Goal: Transaction & Acquisition: Purchase product/service

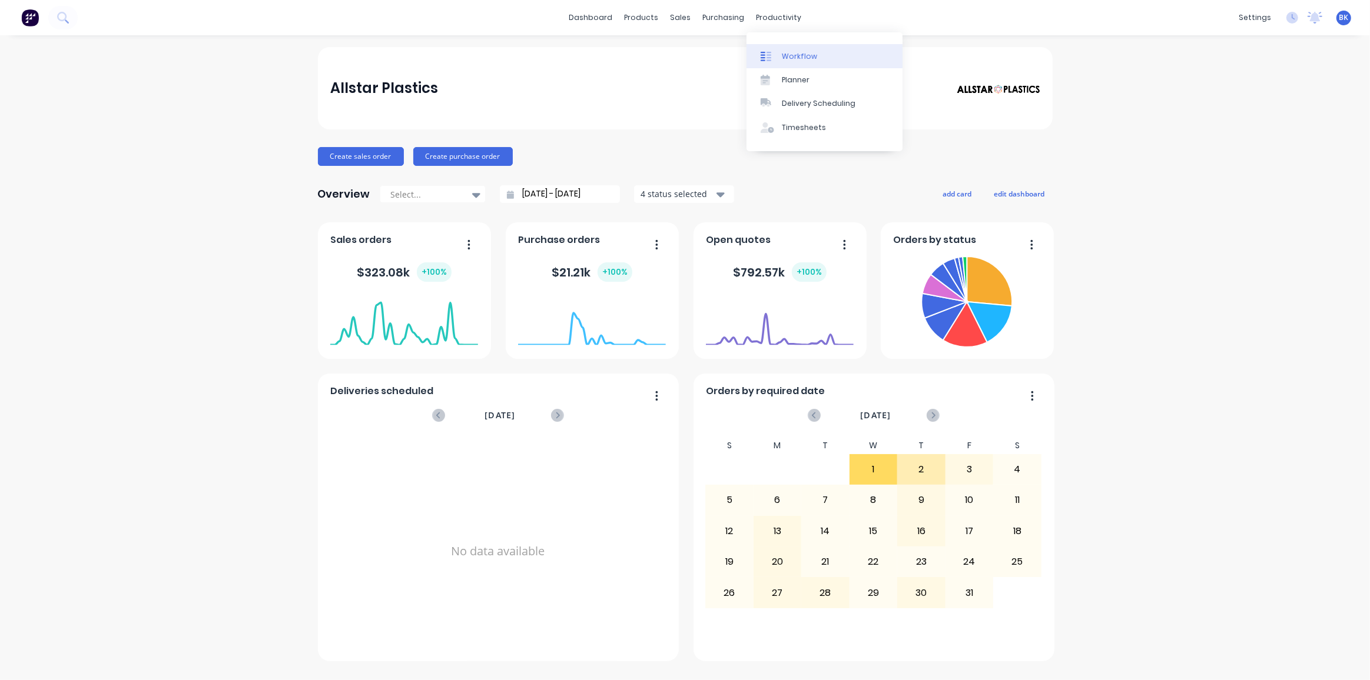
click at [783, 52] on div "Workflow" at bounding box center [799, 56] width 35 height 11
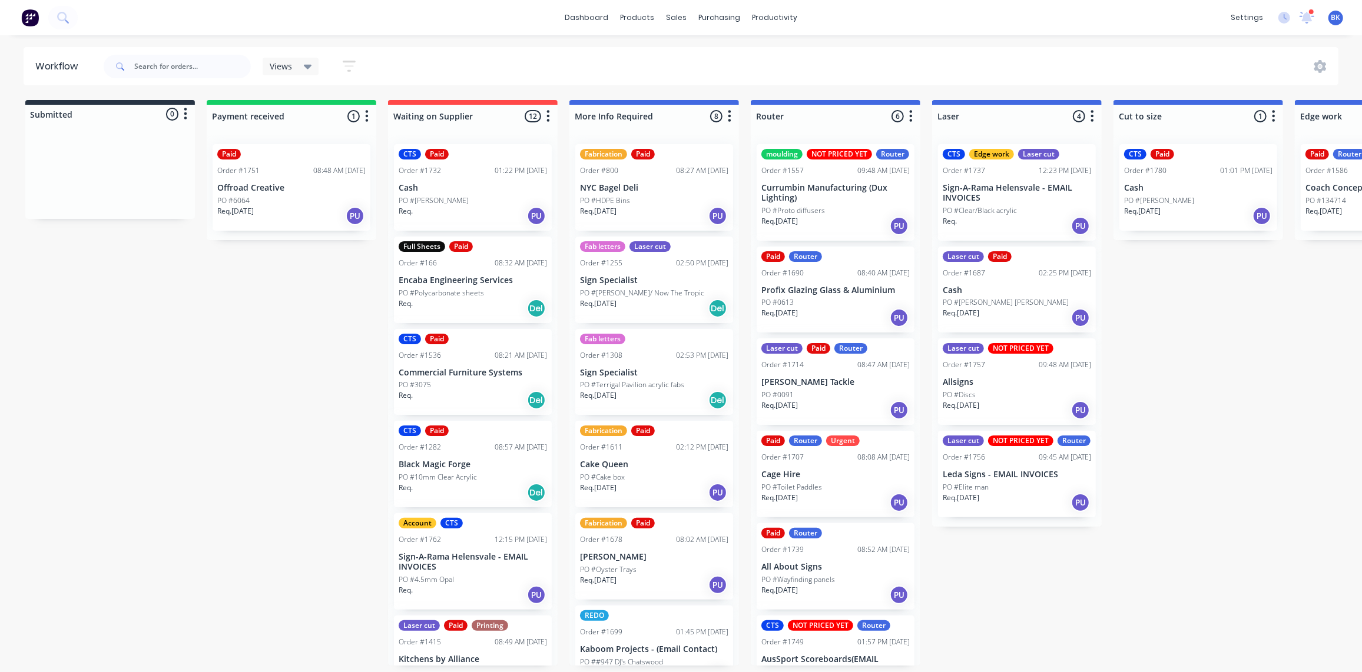
click at [493, 211] on div "Req. PU" at bounding box center [473, 216] width 148 height 20
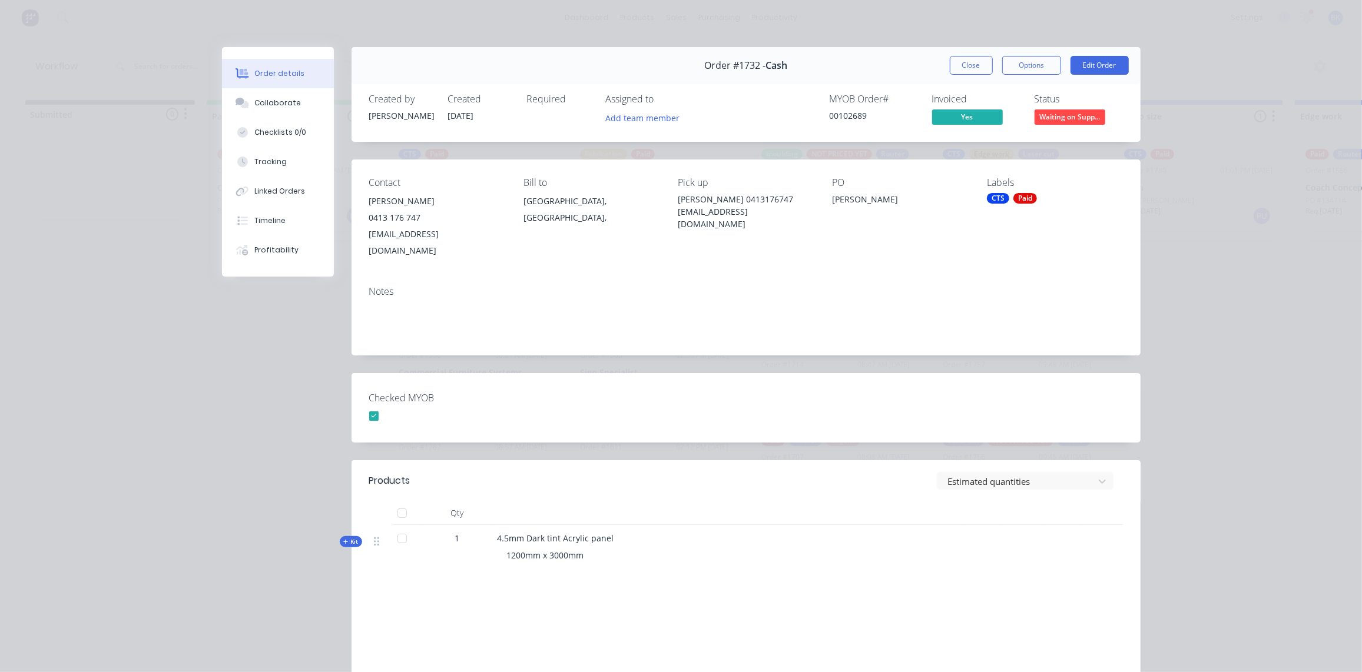
click at [940, 68] on div "Order #1732 - Cash Close Options Edit Order" at bounding box center [745, 65] width 789 height 37
click at [969, 60] on button "Close" at bounding box center [971, 65] width 43 height 19
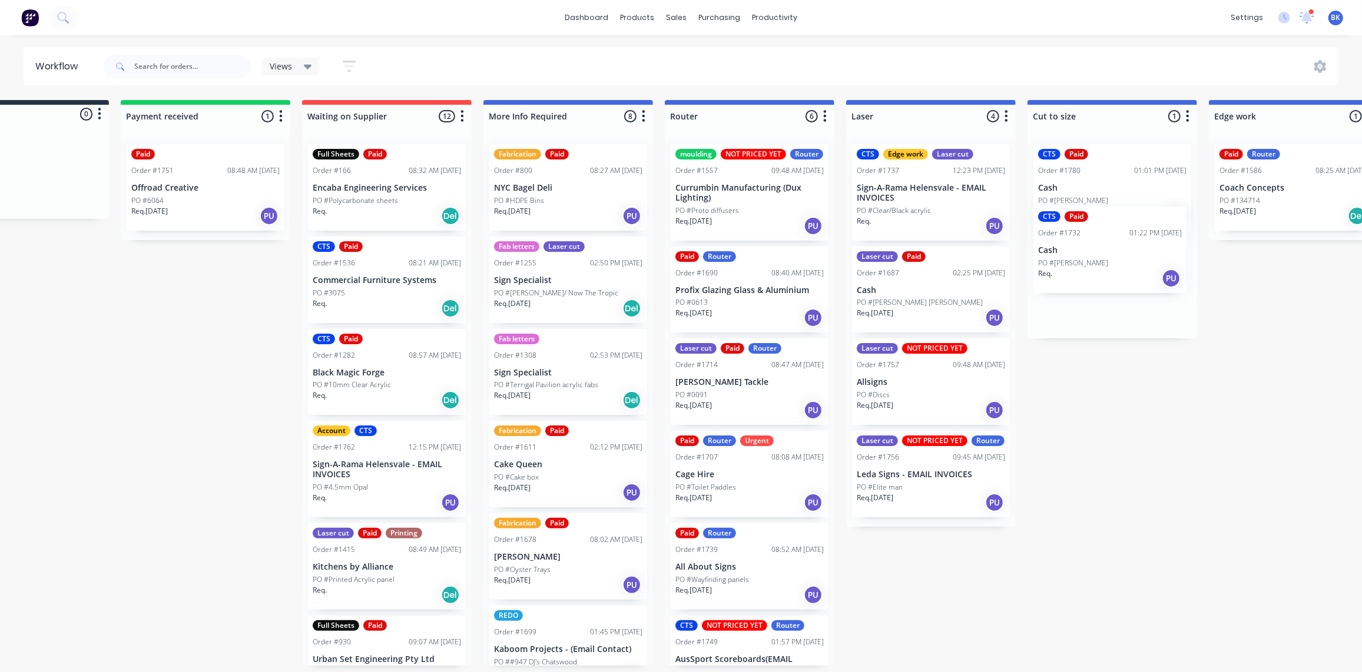
drag, startPoint x: 470, startPoint y: 184, endPoint x: 1083, endPoint y: 241, distance: 616.0
click at [1103, 244] on div "Submitted 0 Status colour #273444 hex #273444 Save Cancel Summaries Total order…" at bounding box center [1313, 383] width 2817 height 566
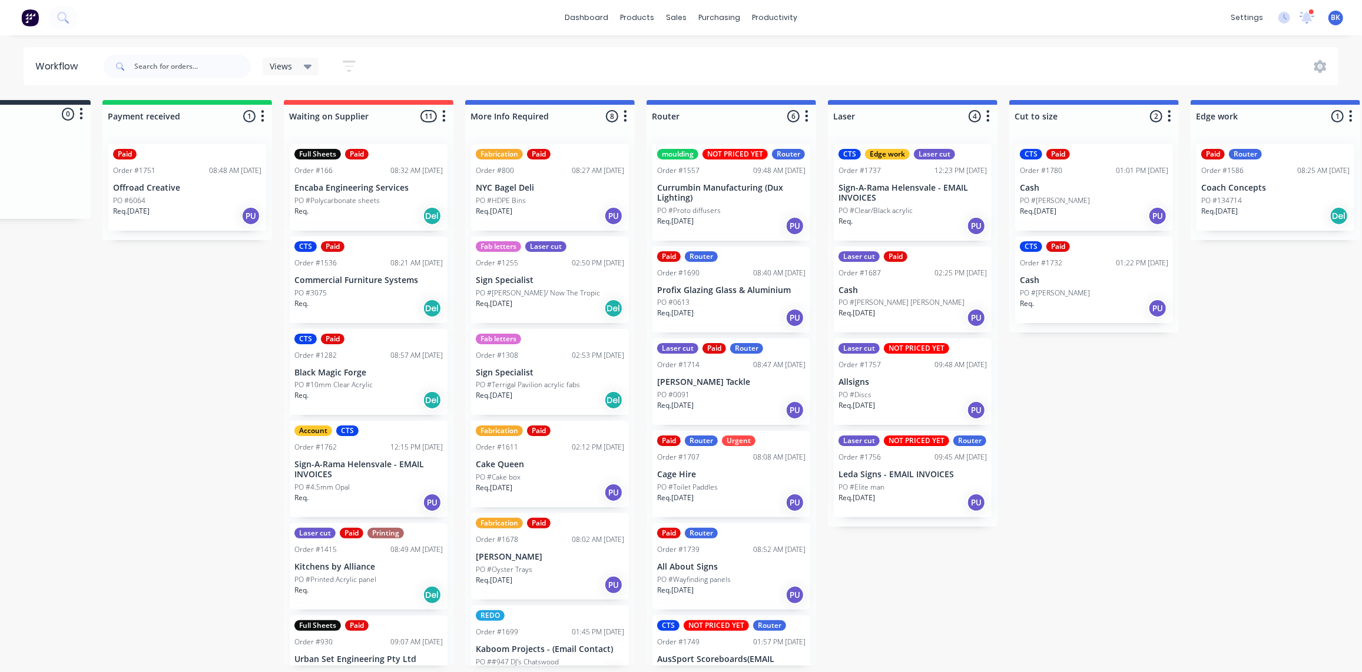
click at [385, 300] on div "Req. Del" at bounding box center [368, 308] width 148 height 20
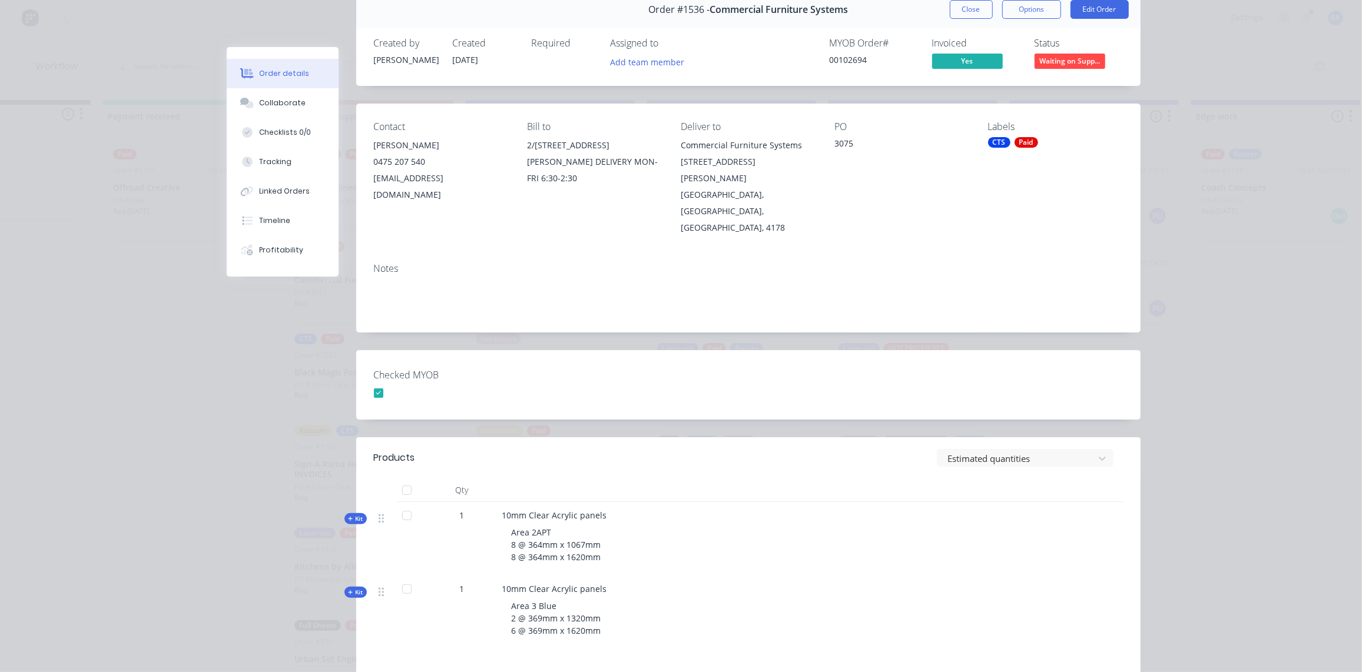
scroll to position [0, 0]
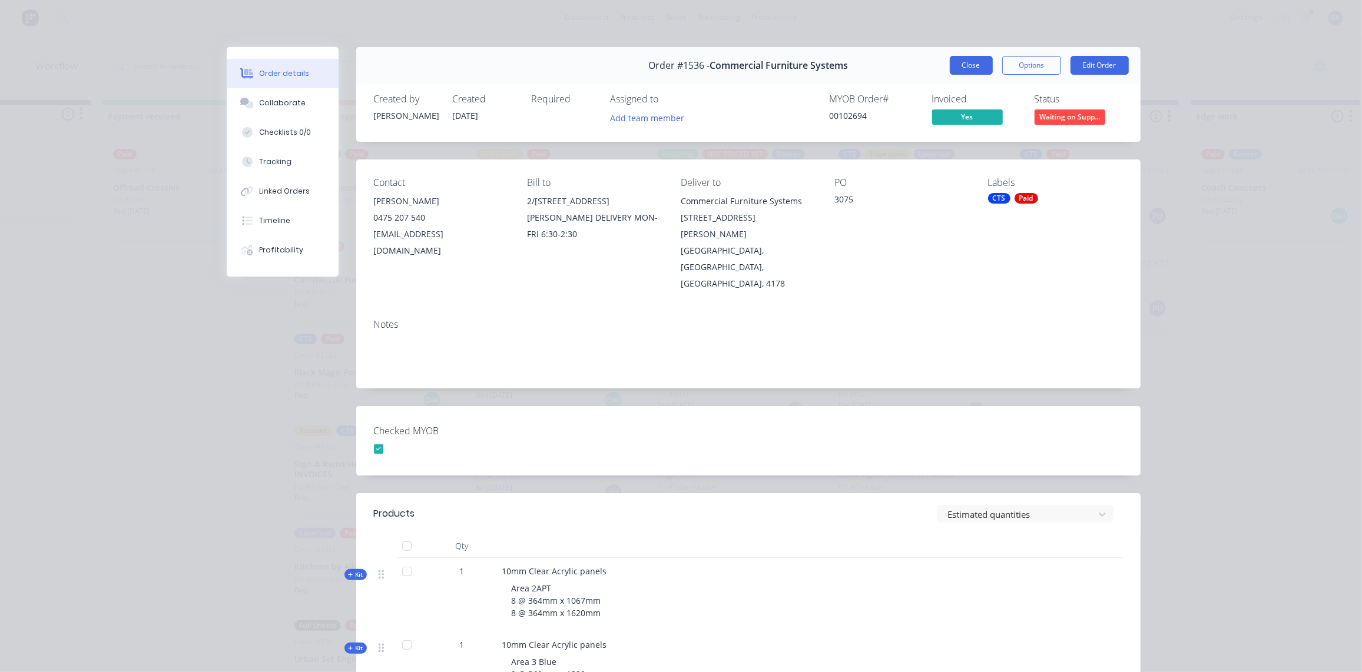
click at [970, 62] on button "Close" at bounding box center [971, 65] width 43 height 19
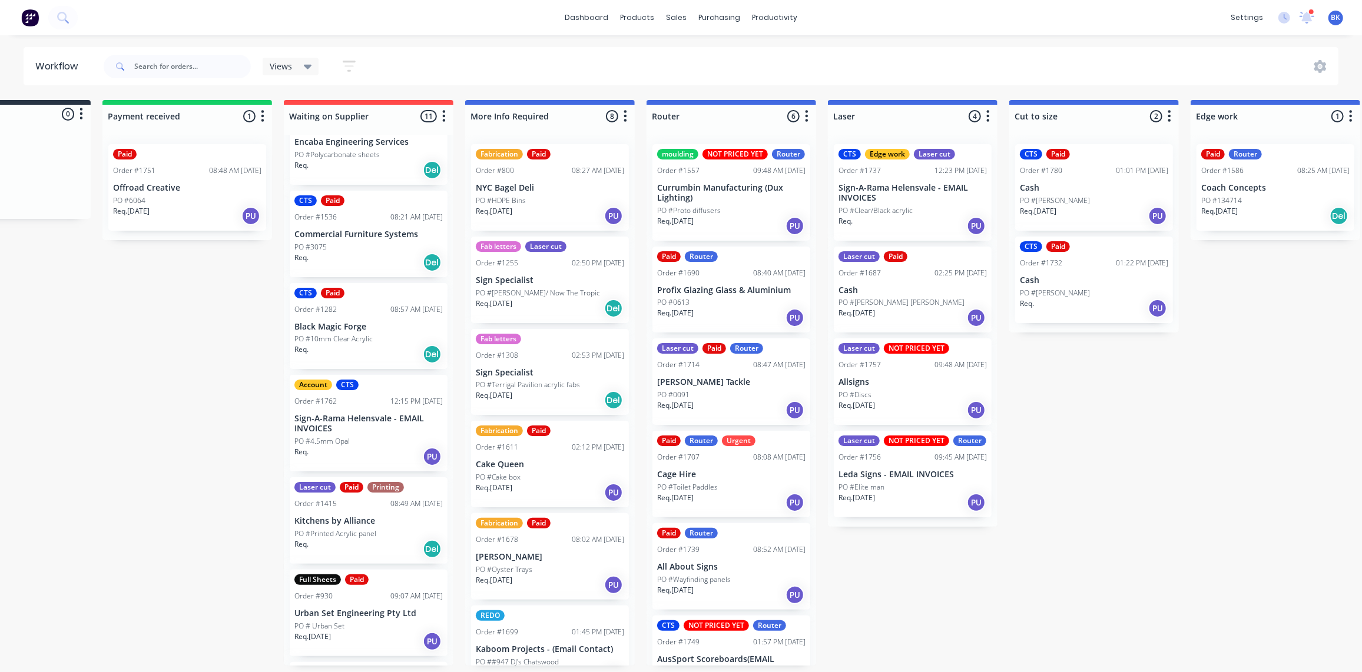
scroll to position [58, 0]
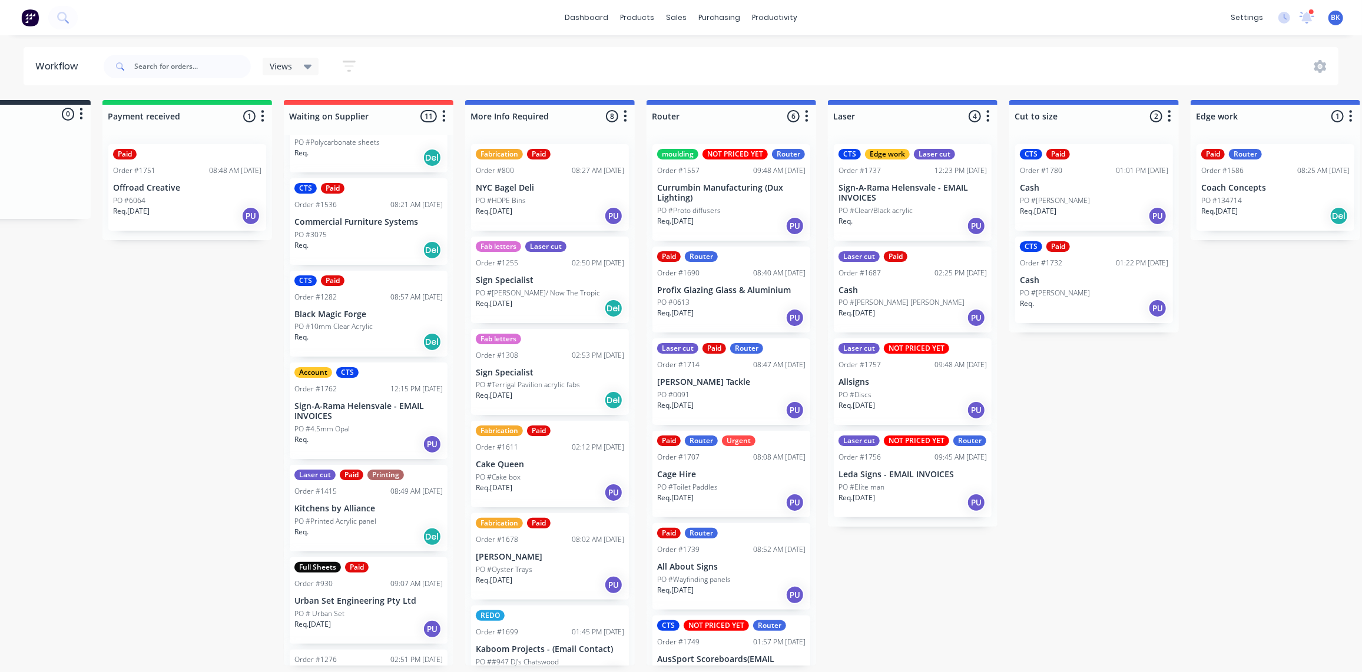
click at [358, 332] on div "Req. Del" at bounding box center [368, 342] width 148 height 20
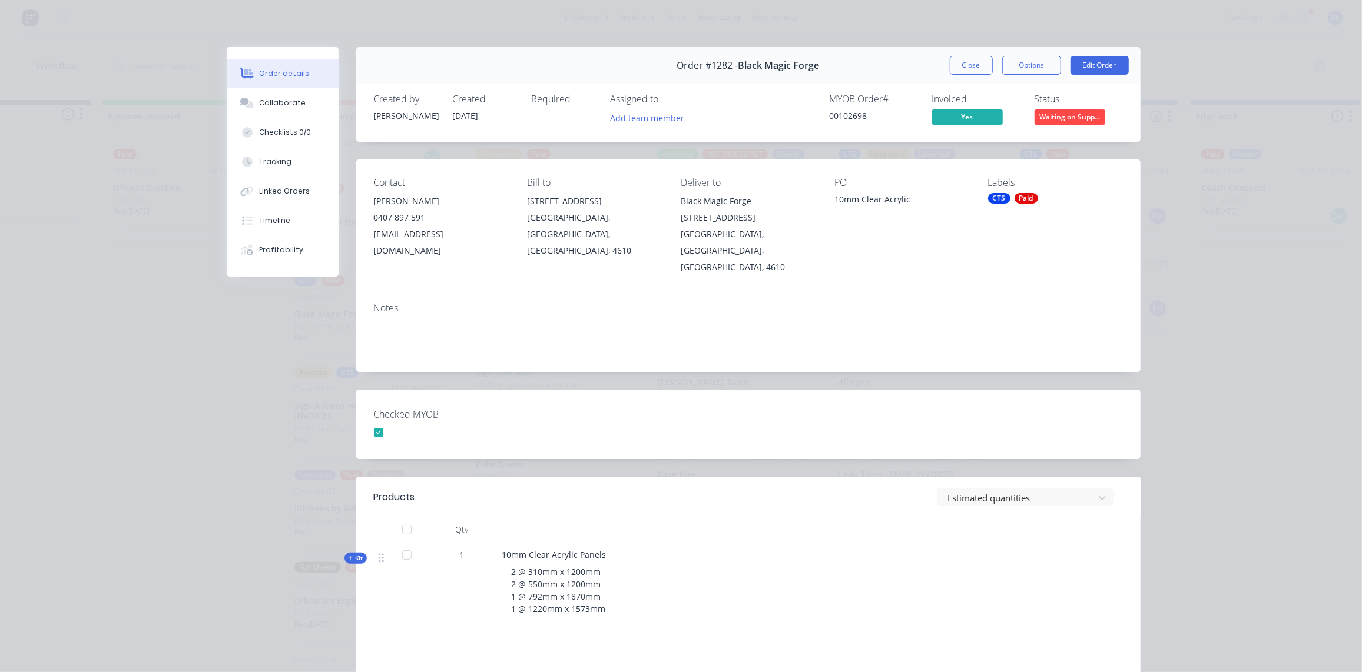
drag, startPoint x: 959, startPoint y: 65, endPoint x: 950, endPoint y: 69, distance: 10.3
click at [960, 64] on button "Close" at bounding box center [971, 65] width 43 height 19
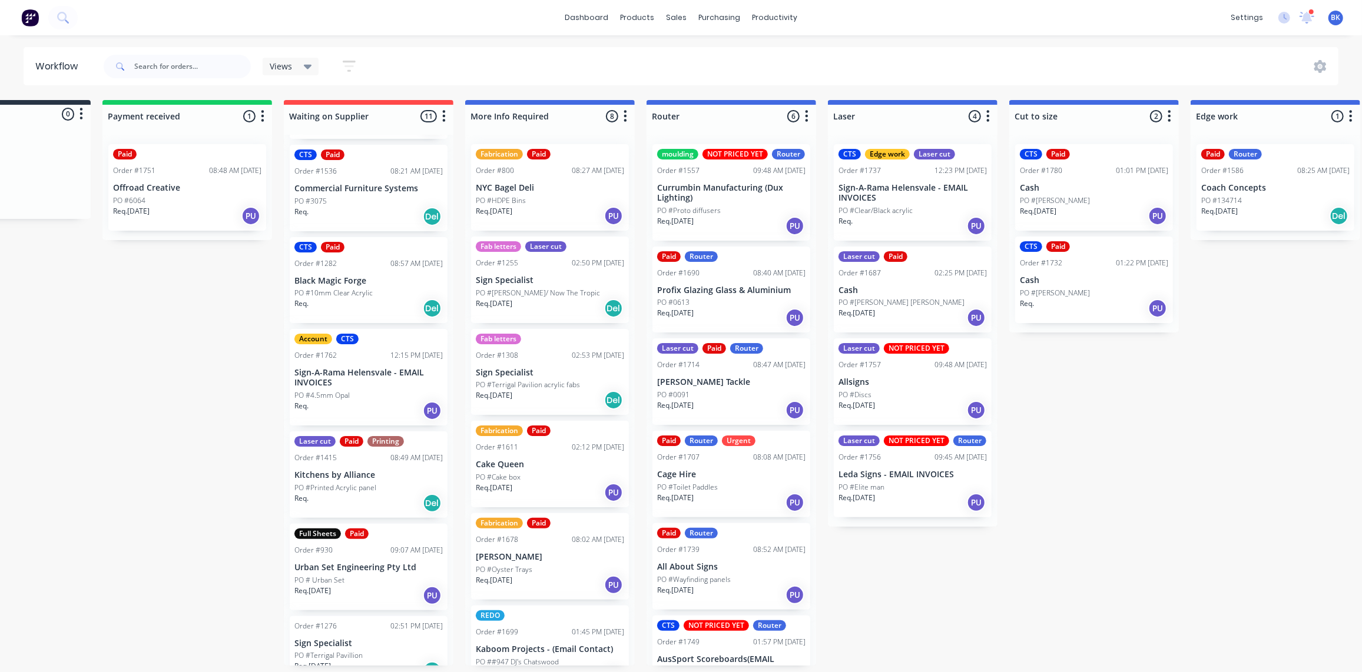
scroll to position [91, 0]
click at [367, 224] on div "Req. Del" at bounding box center [368, 218] width 148 height 20
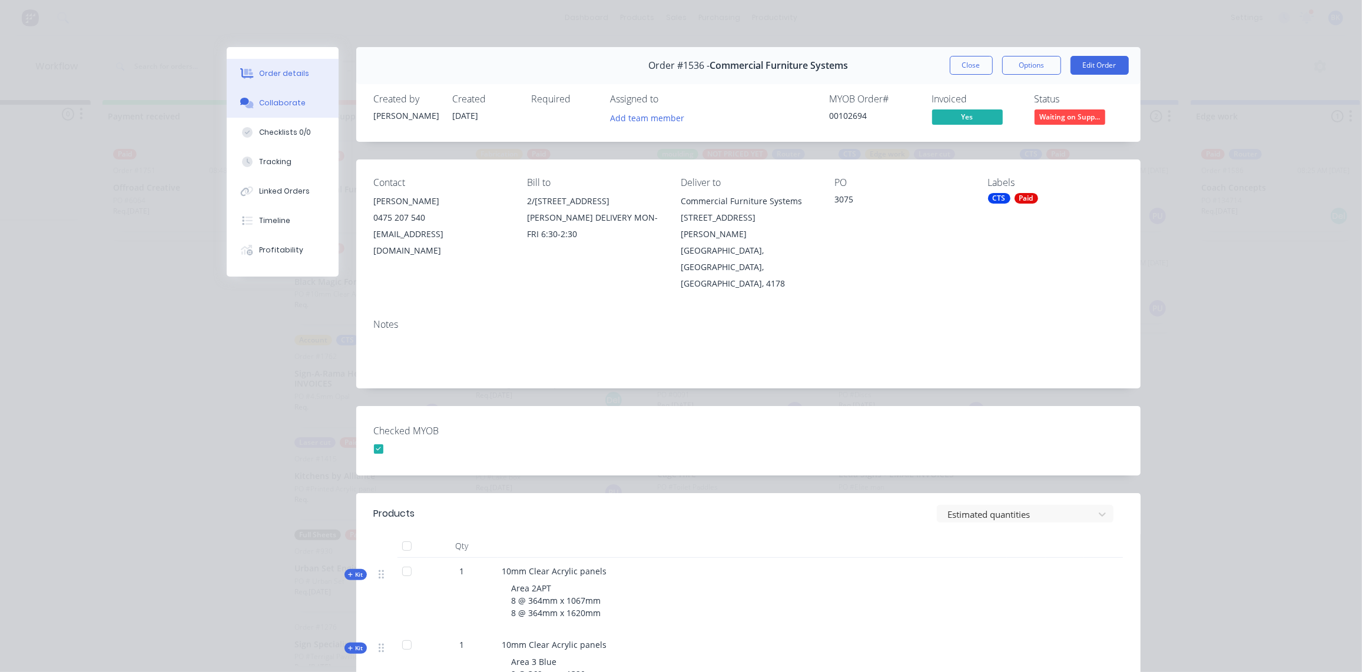
click at [280, 108] on button "Collaborate" at bounding box center [283, 102] width 112 height 29
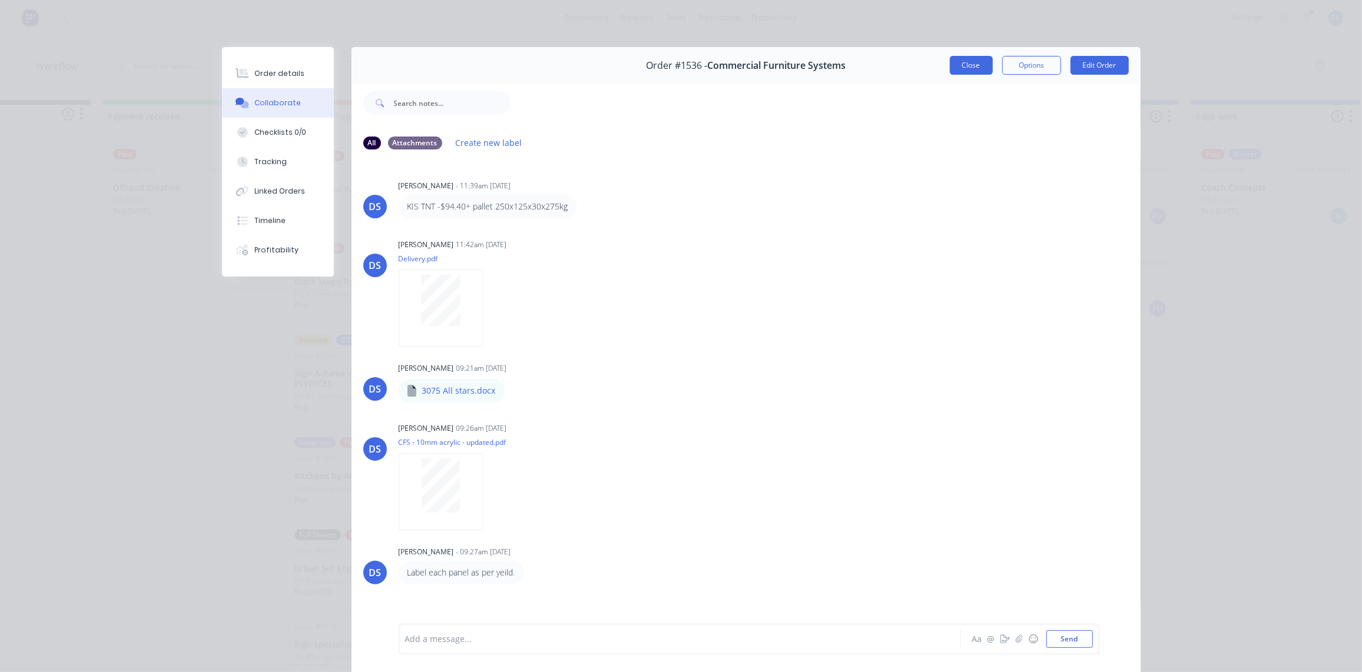
click at [971, 64] on button "Close" at bounding box center [971, 65] width 43 height 19
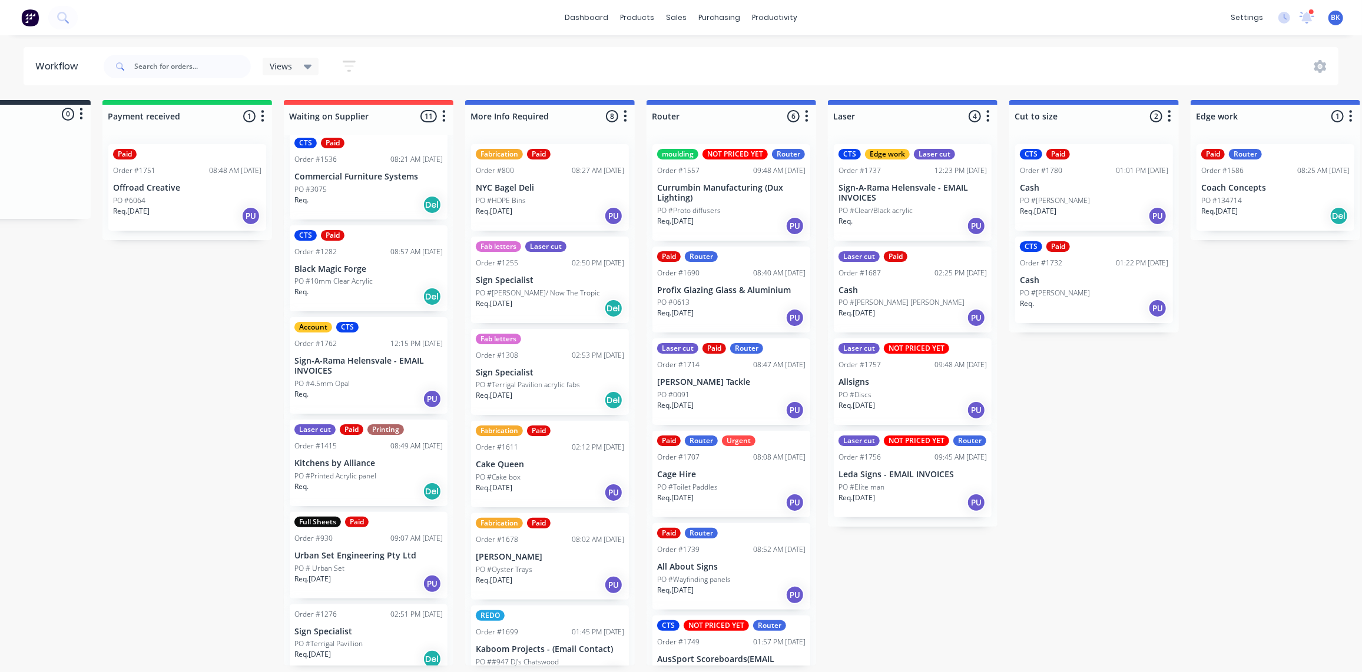
click at [380, 277] on div "PO #10mm Clear Acrylic" at bounding box center [368, 281] width 148 height 11
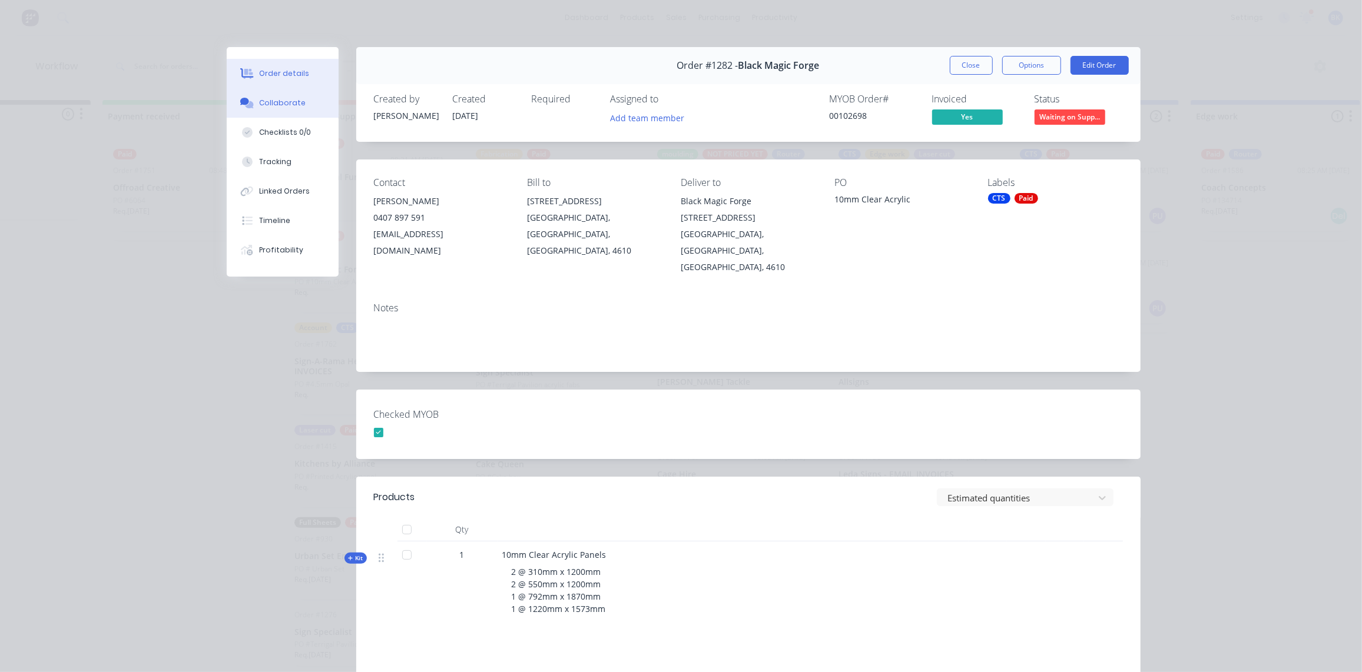
click at [286, 101] on div "Collaborate" at bounding box center [282, 103] width 47 height 11
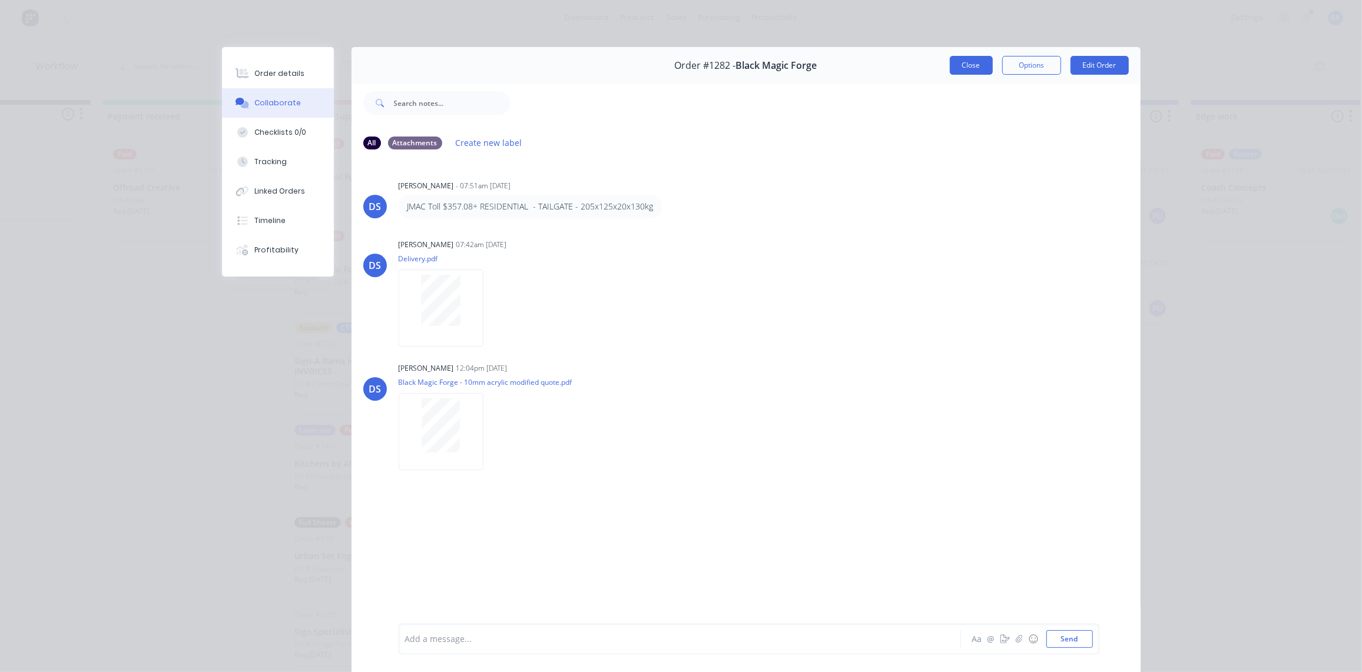
click at [961, 62] on button "Close" at bounding box center [971, 65] width 43 height 19
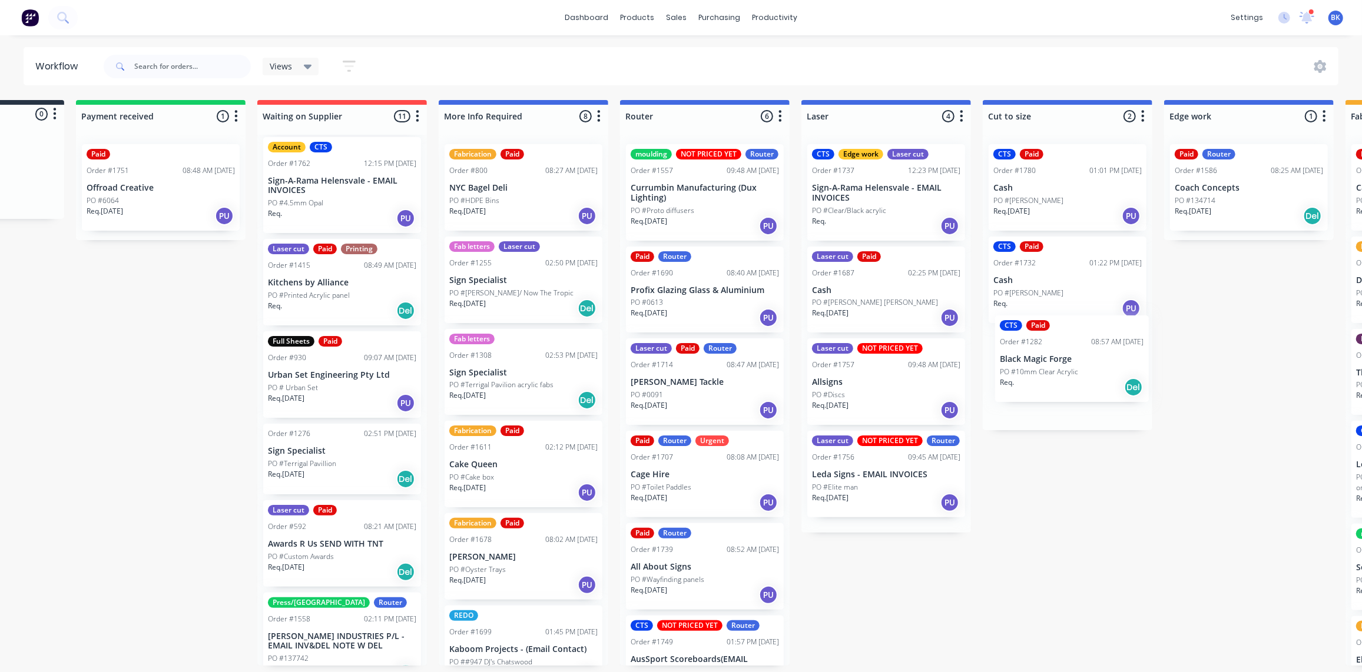
scroll to position [0, 135]
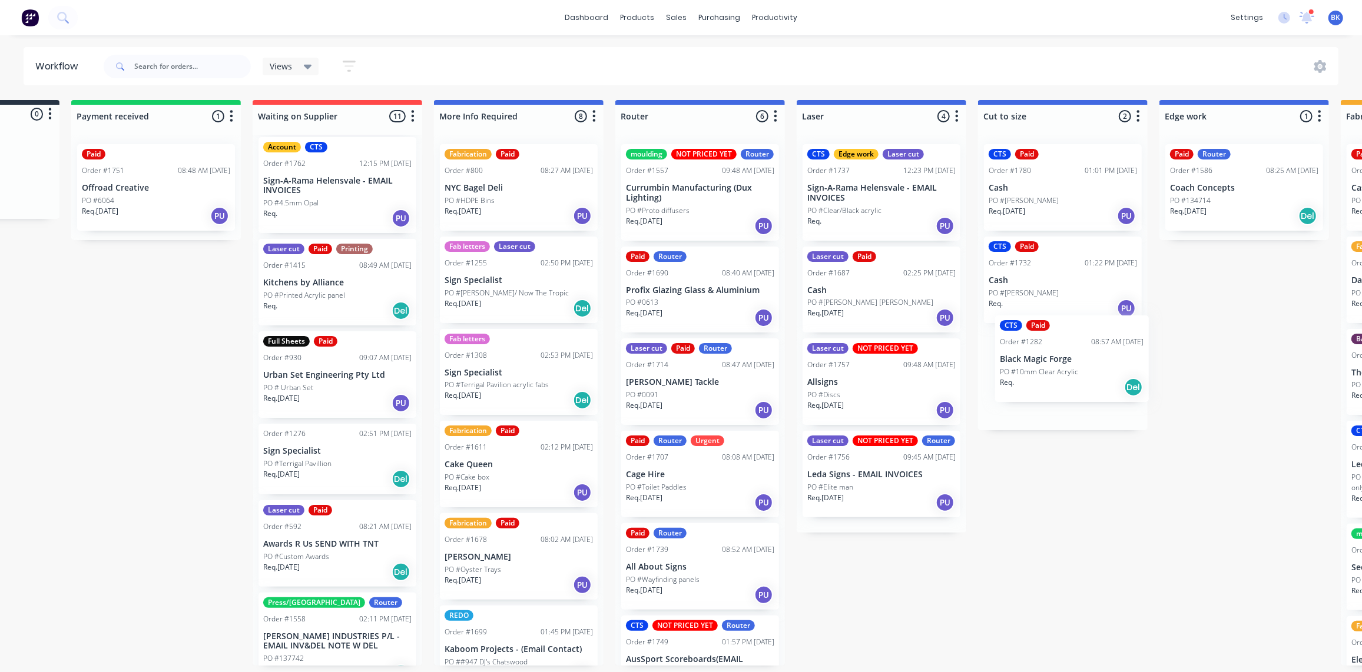
drag, startPoint x: 341, startPoint y: 191, endPoint x: 1040, endPoint y: 350, distance: 717.0
click at [1049, 360] on div "Submitted 0 Status colour #273444 hex #273444 Save Cancel Summaries Total order…" at bounding box center [1264, 383] width 2817 height 566
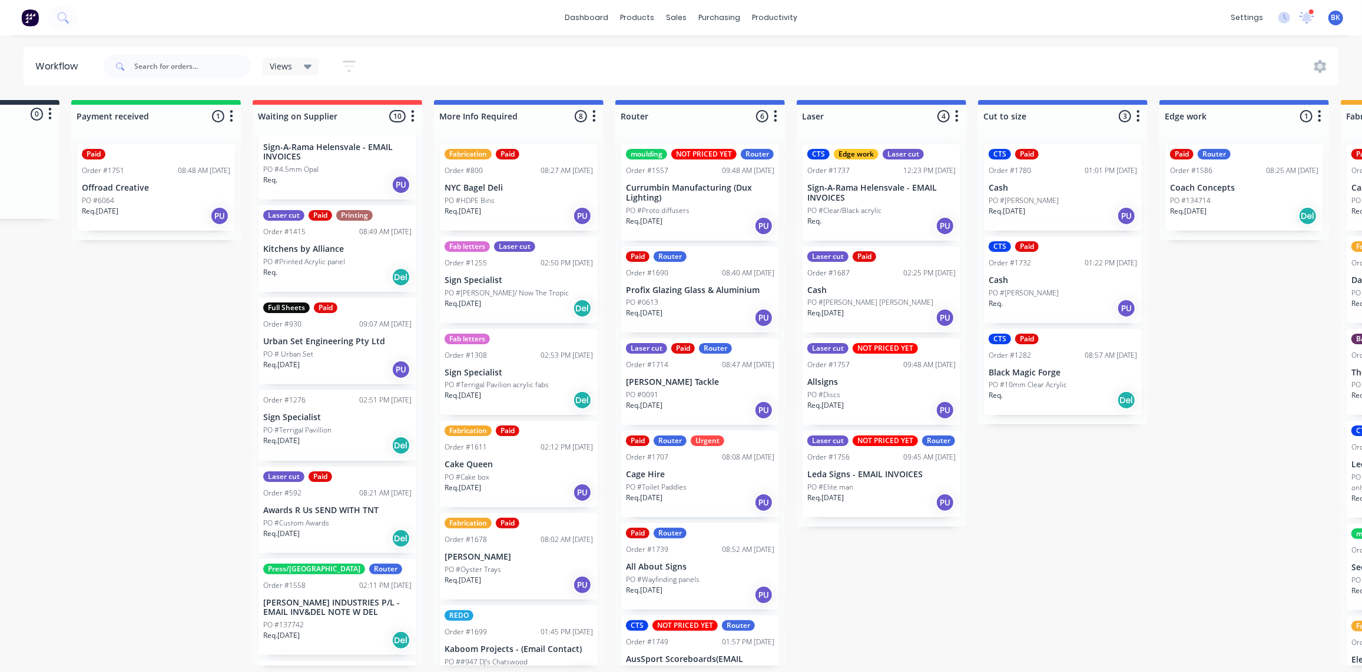
scroll to position [226, 0]
click at [337, 262] on p "PO #Printed Acrylic panel" at bounding box center [304, 261] width 82 height 11
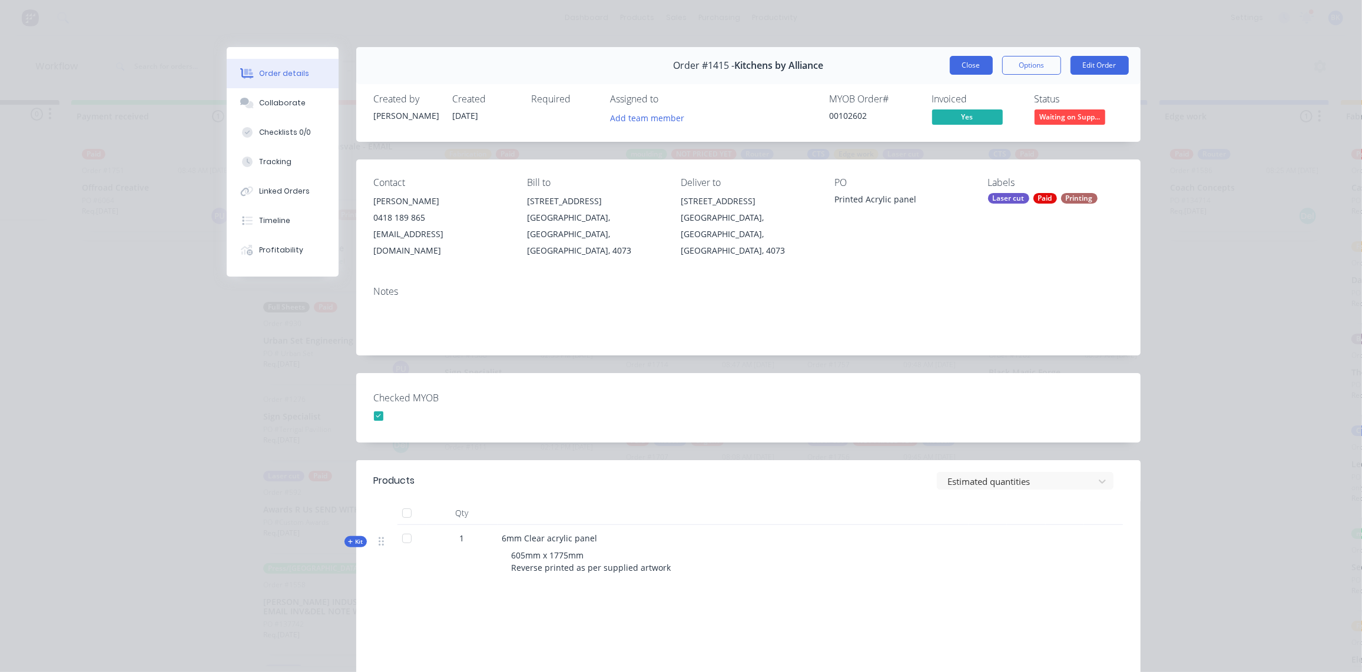
click at [966, 71] on button "Close" at bounding box center [971, 65] width 43 height 19
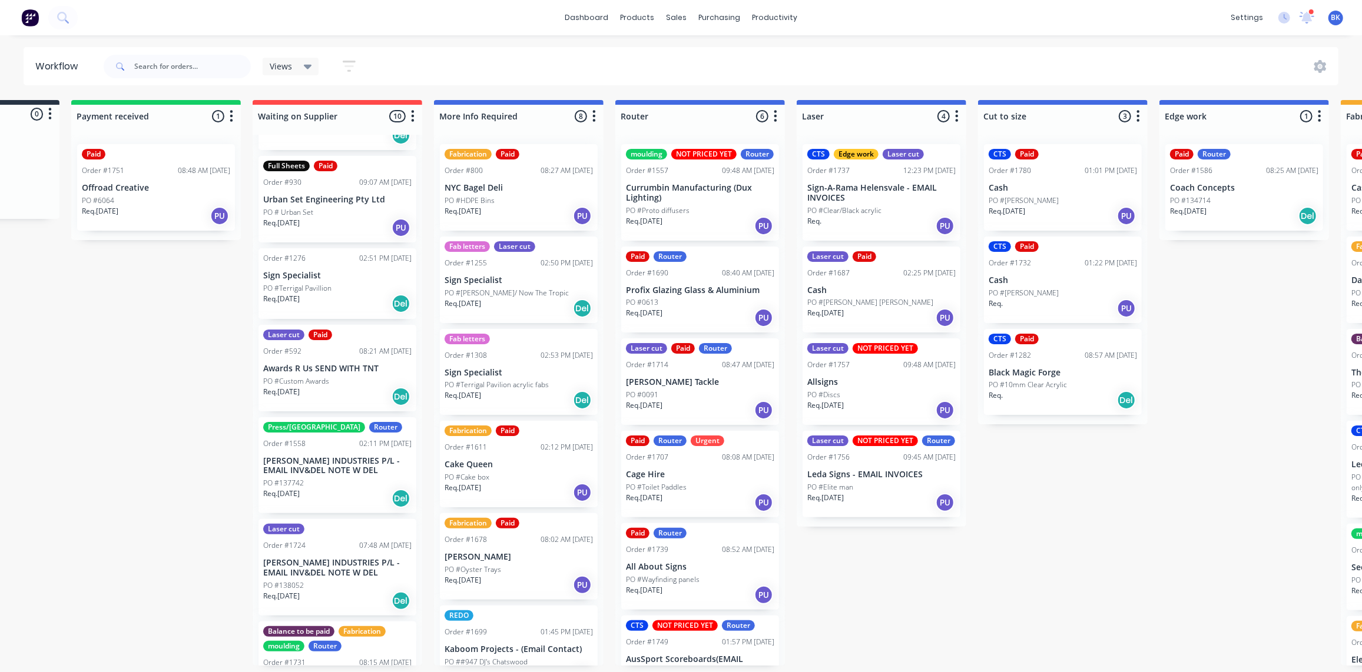
scroll to position [368, 0]
click at [327, 220] on div "Req. 29/07/25 PU" at bounding box center [337, 227] width 148 height 20
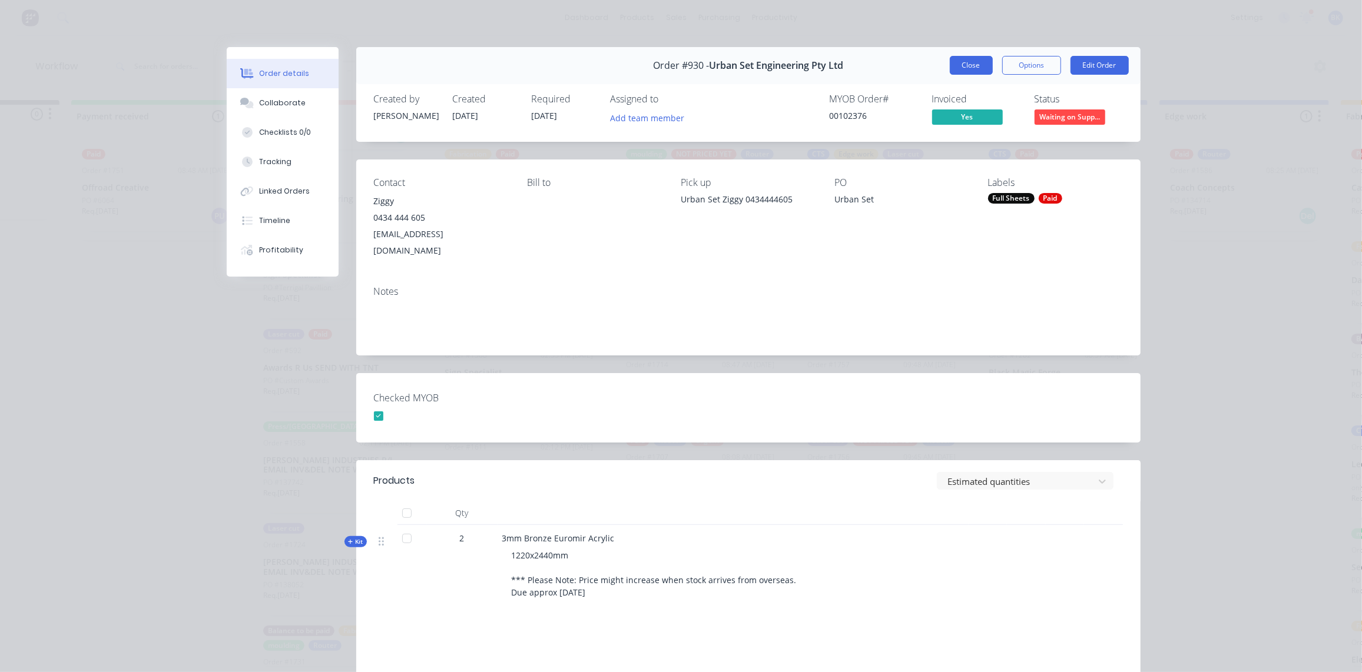
click at [954, 71] on button "Close" at bounding box center [971, 65] width 43 height 19
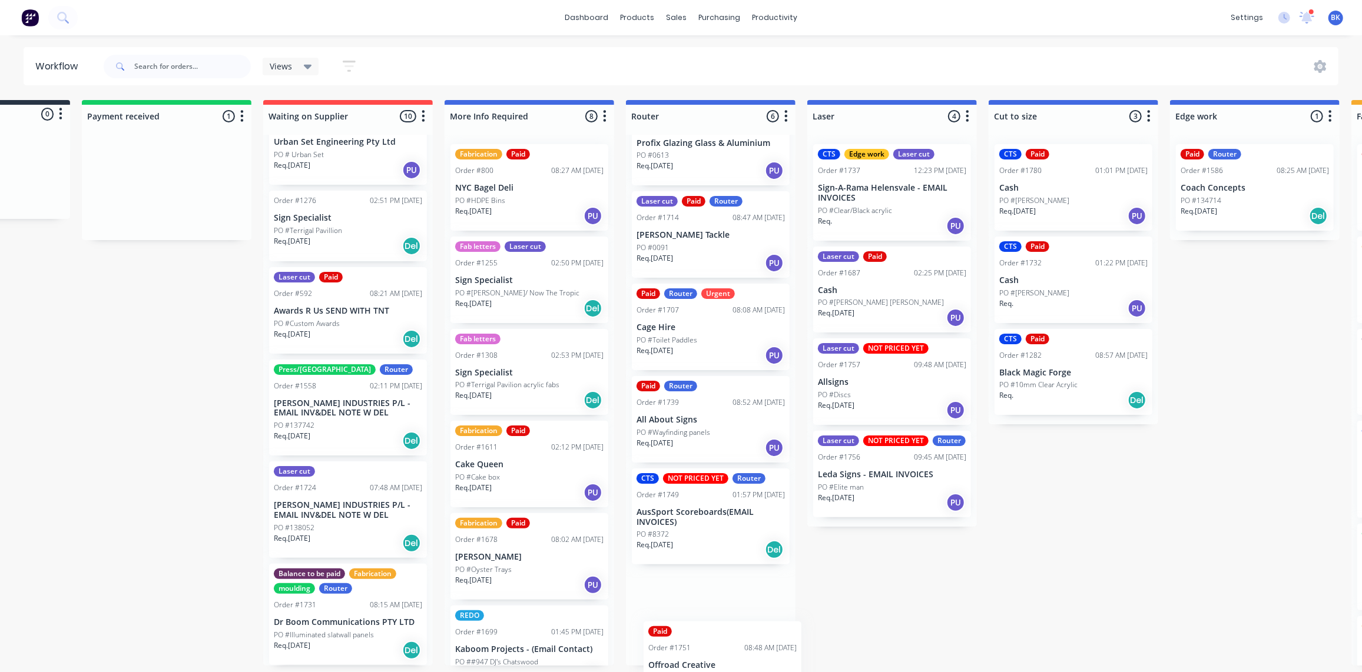
scroll to position [154, 4]
drag, startPoint x: 134, startPoint y: 183, endPoint x: 682, endPoint y: 617, distance: 699.0
click at [682, 617] on div "Submitted 0 Status colour #273444 hex #273444 Save Cancel Summaries Total order…" at bounding box center [1274, 383] width 2817 height 566
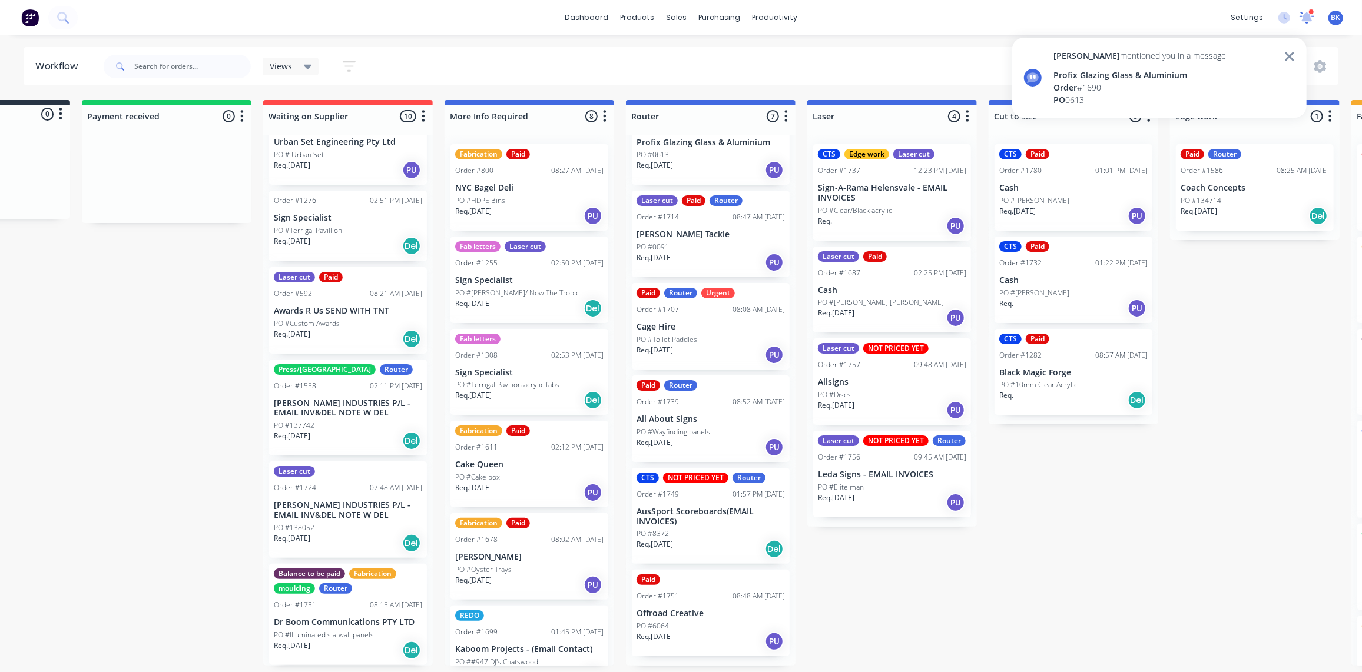
click at [1303, 13] on icon at bounding box center [1307, 18] width 16 height 14
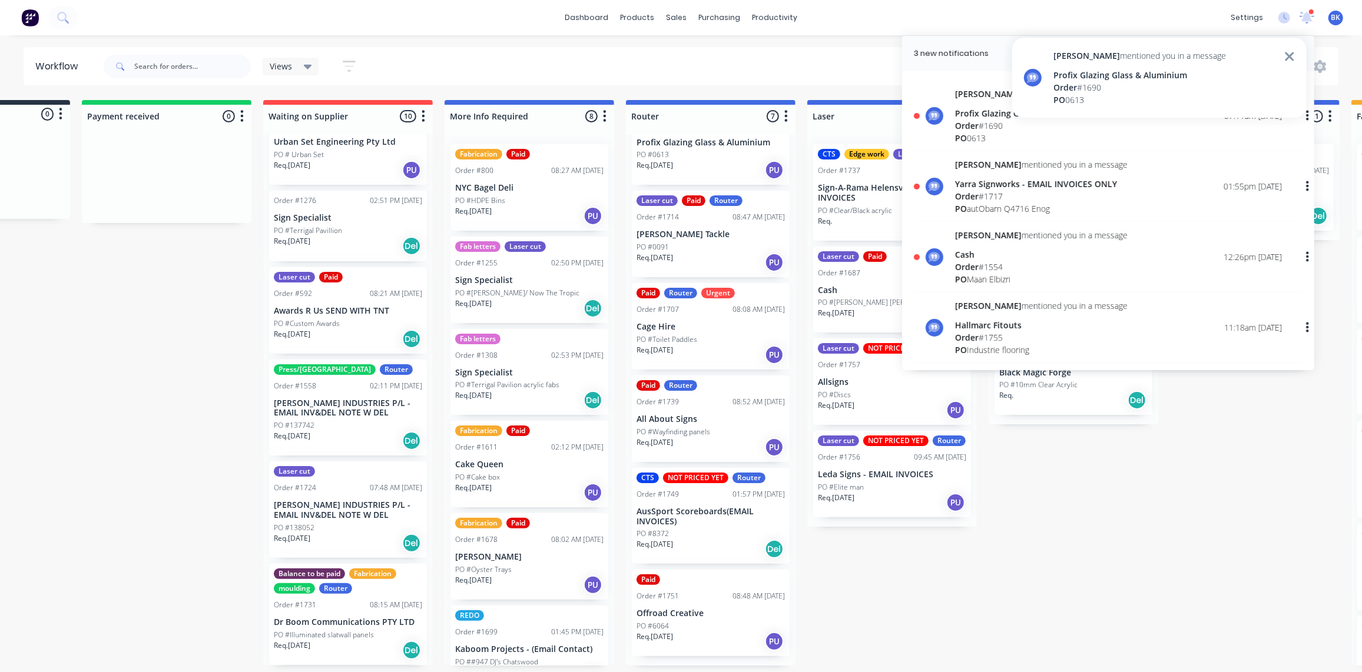
click at [962, 255] on div "Cash" at bounding box center [1041, 254] width 172 height 12
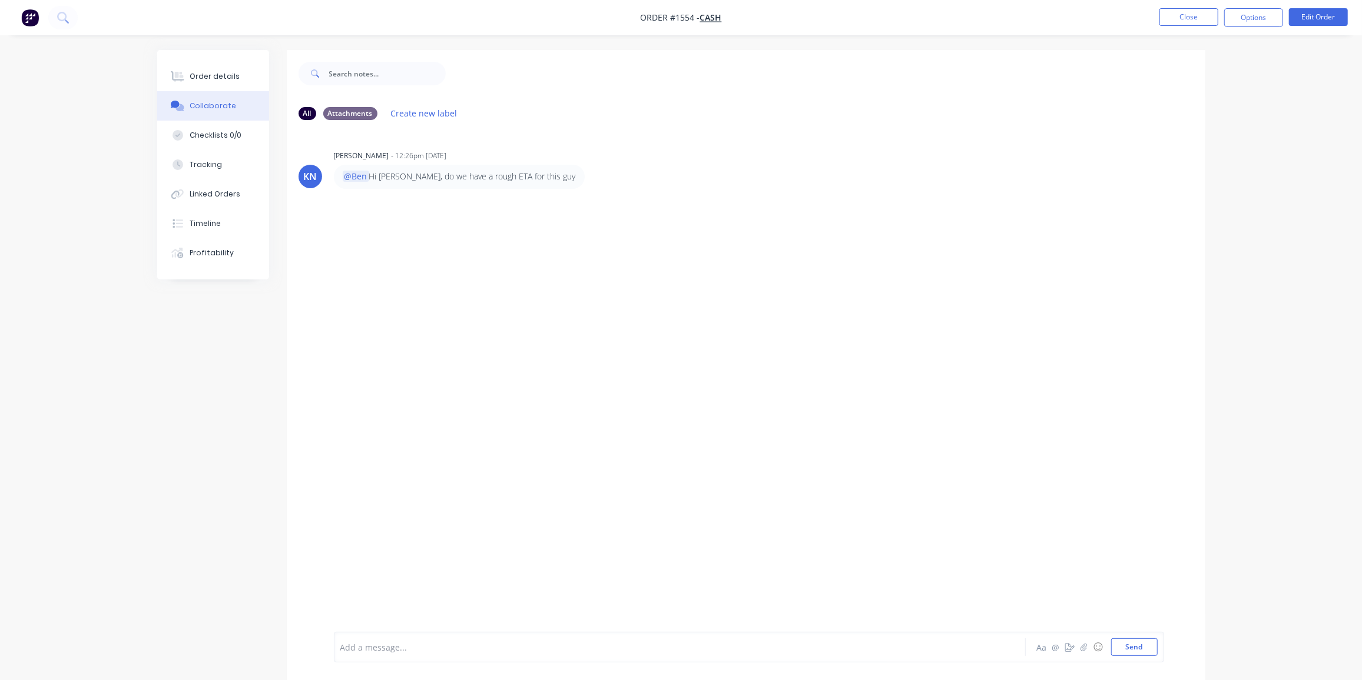
click at [743, 193] on div "KN Kimberley Neal - 12:26pm 03/10/25 @Ben Hi Ben, do we have a rough ETA for th…" at bounding box center [746, 381] width 918 height 503
click at [218, 80] on div "Order details" at bounding box center [215, 76] width 50 height 11
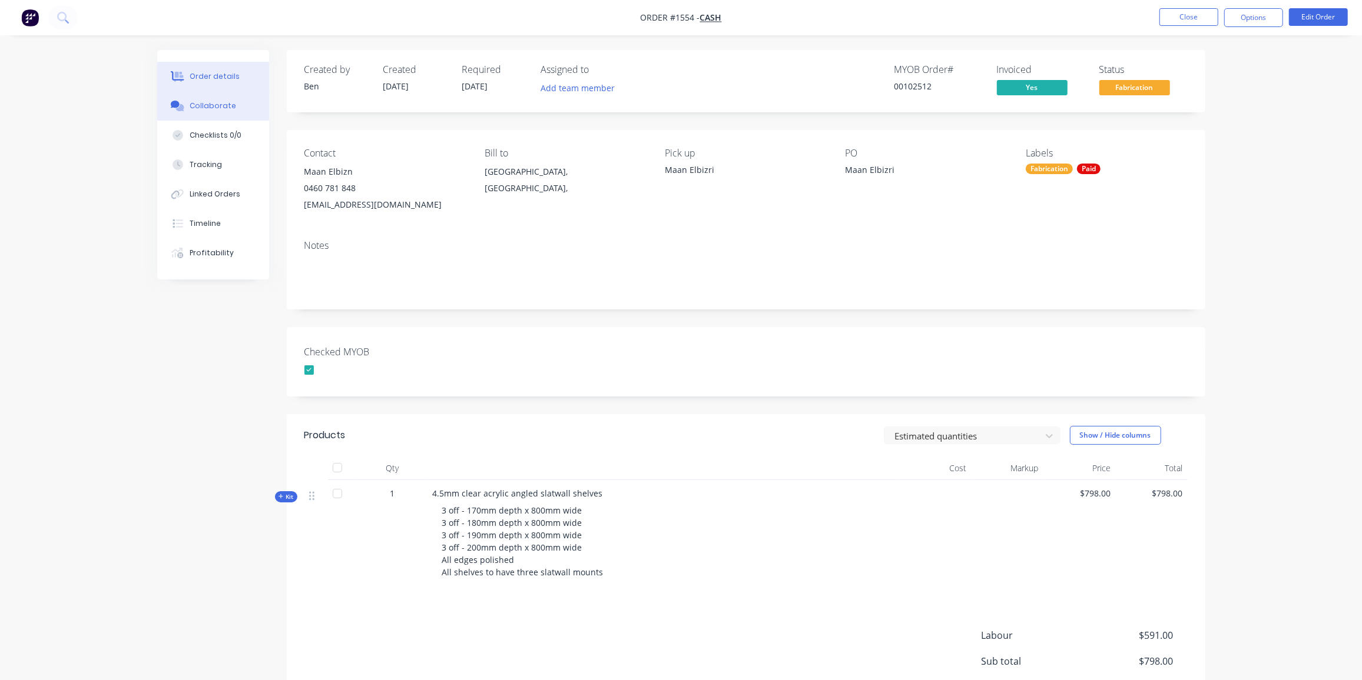
click at [221, 104] on div "Collaborate" at bounding box center [213, 106] width 47 height 11
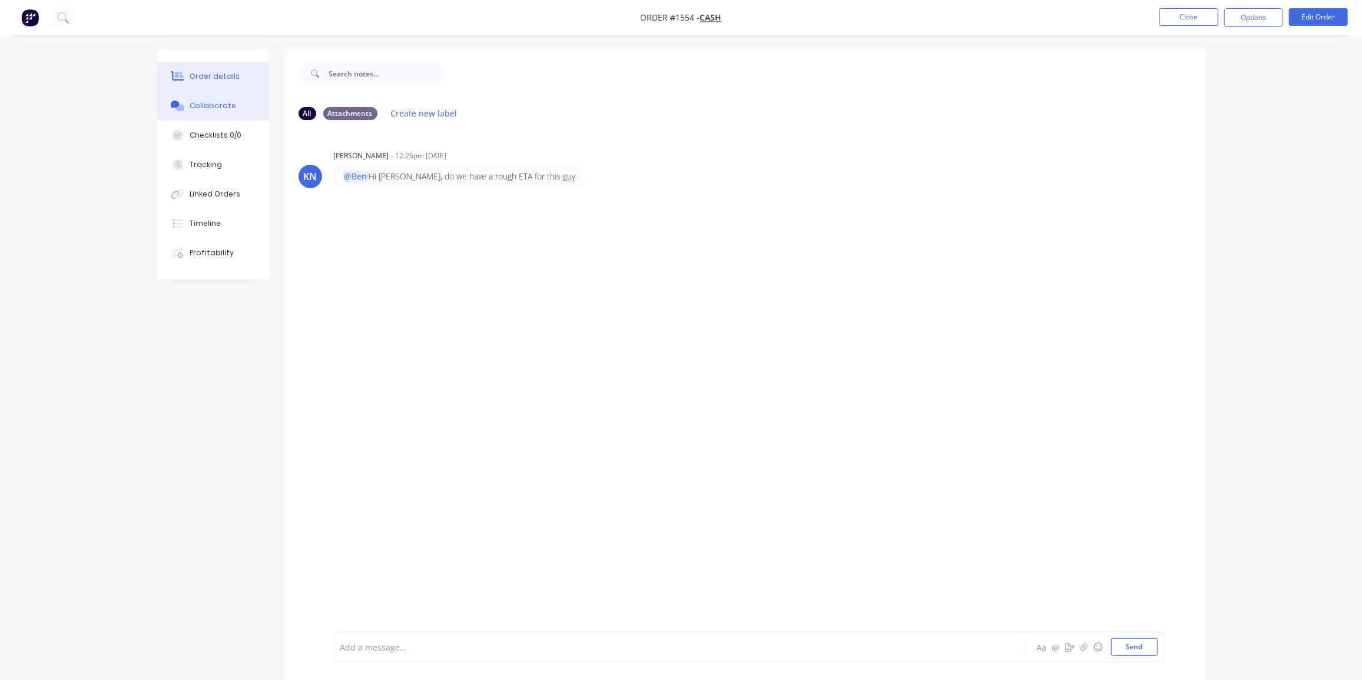
click at [227, 72] on div "Order details" at bounding box center [215, 76] width 50 height 11
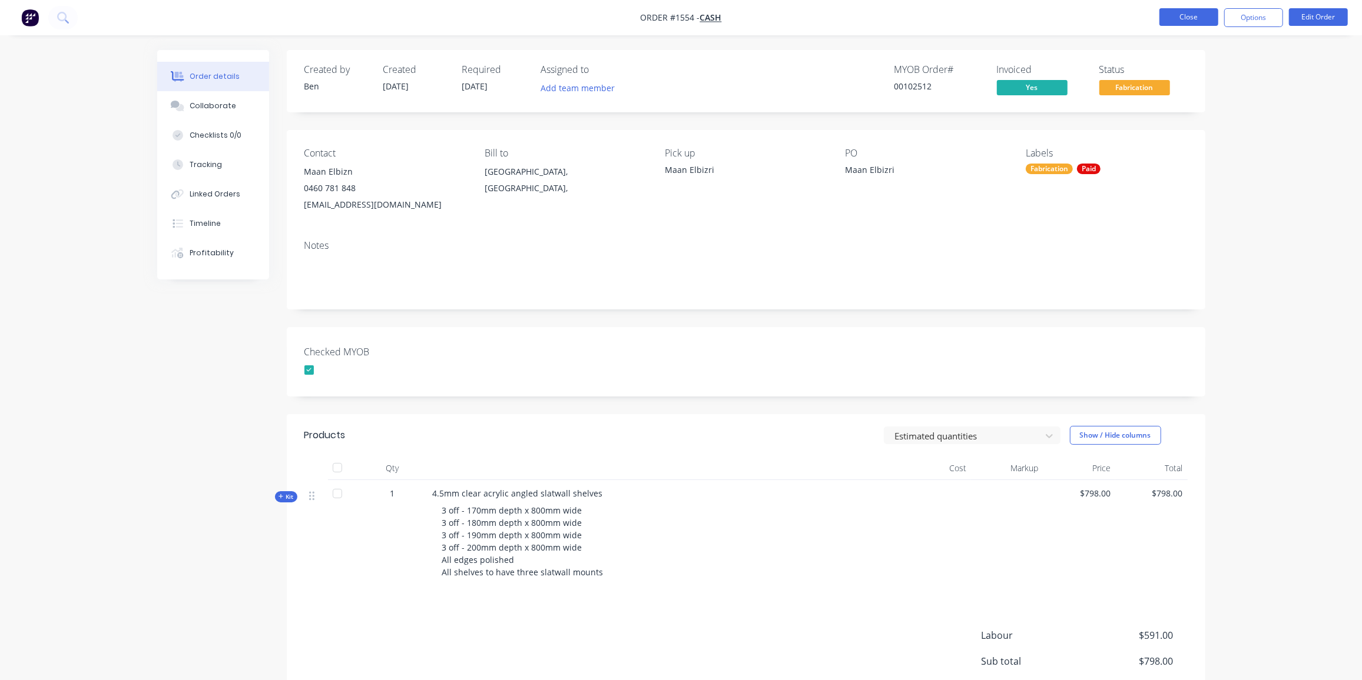
click at [1164, 19] on button "Close" at bounding box center [1188, 17] width 59 height 18
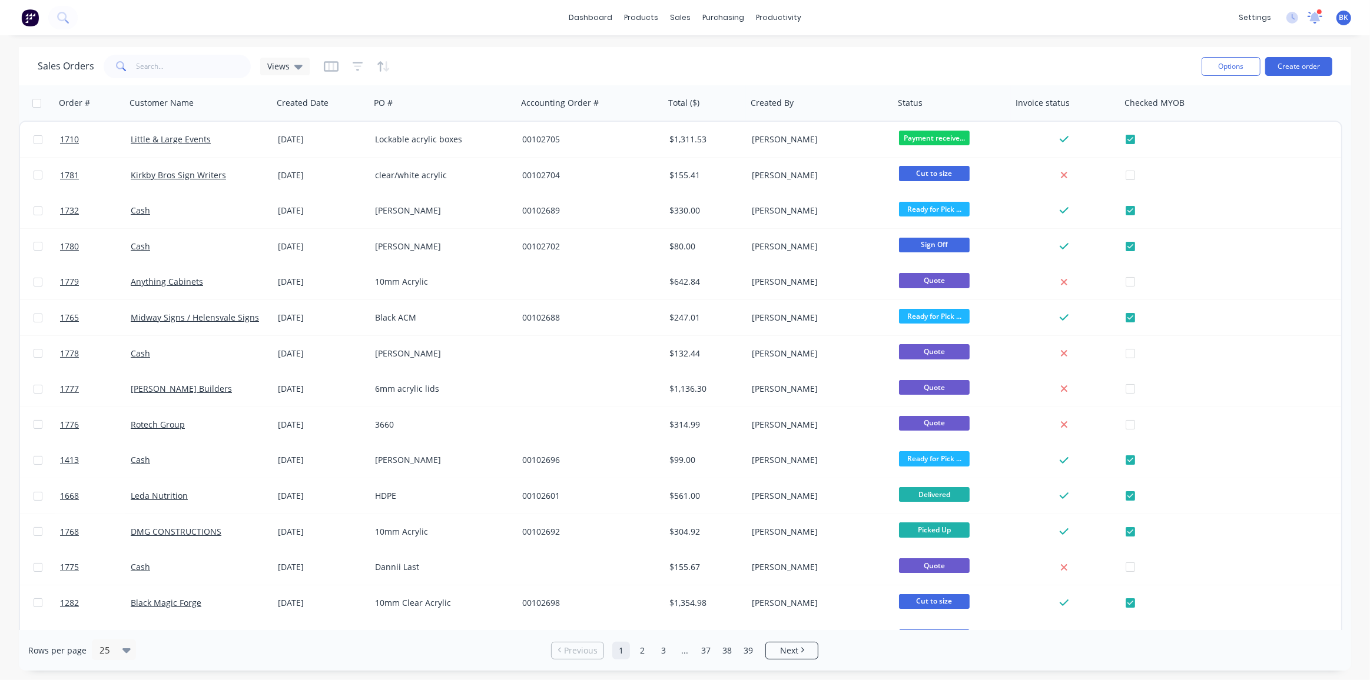
click at [1315, 12] on icon at bounding box center [1315, 18] width 16 height 14
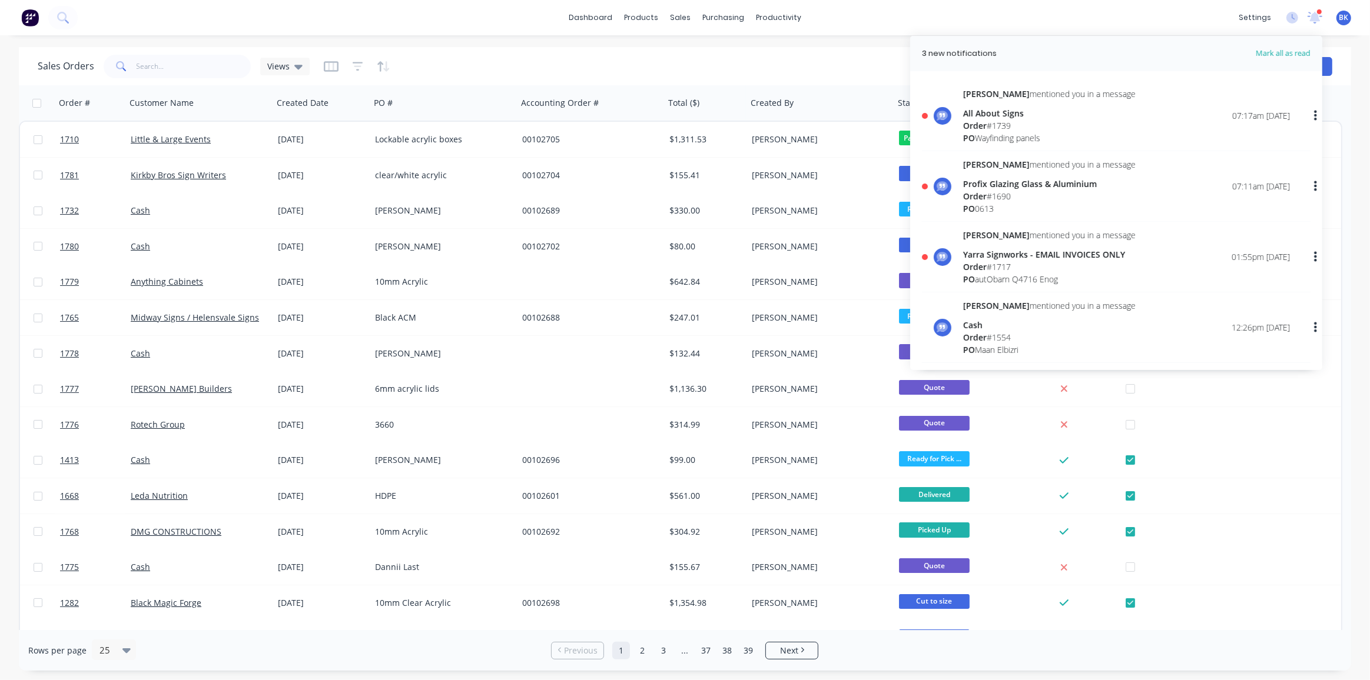
click at [1004, 257] on div "Yarra Signworks - EMAIL INVOICES ONLY" at bounding box center [1049, 254] width 172 height 12
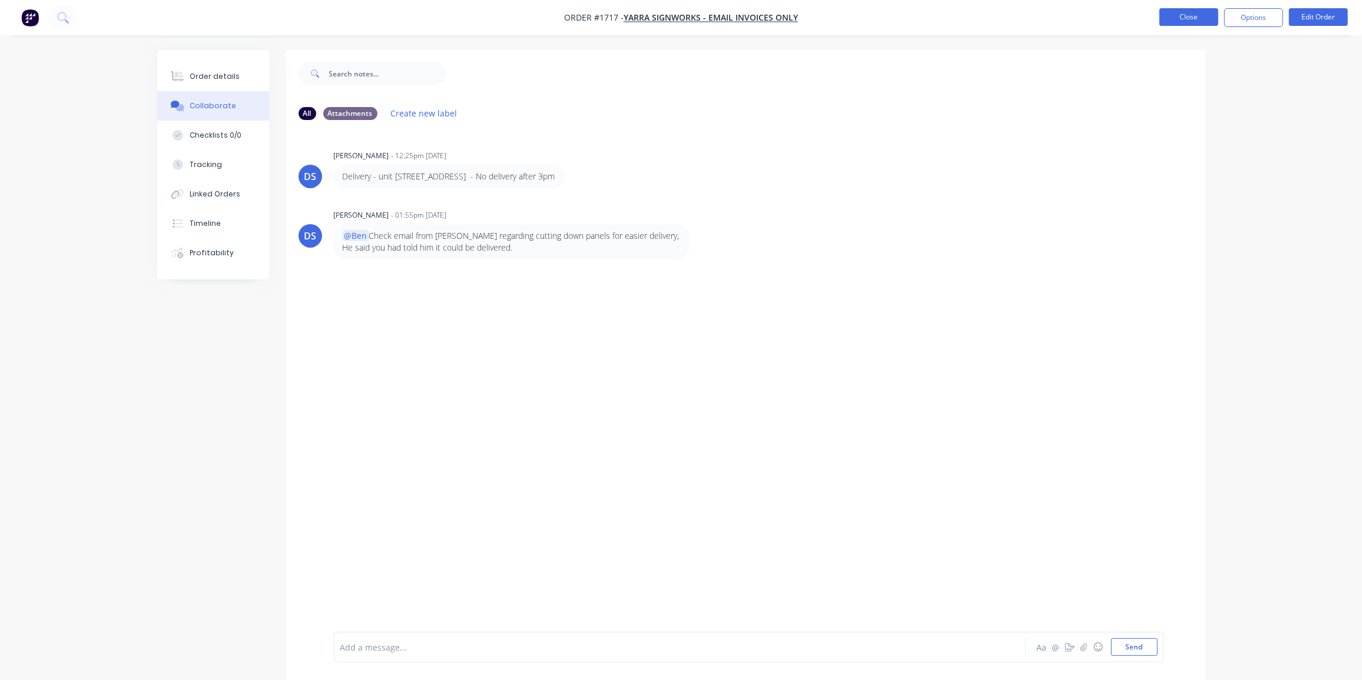
click at [1200, 10] on button "Close" at bounding box center [1188, 17] width 59 height 18
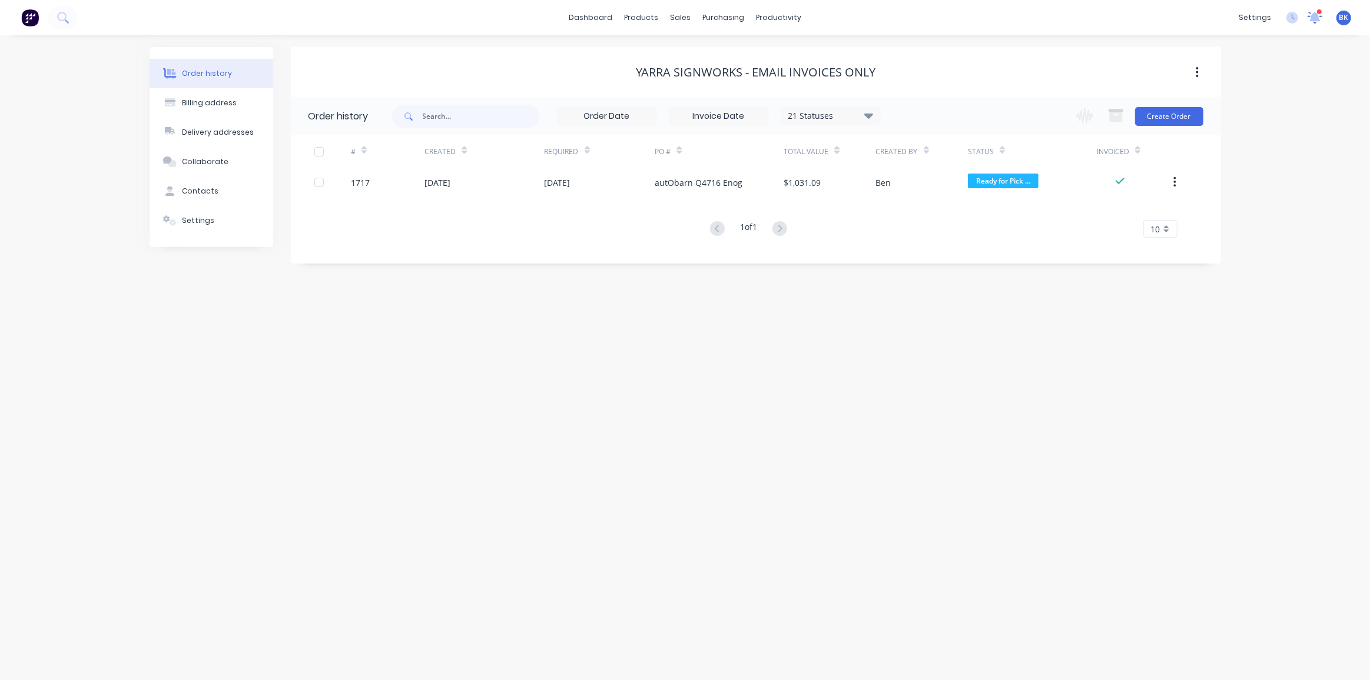
click at [1316, 14] on icon at bounding box center [1315, 16] width 11 height 9
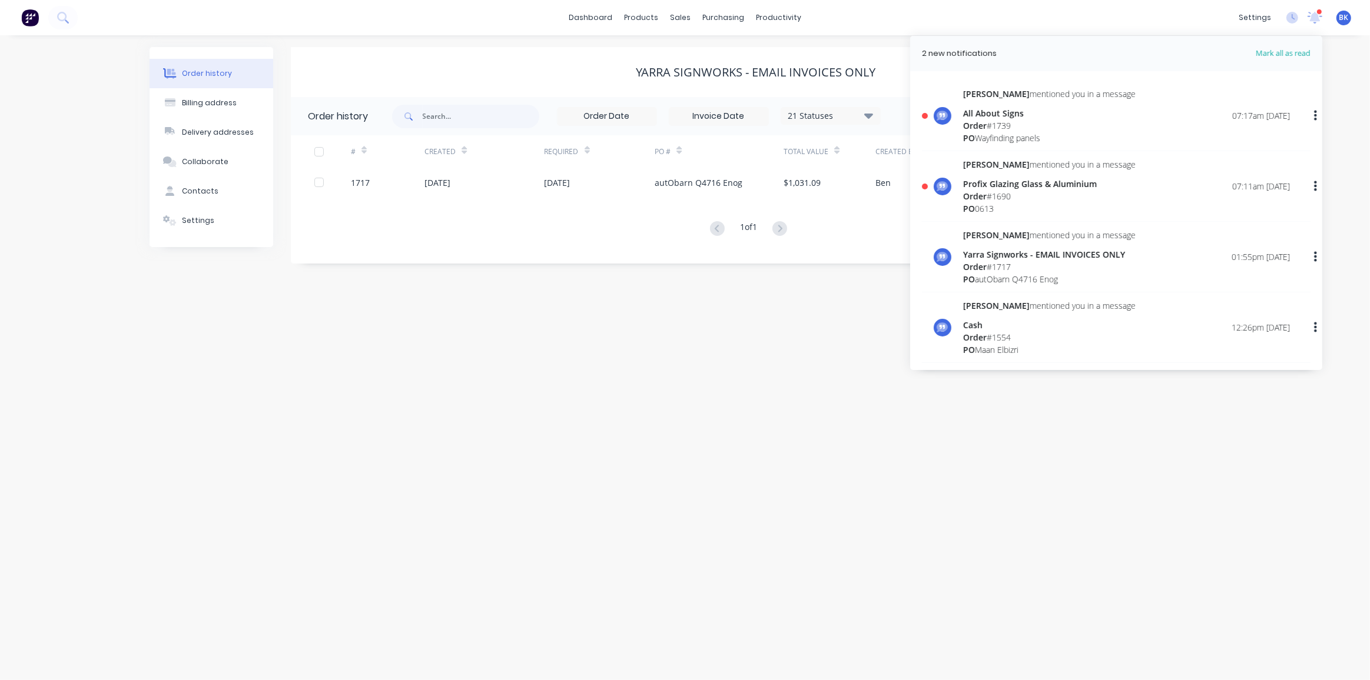
click at [979, 187] on div "Profix Glazing Glass & Aluminium" at bounding box center [1049, 184] width 172 height 12
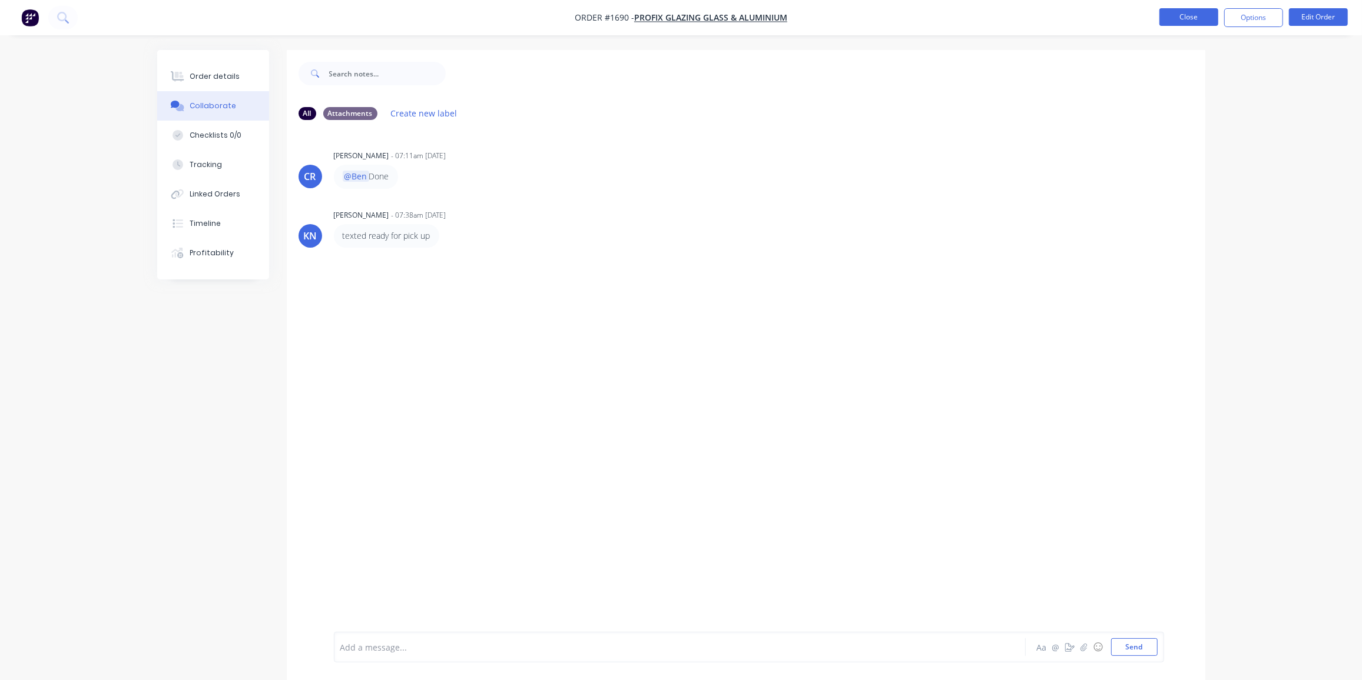
click at [1186, 17] on button "Close" at bounding box center [1188, 17] width 59 height 18
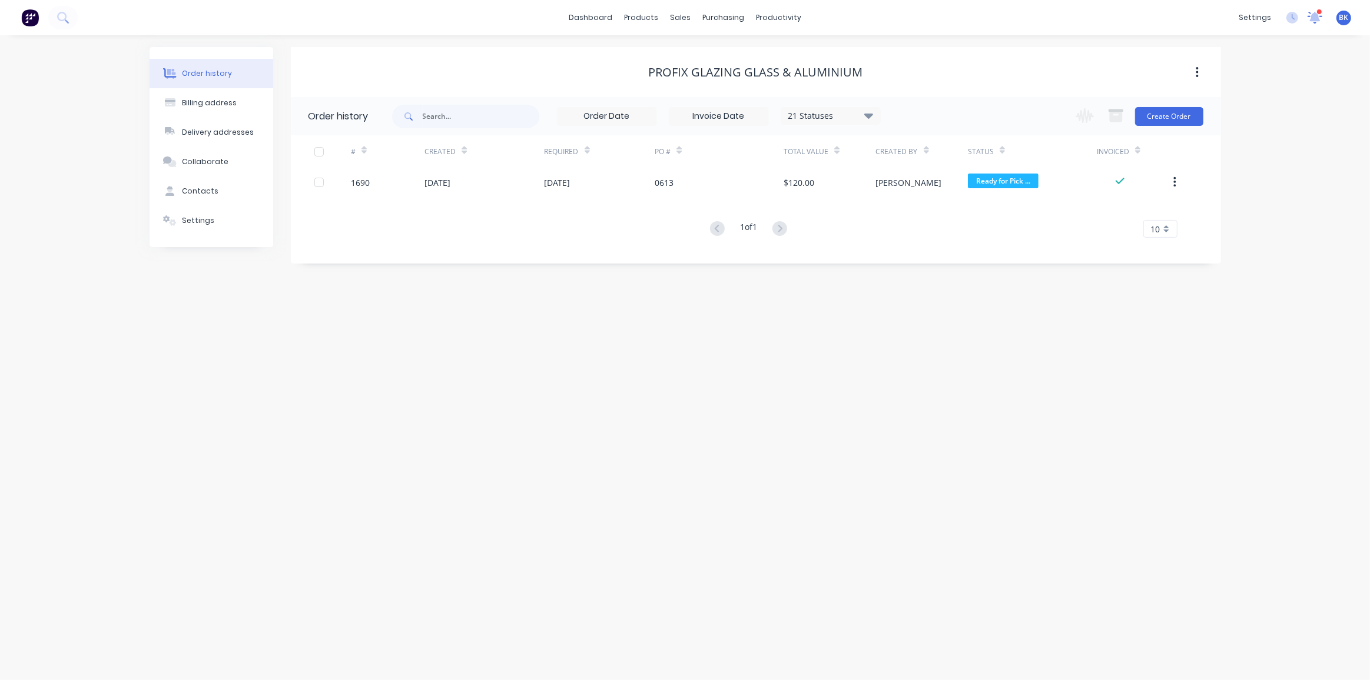
click at [1316, 16] on icon at bounding box center [1314, 16] width 11 height 11
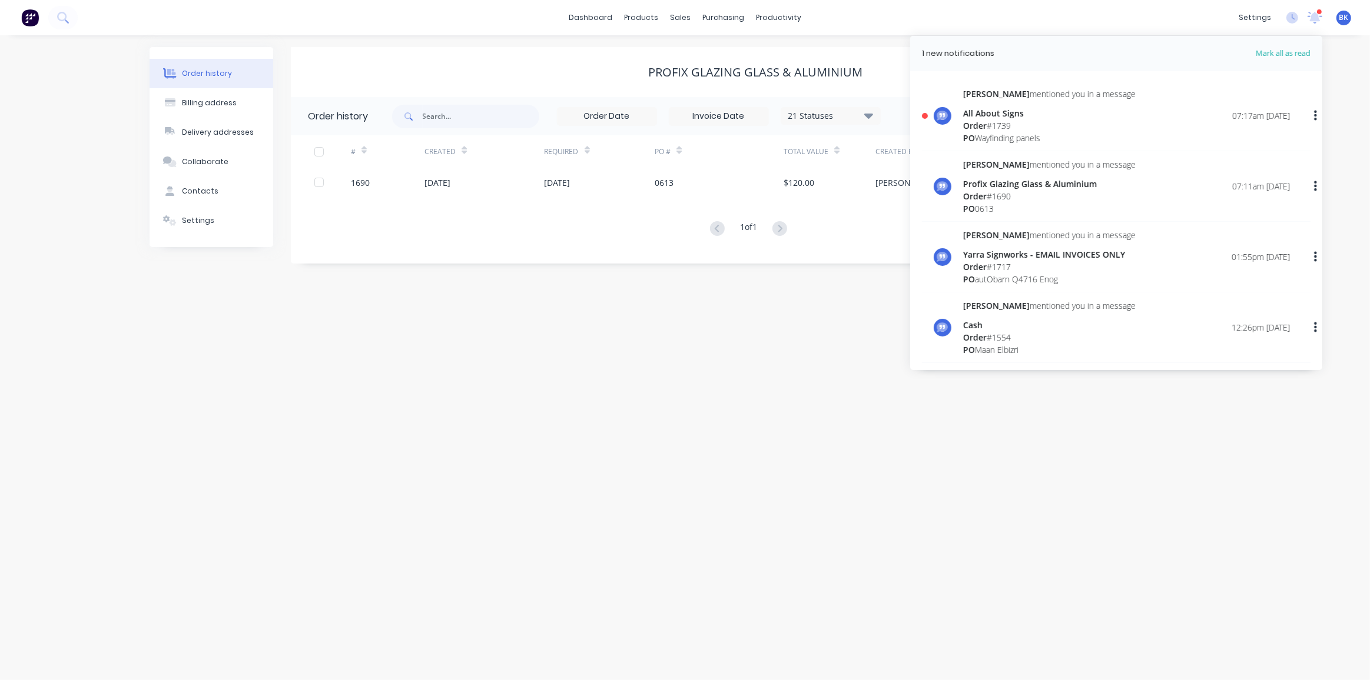
click at [998, 123] on div "Order # 1739" at bounding box center [1049, 125] width 172 height 12
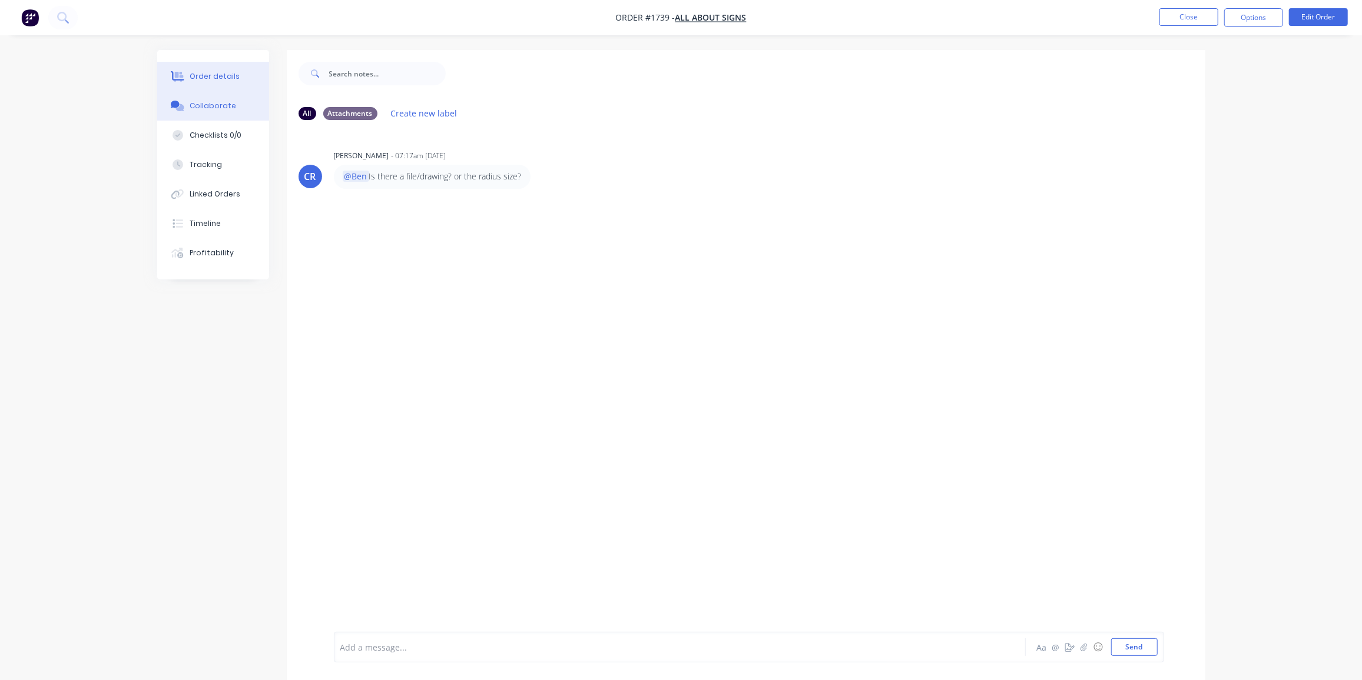
click at [200, 81] on div "Order details" at bounding box center [215, 76] width 50 height 11
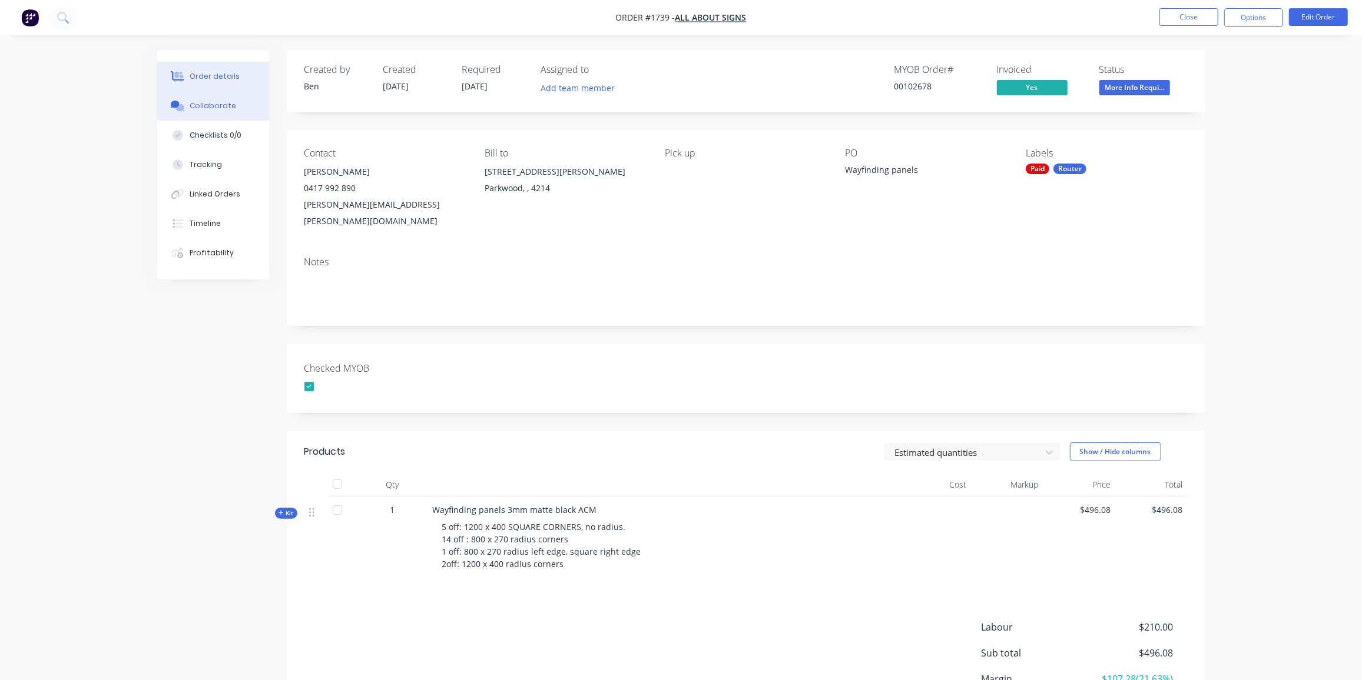
click at [221, 105] on div "Collaborate" at bounding box center [213, 106] width 47 height 11
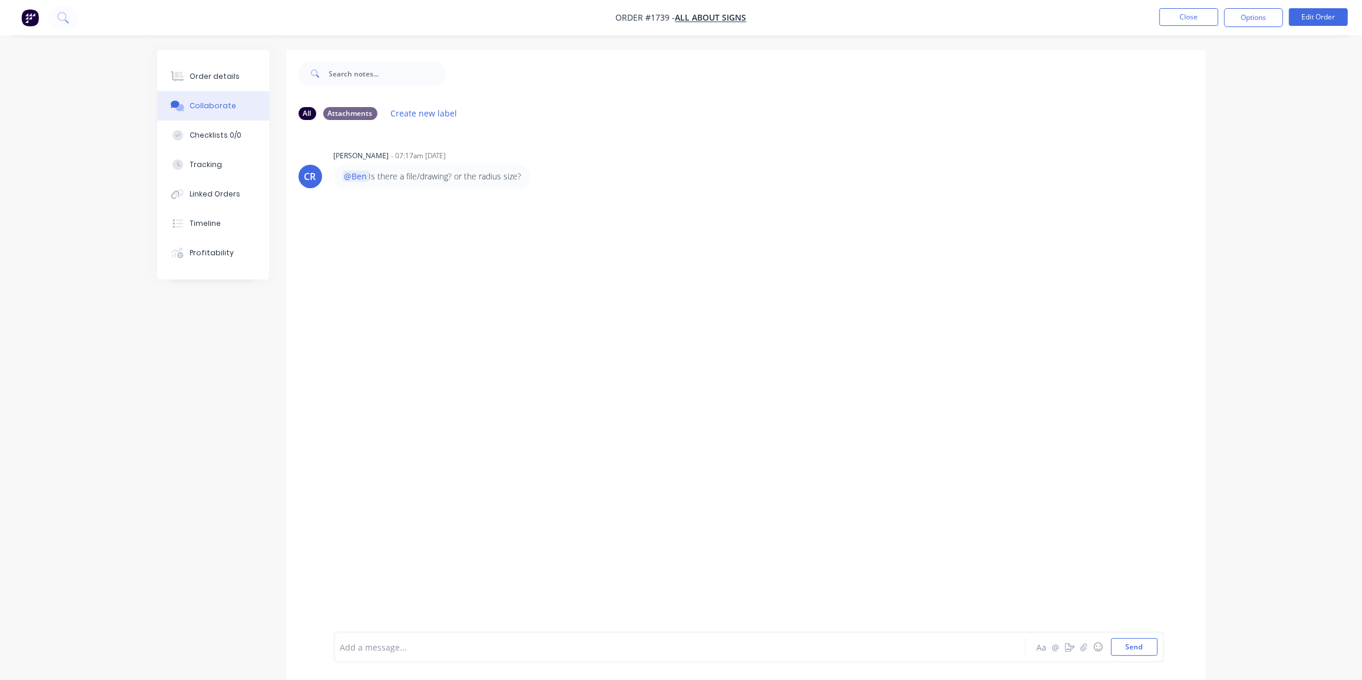
click at [391, 646] on div at bounding box center [647, 648] width 612 height 12
click at [1143, 646] on button "Send" at bounding box center [1134, 648] width 47 height 18
click at [1180, 13] on button "Close" at bounding box center [1188, 17] width 59 height 18
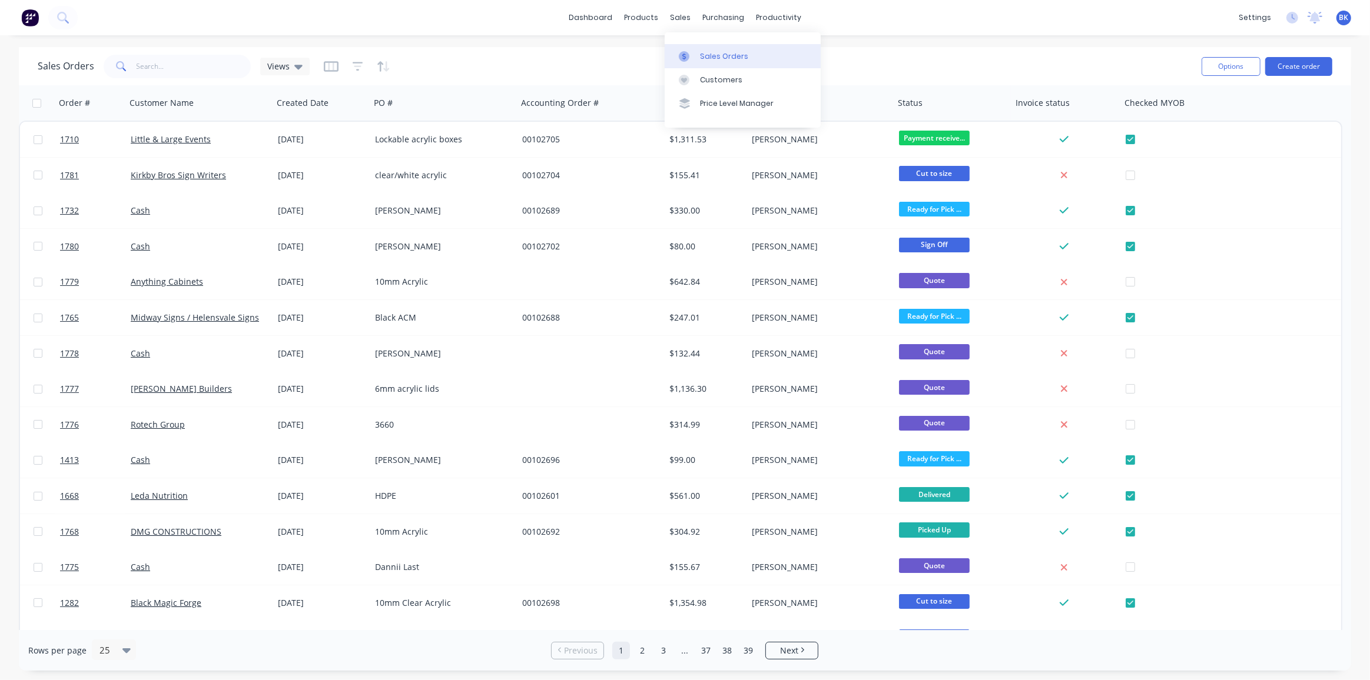
click at [690, 47] on link "Sales Orders" at bounding box center [743, 56] width 156 height 24
click at [1289, 62] on button "Create order" at bounding box center [1298, 66] width 67 height 19
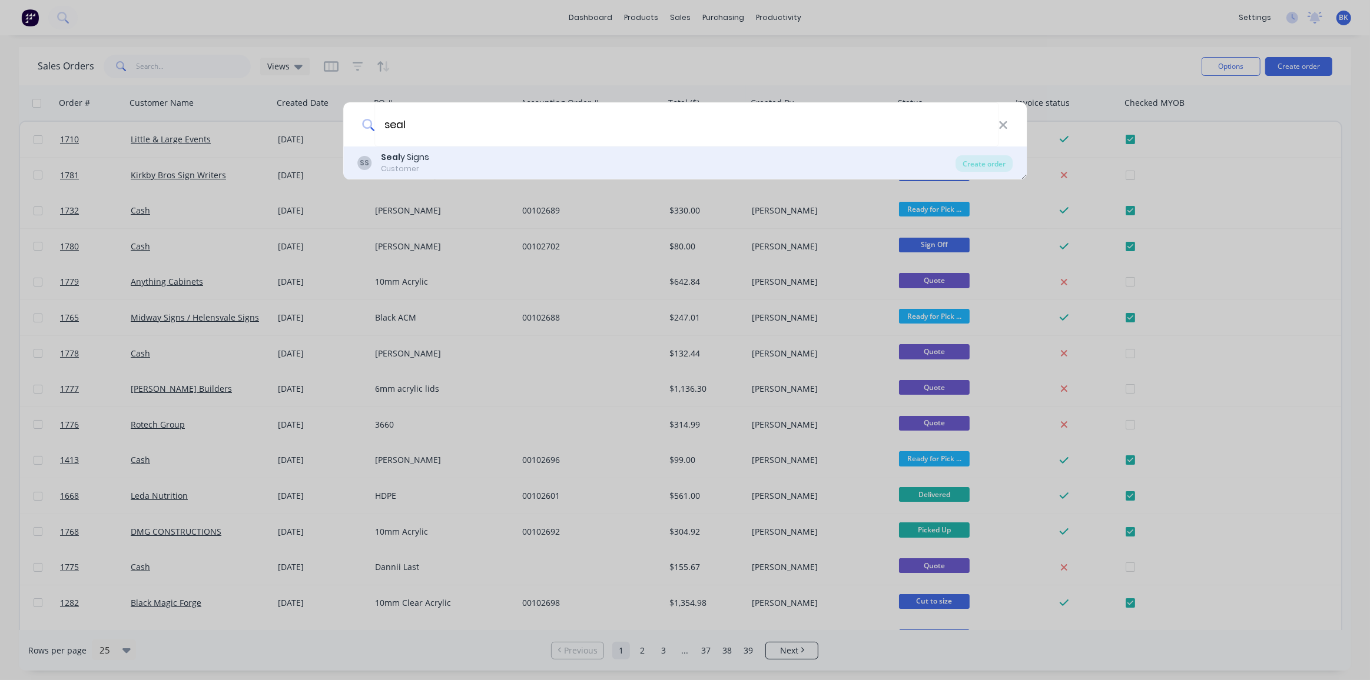
type input "seal"
click at [422, 154] on div "Seal y Signs" at bounding box center [405, 157] width 48 height 12
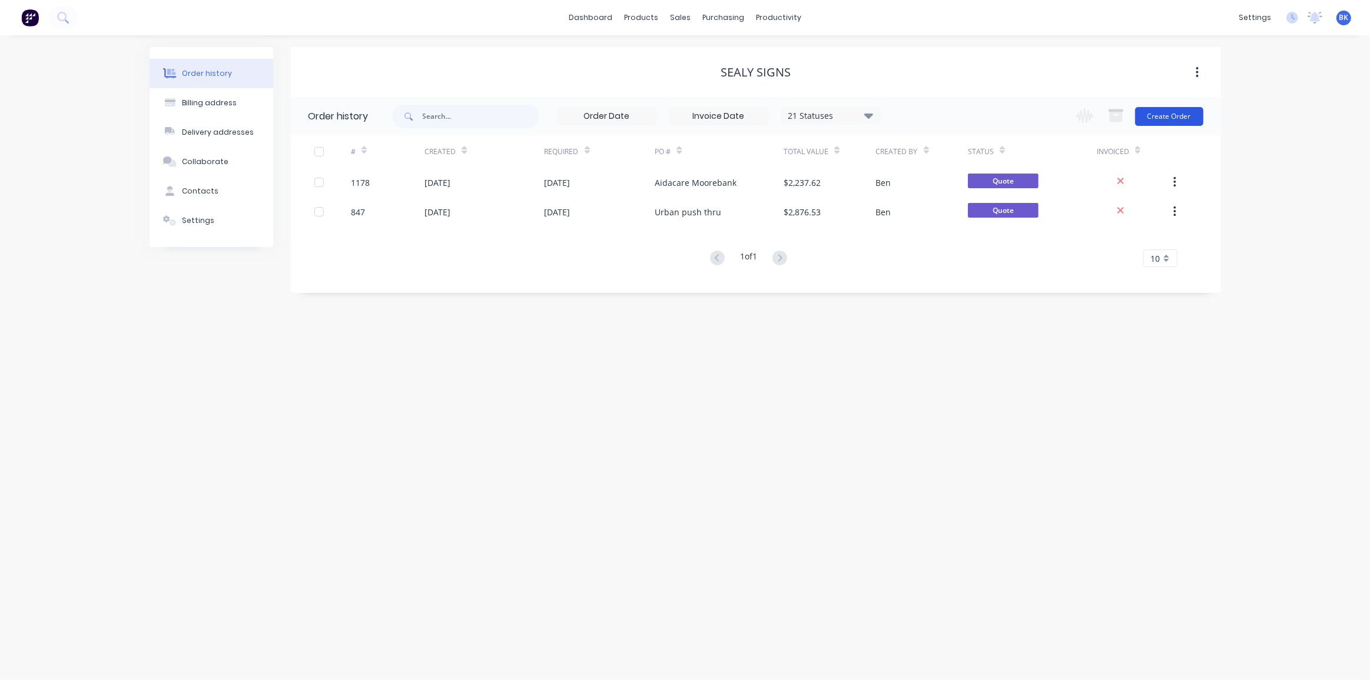
click at [1169, 116] on button "Create Order" at bounding box center [1169, 116] width 68 height 19
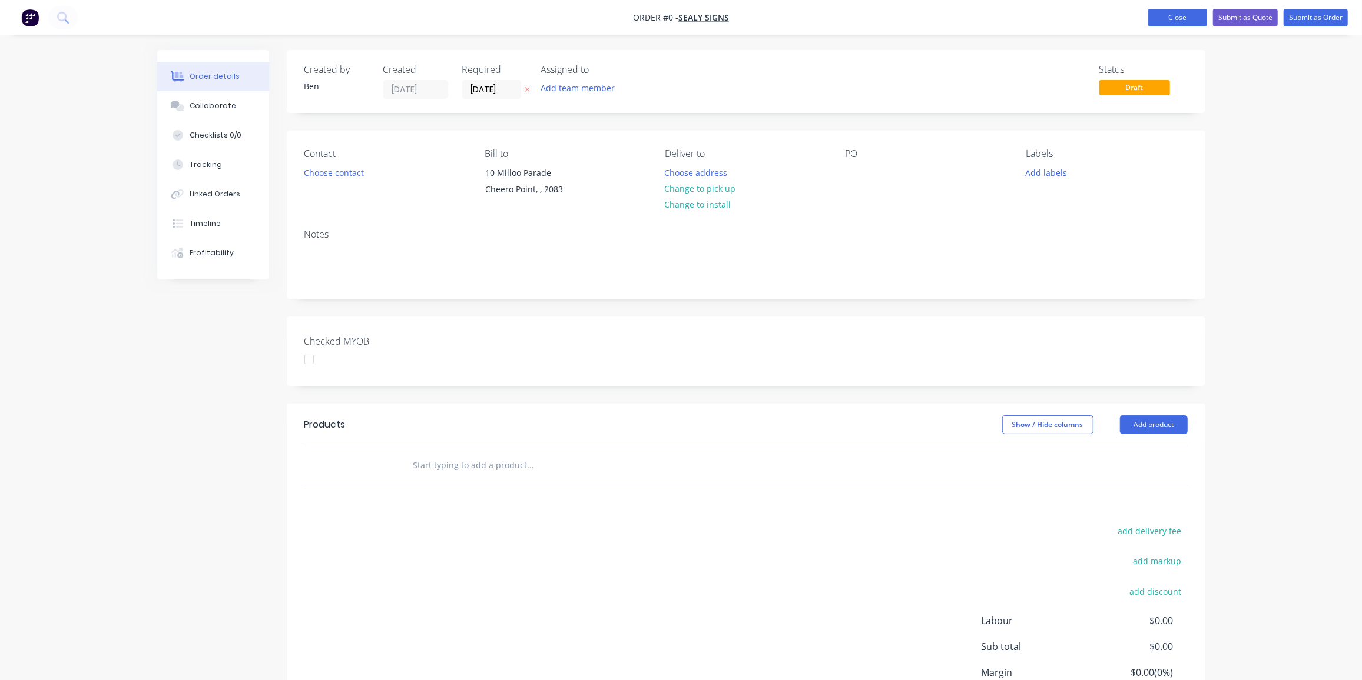
click at [1182, 18] on button "Close" at bounding box center [1177, 18] width 59 height 18
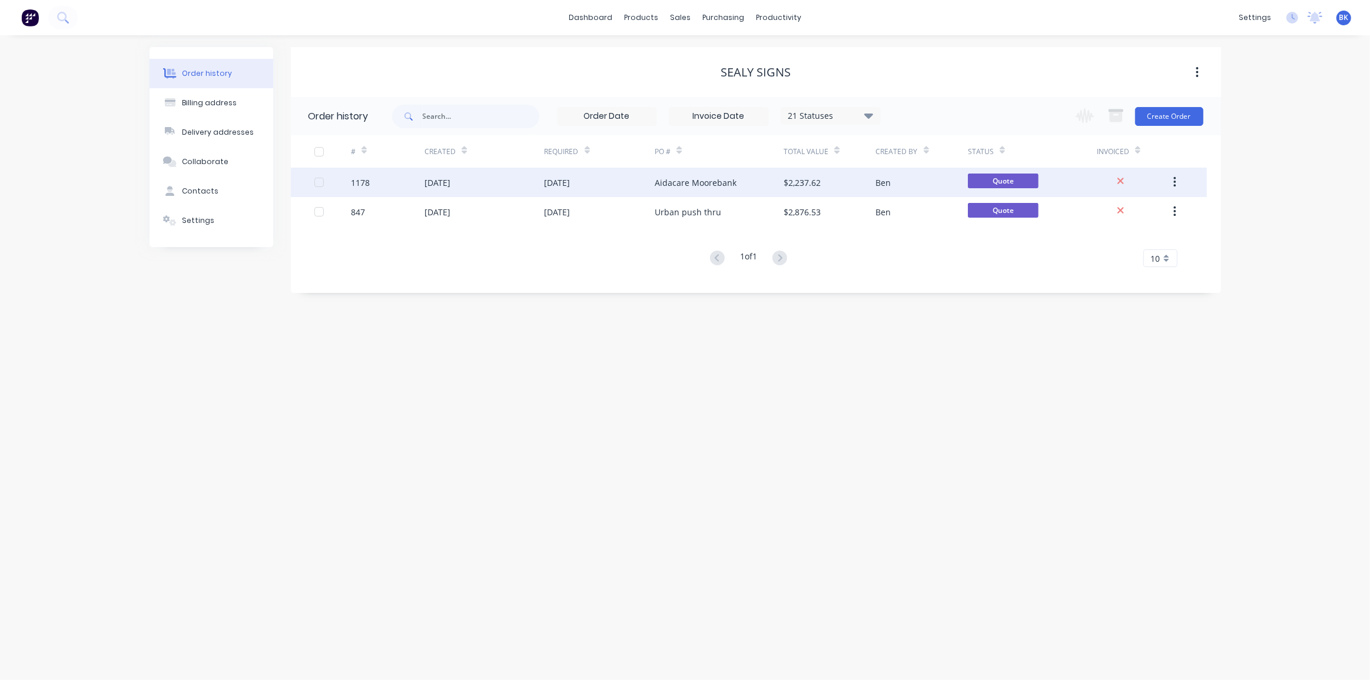
click at [701, 186] on div "Aidacare Moorebank" at bounding box center [696, 183] width 82 height 12
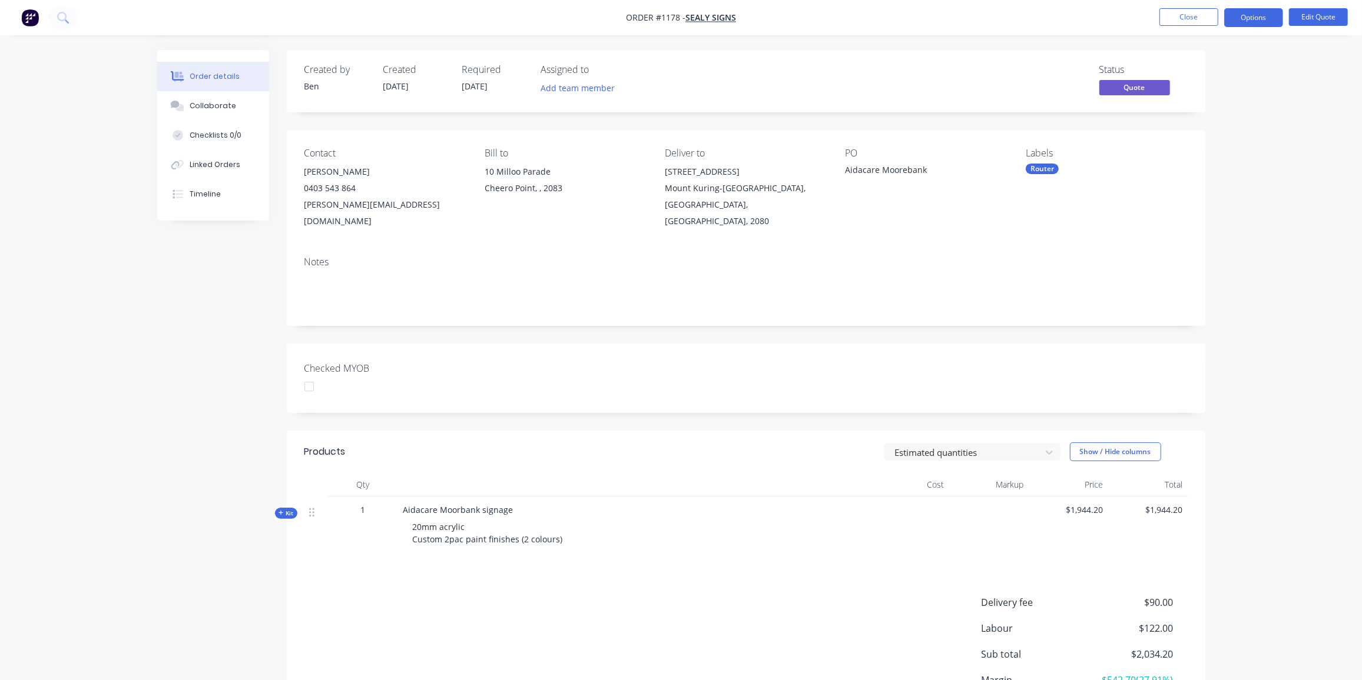
click at [284, 509] on span "Kit" at bounding box center [285, 513] width 15 height 9
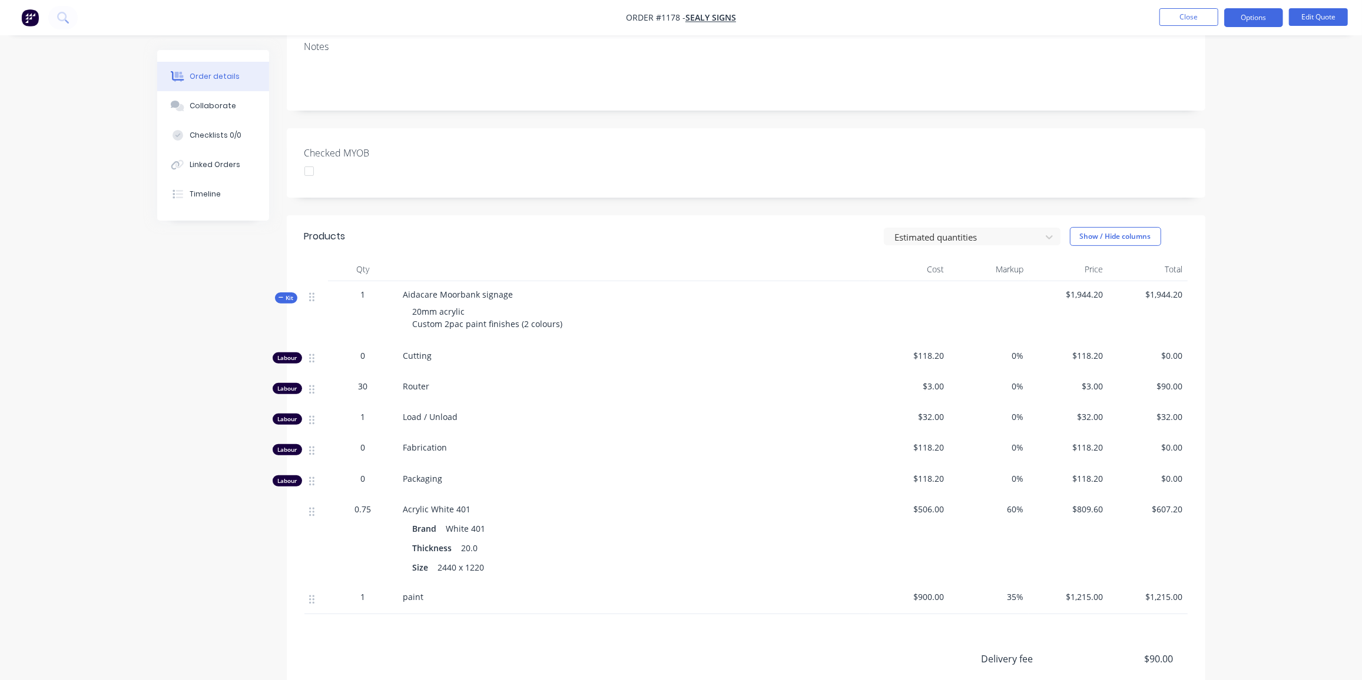
scroll to position [215, 0]
drag, startPoint x: 423, startPoint y: 294, endPoint x: 406, endPoint y: 298, distance: 17.4
click at [406, 301] on div "20mm acrylic Custom 2pac paint finishes (2 colours)" at bounding box center [634, 318] width 462 height 34
click at [1323, 13] on button "Edit Quote" at bounding box center [1318, 17] width 59 height 18
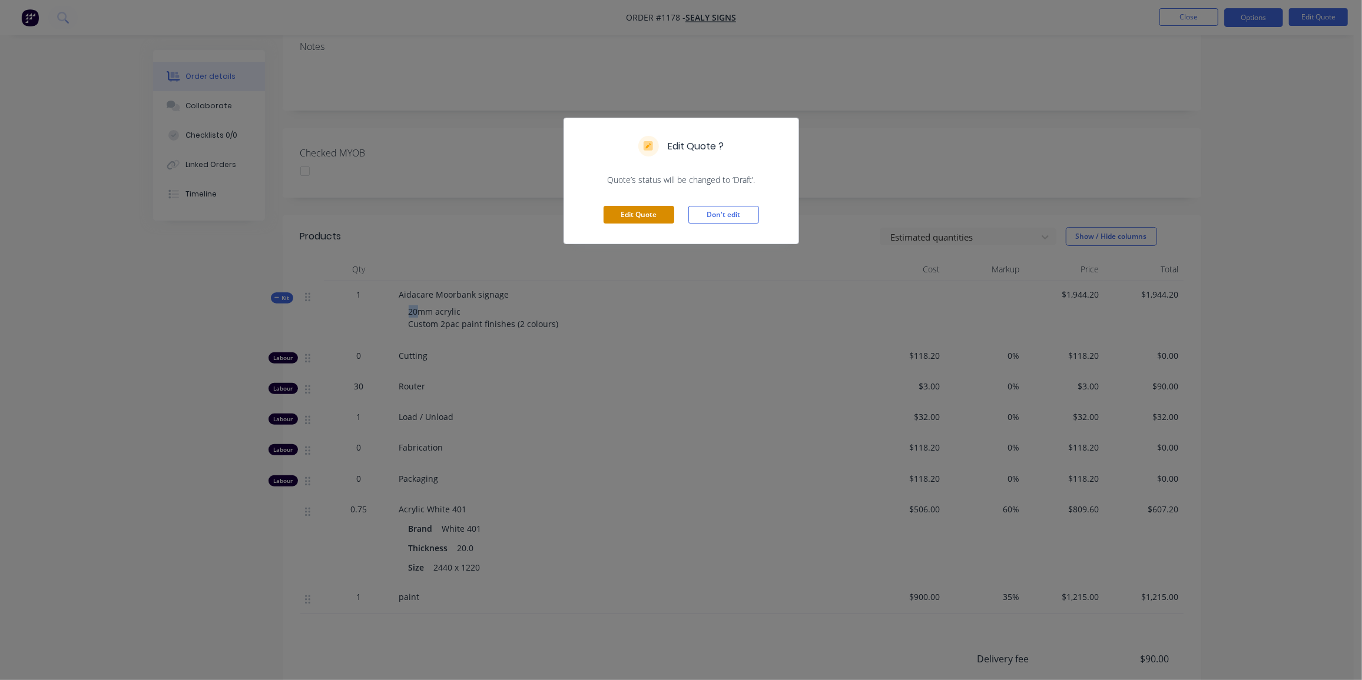
click at [635, 214] on button "Edit Quote" at bounding box center [638, 215] width 71 height 18
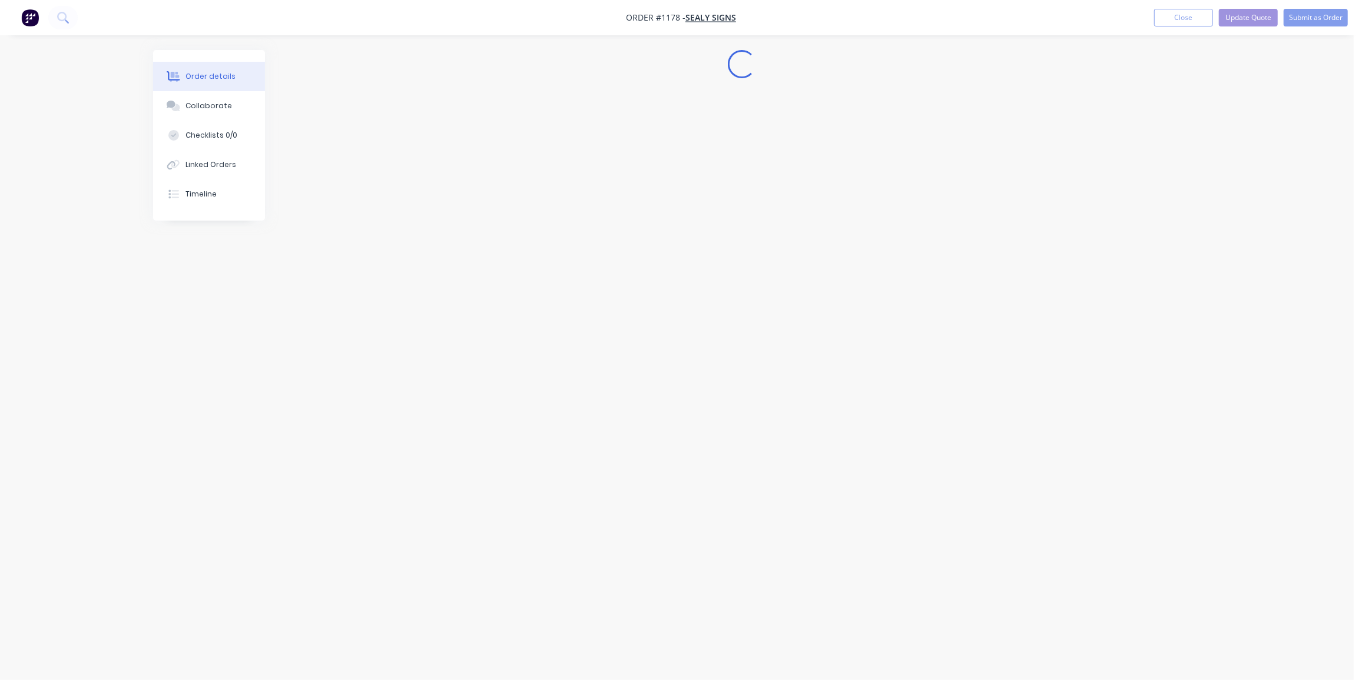
scroll to position [0, 0]
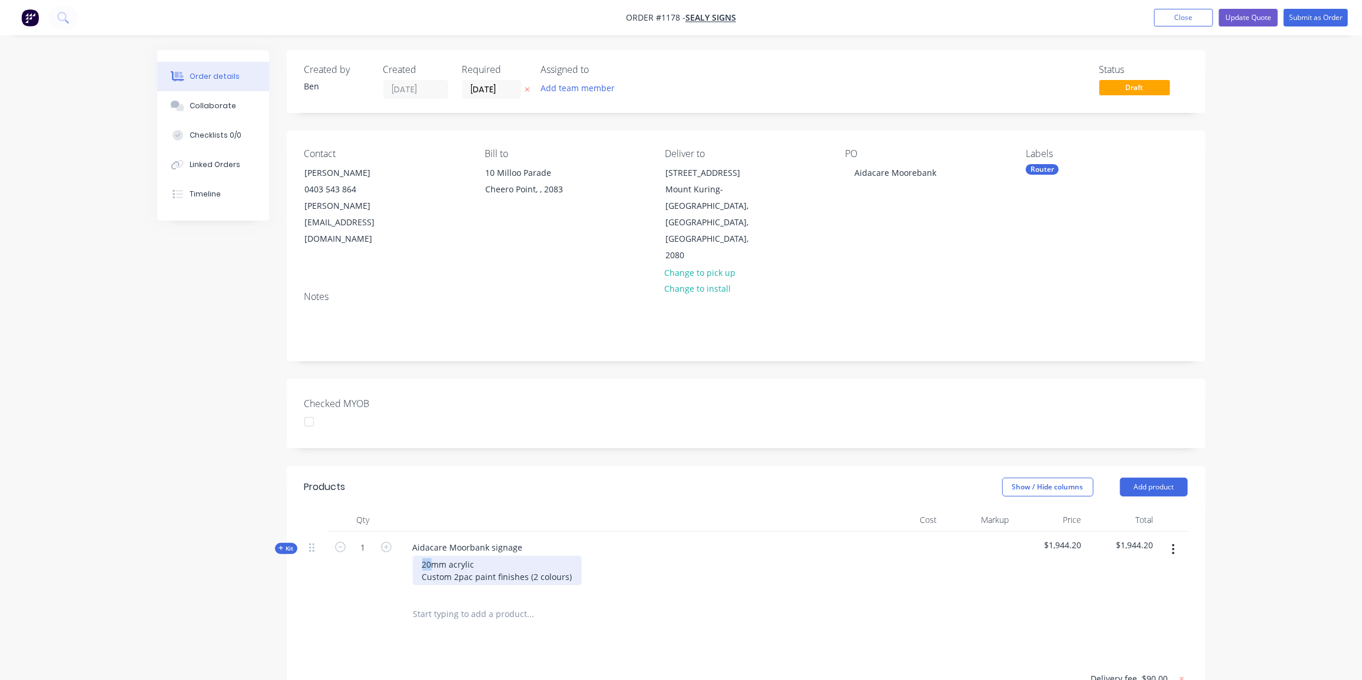
drag, startPoint x: 430, startPoint y: 530, endPoint x: 417, endPoint y: 533, distance: 12.7
click at [417, 556] on div "20mm acrylic Custom 2pac paint finishes (2 colours)" at bounding box center [497, 570] width 169 height 29
click at [449, 556] on div "10mm acrylic Custom 2pac paint finishes (2 colours)" at bounding box center [497, 570] width 169 height 29
drag, startPoint x: 572, startPoint y: 543, endPoint x: 417, endPoint y: 552, distance: 154.5
click at [417, 552] on div "Aidacare Moorbank signage 10mm white acrylic Custom 2pac paint finishes (2 colo…" at bounding box center [634, 564] width 471 height 64
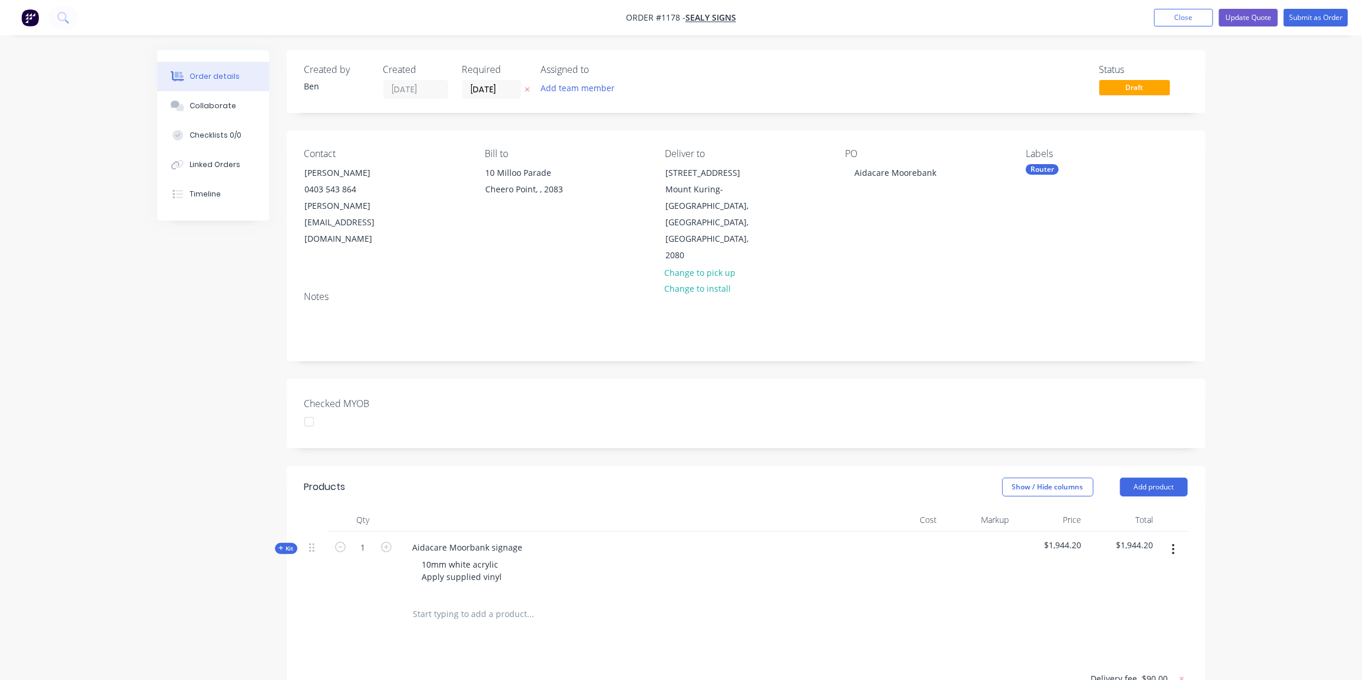
drag, startPoint x: 284, startPoint y: 514, endPoint x: 294, endPoint y: 506, distance: 13.0
click at [284, 545] on span "Kit" at bounding box center [285, 549] width 15 height 9
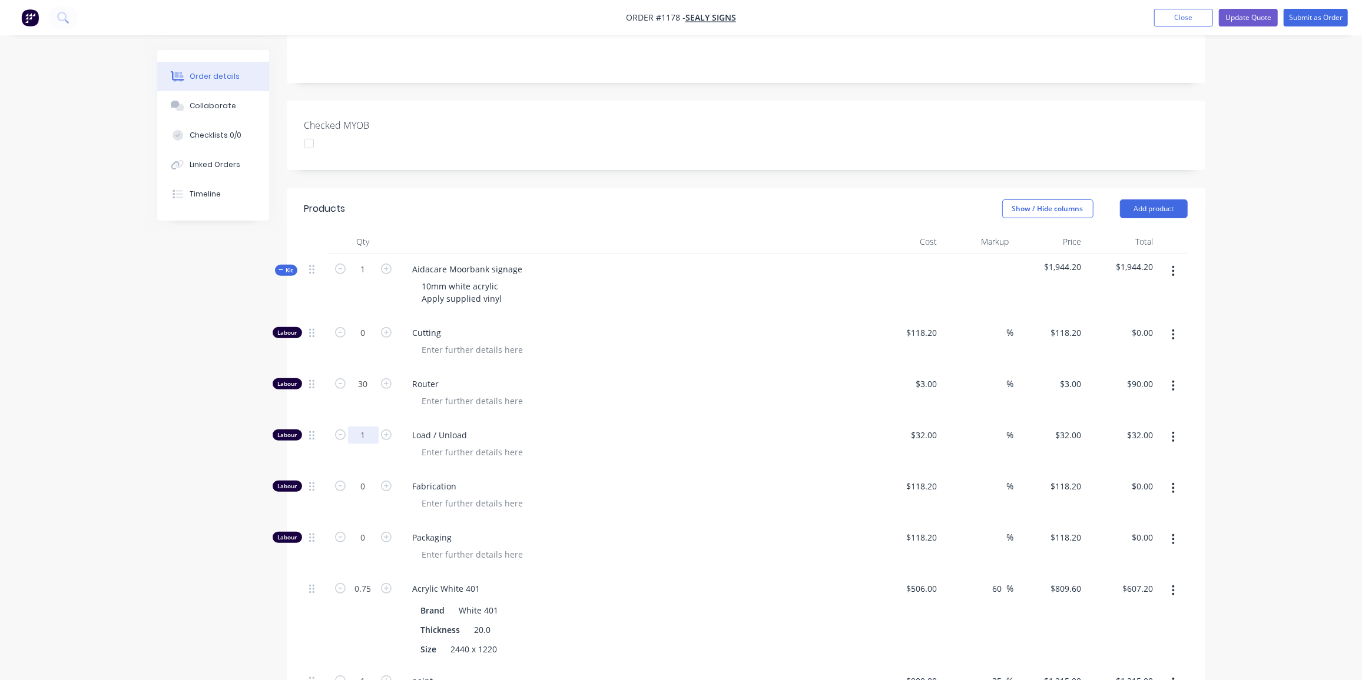
scroll to position [286, 0]
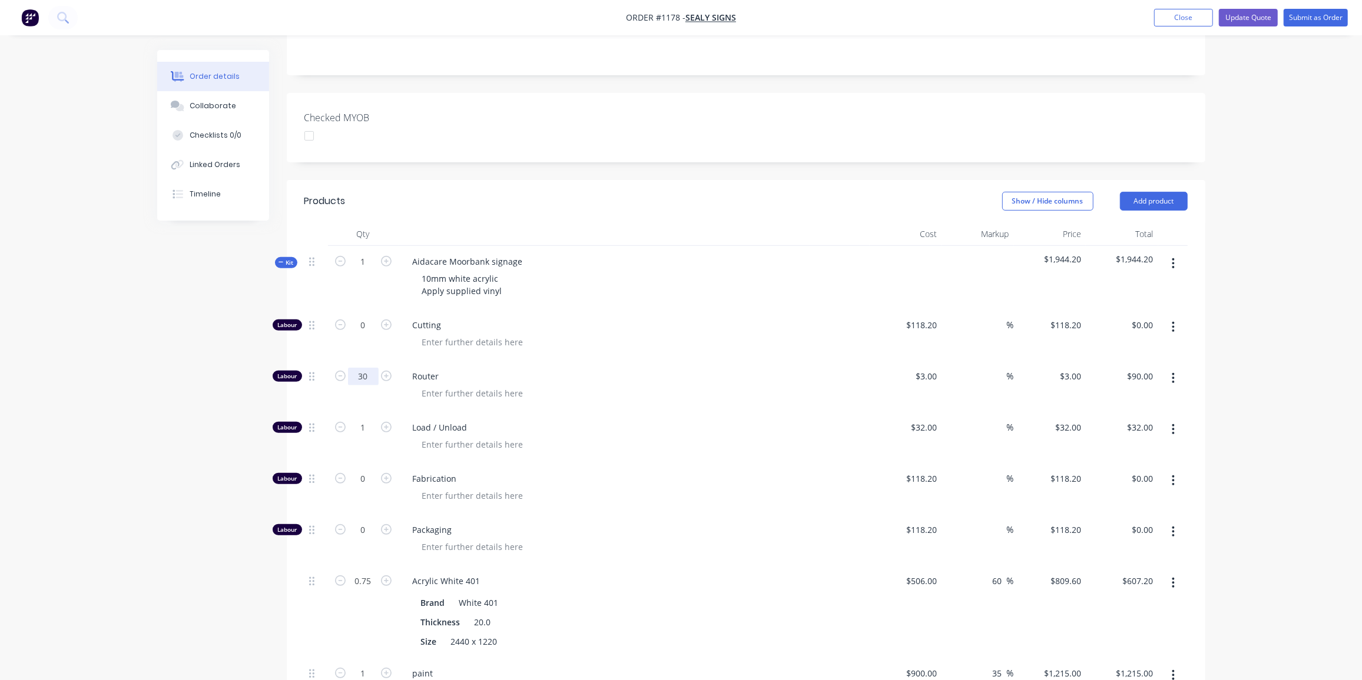
click at [369, 368] on input "30" at bounding box center [363, 377] width 31 height 18
type input "20"
type input "$60.00"
click at [367, 470] on input "0" at bounding box center [363, 479] width 31 height 18
type input "0.5"
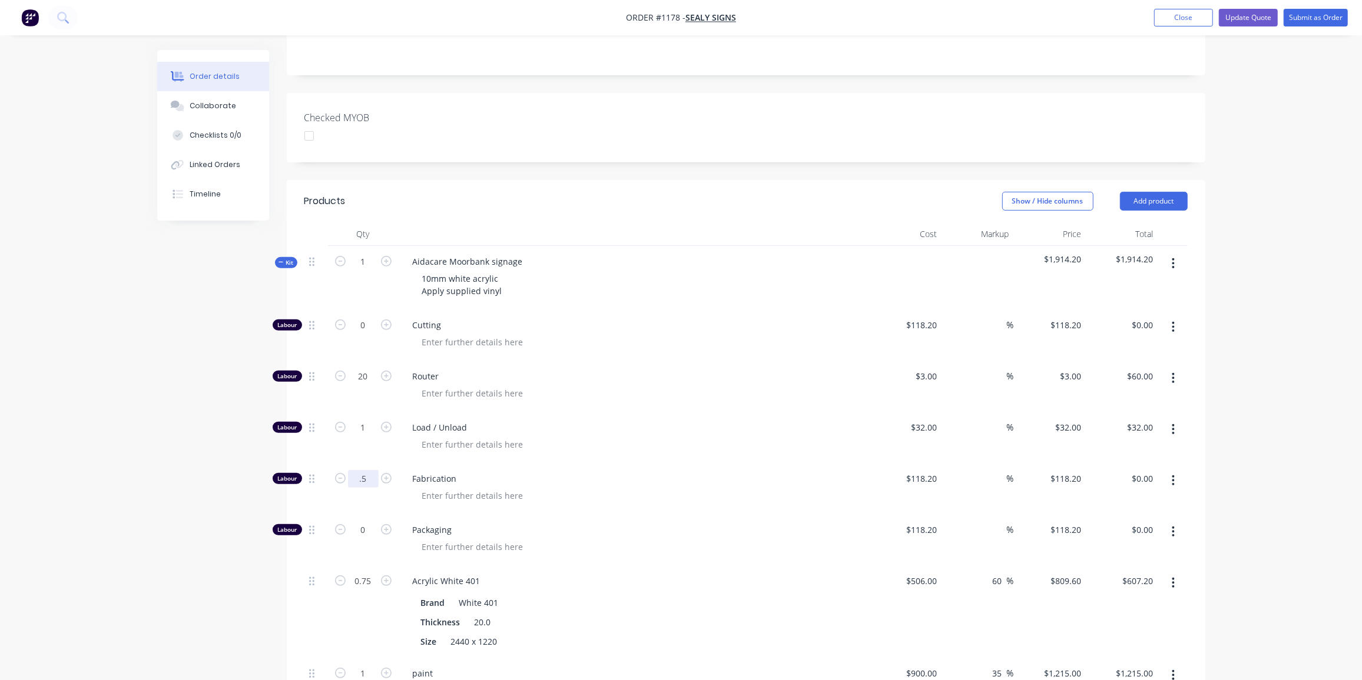
type input "$59.10"
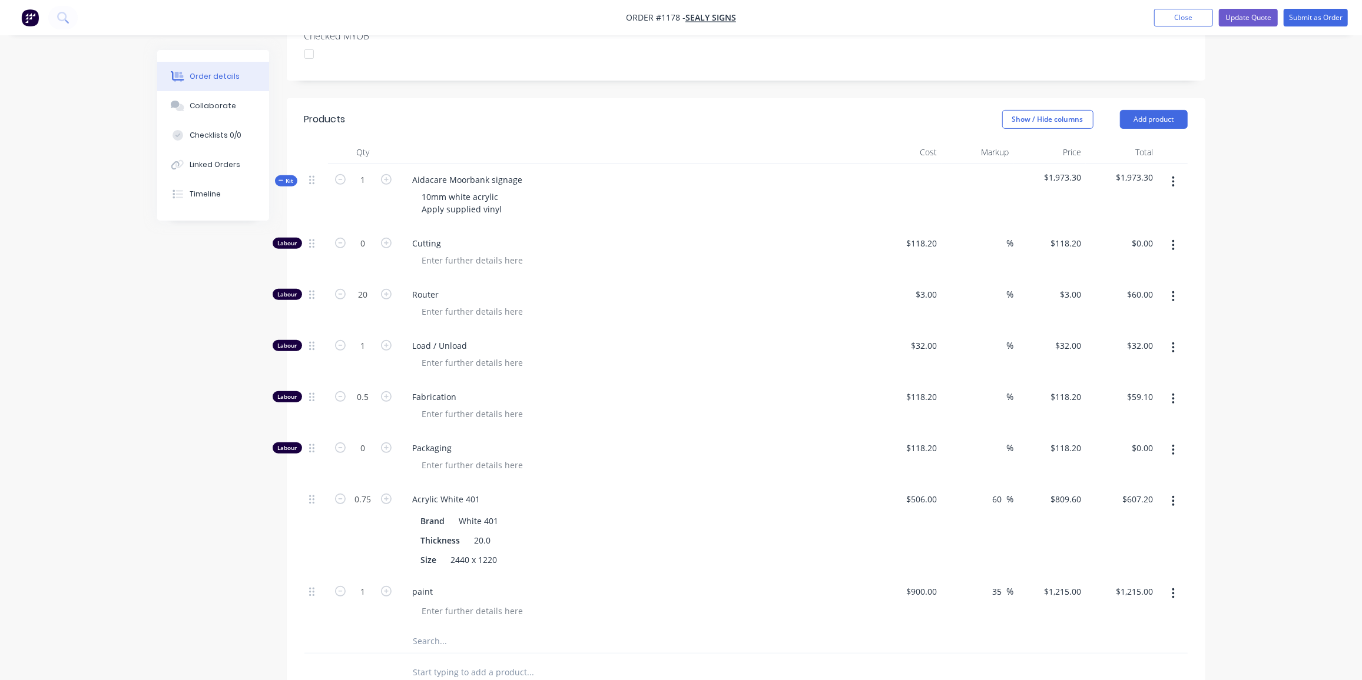
scroll to position [383, 0]
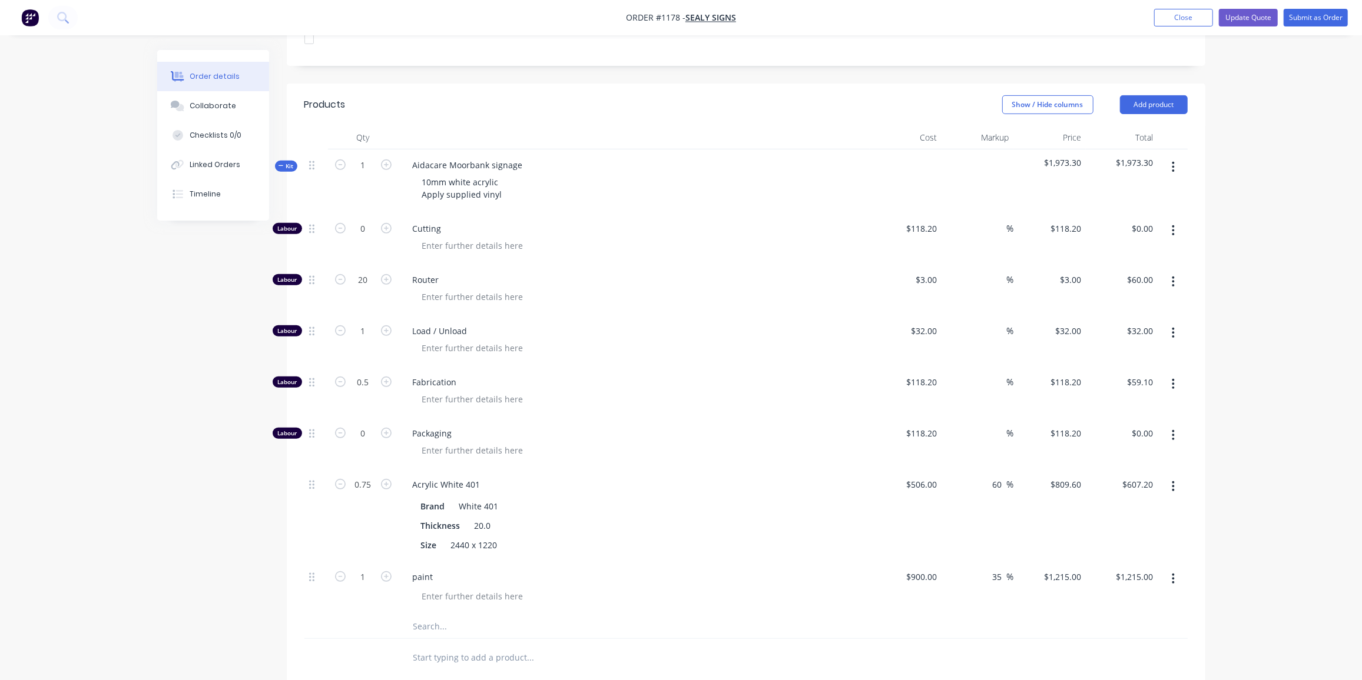
click at [1171, 480] on icon "button" at bounding box center [1172, 486] width 3 height 13
click at [1126, 556] on div "Delete" at bounding box center [1131, 564] width 91 height 17
click at [1177, 476] on button "button" at bounding box center [1173, 486] width 28 height 21
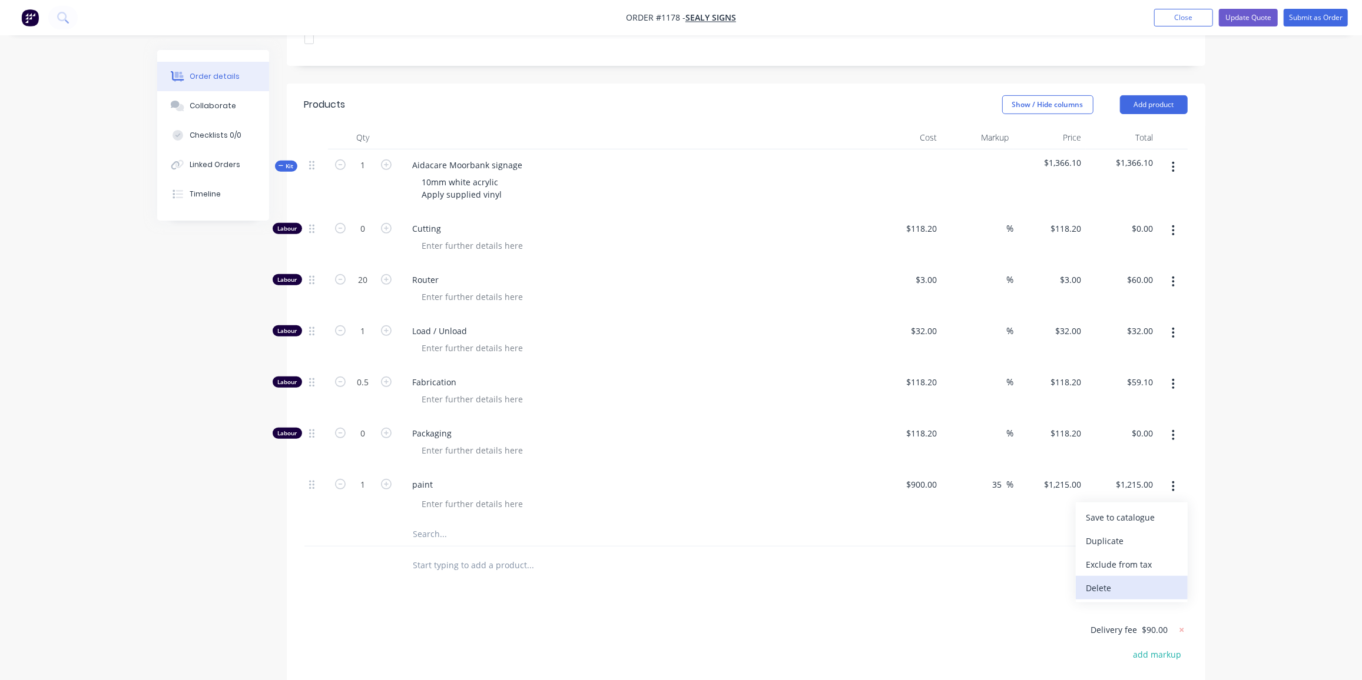
click at [1137, 580] on div "Delete" at bounding box center [1131, 588] width 91 height 17
click at [429, 469] on input "text" at bounding box center [530, 481] width 235 height 24
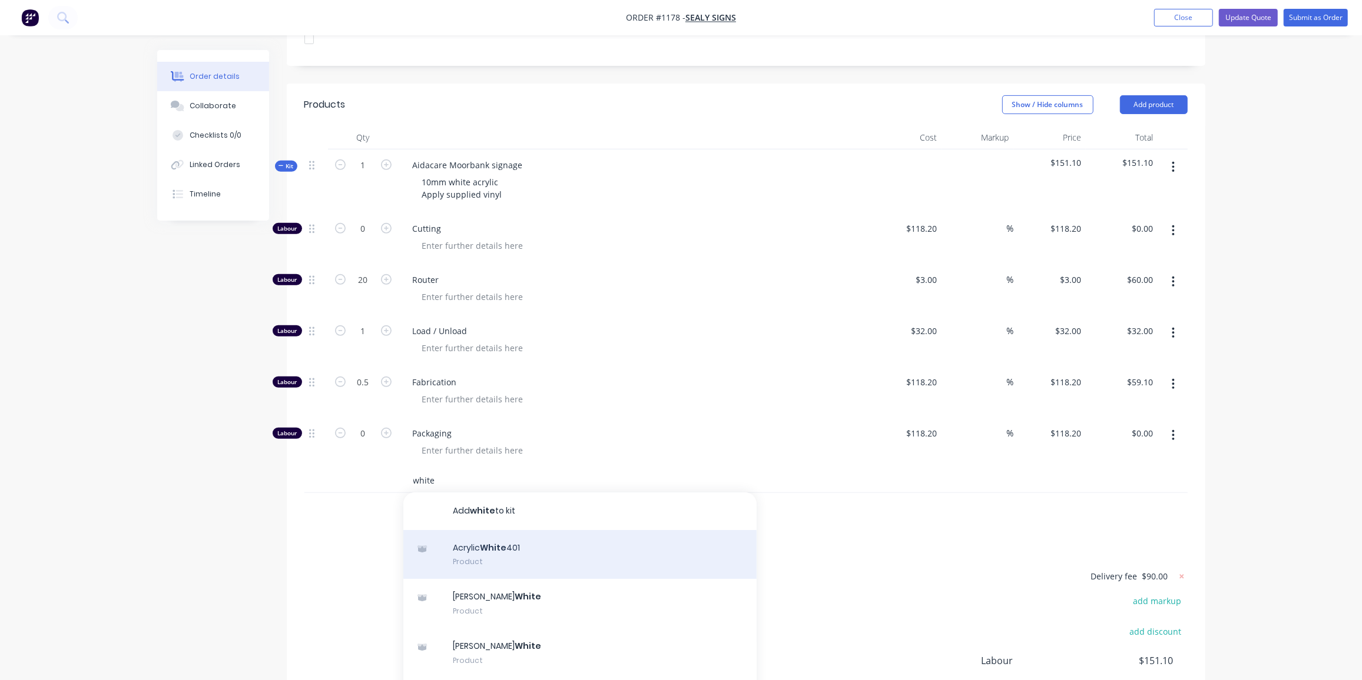
type input "white"
click at [533, 530] on div "Acrylic White 401 Product" at bounding box center [579, 554] width 353 height 49
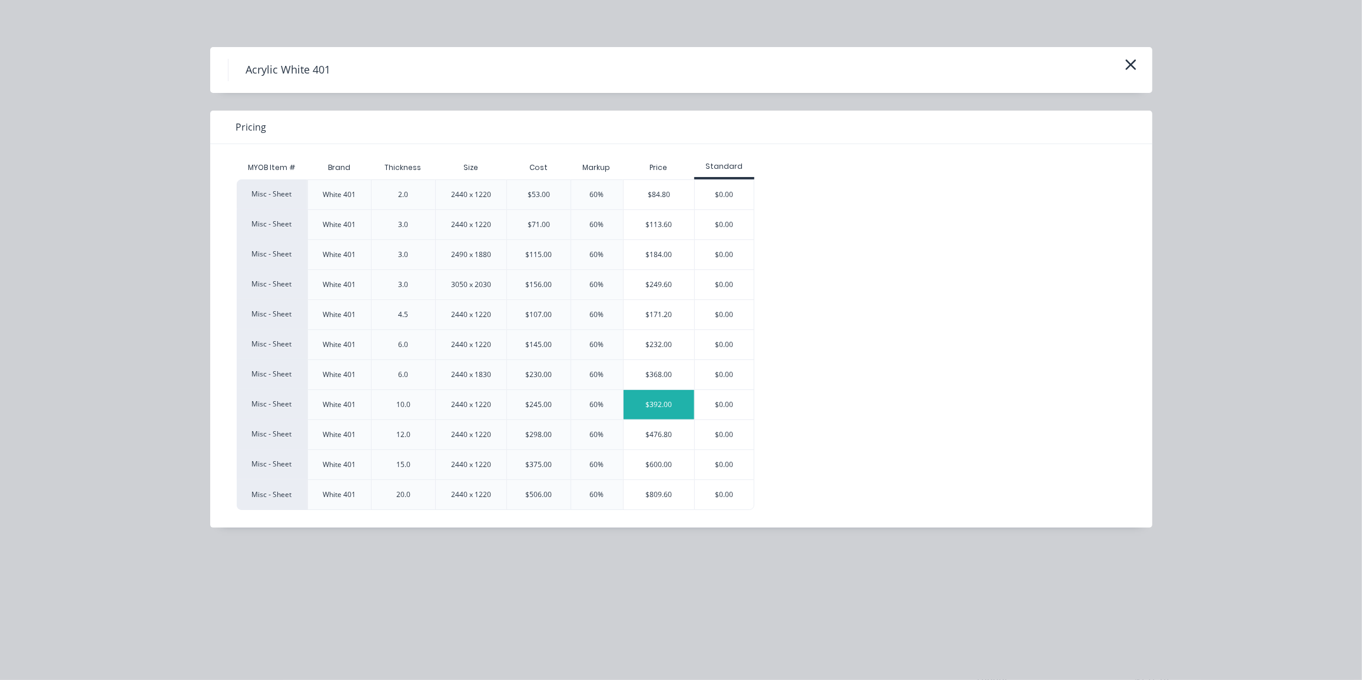
click at [658, 400] on div "$392.00" at bounding box center [658, 404] width 71 height 29
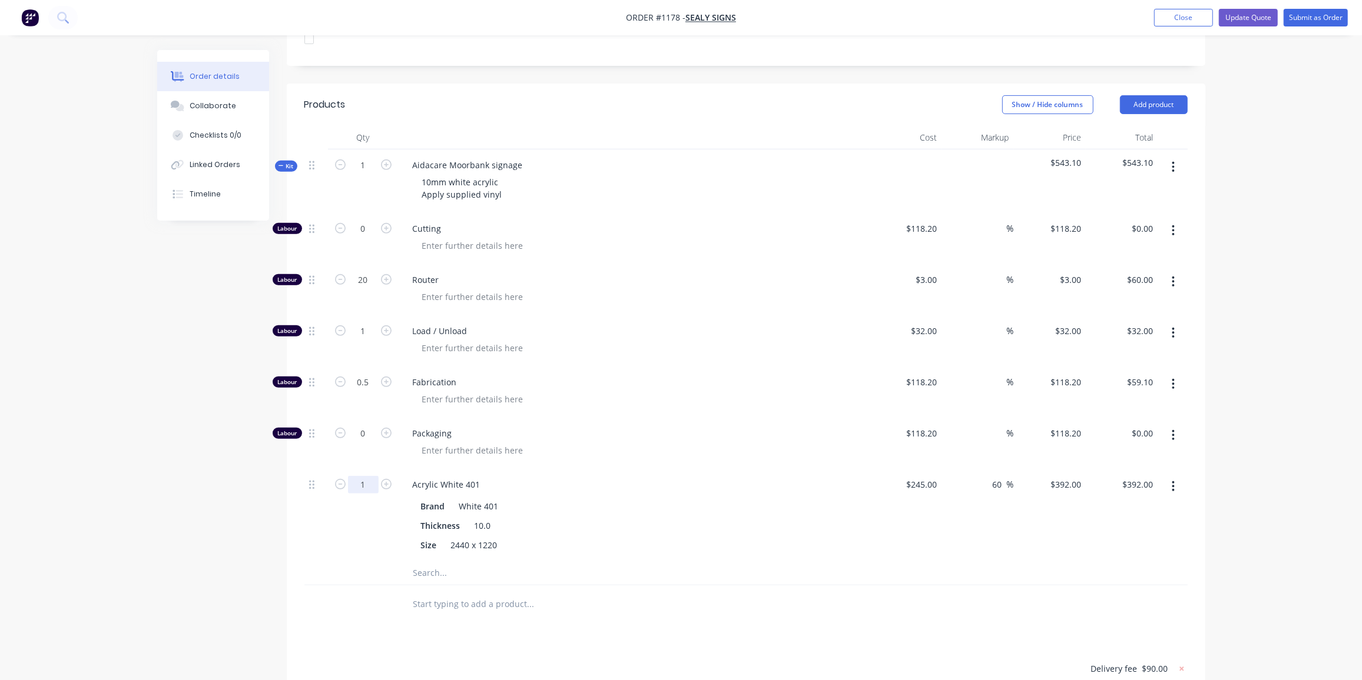
click at [358, 476] on input "1" at bounding box center [363, 485] width 31 height 18
type input "0.05"
type input "$19.60"
click at [374, 476] on input "0.05" at bounding box center [363, 485] width 31 height 18
type input "0.5"
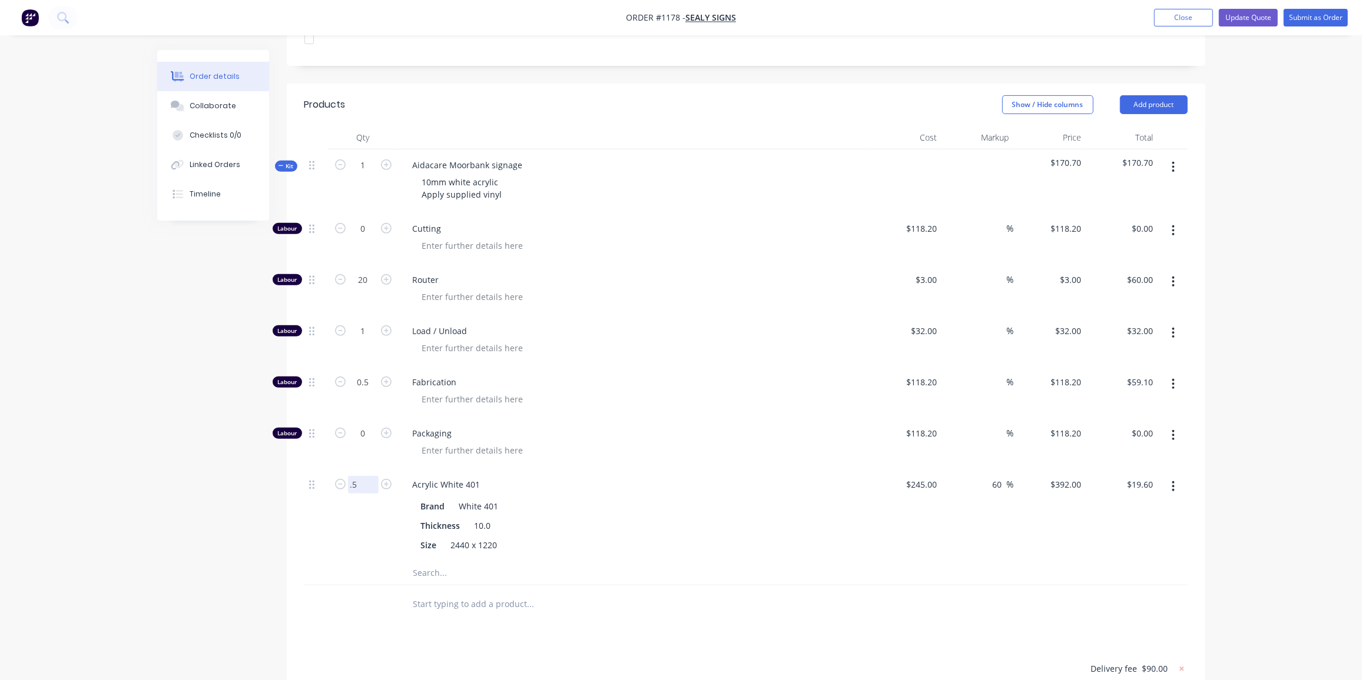
type input "$196.00"
drag, startPoint x: 139, startPoint y: 461, endPoint x: 522, endPoint y: 415, distance: 385.4
click at [142, 460] on div "Order details Collaborate Checklists 0/0 Linked Orders Timeline Order details C…" at bounding box center [681, 267] width 1362 height 1301
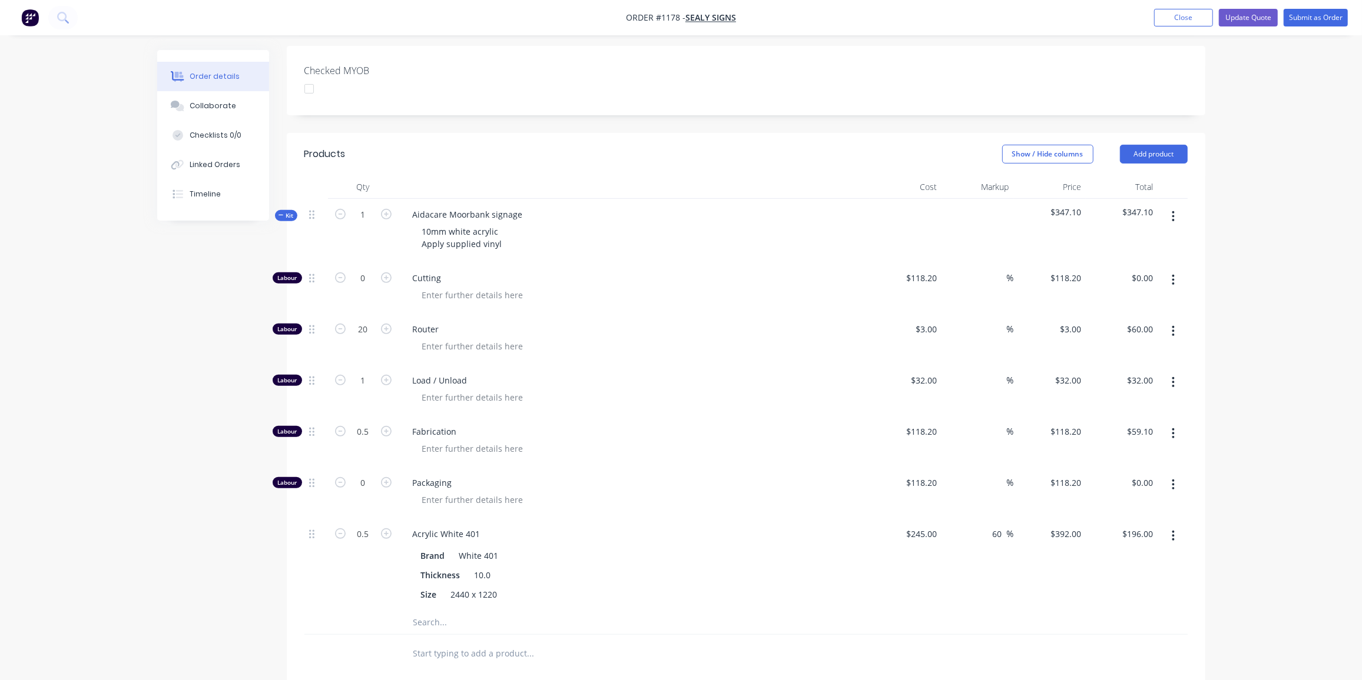
click at [295, 210] on button "Kit" at bounding box center [286, 215] width 22 height 11
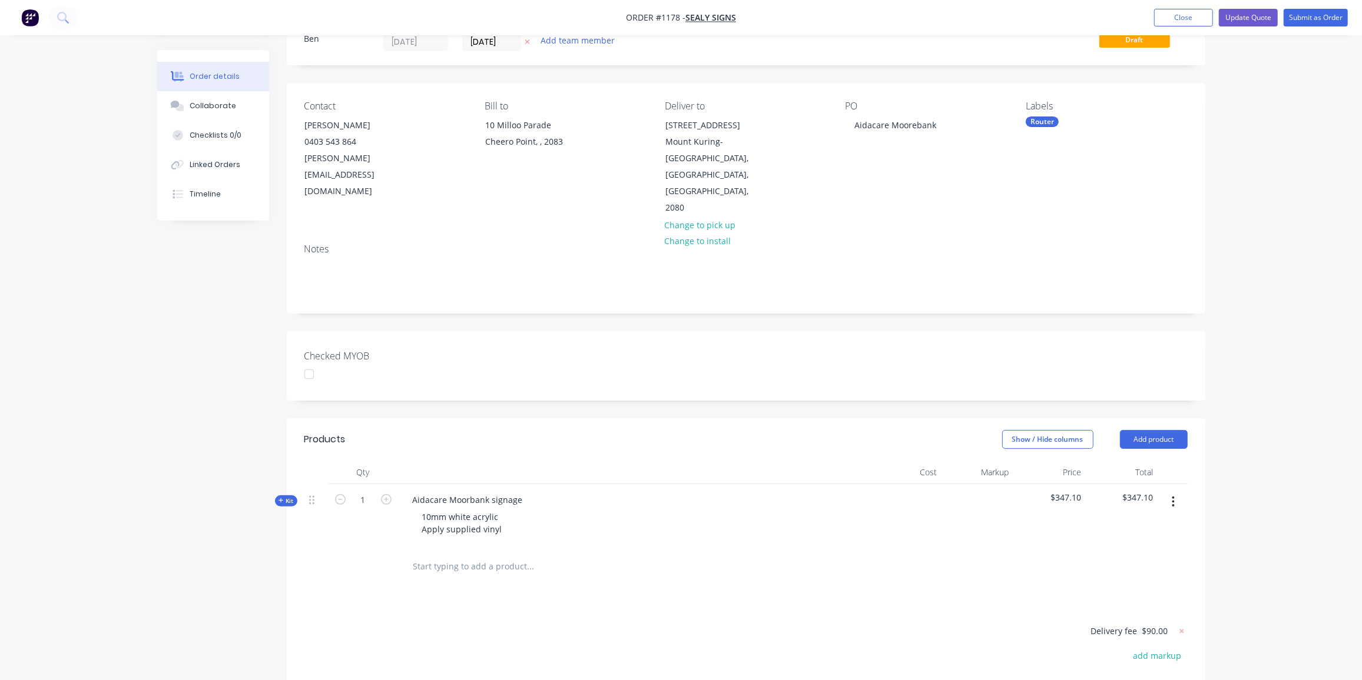
scroll to position [0, 0]
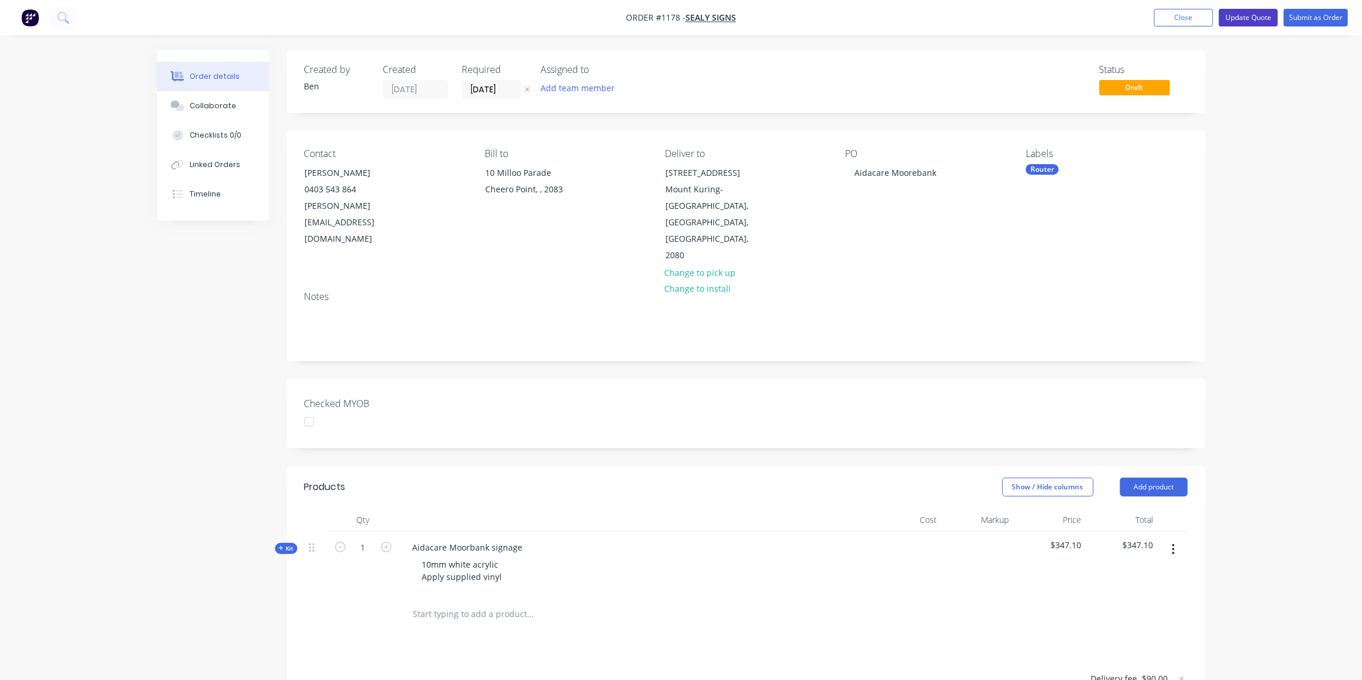
click at [1262, 15] on button "Update Quote" at bounding box center [1248, 18] width 59 height 18
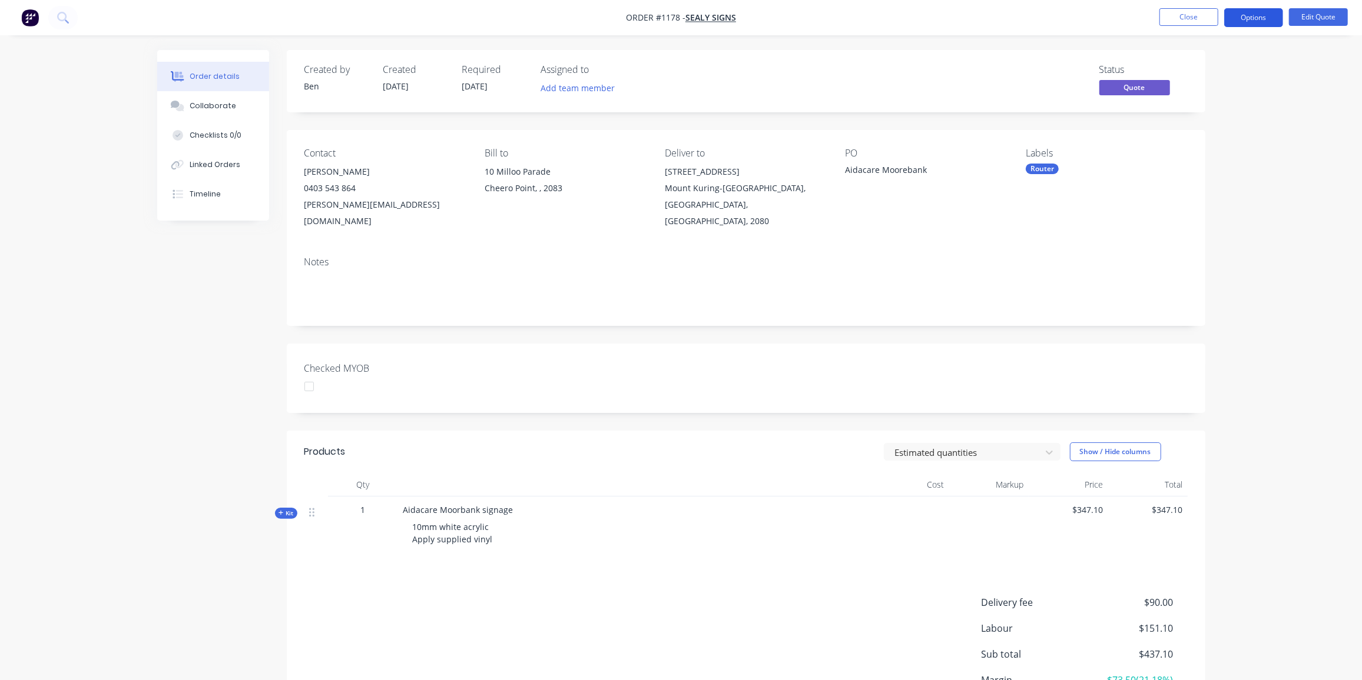
click at [1257, 18] on button "Options" at bounding box center [1253, 17] width 59 height 19
click at [1229, 95] on div "Proforma Invoice" at bounding box center [1218, 95] width 108 height 17
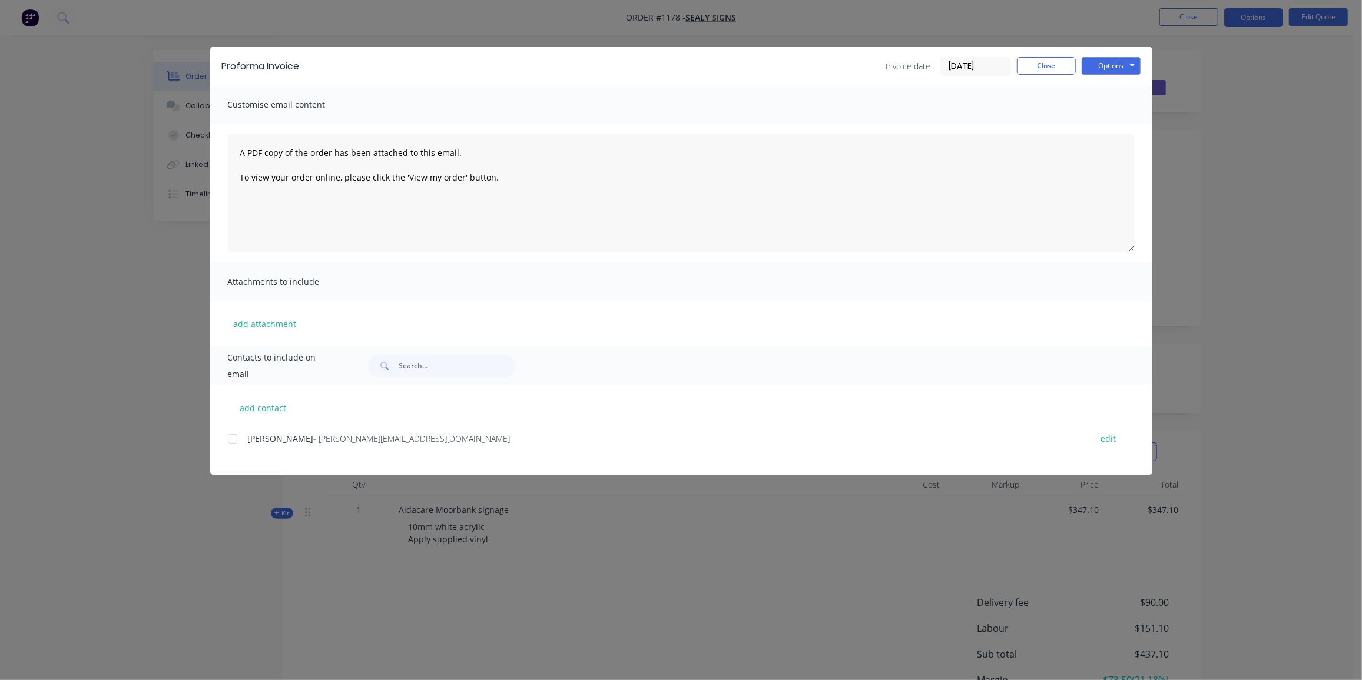
click at [234, 437] on div at bounding box center [233, 439] width 24 height 24
click at [1129, 61] on button "Options" at bounding box center [1110, 66] width 59 height 18
click at [1126, 130] on button "Email" at bounding box center [1118, 125] width 75 height 19
click at [1047, 62] on button "Close" at bounding box center [1046, 66] width 59 height 18
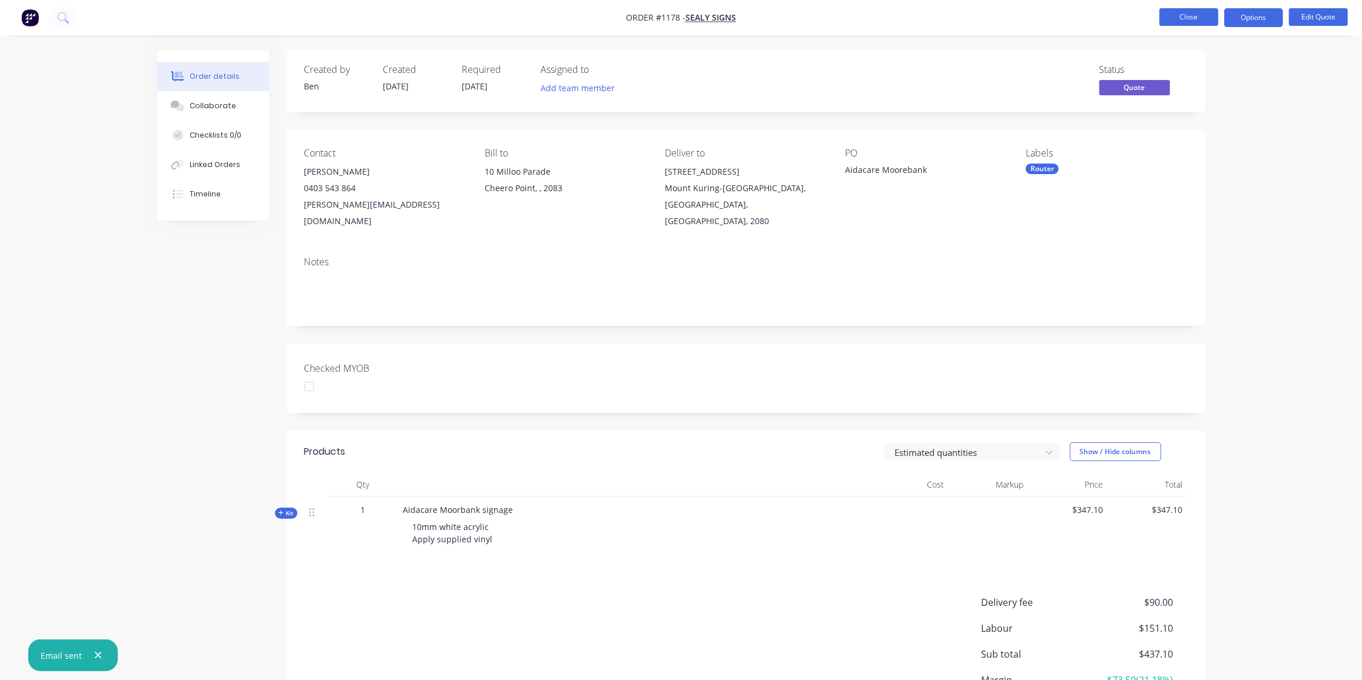
click at [1199, 14] on button "Close" at bounding box center [1188, 17] width 59 height 18
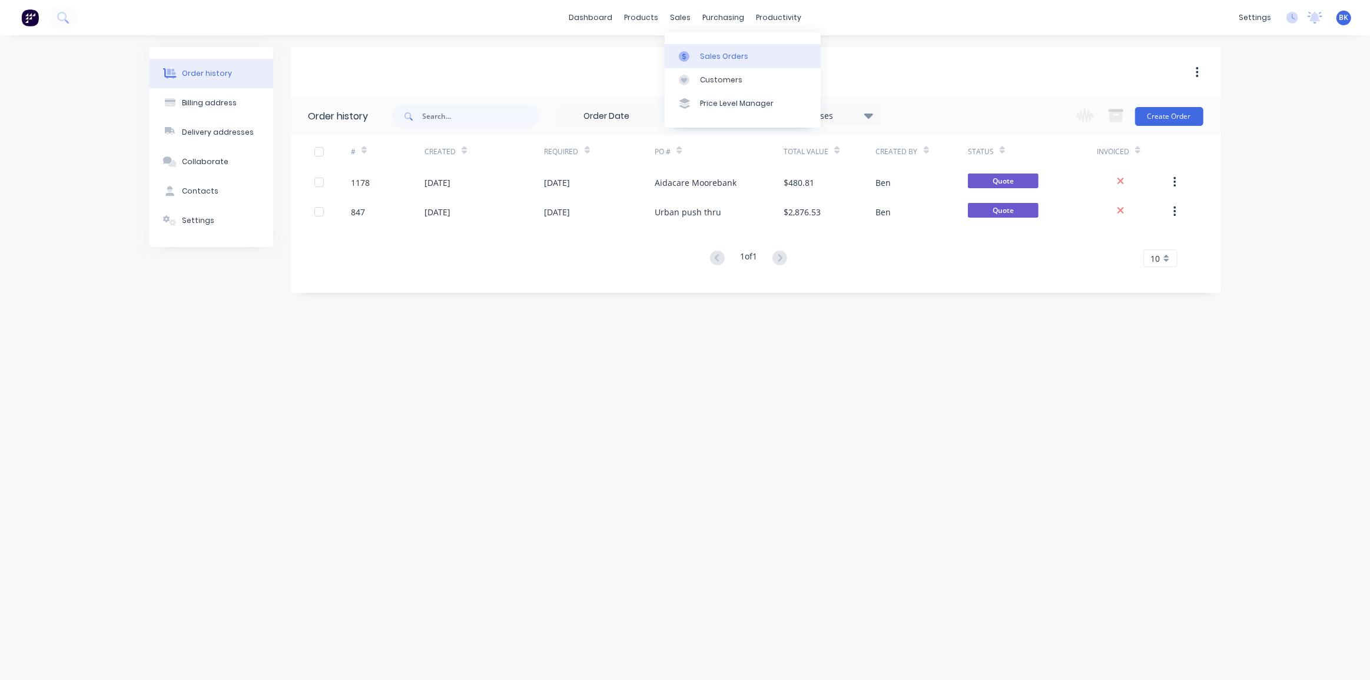
click at [694, 58] on div at bounding box center [688, 56] width 18 height 11
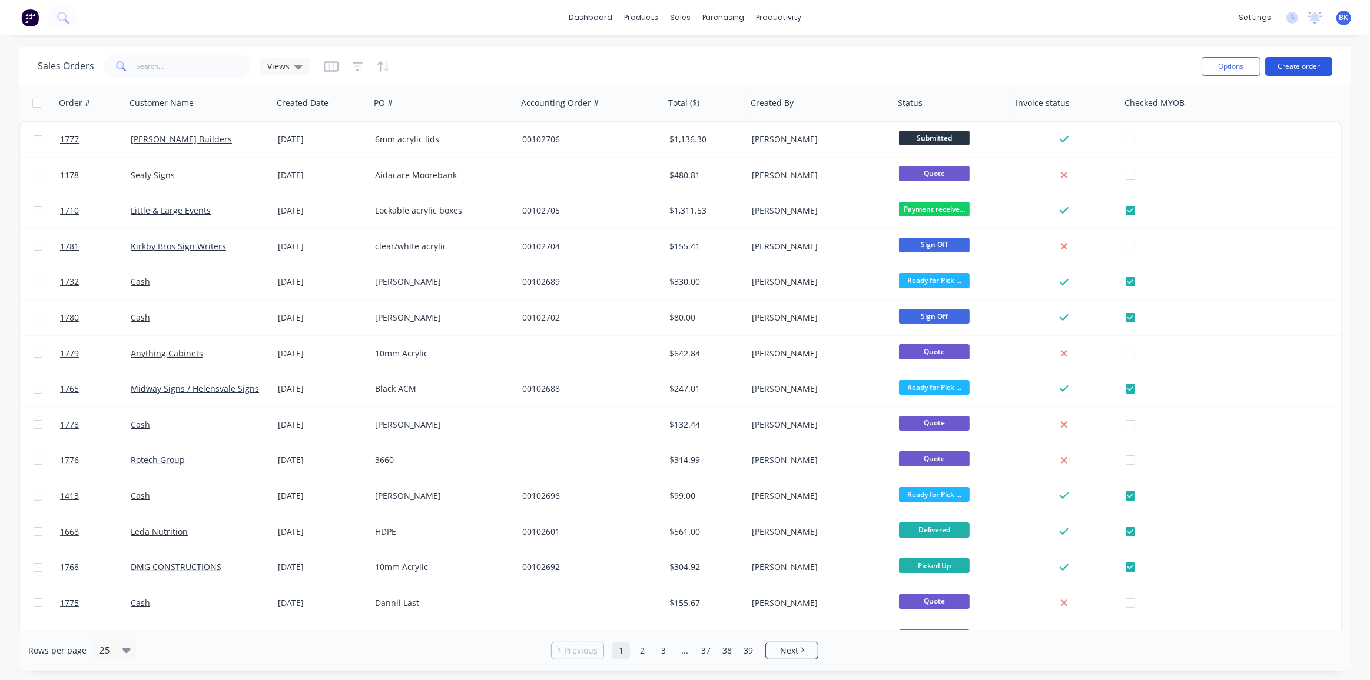
click at [1309, 65] on button "Create order" at bounding box center [1298, 66] width 67 height 19
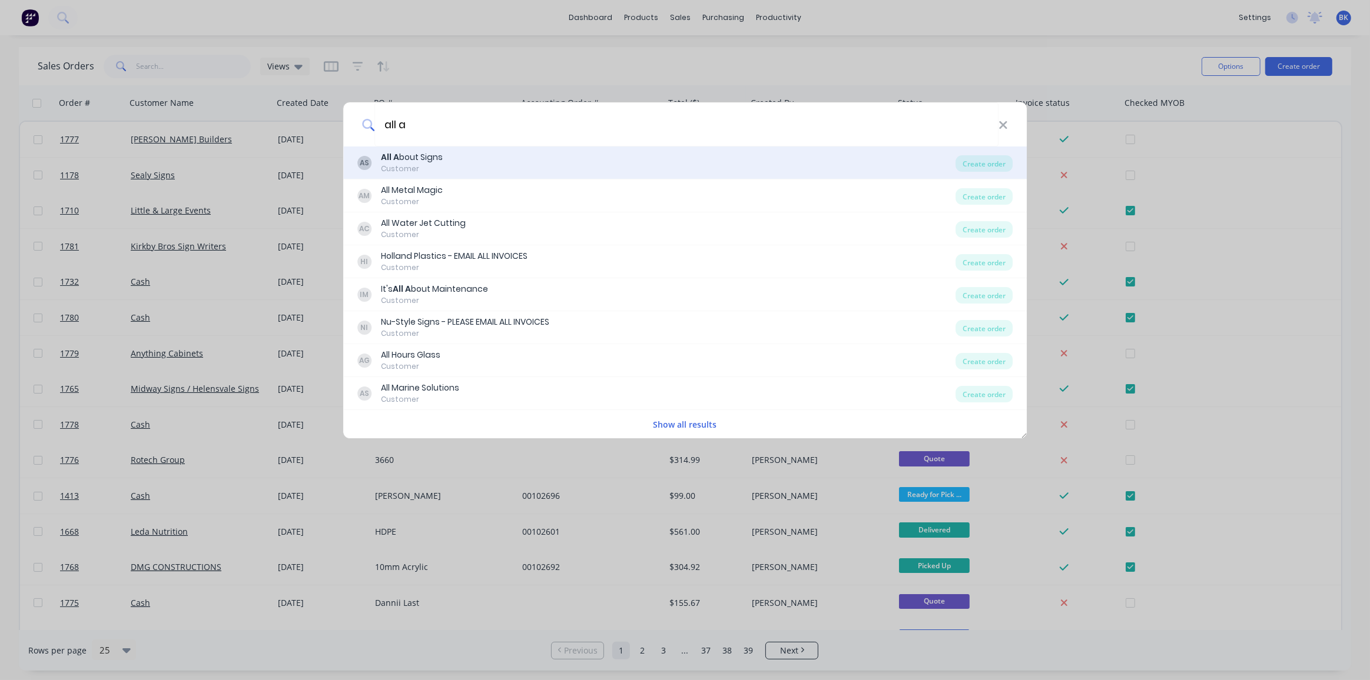
type input "all a"
click at [431, 158] on div "All A bout Signs" at bounding box center [412, 157] width 62 height 12
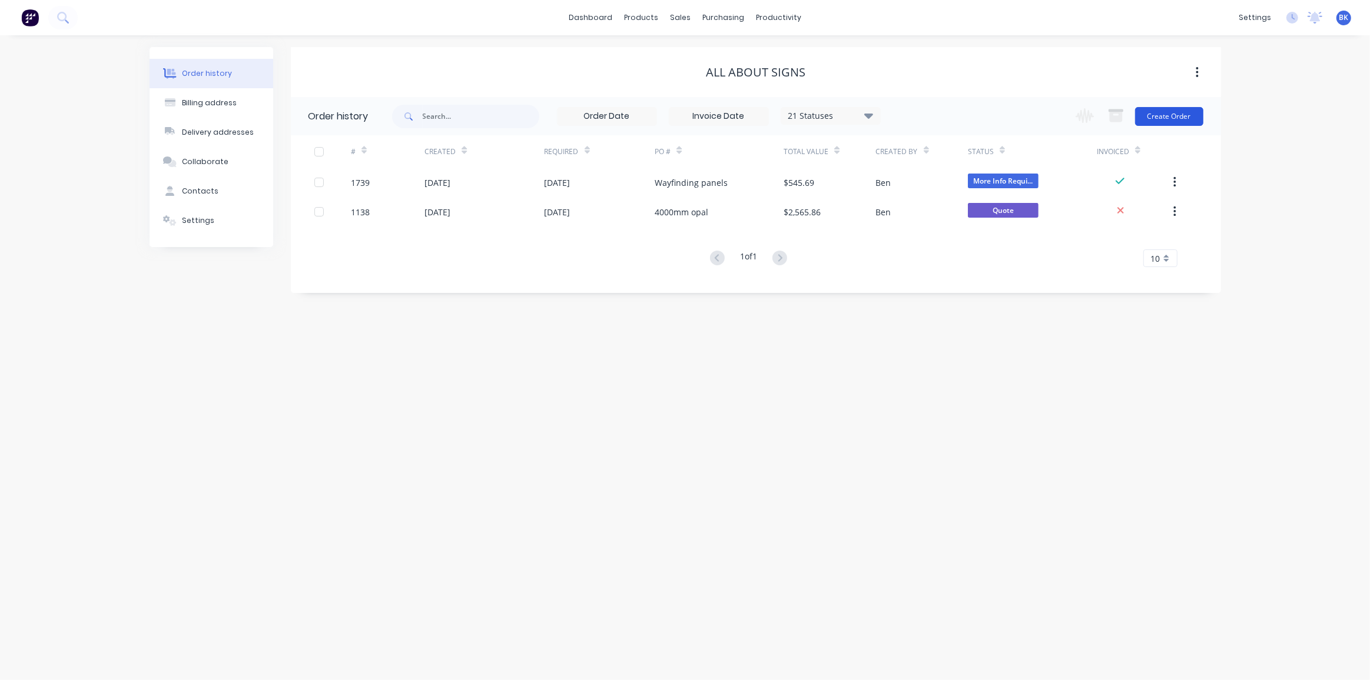
click at [1161, 117] on button "Create Order" at bounding box center [1169, 116] width 68 height 19
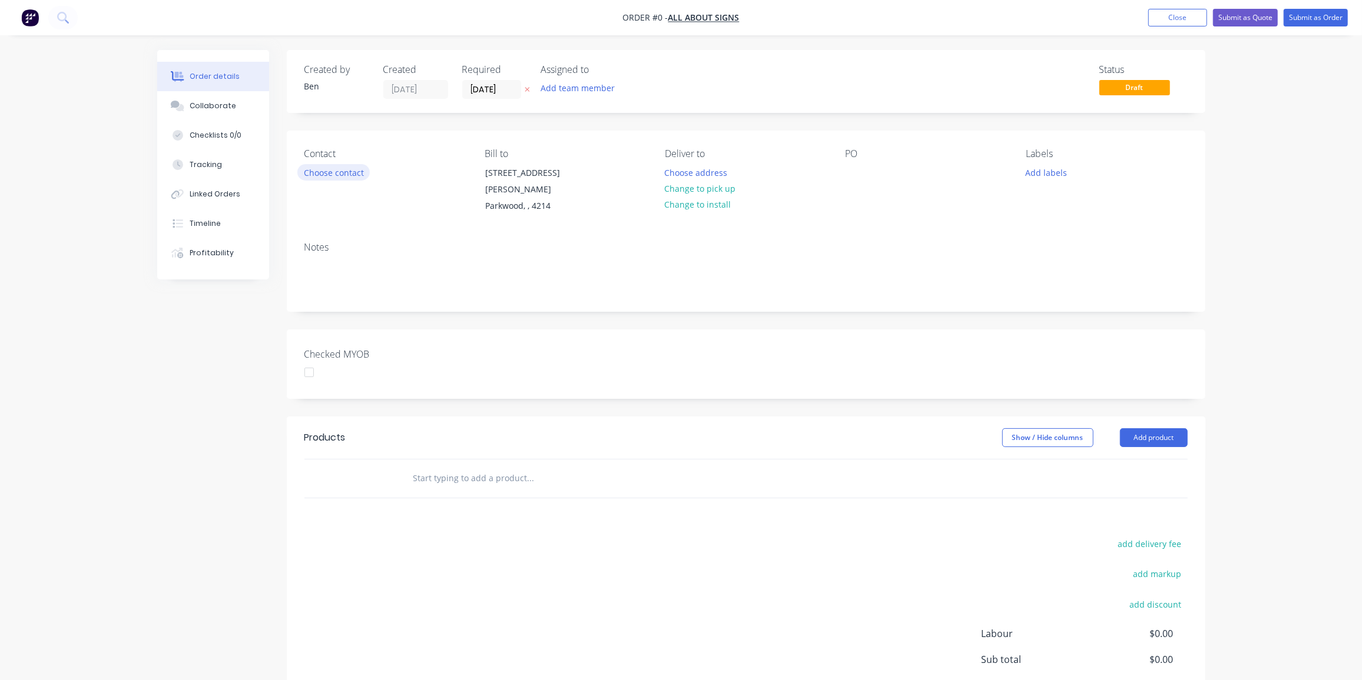
click at [347, 177] on button "Choose contact" at bounding box center [333, 172] width 72 height 16
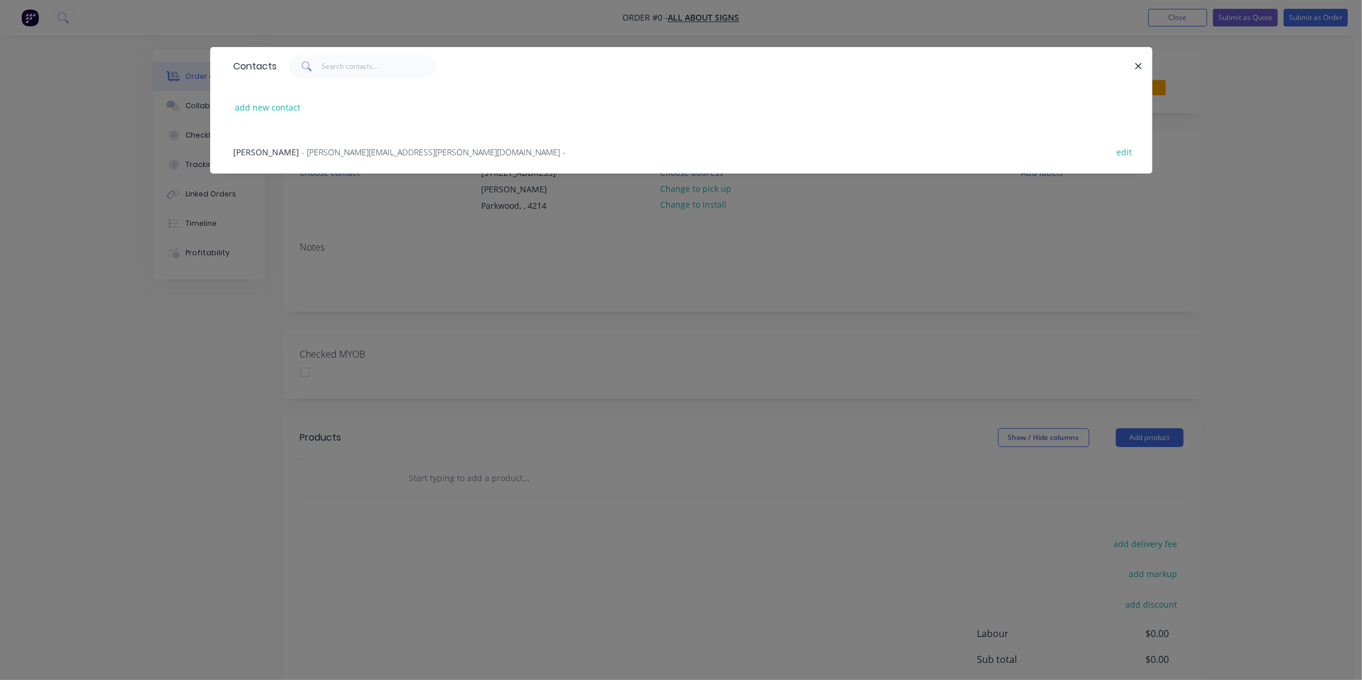
click at [302, 147] on span "- glenn.milgate@bigpond.com -" at bounding box center [434, 152] width 264 height 11
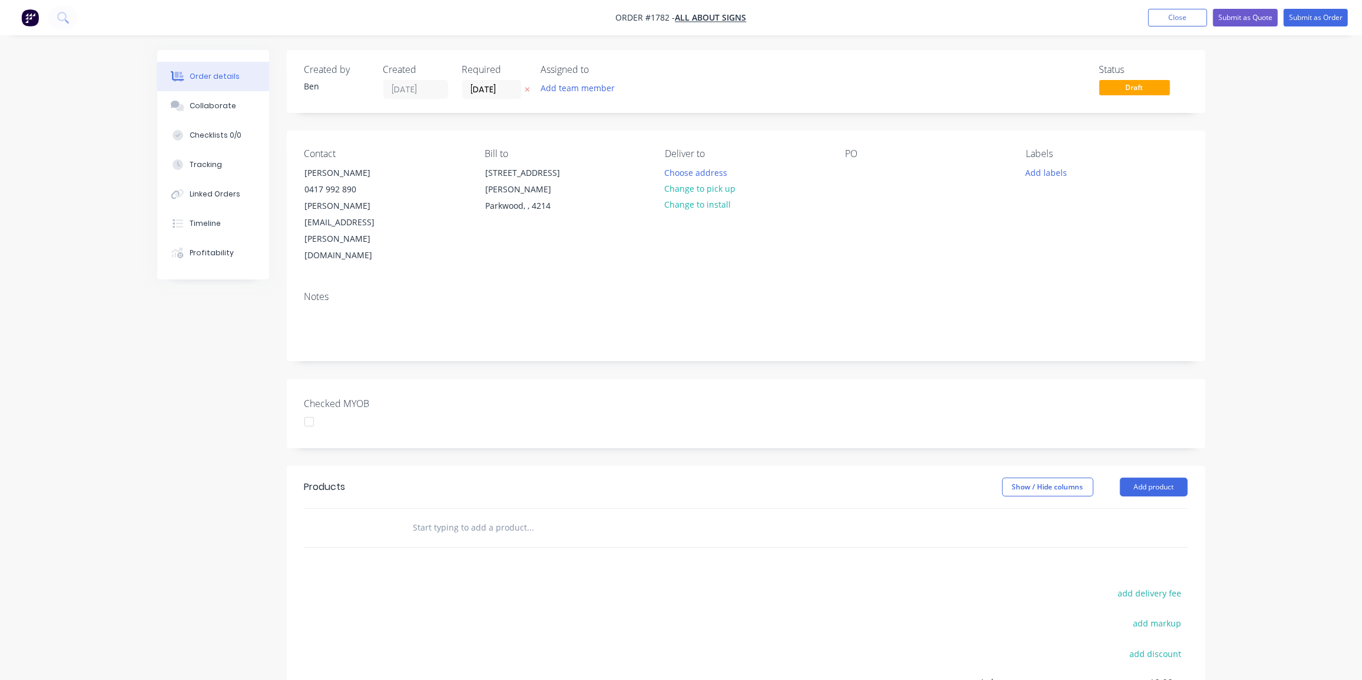
click at [710, 190] on button "Change to pick up" at bounding box center [700, 189] width 84 height 16
click at [857, 170] on div at bounding box center [854, 172] width 19 height 17
click at [1058, 175] on button "Add labels" at bounding box center [1046, 172] width 54 height 16
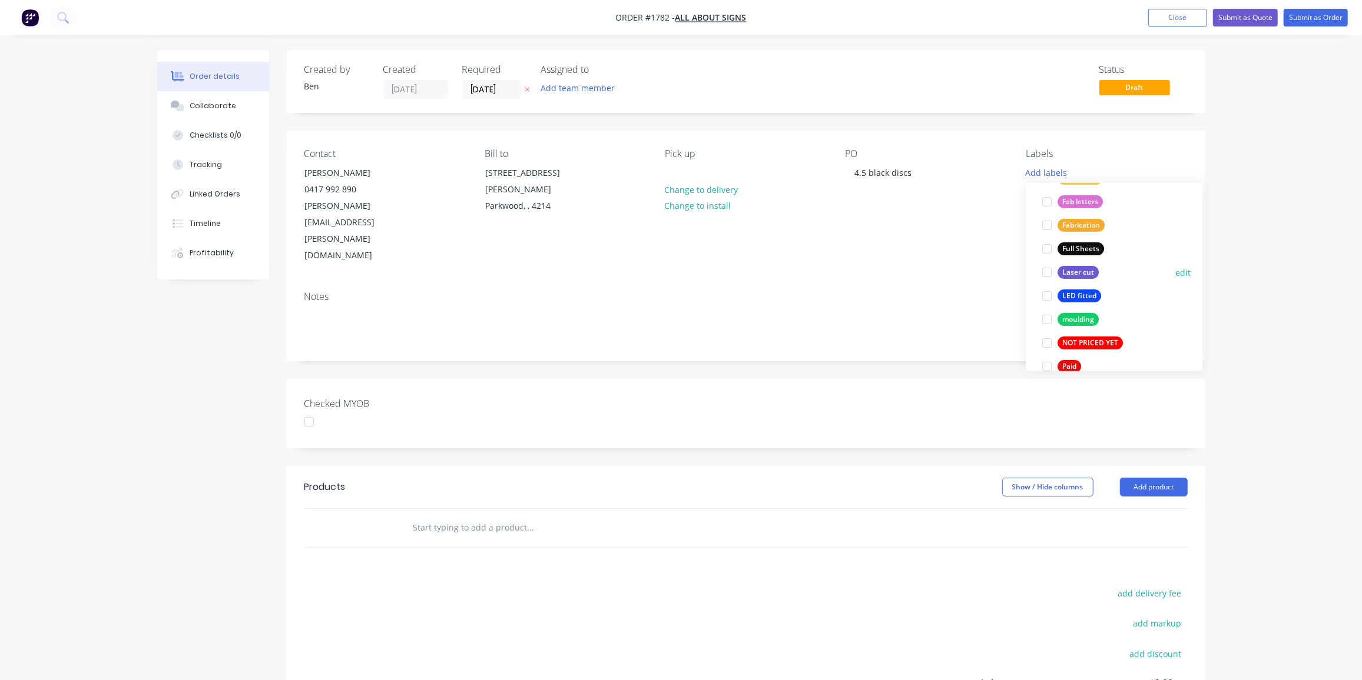
click at [1080, 269] on div "Laser cut" at bounding box center [1077, 272] width 41 height 13
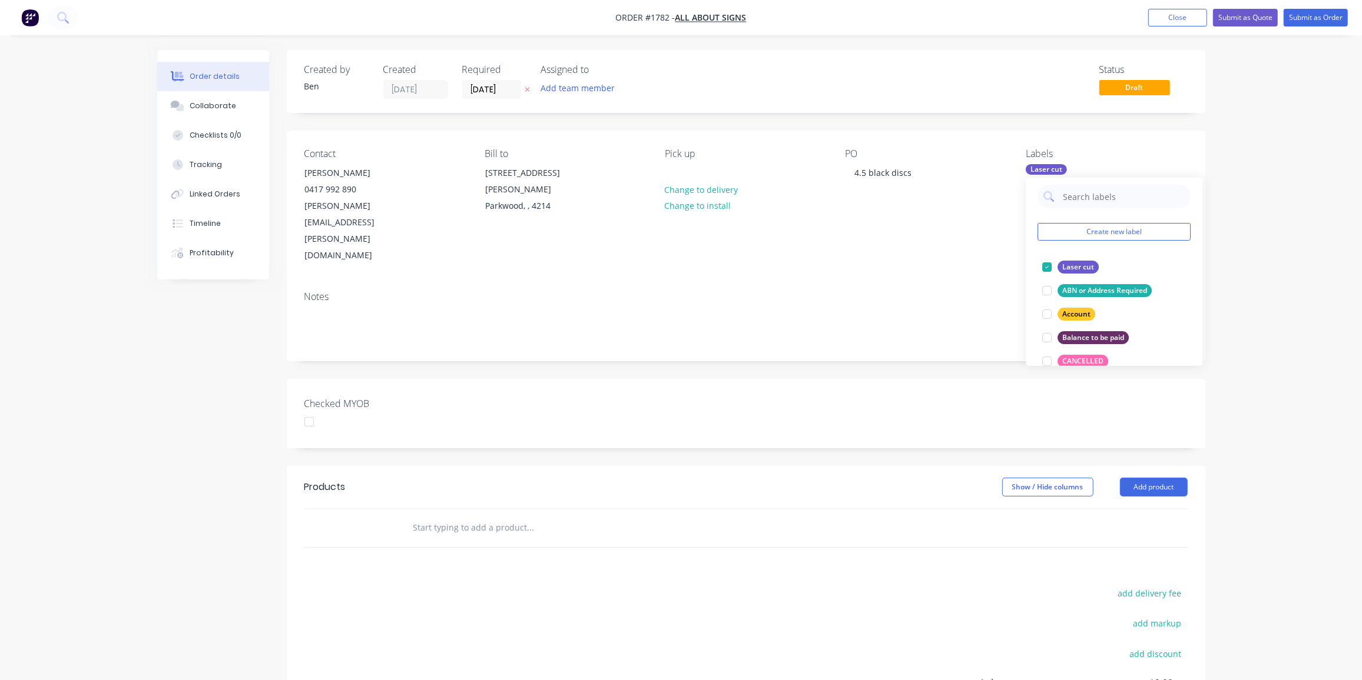
click at [486, 516] on input "text" at bounding box center [530, 528] width 235 height 24
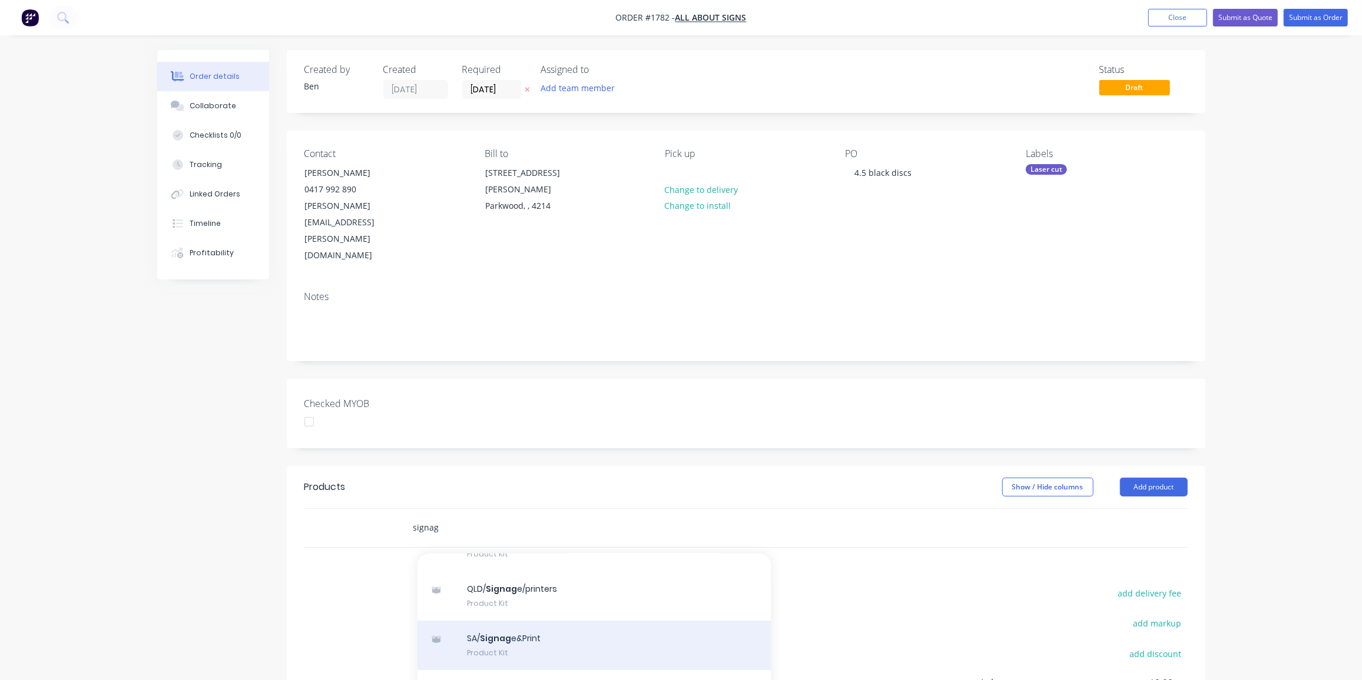
scroll to position [118, 0]
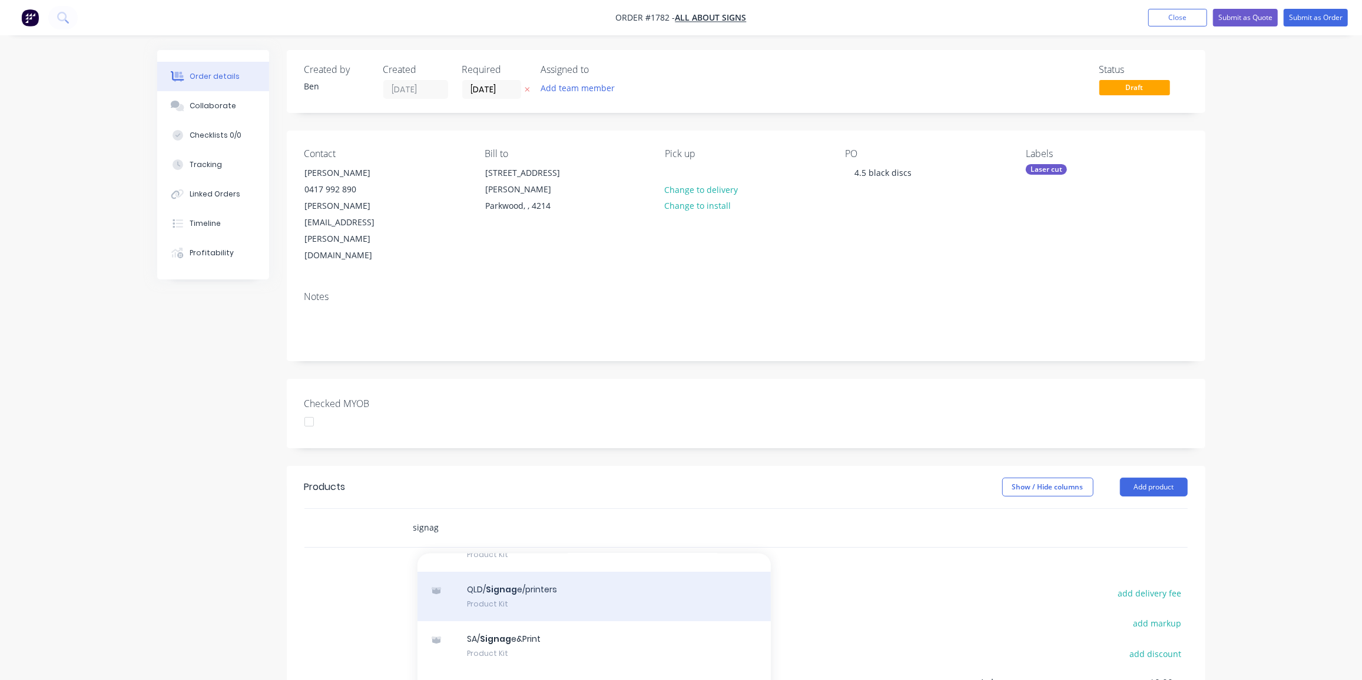
type input "signag"
click at [539, 572] on div "QLD/ Signag e/printers Product Kit" at bounding box center [593, 596] width 353 height 49
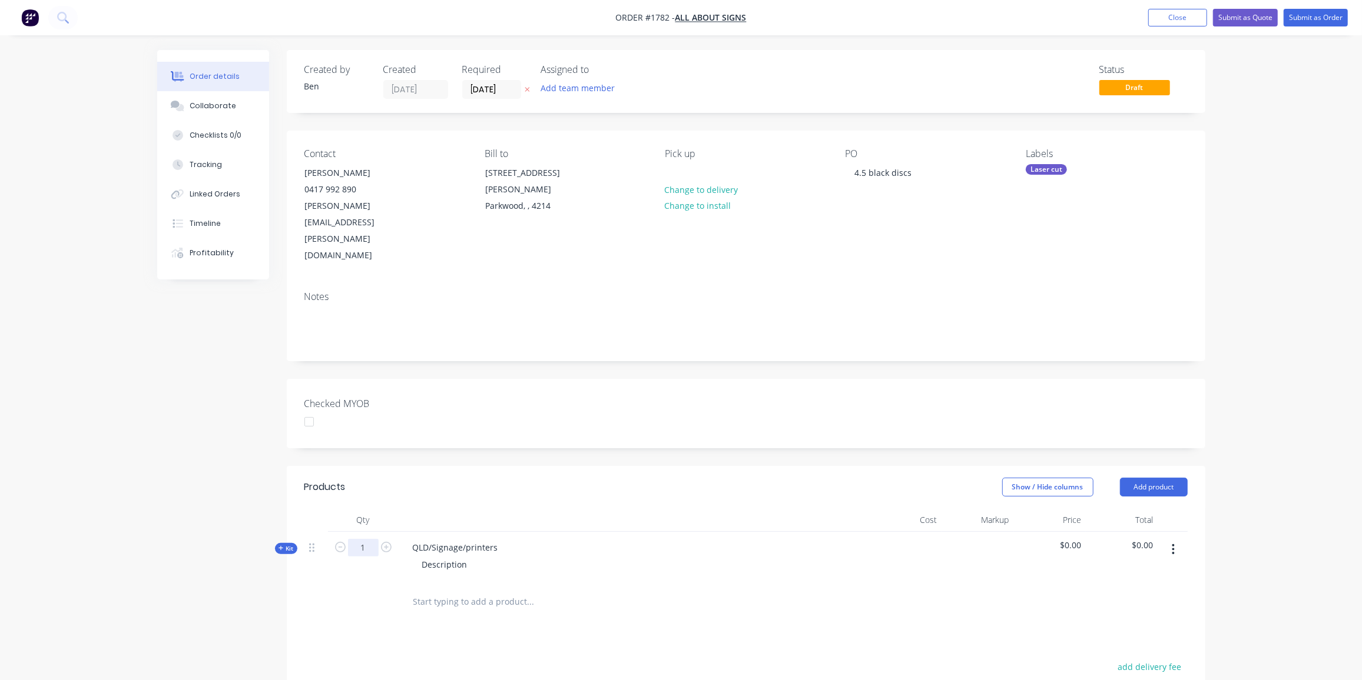
click at [352, 539] on input "1" at bounding box center [363, 548] width 31 height 18
type input "5"
click at [484, 539] on div "QLD/Signage/printers" at bounding box center [455, 547] width 104 height 17
drag, startPoint x: 500, startPoint y: 494, endPoint x: 406, endPoint y: 496, distance: 93.6
click at [406, 539] on div "QLD/Signage/printers" at bounding box center [455, 547] width 104 height 17
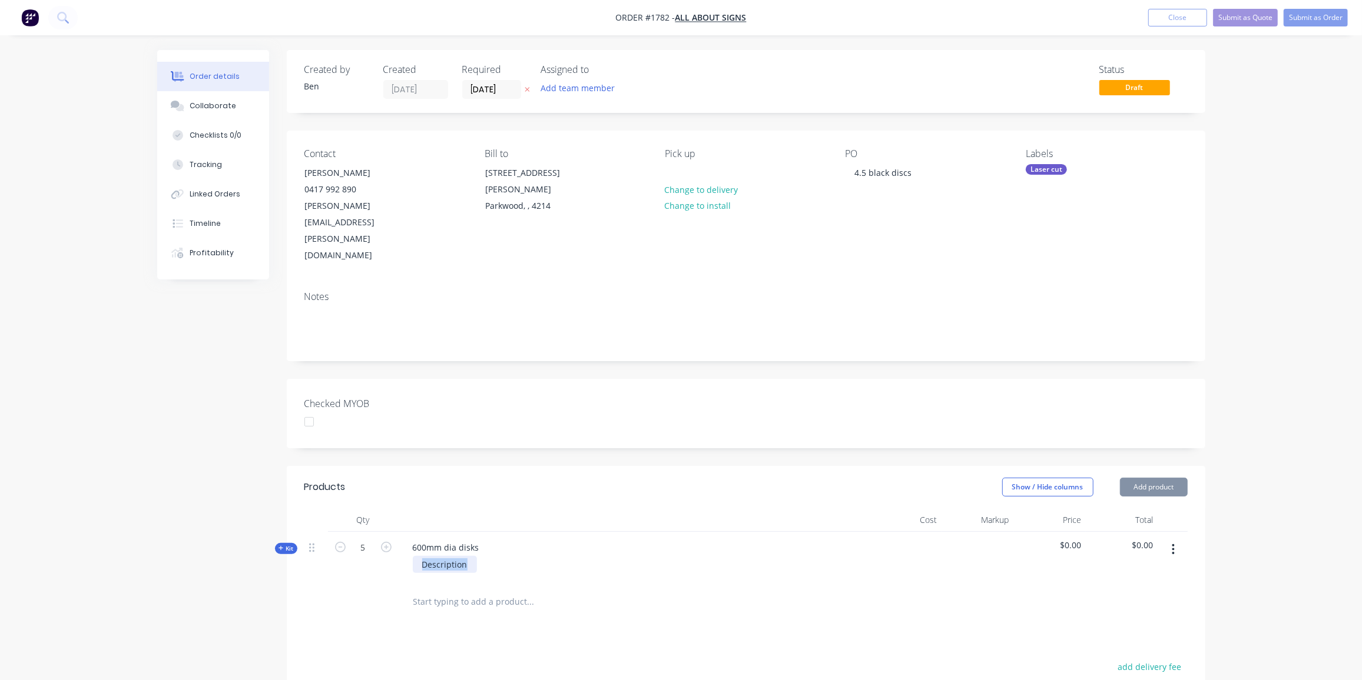
drag, startPoint x: 468, startPoint y: 516, endPoint x: 363, endPoint y: 516, distance: 105.4
click at [363, 532] on div "Kit 5 600mm dia disks Description $0.00 $0.00" at bounding box center [745, 557] width 883 height 51
click at [286, 545] on span "Kit" at bounding box center [285, 549] width 15 height 9
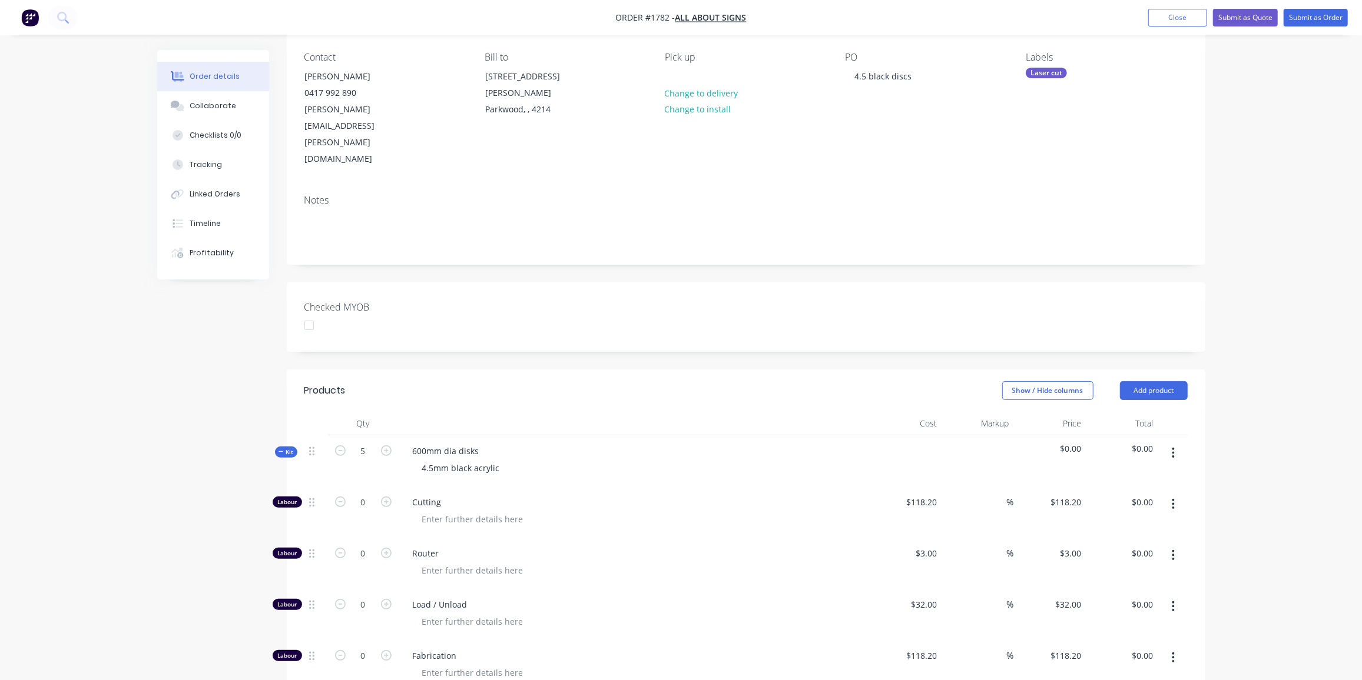
scroll to position [97, 0]
click at [360, 545] on input "0" at bounding box center [363, 554] width 31 height 18
type input "12"
type input "$36.00"
click at [363, 595] on div "0" at bounding box center [363, 604] width 31 height 18
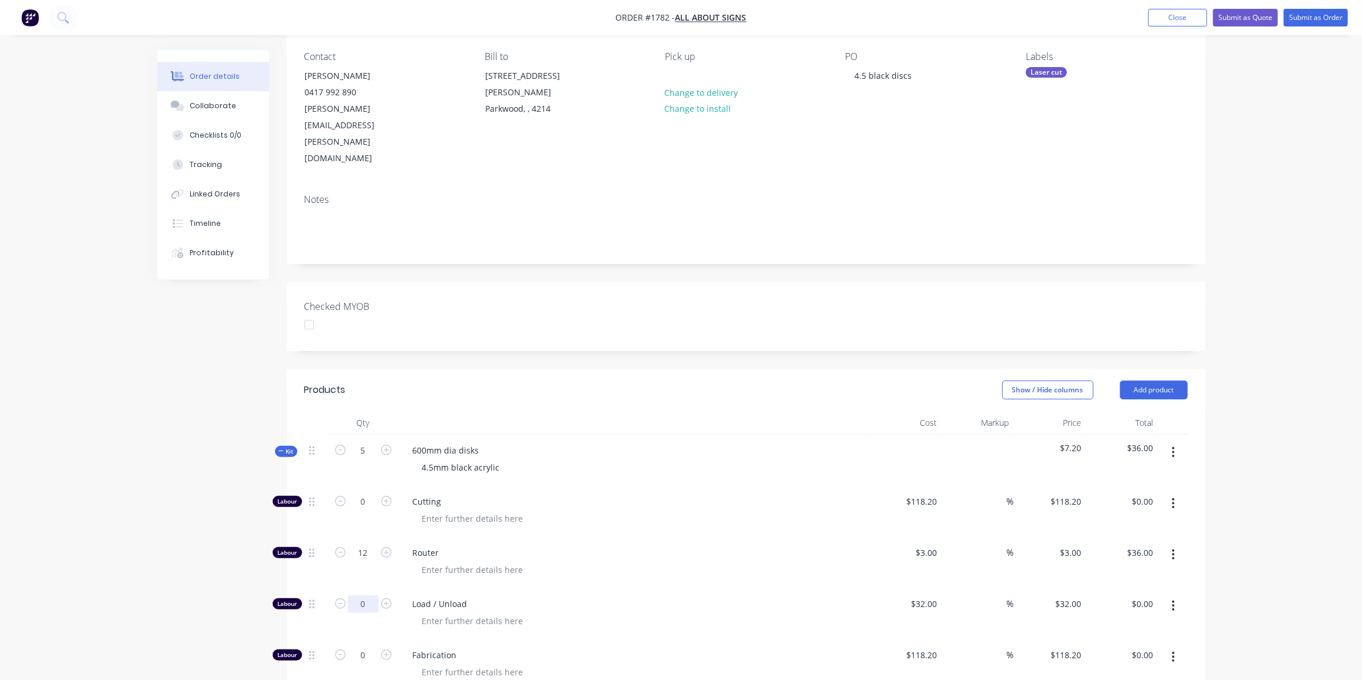
click at [372, 589] on div "0" at bounding box center [363, 614] width 71 height 51
click at [372, 596] on input "0" at bounding box center [363, 605] width 31 height 18
type input "1"
type input "$32.00"
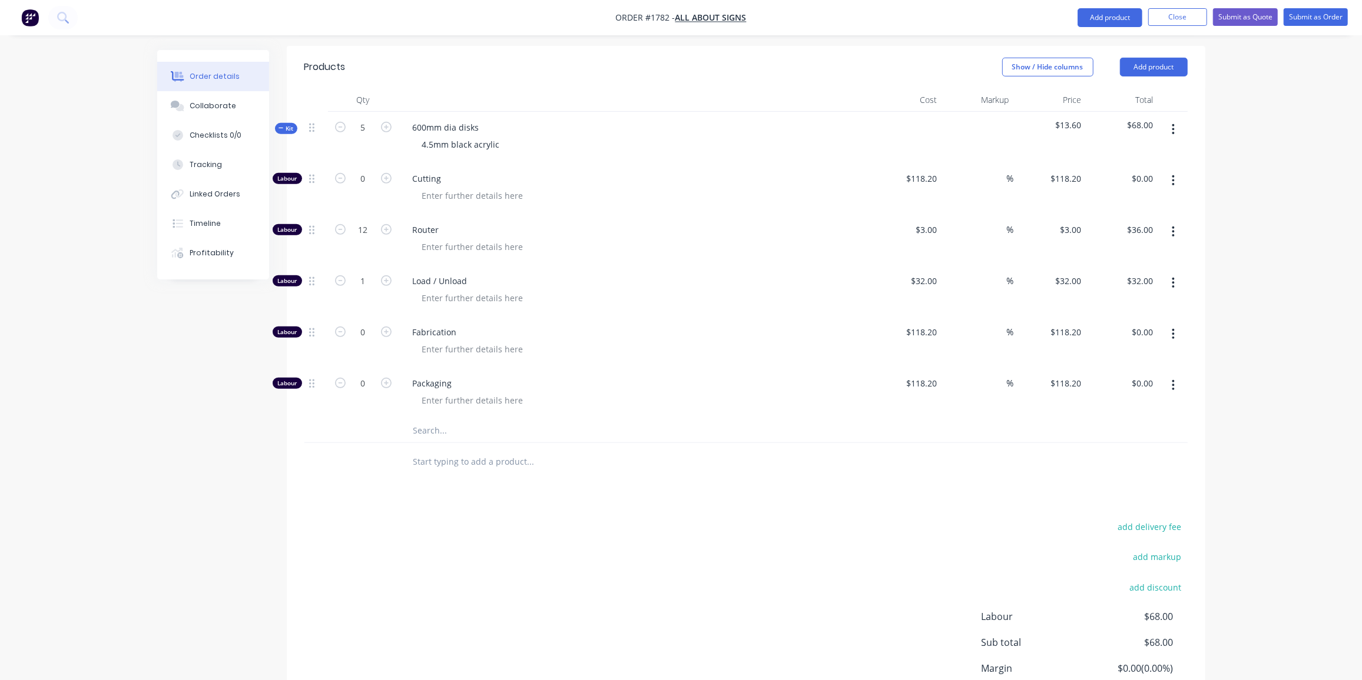
scroll to position [420, 0]
click at [445, 420] on input "text" at bounding box center [530, 432] width 235 height 24
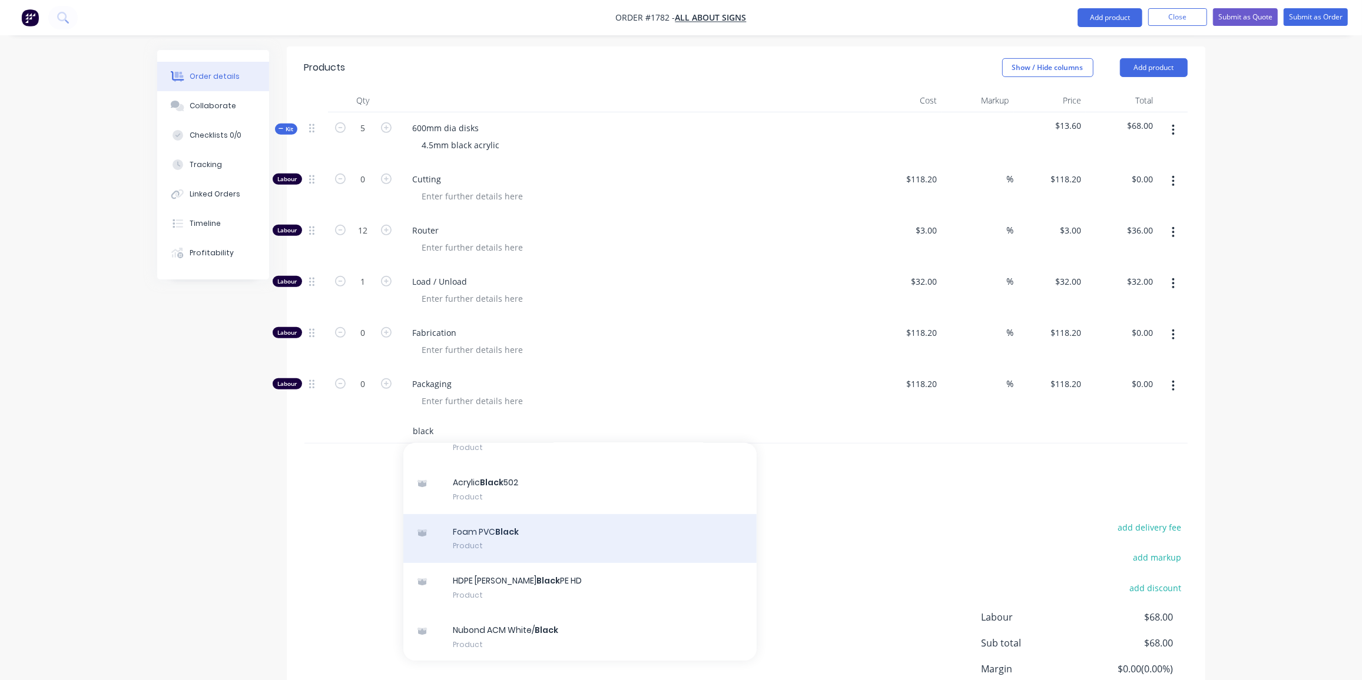
scroll to position [226, 0]
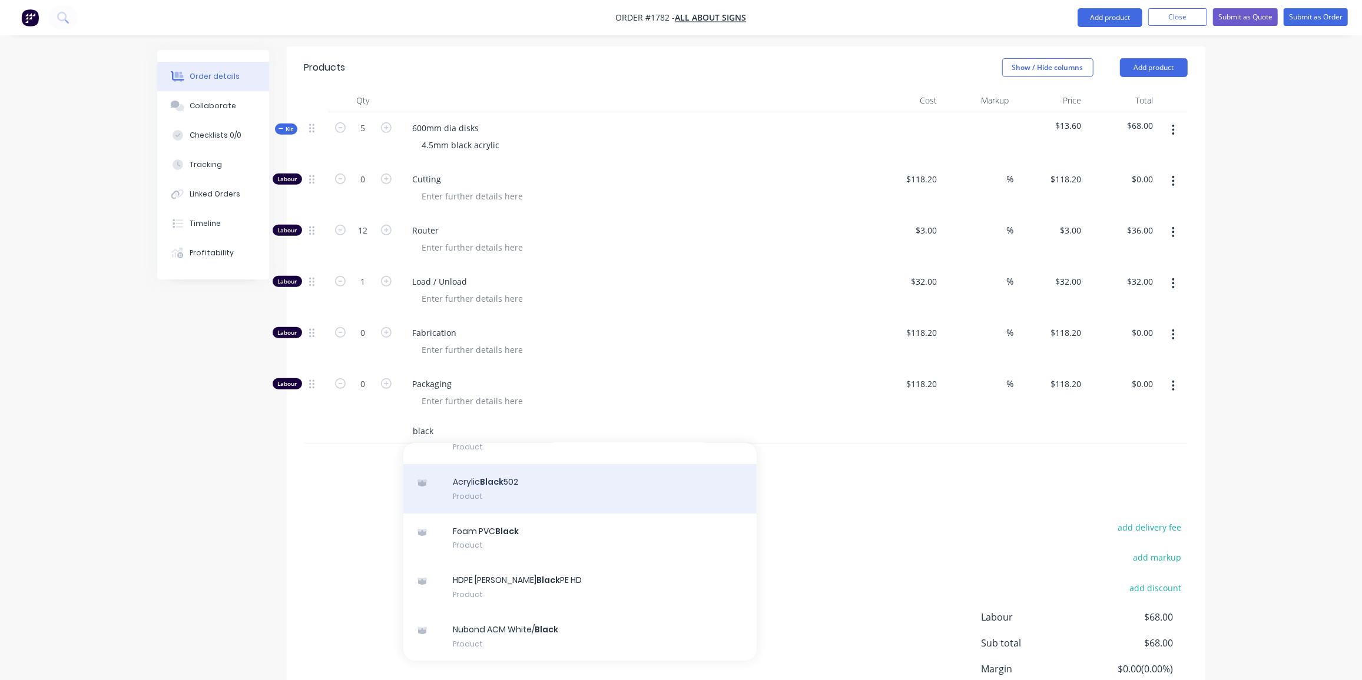
type input "black"
click at [507, 464] on div "Acrylic Black 502 Product" at bounding box center [579, 488] width 353 height 49
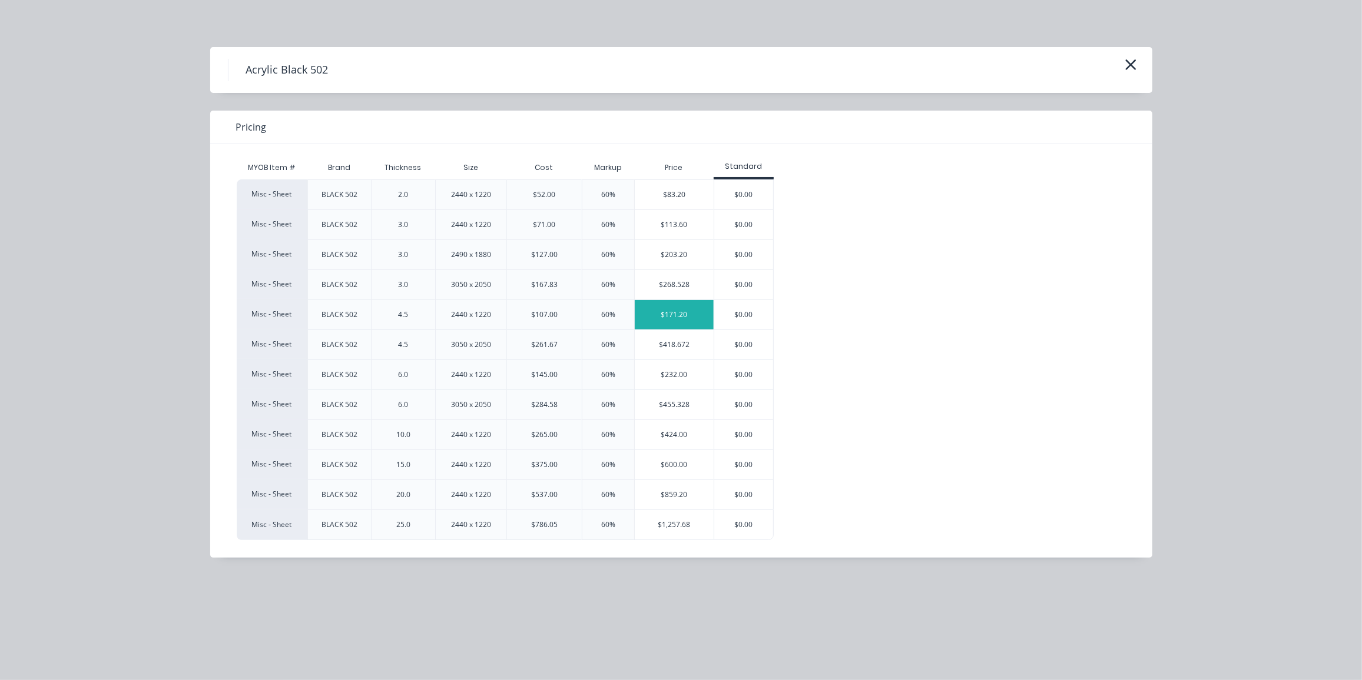
click at [701, 313] on div "$171.20" at bounding box center [674, 314] width 79 height 29
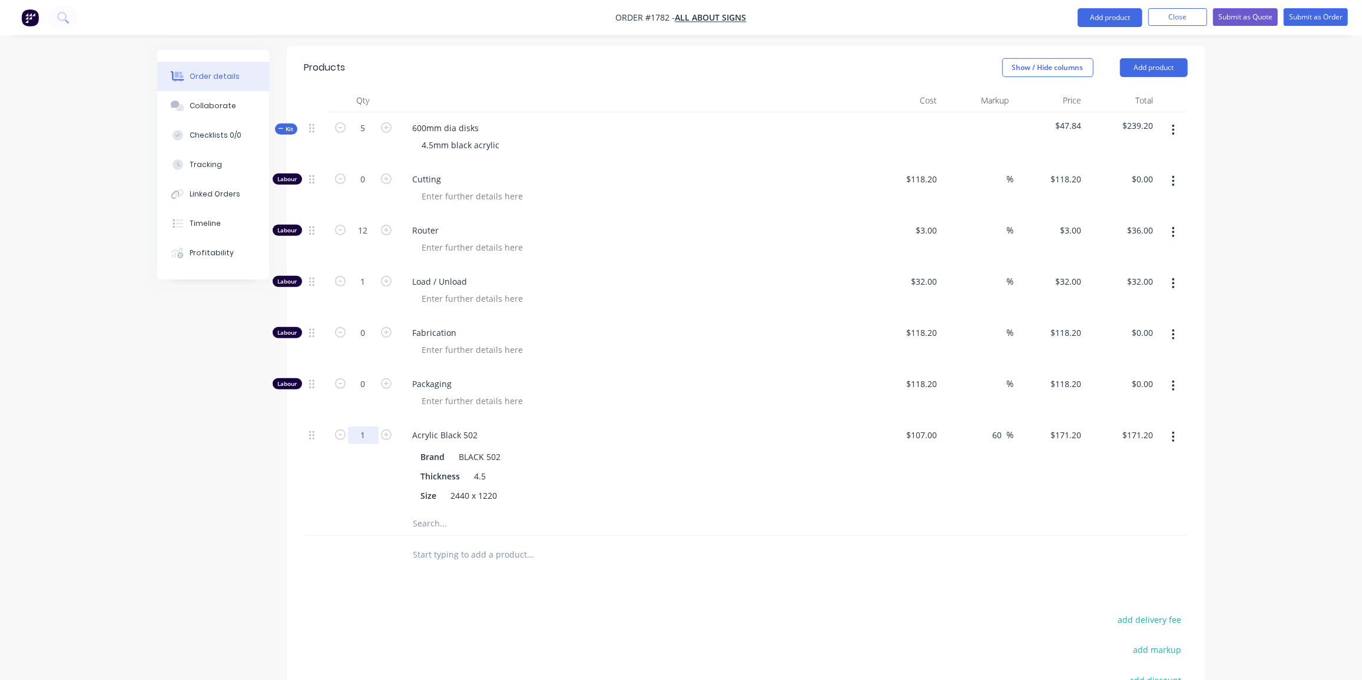
click at [359, 427] on input "1" at bounding box center [363, 436] width 31 height 18
type input "0.75"
type input "$128.40"
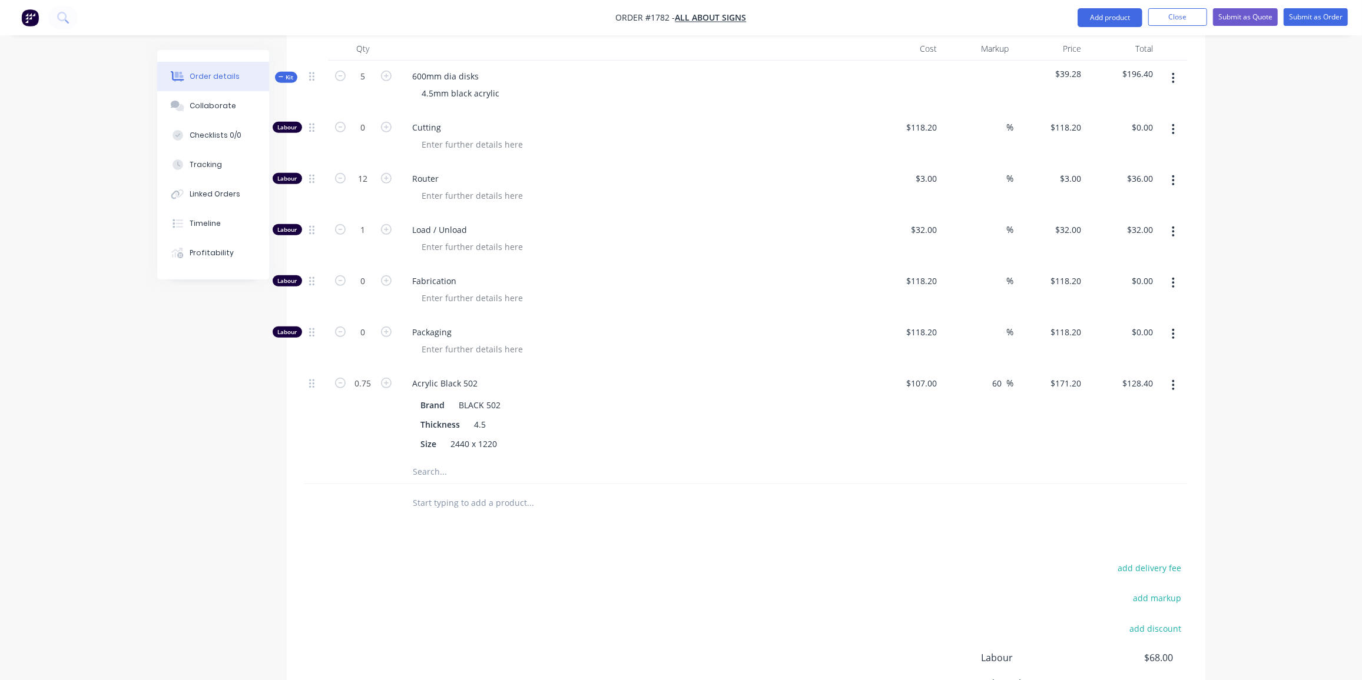
scroll to position [561, 0]
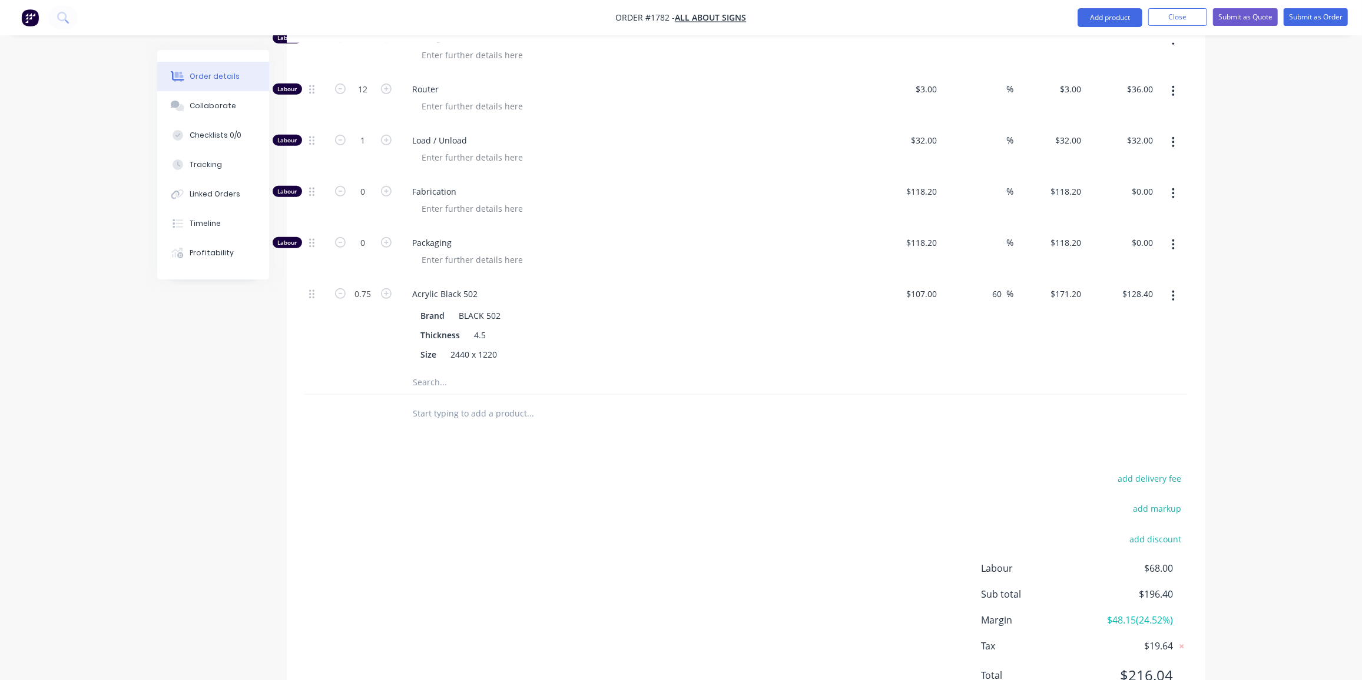
click at [842, 471] on div "add delivery fee add markup add discount Labour $68.00 Sub total $196.40 Margin…" at bounding box center [745, 584] width 883 height 227
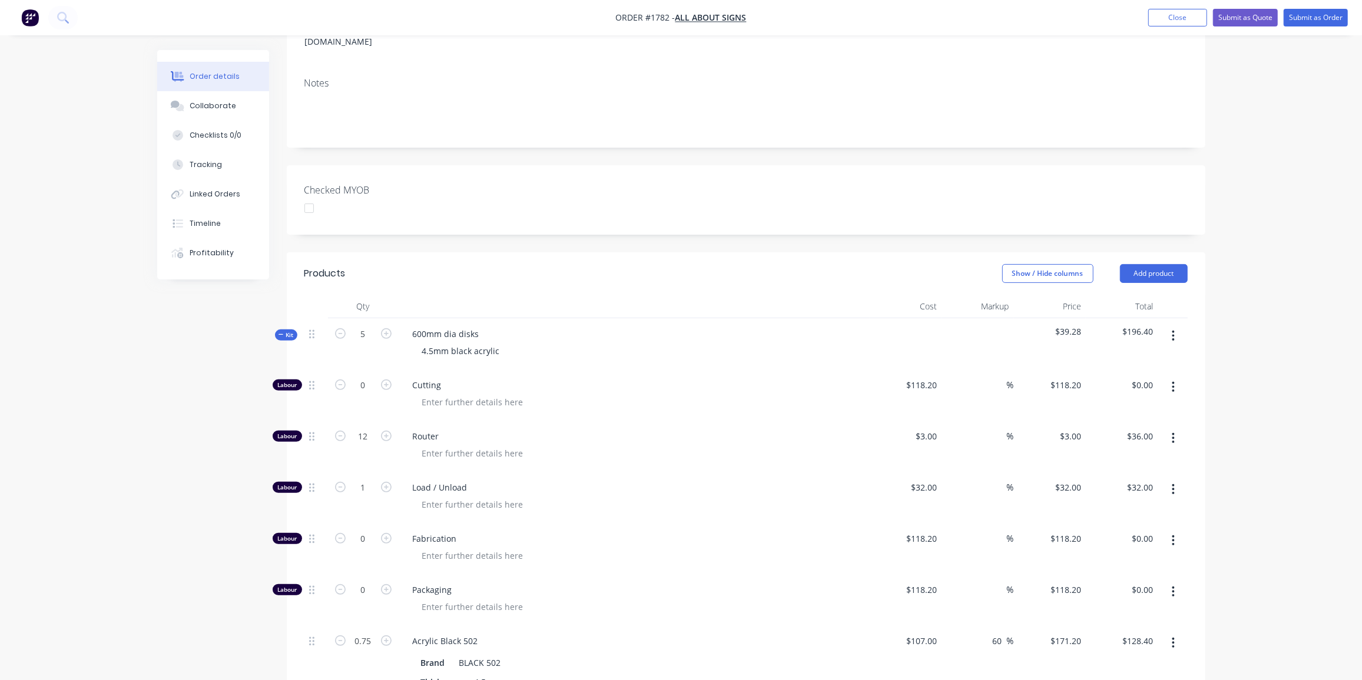
scroll to position [0, 0]
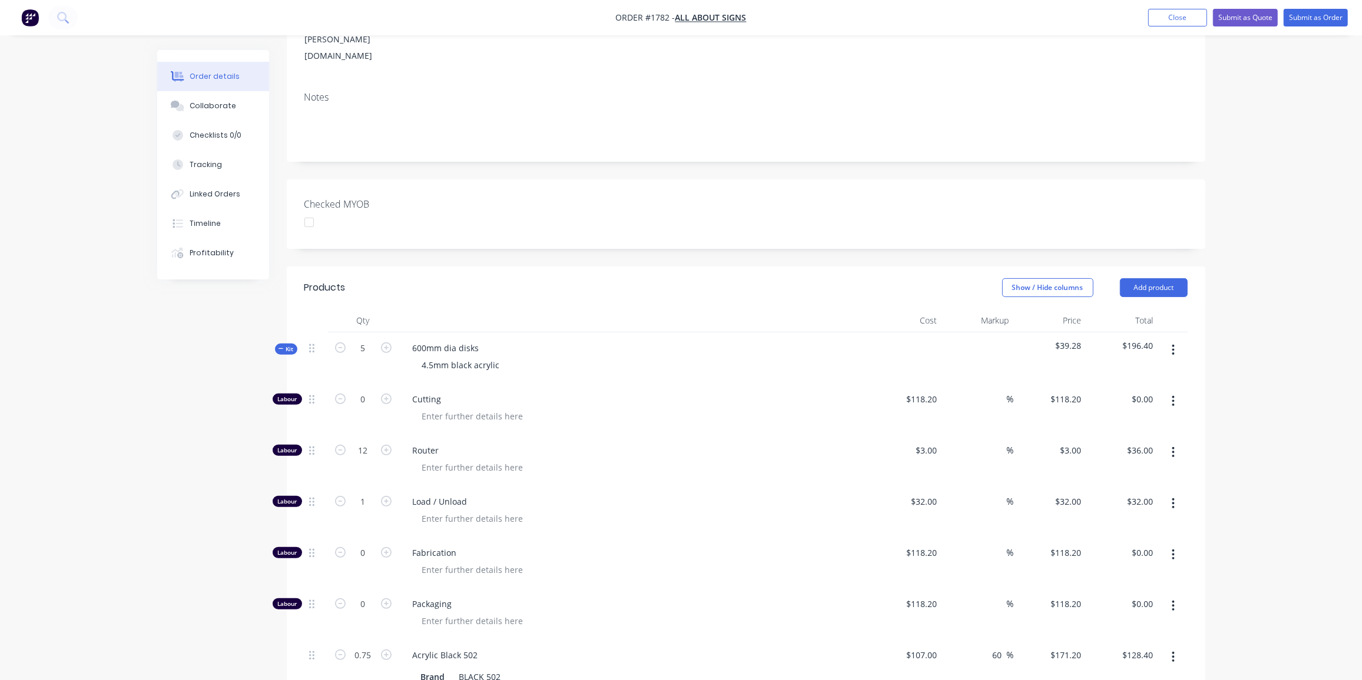
click at [286, 345] on span "Kit" at bounding box center [285, 349] width 15 height 9
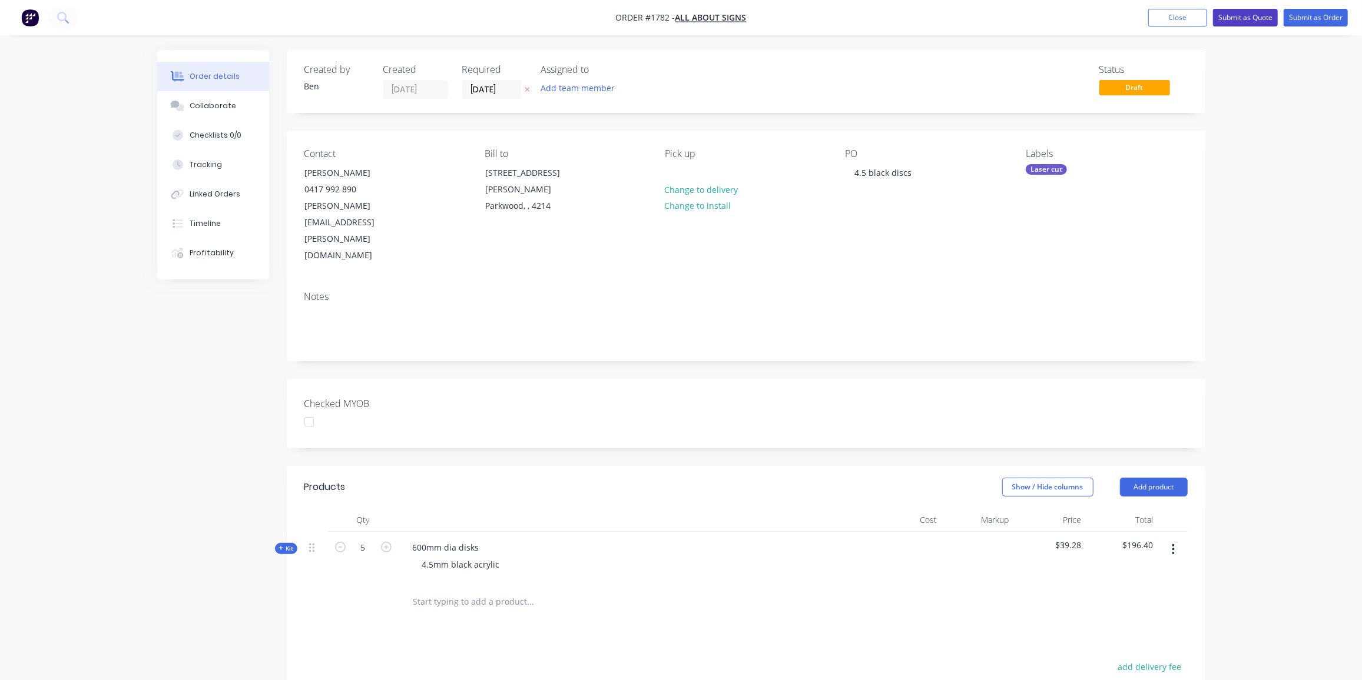
click at [1241, 20] on button "Submit as Quote" at bounding box center [1245, 18] width 65 height 18
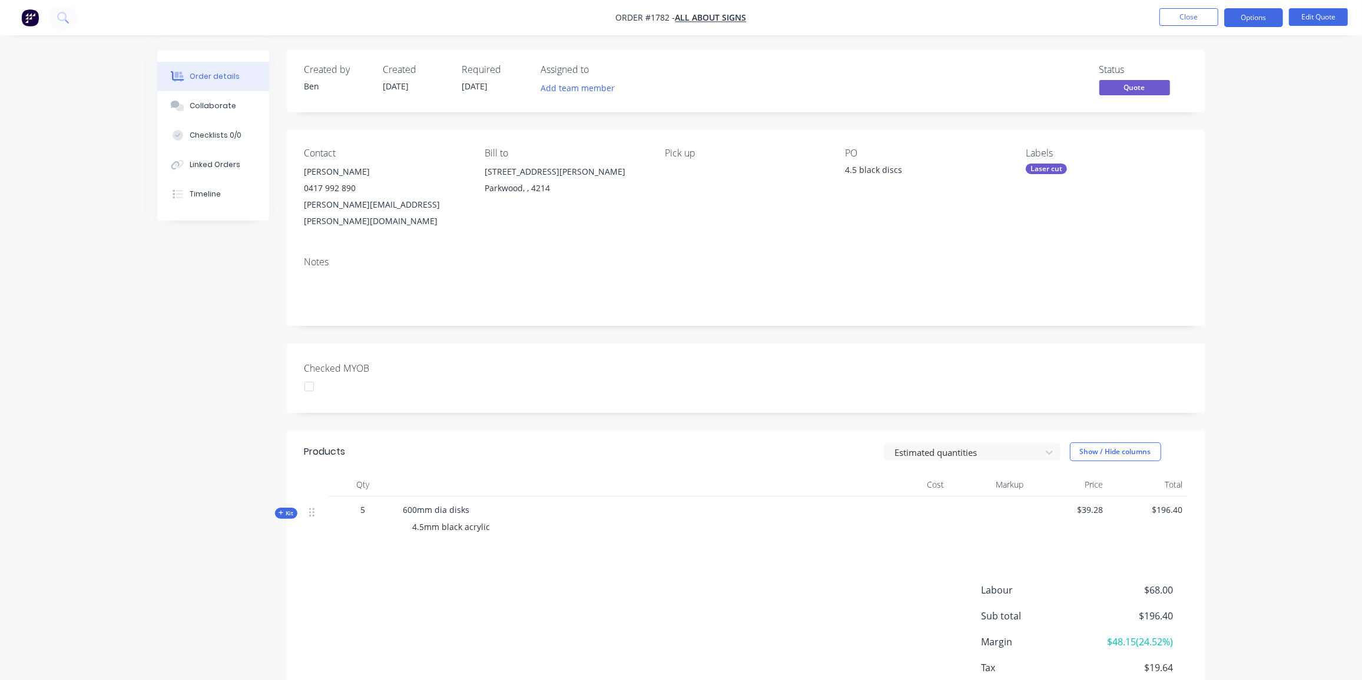
drag, startPoint x: 1256, startPoint y: 16, endPoint x: 1262, endPoint y: 27, distance: 12.1
click at [1256, 16] on button "Options" at bounding box center [1253, 17] width 59 height 19
click at [1226, 87] on div "Proforma Invoice" at bounding box center [1218, 95] width 108 height 17
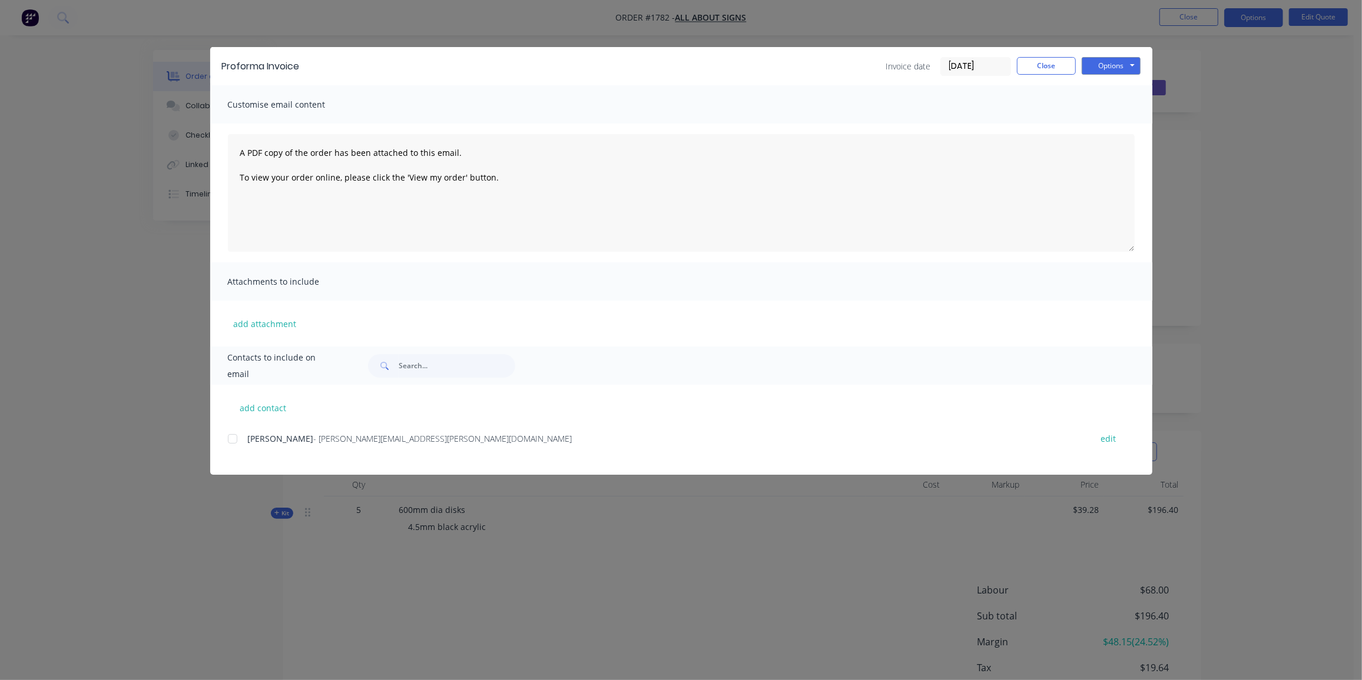
click at [228, 439] on div at bounding box center [233, 439] width 24 height 24
click at [1111, 70] on button "Options" at bounding box center [1110, 66] width 59 height 18
click at [1118, 119] on button "Email" at bounding box center [1118, 125] width 75 height 19
click at [1060, 61] on button "Close" at bounding box center [1046, 66] width 59 height 18
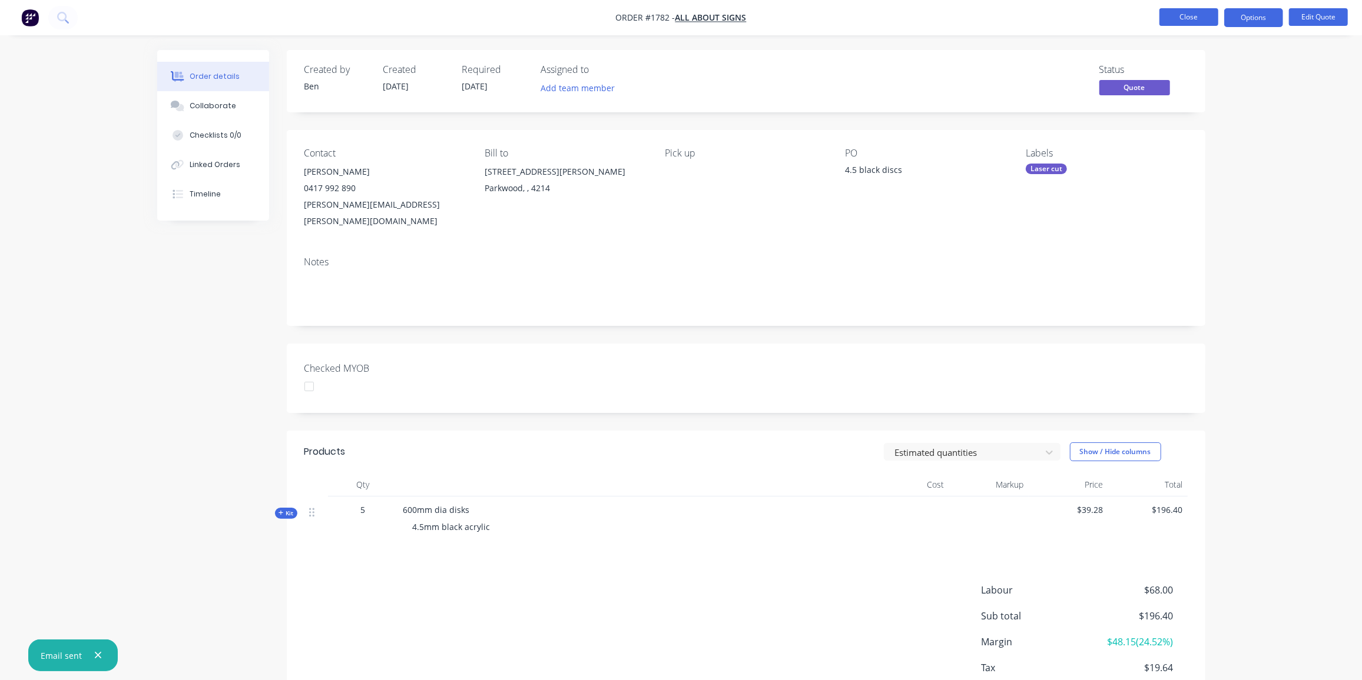
click at [1187, 15] on button "Close" at bounding box center [1188, 17] width 59 height 18
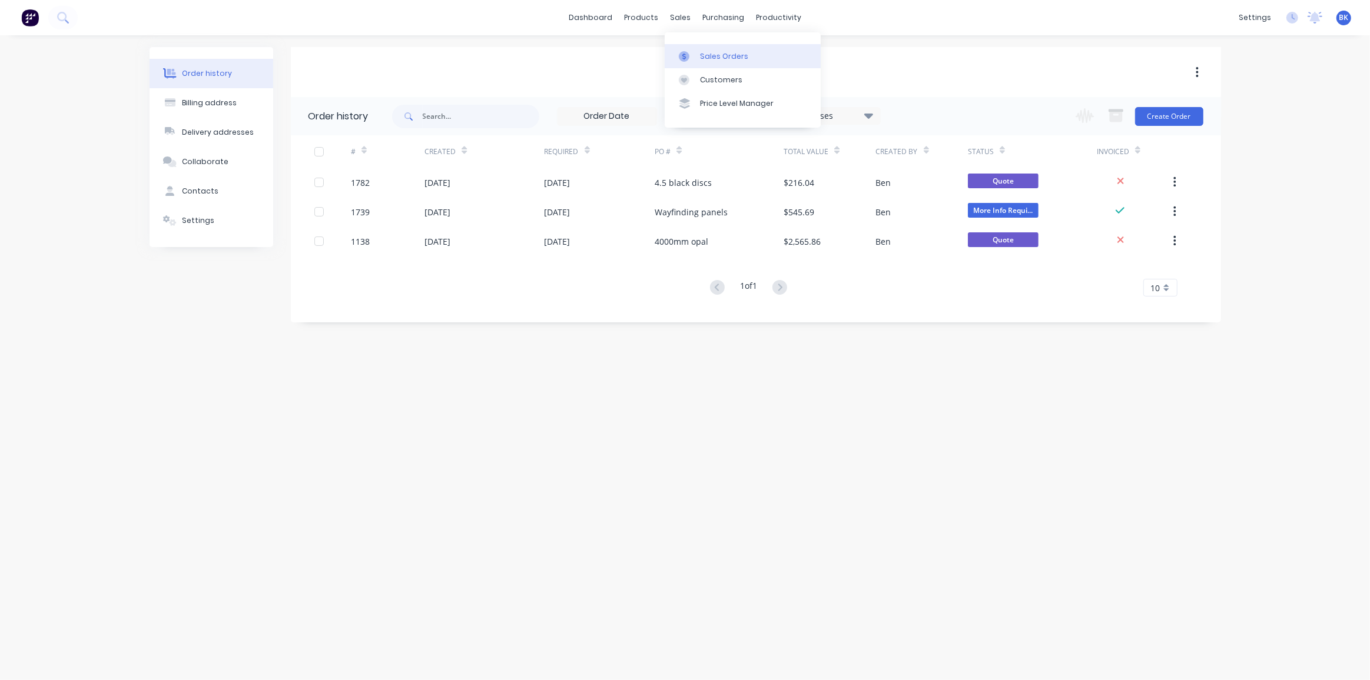
click at [693, 55] on div at bounding box center [688, 56] width 18 height 11
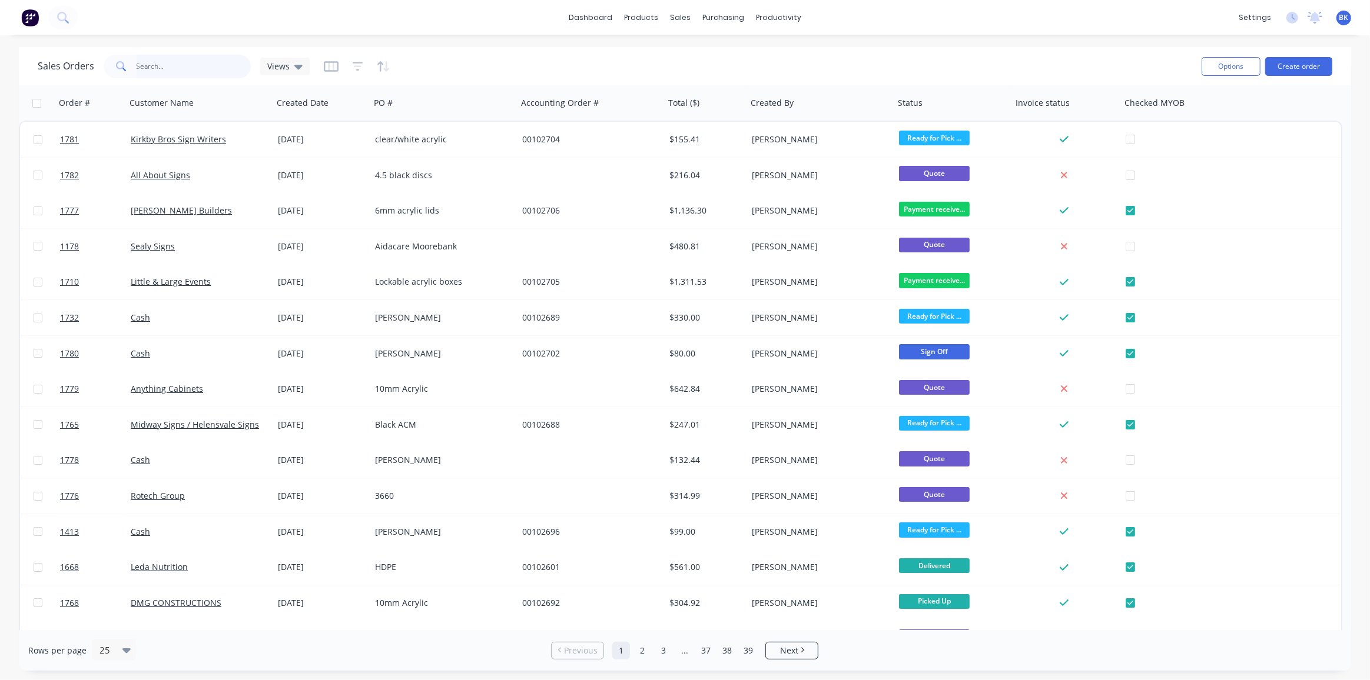
click at [147, 67] on input "text" at bounding box center [194, 67] width 115 height 24
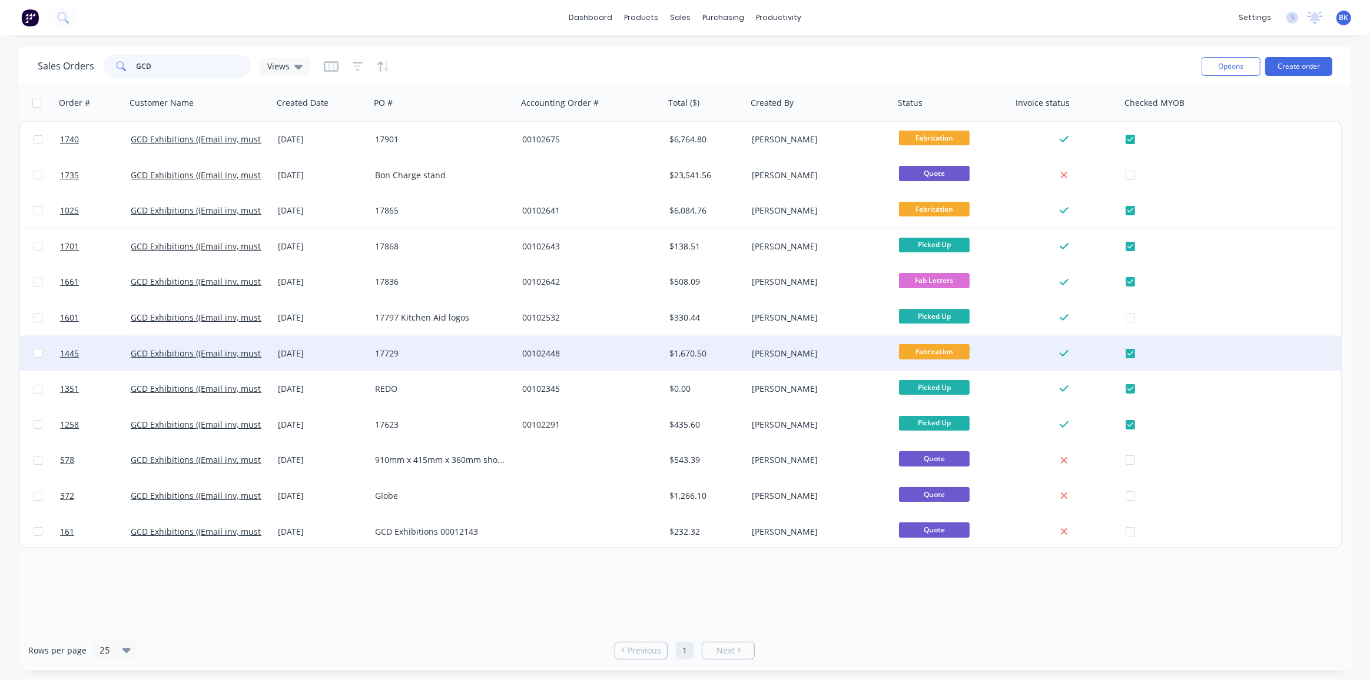
type input "GCD"
click at [304, 353] on div "11 Sep 2025" at bounding box center [322, 354] width 88 height 12
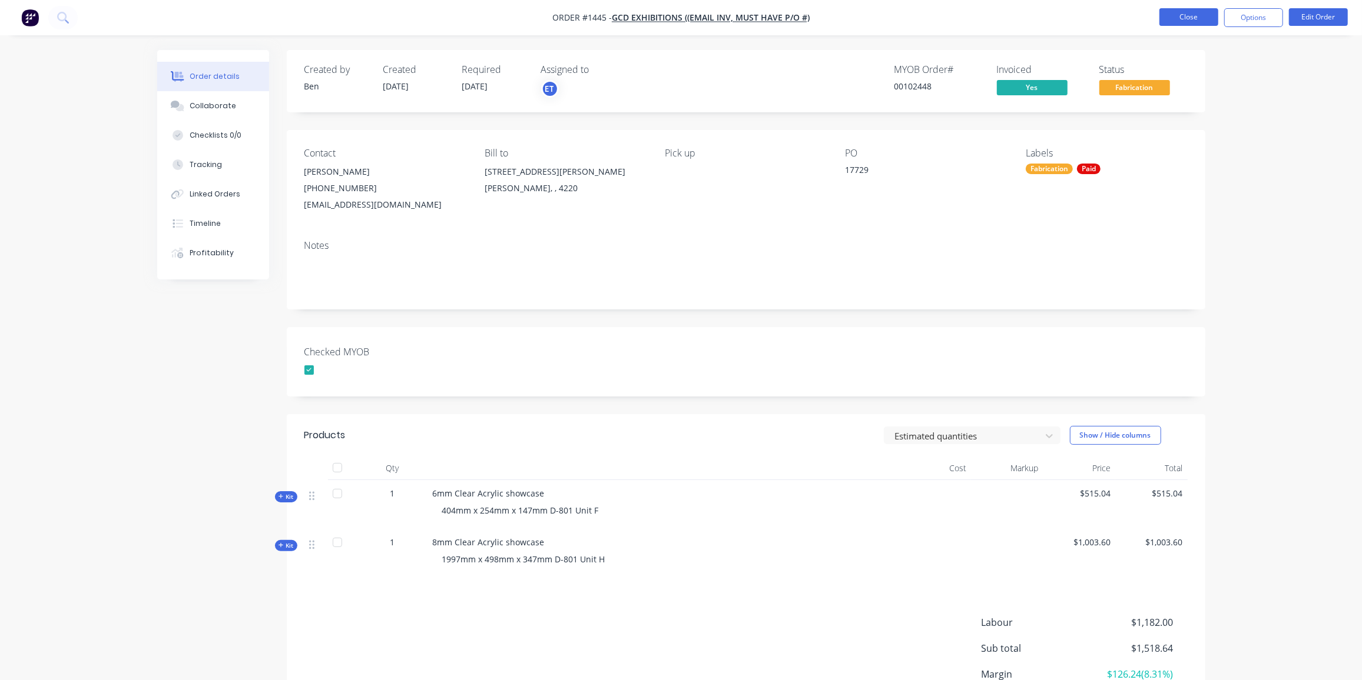
click at [1175, 17] on button "Close" at bounding box center [1188, 17] width 59 height 18
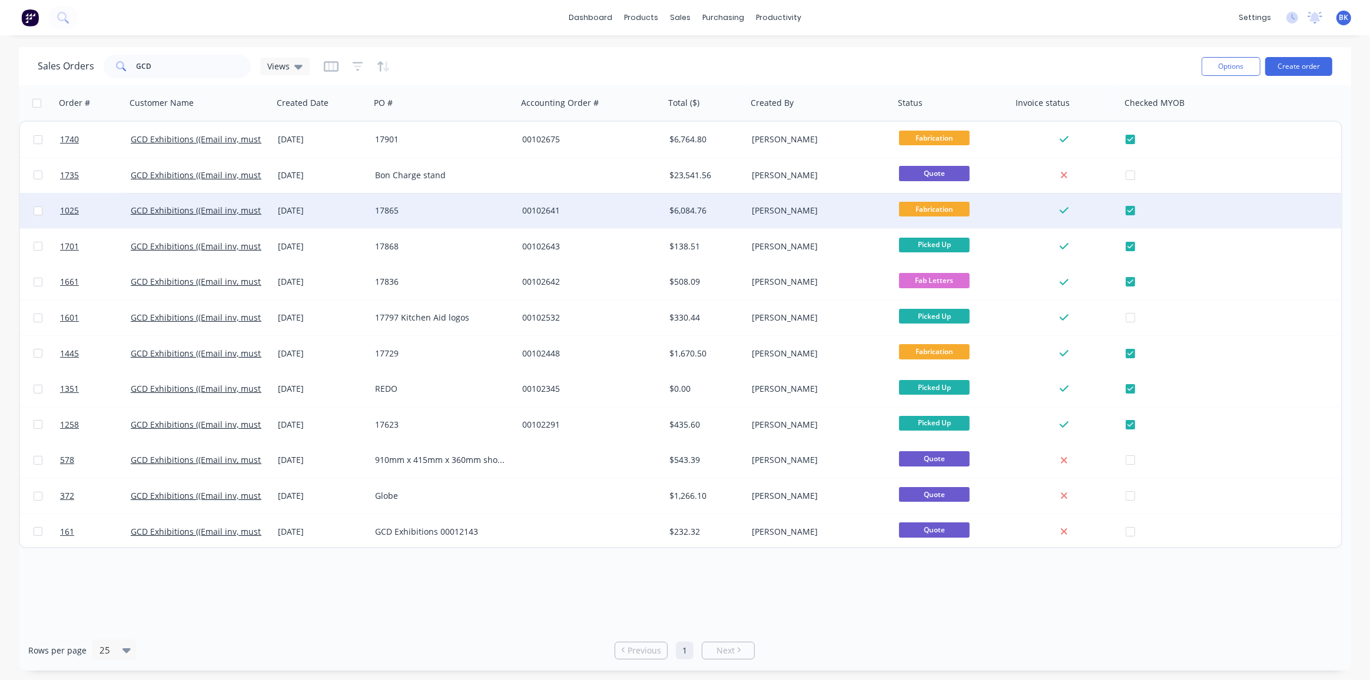
click at [540, 211] on div "00102641" at bounding box center [587, 211] width 131 height 12
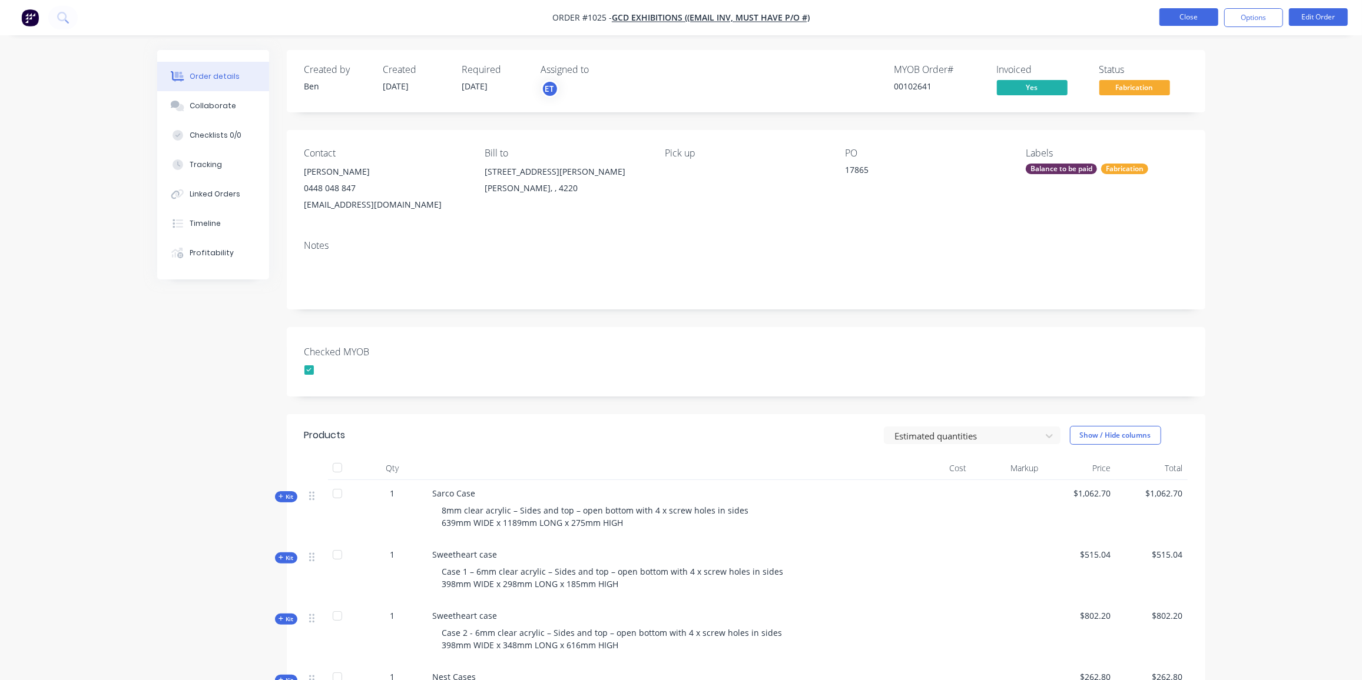
click at [1195, 13] on button "Close" at bounding box center [1188, 17] width 59 height 18
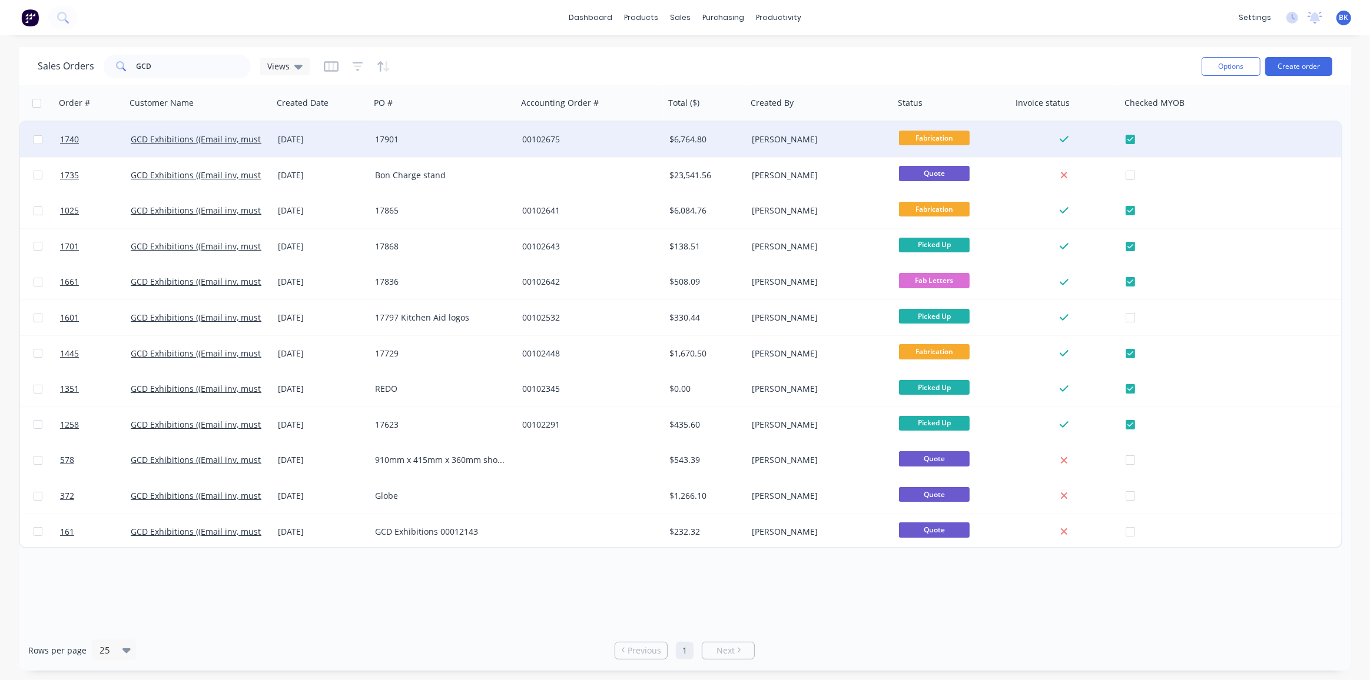
click at [379, 150] on div "17901" at bounding box center [443, 139] width 147 height 35
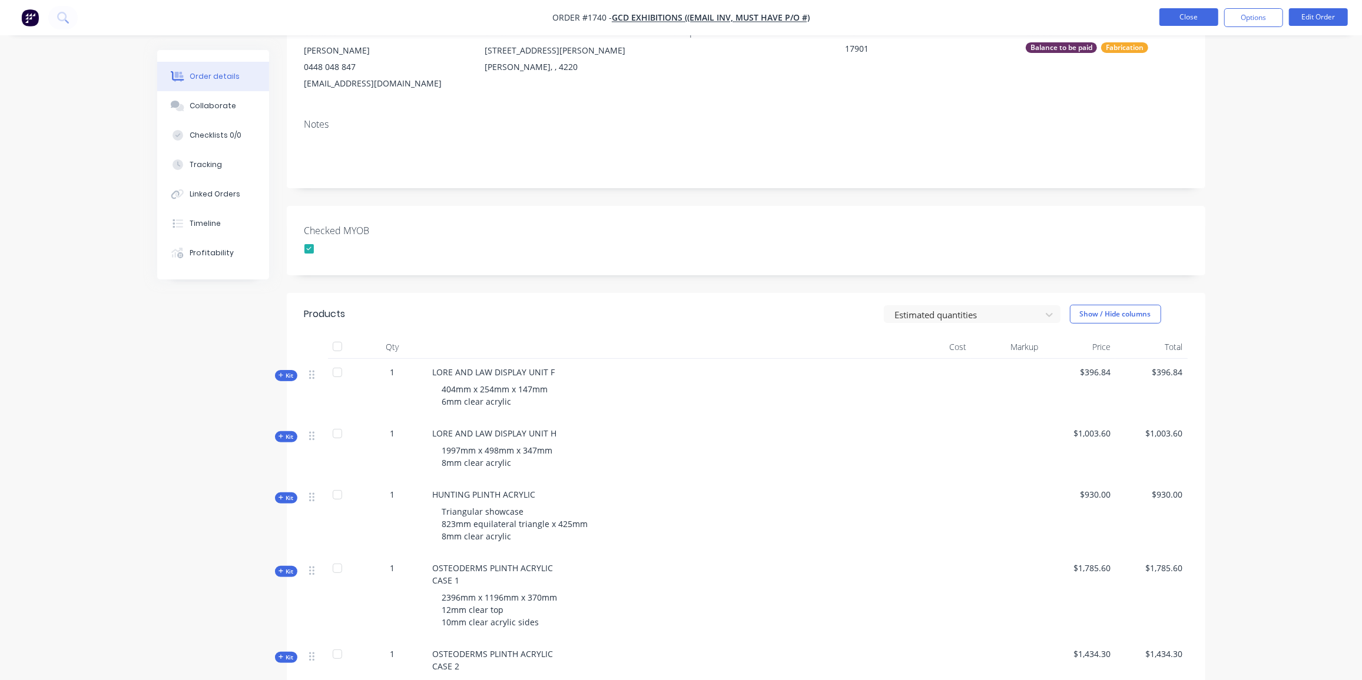
scroll to position [121, 0]
click at [1183, 15] on button "Close" at bounding box center [1188, 17] width 59 height 18
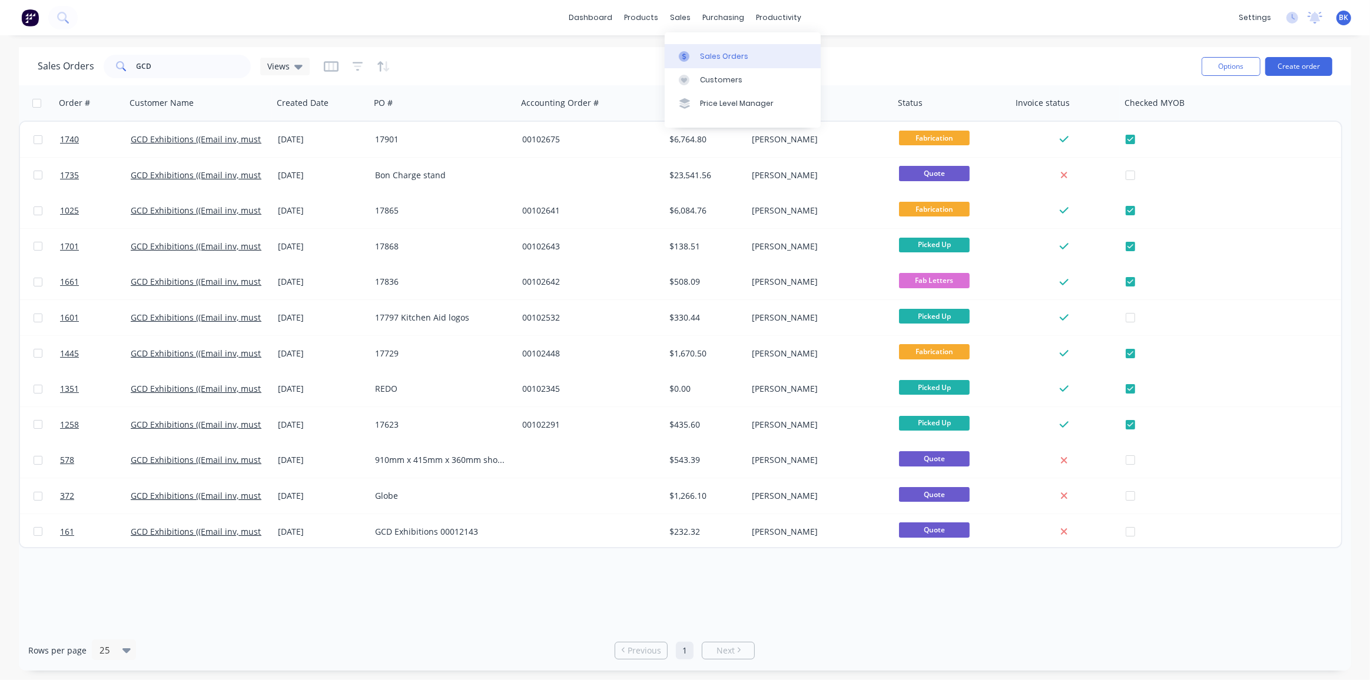
drag, startPoint x: 696, startPoint y: 48, endPoint x: 665, endPoint y: 60, distance: 33.3
click at [696, 49] on link "Sales Orders" at bounding box center [743, 56] width 156 height 24
drag, startPoint x: 201, startPoint y: 67, endPoint x: 32, endPoint y: 67, distance: 169.5
click at [32, 67] on div "Sales Orders GCD Views Options Create order" at bounding box center [685, 66] width 1332 height 38
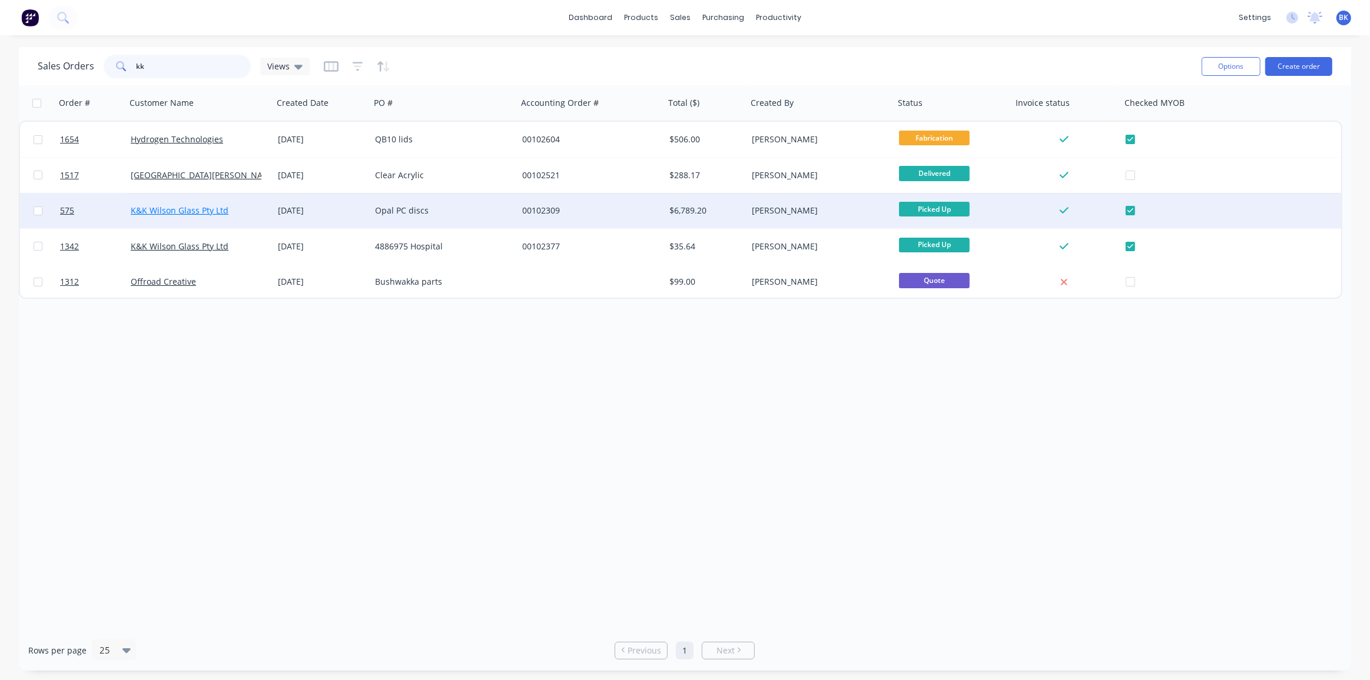
type input "kk"
click at [221, 205] on link "K&K Wilson Glass Pty Ltd" at bounding box center [180, 210] width 98 height 11
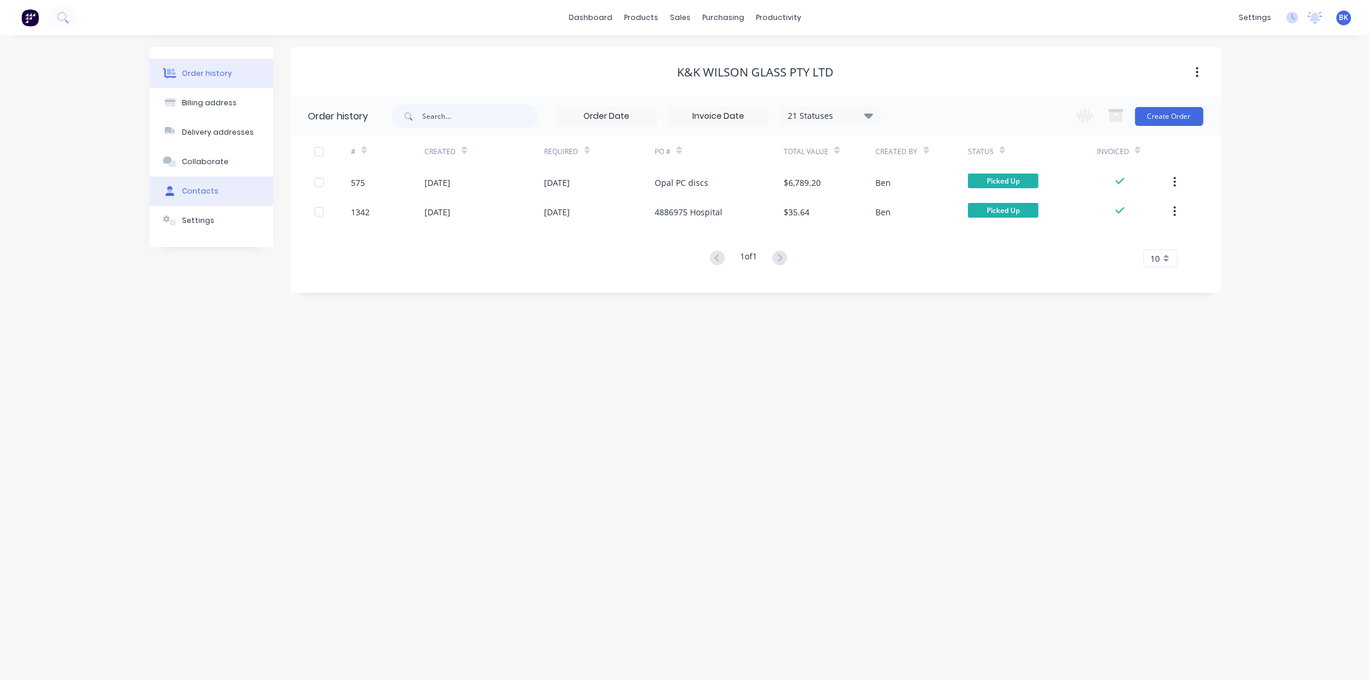
click at [211, 201] on button "Contacts" at bounding box center [212, 191] width 124 height 29
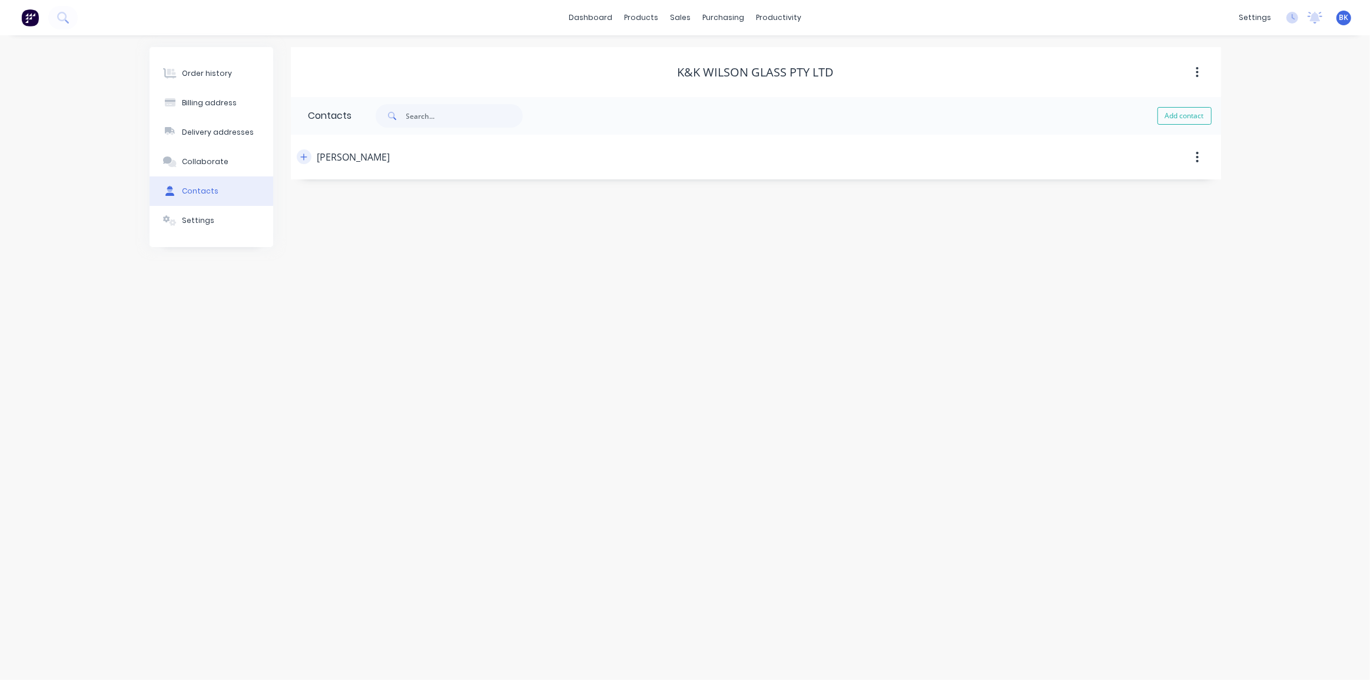
click at [300, 157] on button "button" at bounding box center [304, 157] width 15 height 15
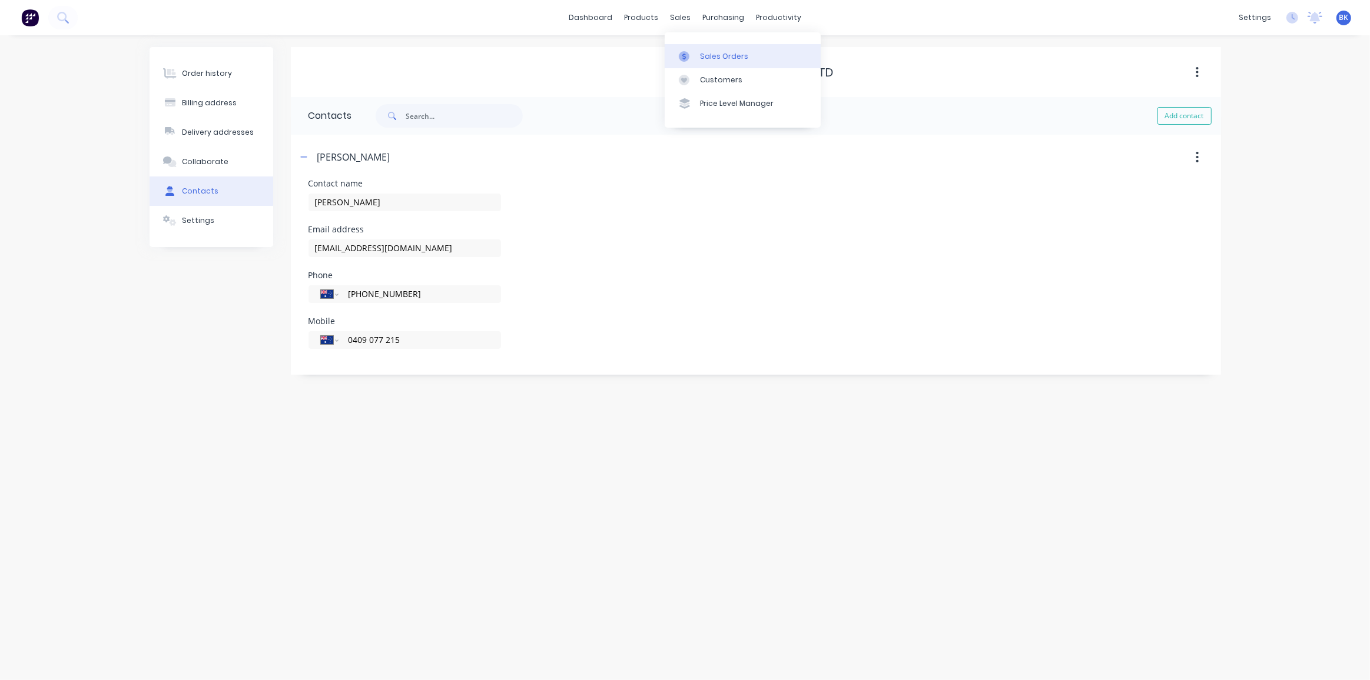
click at [702, 53] on div "Sales Orders" at bounding box center [724, 56] width 48 height 11
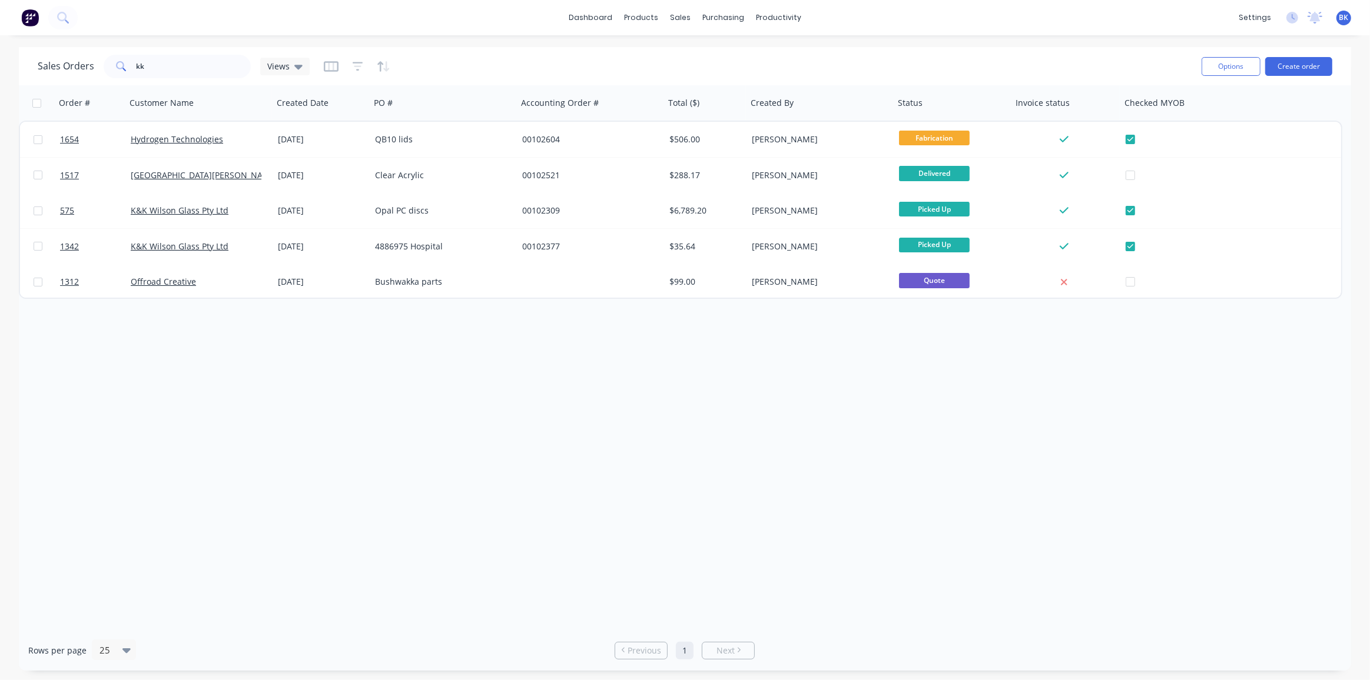
drag, startPoint x: 870, startPoint y: 470, endPoint x: 745, endPoint y: 654, distance: 222.5
click at [870, 469] on div "Order # Customer Name Created Date PO # Accounting Order # Total ($) Created By…" at bounding box center [685, 357] width 1332 height 545
click at [707, 61] on div "Sales Orders" at bounding box center [724, 56] width 48 height 11
click at [731, 378] on div "Order # Customer Name Created Date PO # Accounting Order # Total ($) Created By…" at bounding box center [685, 357] width 1332 height 545
click at [1282, 62] on button "Create order" at bounding box center [1298, 66] width 67 height 19
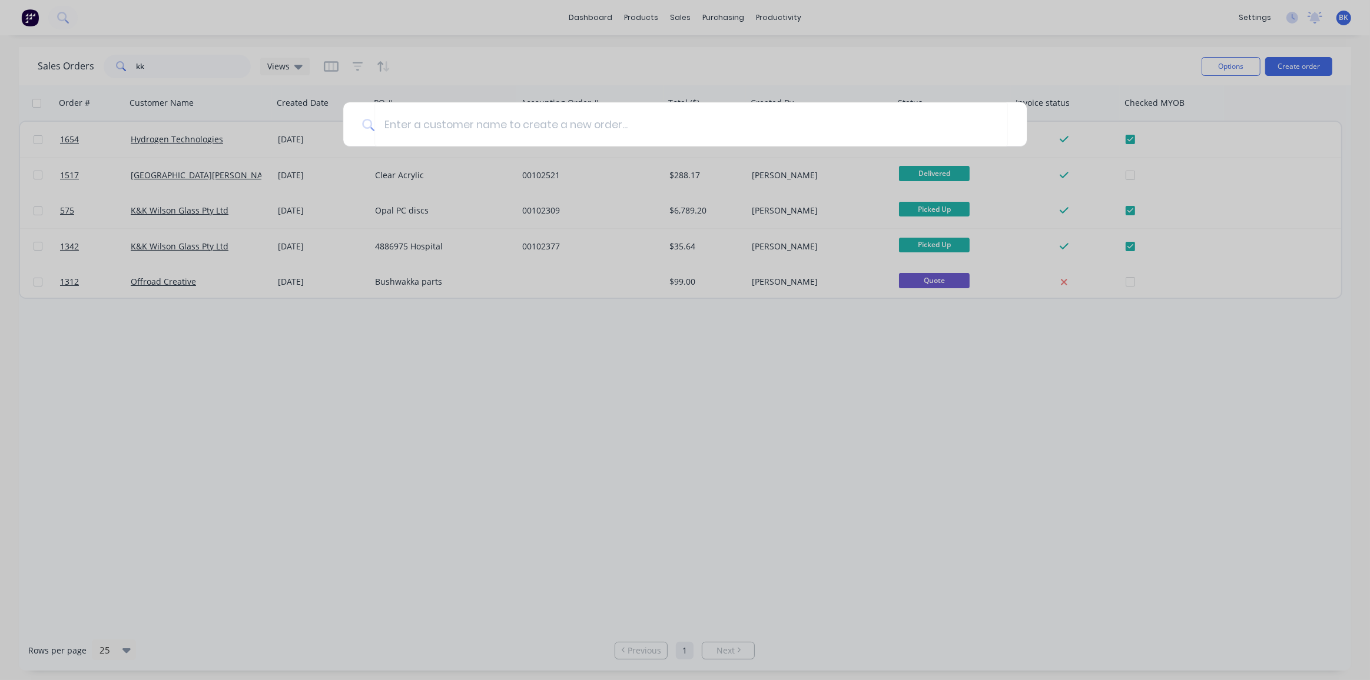
drag, startPoint x: 200, startPoint y: 67, endPoint x: 74, endPoint y: 71, distance: 125.5
click at [74, 71] on div at bounding box center [685, 340] width 1370 height 680
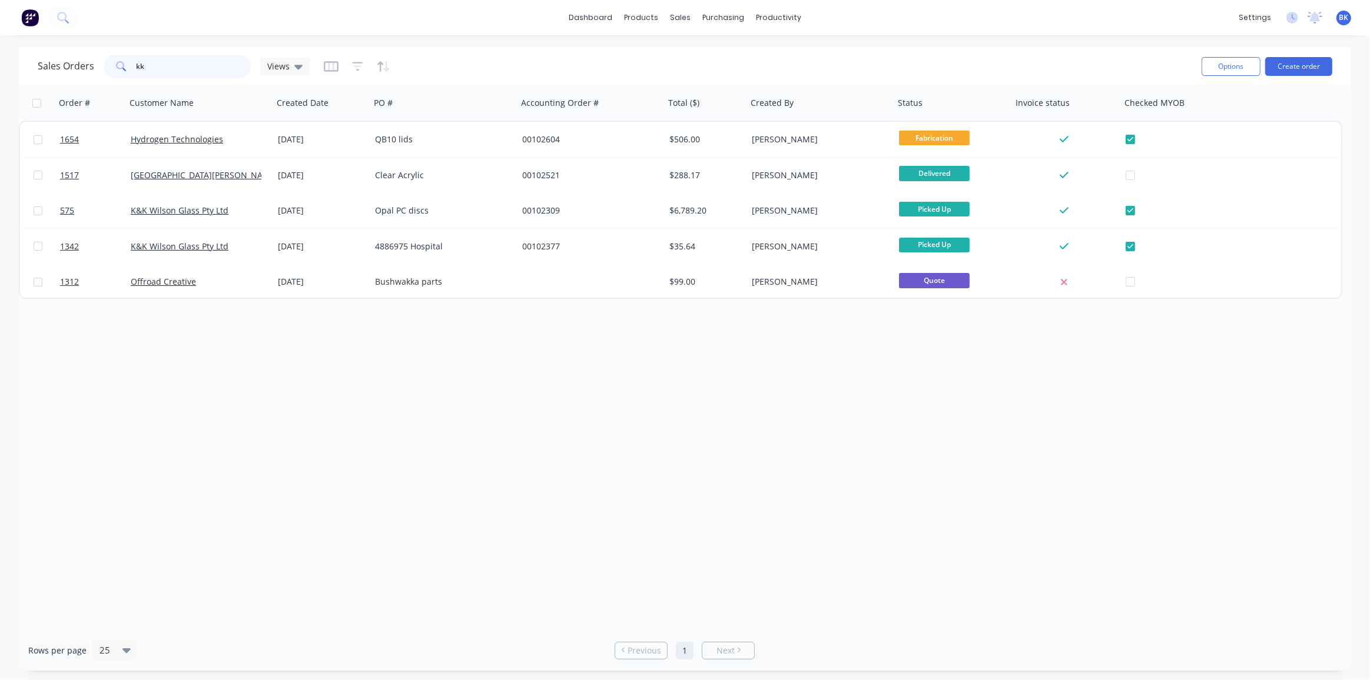
drag, startPoint x: 203, startPoint y: 70, endPoint x: 11, endPoint y: 79, distance: 191.5
click at [11, 79] on div "Sales Orders kk Views Options Create order Order # Customer Name Created Date P…" at bounding box center [685, 359] width 1370 height 624
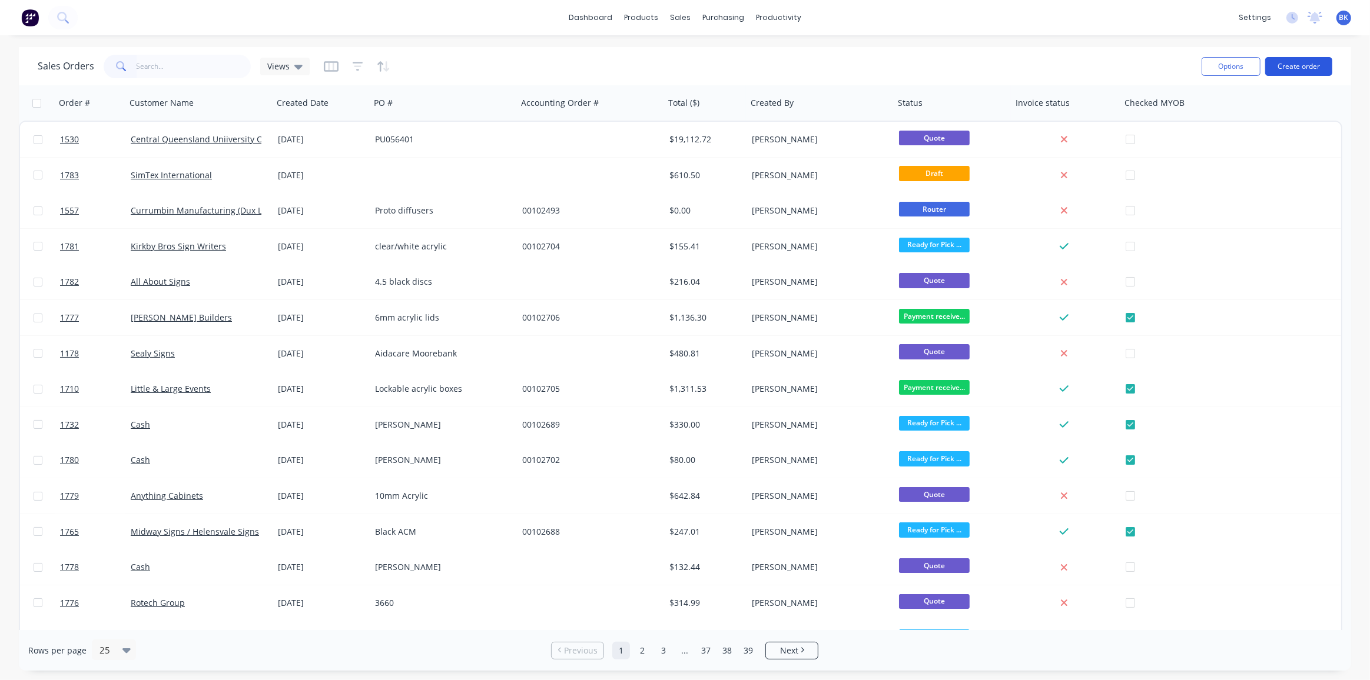
click at [1299, 67] on button "Create order" at bounding box center [1298, 66] width 67 height 19
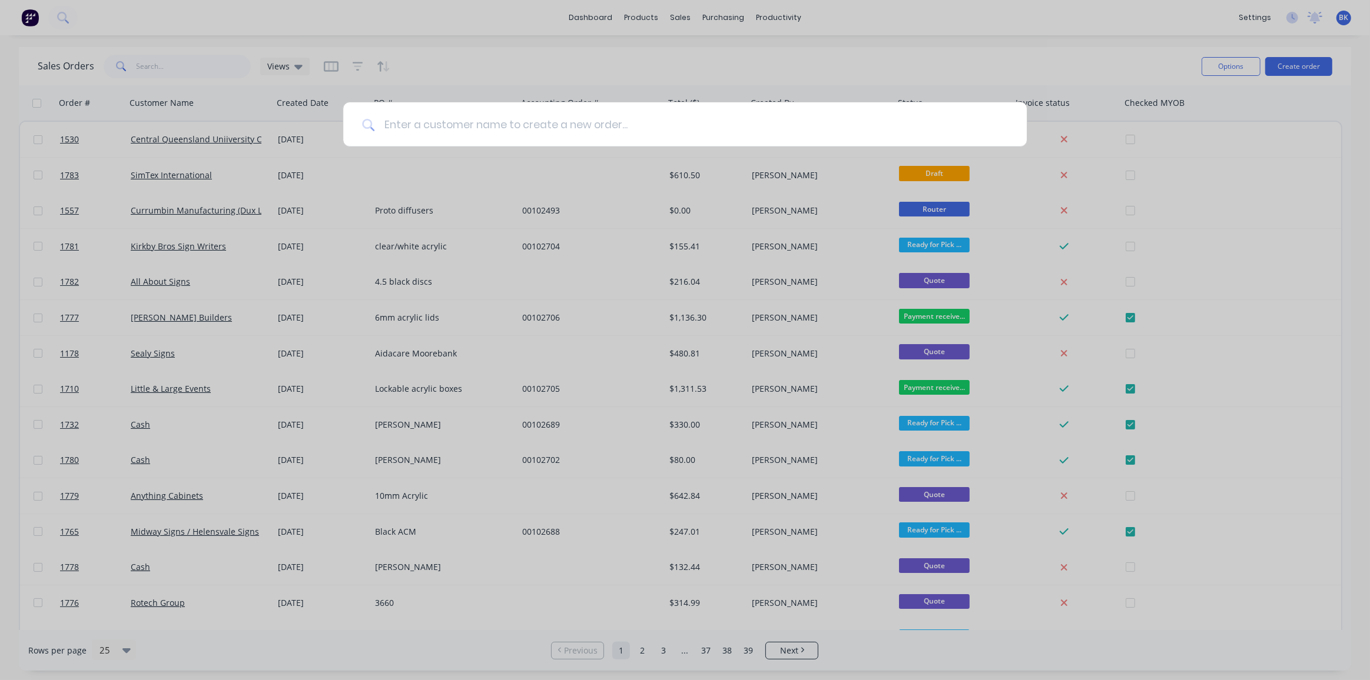
click at [631, 122] on input at bounding box center [690, 124] width 633 height 44
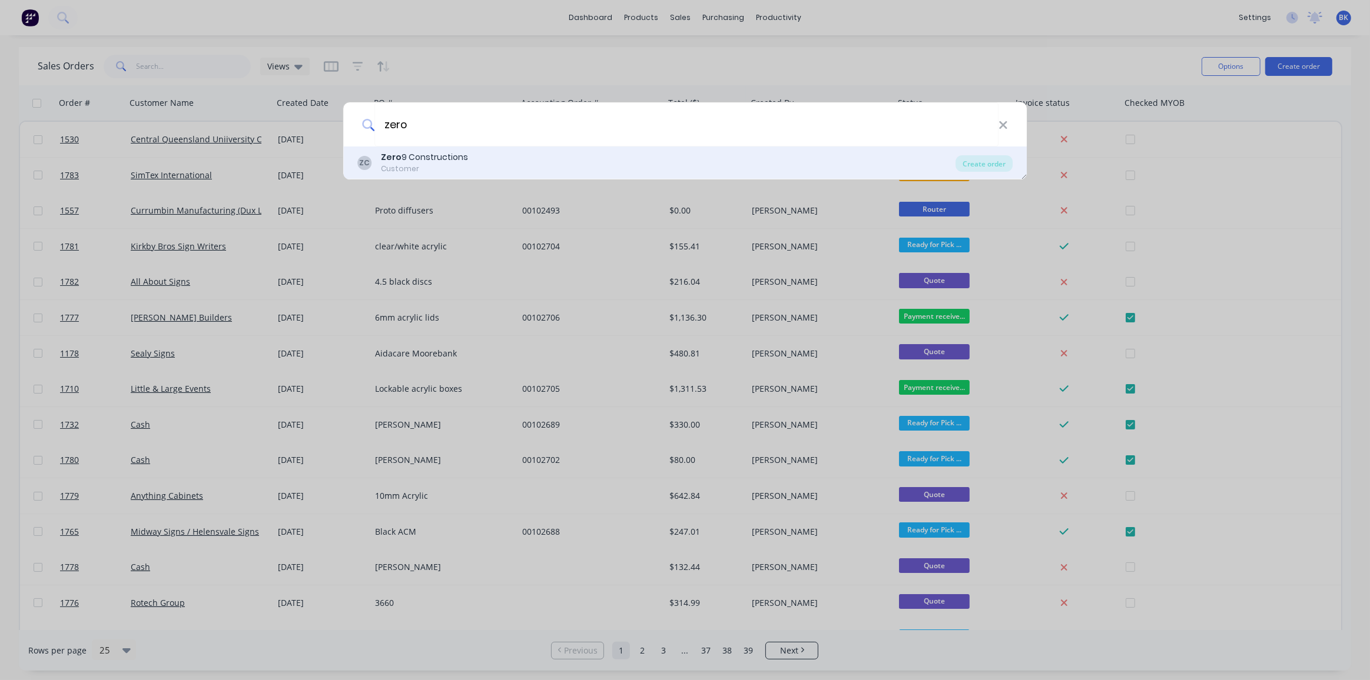
type input "zero"
click at [504, 155] on div "ZC Zero 9 Constructions Customer" at bounding box center [656, 162] width 599 height 23
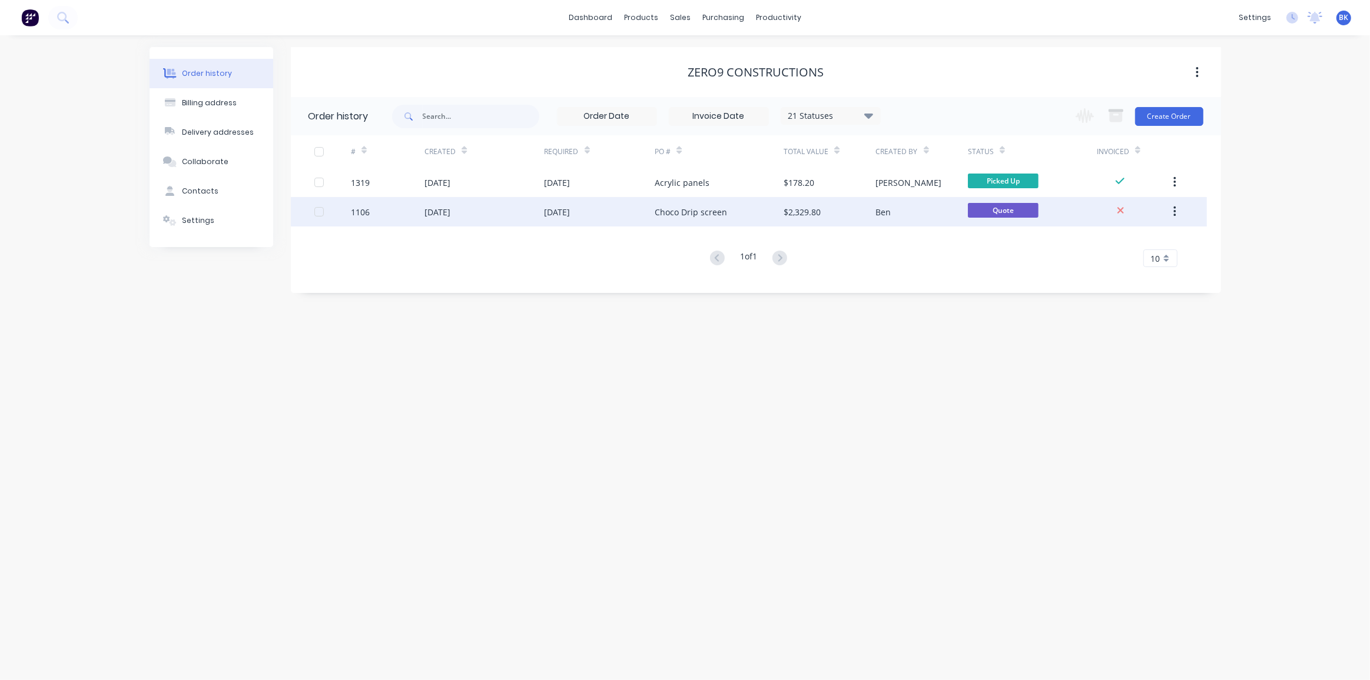
click at [728, 210] on div "Choco Drip screen" at bounding box center [719, 211] width 129 height 29
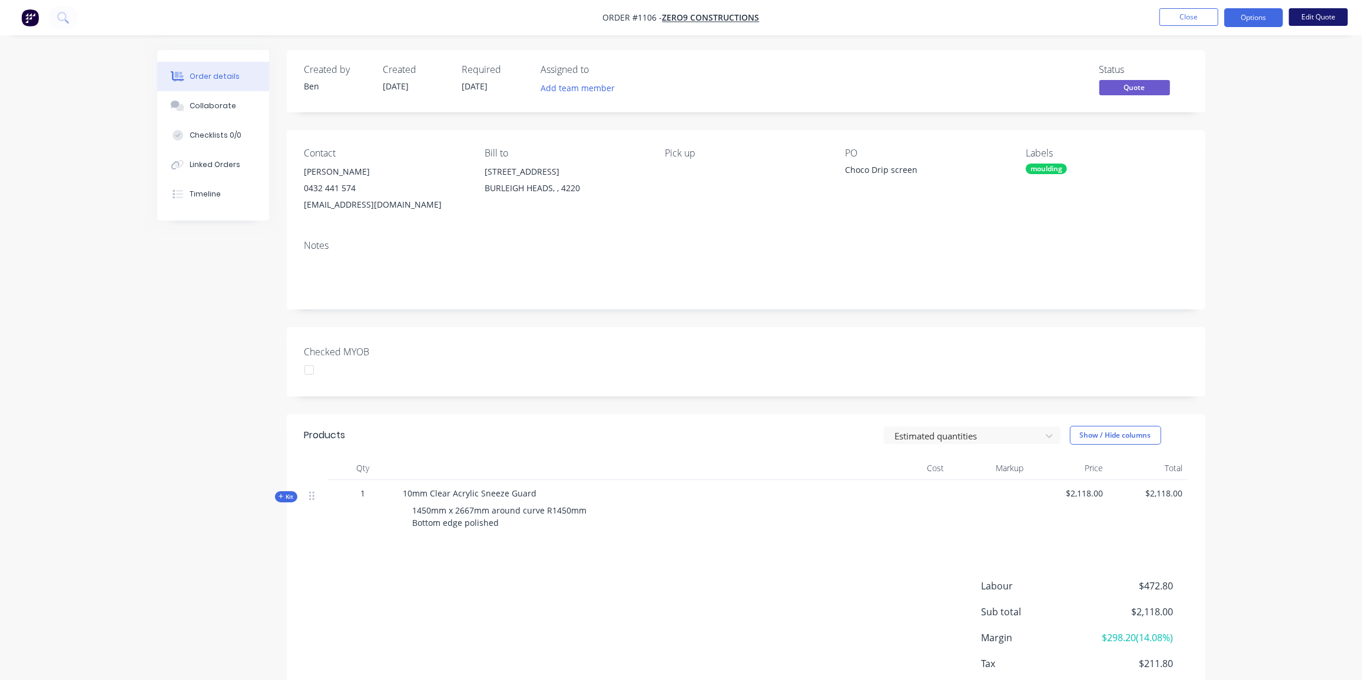
click at [1319, 20] on button "Edit Quote" at bounding box center [1318, 17] width 59 height 18
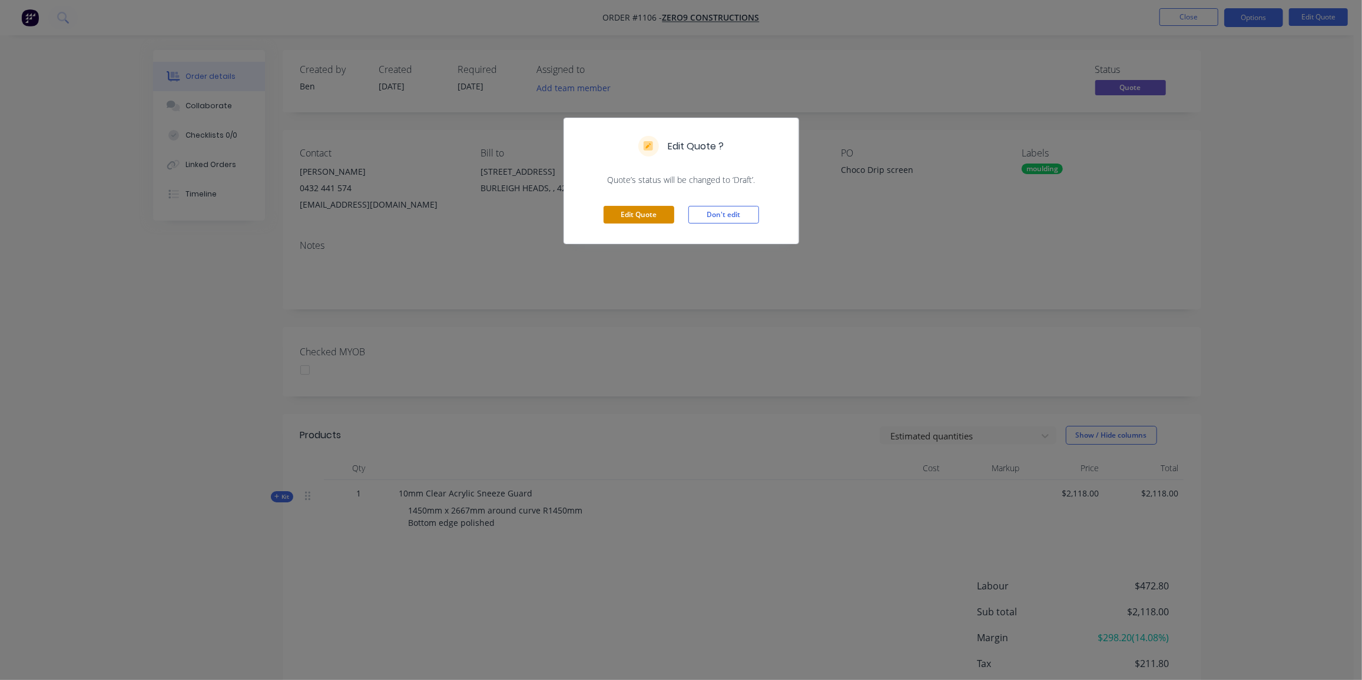
click at [647, 210] on button "Edit Quote" at bounding box center [638, 215] width 71 height 18
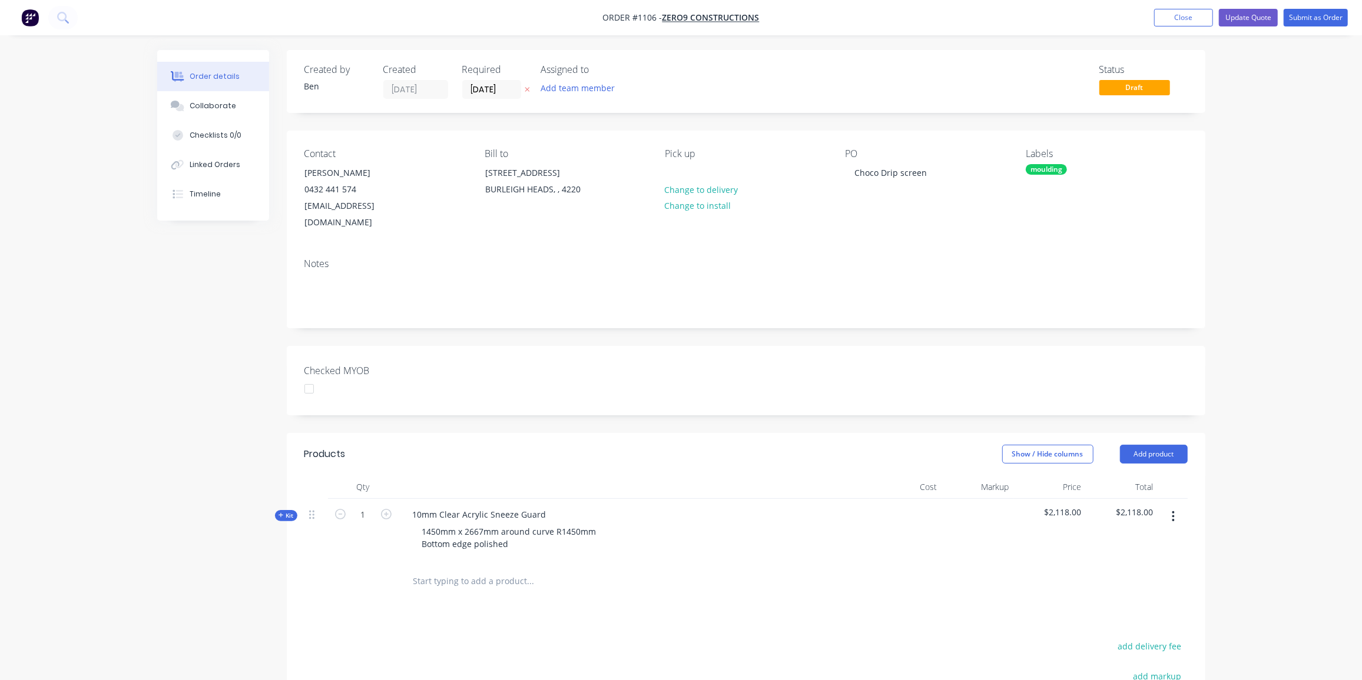
click at [283, 512] on span "Kit" at bounding box center [285, 516] width 15 height 9
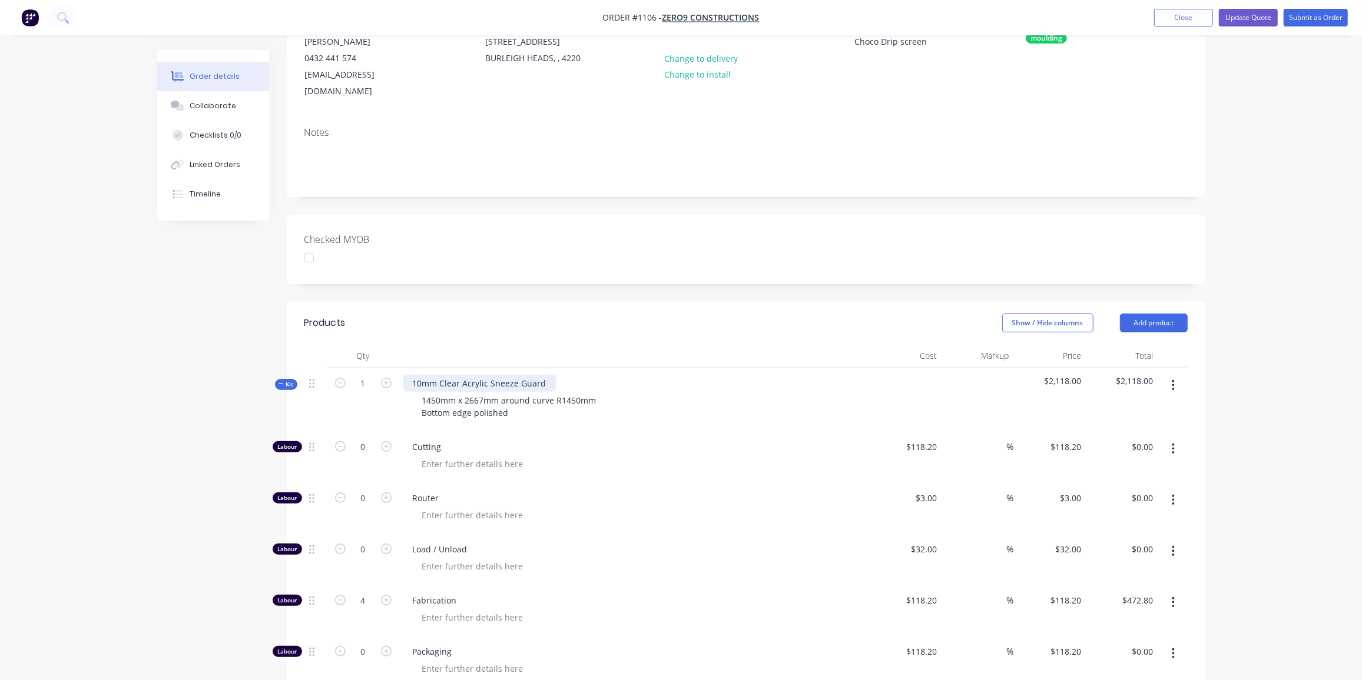
scroll to position [131, 0]
drag, startPoint x: 517, startPoint y: 396, endPoint x: 417, endPoint y: 380, distance: 100.7
click at [417, 392] on div "1450mm x 2667mm around curve R1450mm Bottom edge polished" at bounding box center [510, 406] width 195 height 29
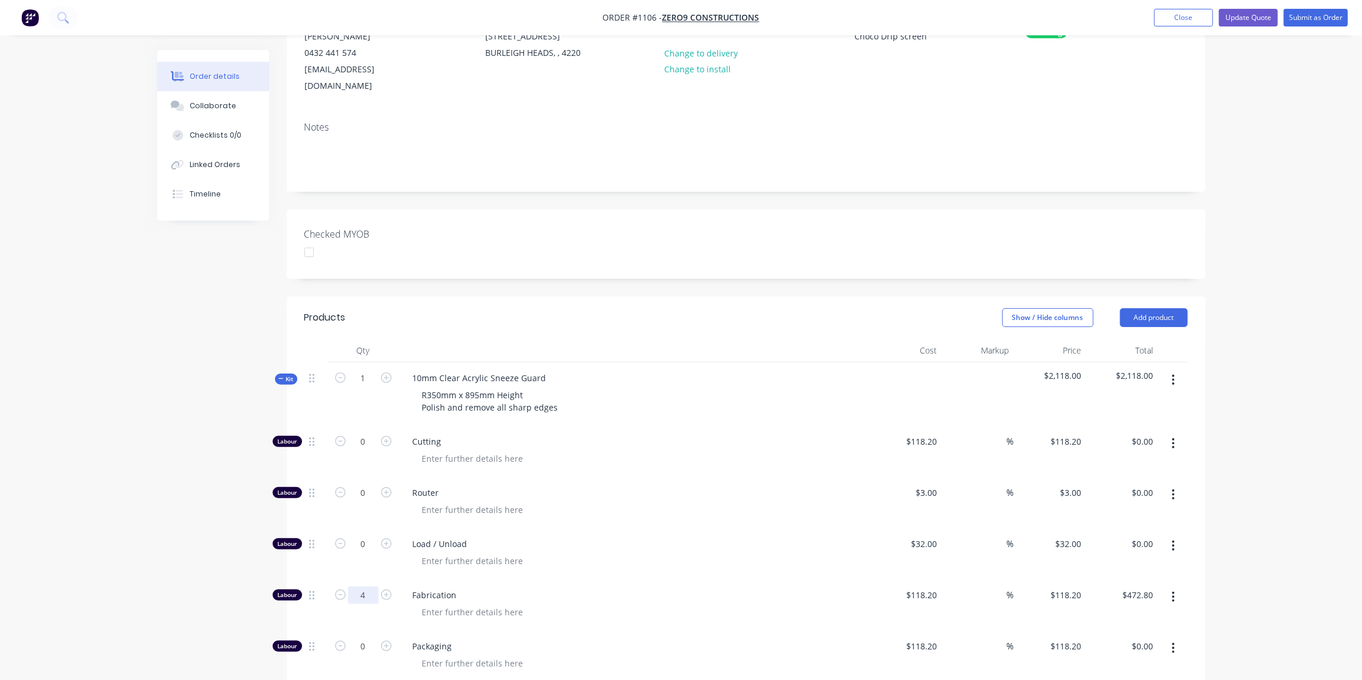
scroll to position [137, 0]
click at [368, 587] on input "4" at bounding box center [363, 596] width 31 height 18
type input "8"
type input "$945.60"
click at [283, 375] on span "Kit" at bounding box center [285, 379] width 15 height 9
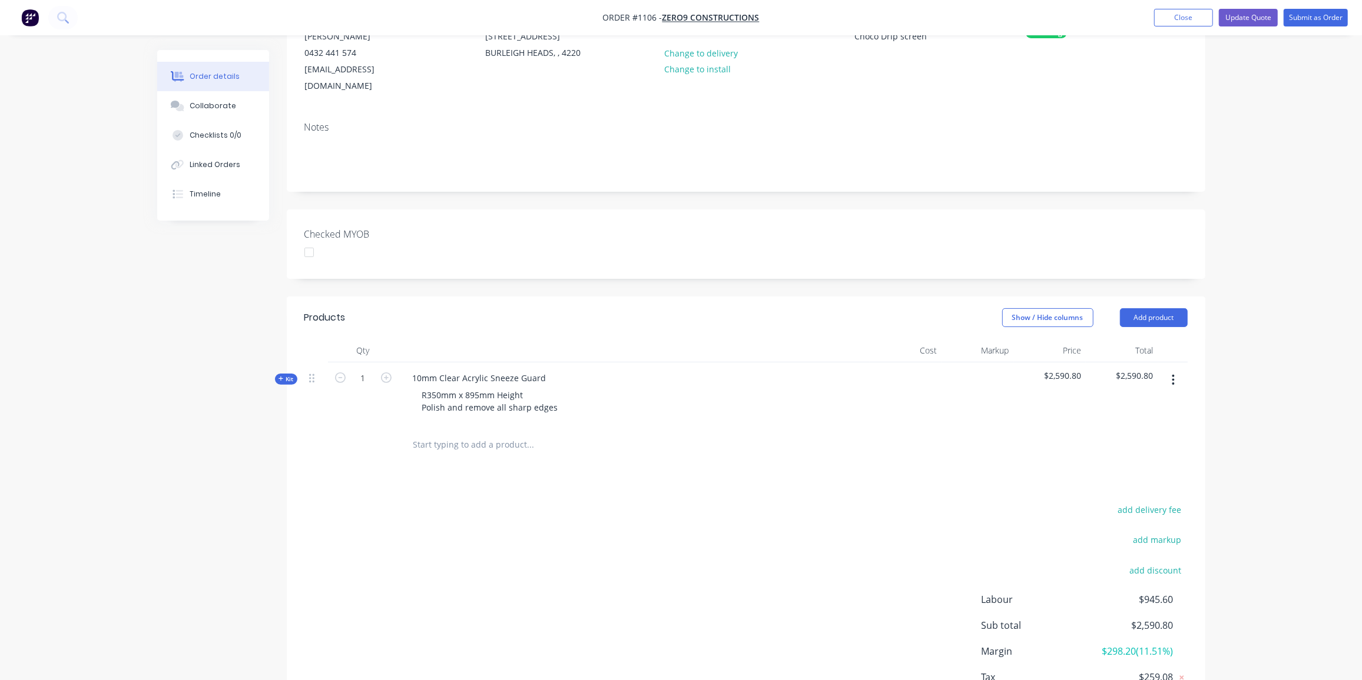
click at [282, 376] on icon "button" at bounding box center [280, 379] width 5 height 6
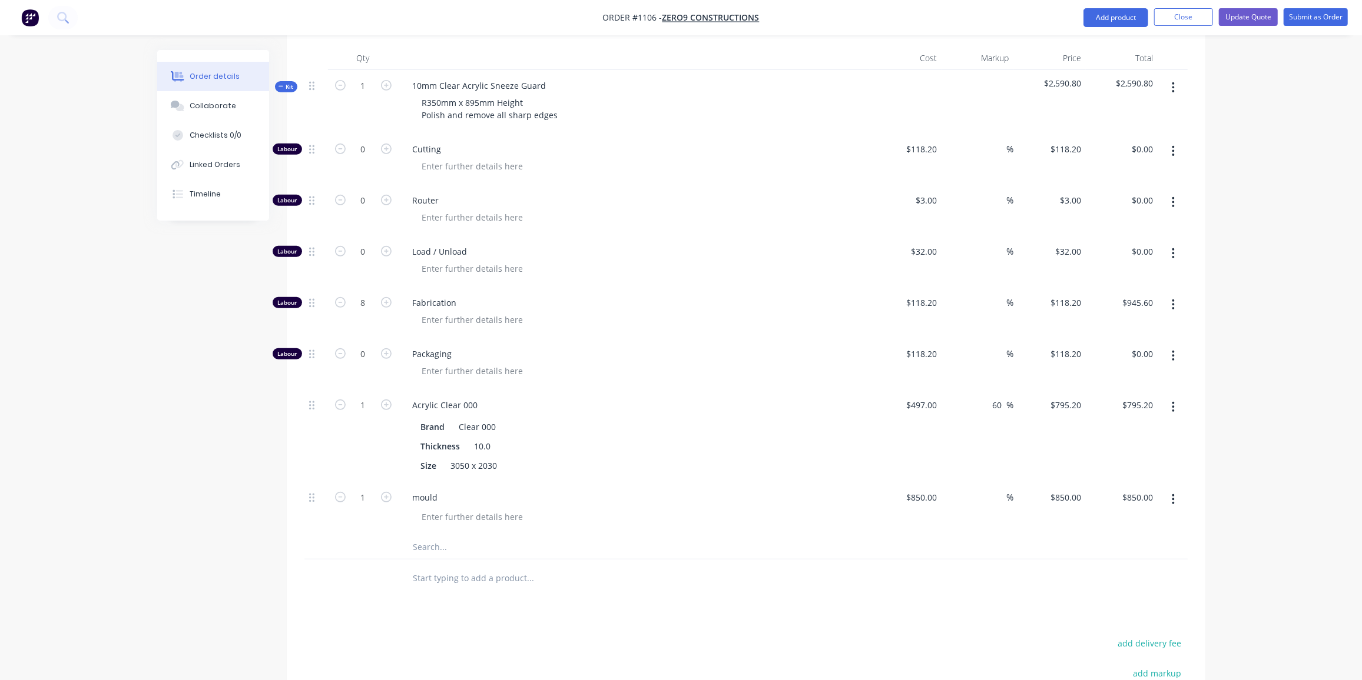
scroll to position [429, 0]
click at [590, 574] on div at bounding box center [611, 579] width 424 height 38
click at [930, 490] on input "850" at bounding box center [923, 498] width 36 height 17
type input "$550.00"
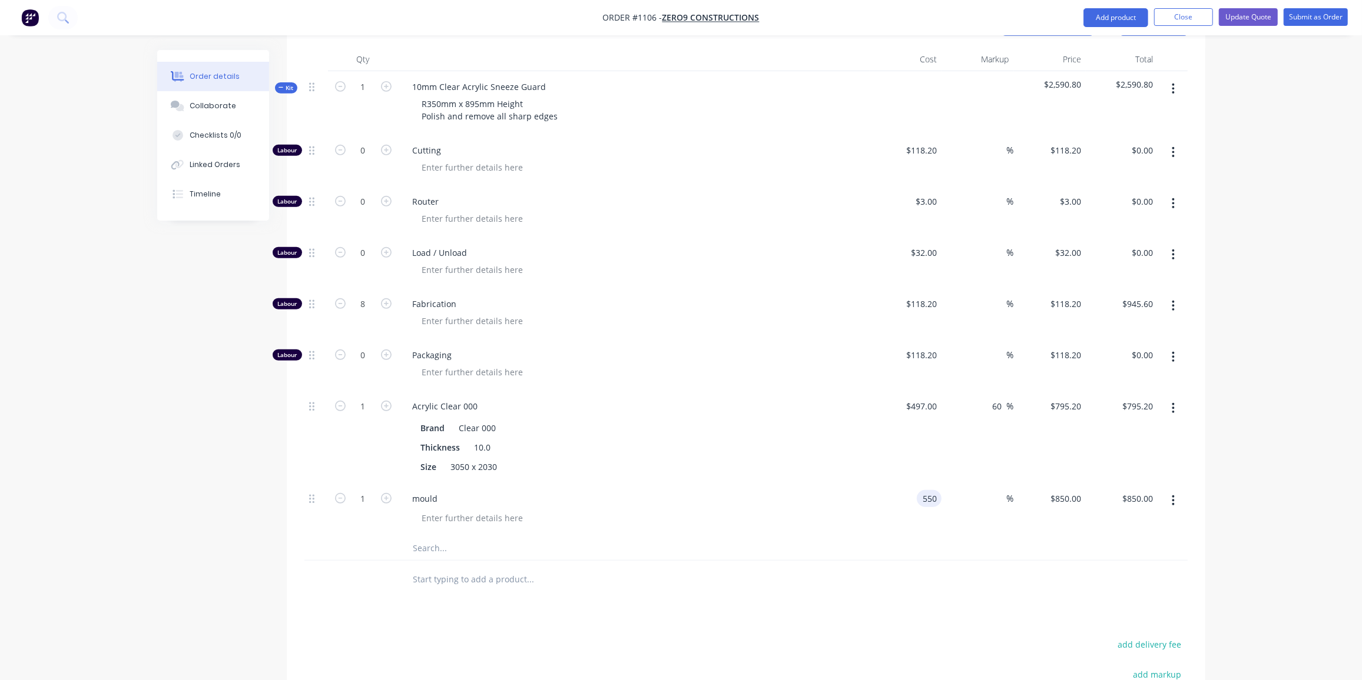
type input "$550.00"
click at [618, 579] on div "Products Show / Hide columns Add product Qty Cost Markup Price Total Kit 1 10mm…" at bounding box center [746, 444] width 918 height 877
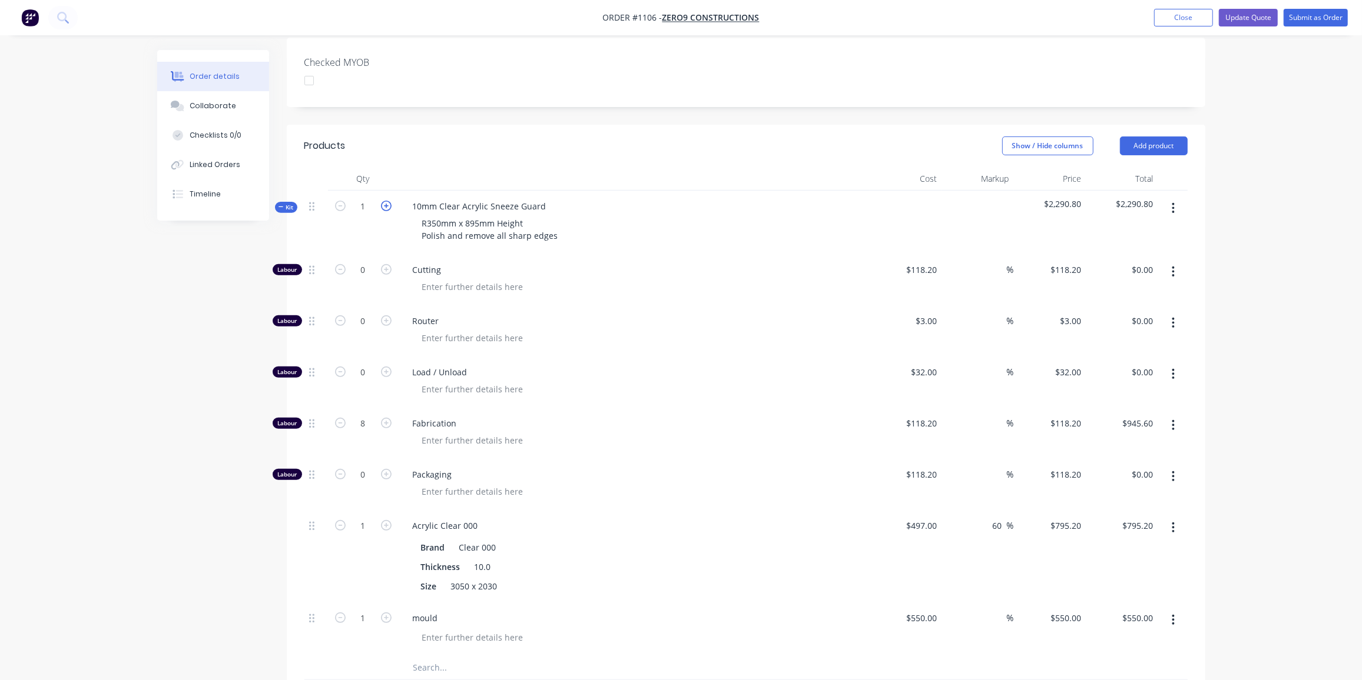
scroll to position [308, 0]
click at [364, 198] on input "1" at bounding box center [363, 207] width 31 height 18
type input "3"
type input "24"
type input "$2,836.80"
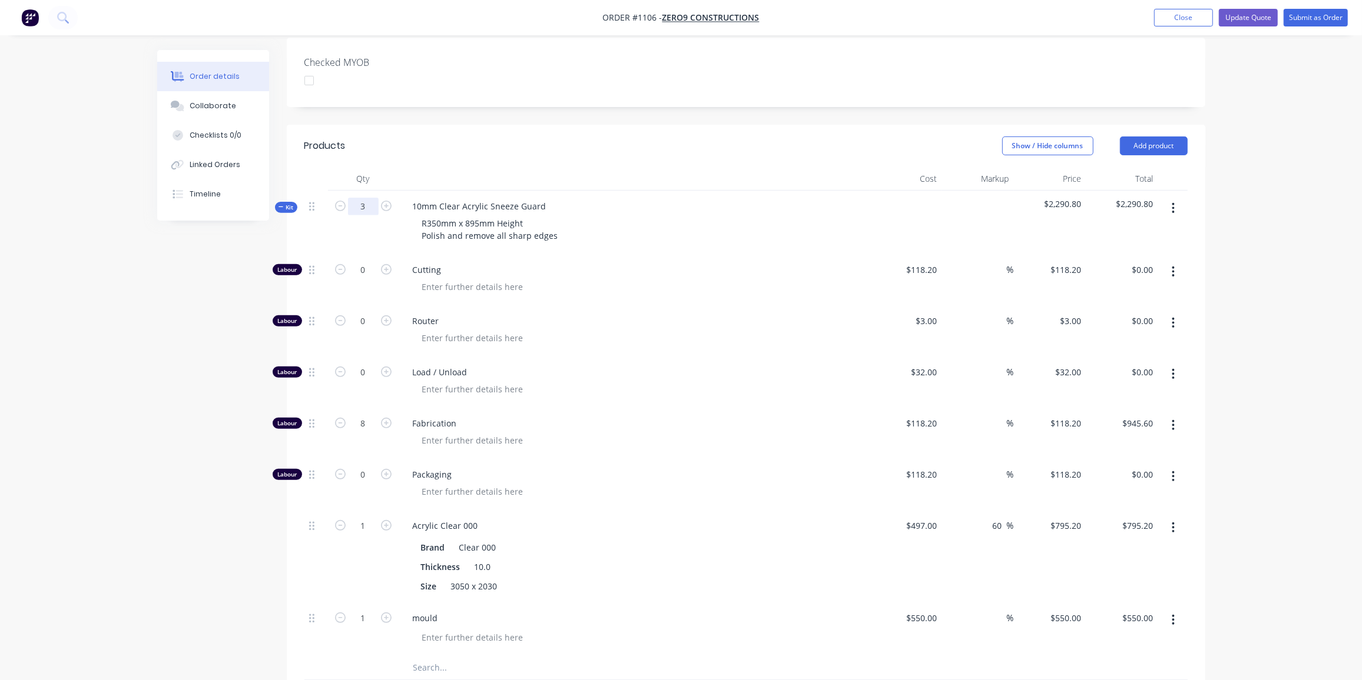
type input "3"
type input "$2,385.60"
type input "3"
type input "$1,650.00"
click at [362, 415] on input "24" at bounding box center [363, 424] width 31 height 18
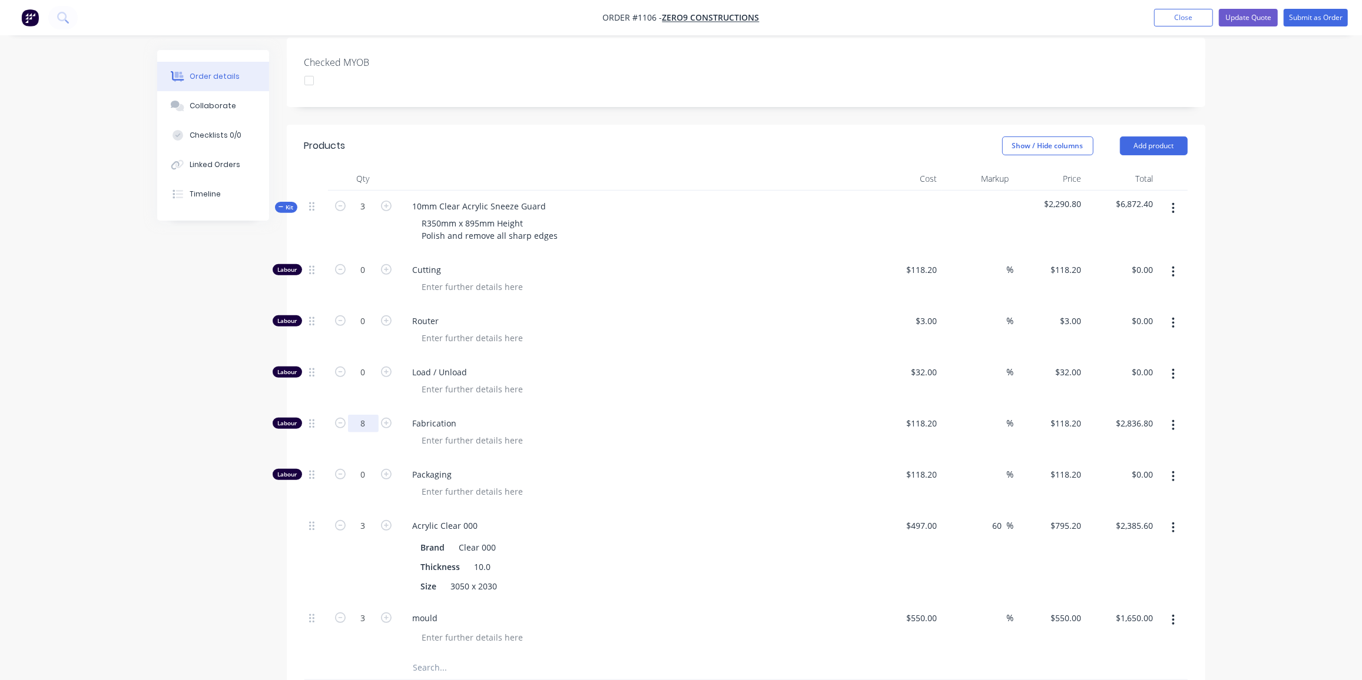
type input "8"
type input "$945.60"
click at [362, 517] on input "3" at bounding box center [363, 526] width 31 height 18
type input "1"
type input "$795.20"
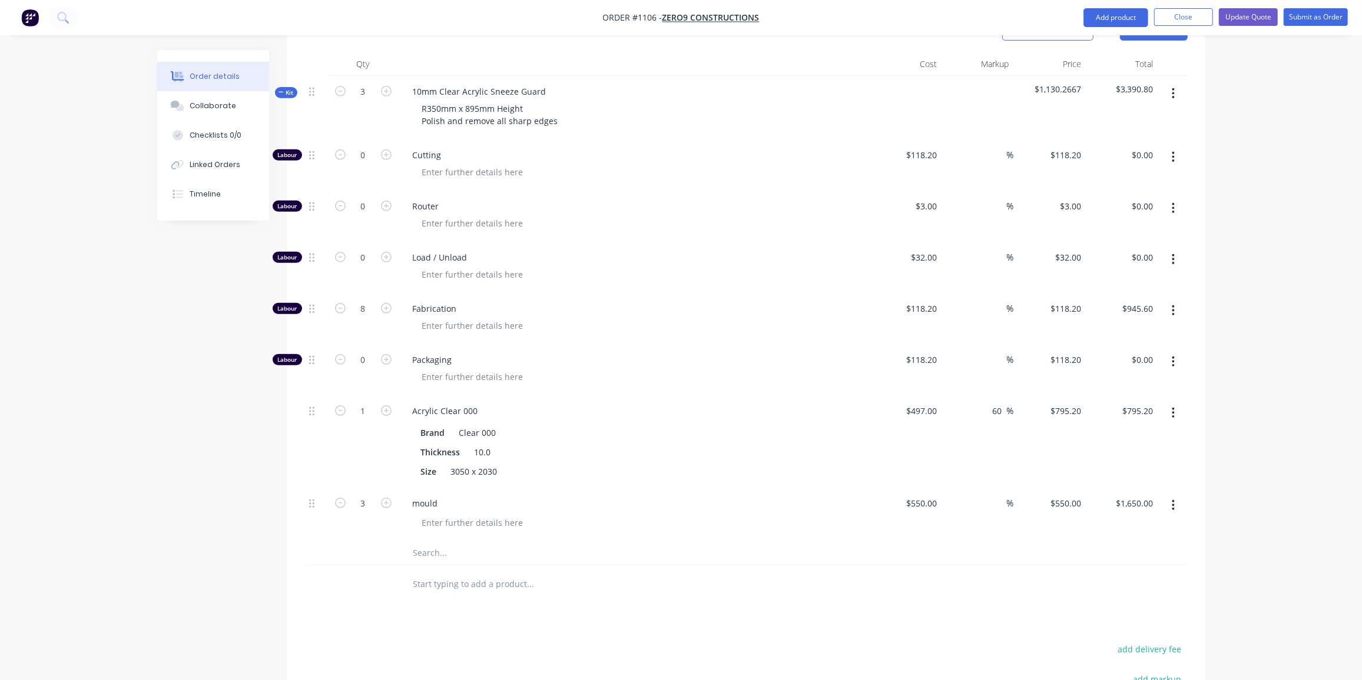
scroll to position [424, 0]
click at [370, 494] on input "3" at bounding box center [363, 503] width 31 height 18
type input "1"
type input "$550.00"
drag, startPoint x: 281, startPoint y: 72, endPoint x: 400, endPoint y: 131, distance: 132.7
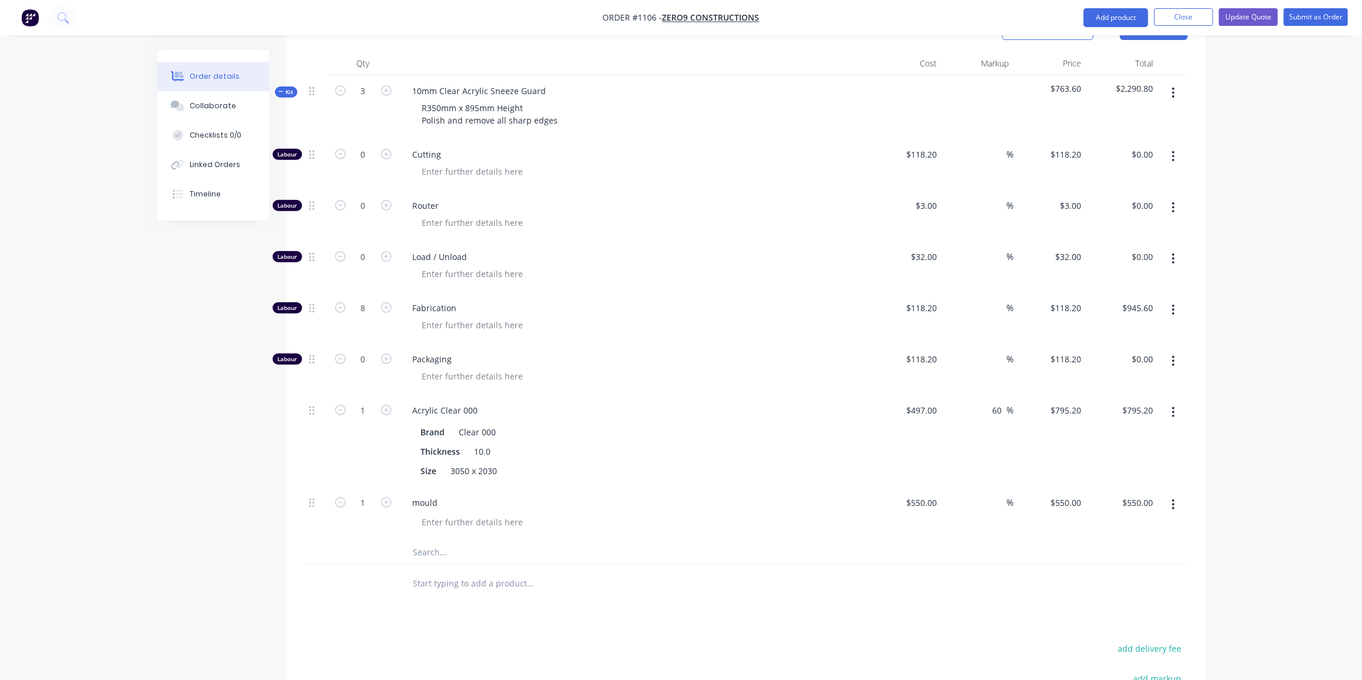
click at [281, 89] on icon "button" at bounding box center [280, 92] width 5 height 6
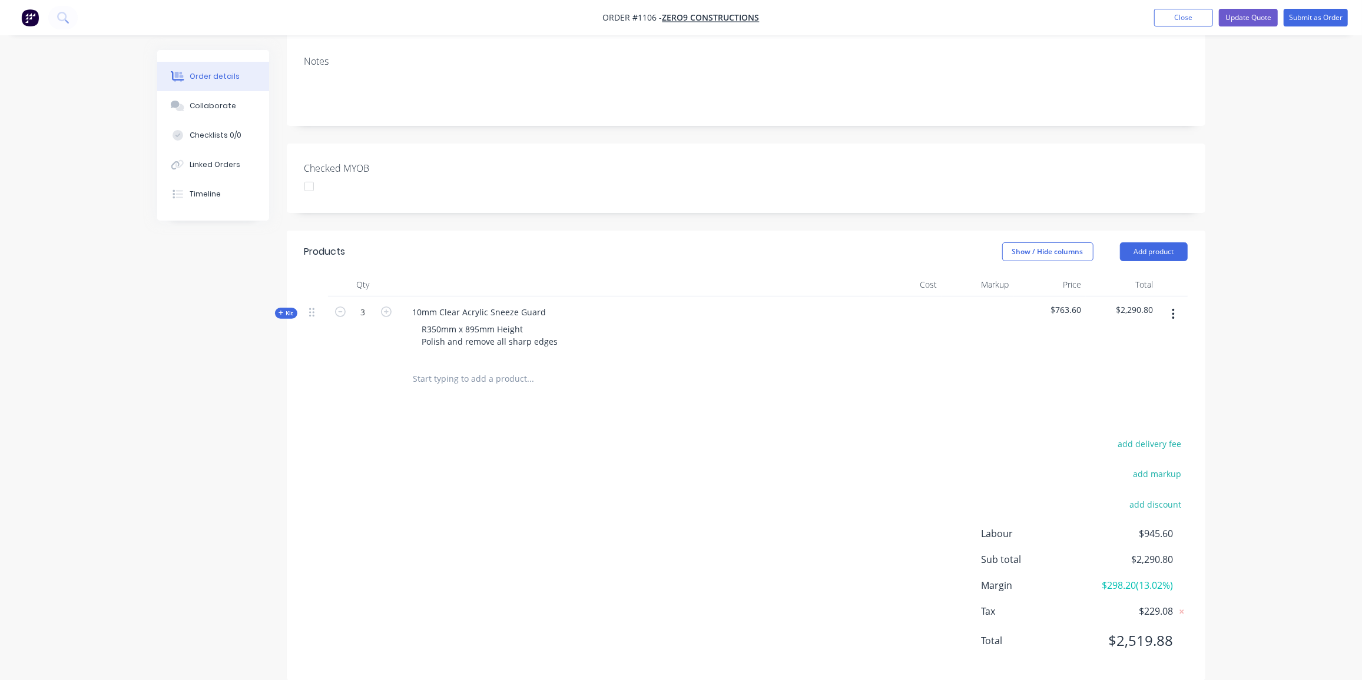
scroll to position [0, 0]
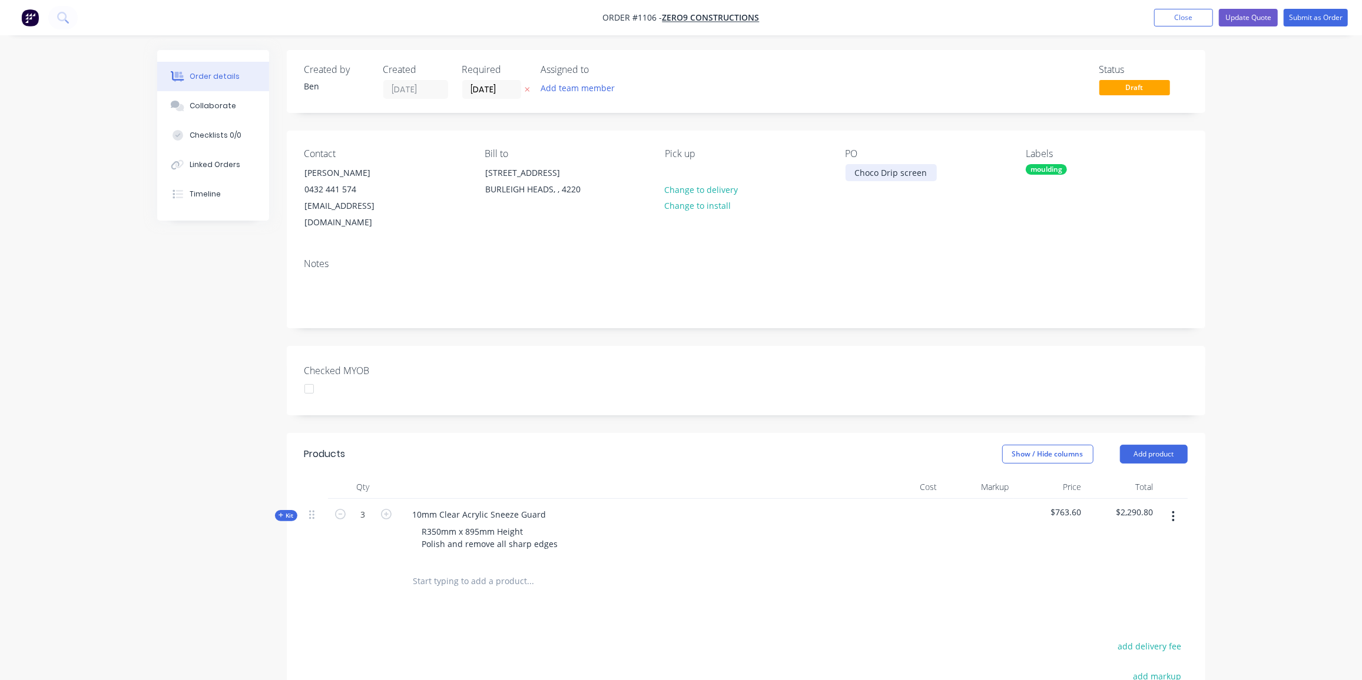
click at [927, 173] on div "Choco Drip screen" at bounding box center [890, 172] width 91 height 17
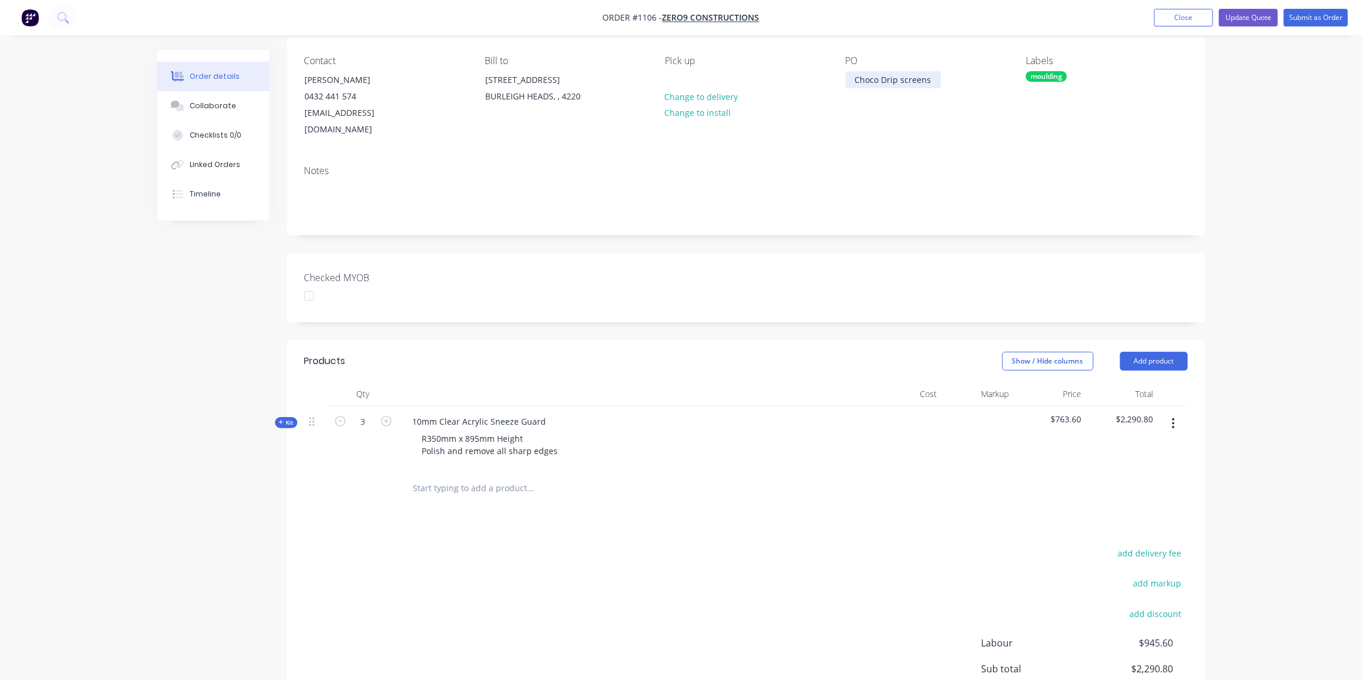
scroll to position [92, 0]
click at [354, 101] on div "0432 441 574" at bounding box center [354, 97] width 98 height 16
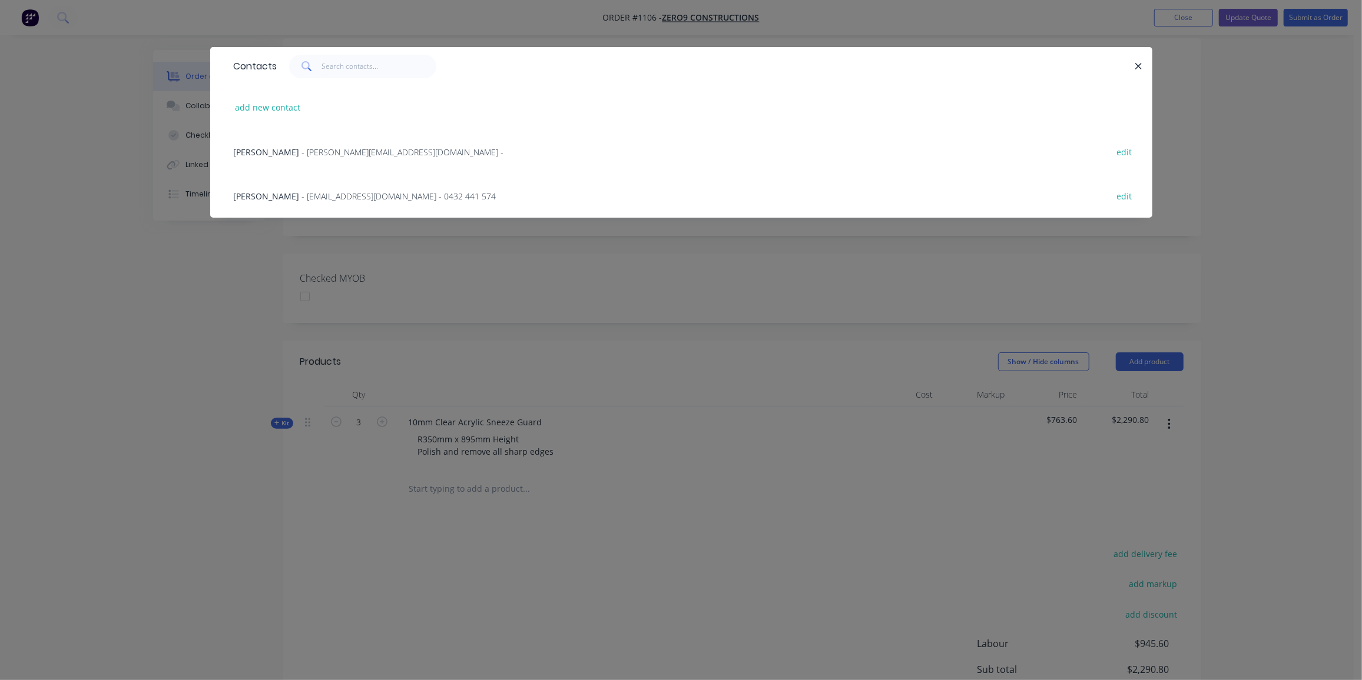
click at [331, 152] on span "- d.vincent@zero9.com.au -" at bounding box center [403, 152] width 202 height 11
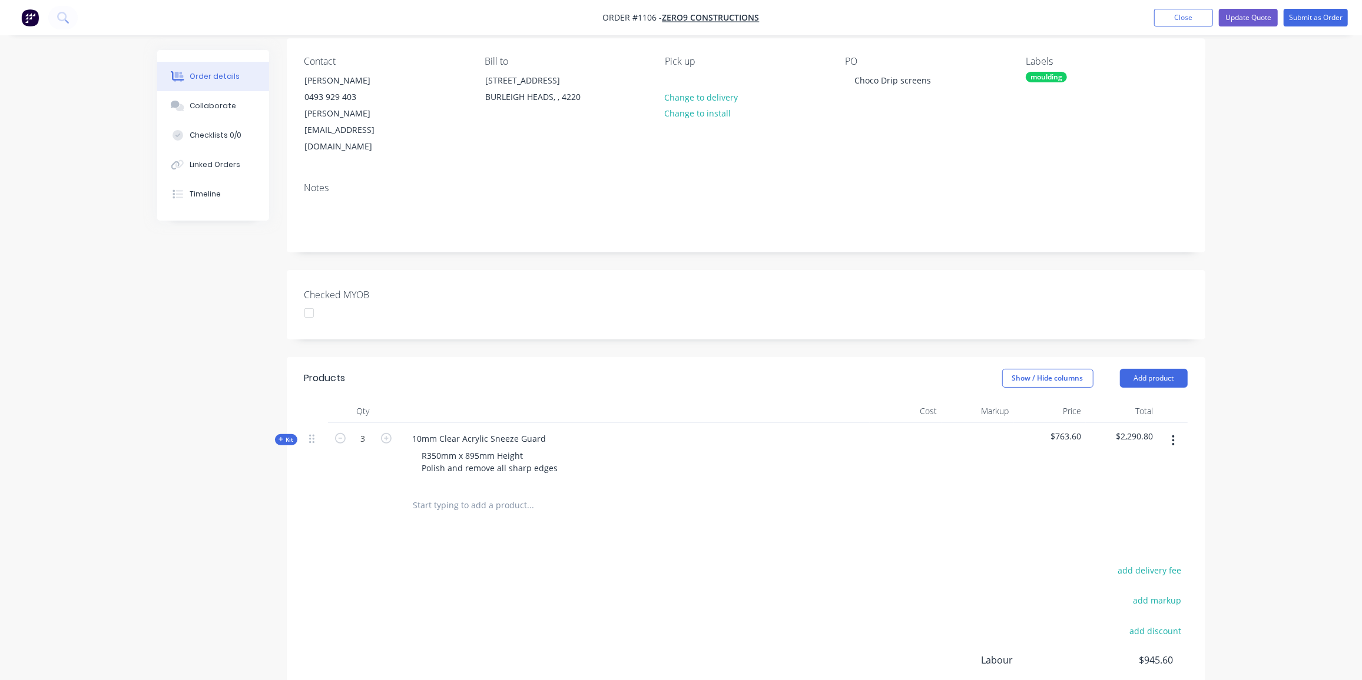
click at [90, 259] on div "Order details Collaborate Checklists 0/0 Linked Orders Timeline Order details C…" at bounding box center [681, 367] width 1362 height 918
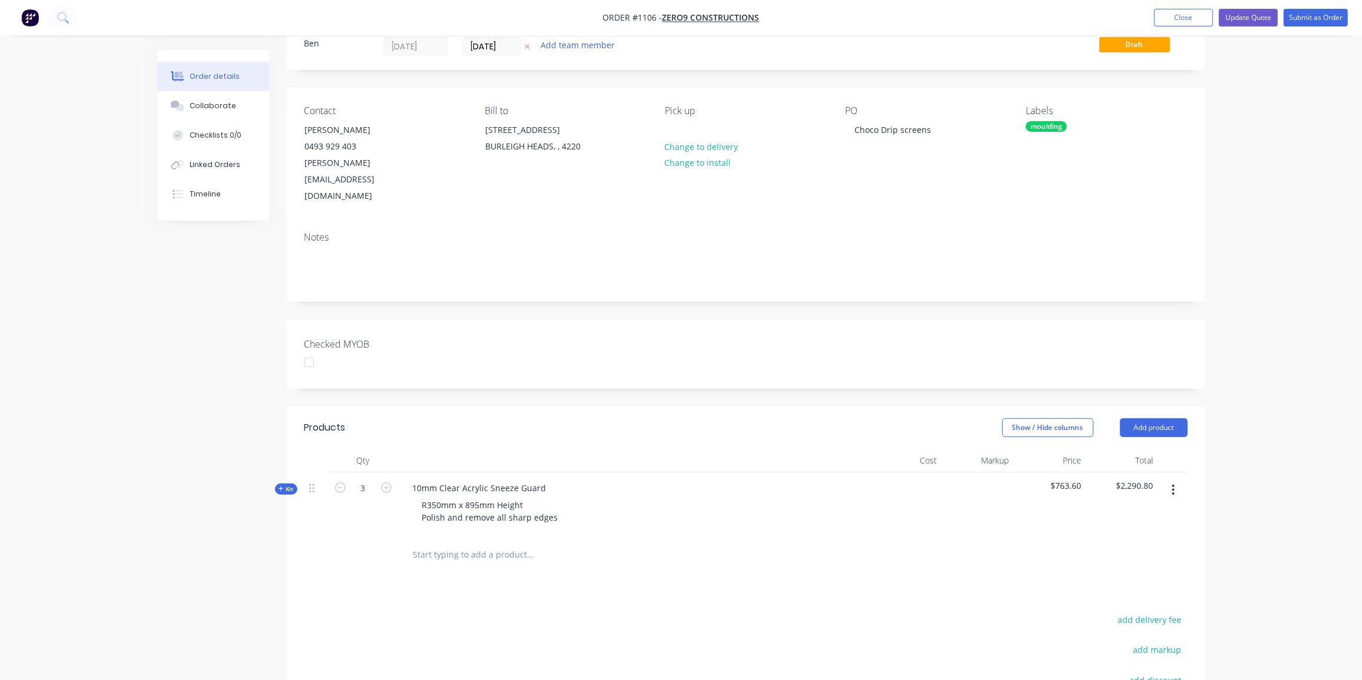
scroll to position [0, 0]
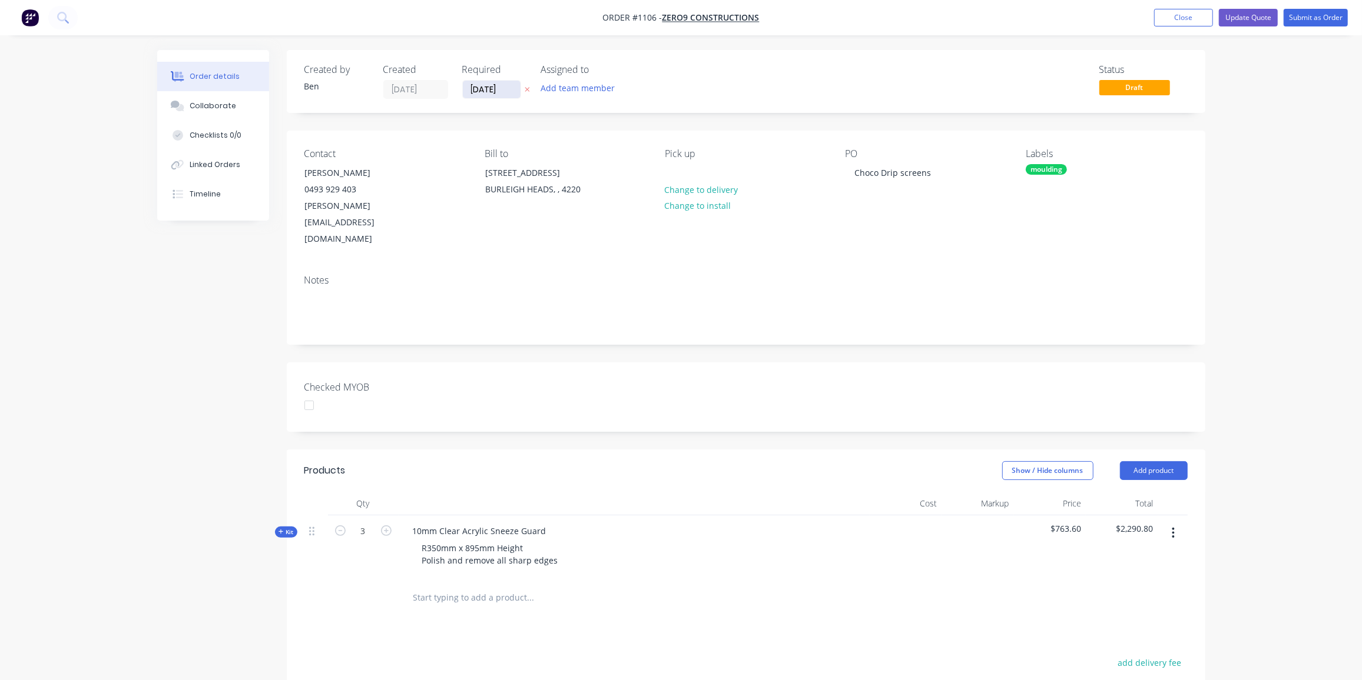
click at [494, 89] on input "[DATE]" at bounding box center [492, 90] width 58 height 18
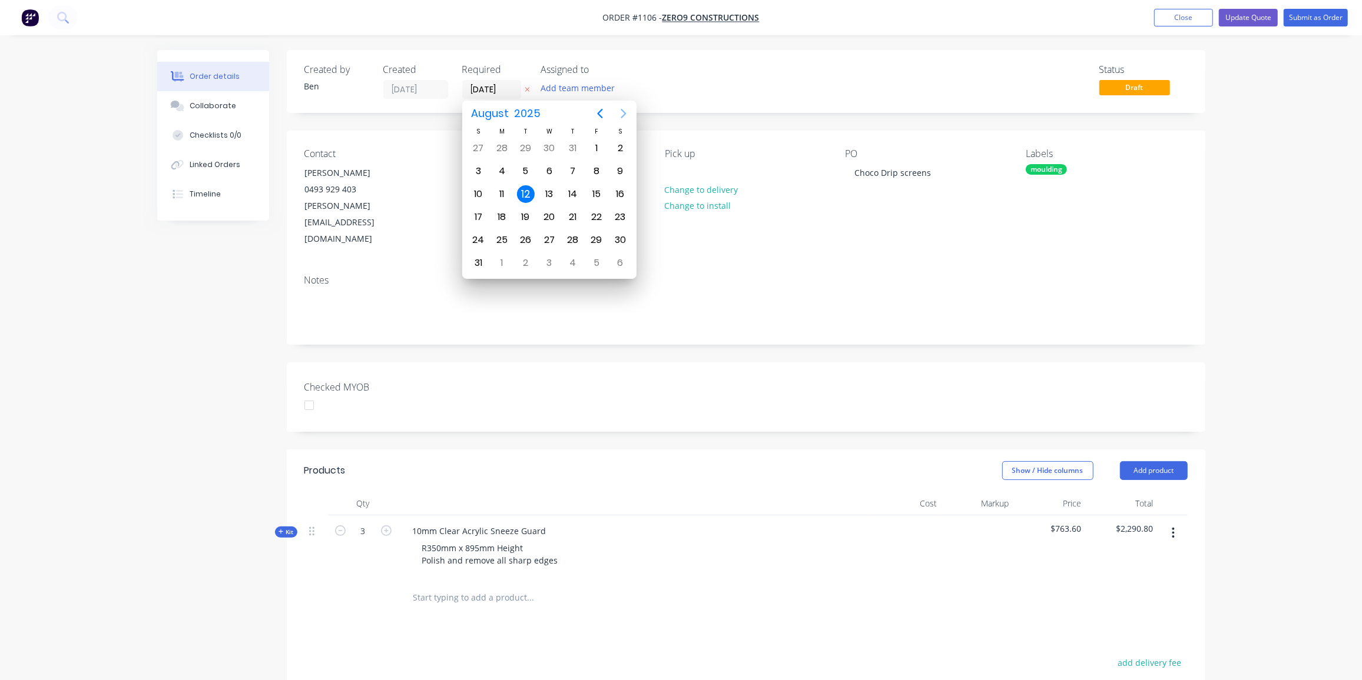
click at [623, 118] on icon "Next page" at bounding box center [623, 114] width 14 height 14
click at [525, 254] on div "4" at bounding box center [526, 263] width 18 height 18
type input "04/11/25"
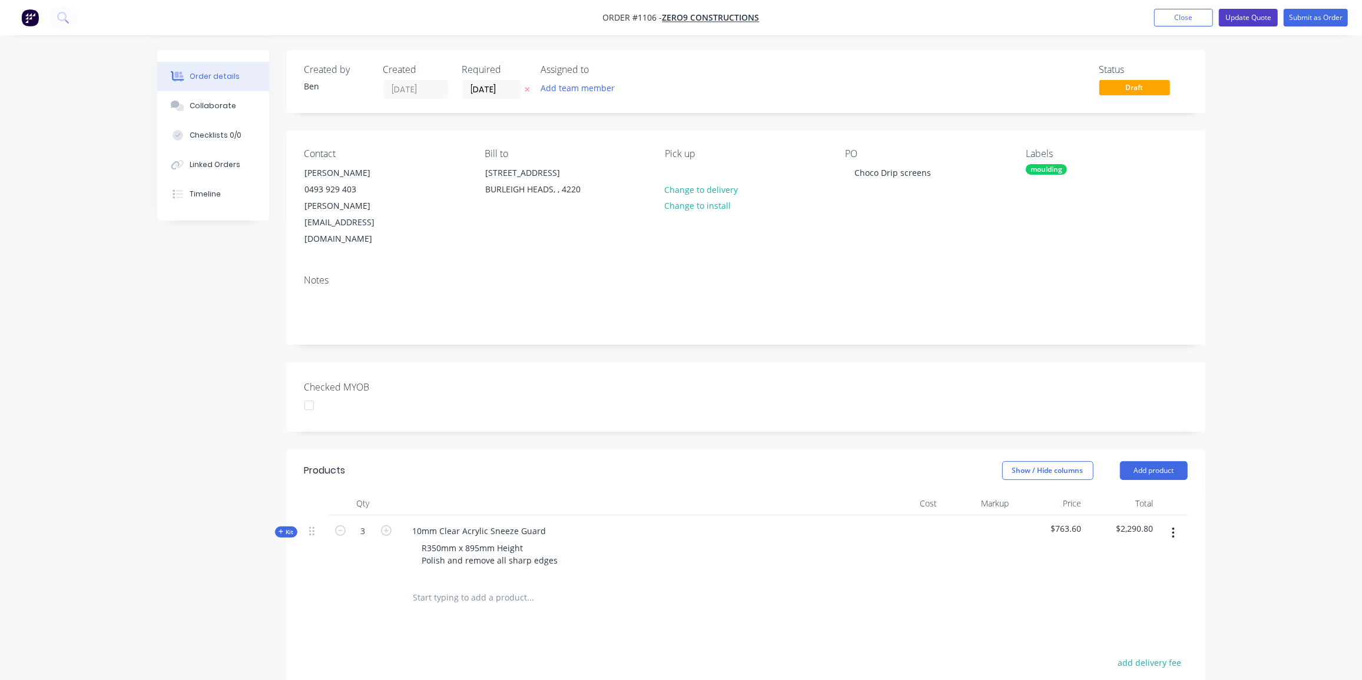
click at [1257, 16] on button "Update Quote" at bounding box center [1248, 18] width 59 height 18
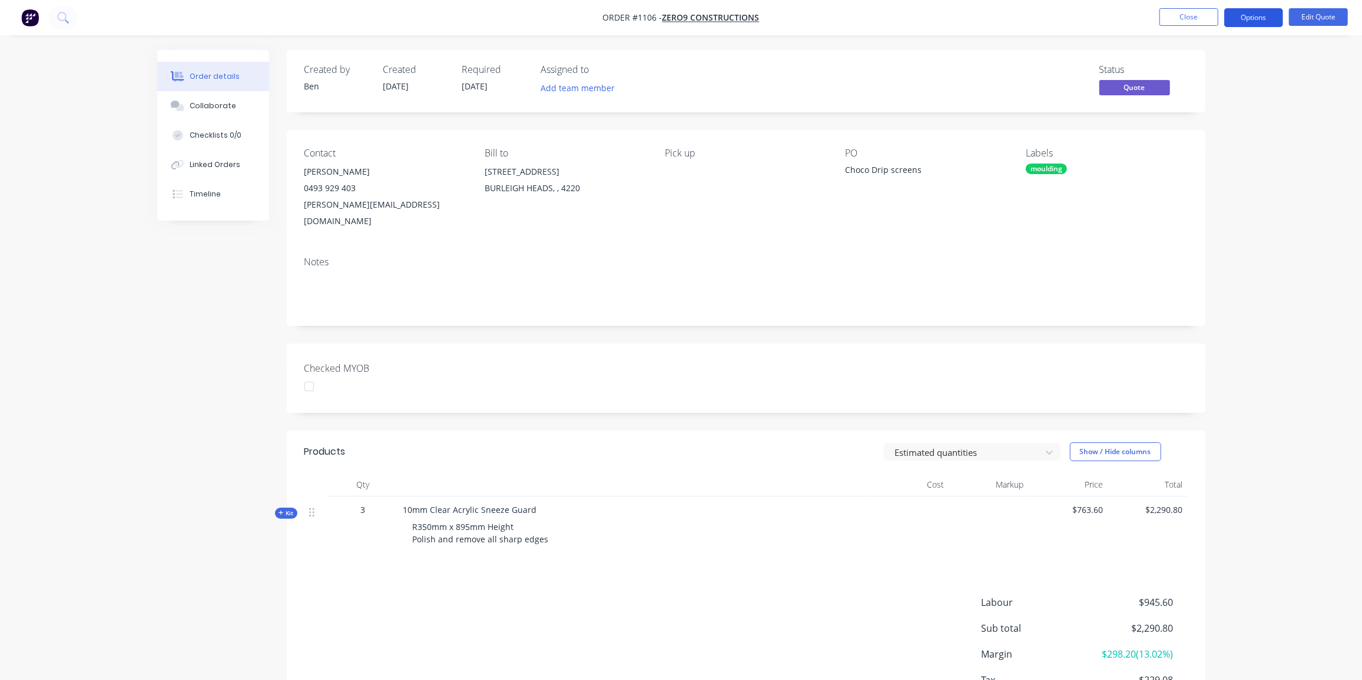
click at [1266, 18] on button "Options" at bounding box center [1253, 17] width 59 height 19
click at [1200, 72] on div "Quote" at bounding box center [1218, 71] width 108 height 17
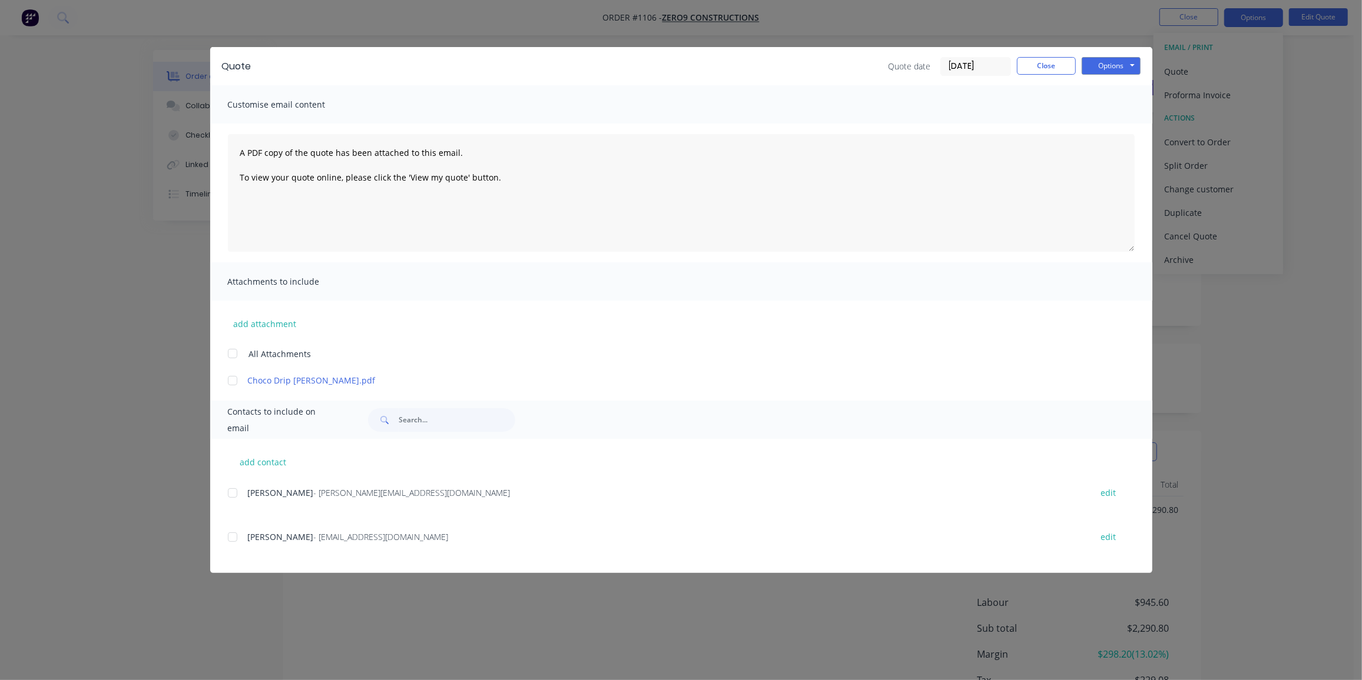
click at [233, 484] on div "add contact DAVID VINCENT - d.vincent@zero9.com.au edit Mike Alston - estimator…" at bounding box center [681, 506] width 942 height 134
click at [231, 491] on div at bounding box center [233, 494] width 24 height 24
click at [1127, 61] on button "Options" at bounding box center [1110, 66] width 59 height 18
click at [1144, 127] on button "Email" at bounding box center [1118, 125] width 75 height 19
click at [1031, 69] on button "Close" at bounding box center [1046, 66] width 59 height 18
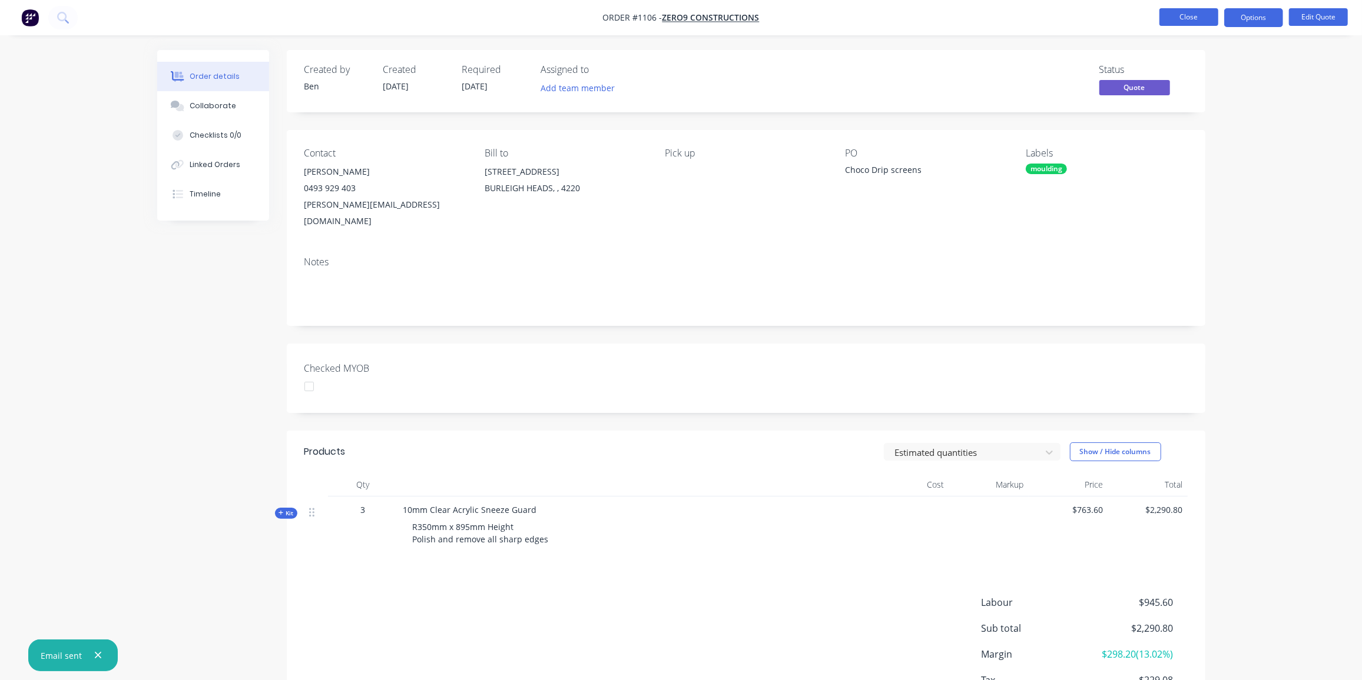
click at [1196, 21] on button "Close" at bounding box center [1188, 17] width 59 height 18
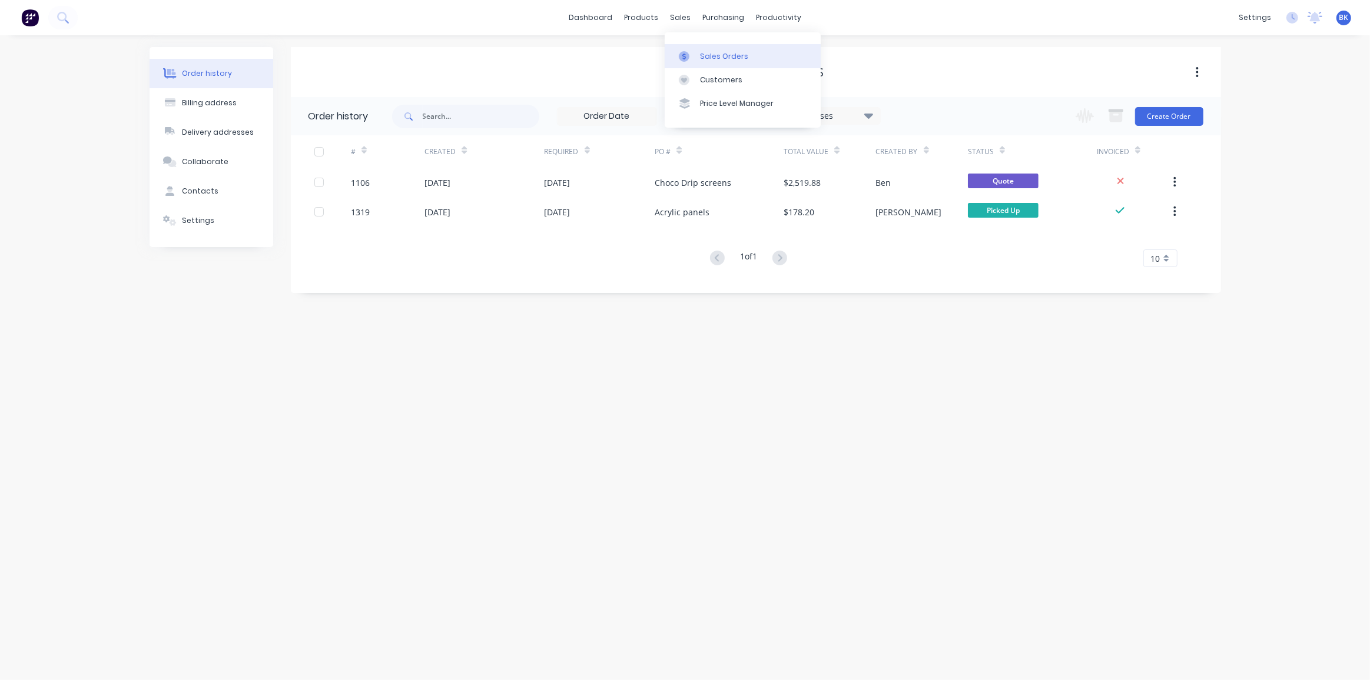
click at [698, 58] on link "Sales Orders" at bounding box center [743, 56] width 156 height 24
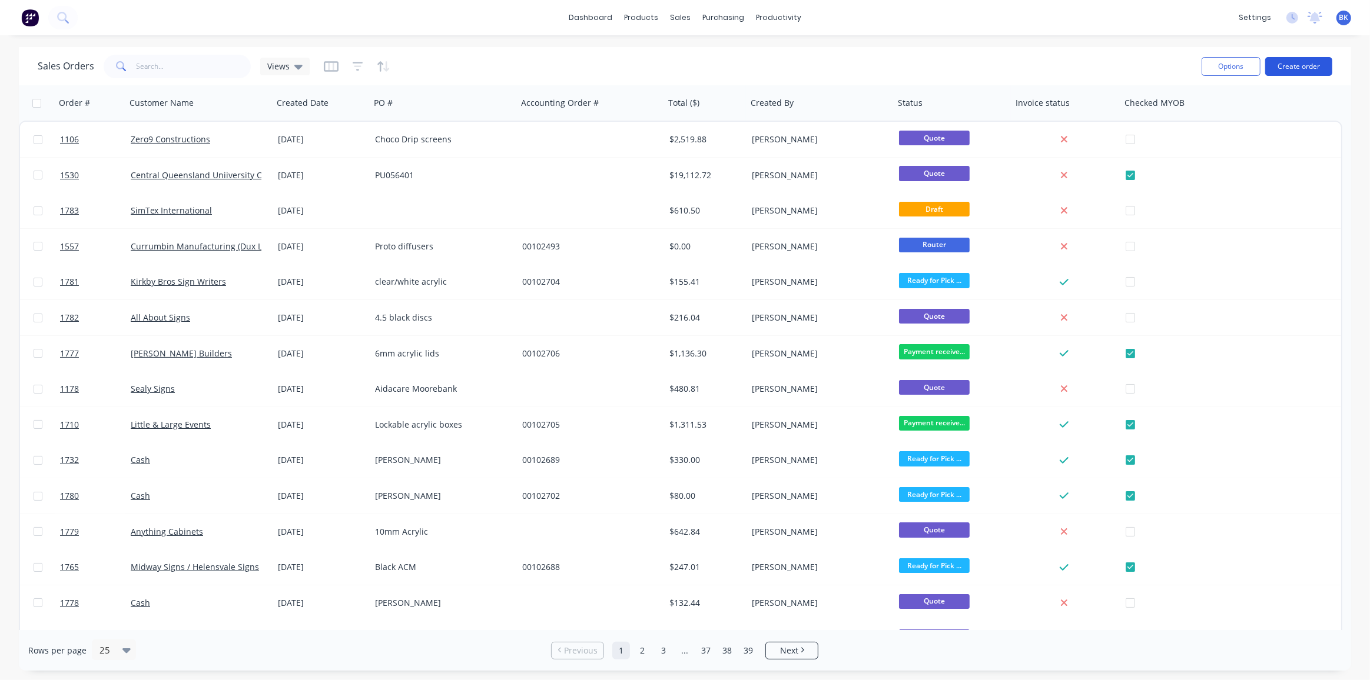
click at [1289, 62] on button "Create order" at bounding box center [1298, 66] width 67 height 19
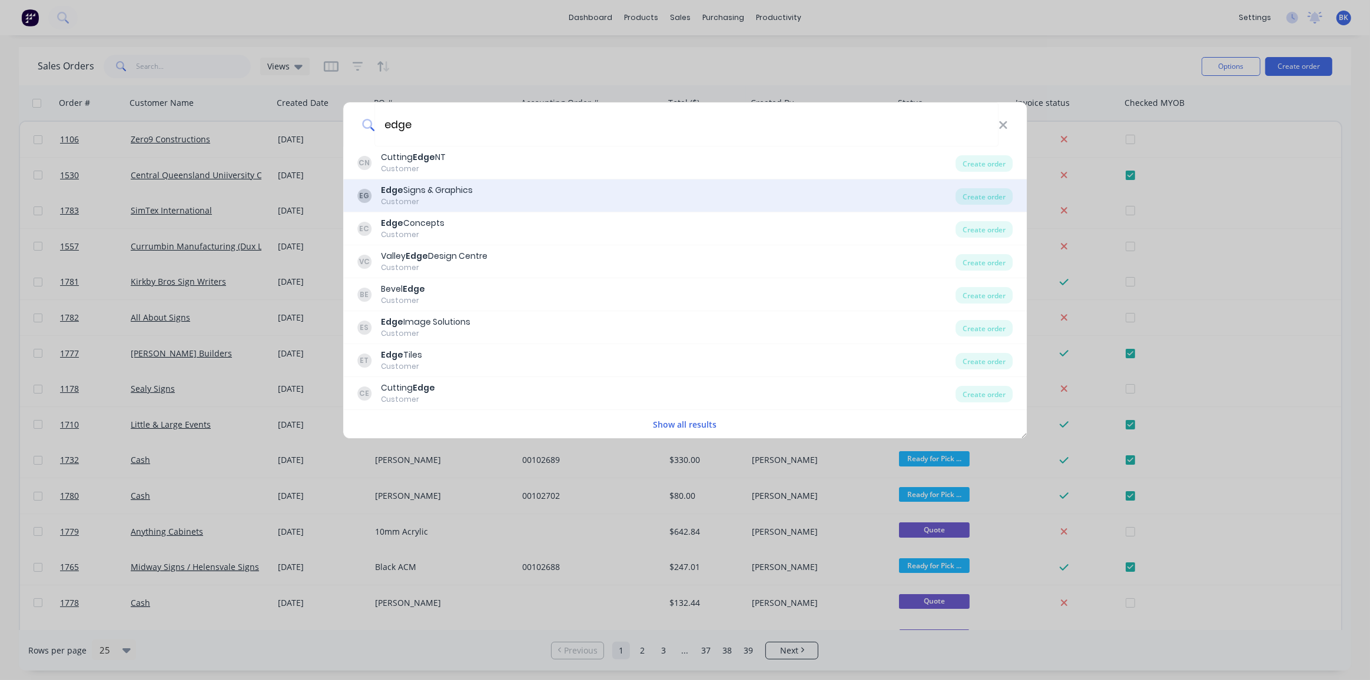
type input "edge"
click at [421, 194] on div "Edge Signs & Graphics" at bounding box center [427, 190] width 92 height 12
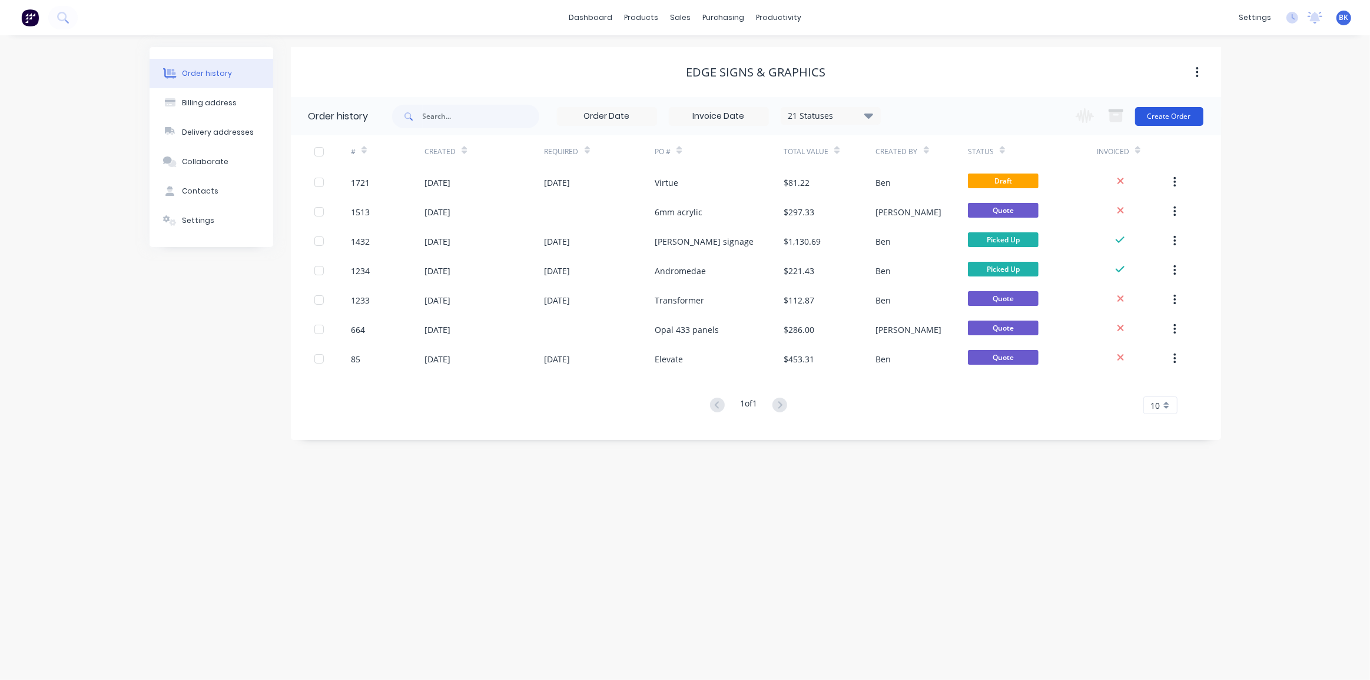
click at [1183, 117] on button "Create Order" at bounding box center [1169, 116] width 68 height 19
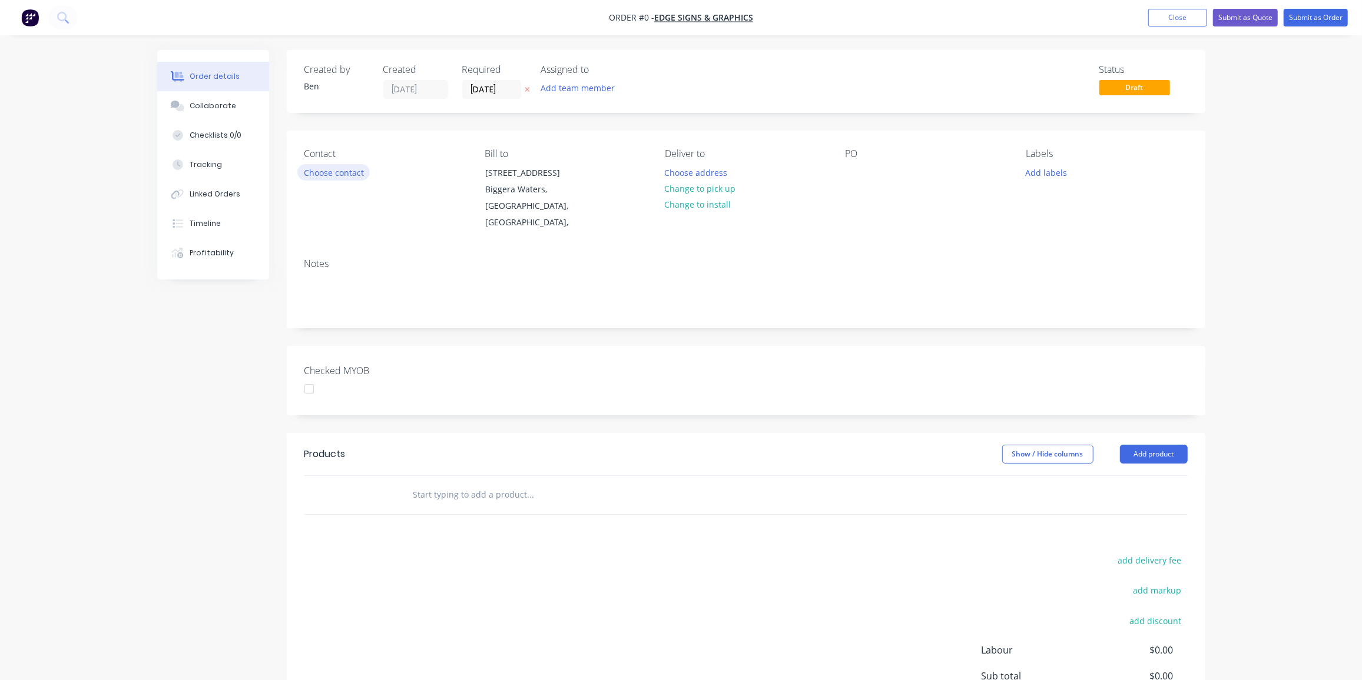
click at [334, 171] on button "Choose contact" at bounding box center [333, 172] width 72 height 16
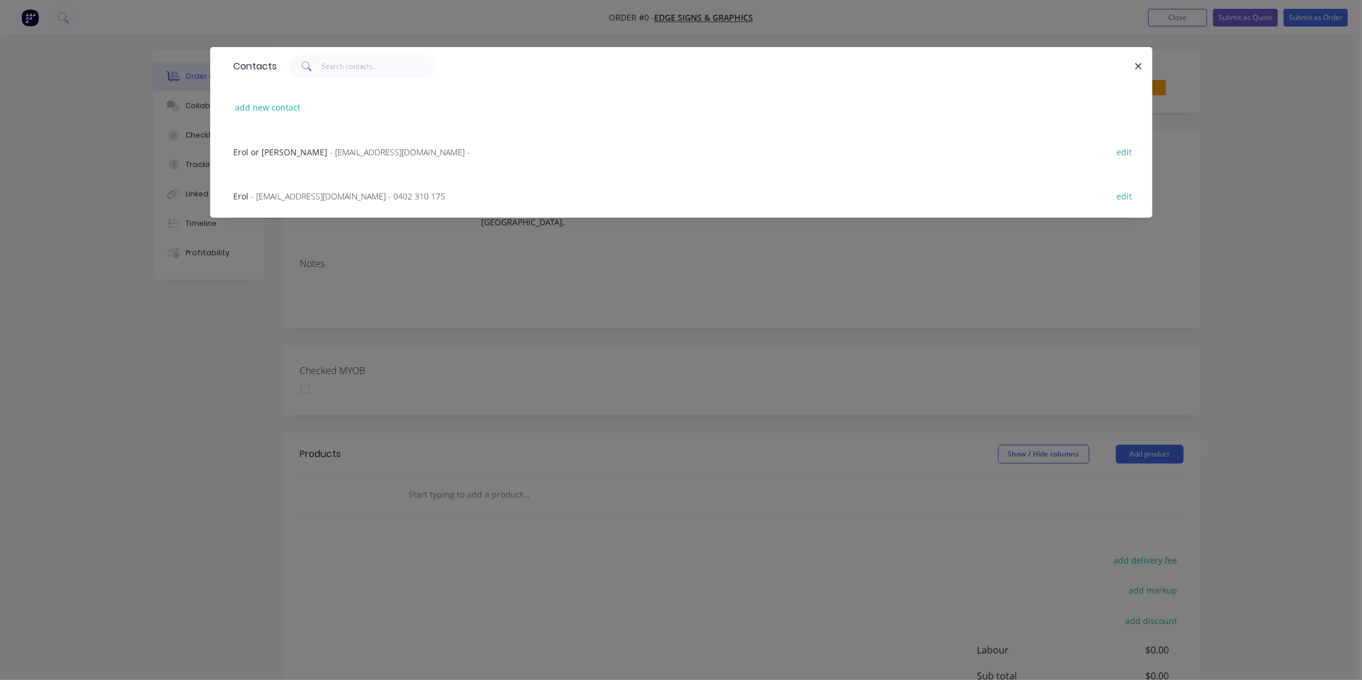
click at [321, 198] on span "- info@edgesignsandgraphics.com.au - 0402 310 175" at bounding box center [348, 196] width 194 height 11
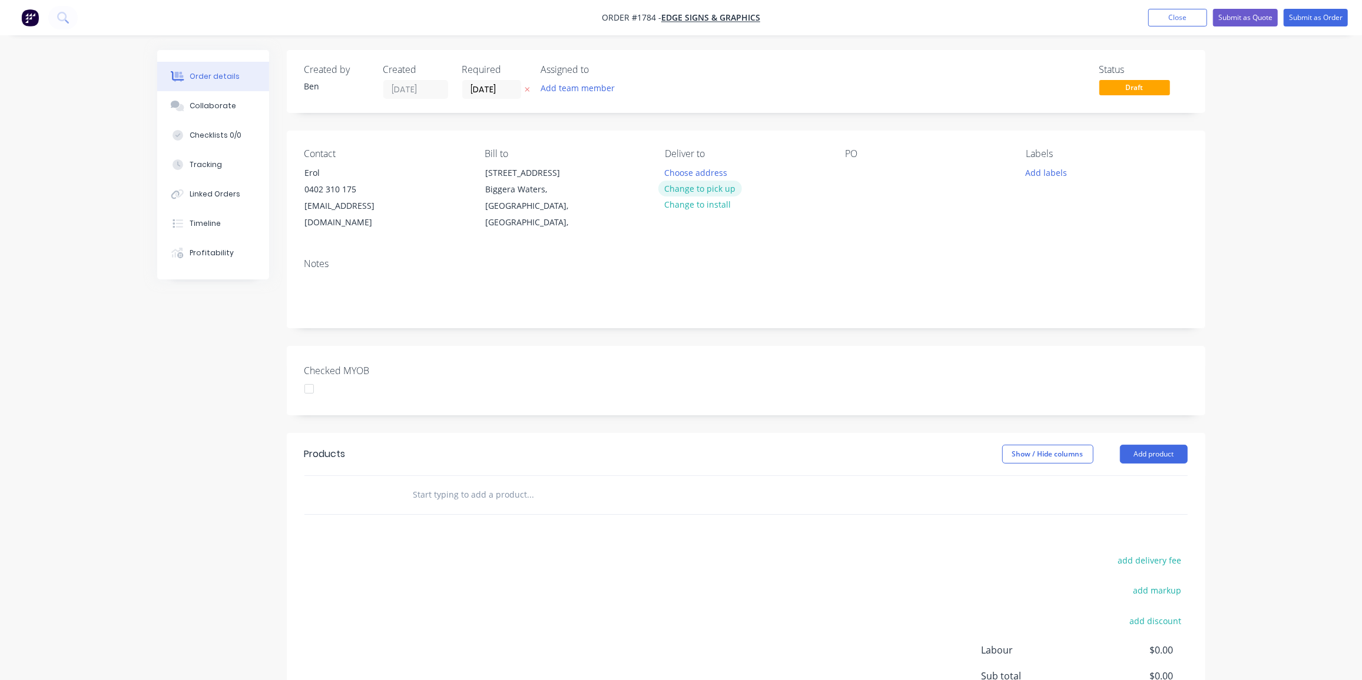
click at [725, 189] on button "Change to pick up" at bounding box center [700, 189] width 84 height 16
click at [858, 165] on div at bounding box center [854, 172] width 19 height 17
click at [1069, 165] on div "Add labels" at bounding box center [1105, 172] width 161 height 16
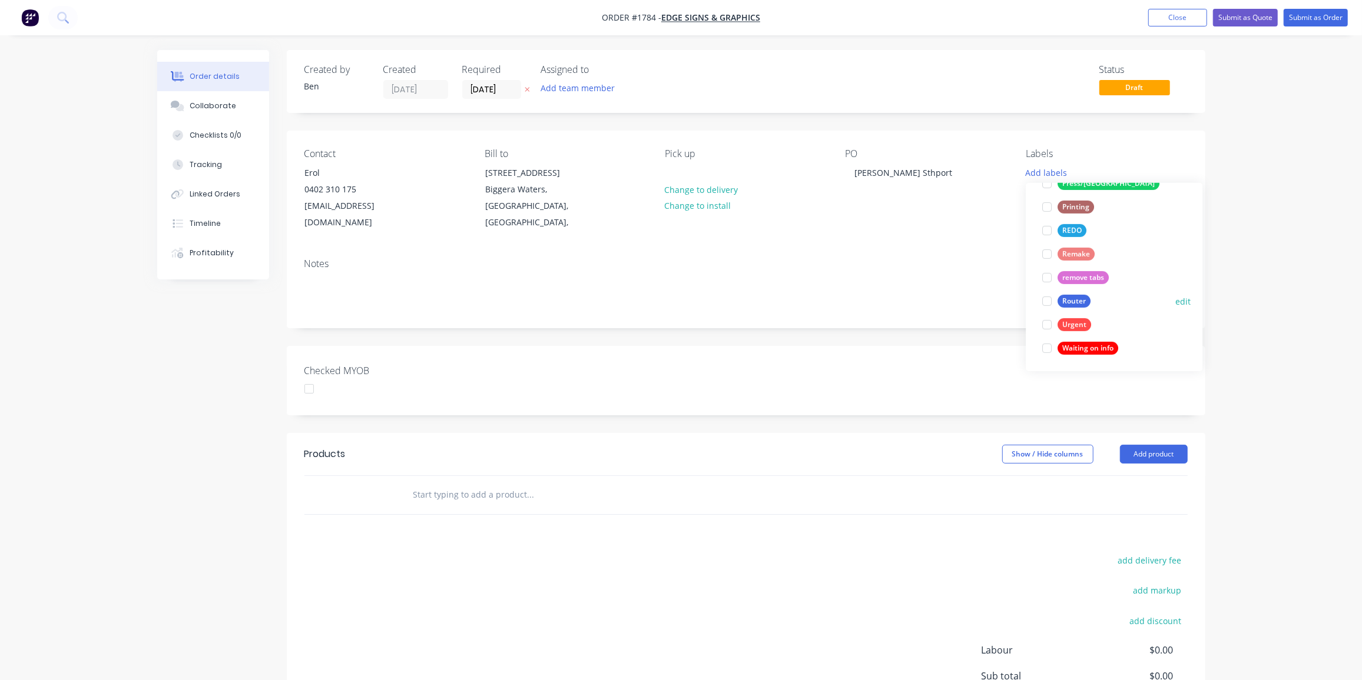
click at [1086, 295] on div "Router" at bounding box center [1073, 301] width 33 height 13
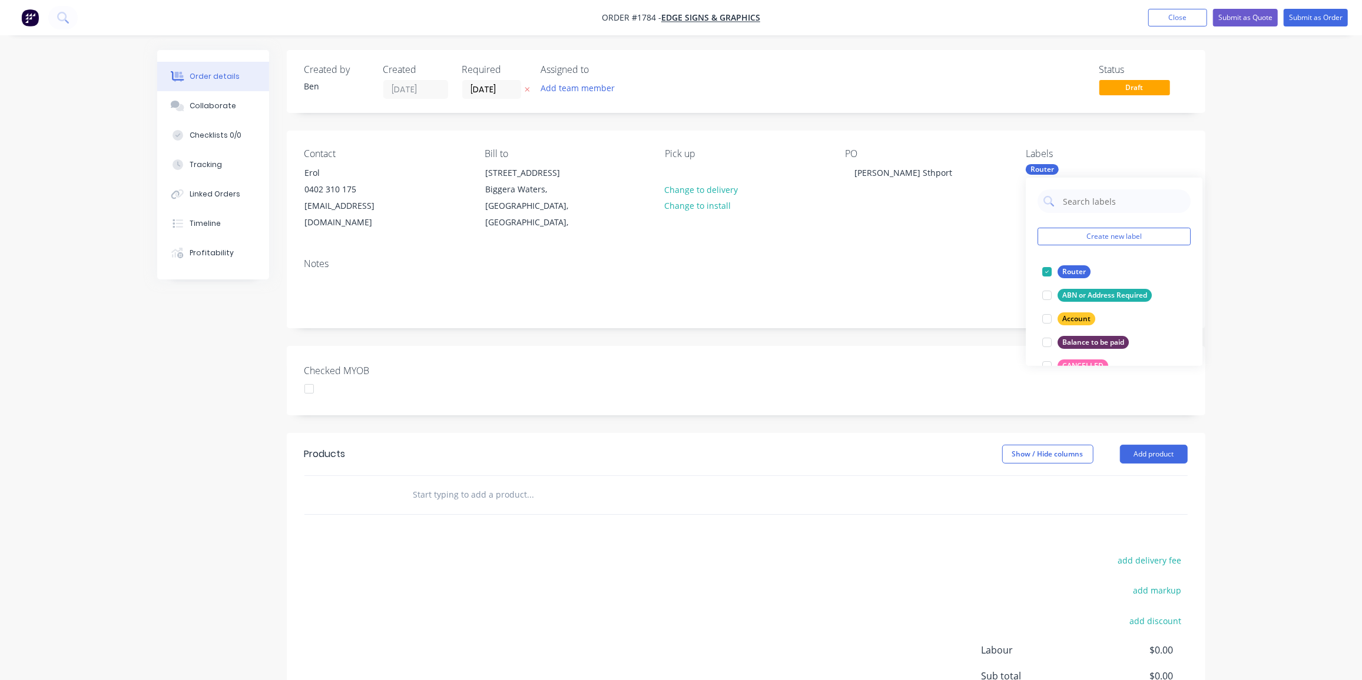
click at [580, 484] on input "text" at bounding box center [530, 495] width 235 height 24
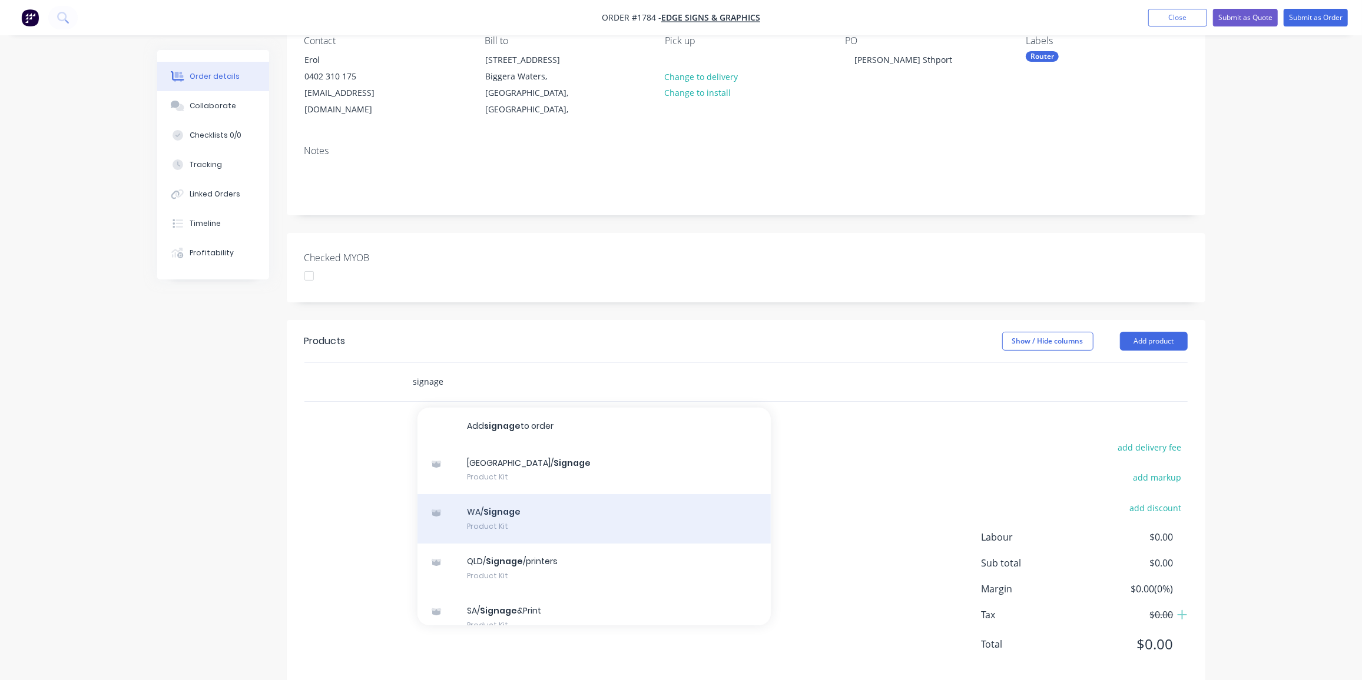
scroll to position [133, 0]
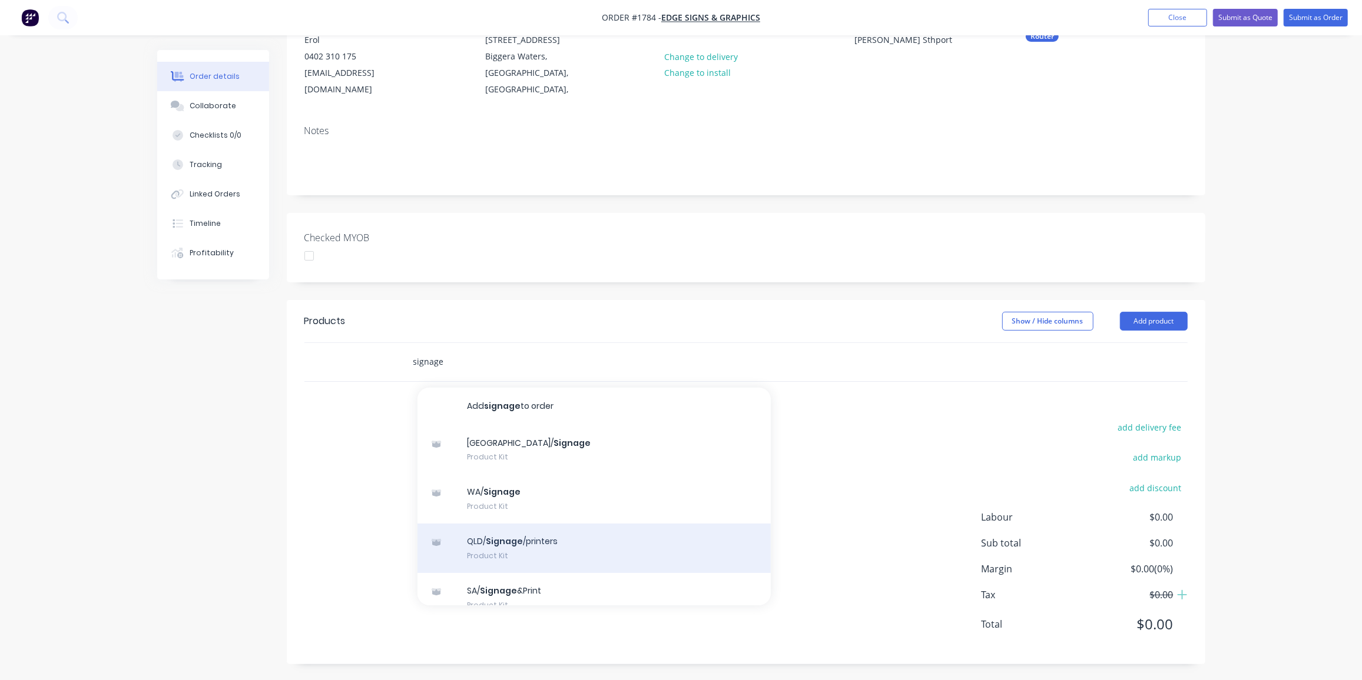
type input "signage"
click at [532, 546] on div "QLD/ Signage /printers Product Kit" at bounding box center [593, 548] width 353 height 49
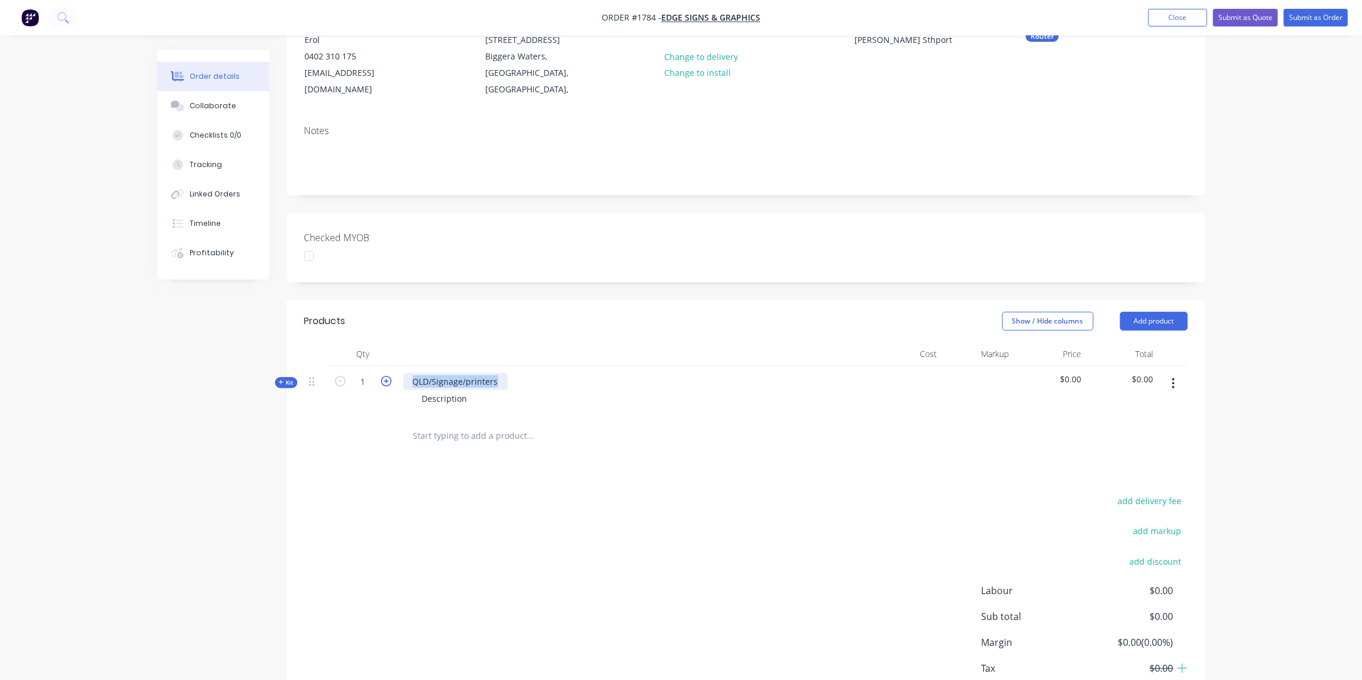
drag, startPoint x: 496, startPoint y: 381, endPoint x: 386, endPoint y: 381, distance: 109.5
click at [386, 381] on div "Kit 1 QLD/Signage/printers Description $0.00 $0.00" at bounding box center [745, 391] width 883 height 51
drag, startPoint x: 450, startPoint y: 379, endPoint x: 383, endPoint y: 383, distance: 67.9
click at [383, 383] on div "Kit 1 Pickering Description $0.00 $0.00" at bounding box center [745, 391] width 883 height 51
click at [496, 382] on div "Pickering Southport nerang rd" at bounding box center [487, 381] width 168 height 17
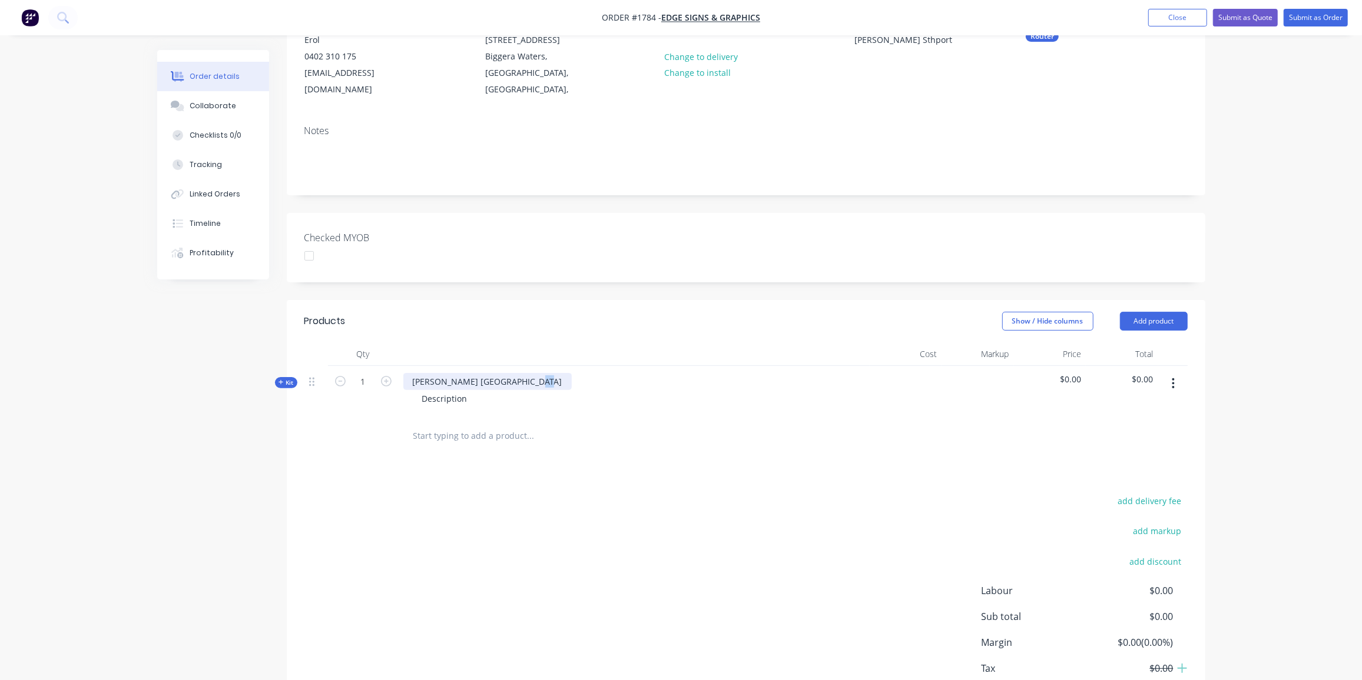
drag, startPoint x: 532, startPoint y: 381, endPoint x: 520, endPoint y: 384, distance: 12.3
click at [520, 384] on div "Pickering Southport Nerang rd" at bounding box center [487, 381] width 168 height 17
drag, startPoint x: 396, startPoint y: 401, endPoint x: 369, endPoint y: 402, distance: 27.1
click at [369, 402] on div "Kit 1 Pickering Southport Nerang road signage Description $0.00 $0.00" at bounding box center [745, 391] width 883 height 51
click at [437, 397] on div "3m mwhite ACM" at bounding box center [455, 398] width 84 height 17
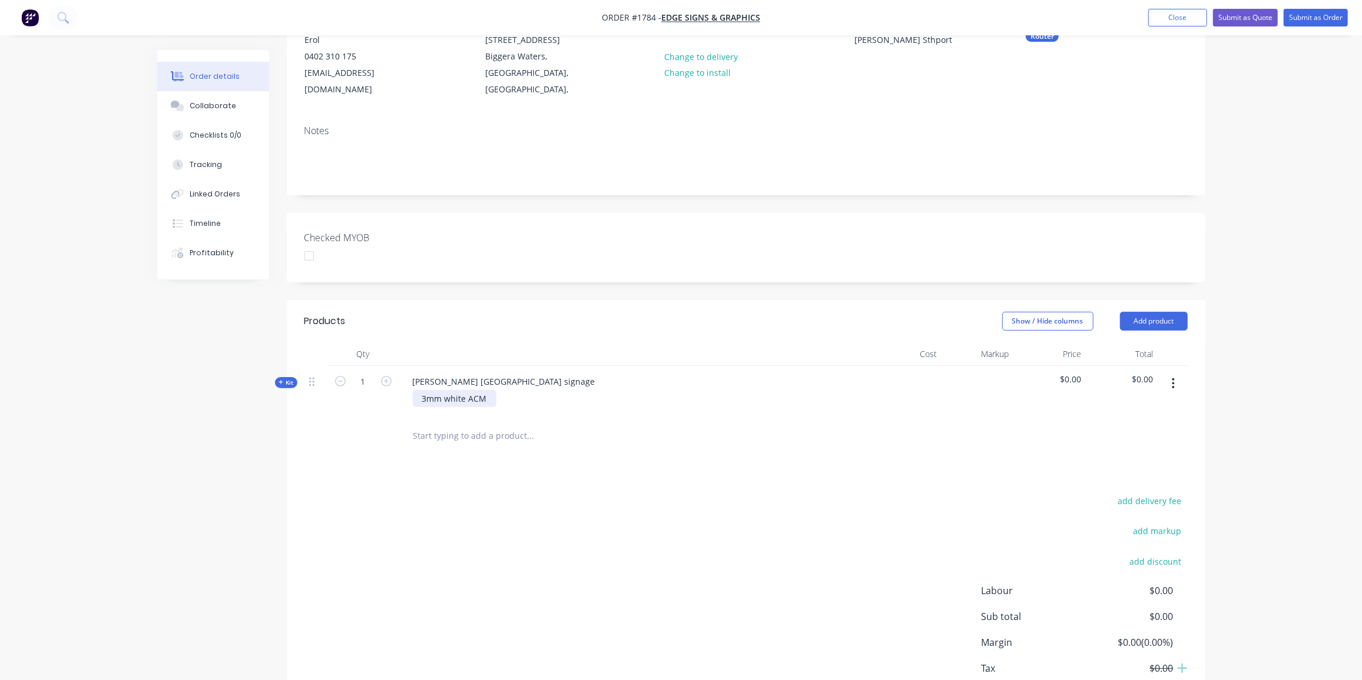
click at [486, 400] on div "3mm white ACM" at bounding box center [455, 398] width 84 height 17
click at [285, 382] on span "Kit" at bounding box center [285, 383] width 15 height 9
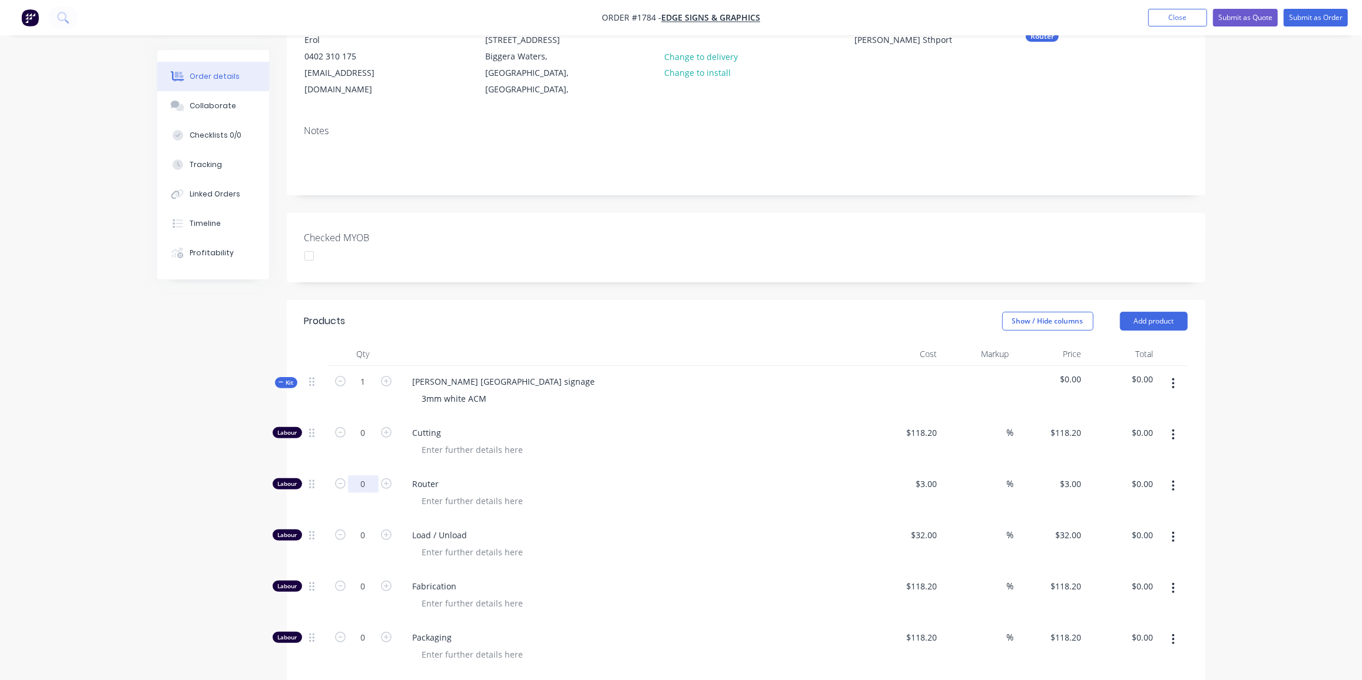
click at [360, 482] on input "0" at bounding box center [363, 485] width 31 height 18
type input "150"
type input "$450.00"
click at [361, 533] on input "0" at bounding box center [363, 536] width 31 height 18
type input "6"
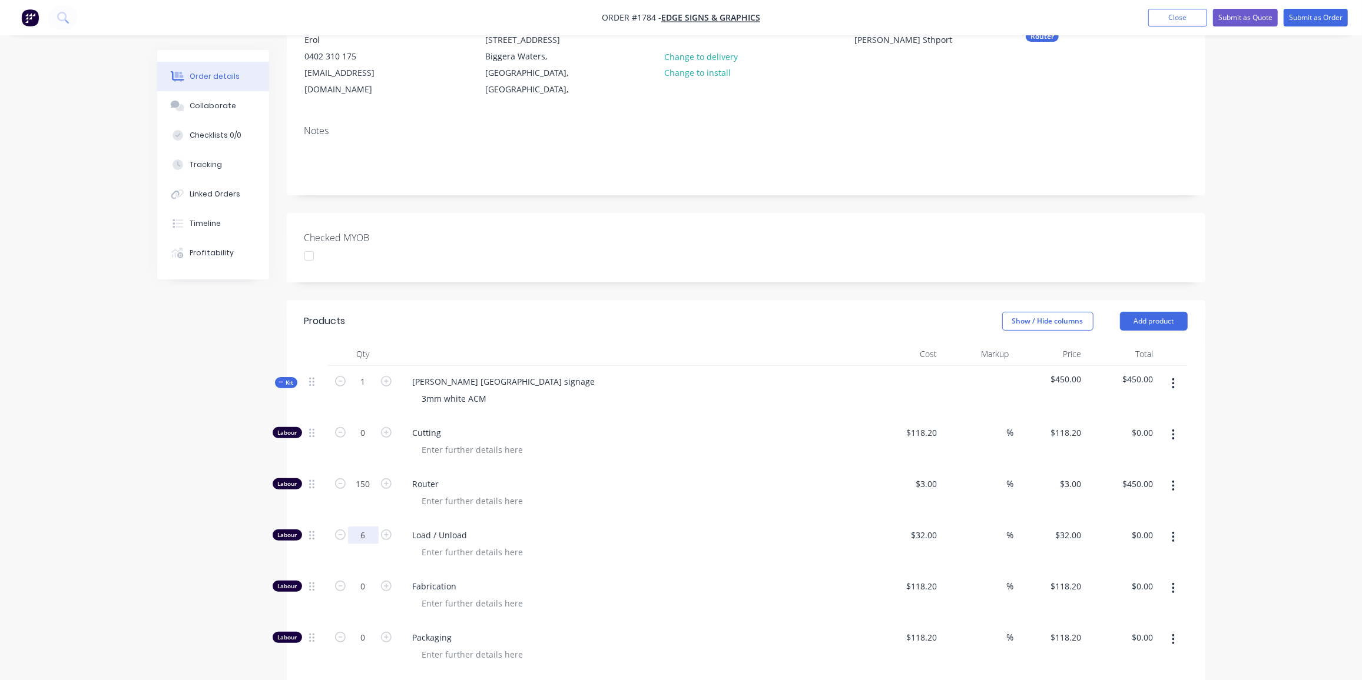
type input "$192.00"
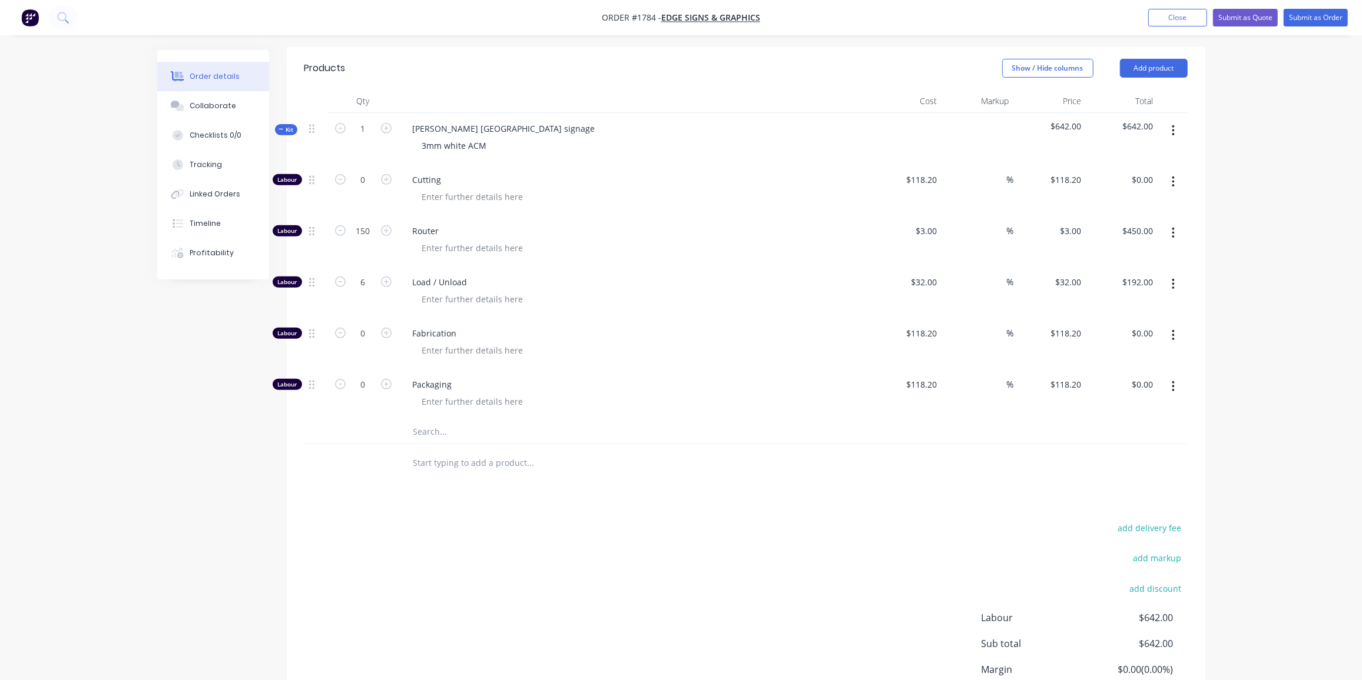
click at [420, 429] on input "text" at bounding box center [530, 432] width 235 height 24
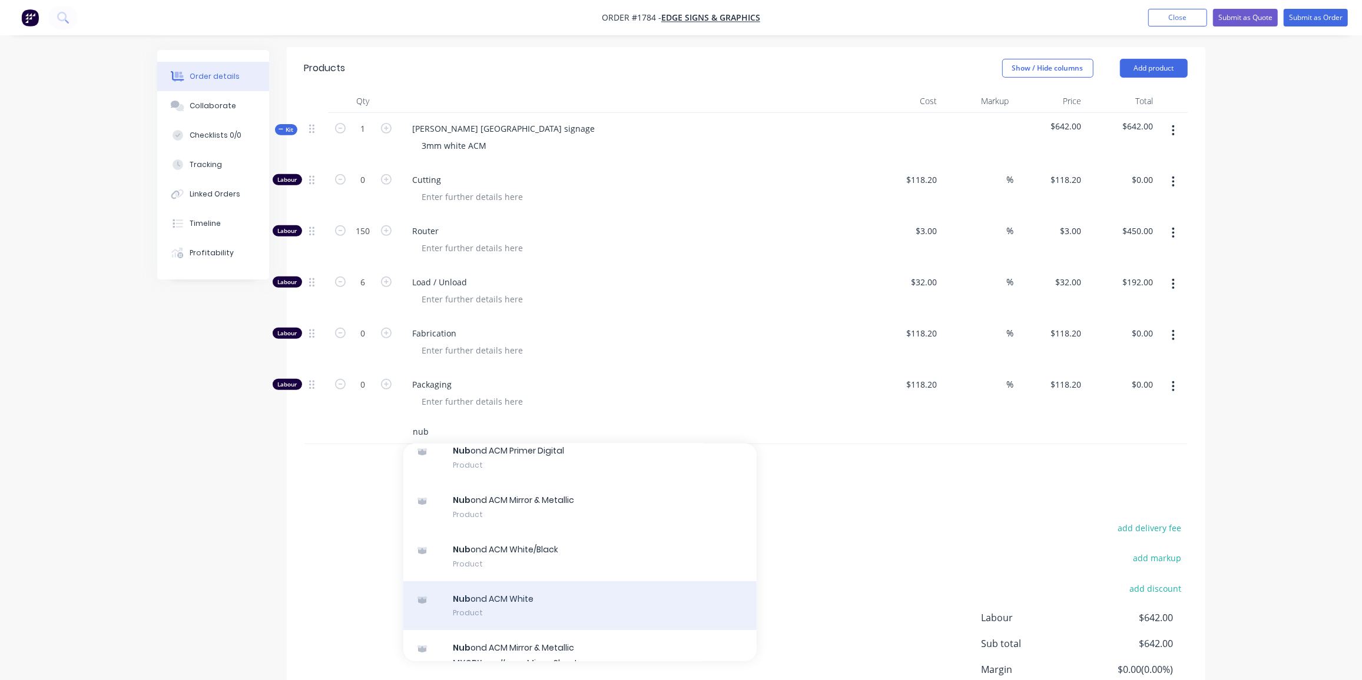
scroll to position [146, 0]
type input "nub"
click at [562, 590] on div "Nub ond ACM White Product" at bounding box center [579, 606] width 353 height 49
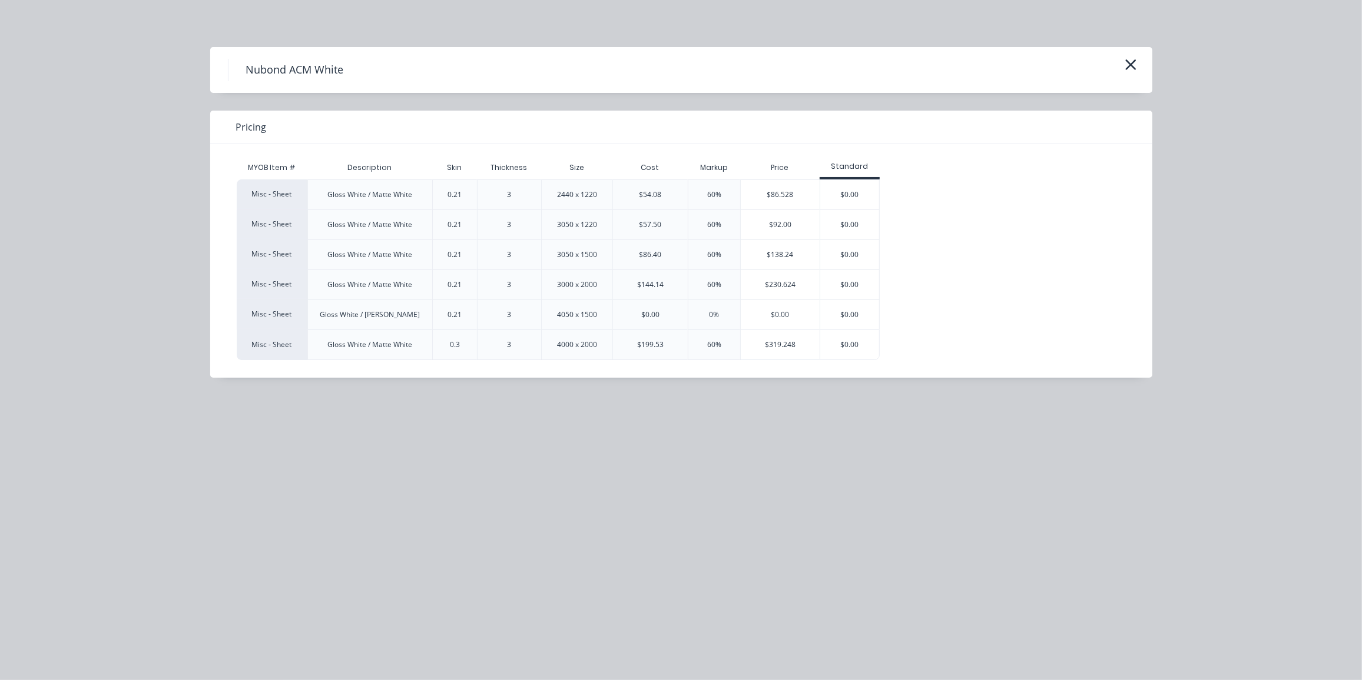
scroll to position [386, 0]
click at [784, 192] on div "$86.528" at bounding box center [780, 194] width 79 height 29
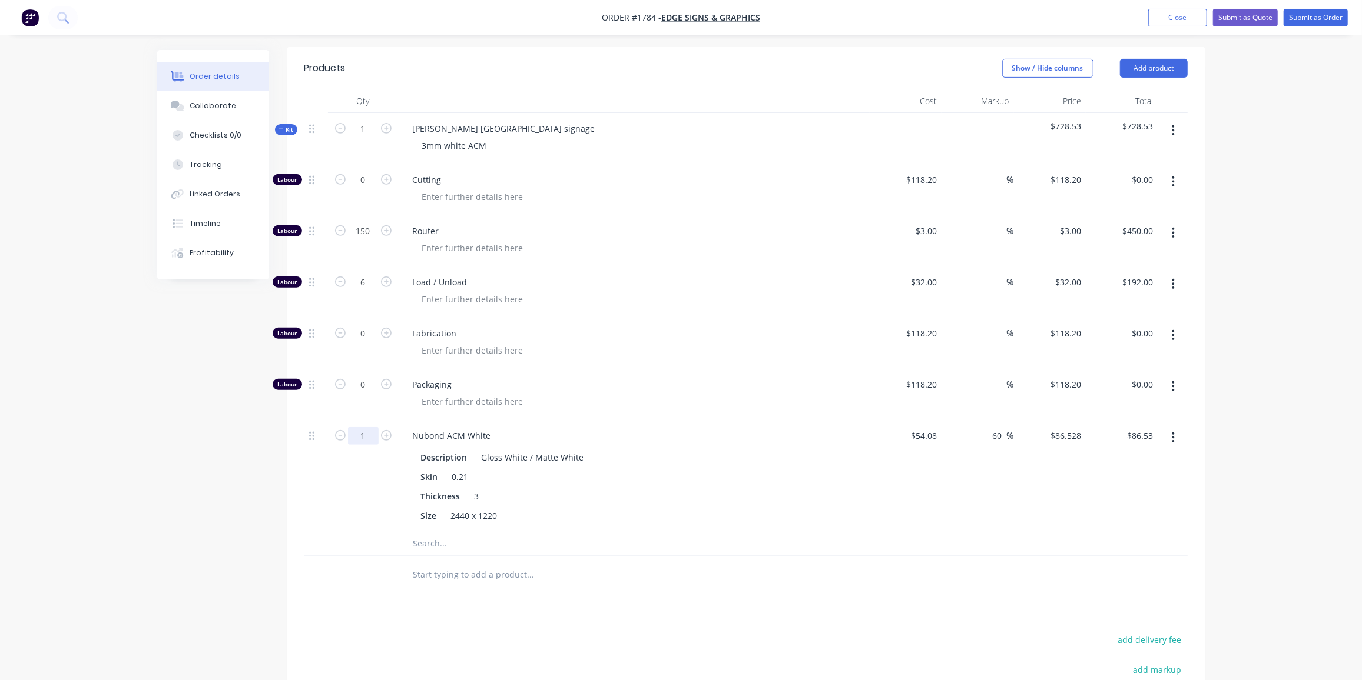
click at [364, 435] on input "1" at bounding box center [363, 436] width 31 height 18
type input "6.25"
type input "$540.80"
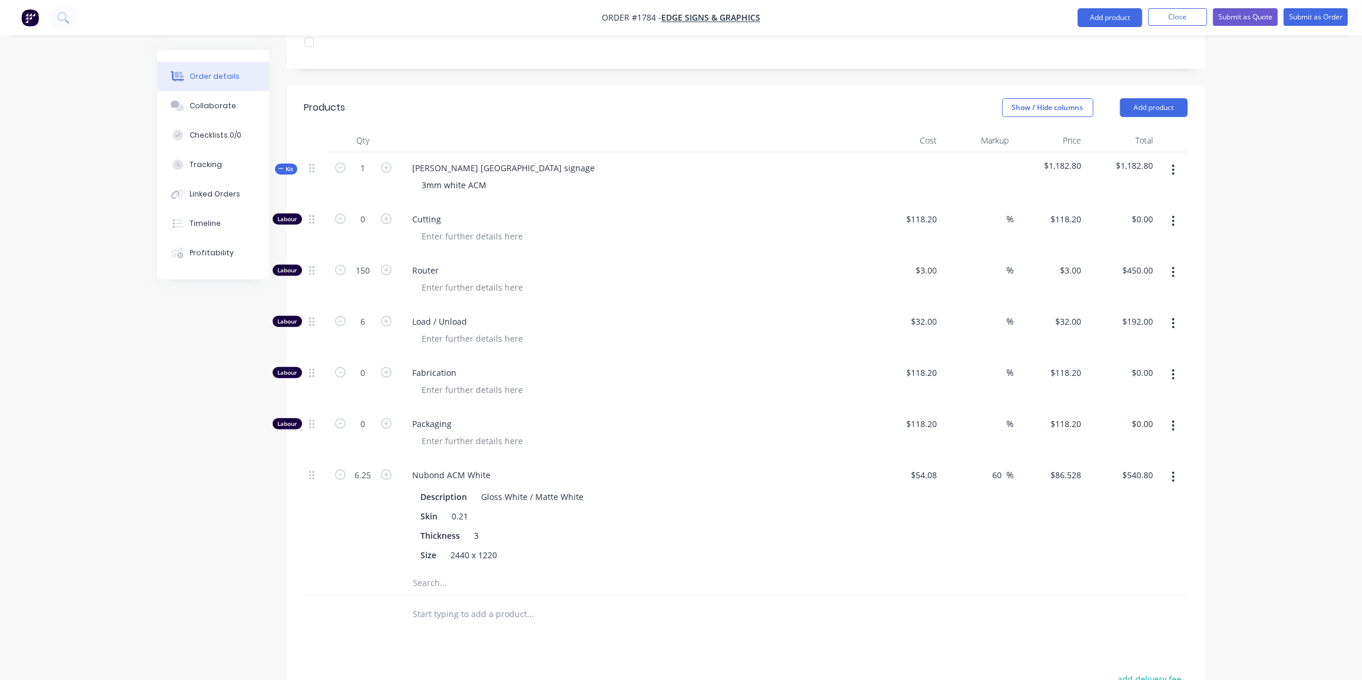
scroll to position [297, 0]
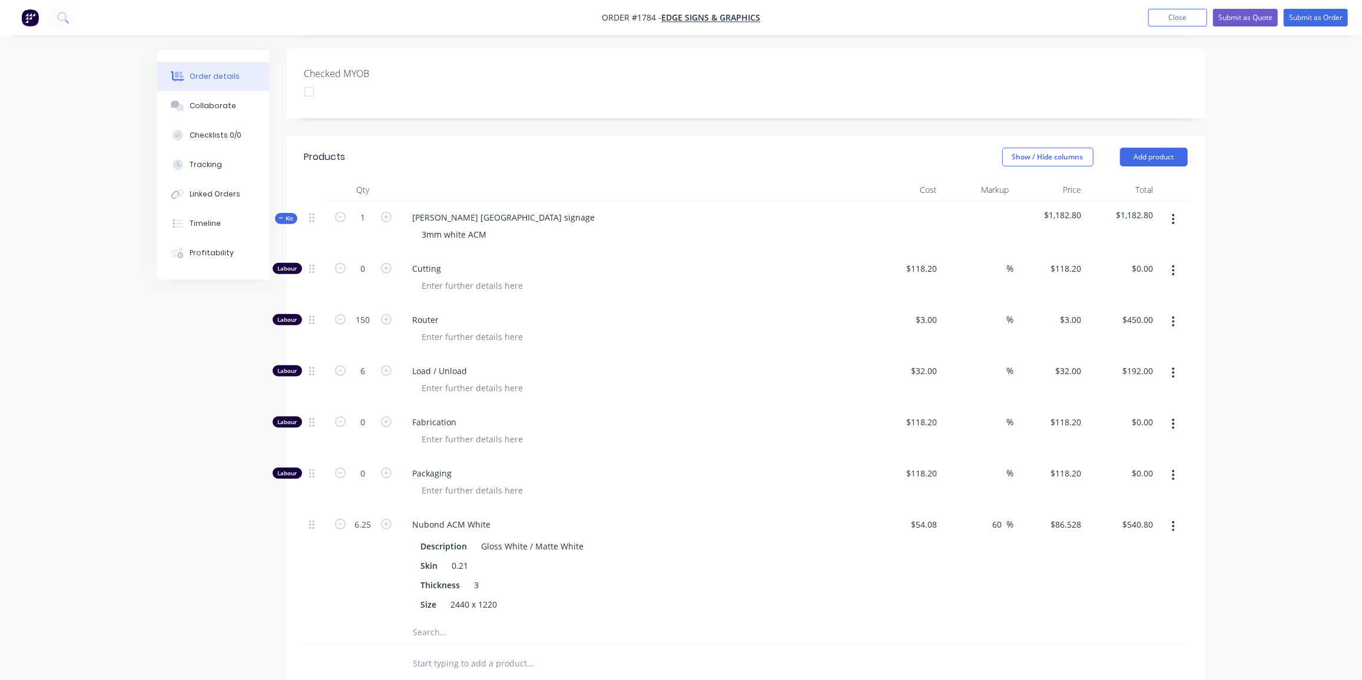
click at [284, 217] on span "Kit" at bounding box center [285, 218] width 15 height 9
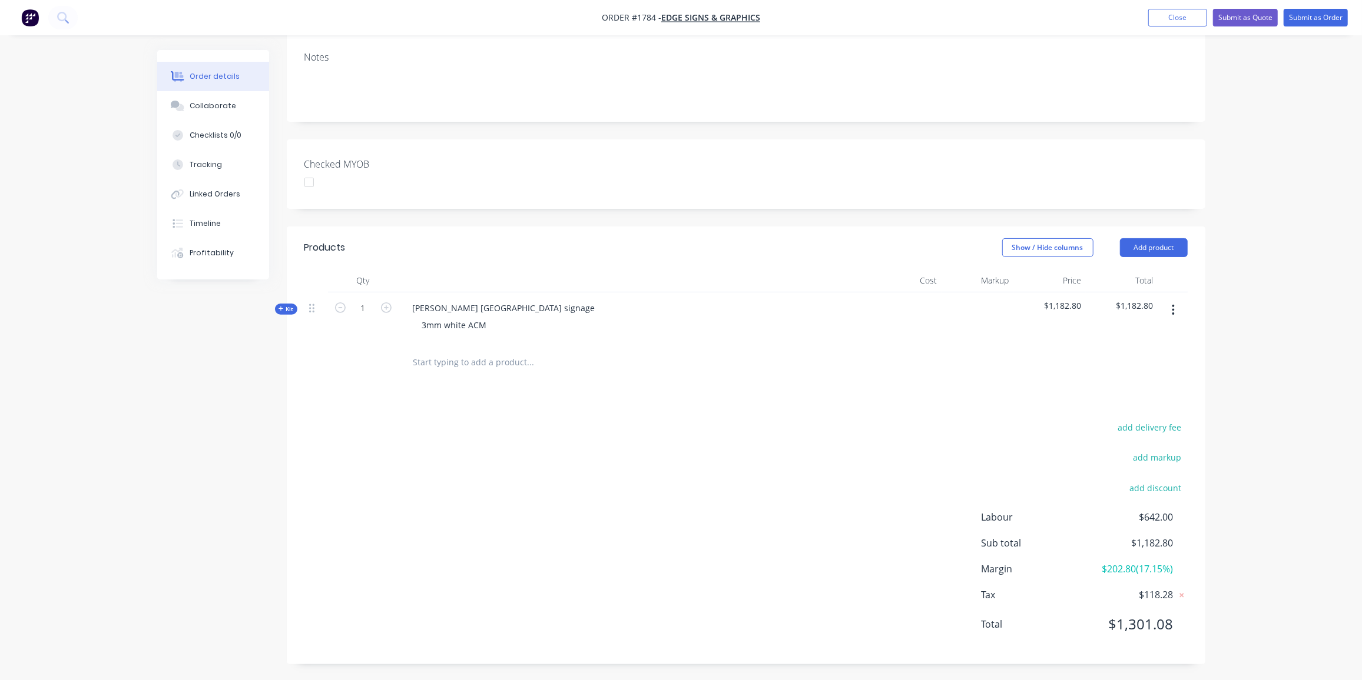
click at [671, 482] on div "add delivery fee add markup add discount Labour $642.00 Sub total $1,182.80 Mar…" at bounding box center [745, 533] width 883 height 227
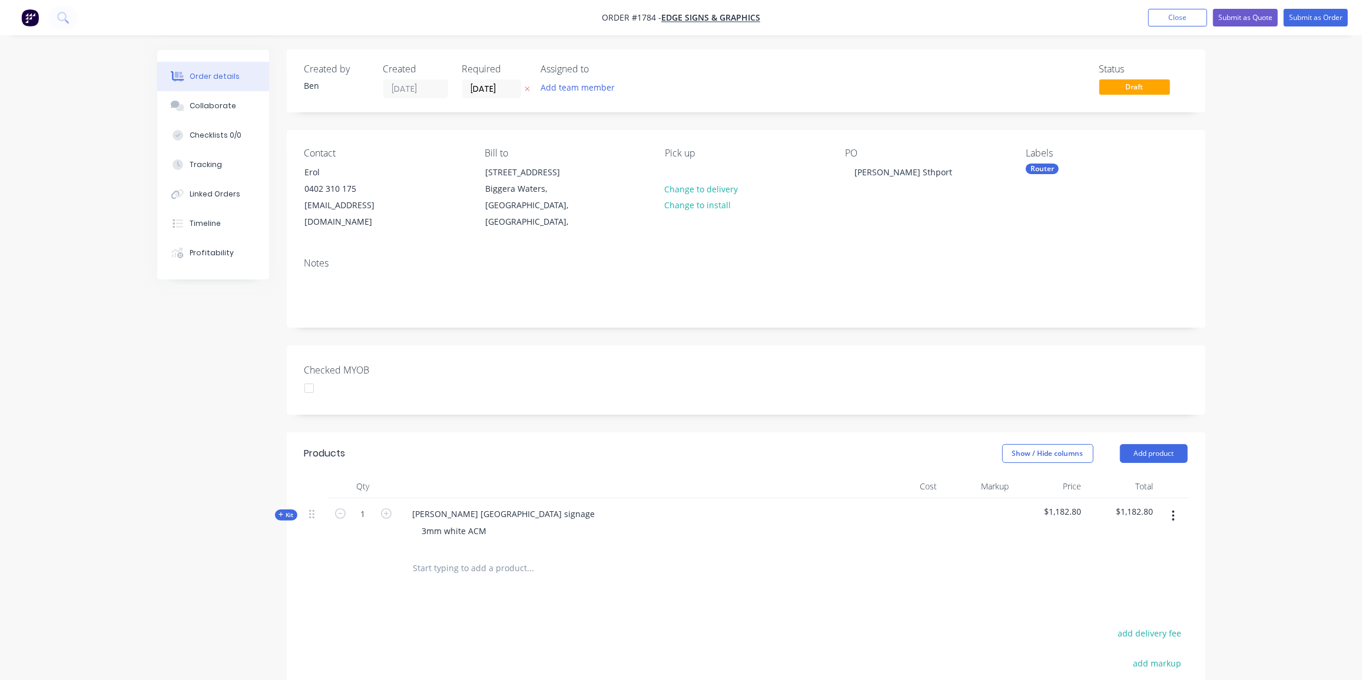
scroll to position [0, 0]
click at [1254, 14] on button "Submit as Quote" at bounding box center [1245, 18] width 65 height 18
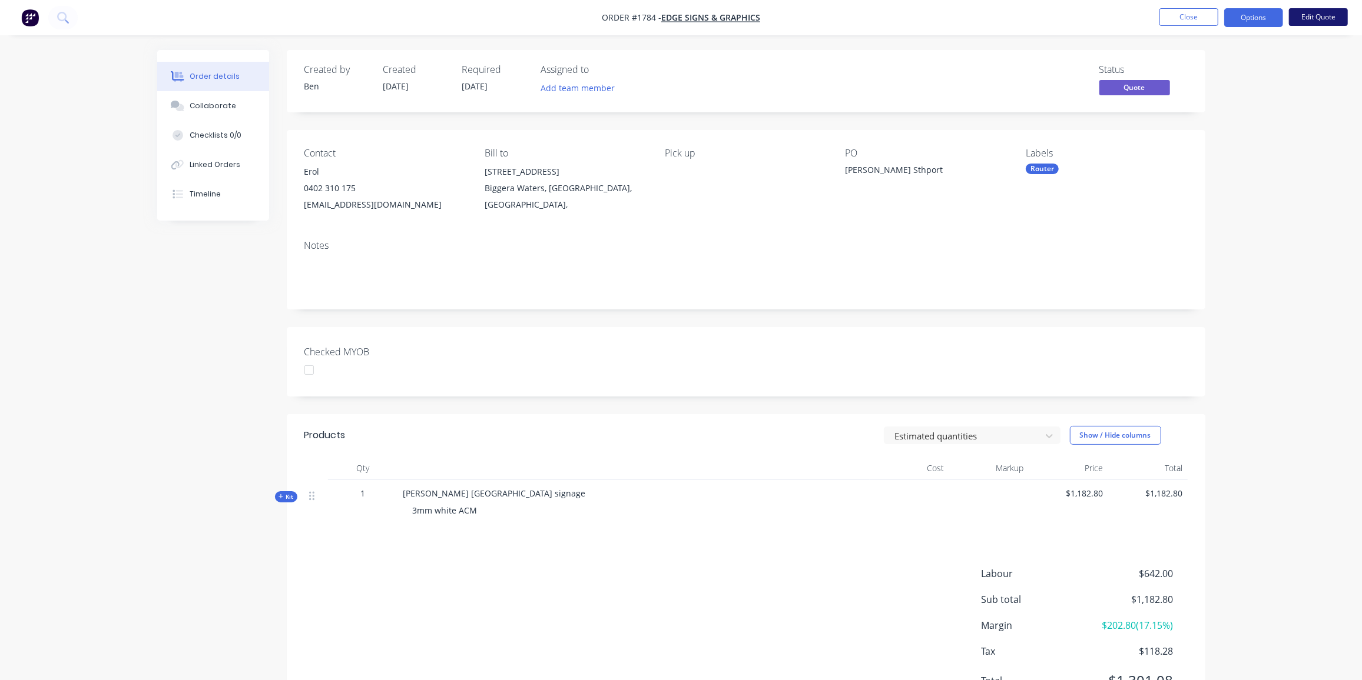
click at [1301, 19] on button "Edit Quote" at bounding box center [1318, 17] width 59 height 18
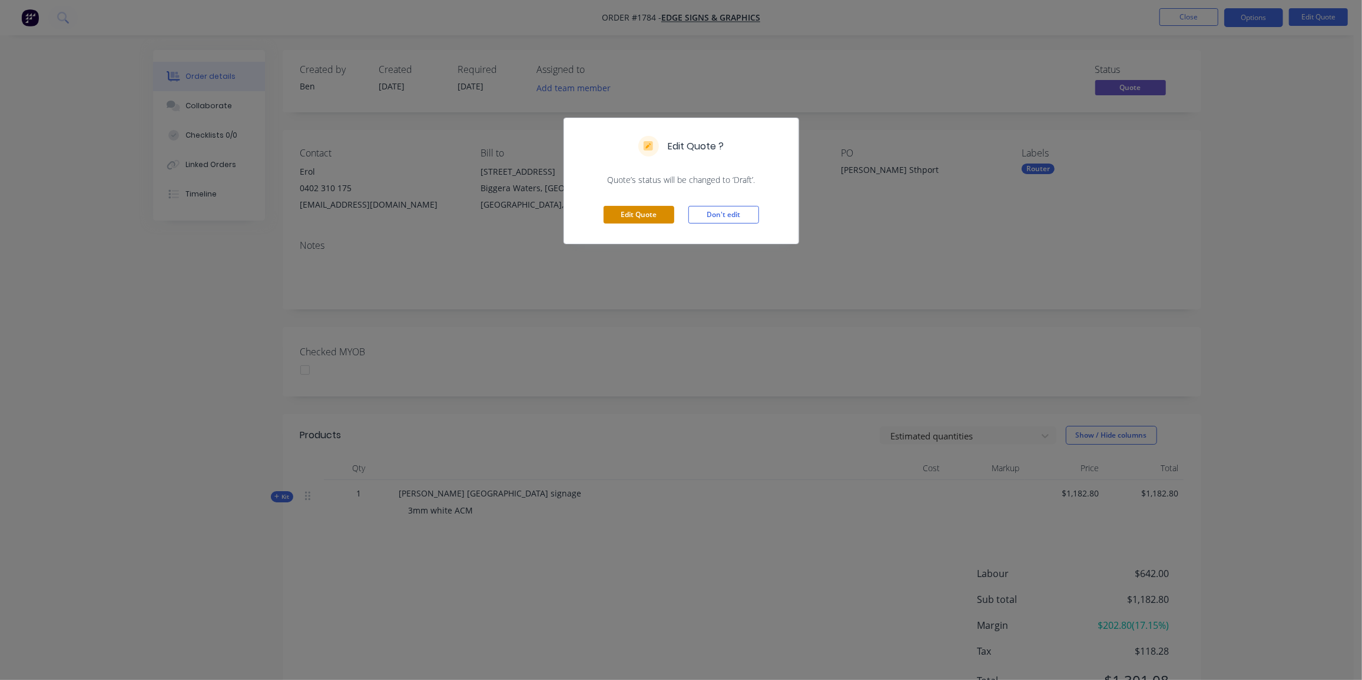
click at [658, 211] on button "Edit Quote" at bounding box center [638, 215] width 71 height 18
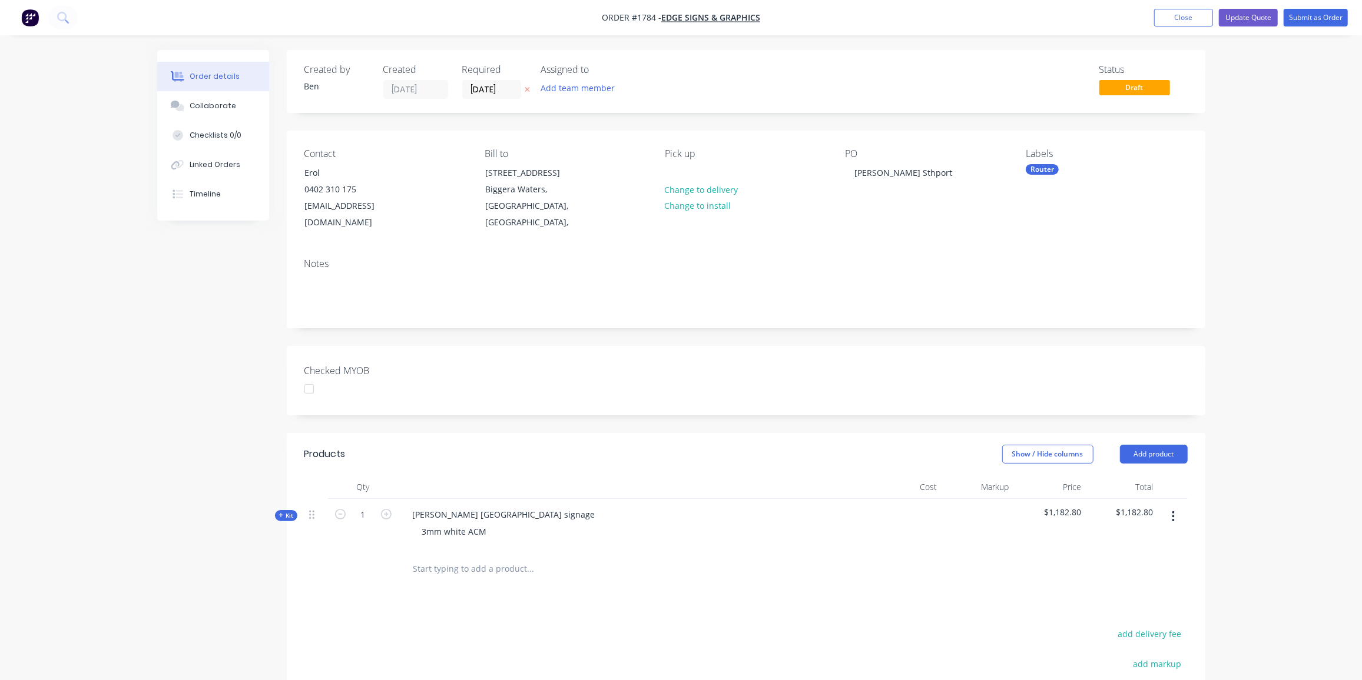
drag, startPoint x: 280, startPoint y: 508, endPoint x: 316, endPoint y: 508, distance: 35.9
click at [280, 508] on div "Created by Ben Created 07/10/25 Required 07/10/25 Assigned to Add team member S…" at bounding box center [681, 469] width 1048 height 839
click at [292, 518] on span "Kit" at bounding box center [285, 516] width 15 height 9
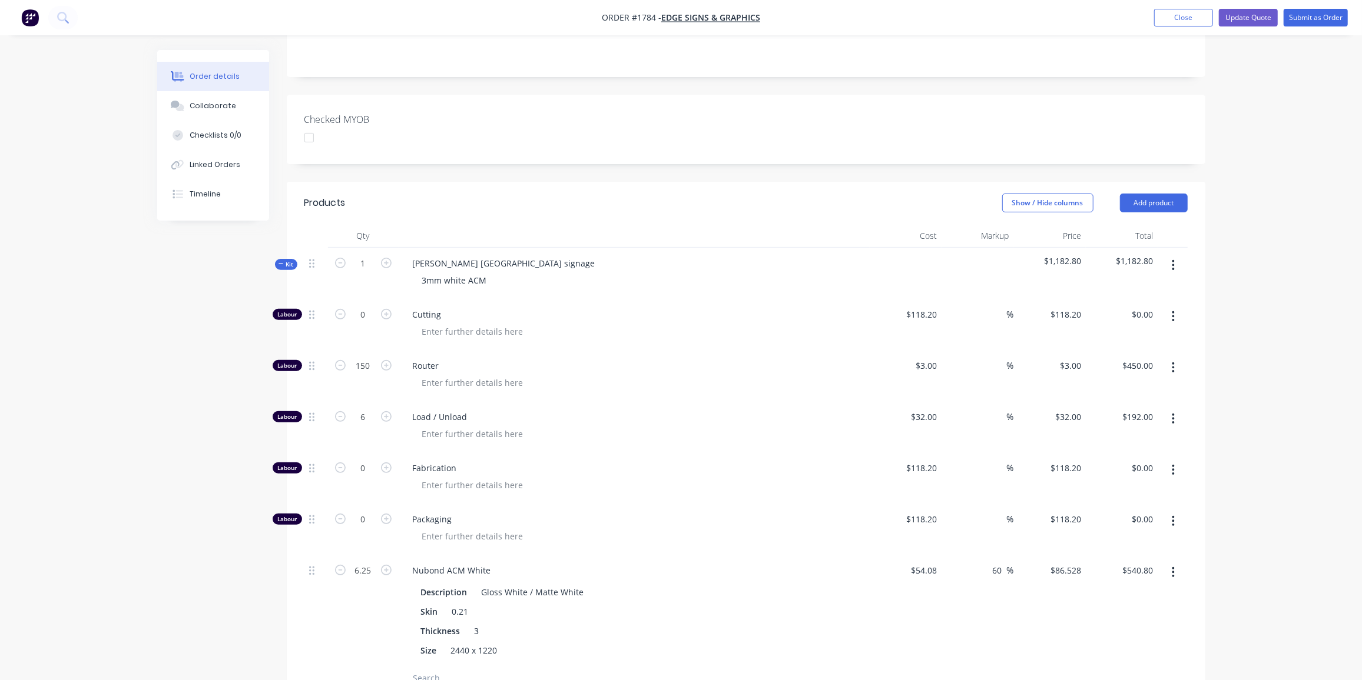
scroll to position [251, 0]
click at [357, 519] on input "0" at bounding box center [363, 520] width 31 height 18
type input "1"
type input "$118.20"
click at [280, 261] on icon "button" at bounding box center [280, 264] width 5 height 6
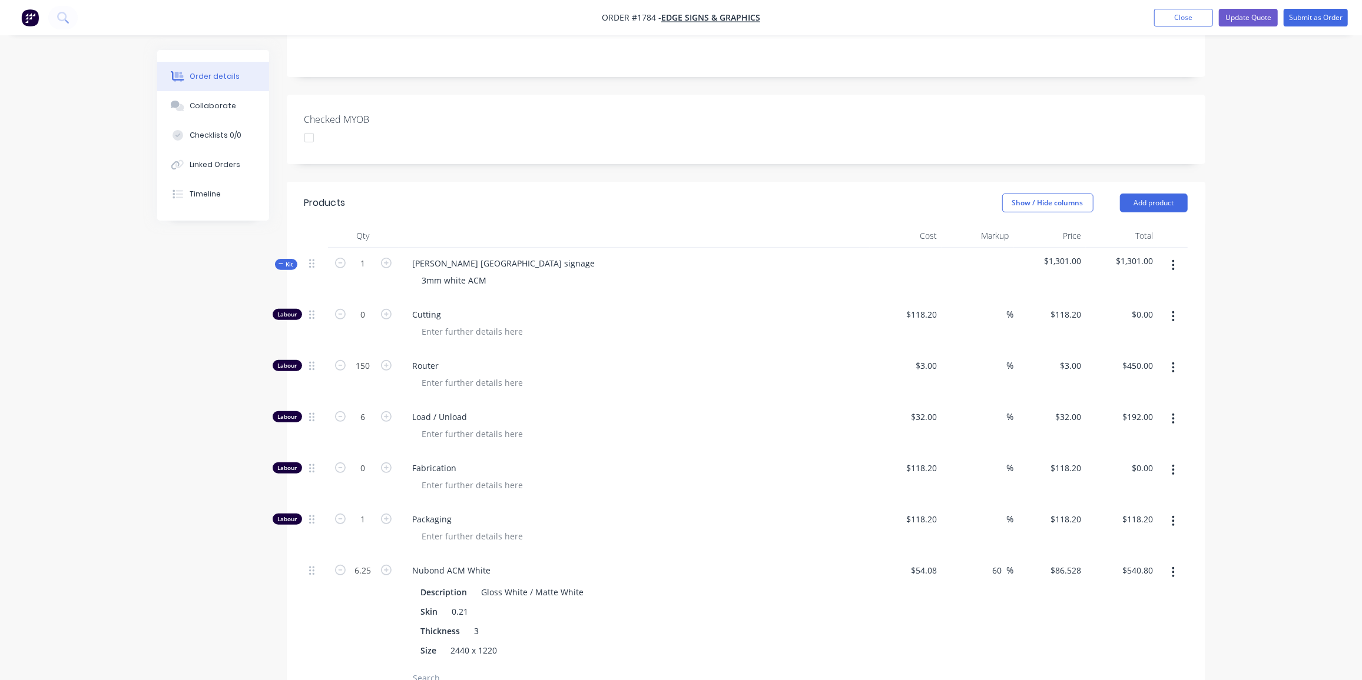
scroll to position [207, 0]
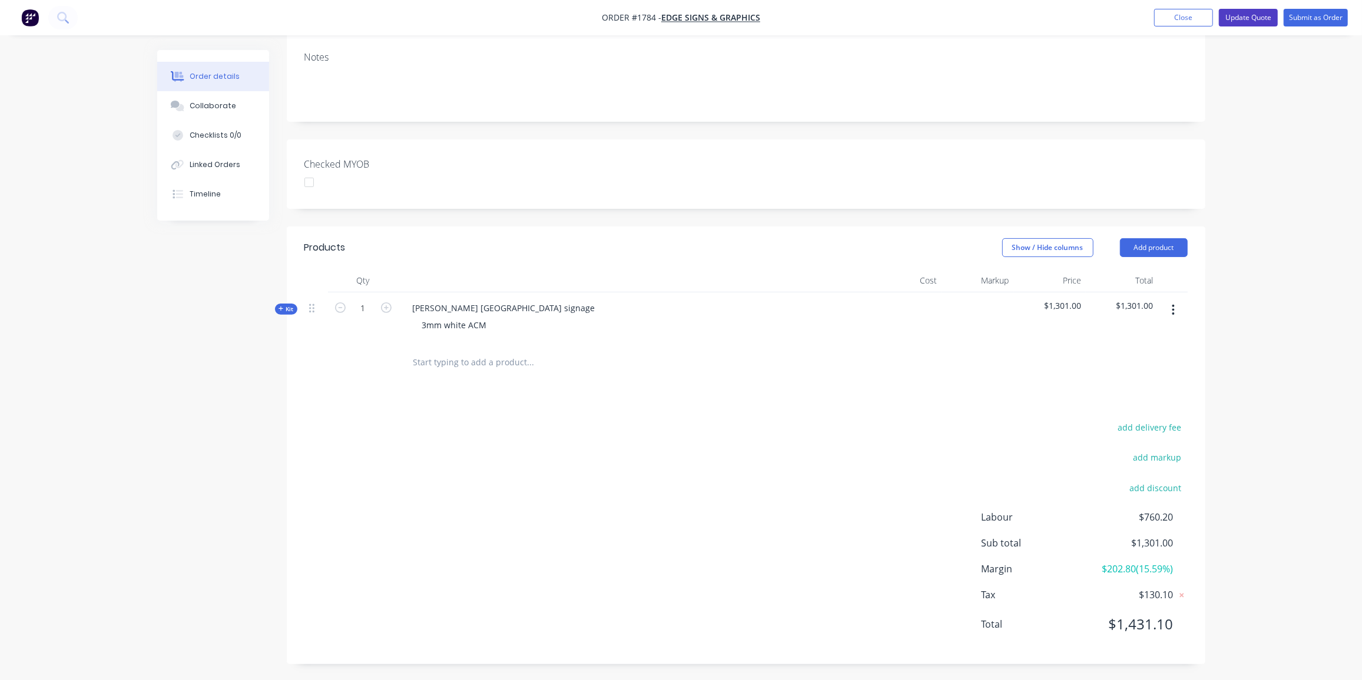
click at [1263, 15] on button "Update Quote" at bounding box center [1248, 18] width 59 height 18
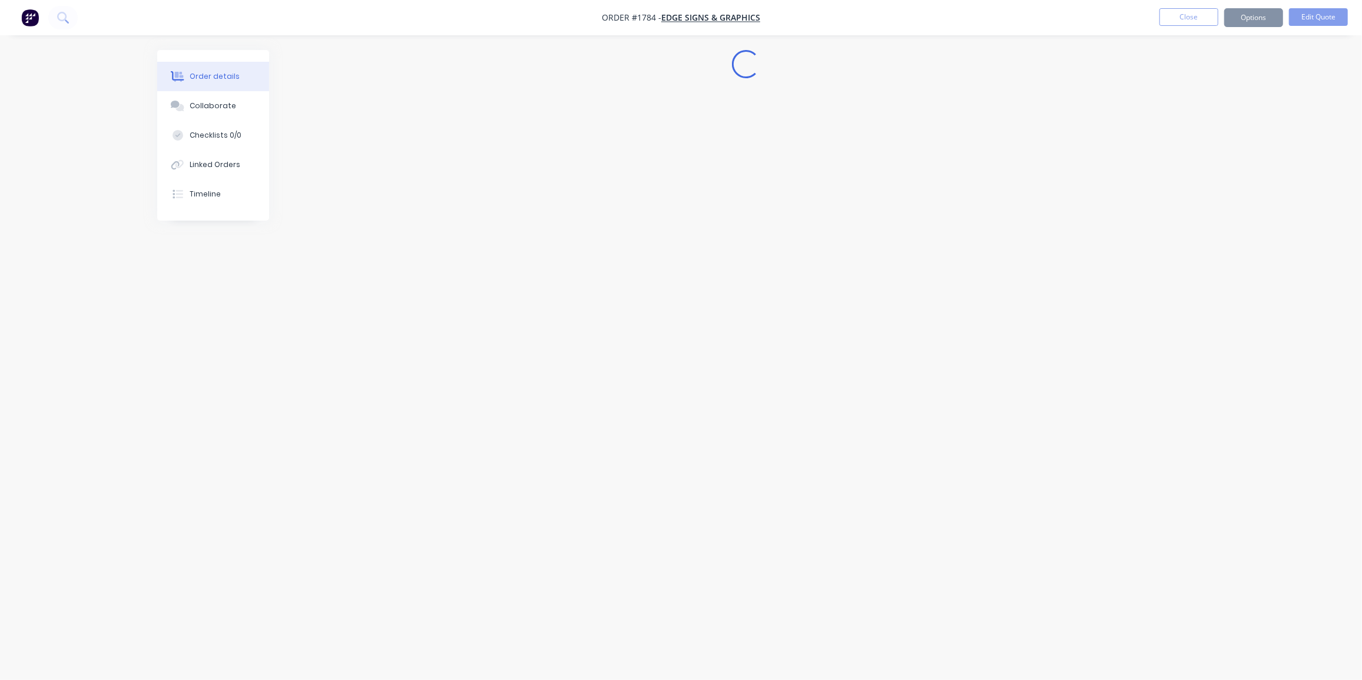
scroll to position [0, 0]
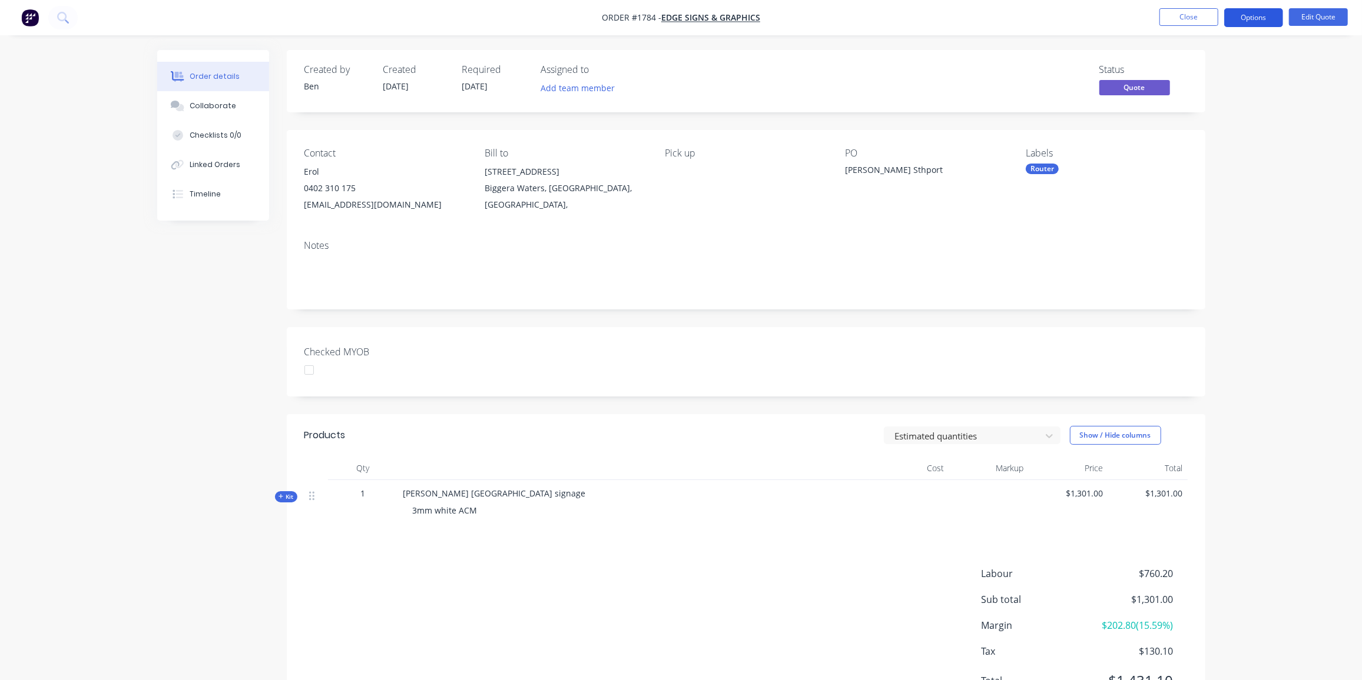
click at [1244, 20] on button "Options" at bounding box center [1253, 17] width 59 height 19
click at [1212, 68] on div "Quote" at bounding box center [1218, 71] width 108 height 17
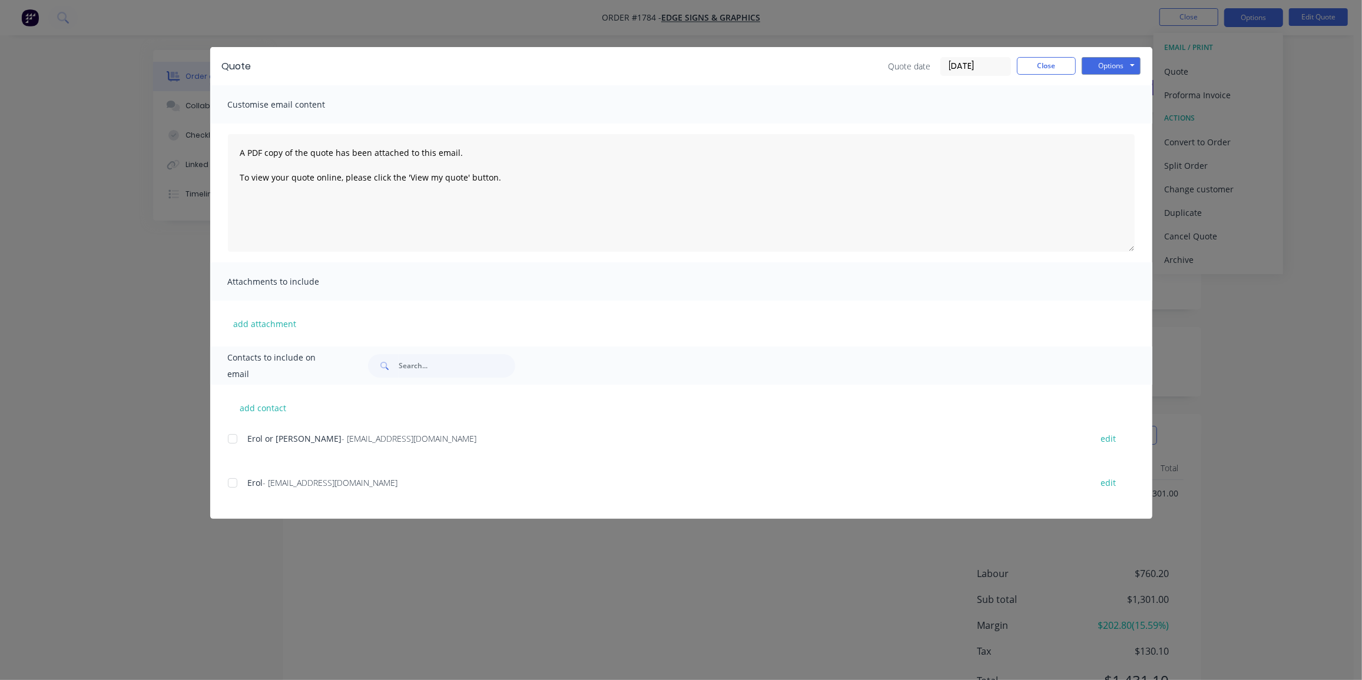
click at [238, 482] on div at bounding box center [233, 484] width 24 height 24
click at [1109, 70] on button "Options" at bounding box center [1110, 66] width 59 height 18
click at [1121, 82] on button "Preview" at bounding box center [1118, 86] width 75 height 19
click at [233, 483] on div at bounding box center [233, 484] width 24 height 24
click at [1107, 67] on button "Options" at bounding box center [1110, 66] width 59 height 18
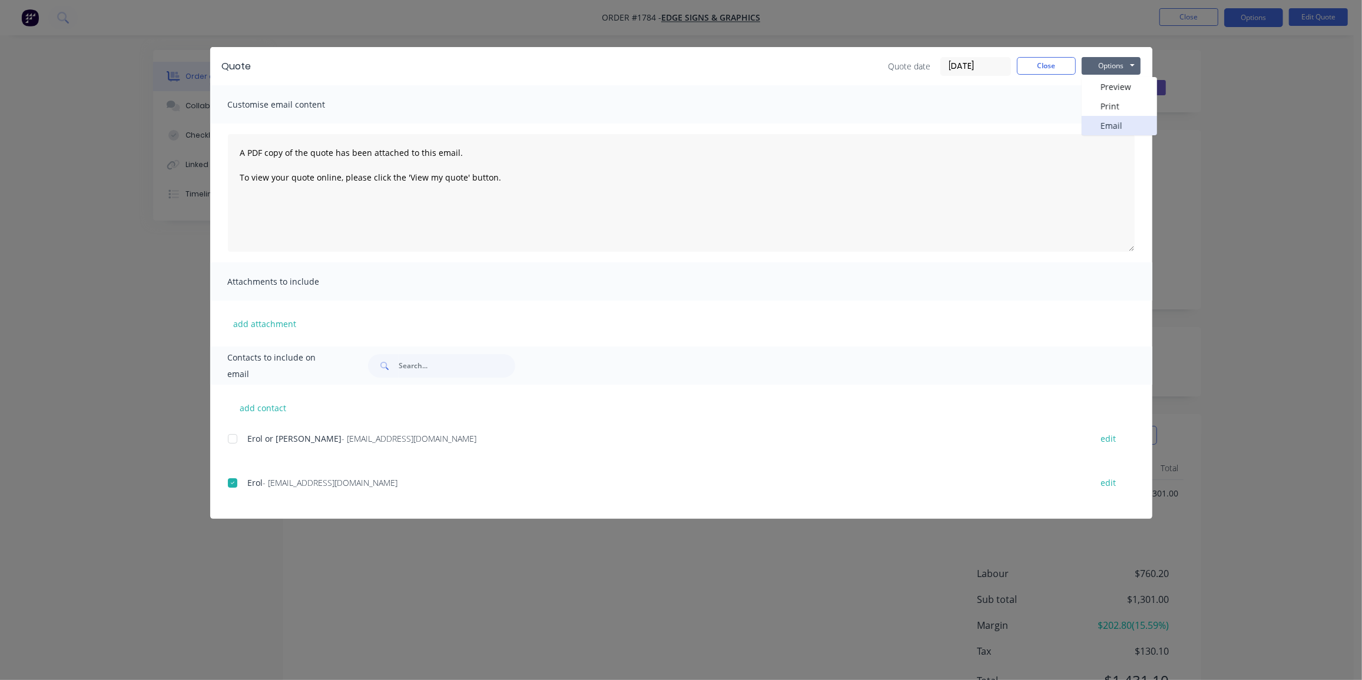
click at [1110, 127] on button "Email" at bounding box center [1118, 125] width 75 height 19
click at [1051, 69] on button "Close" at bounding box center [1046, 66] width 59 height 18
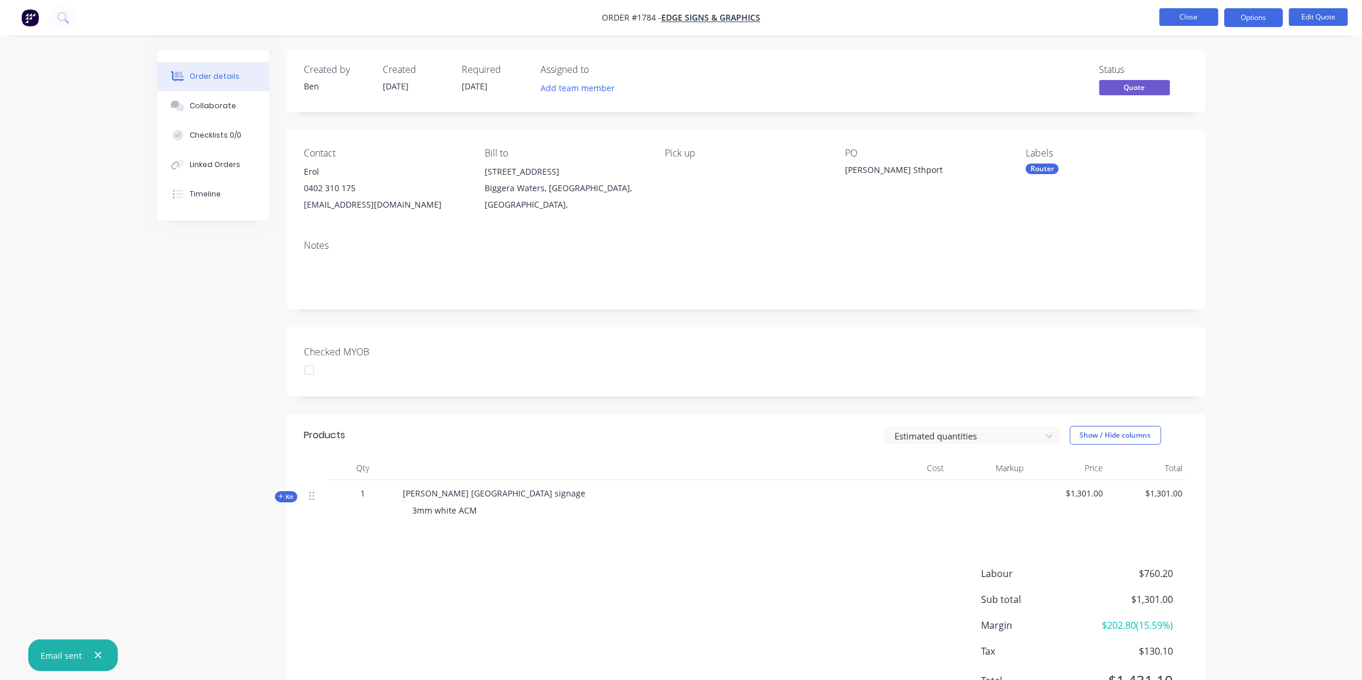
click at [1195, 15] on button "Close" at bounding box center [1188, 17] width 59 height 18
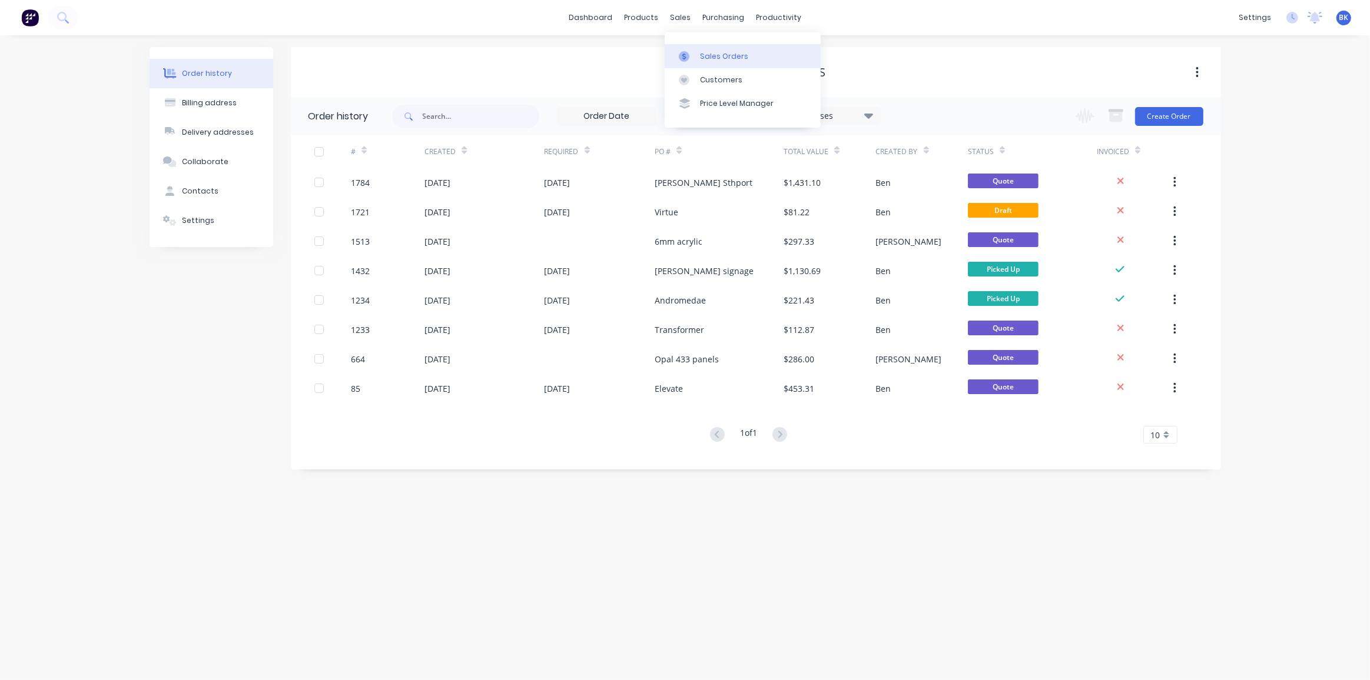
click at [697, 60] on link "Sales Orders" at bounding box center [743, 56] width 156 height 24
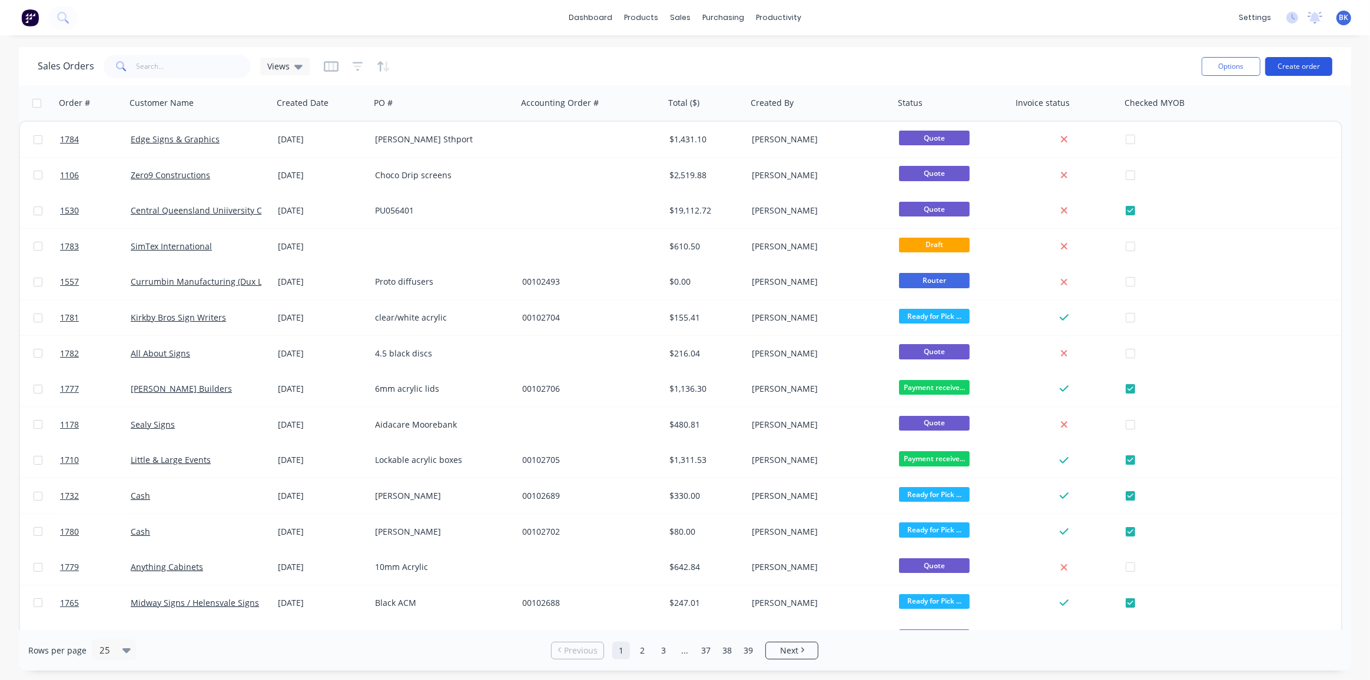
click at [1286, 69] on button "Create order" at bounding box center [1298, 66] width 67 height 19
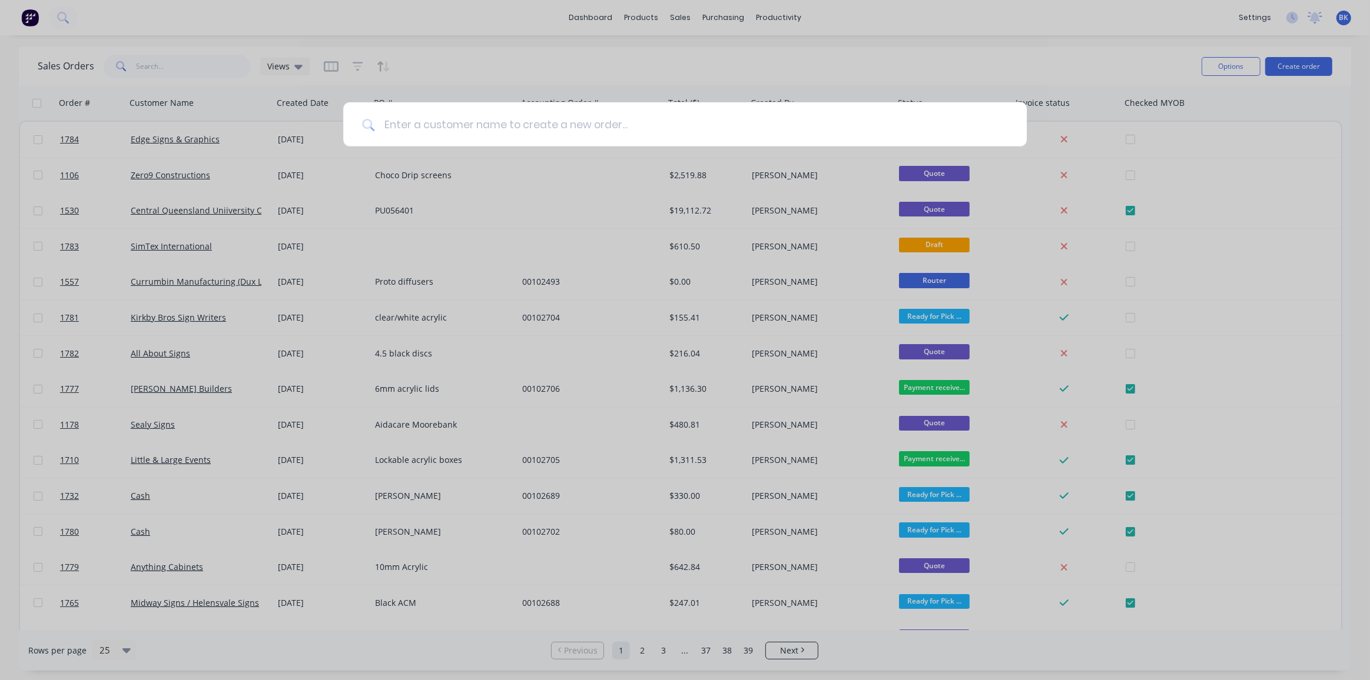
click at [416, 125] on input at bounding box center [690, 124] width 633 height 44
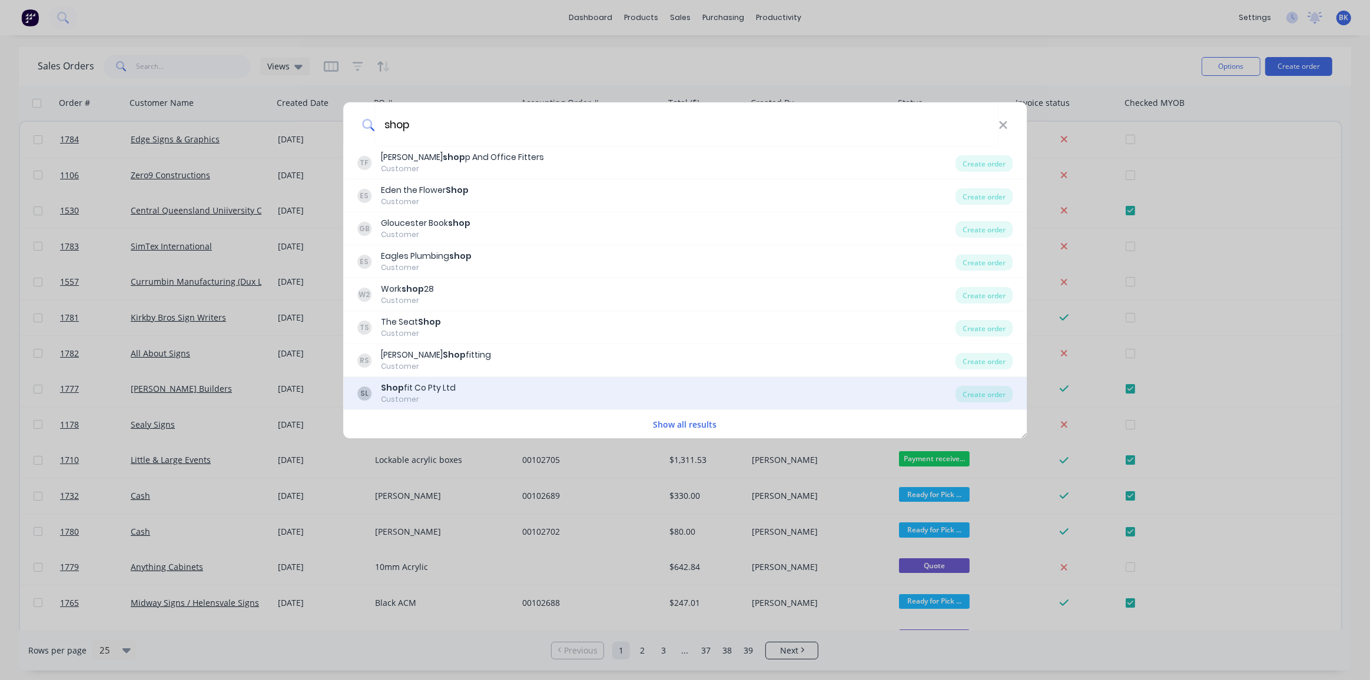
type input "shop"
click at [444, 391] on div "Shop fit Co Pty Ltd" at bounding box center [418, 388] width 75 height 12
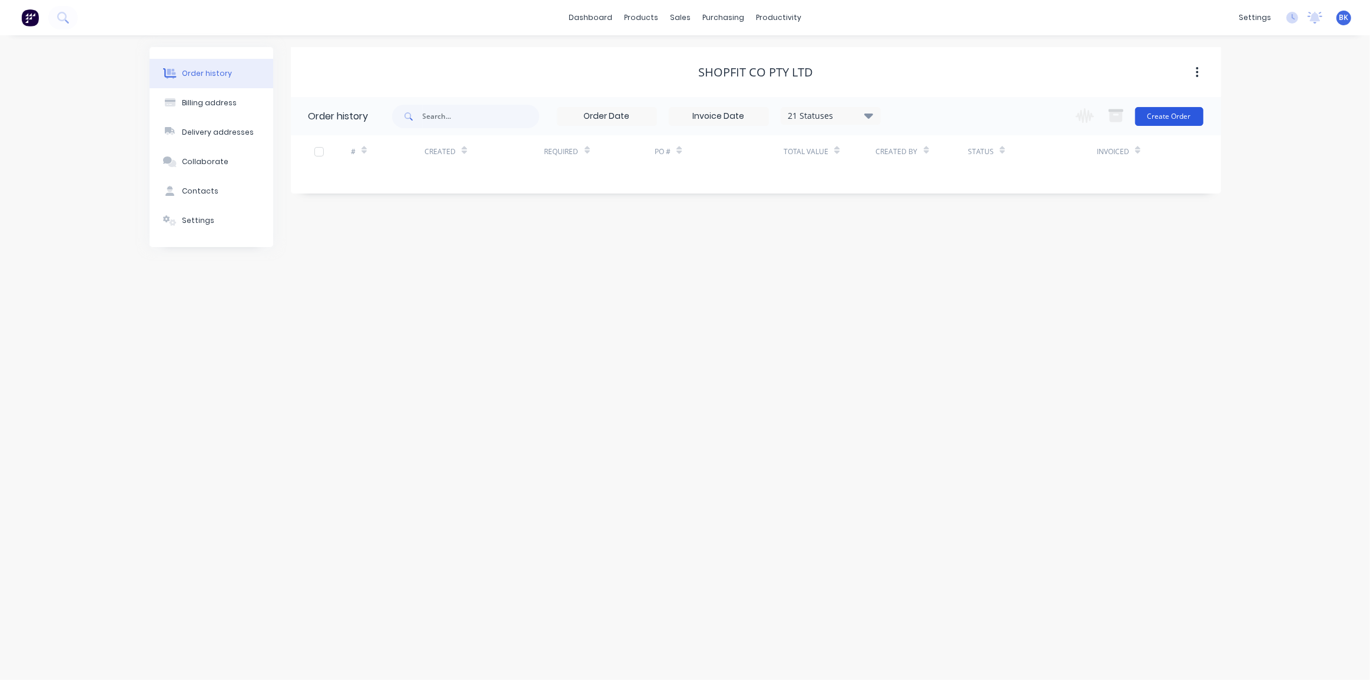
click at [1183, 116] on button "Create Order" at bounding box center [1169, 116] width 68 height 19
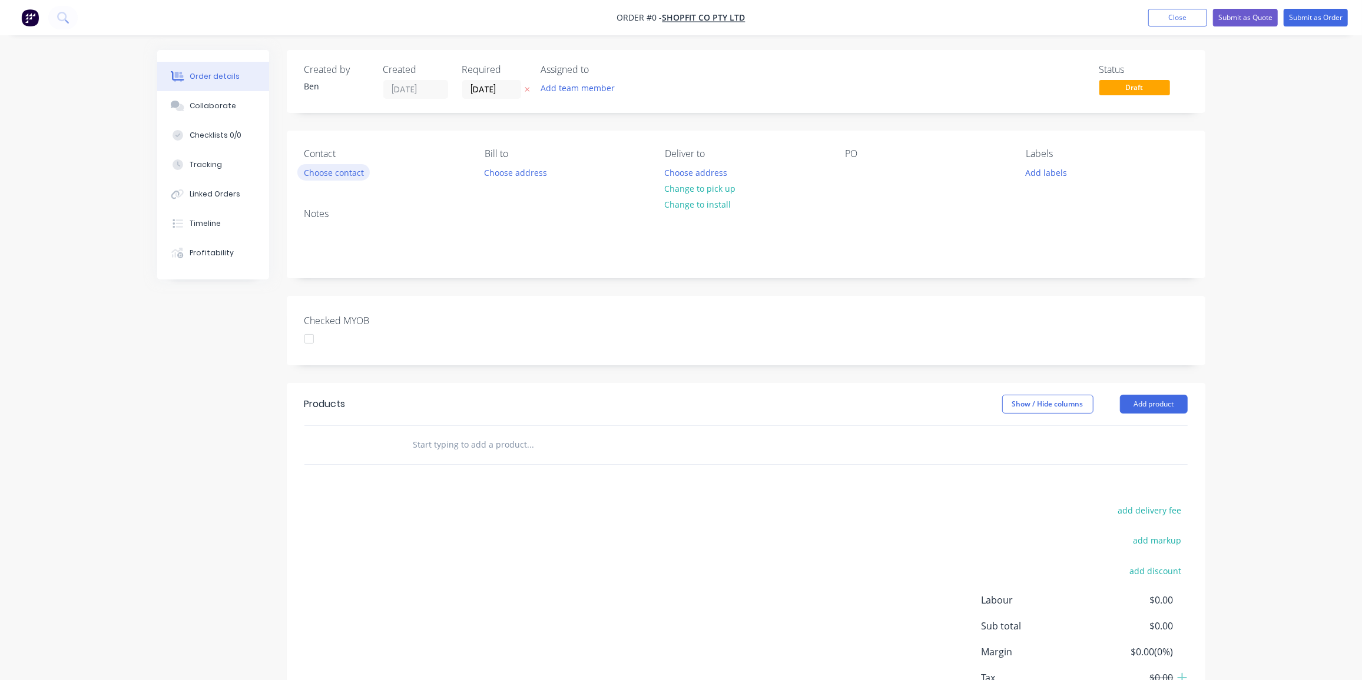
click at [327, 174] on button "Choose contact" at bounding box center [333, 172] width 72 height 16
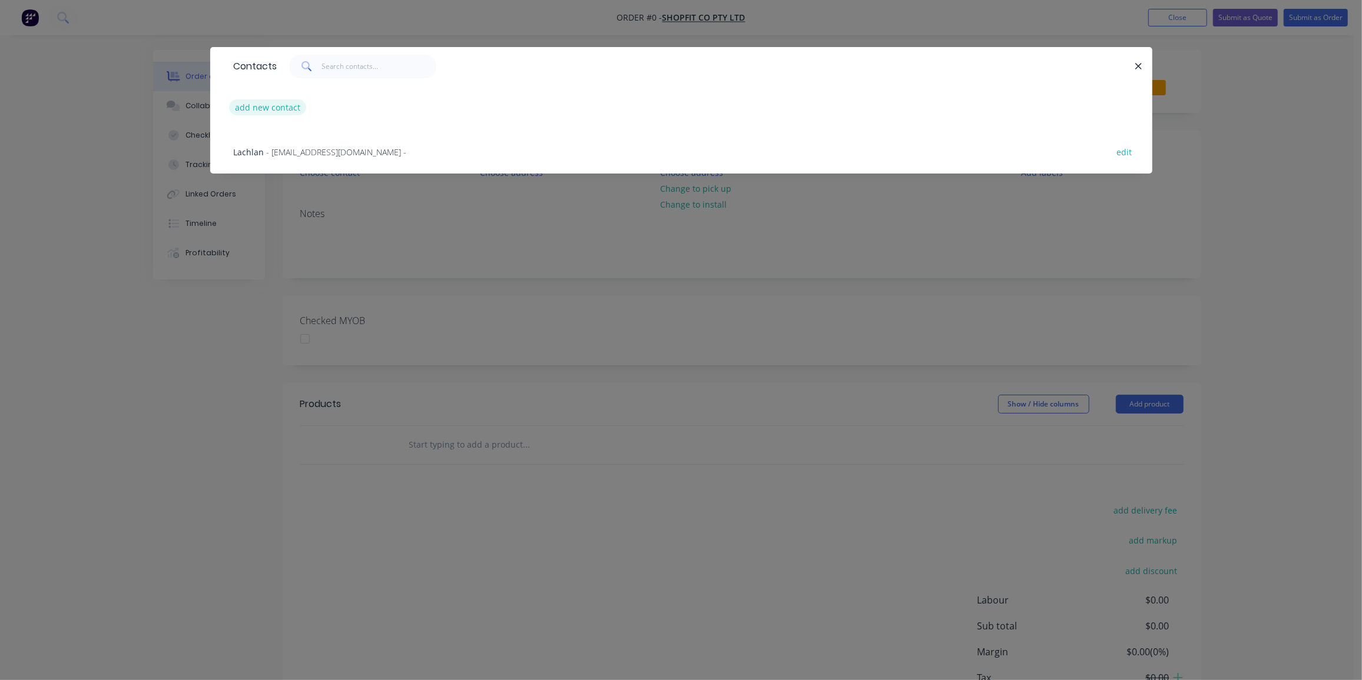
click at [291, 104] on button "add new contact" at bounding box center [268, 107] width 78 height 16
select select "AU"
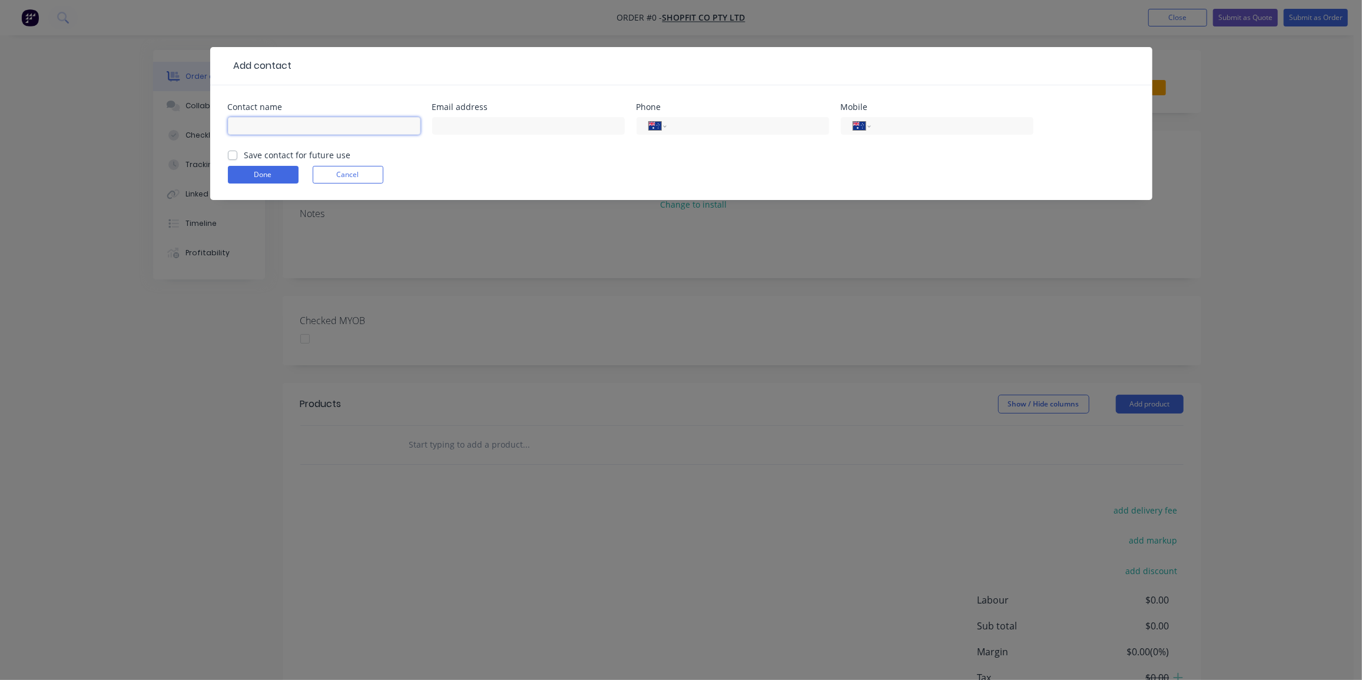
click at [278, 129] on input "text" at bounding box center [324, 126] width 192 height 18
paste input "Alvi Jessiel Marquez <alvi@shopfitco.com.au>"
drag, startPoint x: 309, startPoint y: 123, endPoint x: 470, endPoint y: 139, distance: 162.1
click at [470, 139] on div "Contact name Alvi Jessiel Marquez <alvi@shopfitco.com.au> Email address Phone I…" at bounding box center [681, 126] width 907 height 46
type input "Alvi Jessiel Marquez"
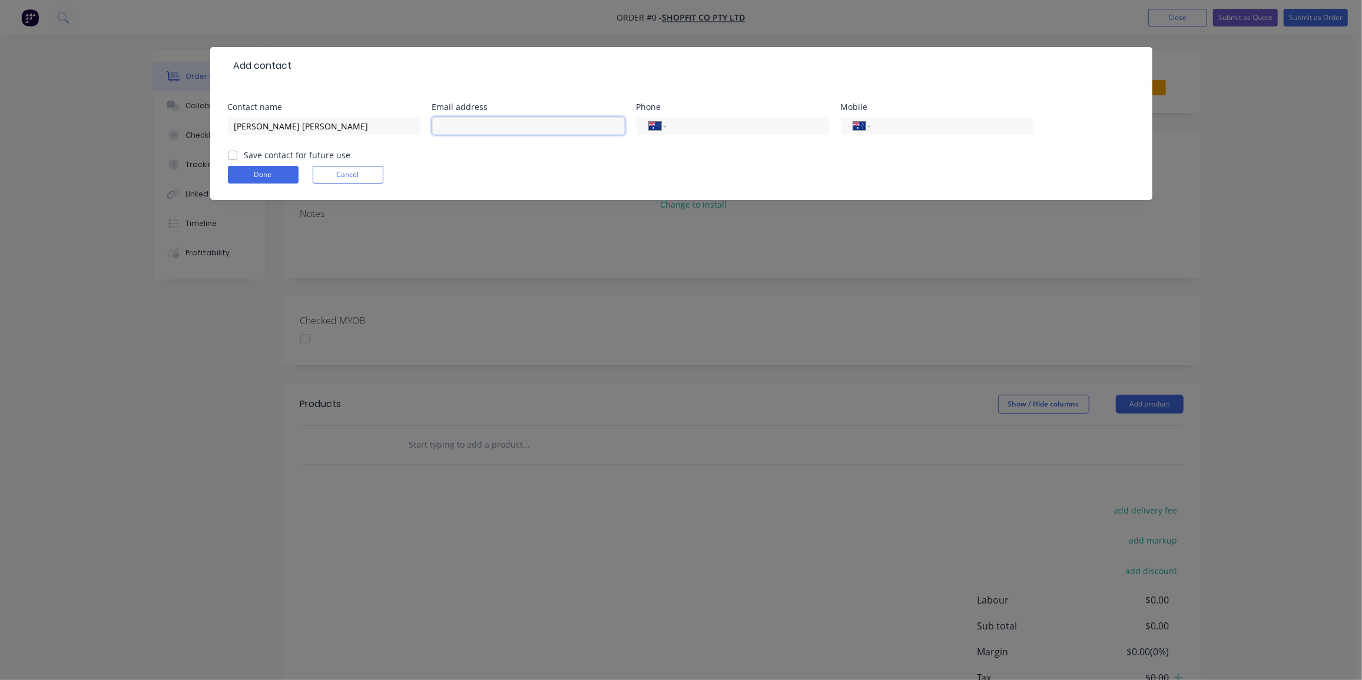
click at [473, 121] on input "text" at bounding box center [528, 126] width 192 height 18
paste input "<alvi@shopfitco.com.au>"
click at [446, 126] on input "<alvi@shopfitco.com.au>" at bounding box center [528, 126] width 192 height 18
click at [543, 128] on input "alvi@shopfitco.com.au>" at bounding box center [528, 126] width 192 height 18
type input "alvi@shopfitco.com.au"
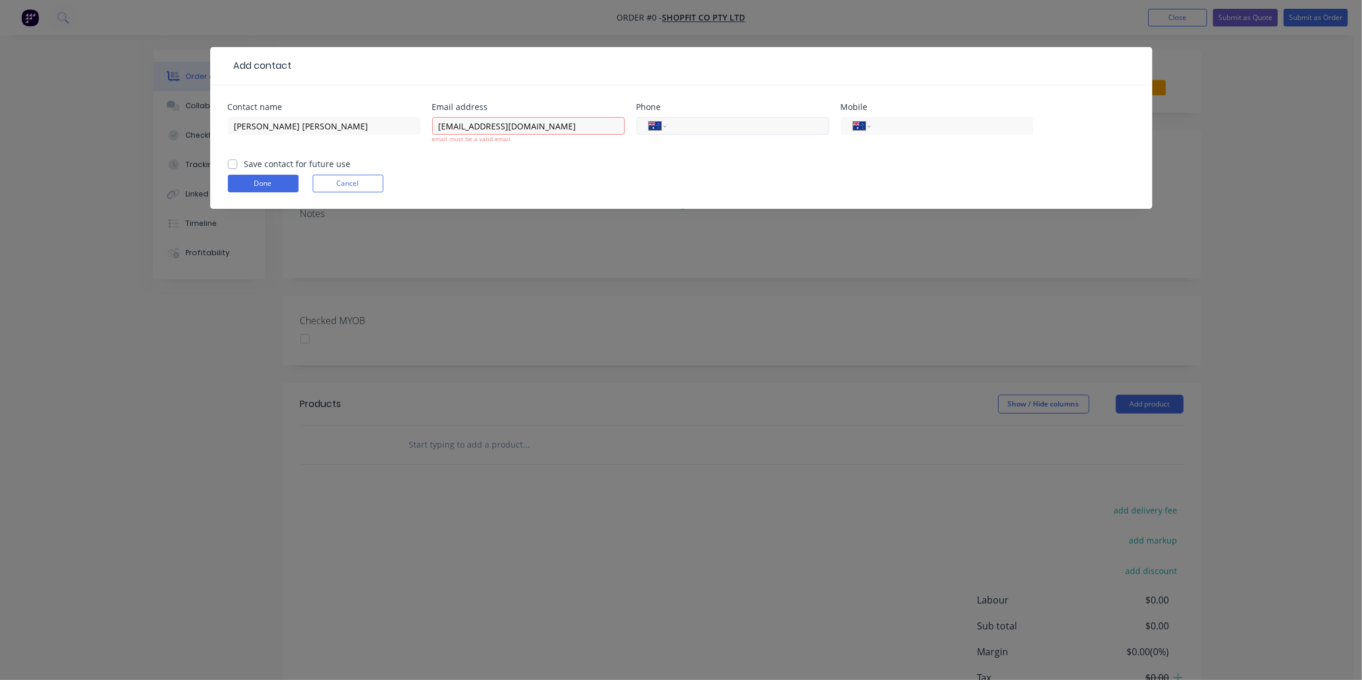
click at [751, 123] on input "tel" at bounding box center [745, 126] width 141 height 14
paste input "1300 521 154"
type input "1300 521 154"
click at [440, 121] on input "alvi@shopfitco.com.au" at bounding box center [528, 126] width 192 height 18
type input "alvi@shopfitco.com.au"
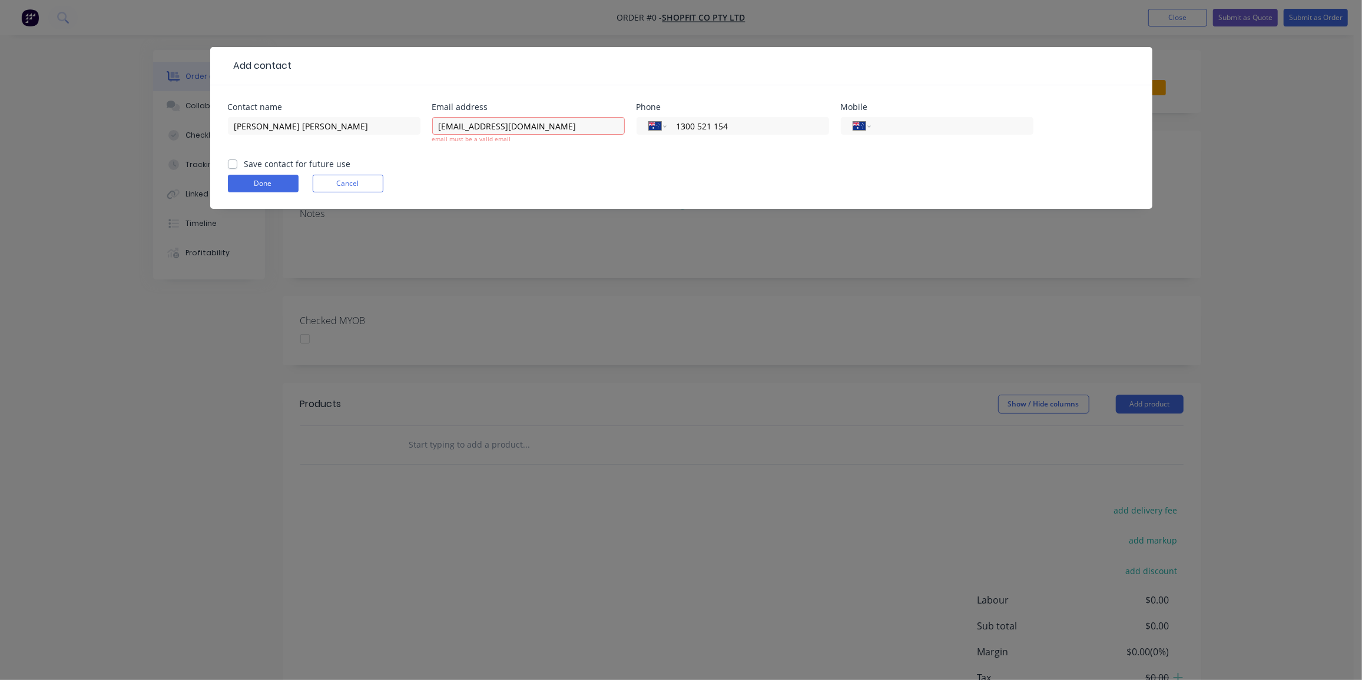
click at [237, 161] on form "Contact name Alvi Jessiel Marquez Email address alvi@shopfitco.com.au email mus…" at bounding box center [681, 156] width 907 height 106
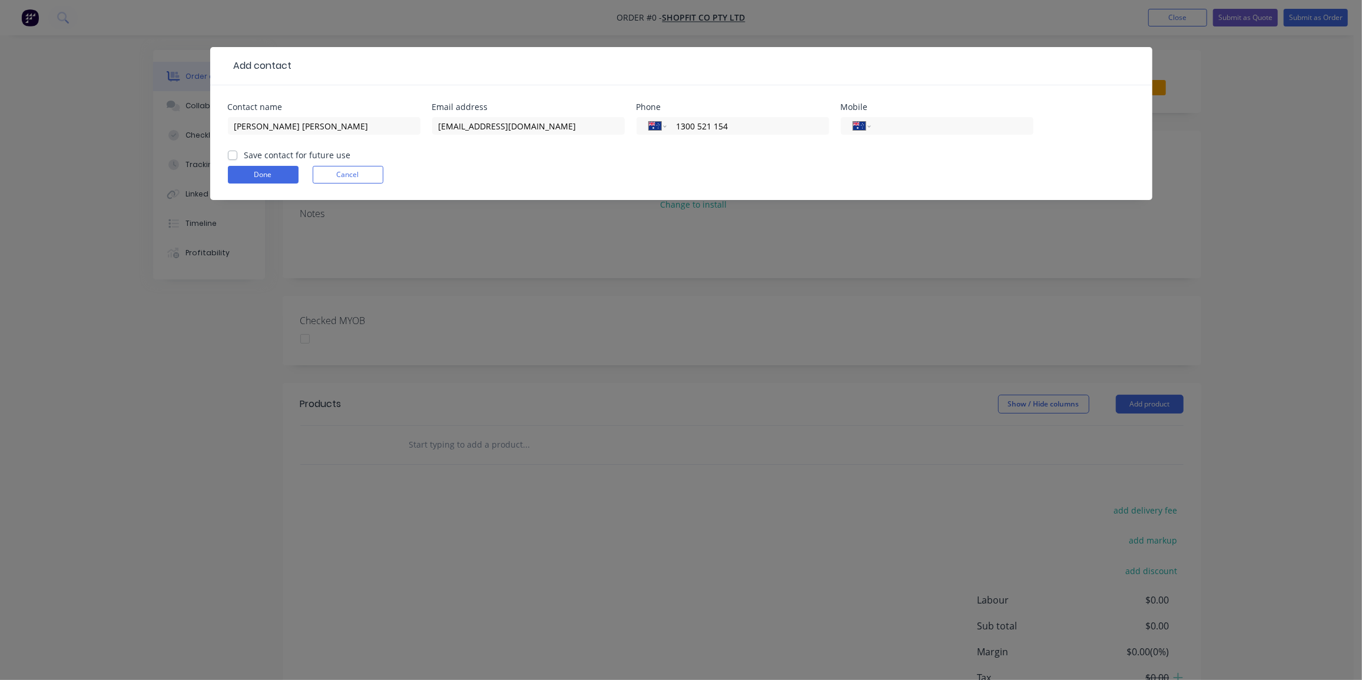
click at [244, 156] on label "Save contact for future use" at bounding box center [297, 155] width 107 height 12
click at [234, 156] on input "Save contact for future use" at bounding box center [232, 154] width 9 height 11
checkbox input "true"
click at [243, 170] on button "Done" at bounding box center [263, 175] width 71 height 18
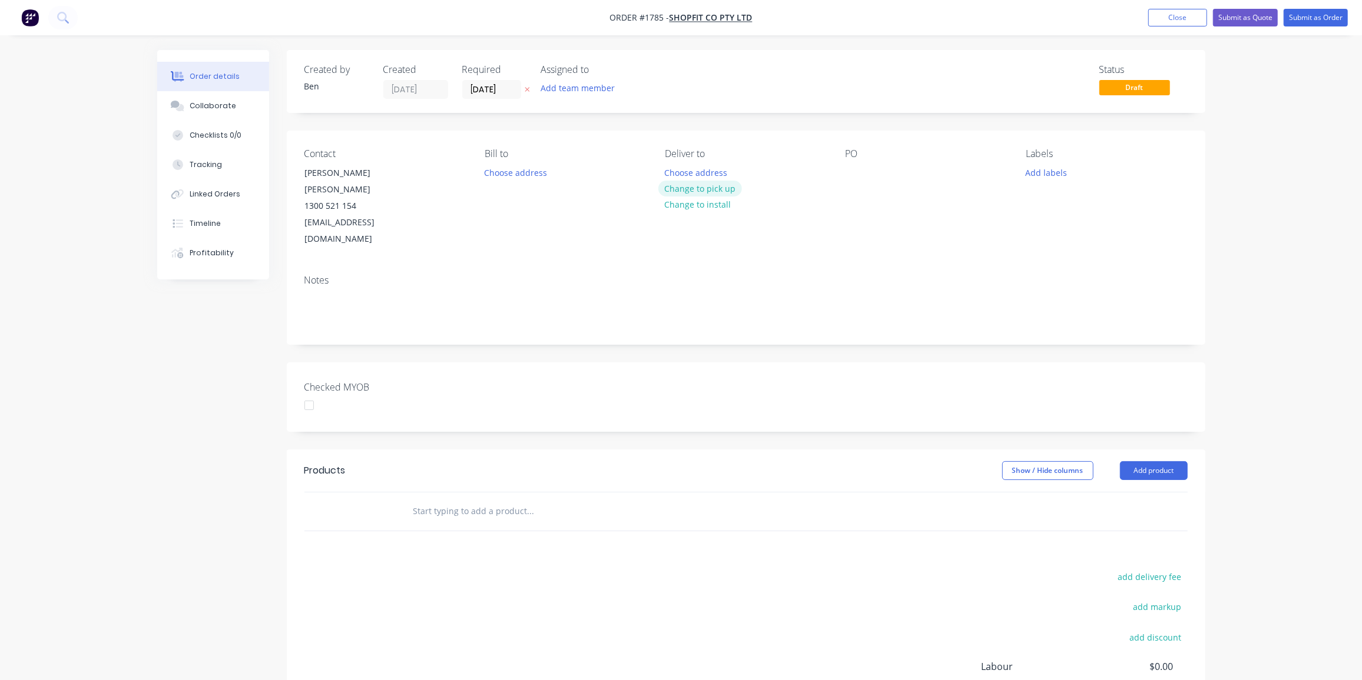
click at [714, 187] on button "Change to pick up" at bounding box center [700, 189] width 84 height 16
click at [857, 180] on div at bounding box center [854, 172] width 19 height 17
click at [859, 172] on div at bounding box center [854, 172] width 19 height 17
click at [1041, 166] on button "Add labels" at bounding box center [1046, 172] width 54 height 16
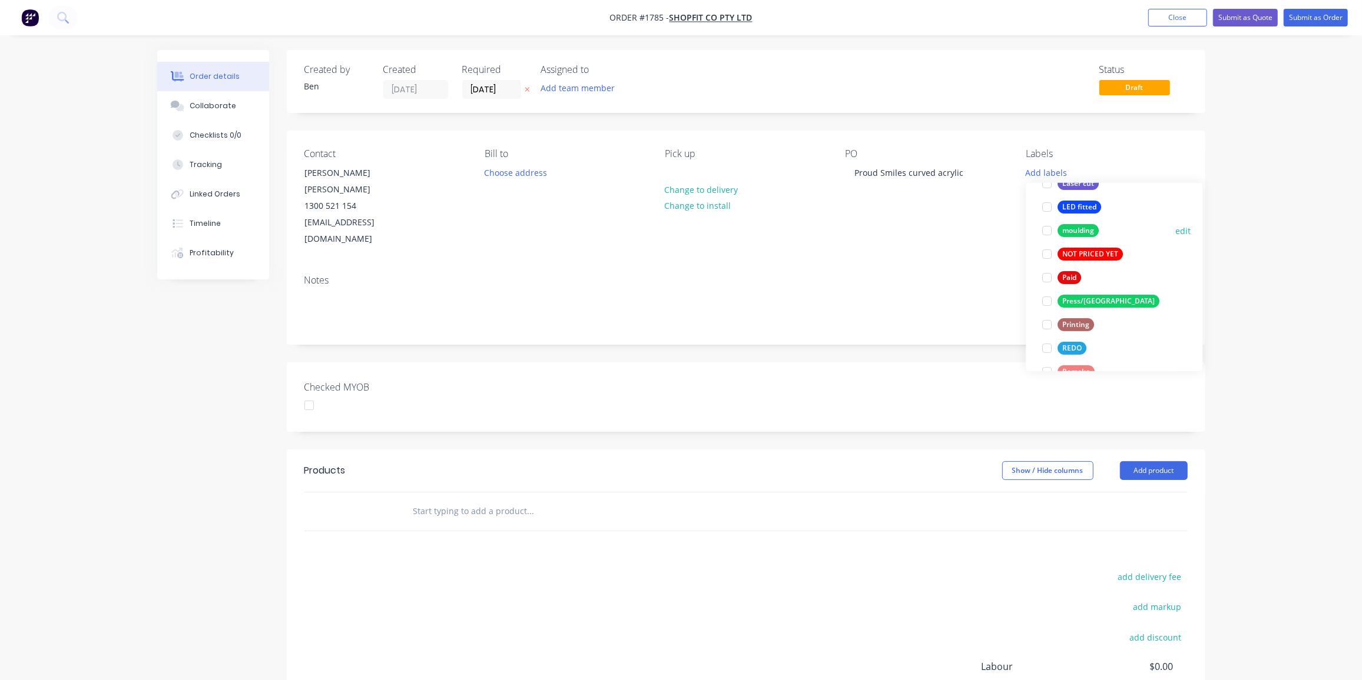
click at [1072, 228] on div "moulding" at bounding box center [1077, 230] width 41 height 13
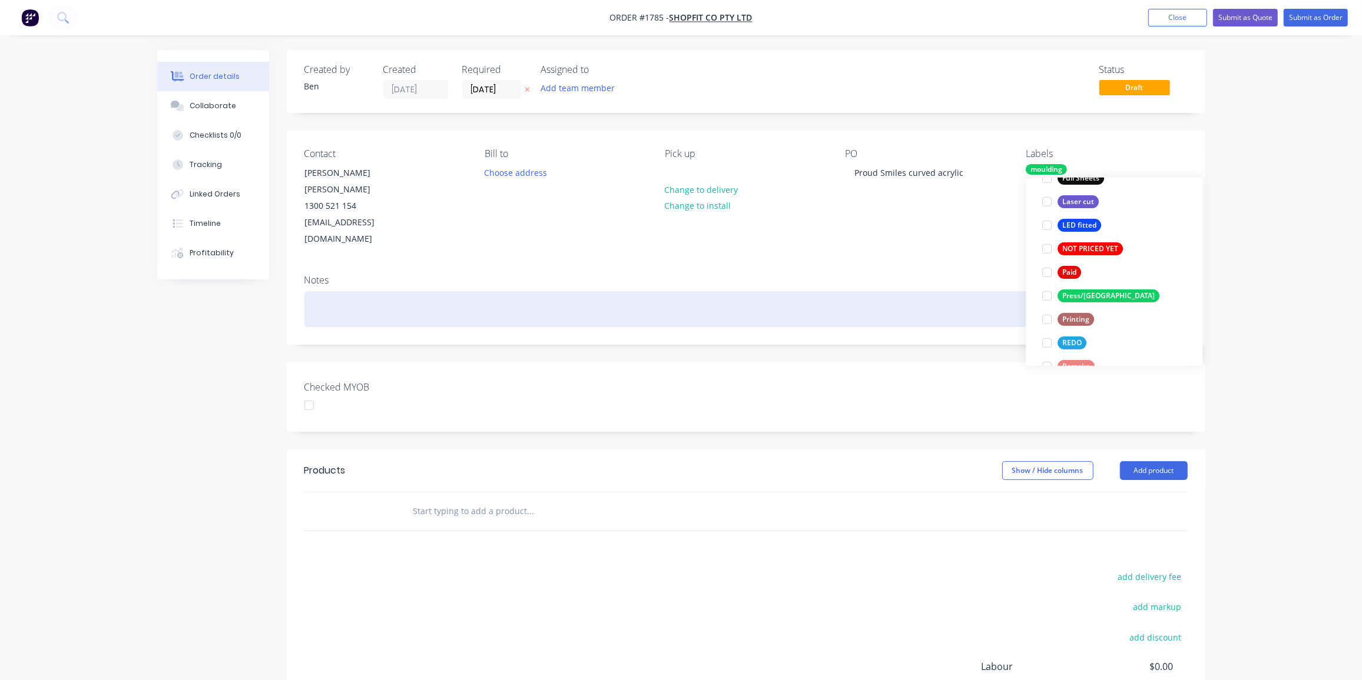
scroll to position [47, 0]
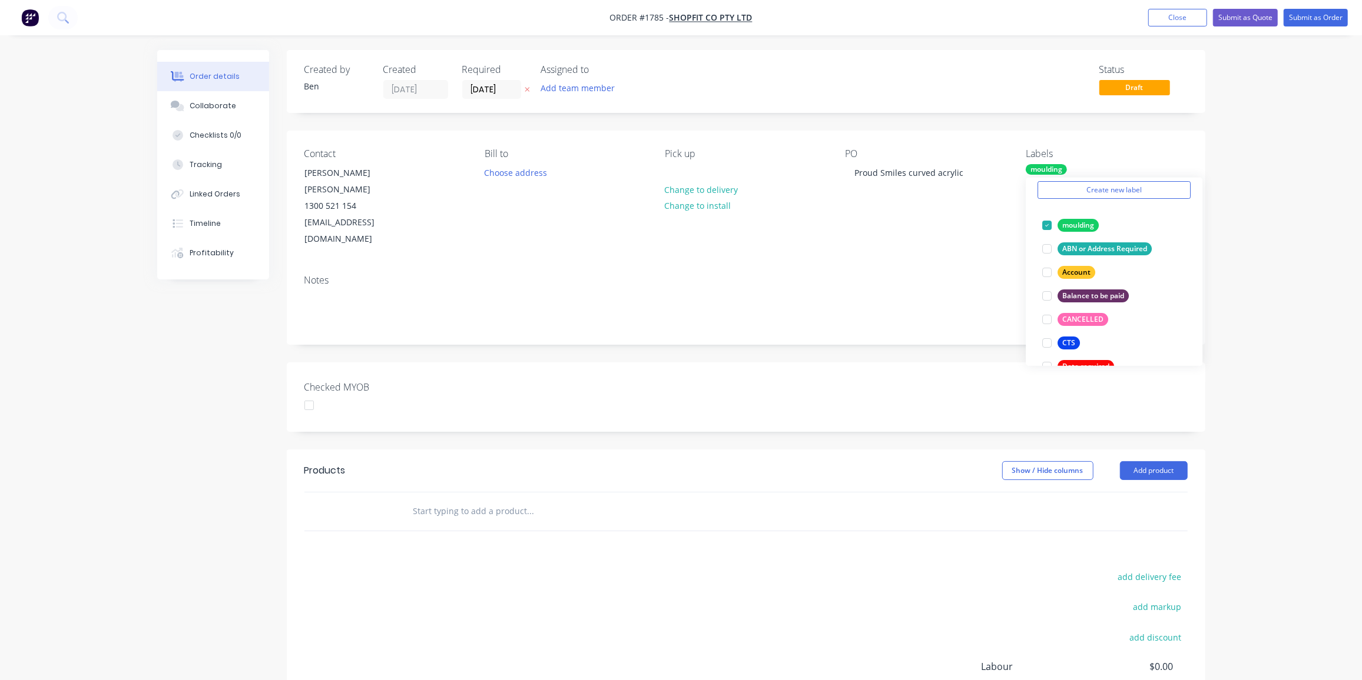
click at [440, 500] on input "text" at bounding box center [530, 512] width 235 height 24
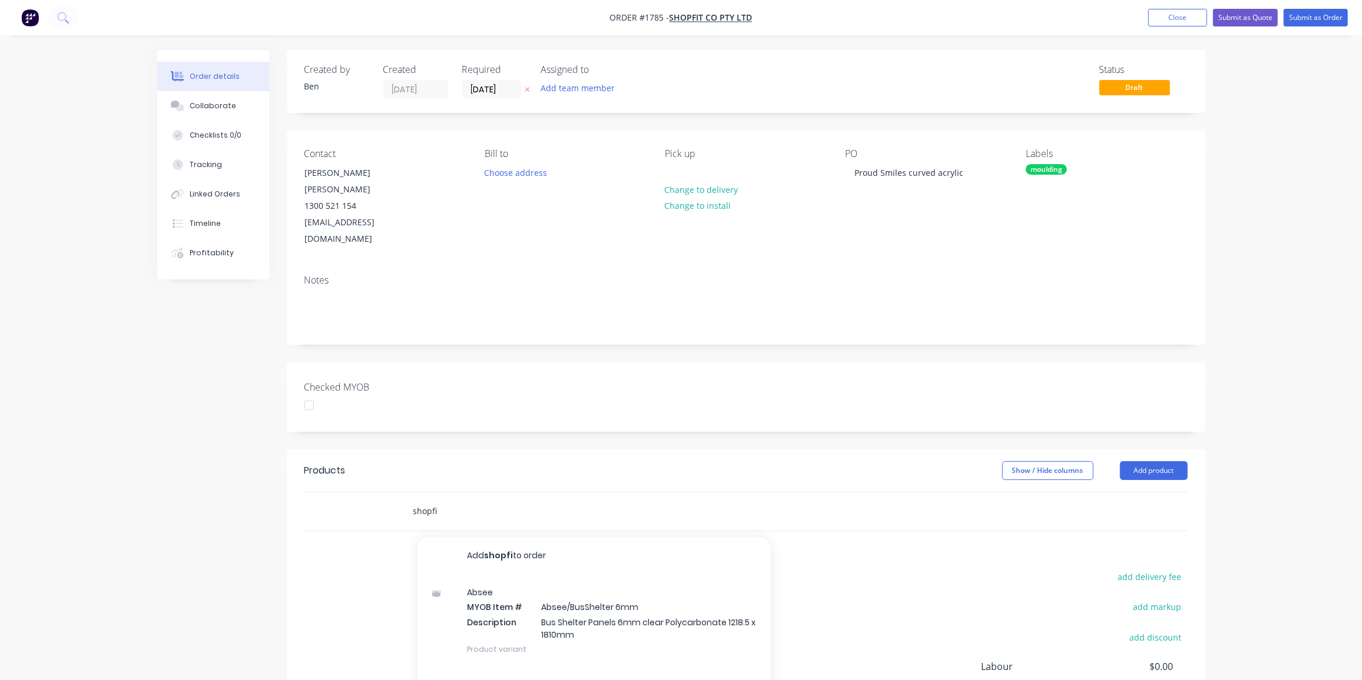
type input "shopfit"
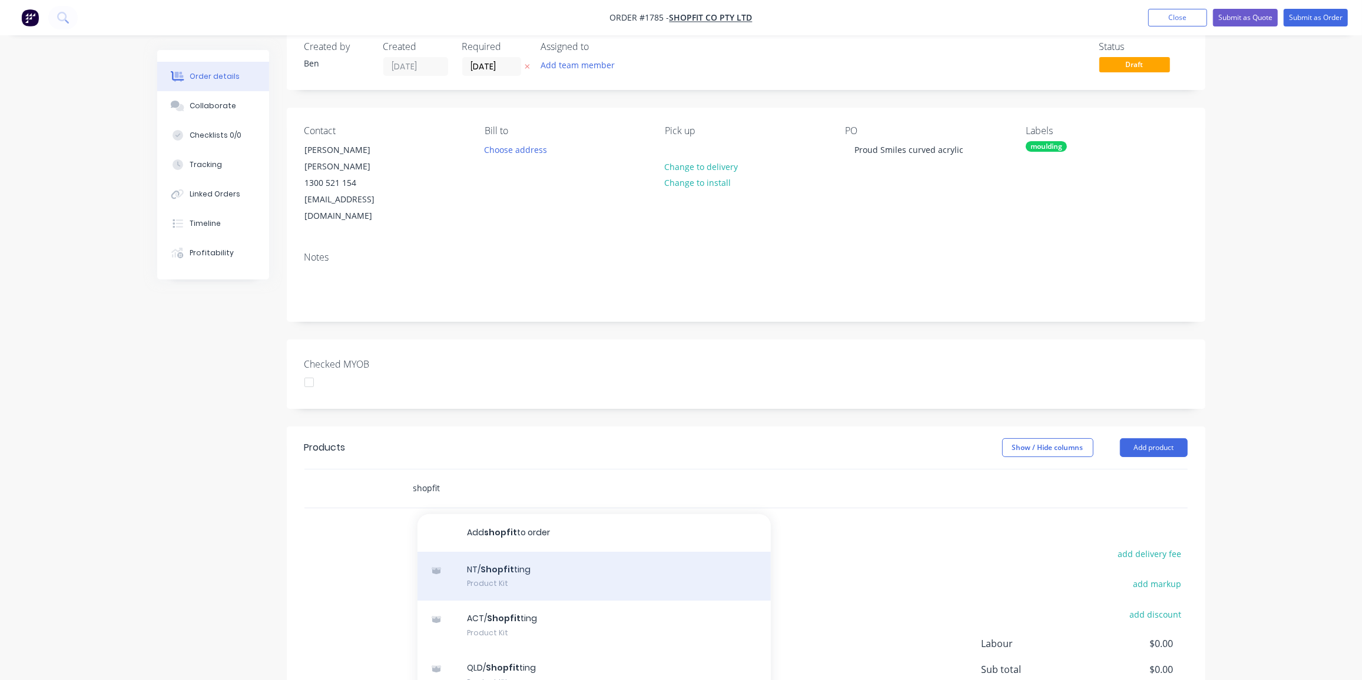
scroll to position [110, 0]
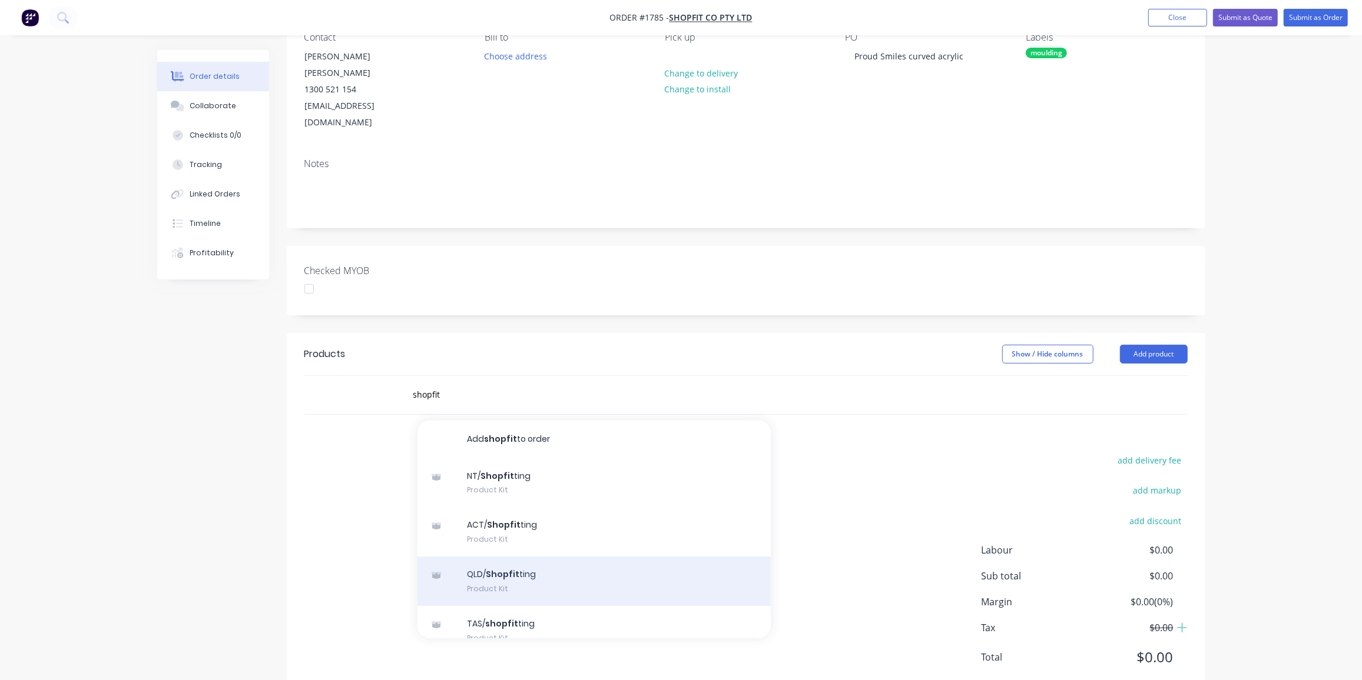
scroll to position [2, 0]
type input "shopfit"
click at [575, 555] on div "QLD/ Shopfit ting Product Kit" at bounding box center [593, 579] width 353 height 49
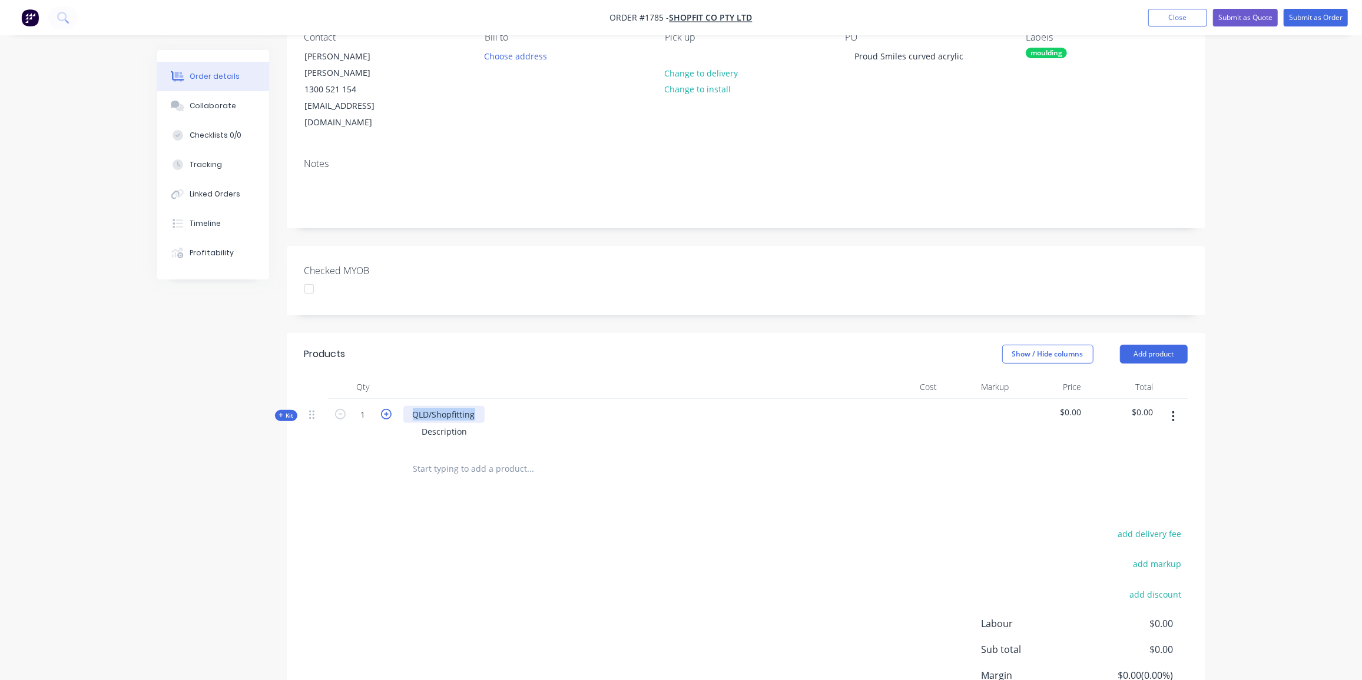
drag, startPoint x: 478, startPoint y: 383, endPoint x: 387, endPoint y: 383, distance: 90.7
click at [387, 399] on div "Kit 1 QLD/Shopfitting Description $0.00 $0.00" at bounding box center [745, 424] width 883 height 51
drag, startPoint x: 522, startPoint y: 379, endPoint x: 486, endPoint y: 386, distance: 36.7
click at [486, 405] on div "10mm clear acrylic moulded" at bounding box center [468, 413] width 131 height 17
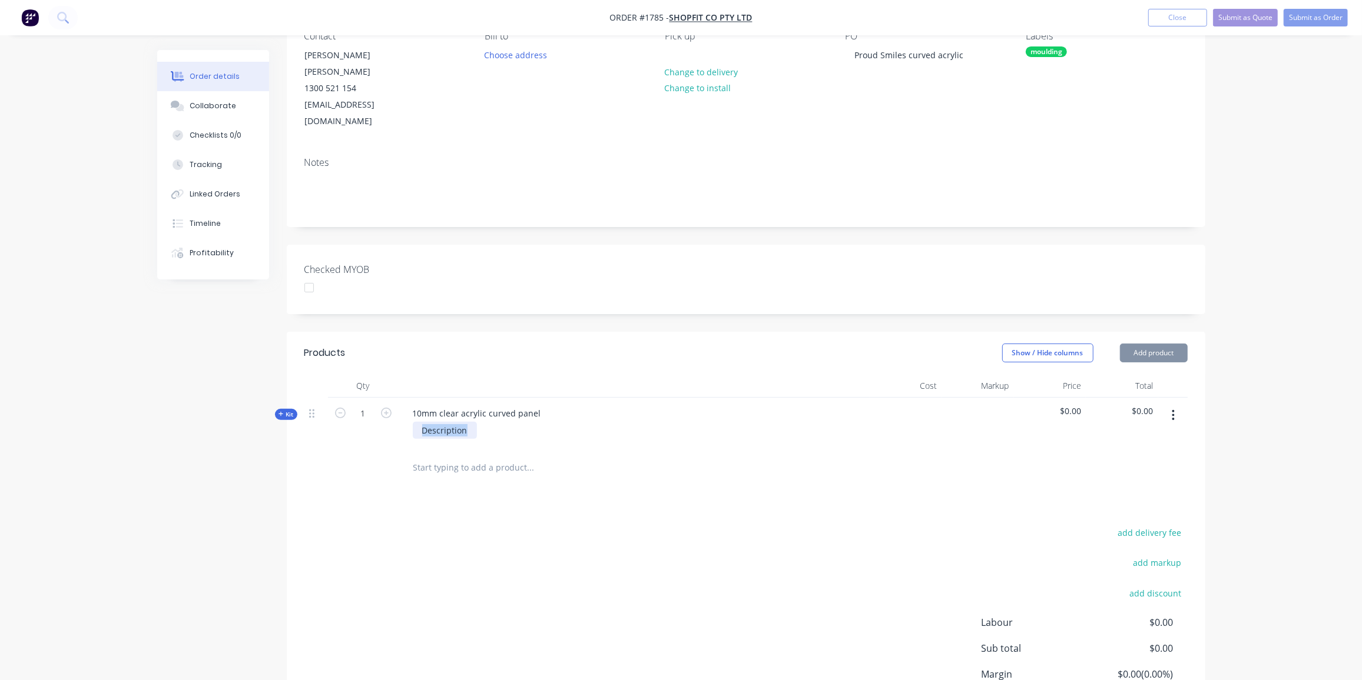
drag, startPoint x: 469, startPoint y: 399, endPoint x: 351, endPoint y: 401, distance: 117.8
click at [351, 401] on div "Kit 1 10mm clear acrylic curved panel Description $0.00 $0.00" at bounding box center [745, 423] width 883 height 51
click at [291, 410] on span "Kit" at bounding box center [285, 414] width 15 height 9
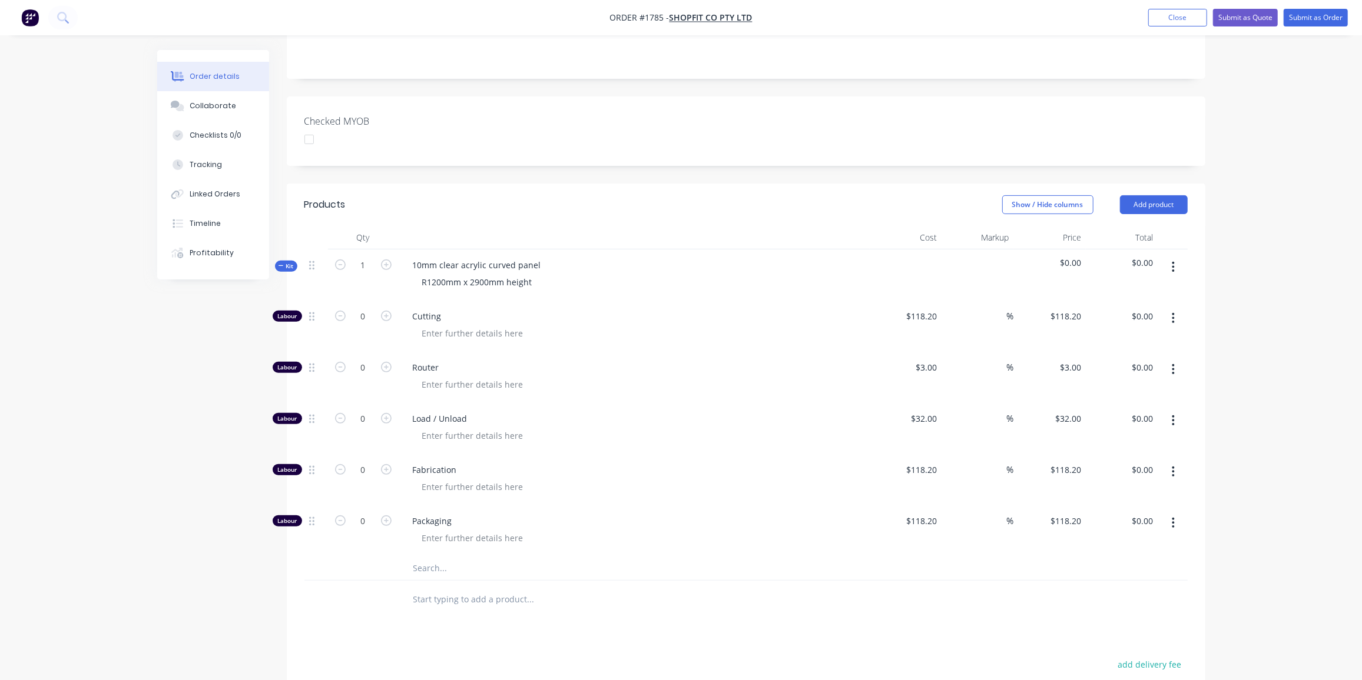
scroll to position [262, 0]
click at [361, 466] on input "0" at bounding box center [363, 475] width 31 height 18
type input "6"
type input "$709.20"
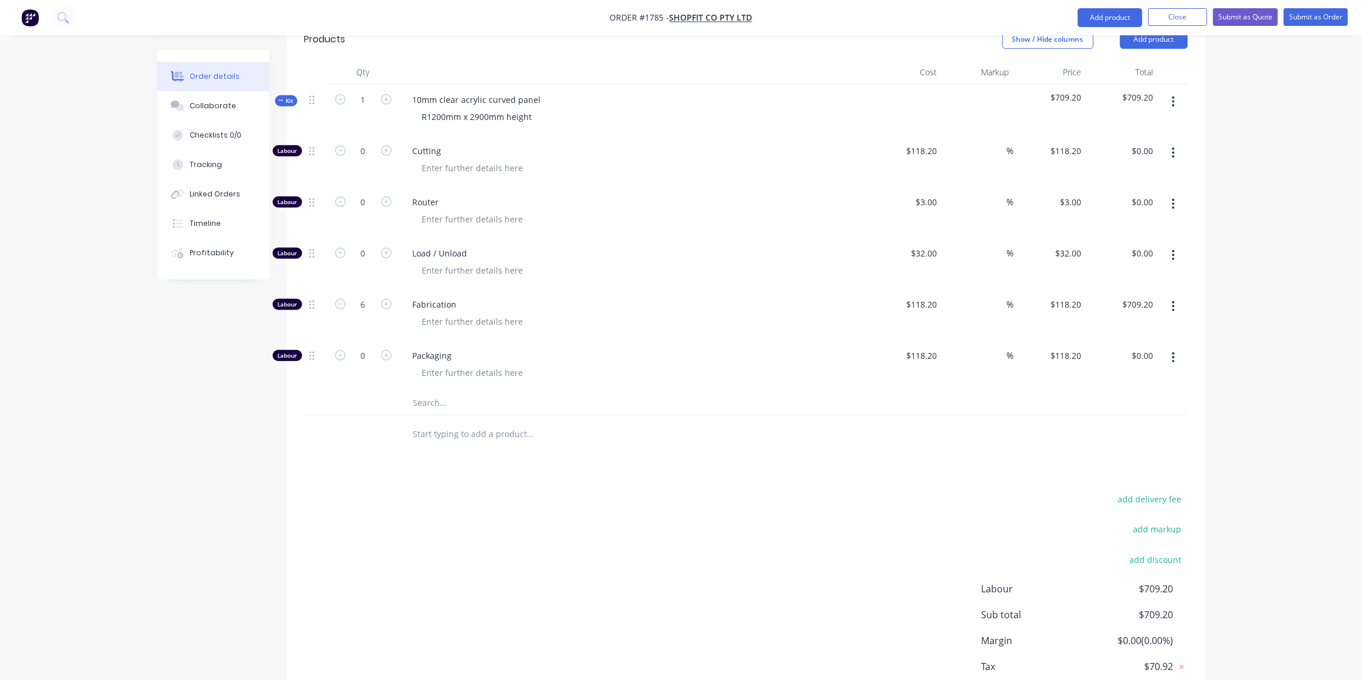
click at [426, 391] on input "text" at bounding box center [530, 403] width 235 height 24
type input "M"
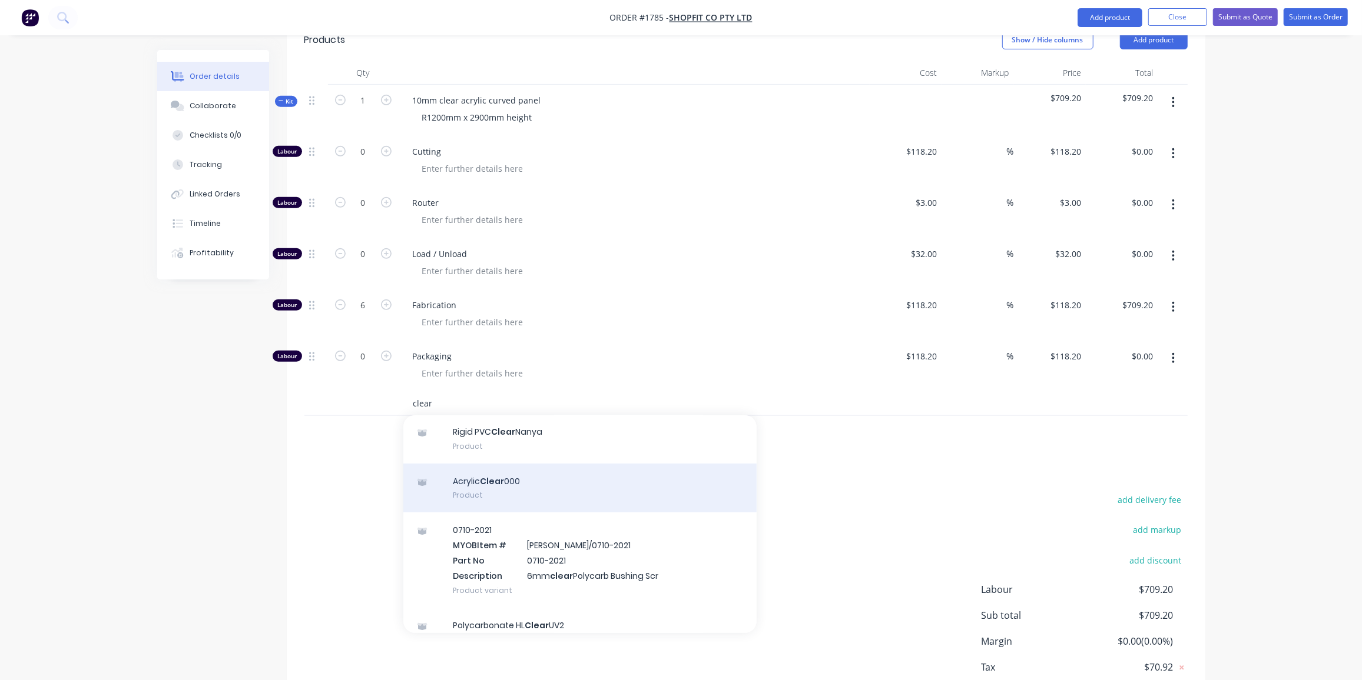
scroll to position [236, 0]
type input "clear"
click at [522, 464] on div "Acrylic Clear 000 Product" at bounding box center [579, 488] width 353 height 49
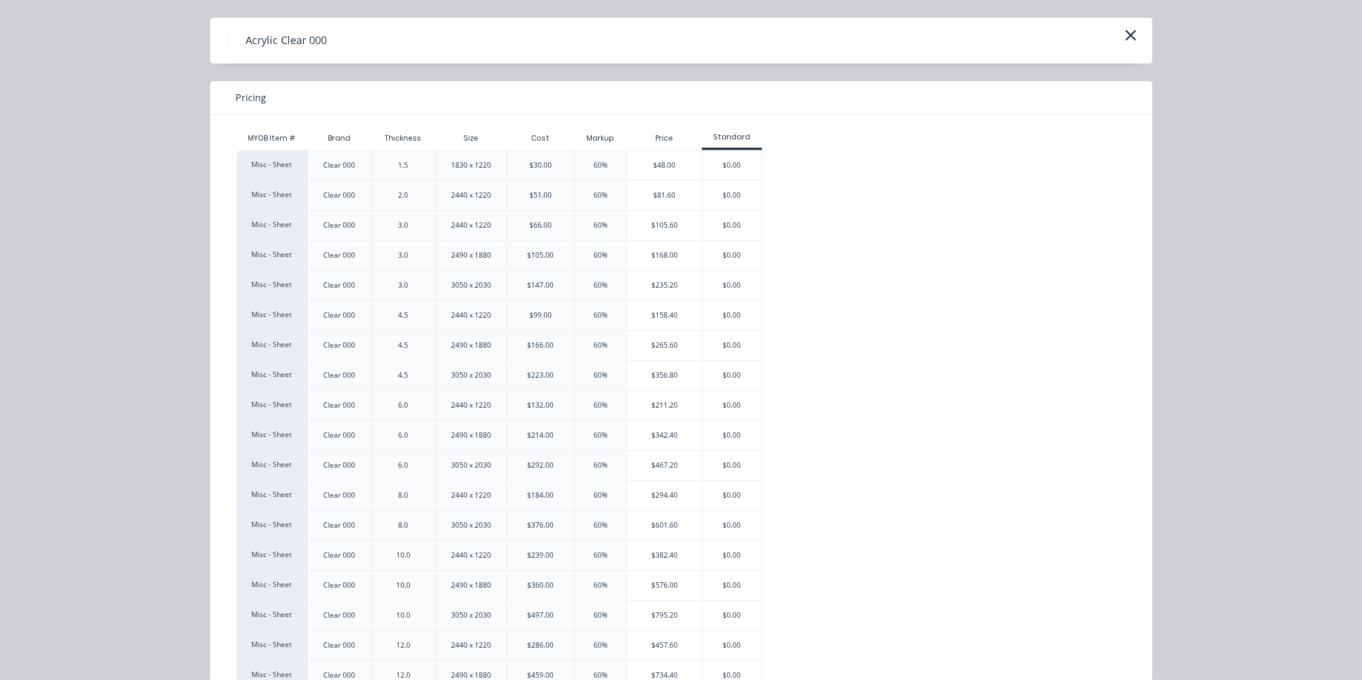
scroll to position [62, 0]
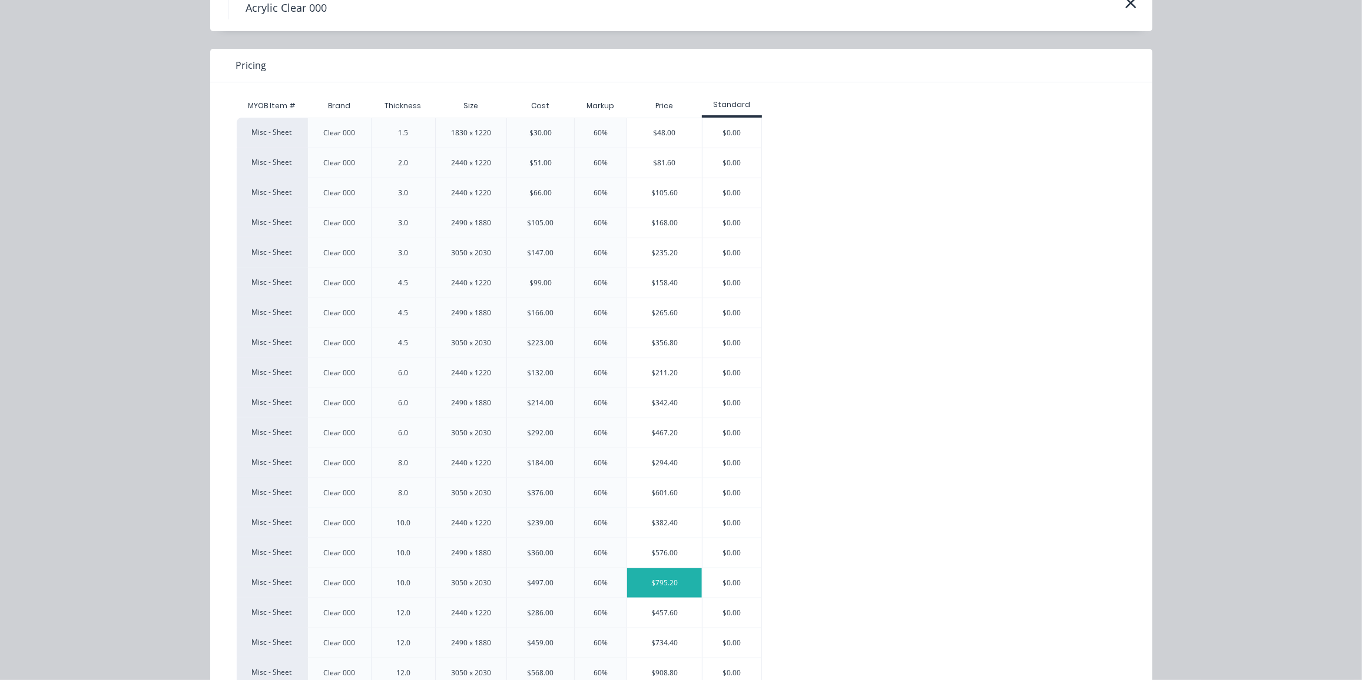
click at [655, 572] on div "$795.20" at bounding box center [664, 583] width 75 height 29
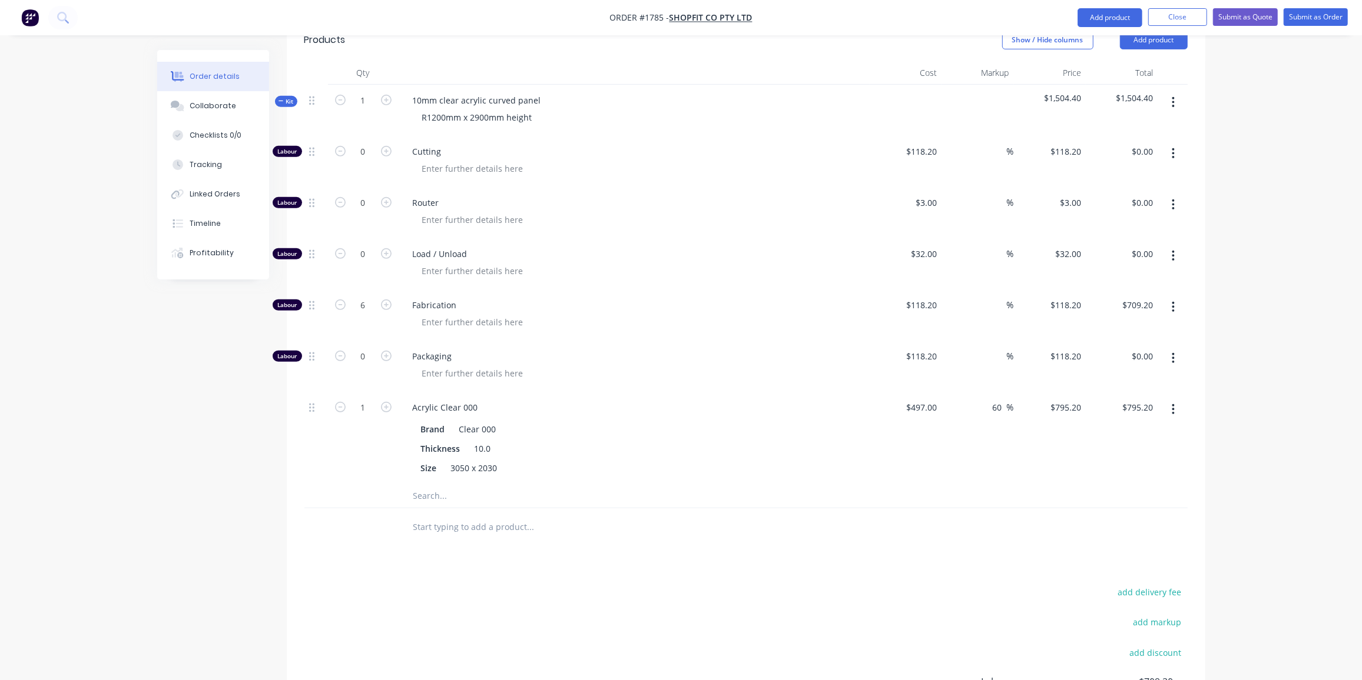
click at [448, 484] on input "text" at bounding box center [530, 496] width 235 height 24
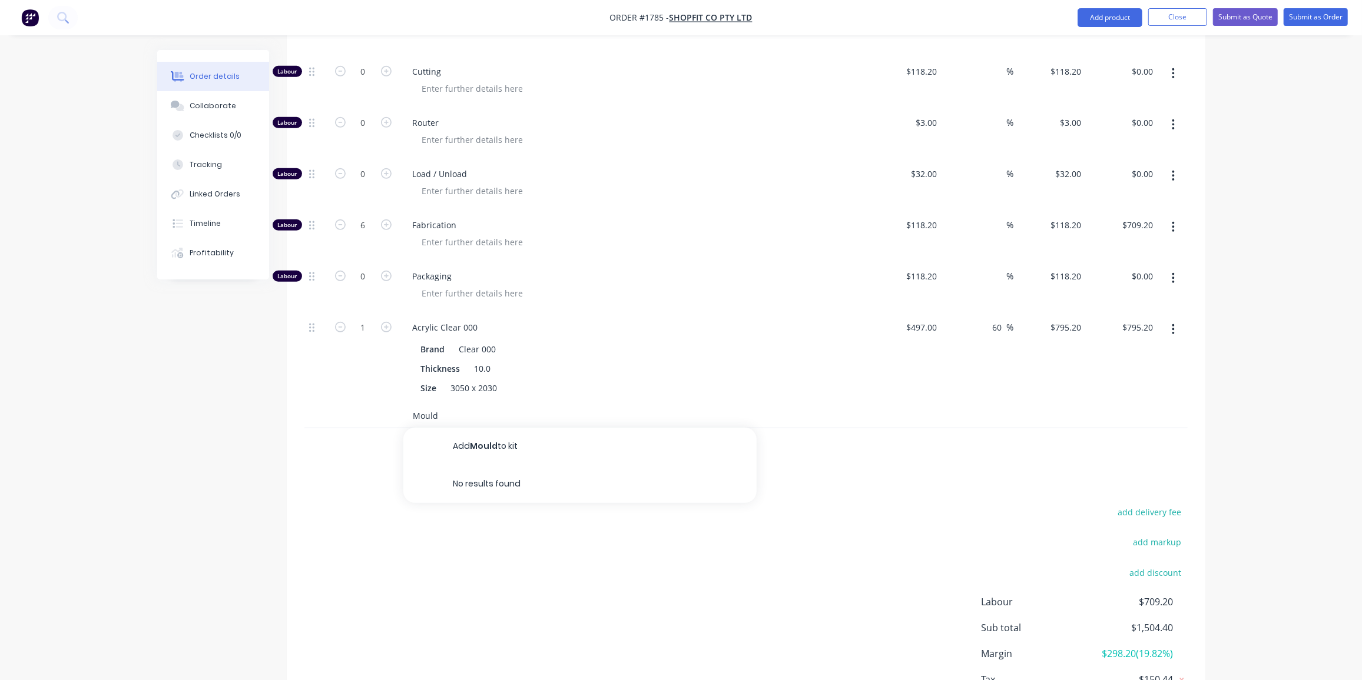
scroll to position [561, 0]
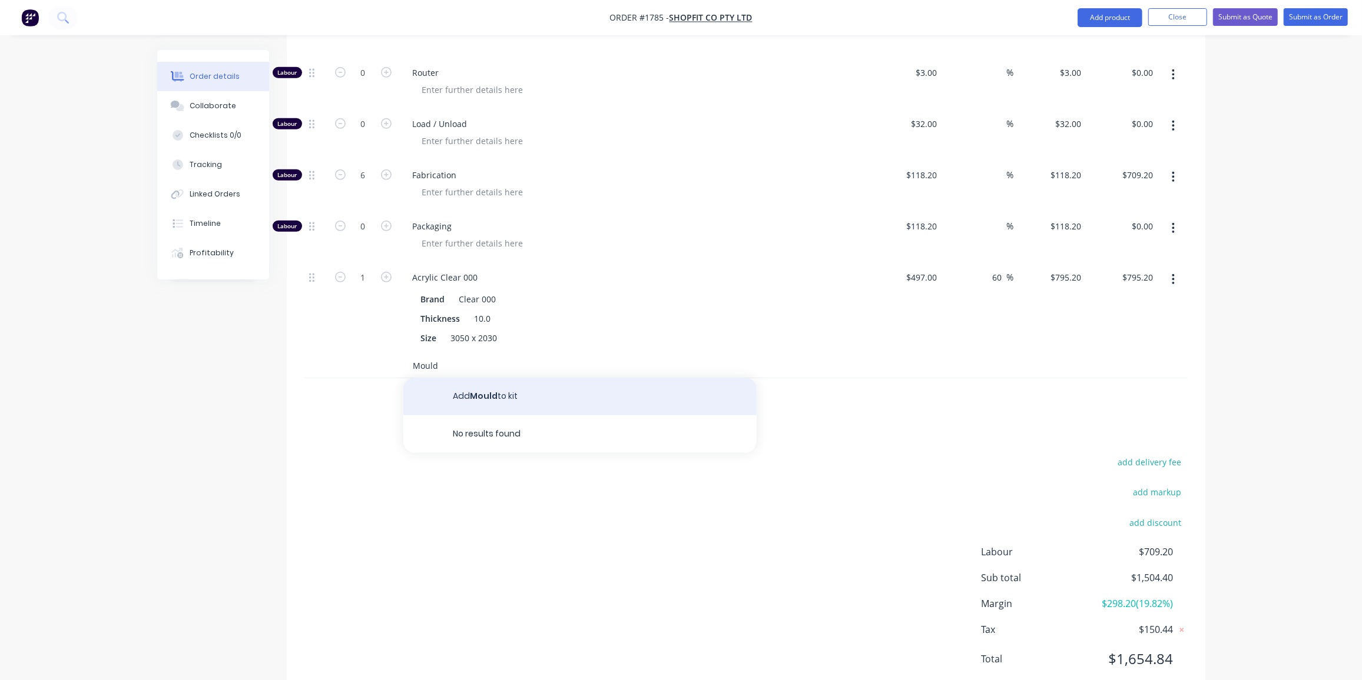
type input "Mould"
click at [517, 378] on button "Add Mould to kit" at bounding box center [579, 397] width 353 height 38
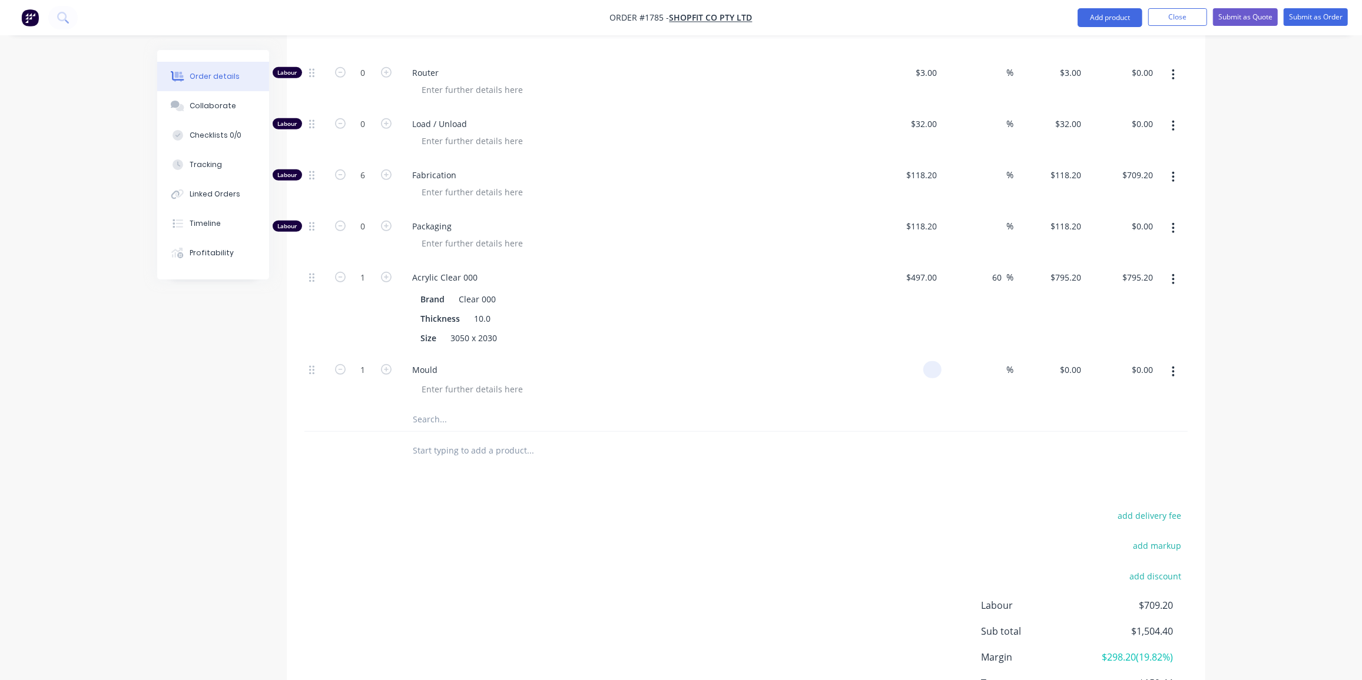
click at [928, 361] on input at bounding box center [935, 369] width 14 height 17
type input "$950.00"
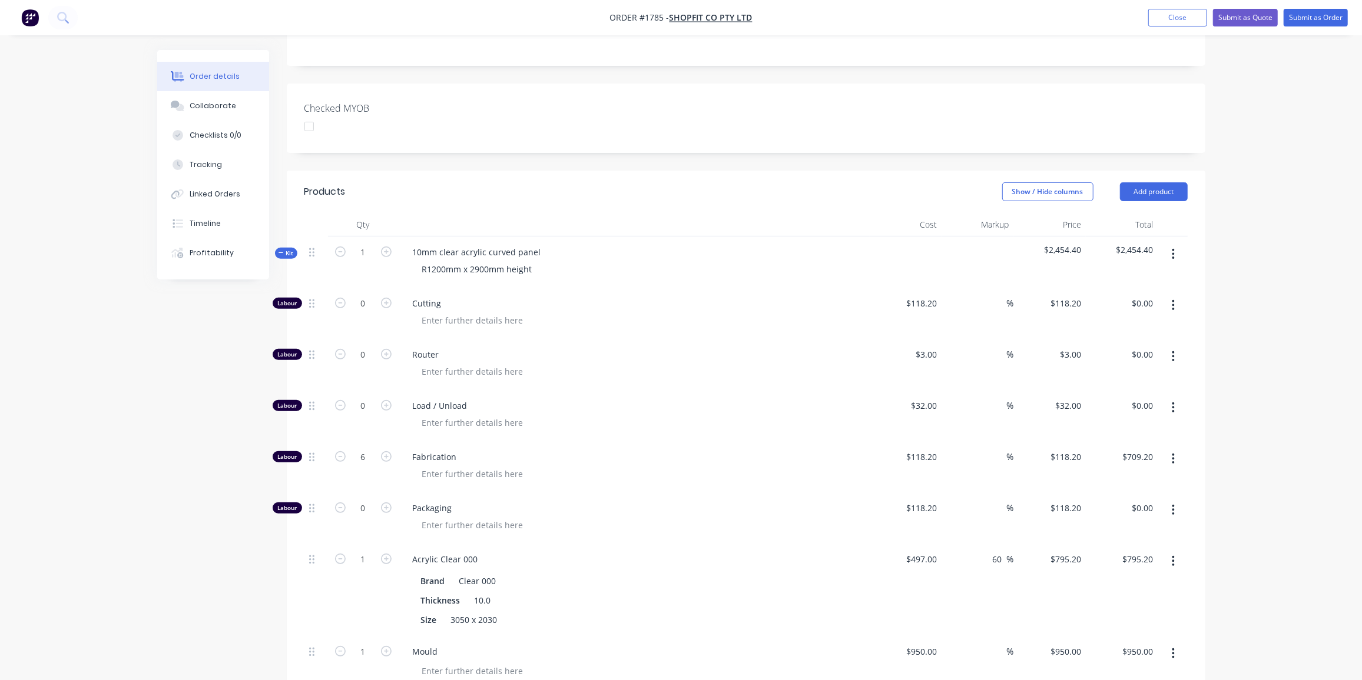
click at [278, 248] on button "Kit" at bounding box center [286, 253] width 22 height 11
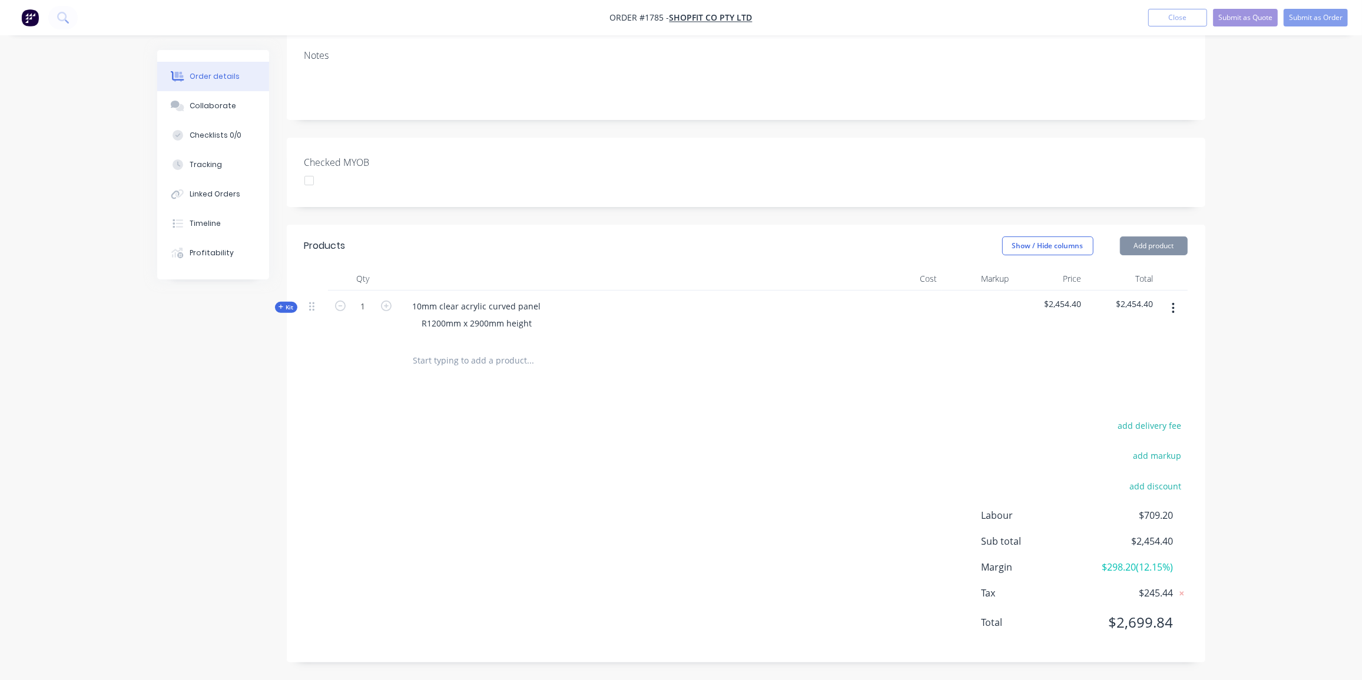
scroll to position [190, 0]
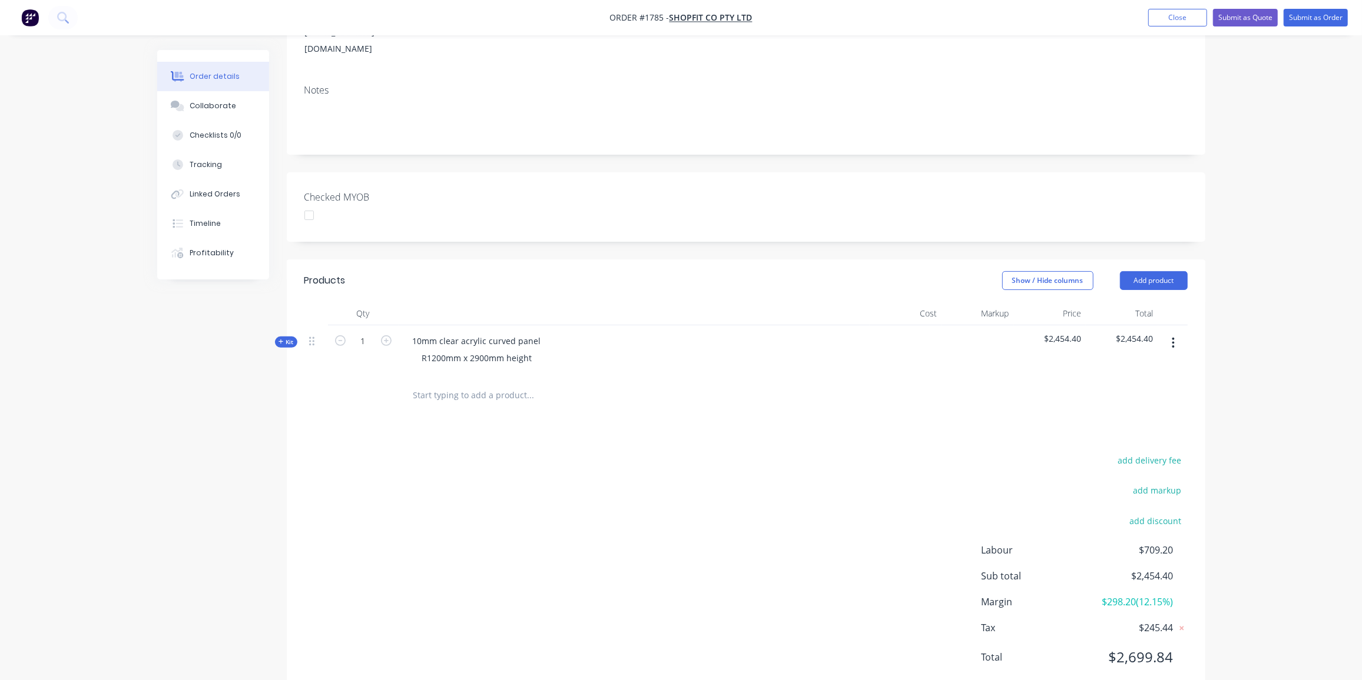
click at [1174, 338] on icon "button" at bounding box center [1173, 343] width 2 height 11
click at [1151, 413] on div "Duplicate" at bounding box center [1131, 421] width 91 height 17
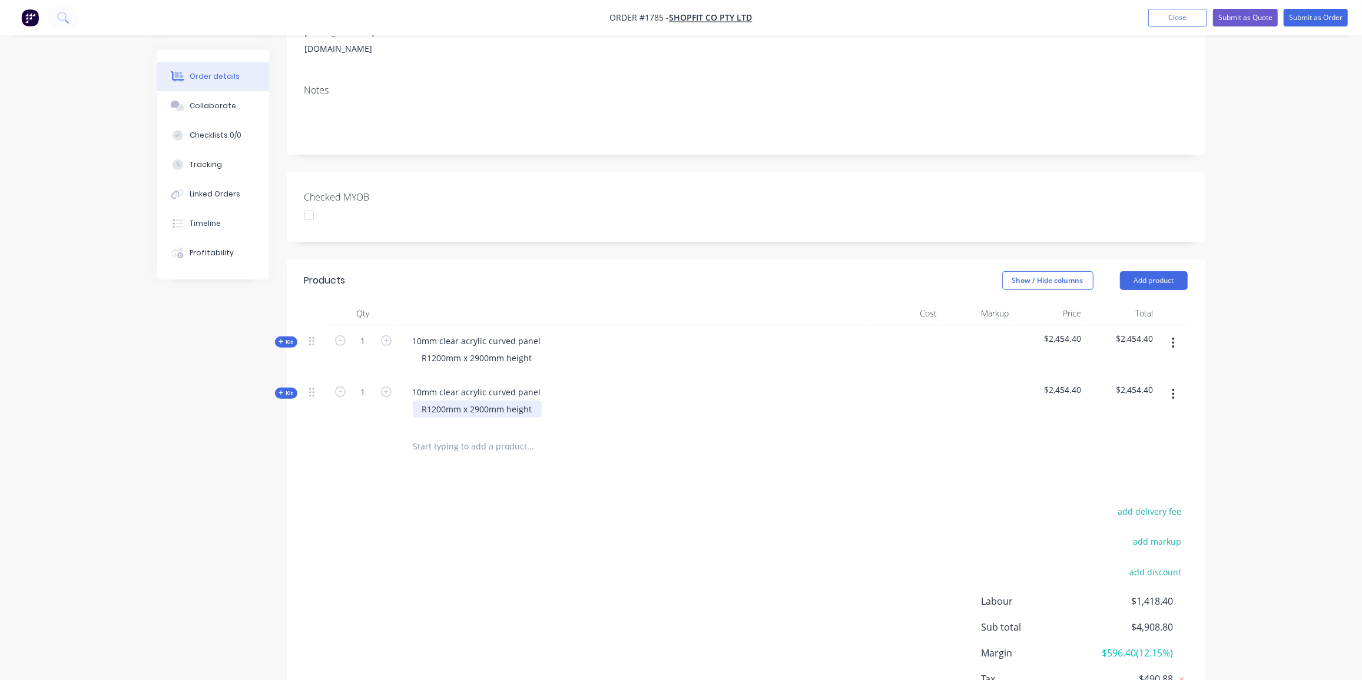
click at [445, 401] on div "R1200mm x 2900mm height" at bounding box center [477, 409] width 129 height 17
drag, startPoint x: 446, startPoint y: 373, endPoint x: 429, endPoint y: 381, distance: 18.2
click at [429, 400] on div "R1200mm x 2900mm height" at bounding box center [477, 408] width 129 height 17
click at [288, 389] on span "Kit" at bounding box center [285, 393] width 15 height 9
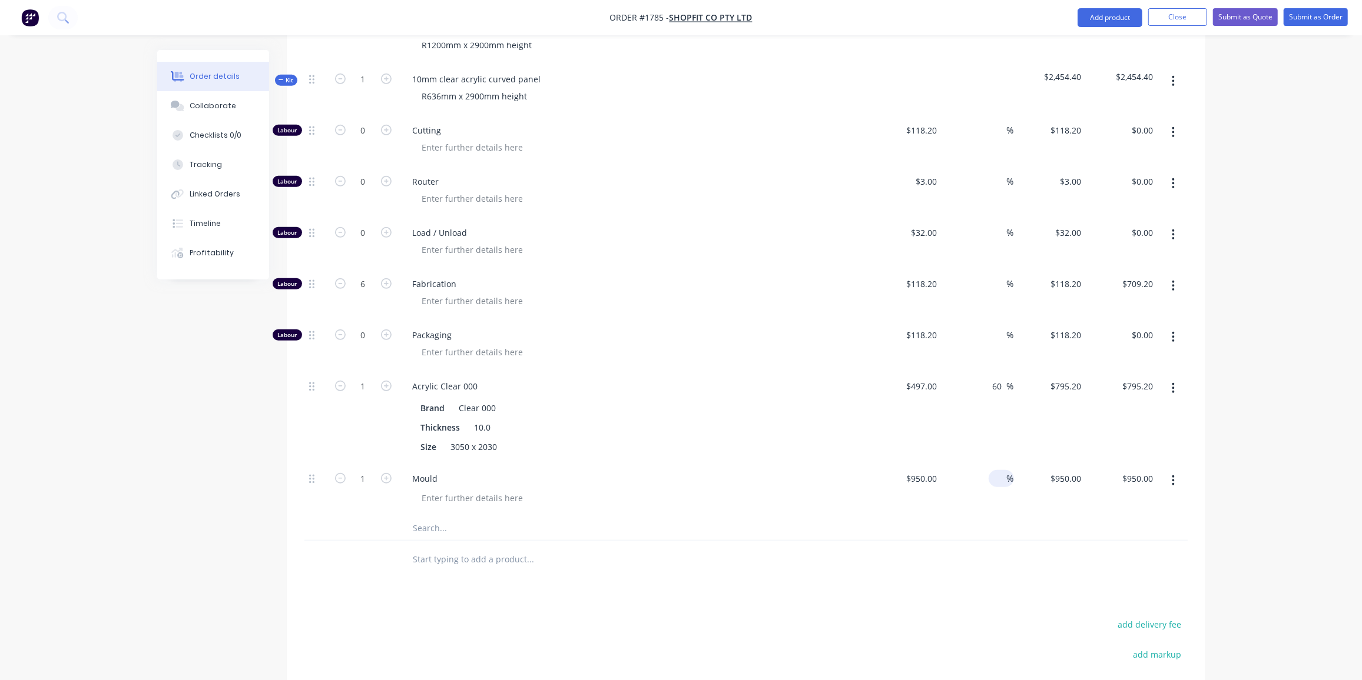
scroll to position [504, 0]
click at [924, 470] on input "950" at bounding box center [923, 478] width 36 height 17
type input "$550.00"
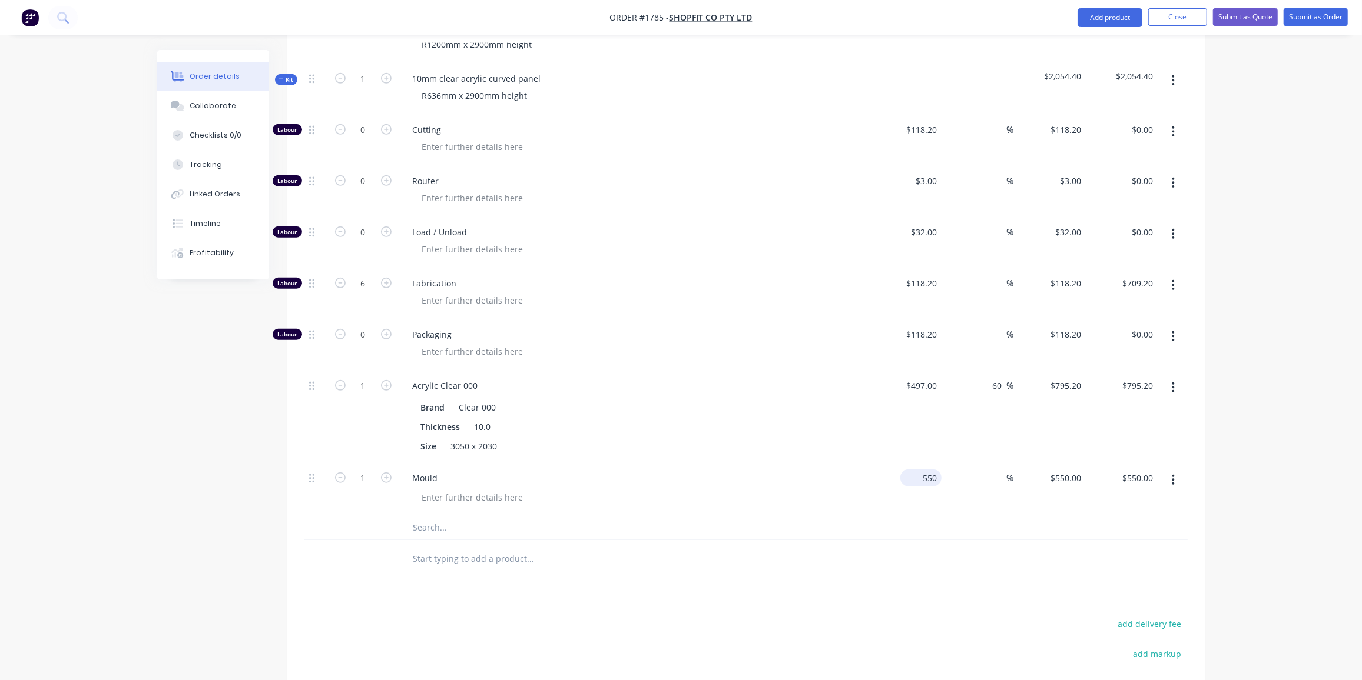
click at [928, 470] on input "550" at bounding box center [923, 478] width 36 height 17
type input "$5,650.00"
click at [925, 470] on input "5650" at bounding box center [929, 478] width 25 height 17
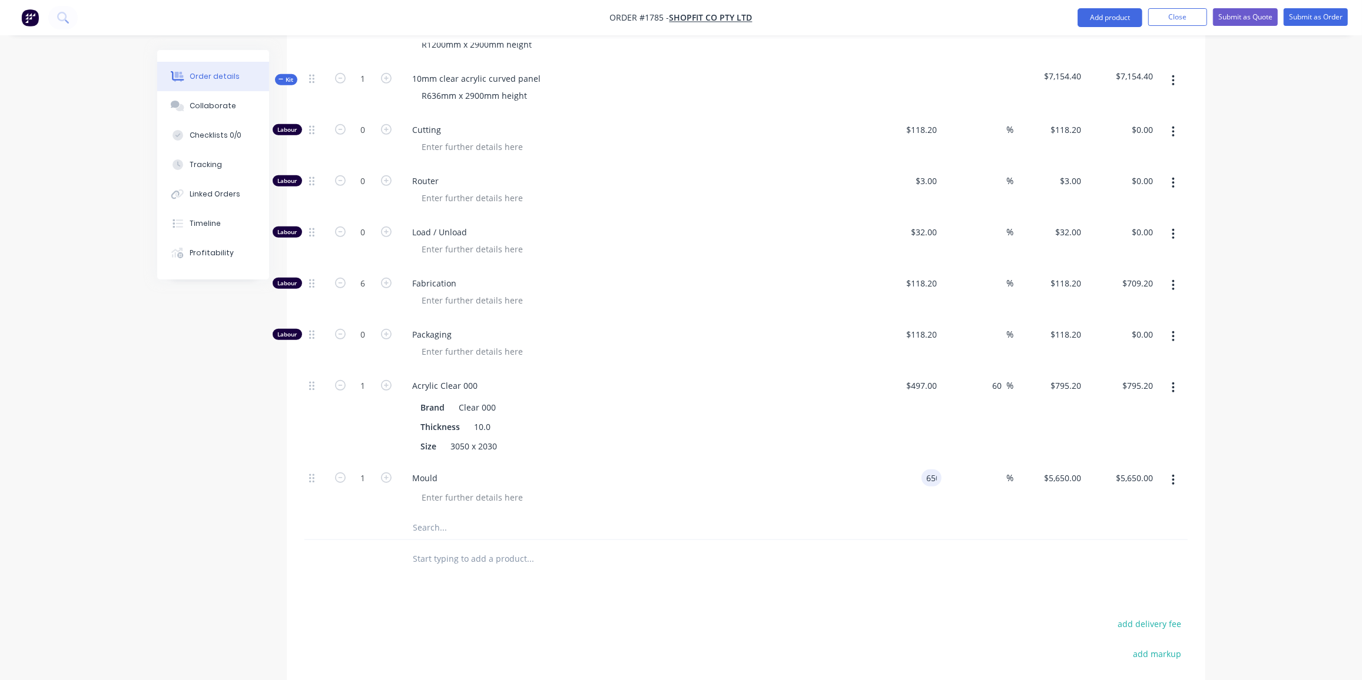
type input "$650.00"
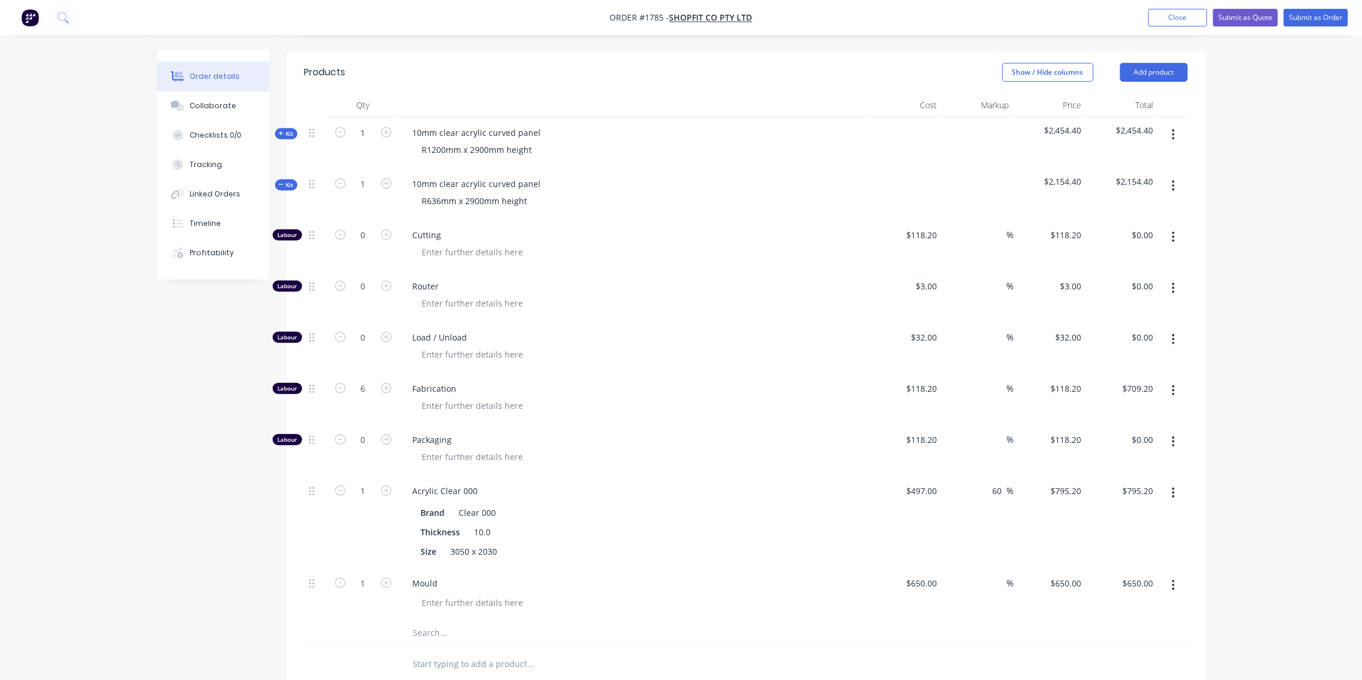
click at [288, 181] on span "Kit" at bounding box center [285, 185] width 15 height 9
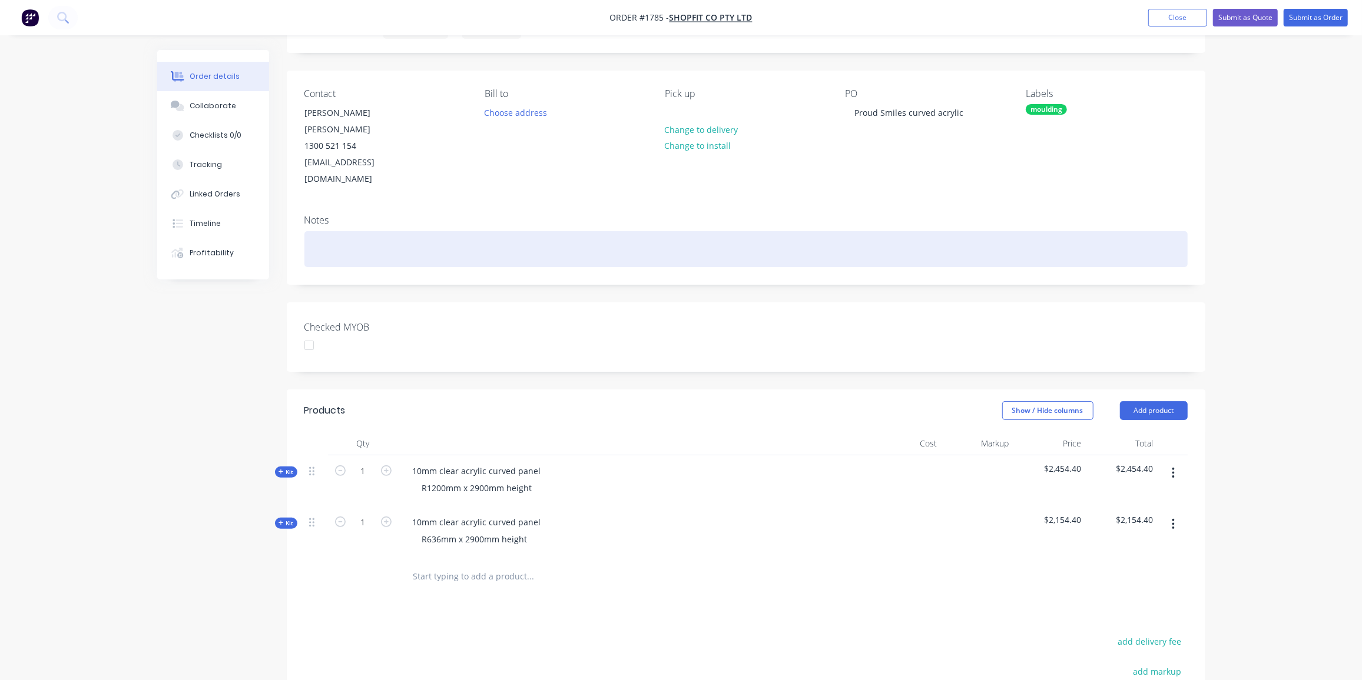
scroll to position [0, 0]
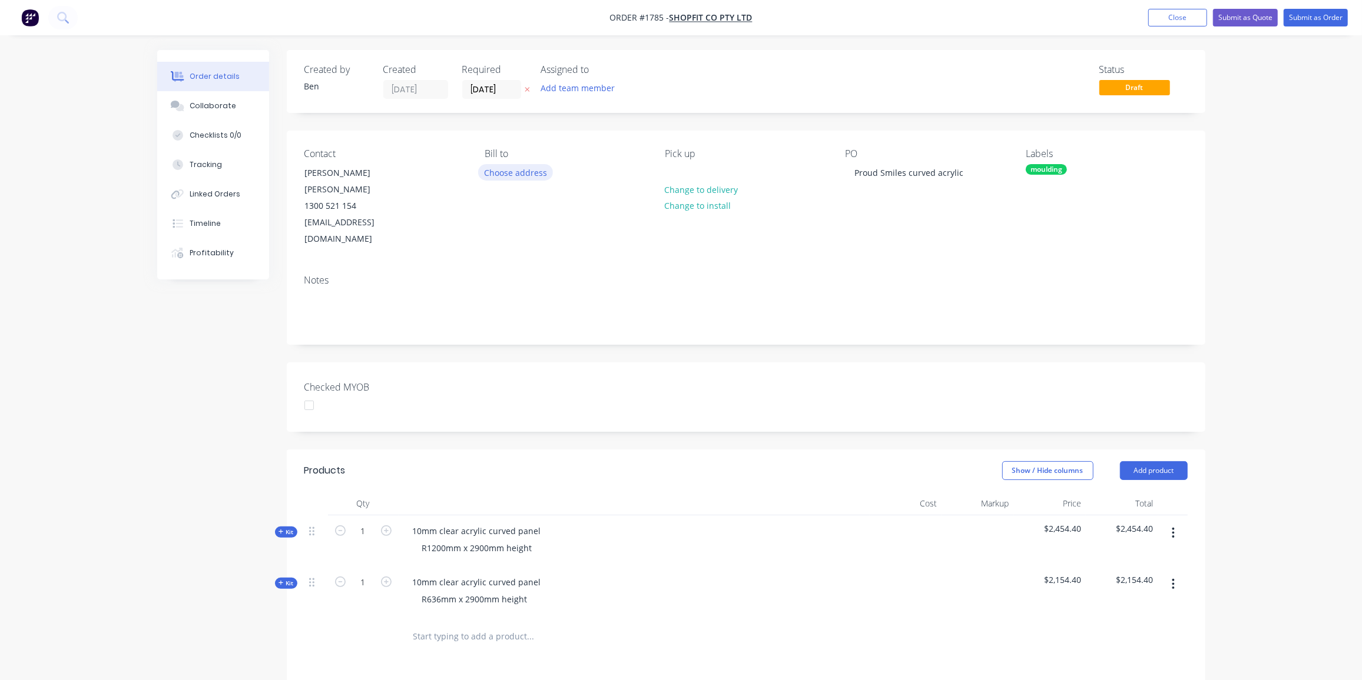
click at [536, 174] on button "Choose address" at bounding box center [515, 172] width 75 height 16
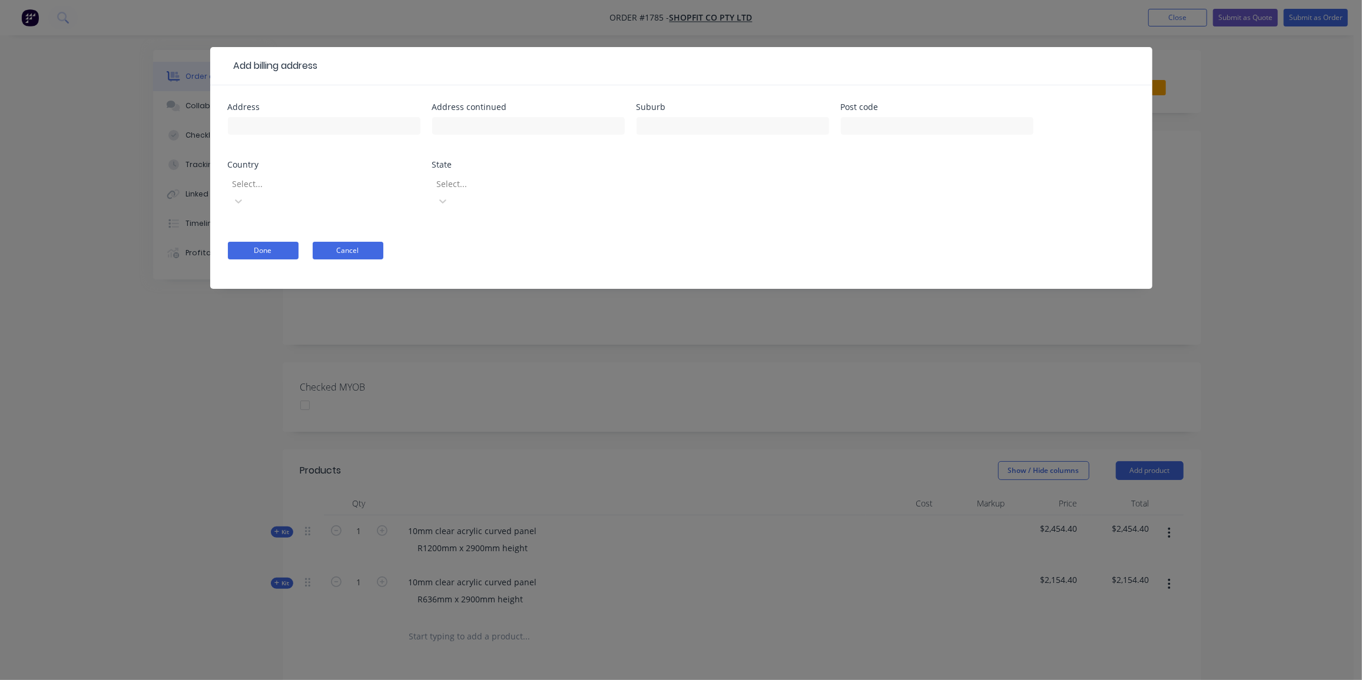
click at [360, 242] on button "Cancel" at bounding box center [348, 251] width 71 height 18
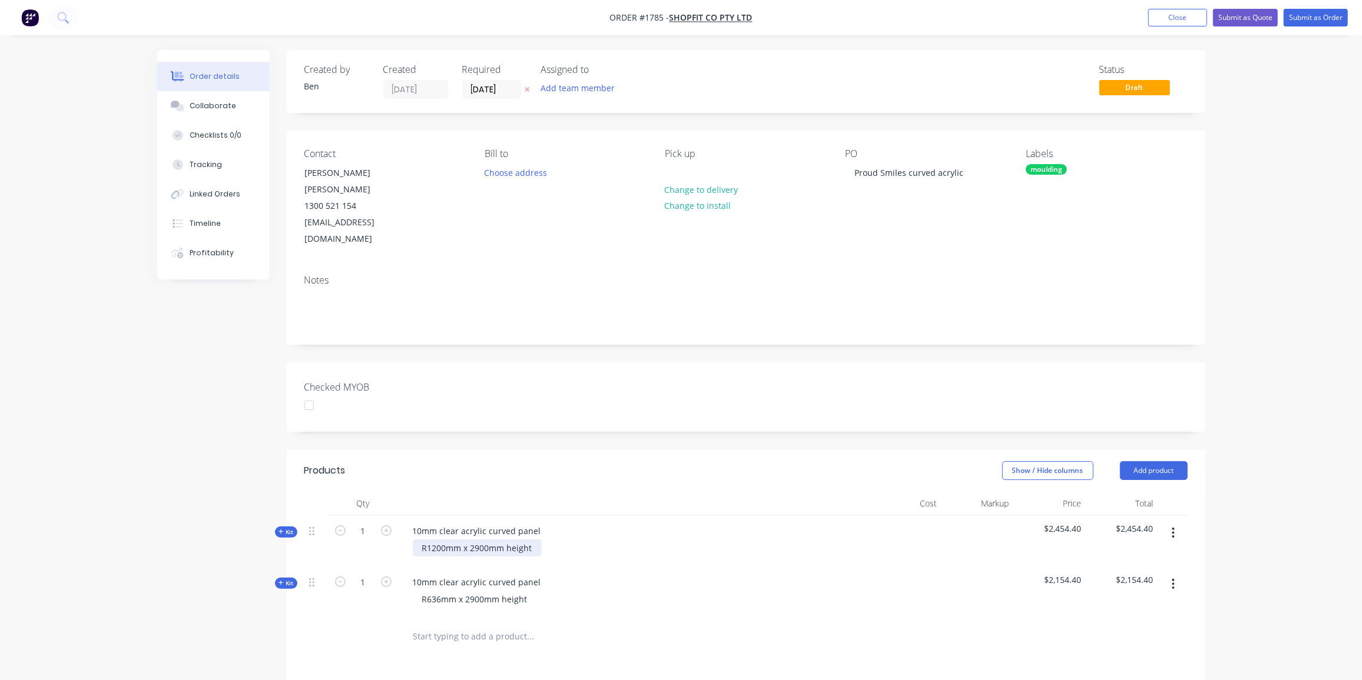
click at [532, 540] on div "R1200mm x 2900mm height" at bounding box center [477, 548] width 129 height 17
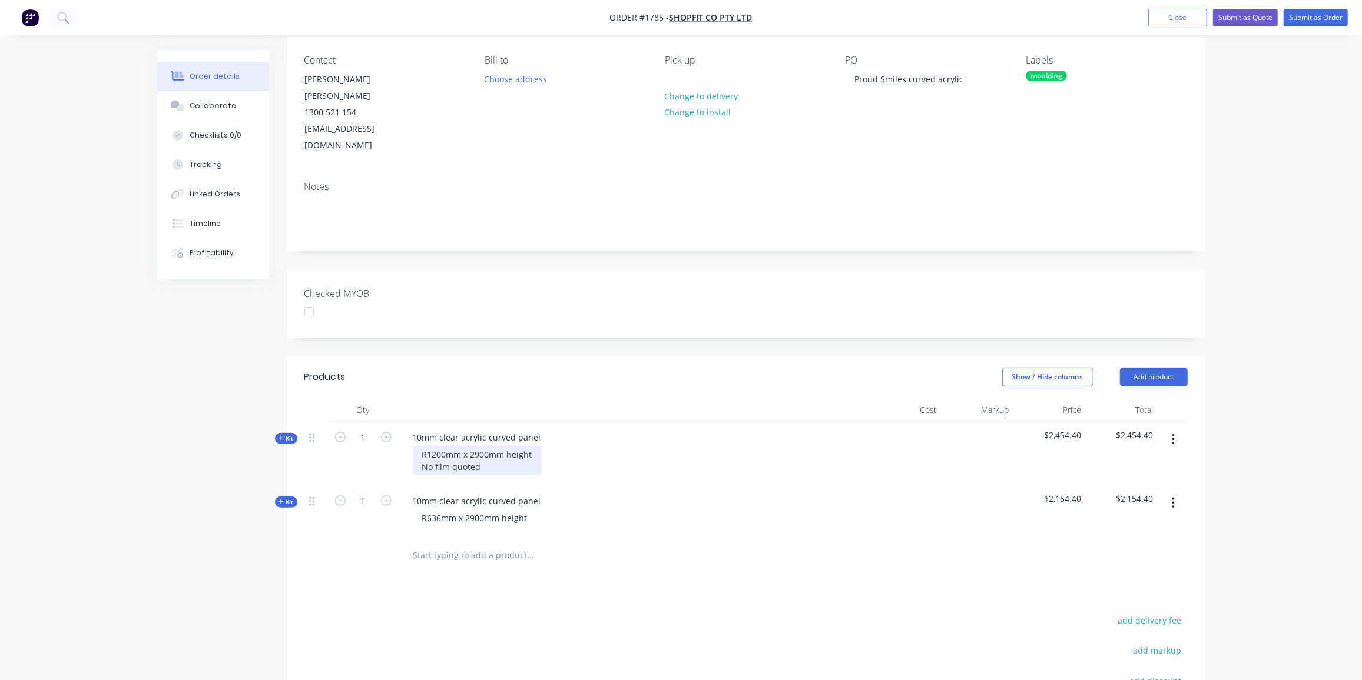
scroll to position [94, 0]
click at [529, 509] on div "R636mm x 2900mm height" at bounding box center [475, 517] width 124 height 17
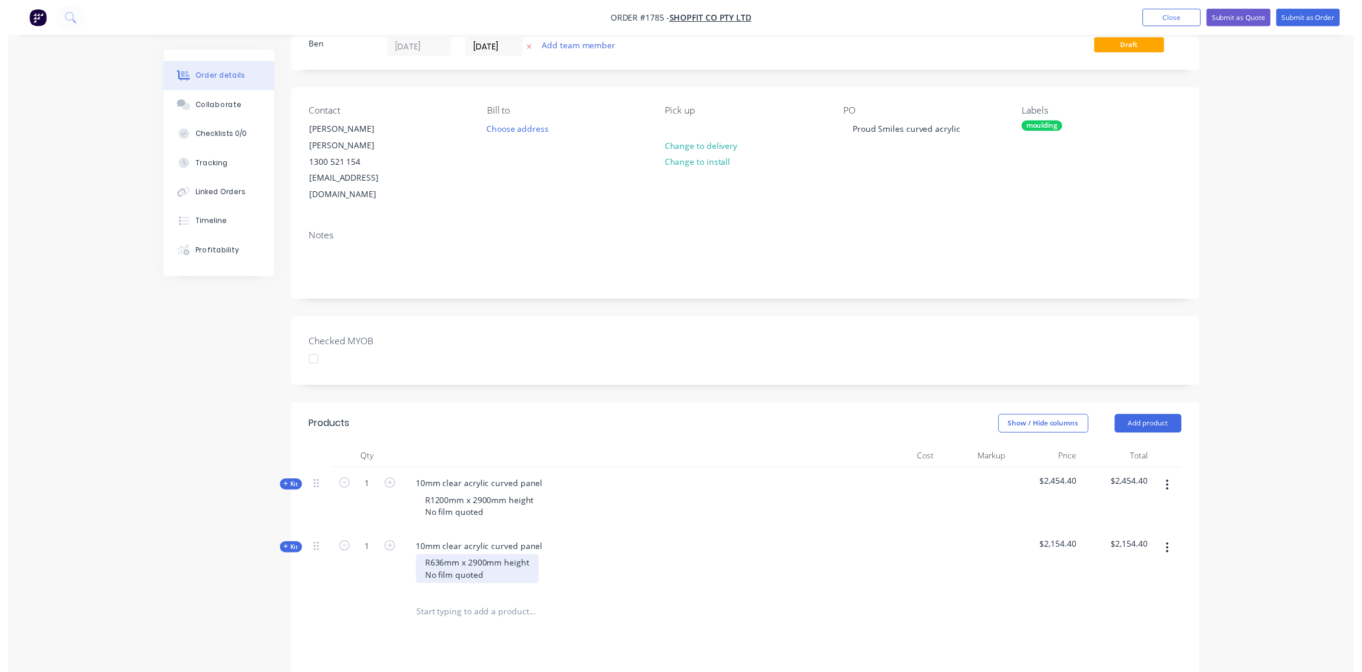
scroll to position [0, 0]
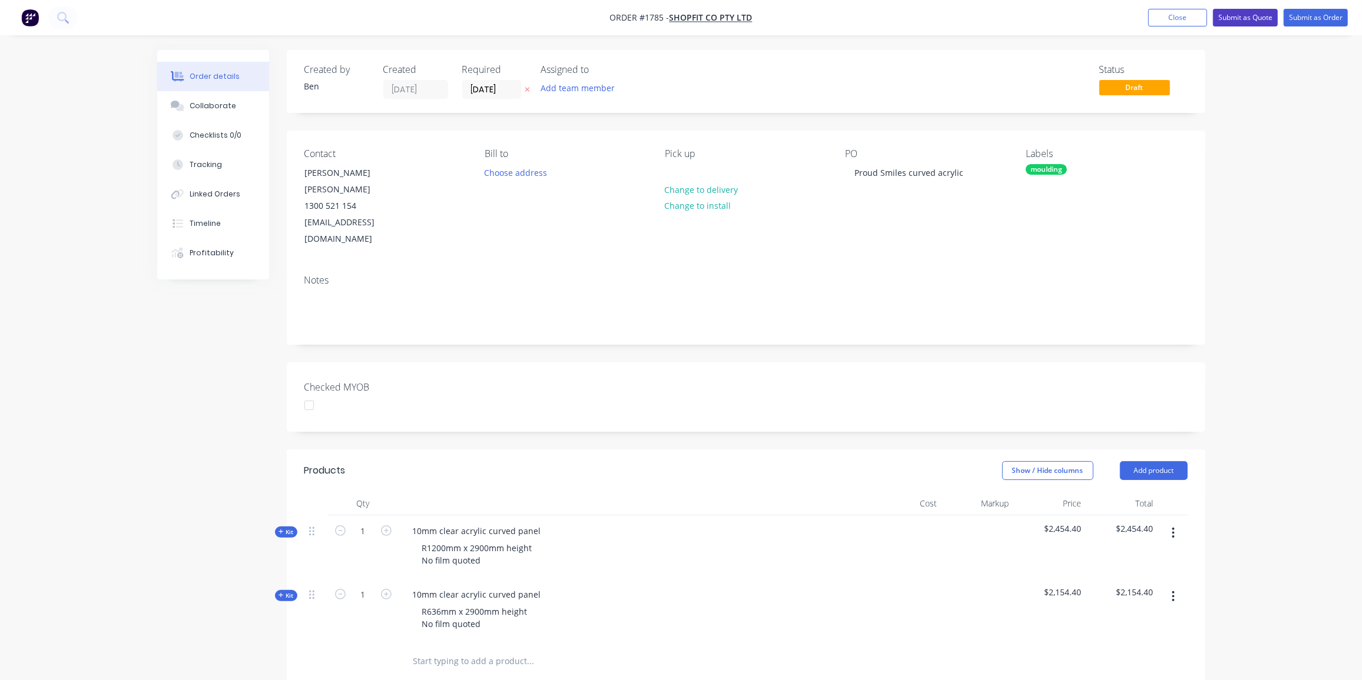
click at [1242, 25] on button "Submit as Quote" at bounding box center [1245, 18] width 65 height 18
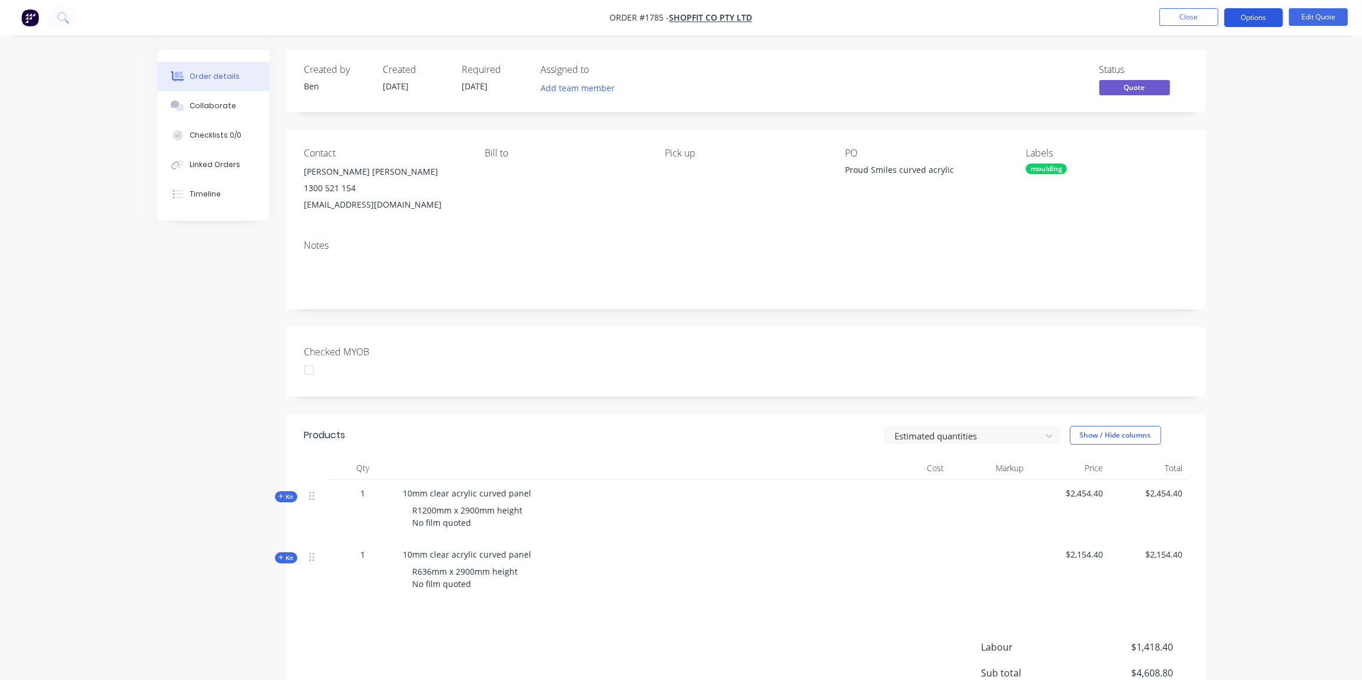
click at [1265, 21] on button "Options" at bounding box center [1253, 17] width 59 height 19
click at [1207, 65] on div "Quote" at bounding box center [1218, 71] width 108 height 17
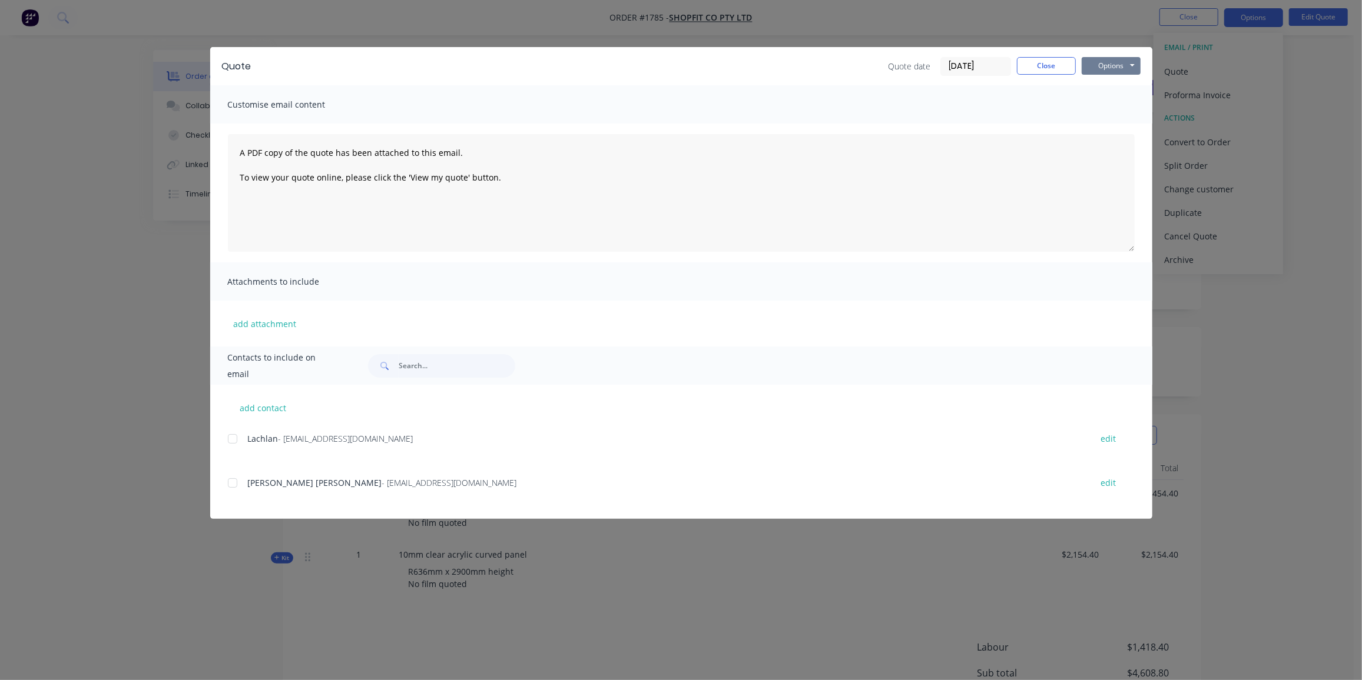
click at [1133, 70] on button "Options" at bounding box center [1110, 66] width 59 height 18
click at [1128, 82] on button "Preview" at bounding box center [1118, 86] width 75 height 19
drag, startPoint x: 238, startPoint y: 482, endPoint x: 251, endPoint y: 473, distance: 15.7
click at [238, 482] on div at bounding box center [233, 484] width 24 height 24
click at [1107, 74] on div "Options Preview Print Email" at bounding box center [1110, 66] width 59 height 19
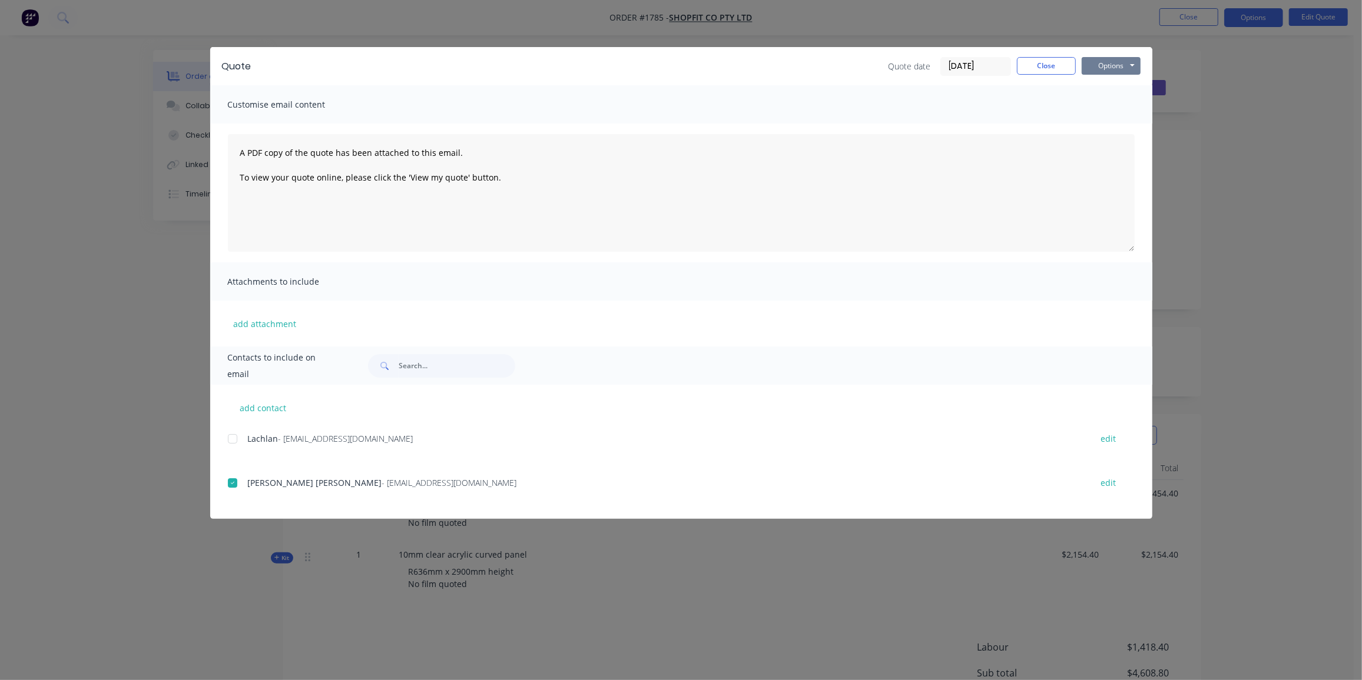
click at [1108, 65] on button "Options" at bounding box center [1110, 66] width 59 height 18
click at [1108, 125] on button "Email" at bounding box center [1118, 125] width 75 height 19
click at [1037, 65] on button "Close" at bounding box center [1046, 66] width 59 height 18
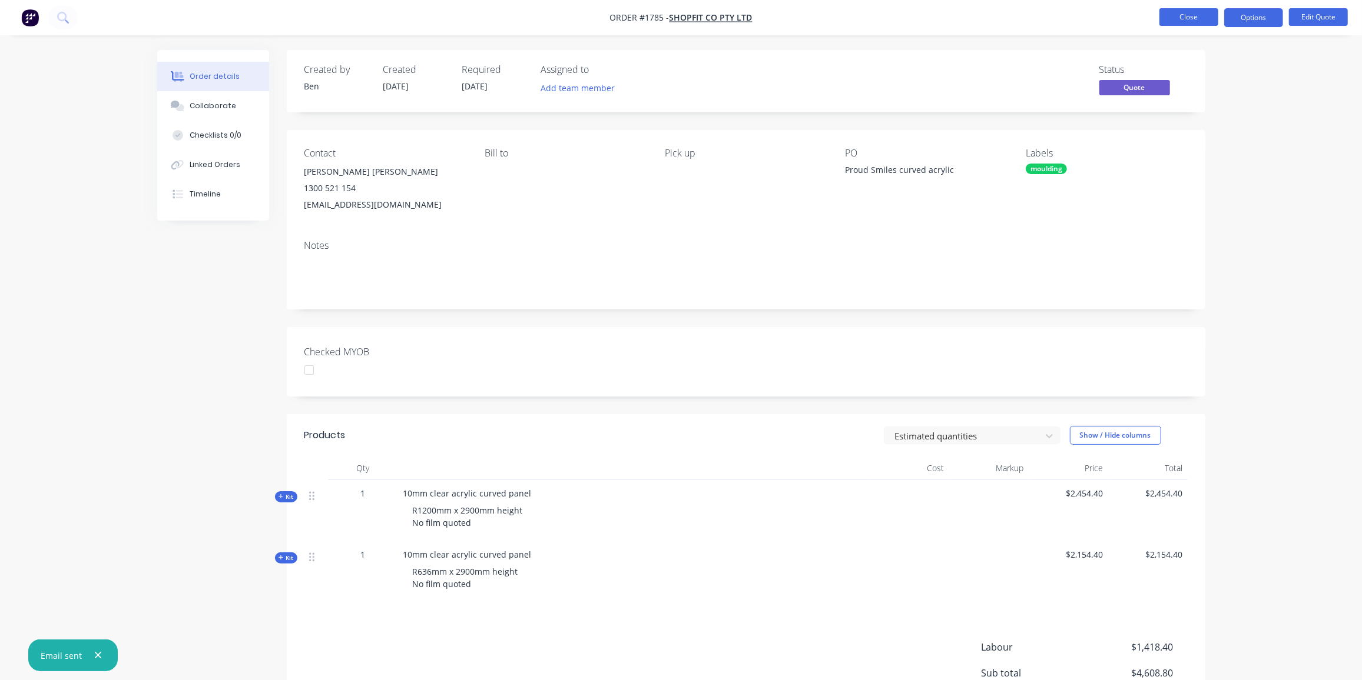
click at [1186, 14] on button "Close" at bounding box center [1188, 17] width 59 height 18
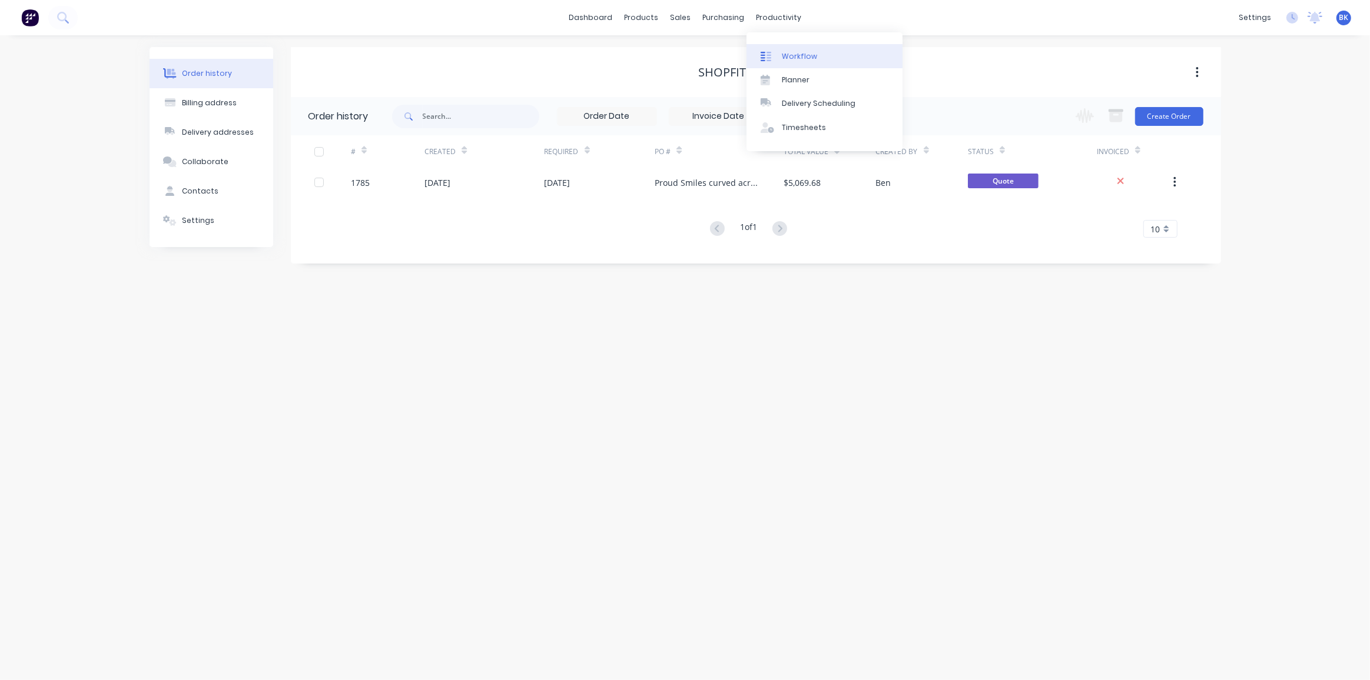
click at [788, 49] on link "Workflow" at bounding box center [824, 56] width 156 height 24
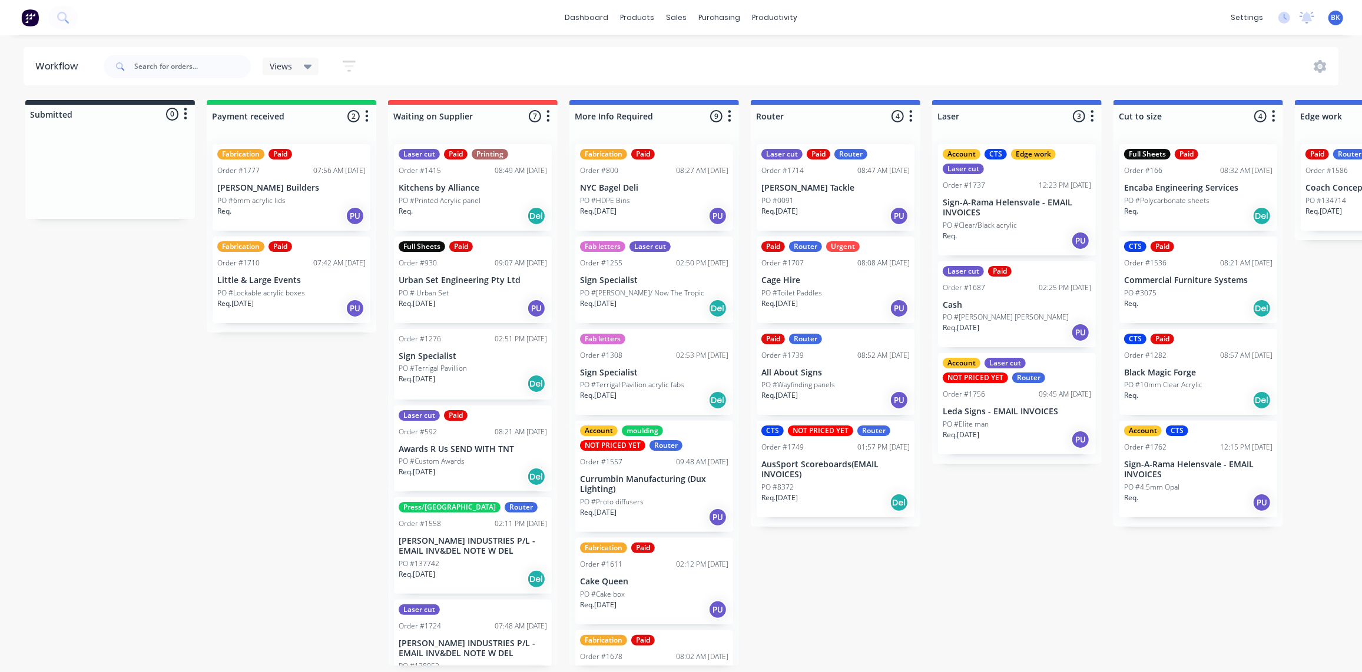
click at [259, 198] on p "PO #6mm acrylic lids" at bounding box center [251, 200] width 68 height 11
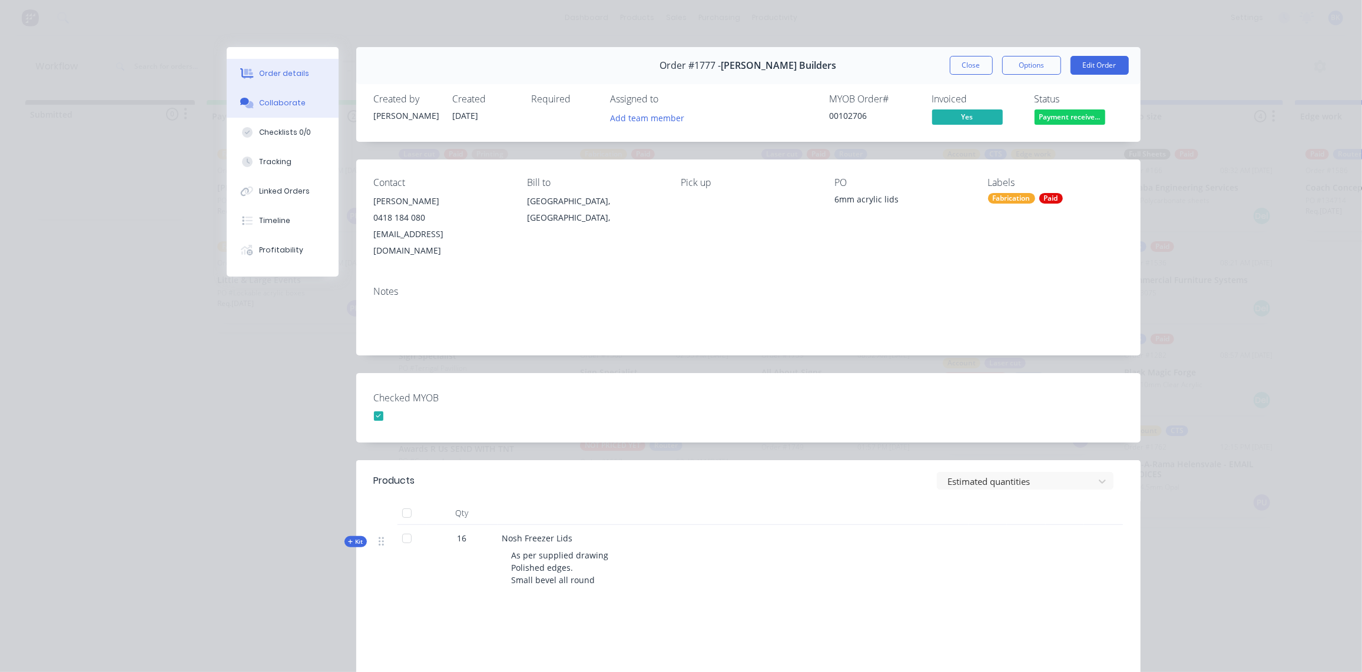
click at [298, 109] on button "Collaborate" at bounding box center [283, 102] width 112 height 29
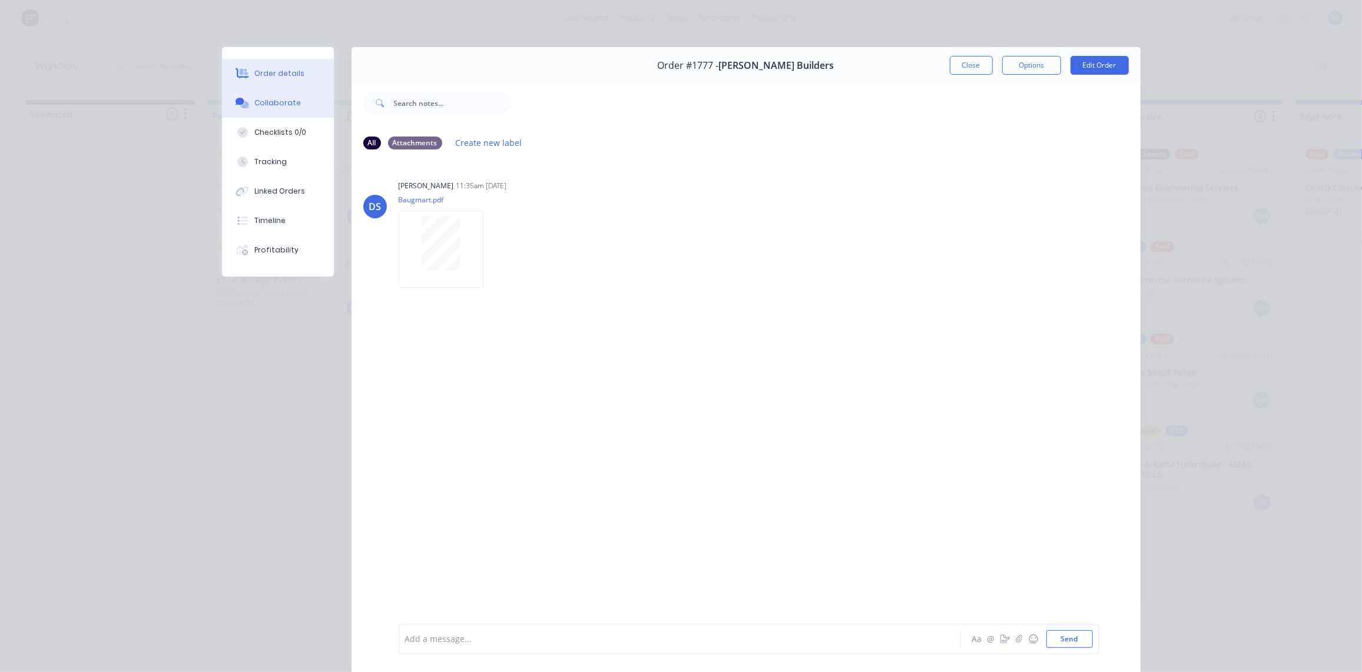
click at [267, 78] on div "Order details" at bounding box center [279, 73] width 50 height 11
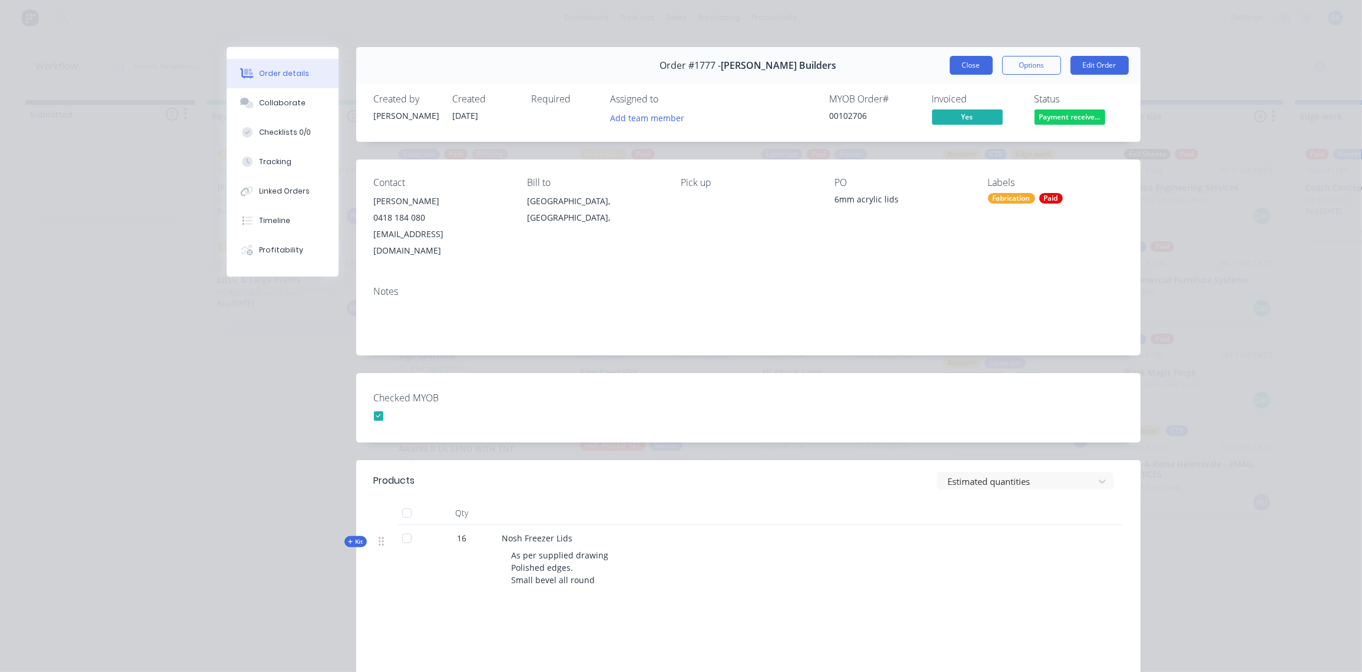
click at [976, 67] on button "Close" at bounding box center [971, 65] width 43 height 19
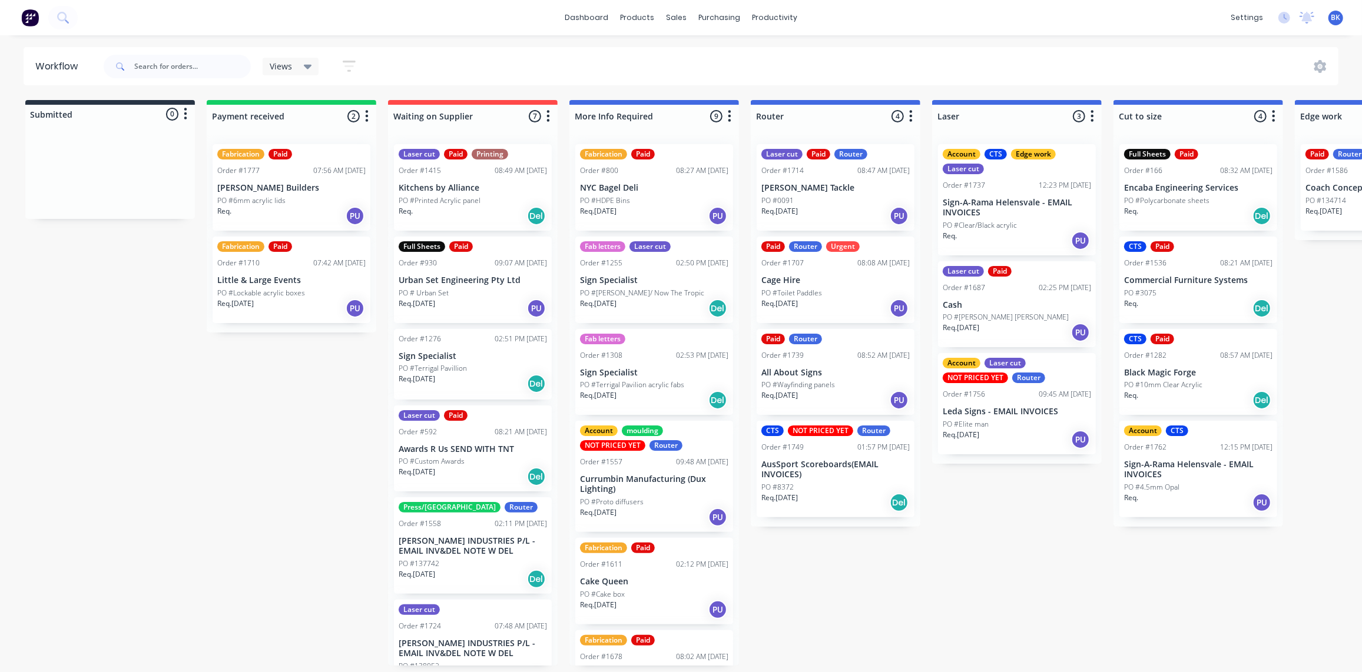
click at [273, 295] on p "PO #Lockable acrylic boxes" at bounding box center [261, 293] width 88 height 11
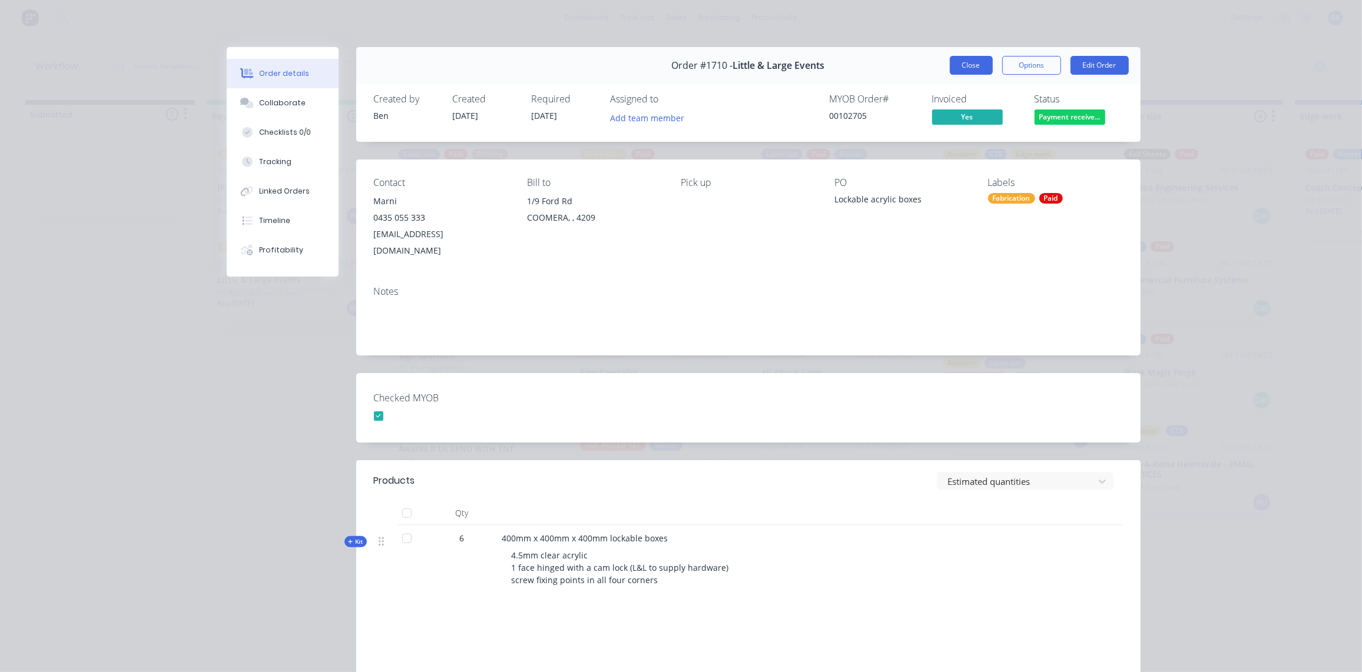
click at [963, 67] on button "Close" at bounding box center [971, 65] width 43 height 19
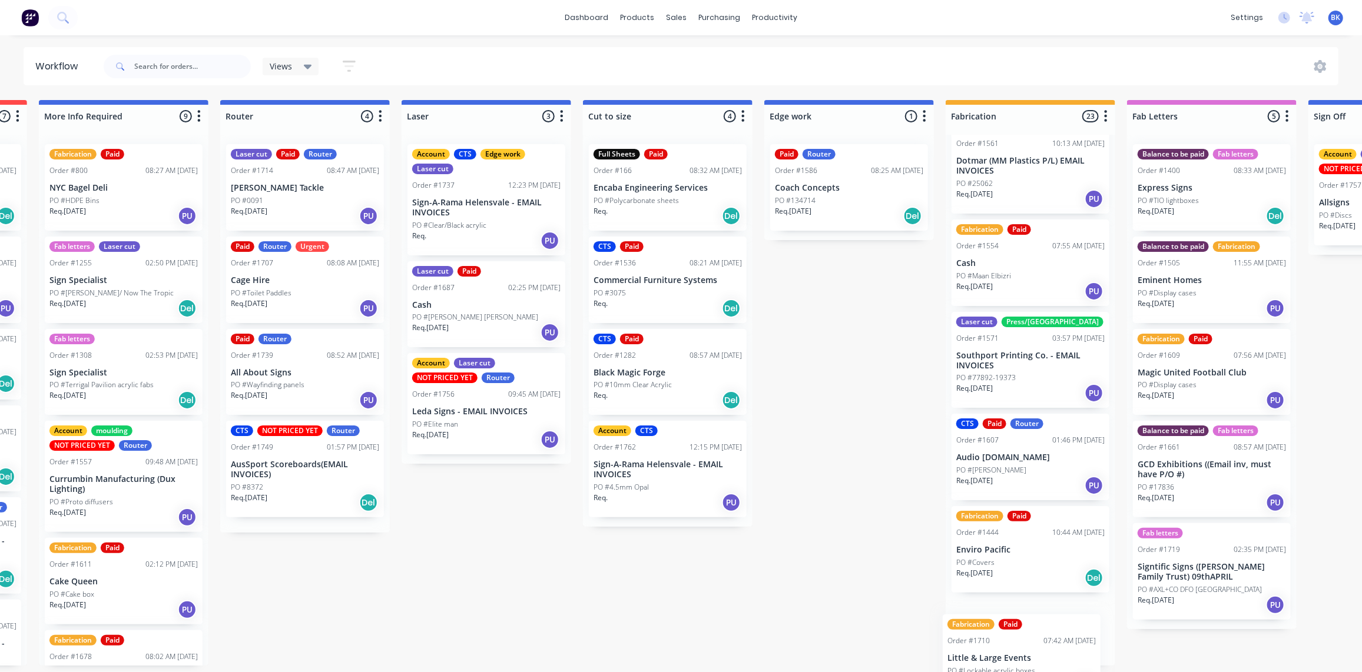
scroll to position [705, 0]
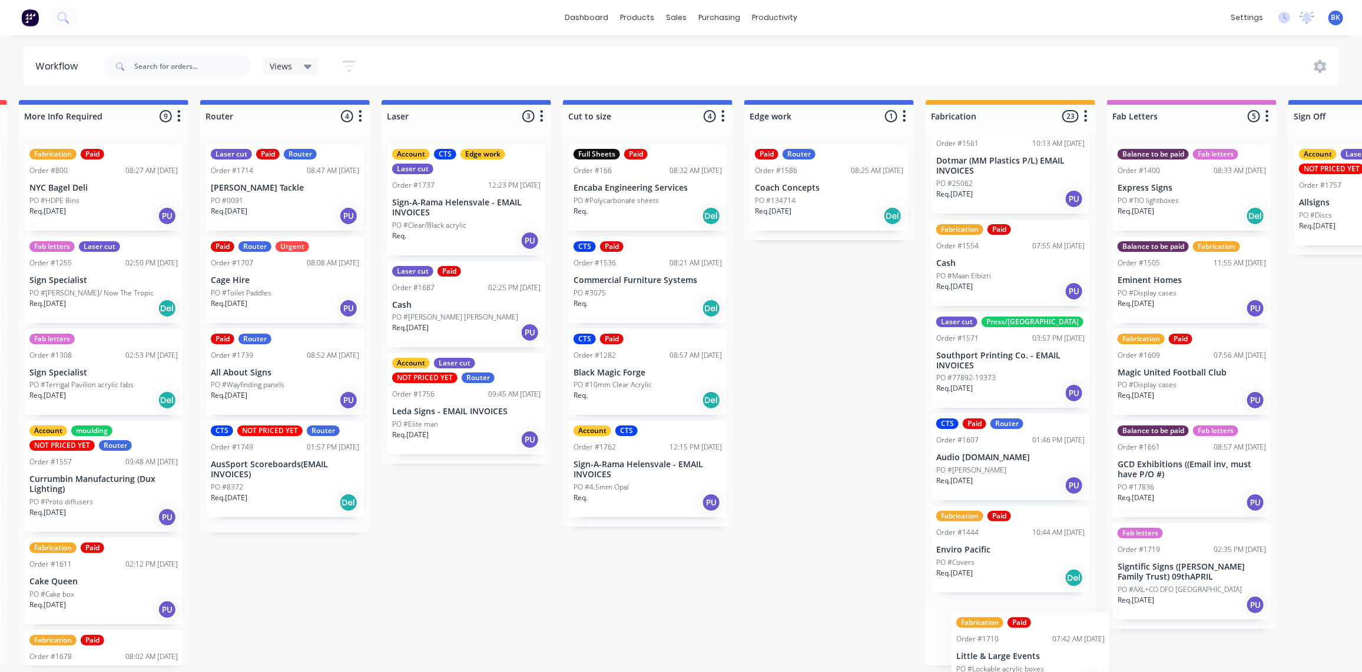
drag, startPoint x: 254, startPoint y: 287, endPoint x: 998, endPoint y: 669, distance: 836.7
click at [998, 666] on div "Submitted 0 Status colour #273444 hex #273444 Save Cancel Summaries Total order…" at bounding box center [849, 383] width 2817 height 566
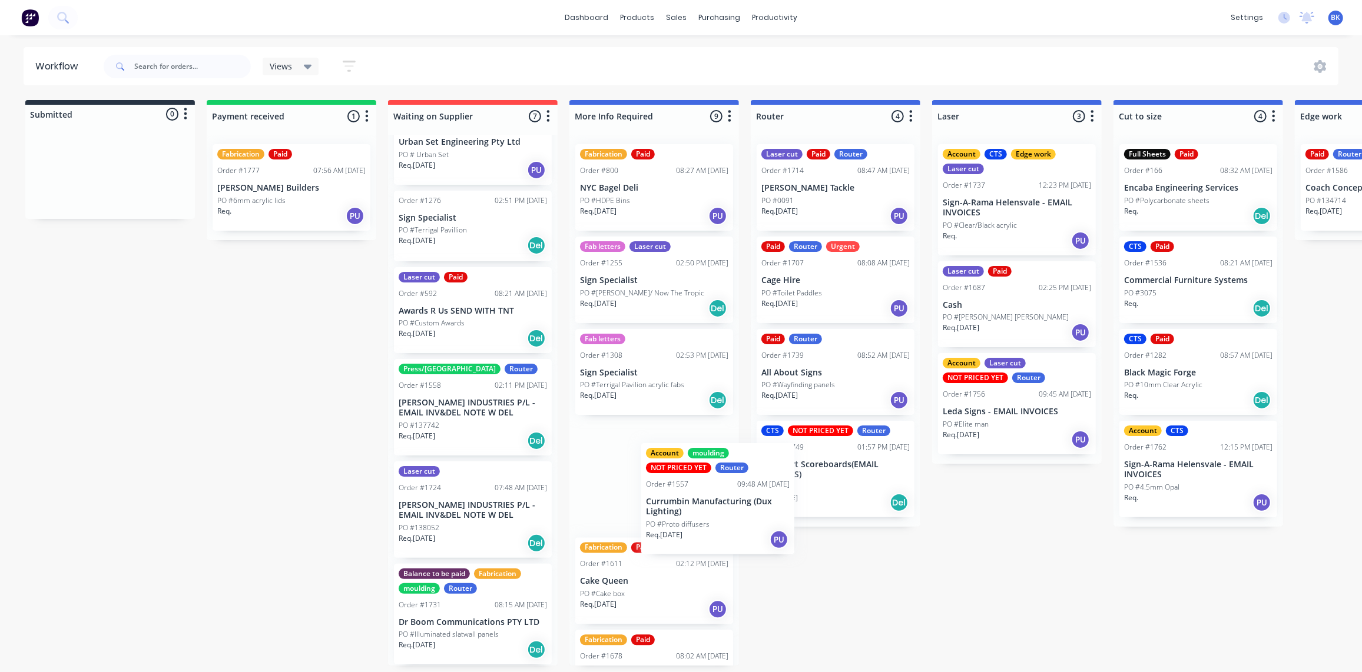
scroll to position [1, 0]
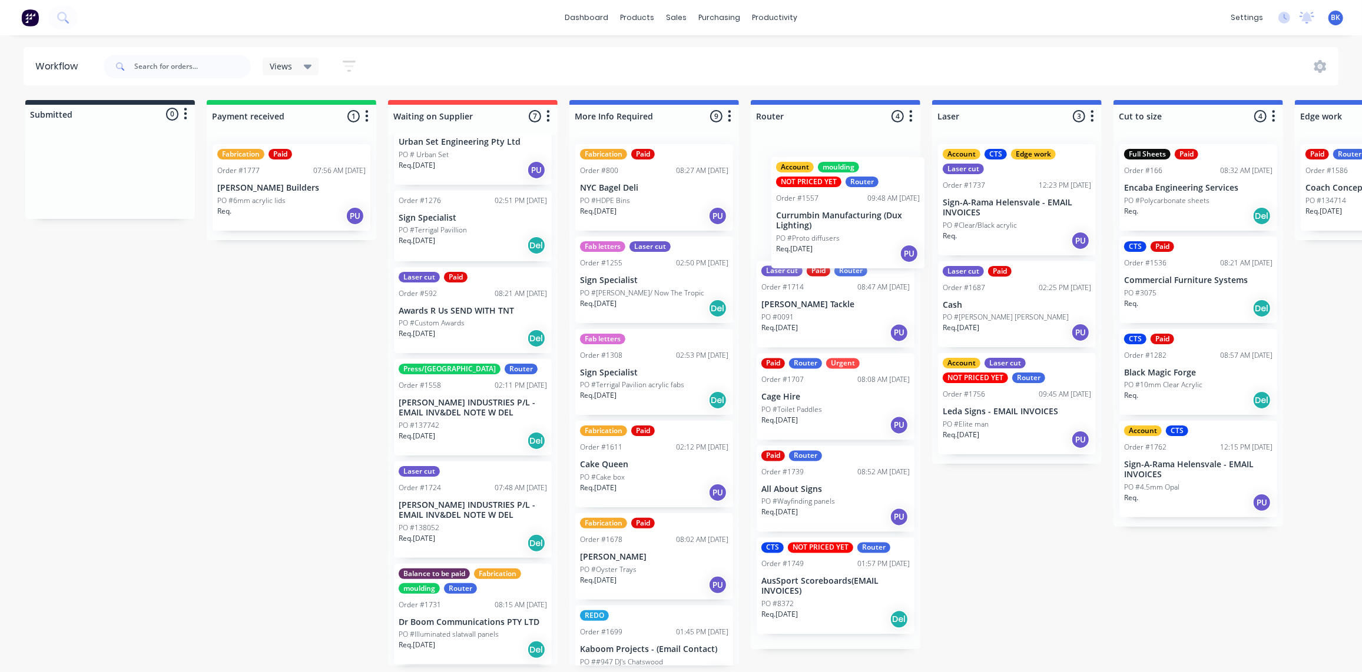
drag, startPoint x: 636, startPoint y: 503, endPoint x: 836, endPoint y: 240, distance: 329.8
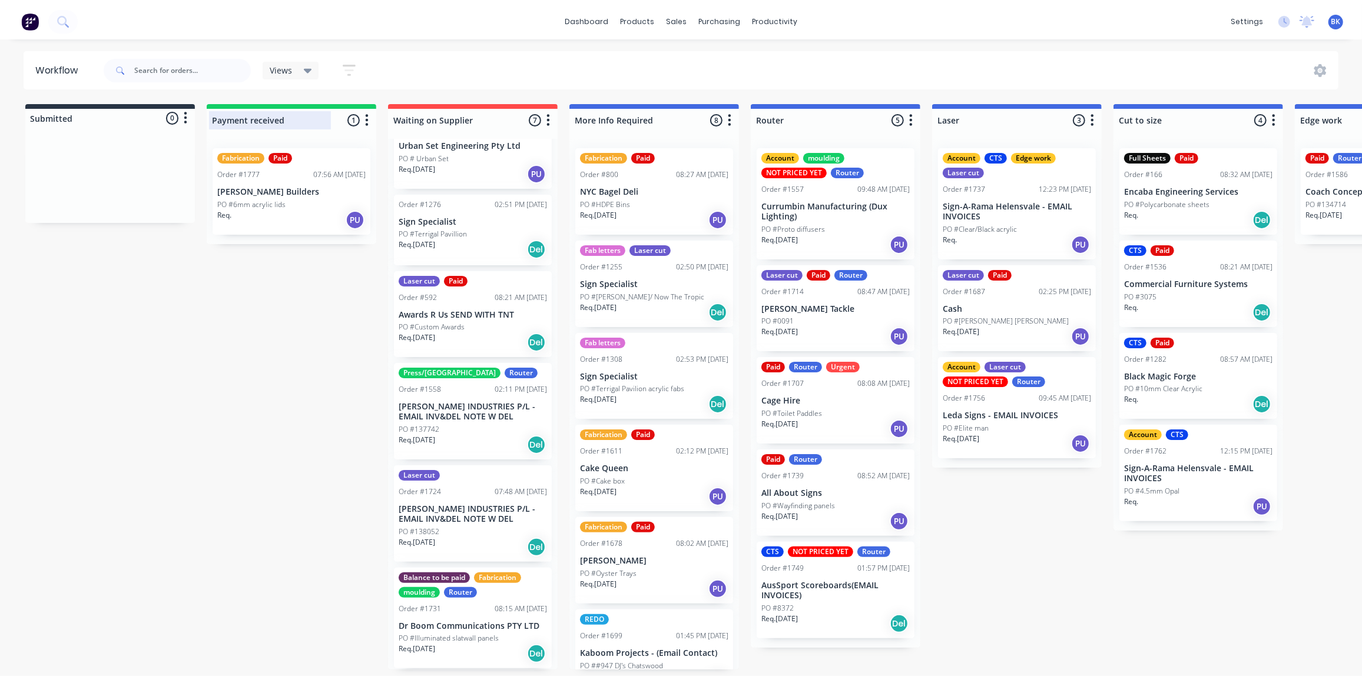
scroll to position [0, 0]
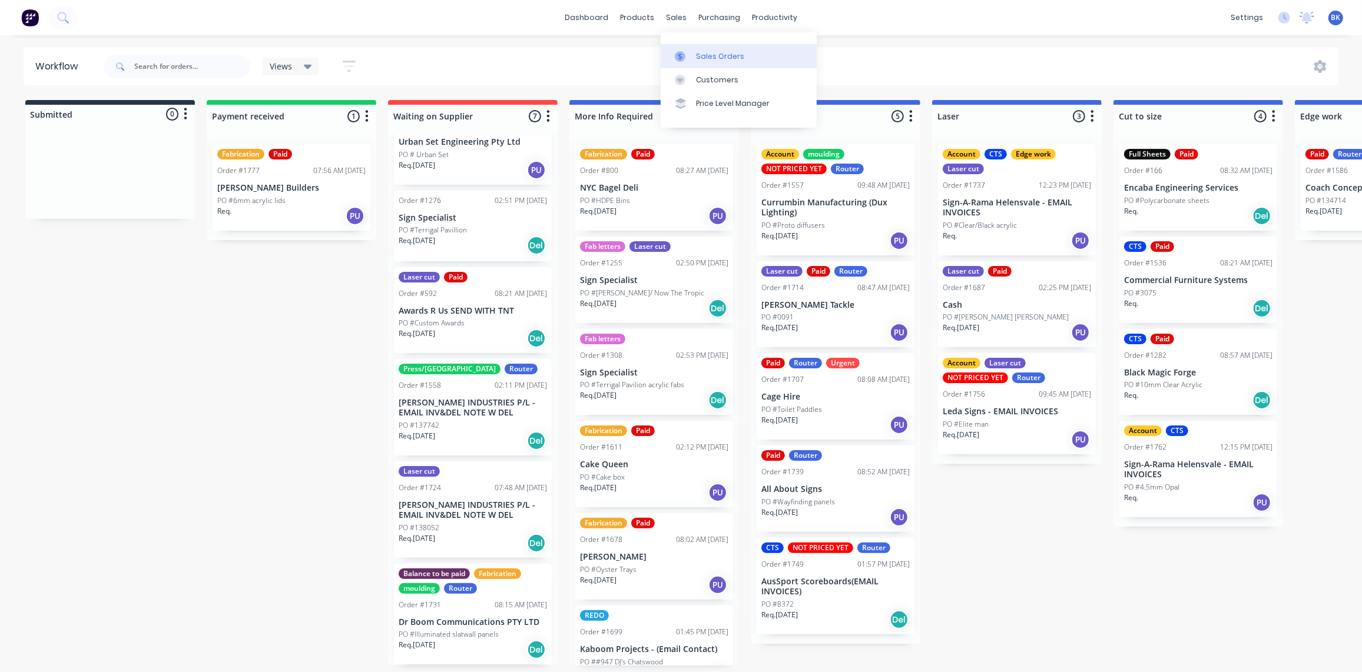
click at [702, 50] on link "Sales Orders" at bounding box center [738, 56] width 156 height 24
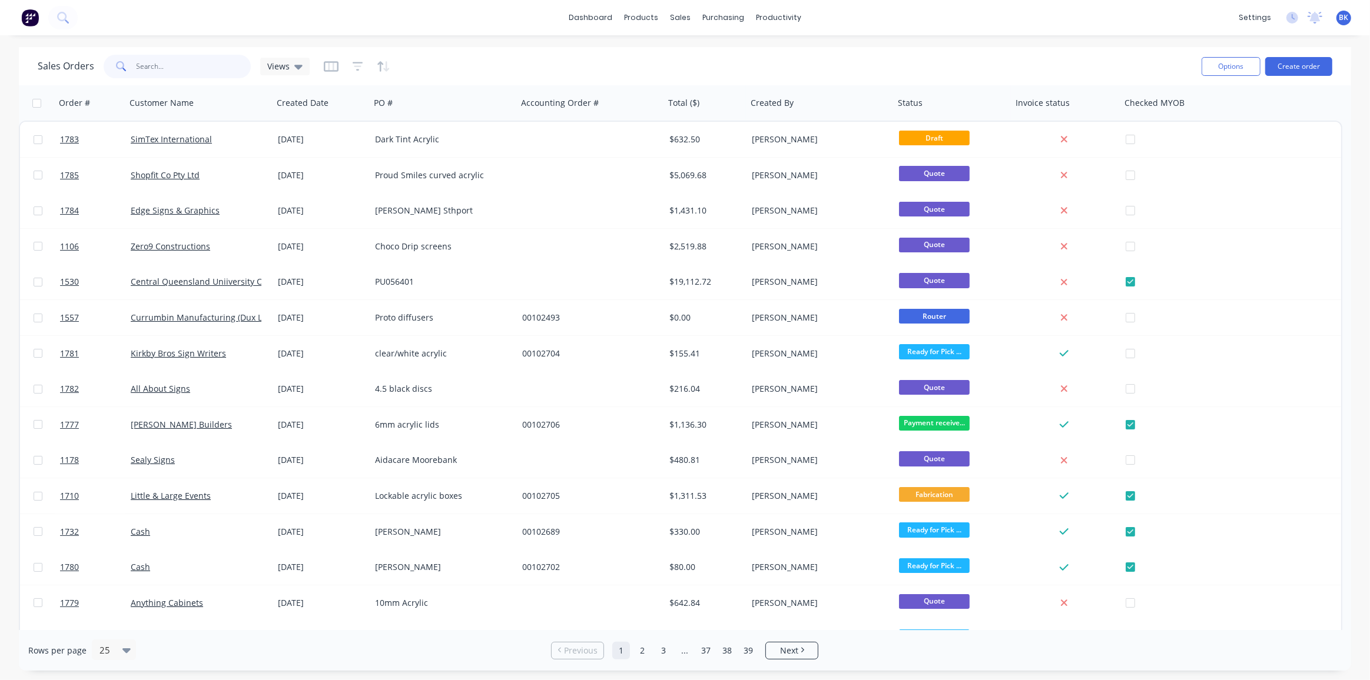
click at [223, 55] on input "text" at bounding box center [194, 67] width 115 height 24
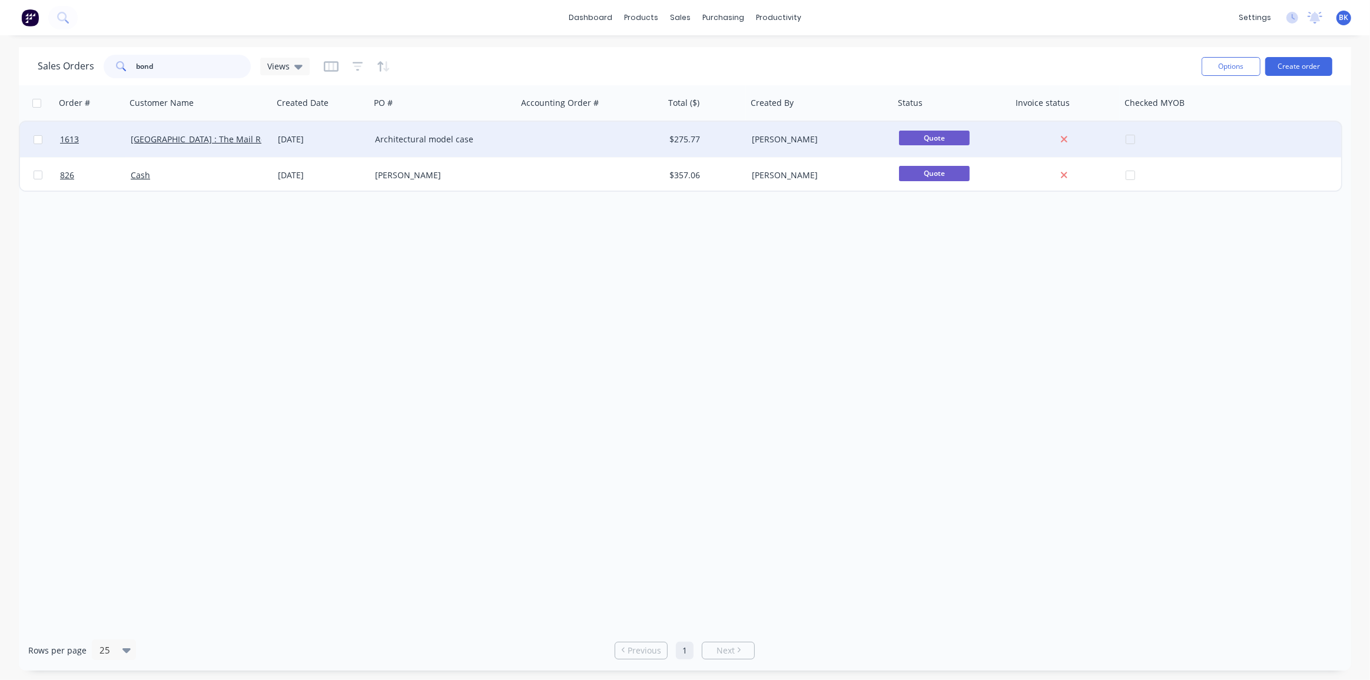
type input "bond"
click at [487, 147] on div "Architectural model case" at bounding box center [443, 139] width 147 height 35
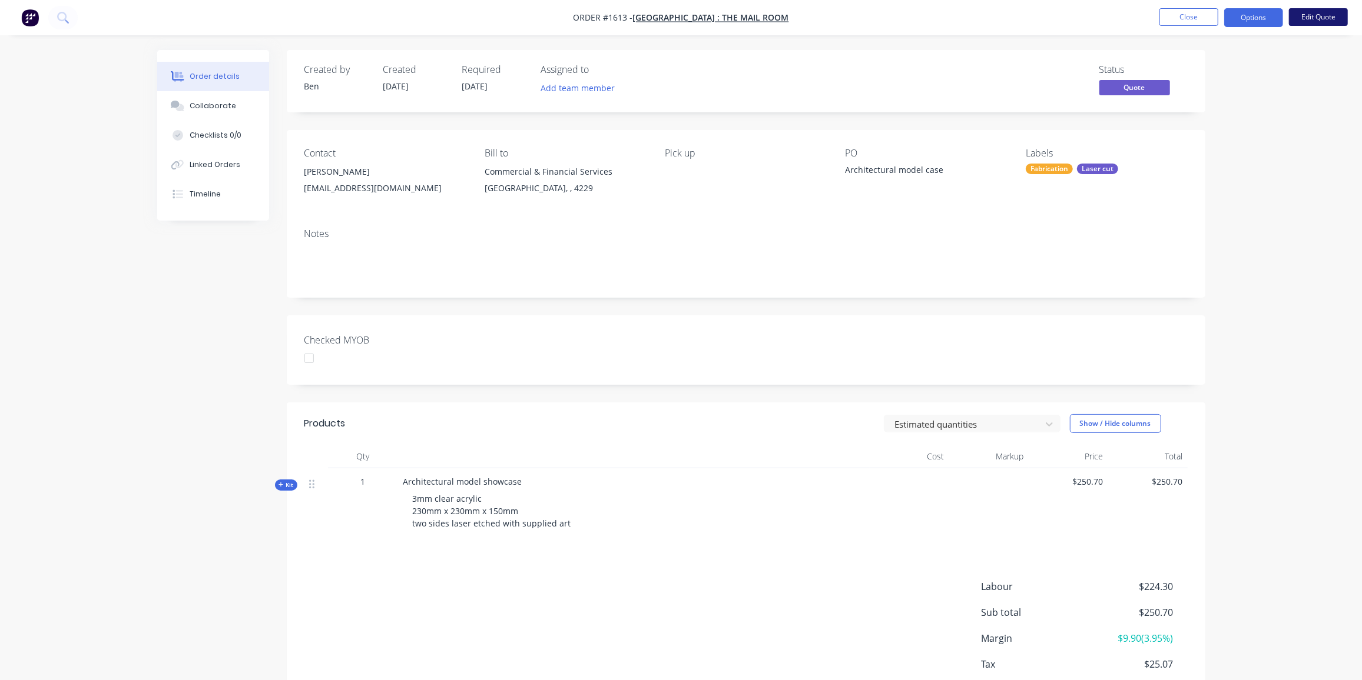
click at [1314, 16] on button "Edit Quote" at bounding box center [1318, 17] width 59 height 18
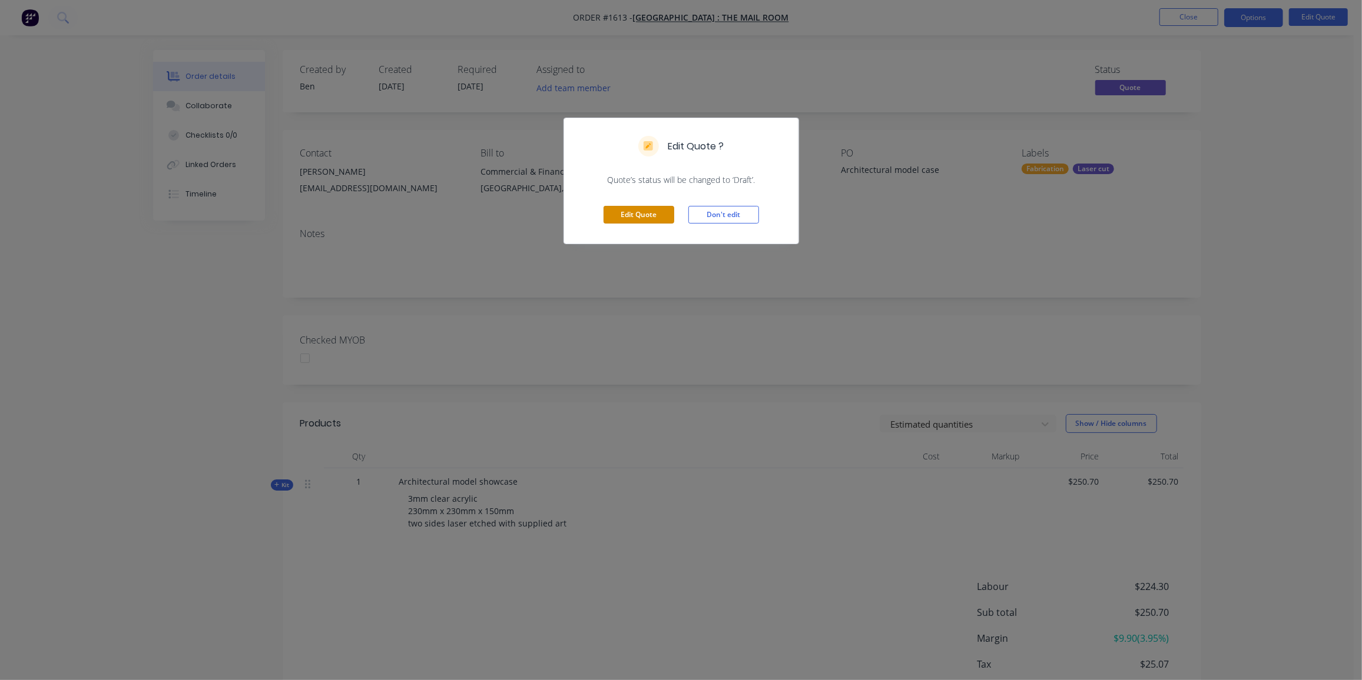
drag, startPoint x: 621, startPoint y: 217, endPoint x: 829, endPoint y: 195, distance: 209.6
click at [622, 217] on button "Edit Quote" at bounding box center [638, 215] width 71 height 18
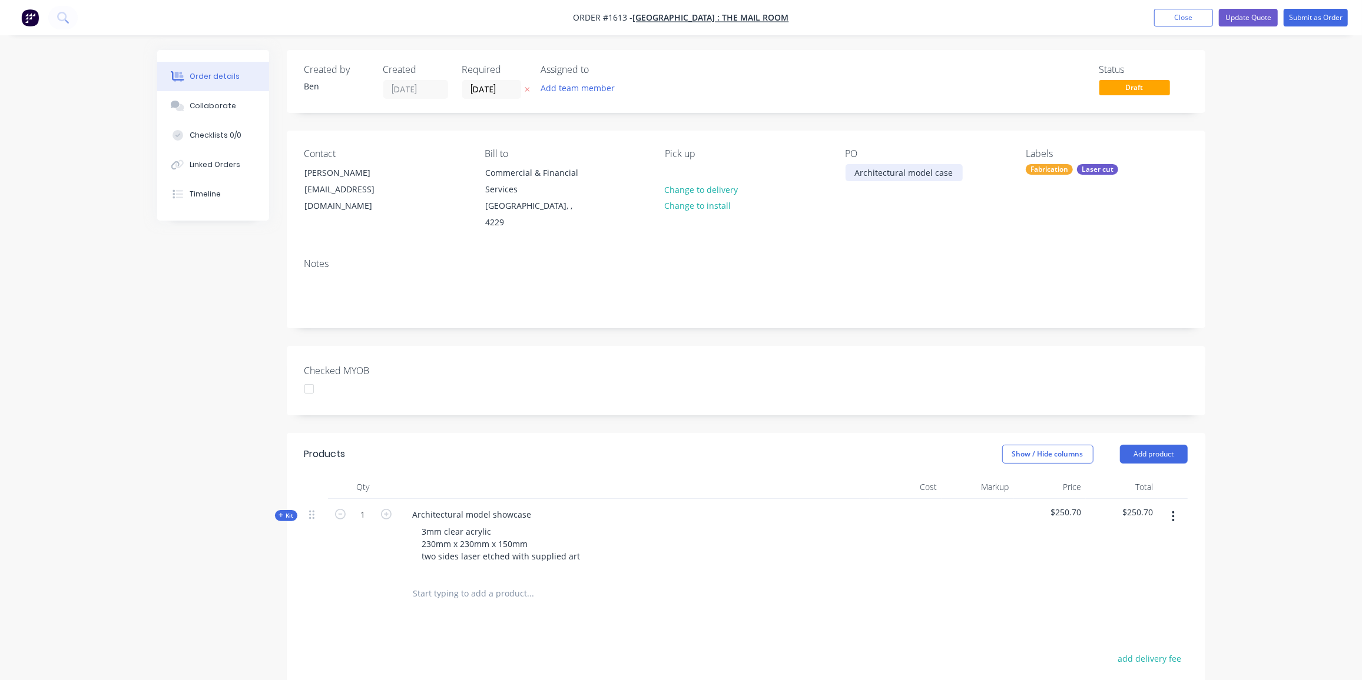
click at [907, 167] on div "Architectural model case" at bounding box center [903, 172] width 117 height 17
drag, startPoint x: 951, startPoint y: 171, endPoint x: 781, endPoint y: 170, distance: 170.7
click at [781, 170] on div "Contact Christina Wicker cwicker@bond.edu.au Bill to Commercial & Financial Ser…" at bounding box center [746, 190] width 918 height 118
paste div
click at [764, 445] on div "Show / Hide columns Add product" at bounding box center [839, 454] width 695 height 19
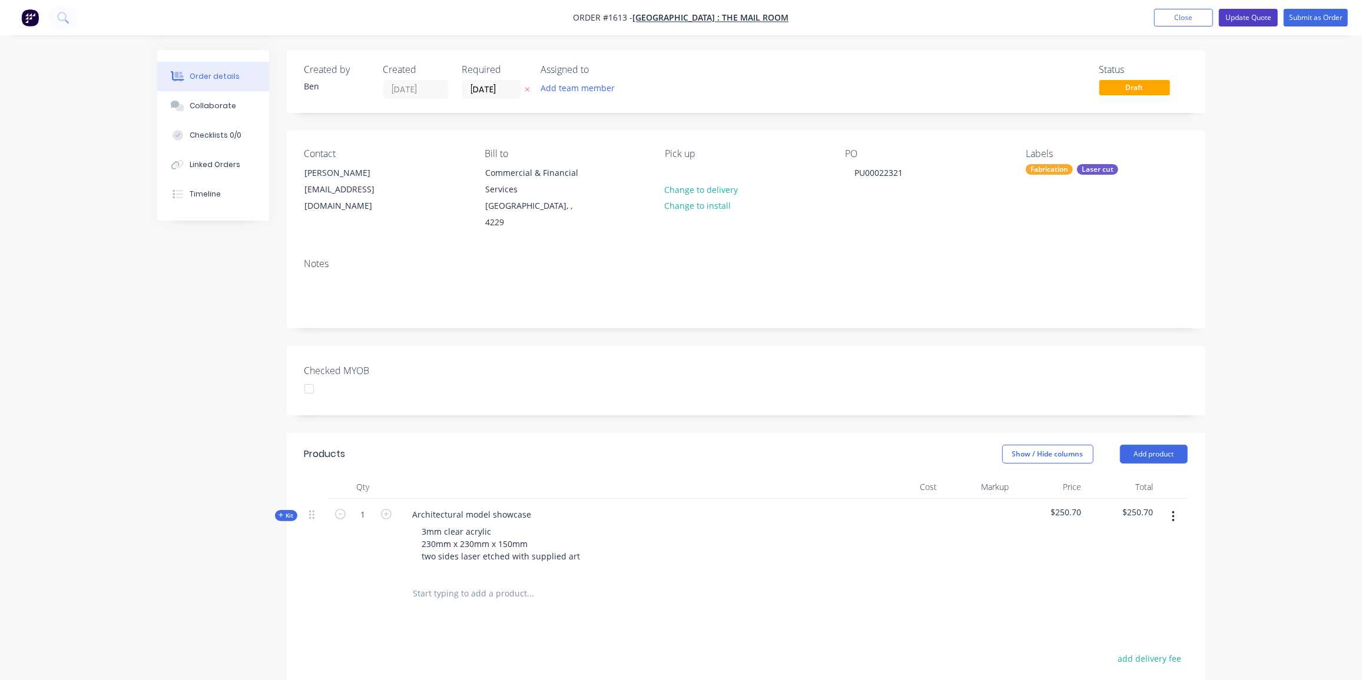
click at [1252, 15] on button "Update Quote" at bounding box center [1248, 18] width 59 height 18
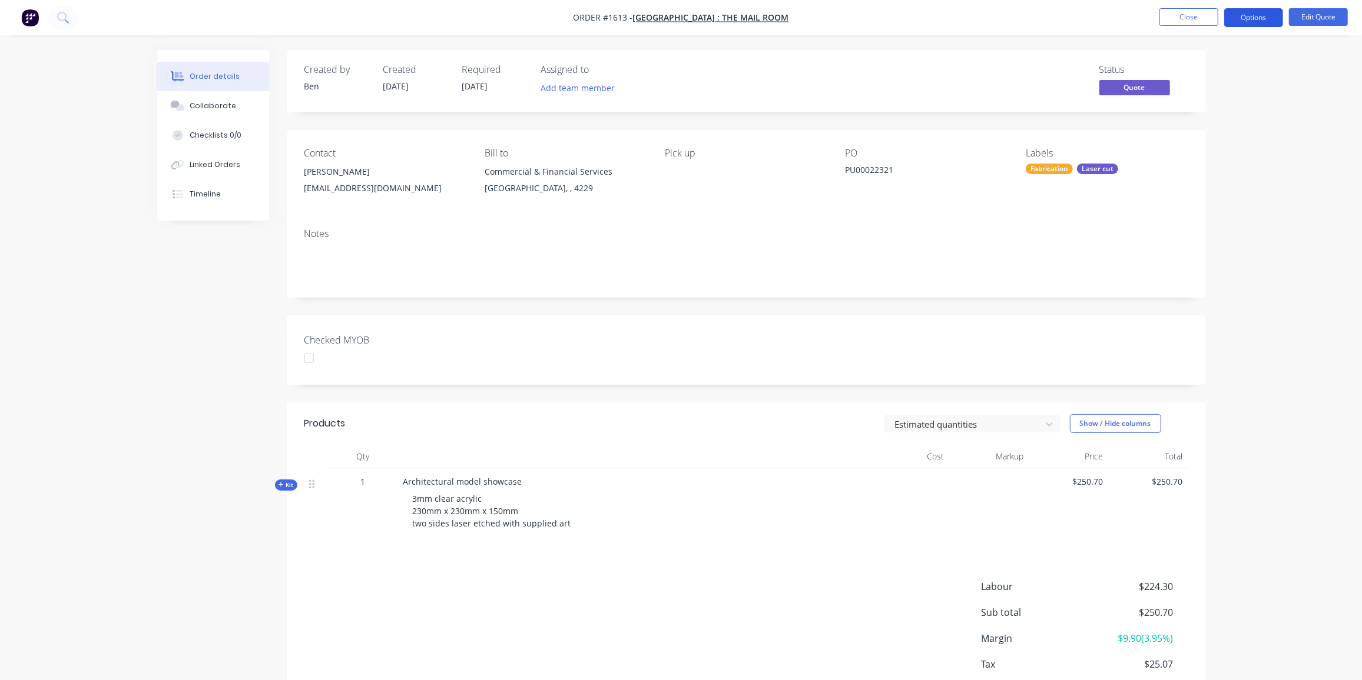
click at [1258, 16] on button "Options" at bounding box center [1253, 17] width 59 height 19
click at [1319, 24] on button "Edit Quote" at bounding box center [1318, 17] width 59 height 18
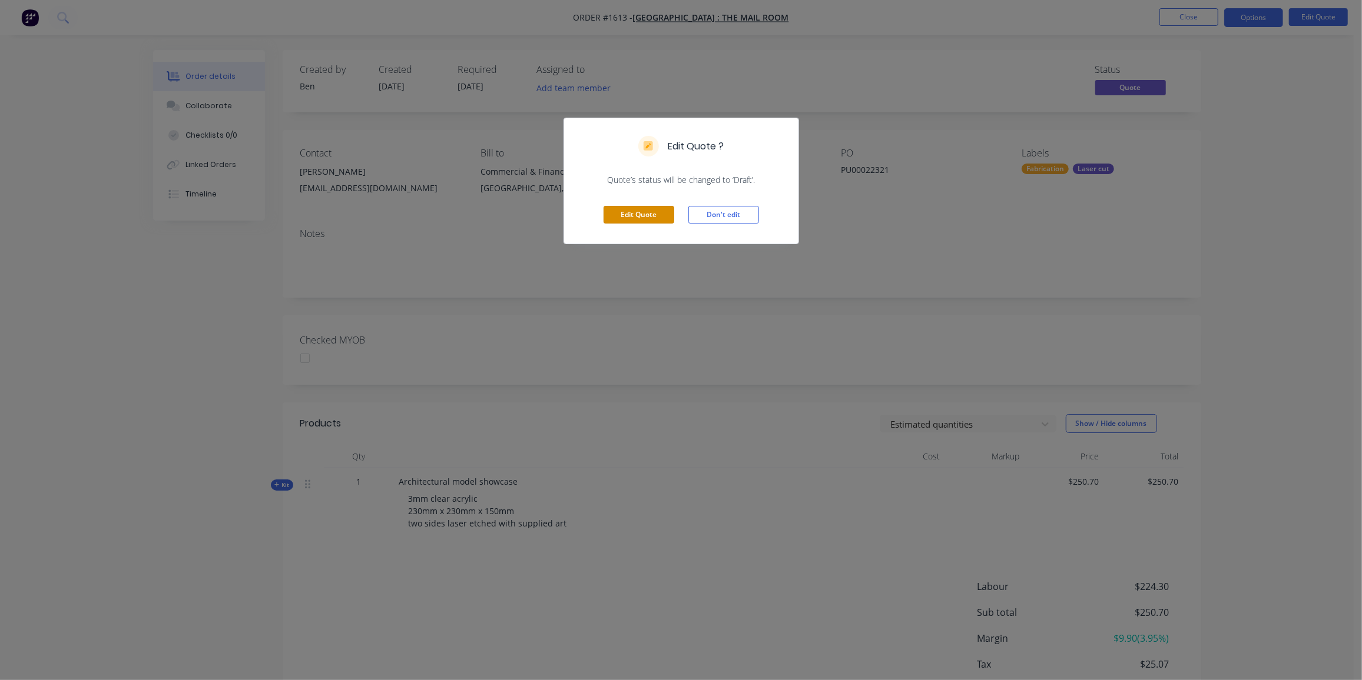
drag, startPoint x: 656, startPoint y: 216, endPoint x: 285, endPoint y: 184, distance: 372.8
click at [639, 217] on button "Edit Quote" at bounding box center [638, 215] width 71 height 18
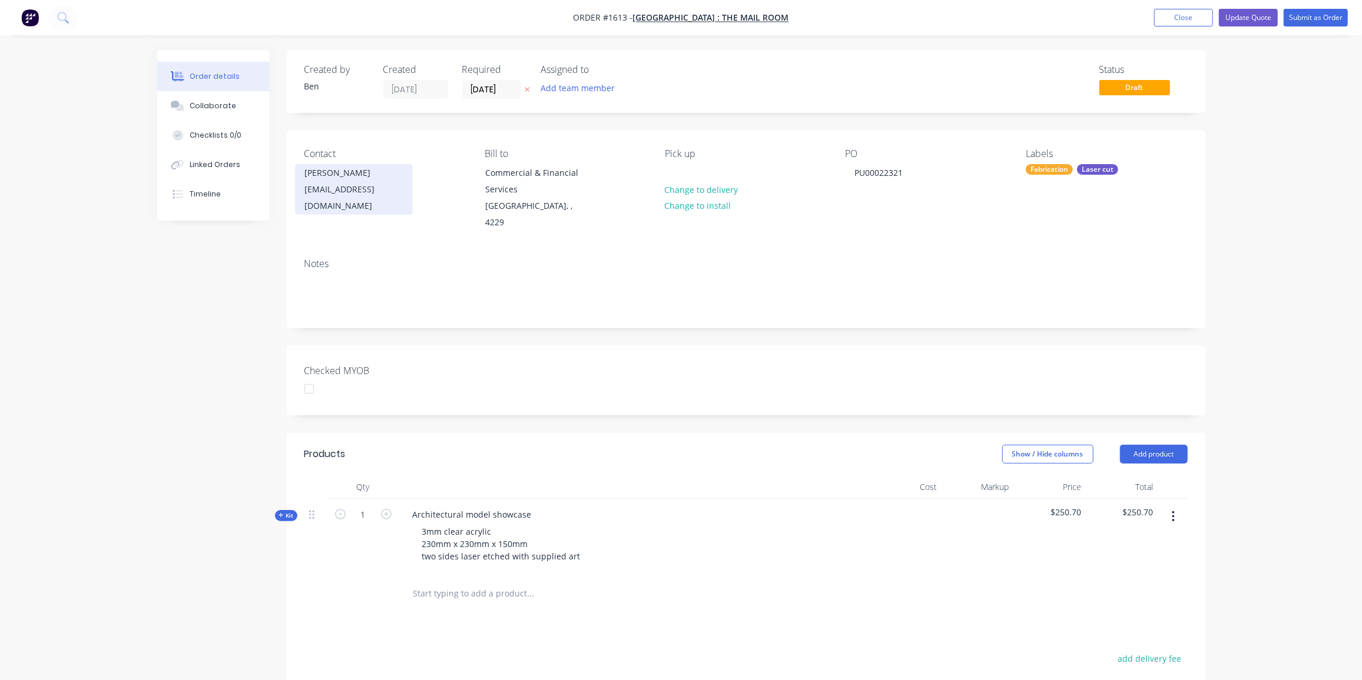
click at [319, 173] on div "Christina Wicker" at bounding box center [354, 173] width 98 height 16
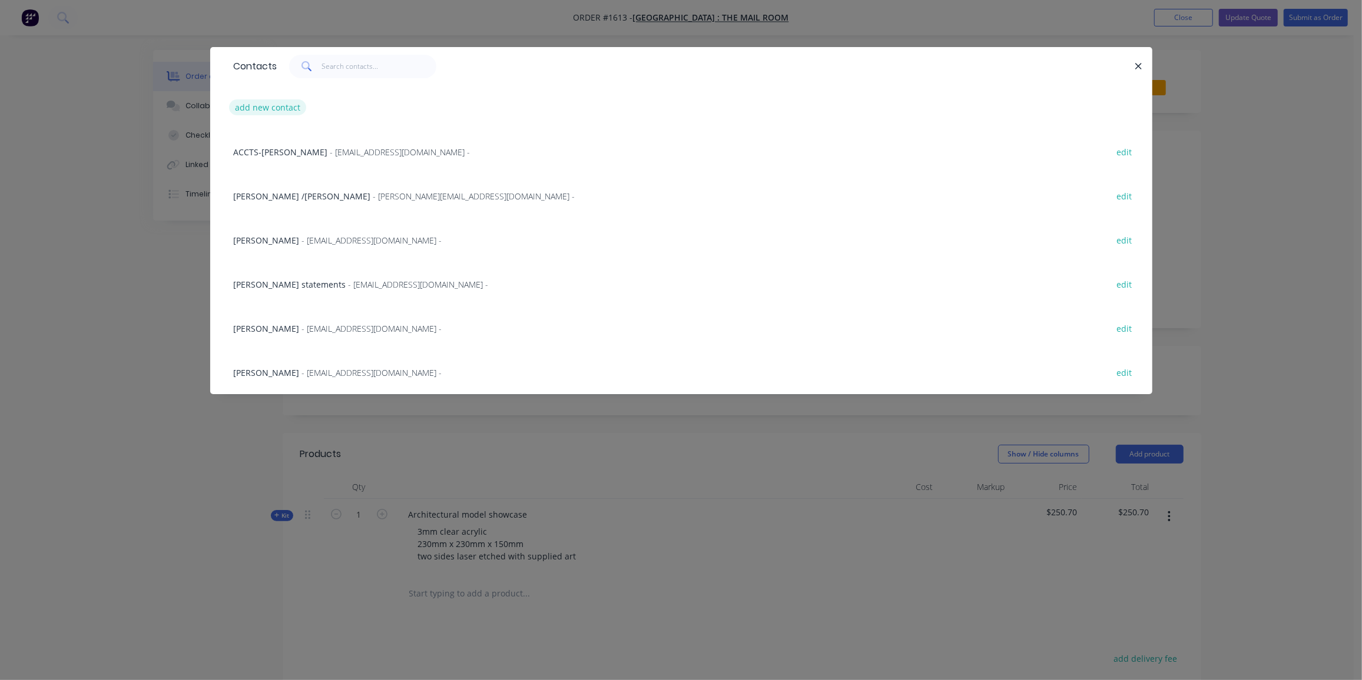
click at [279, 111] on button "add new contact" at bounding box center [268, 107] width 78 height 16
select select "AU"
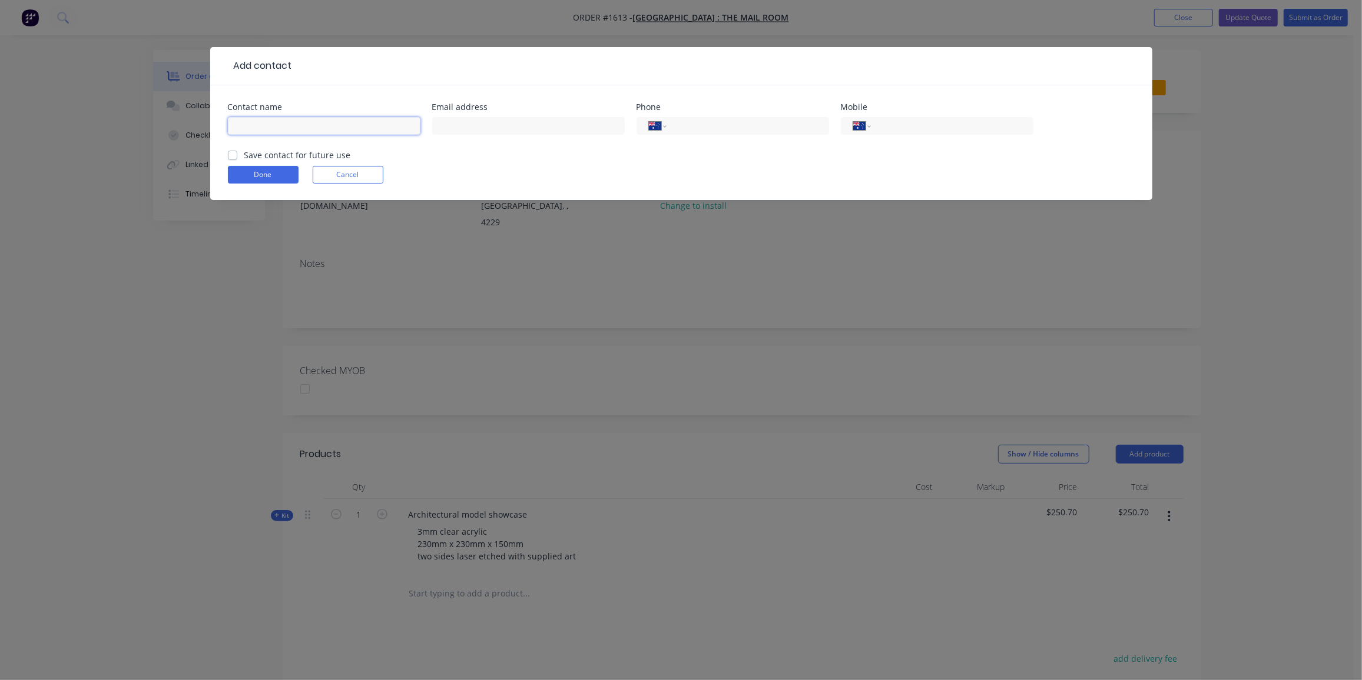
click at [310, 118] on input "text" at bounding box center [324, 126] width 192 height 18
paste input "Paul Loh <ploh@bond.edu.au>"
drag, startPoint x: 268, startPoint y: 125, endPoint x: 464, endPoint y: 140, distance: 197.1
click at [464, 140] on div "Contact name Paul Loh <ploh@bond.edu.au> Email address Phone International Afgh…" at bounding box center [681, 126] width 907 height 46
type input "Paul Loh"
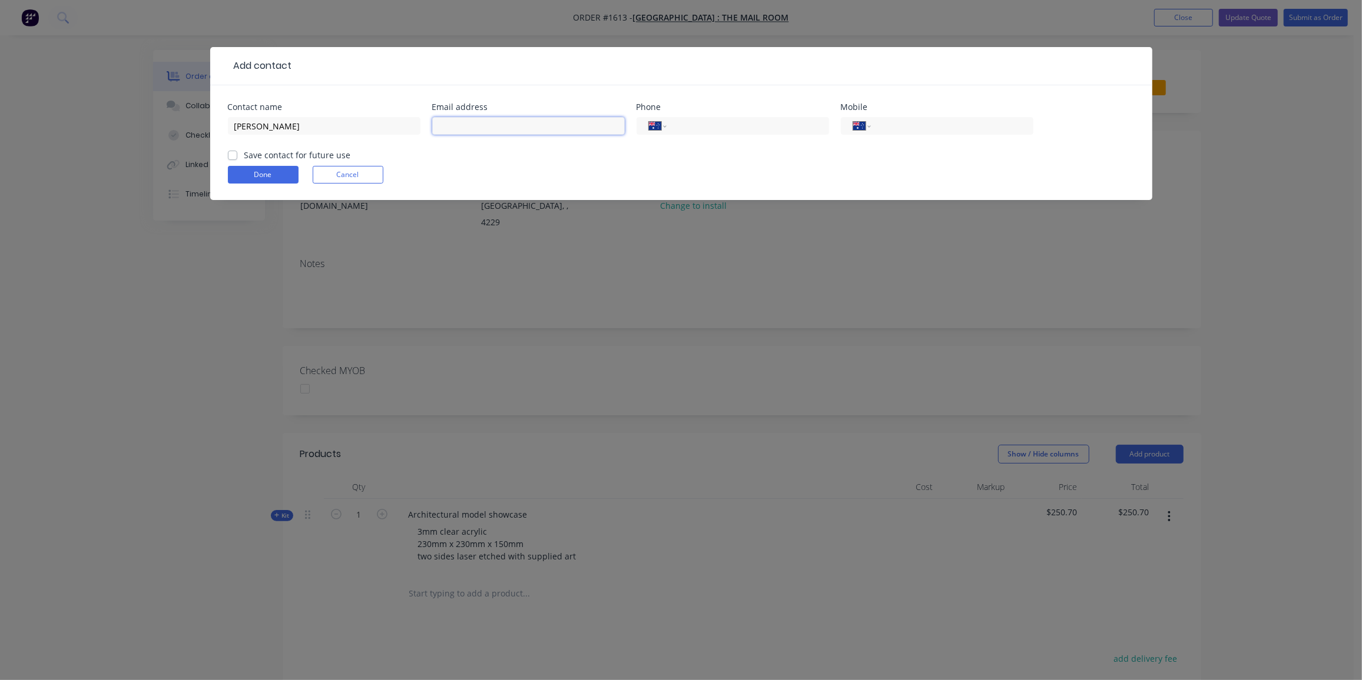
click at [457, 128] on input "text" at bounding box center [528, 126] width 192 height 18
paste input "<ploh@bond.edu.au>"
drag, startPoint x: 443, startPoint y: 125, endPoint x: 396, endPoint y: 129, distance: 46.6
click at [396, 129] on div "Contact name Paul Loh Email address <ploh@bond.edu.au> Phone International Afgh…" at bounding box center [681, 126] width 907 height 46
click at [536, 128] on input "ploh@bond.edu.au>" at bounding box center [528, 126] width 192 height 18
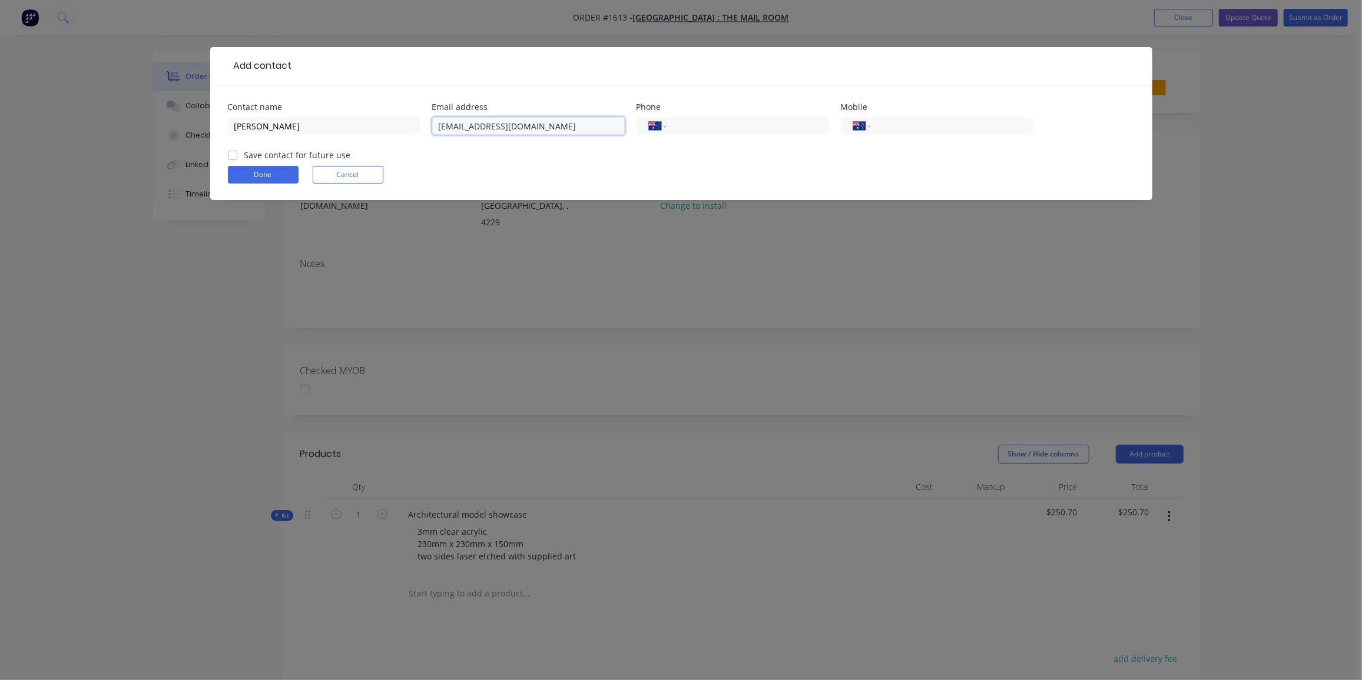
type input "ploh@bond.edu.au"
click at [244, 154] on label "Save contact for future use" at bounding box center [297, 155] width 107 height 12
click at [233, 154] on input "Save contact for future use" at bounding box center [232, 154] width 9 height 11
checkbox input "true"
click at [264, 174] on button "Done" at bounding box center [263, 175] width 71 height 18
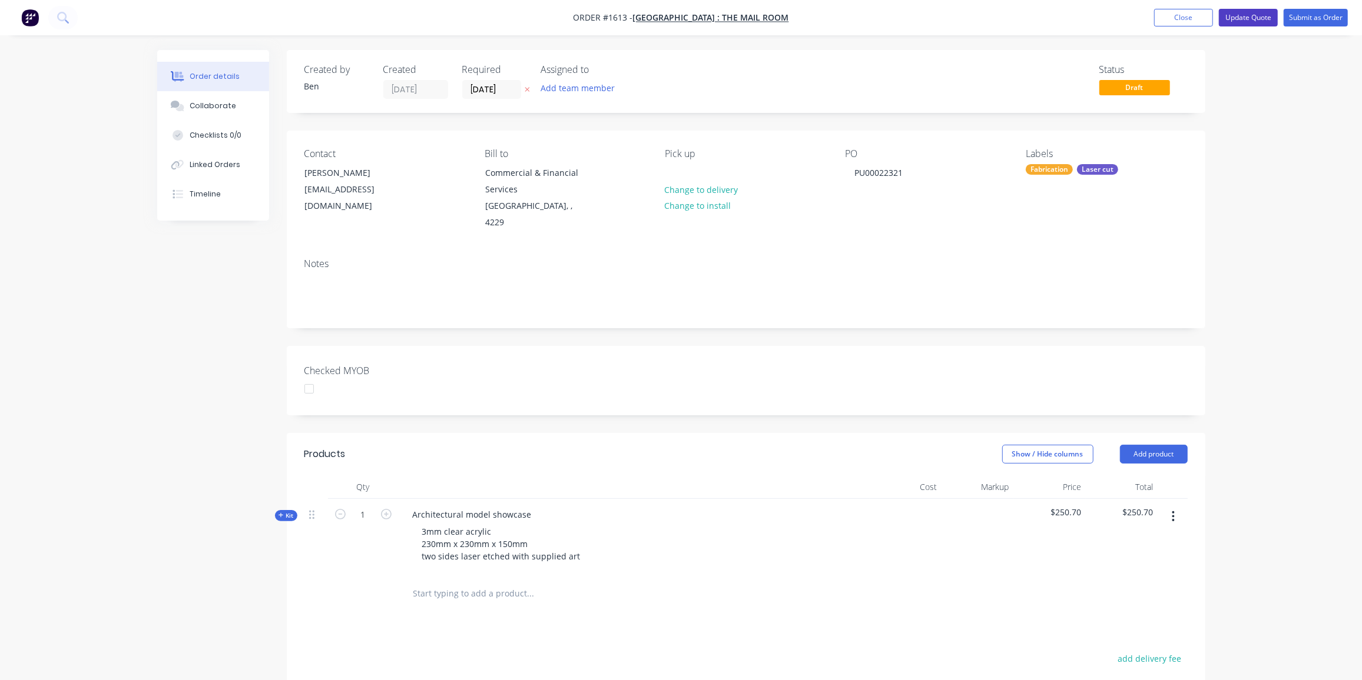
click at [1246, 18] on button "Update Quote" at bounding box center [1248, 18] width 59 height 18
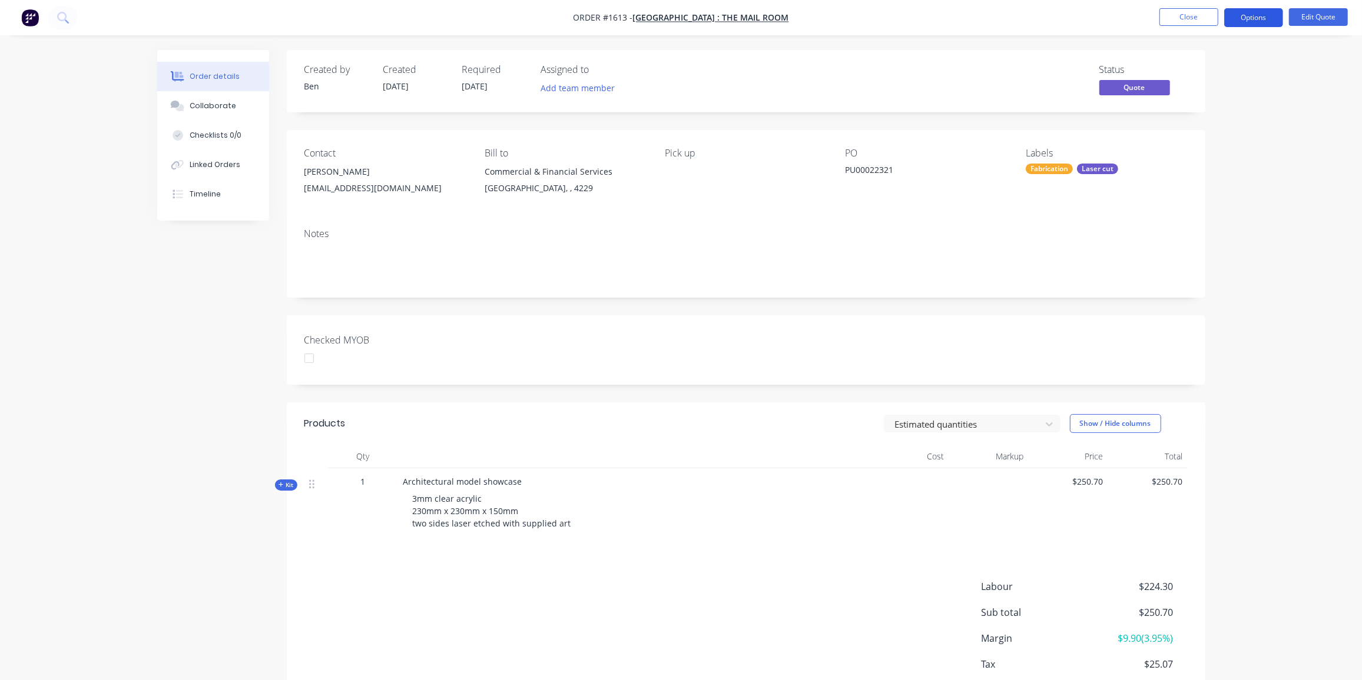
click at [1259, 16] on button "Options" at bounding box center [1253, 17] width 59 height 19
click at [1203, 141] on div "Convert to Order" at bounding box center [1218, 142] width 108 height 17
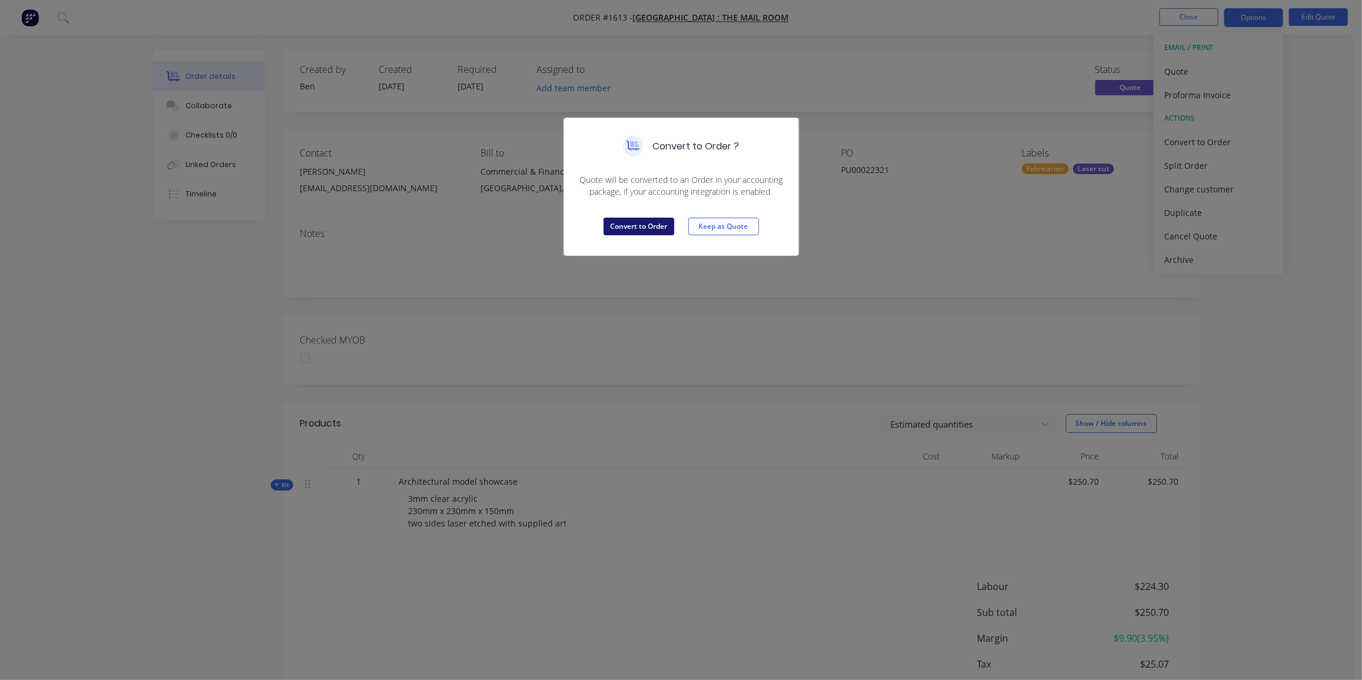
click at [612, 230] on button "Convert to Order" at bounding box center [638, 227] width 71 height 18
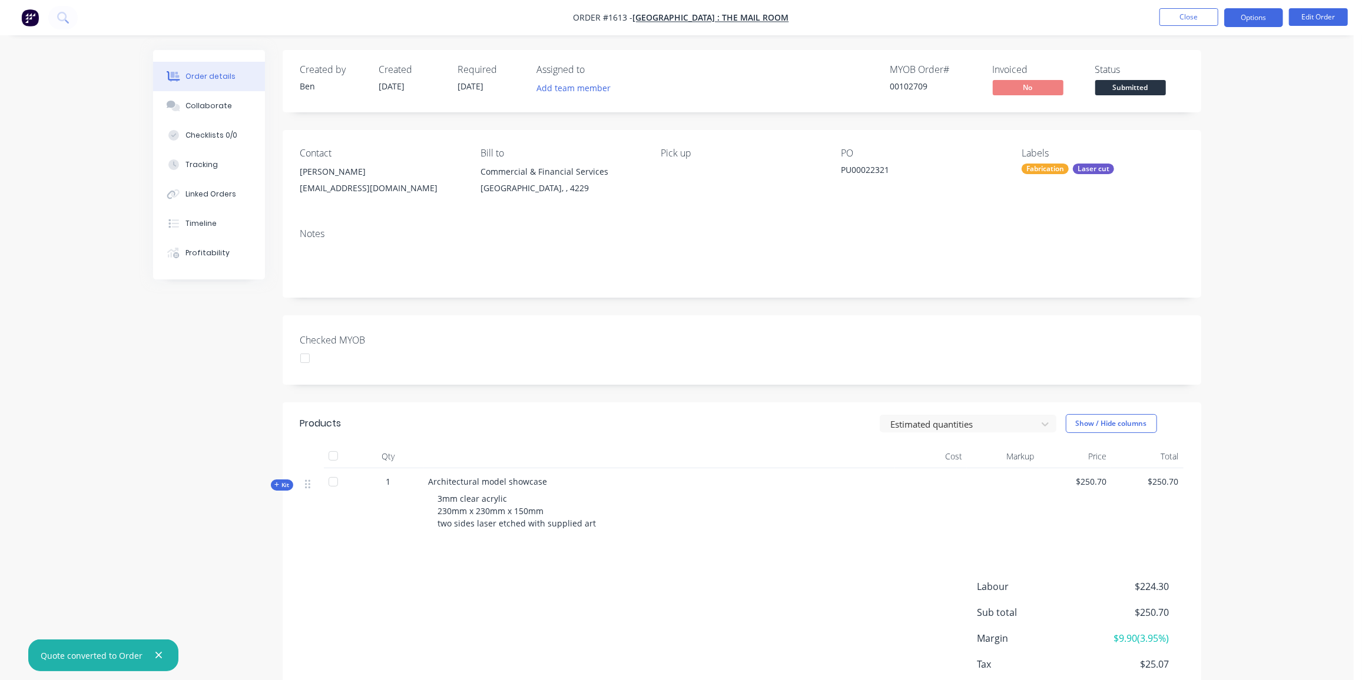
click at [1263, 19] on button "Options" at bounding box center [1253, 17] width 59 height 19
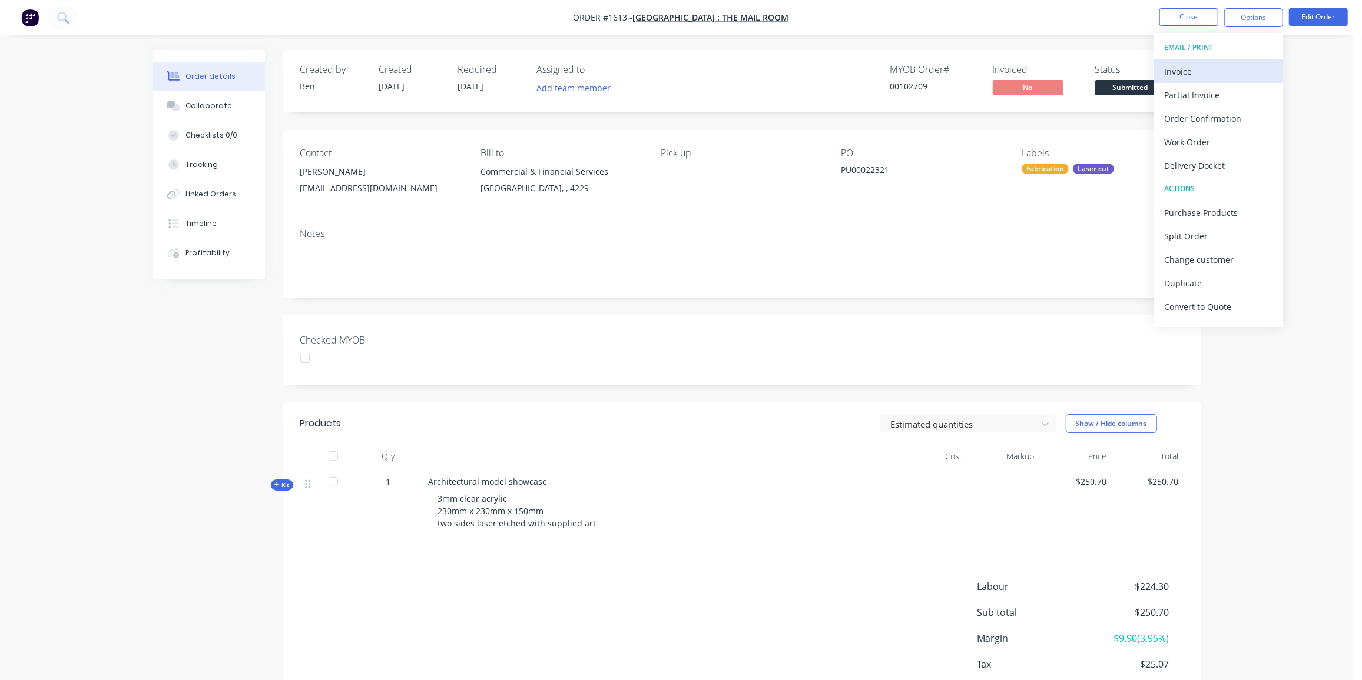
click at [1184, 70] on div "Invoice" at bounding box center [1218, 71] width 108 height 17
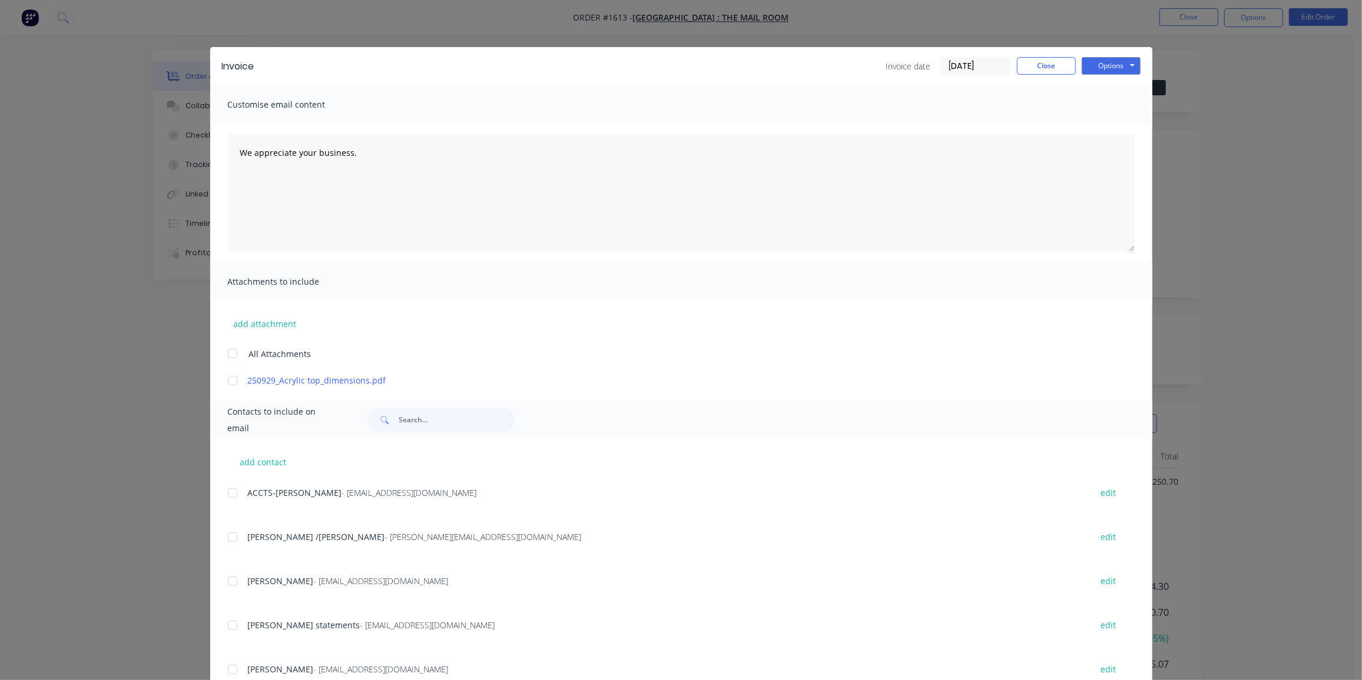
click at [230, 383] on div at bounding box center [233, 381] width 24 height 24
click at [1108, 71] on button "Options" at bounding box center [1110, 66] width 59 height 18
click at [1111, 87] on button "Preview" at bounding box center [1118, 86] width 75 height 19
click at [1038, 59] on button "Close" at bounding box center [1046, 66] width 59 height 18
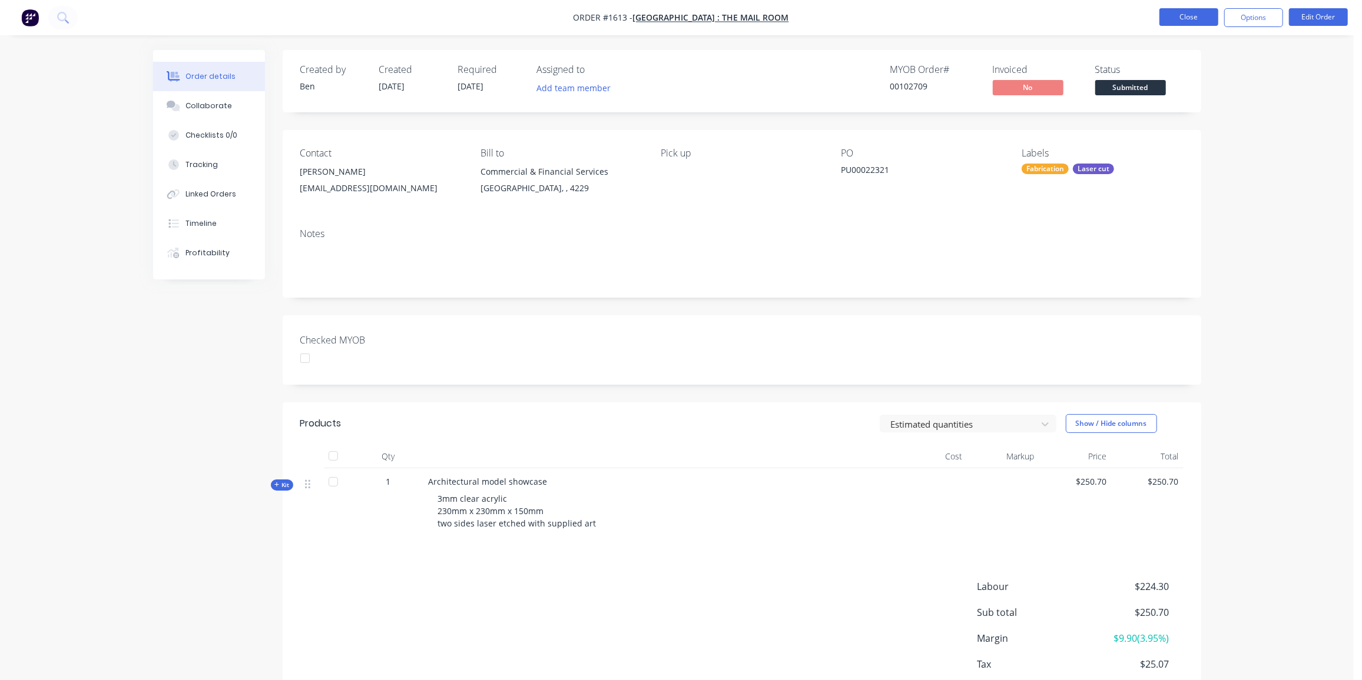
click at [1201, 16] on button "Close" at bounding box center [1188, 17] width 59 height 18
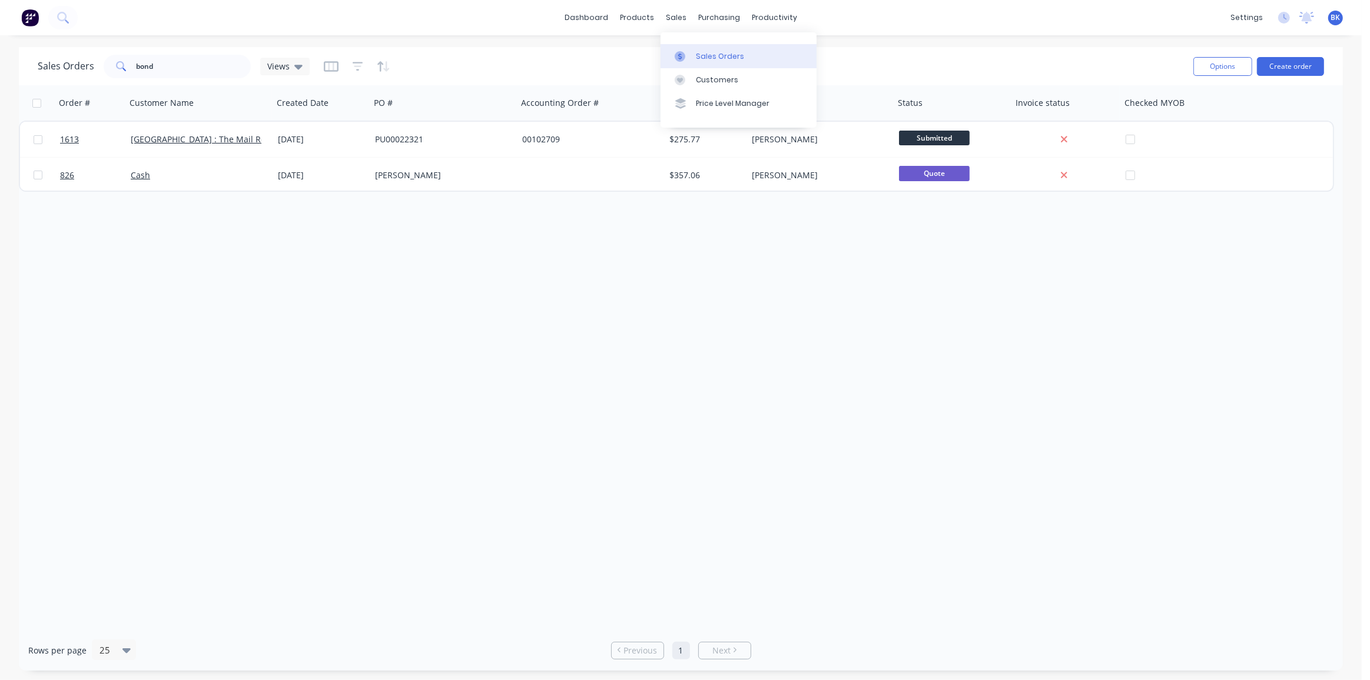
drag, startPoint x: 689, startPoint y: 47, endPoint x: 695, endPoint y: 65, distance: 19.2
click at [689, 47] on link "Sales Orders" at bounding box center [738, 56] width 156 height 24
drag, startPoint x: 172, startPoint y: 70, endPoint x: 67, endPoint y: 75, distance: 105.5
click at [67, 75] on div "Sales Orders bond Views" at bounding box center [174, 67] width 272 height 24
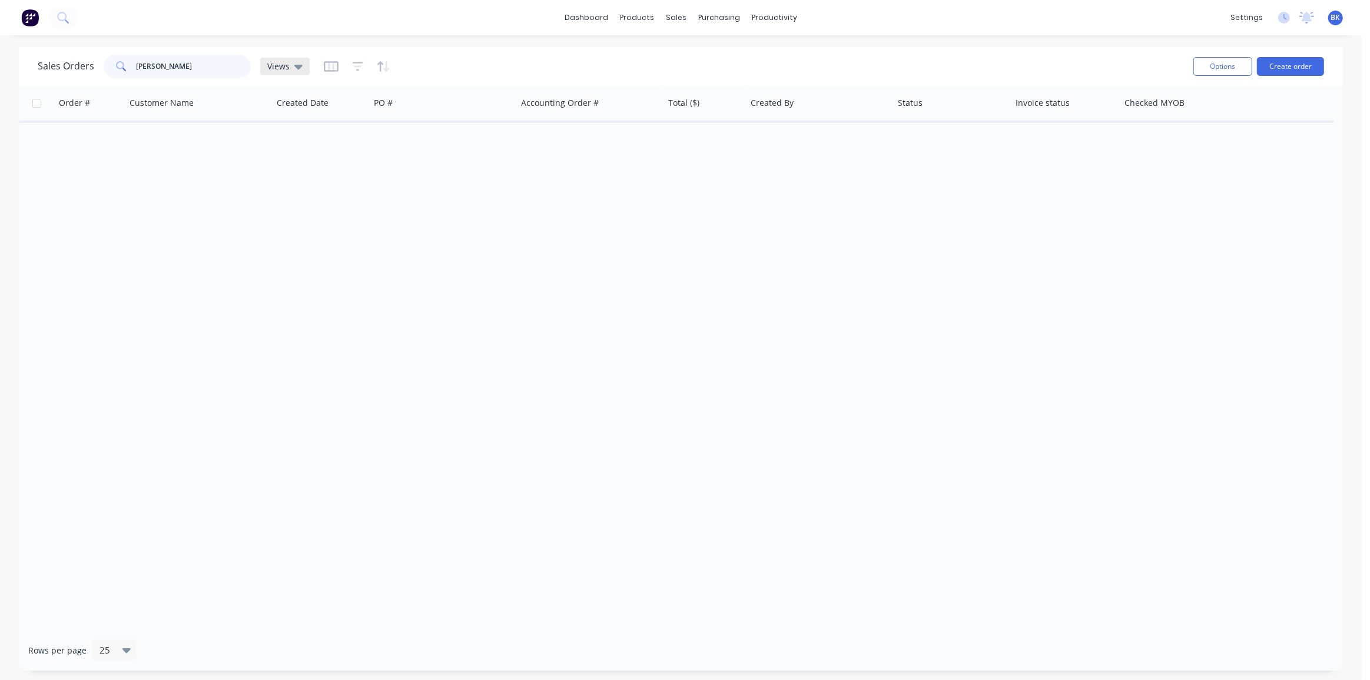
type input "mark hen"
click at [299, 65] on icon at bounding box center [298, 67] width 8 height 5
click at [284, 189] on button "Archived Orders" at bounding box center [331, 190] width 134 height 14
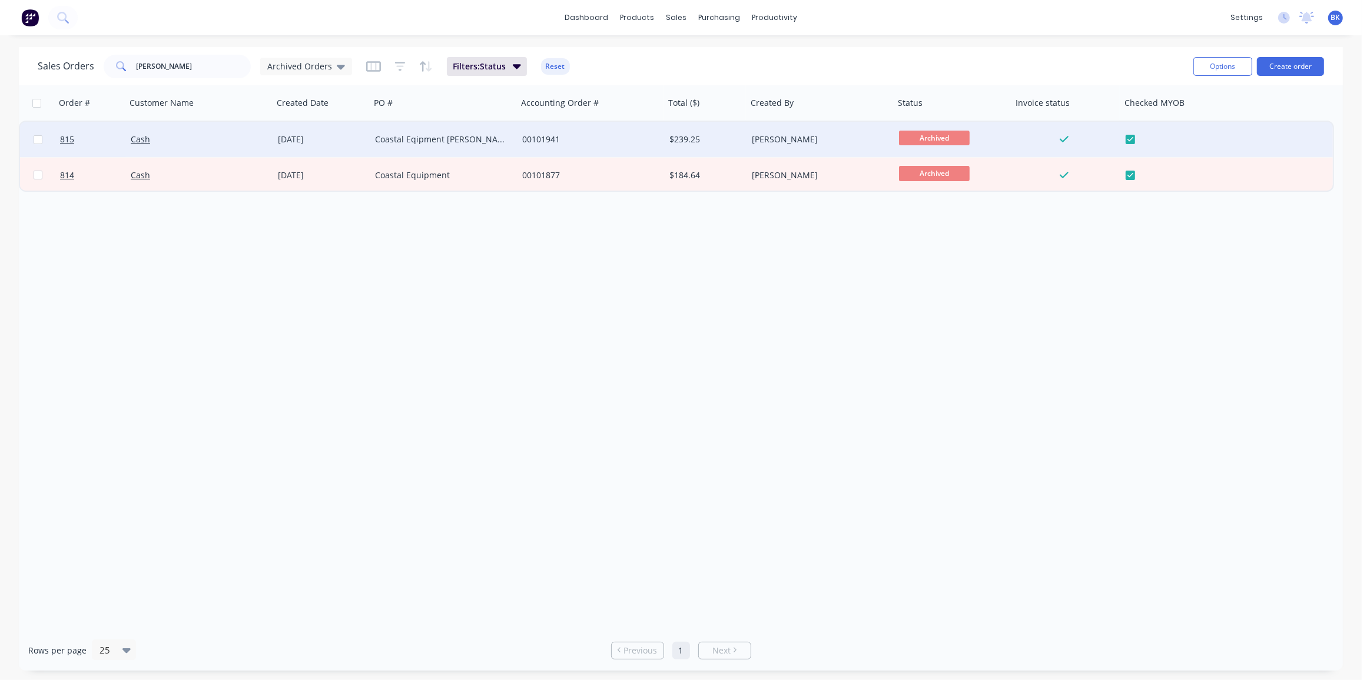
click at [474, 143] on div "Coastal Eqipment Mark Henderson" at bounding box center [440, 140] width 131 height 12
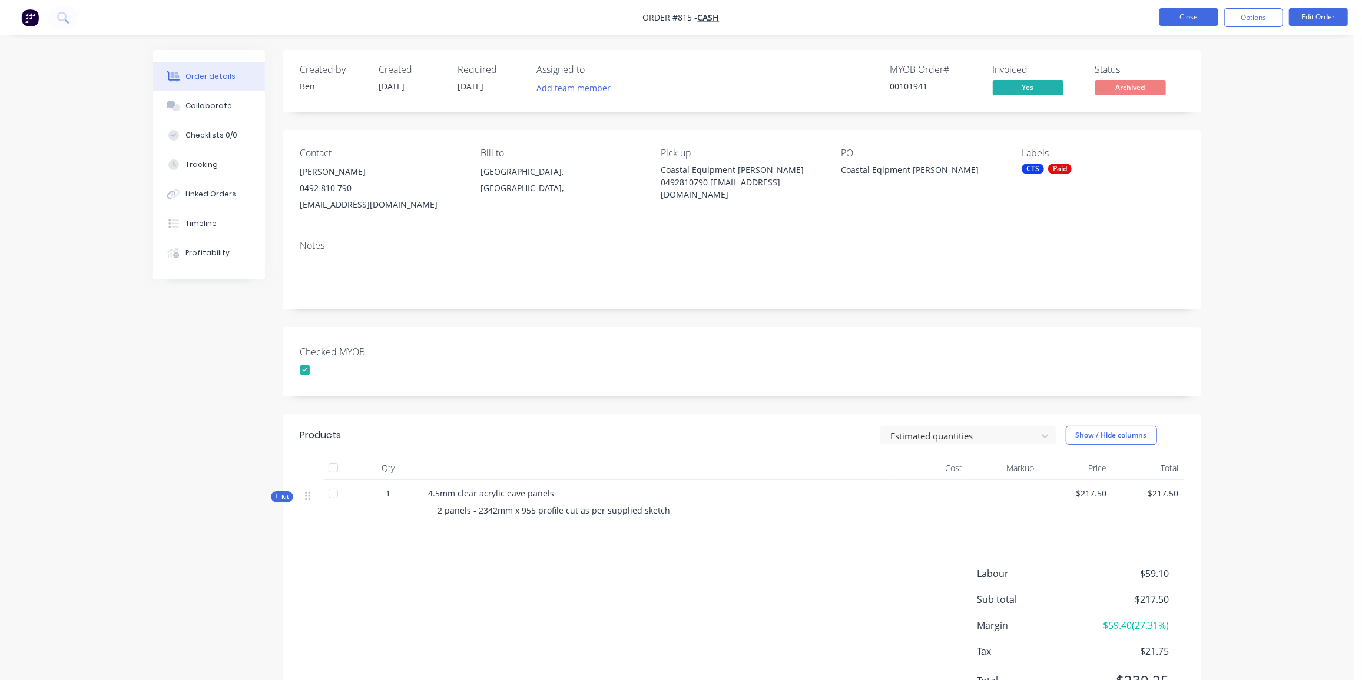
click at [1173, 18] on button "Close" at bounding box center [1188, 17] width 59 height 18
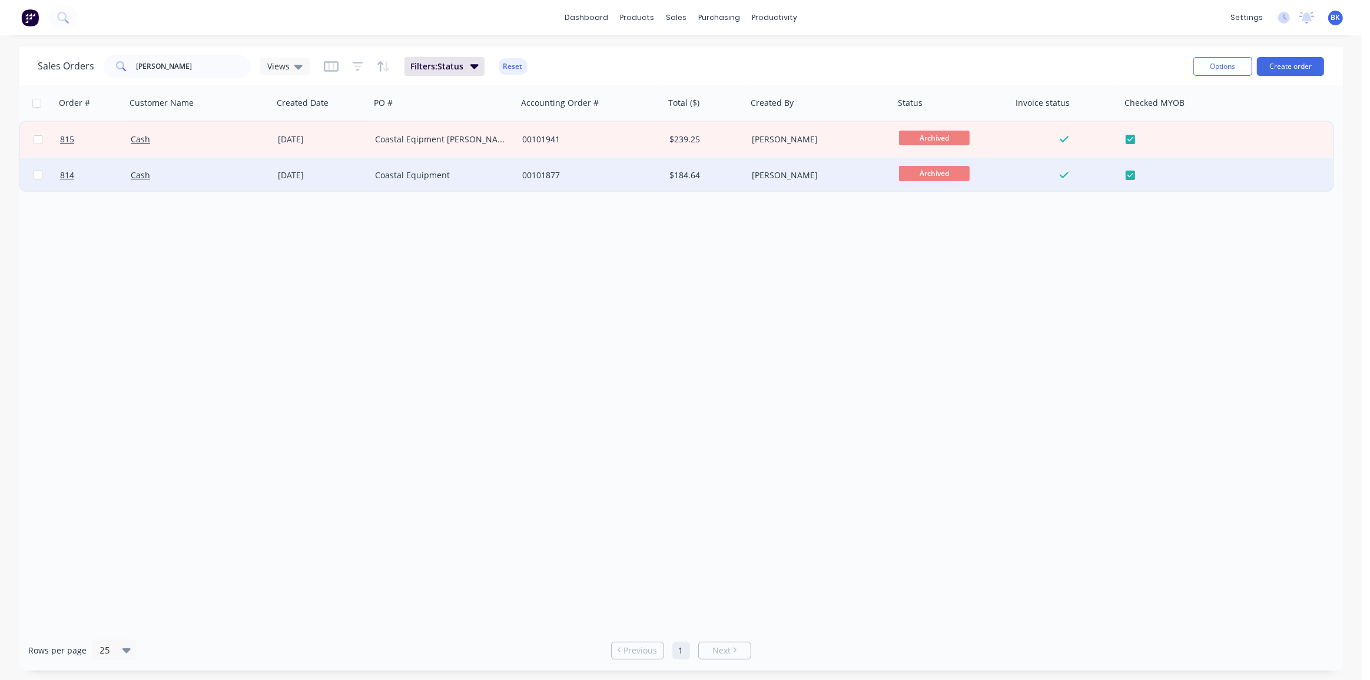
click at [398, 178] on div "Coastal Equipment" at bounding box center [440, 176] width 131 height 12
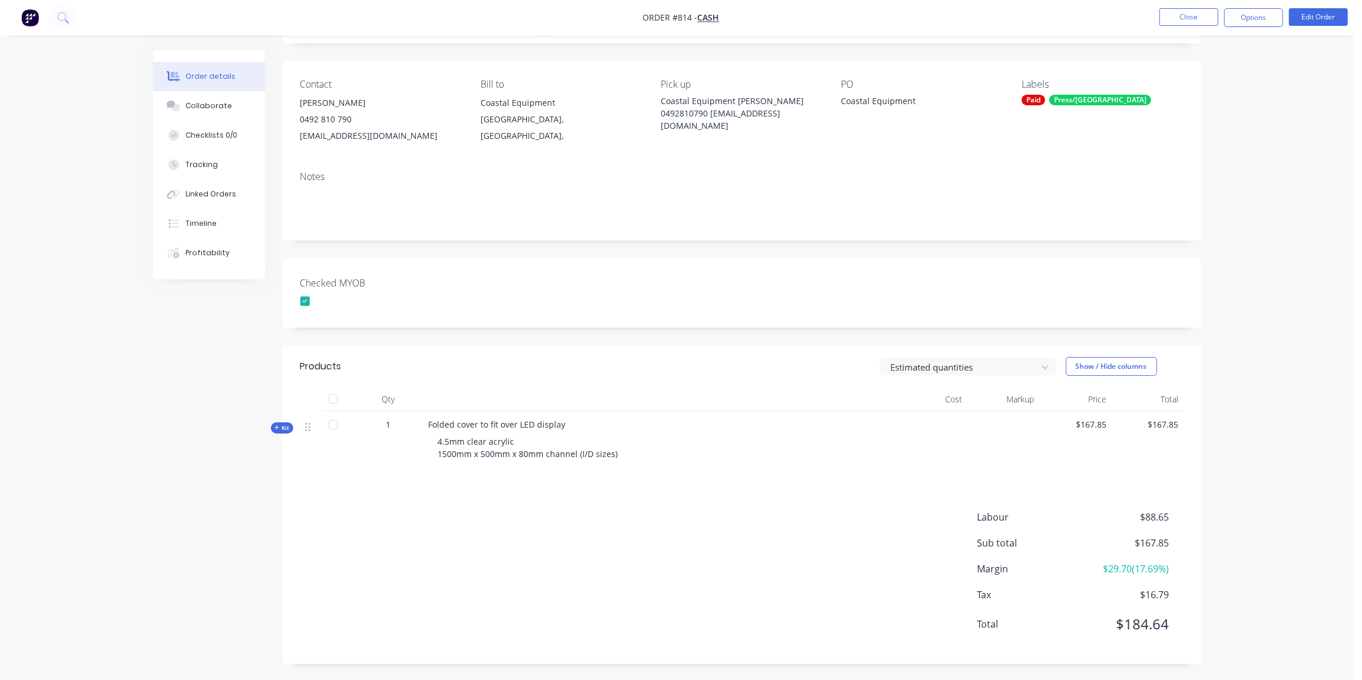
scroll to position [70, 0]
click at [218, 108] on div "Collaborate" at bounding box center [208, 106] width 47 height 11
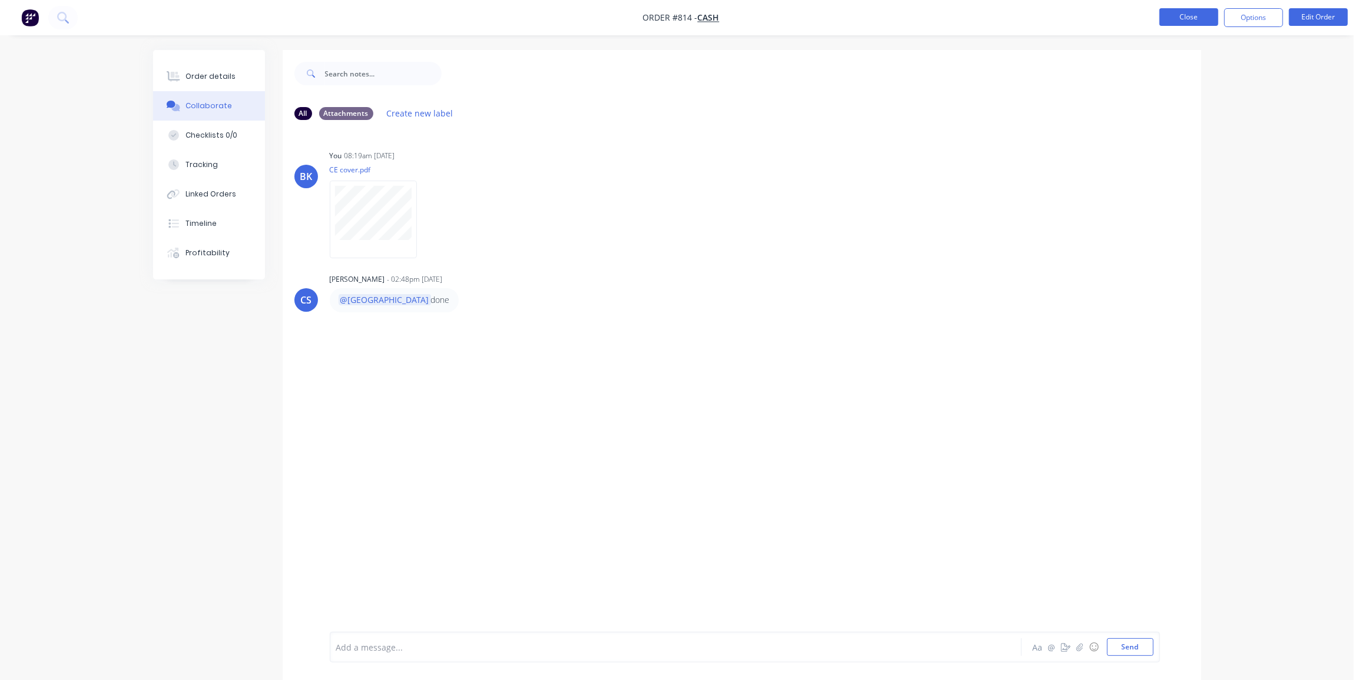
click at [1199, 14] on button "Close" at bounding box center [1188, 17] width 59 height 18
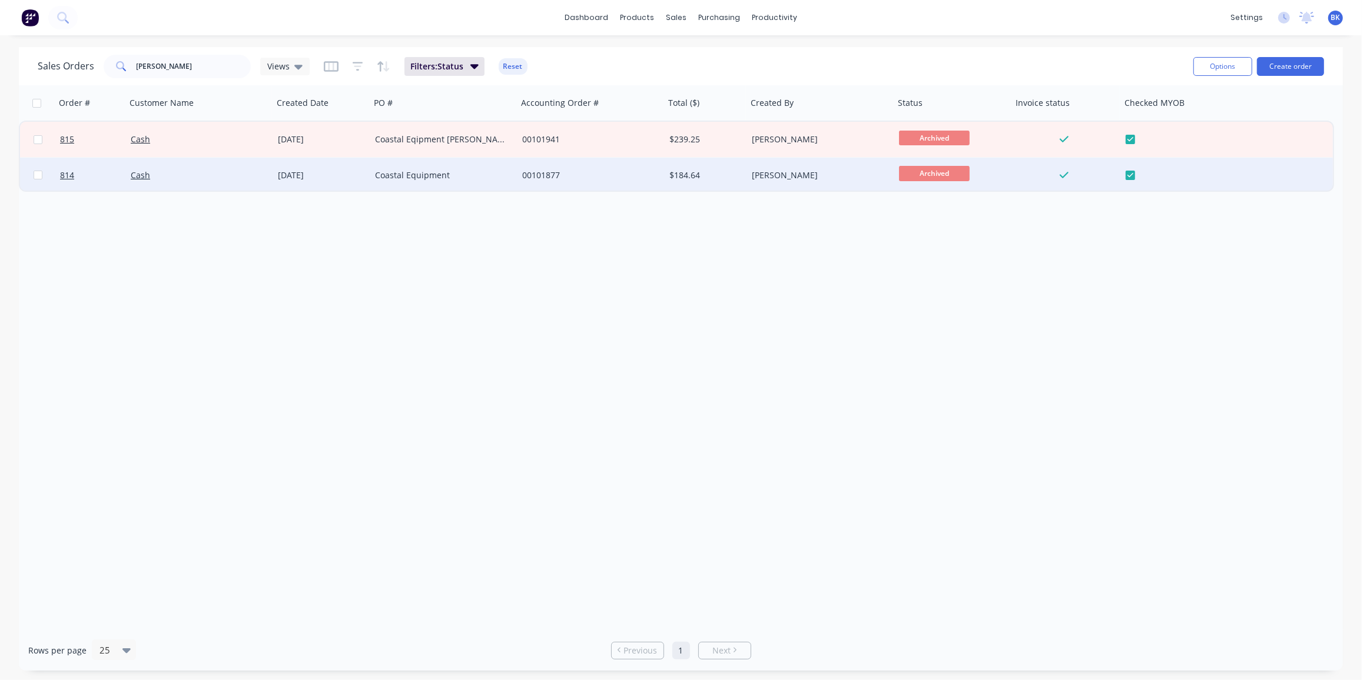
click at [609, 178] on div "00101877" at bounding box center [587, 176] width 131 height 12
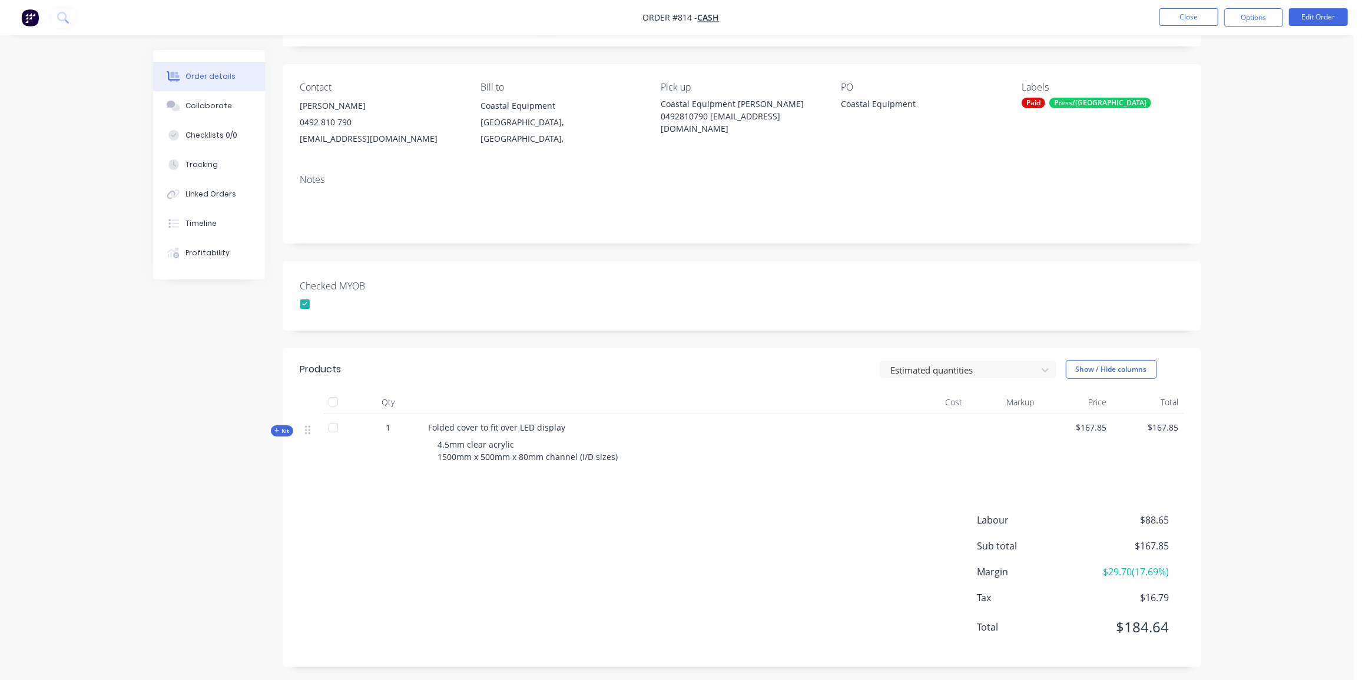
scroll to position [70, 0]
click at [278, 429] on icon "button" at bounding box center [276, 427] width 5 height 6
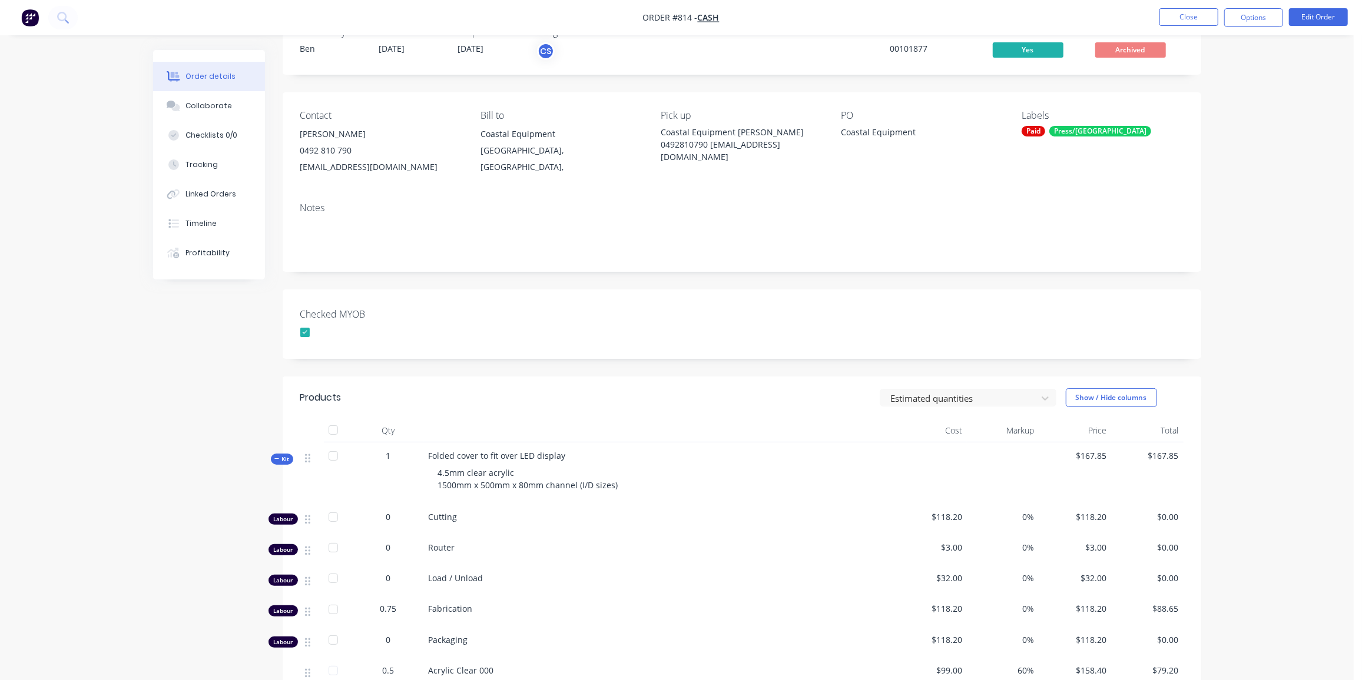
scroll to position [37, 0]
click at [1262, 17] on button "Options" at bounding box center [1253, 17] width 59 height 19
click at [1215, 286] on div "Duplicate" at bounding box center [1218, 283] width 108 height 17
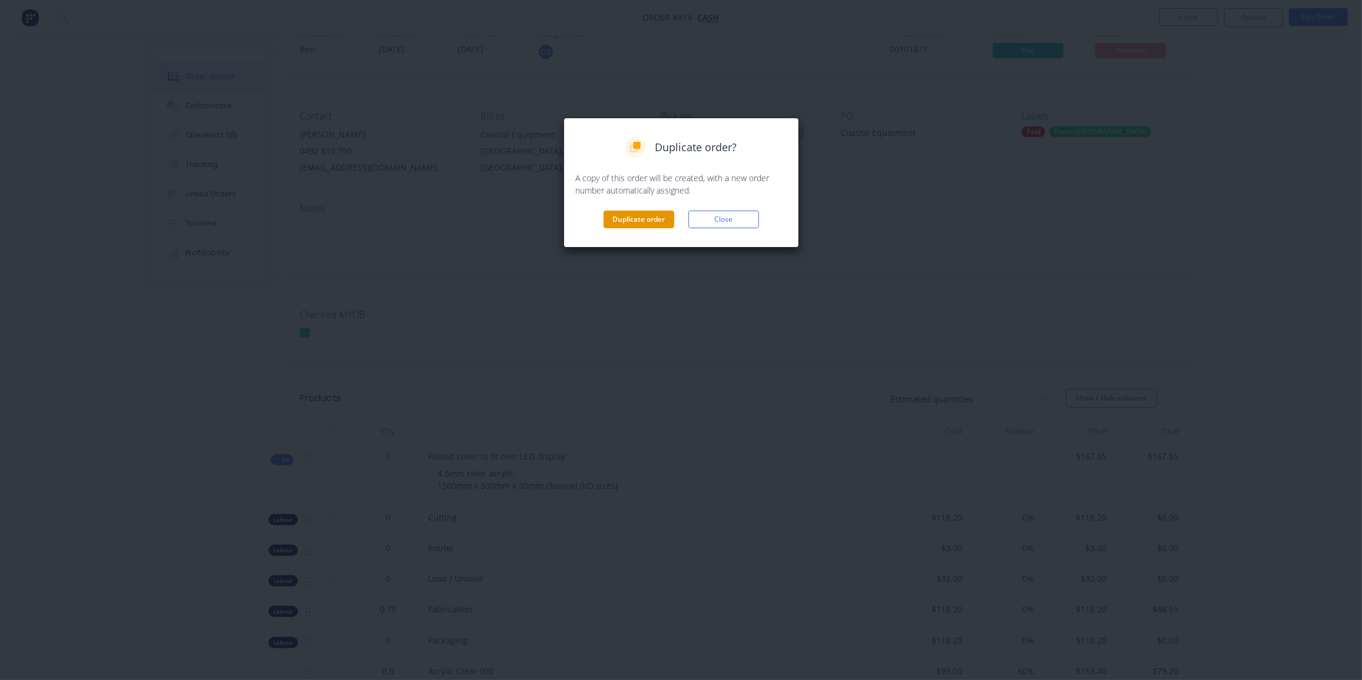
click at [615, 217] on button "Duplicate order" at bounding box center [638, 220] width 71 height 18
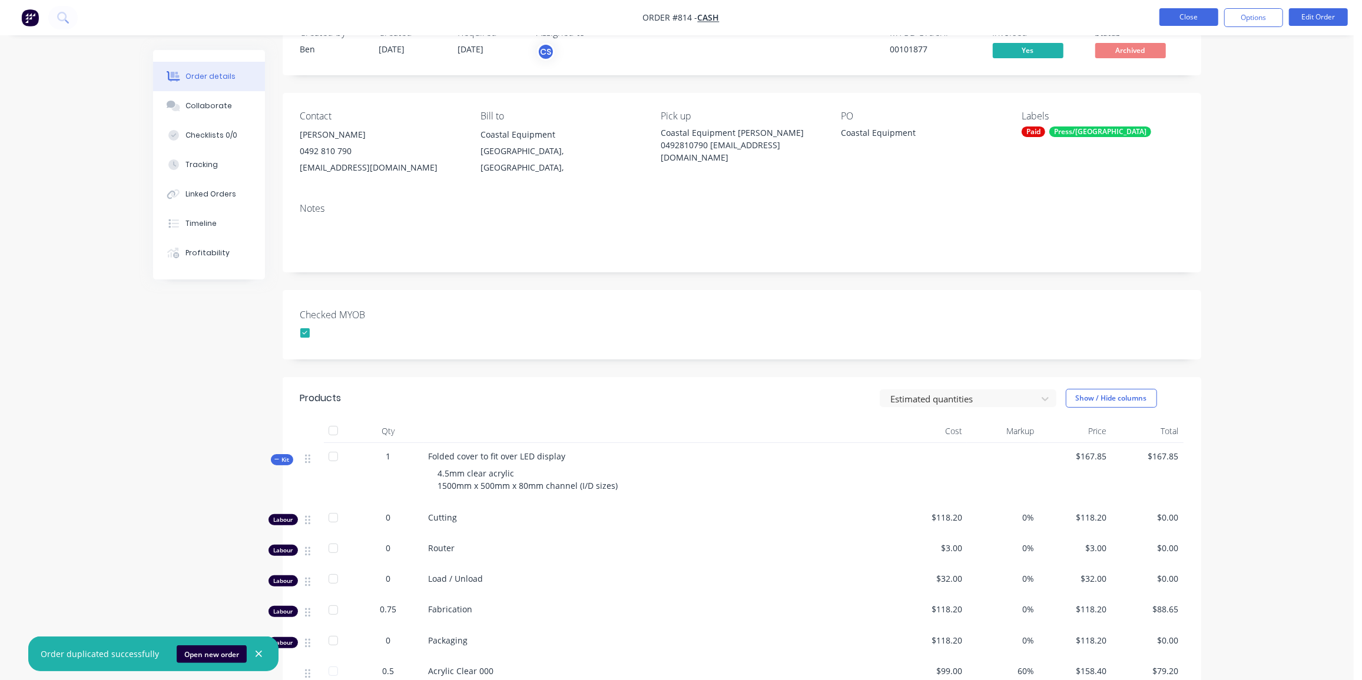
click at [1182, 14] on button "Close" at bounding box center [1188, 17] width 59 height 18
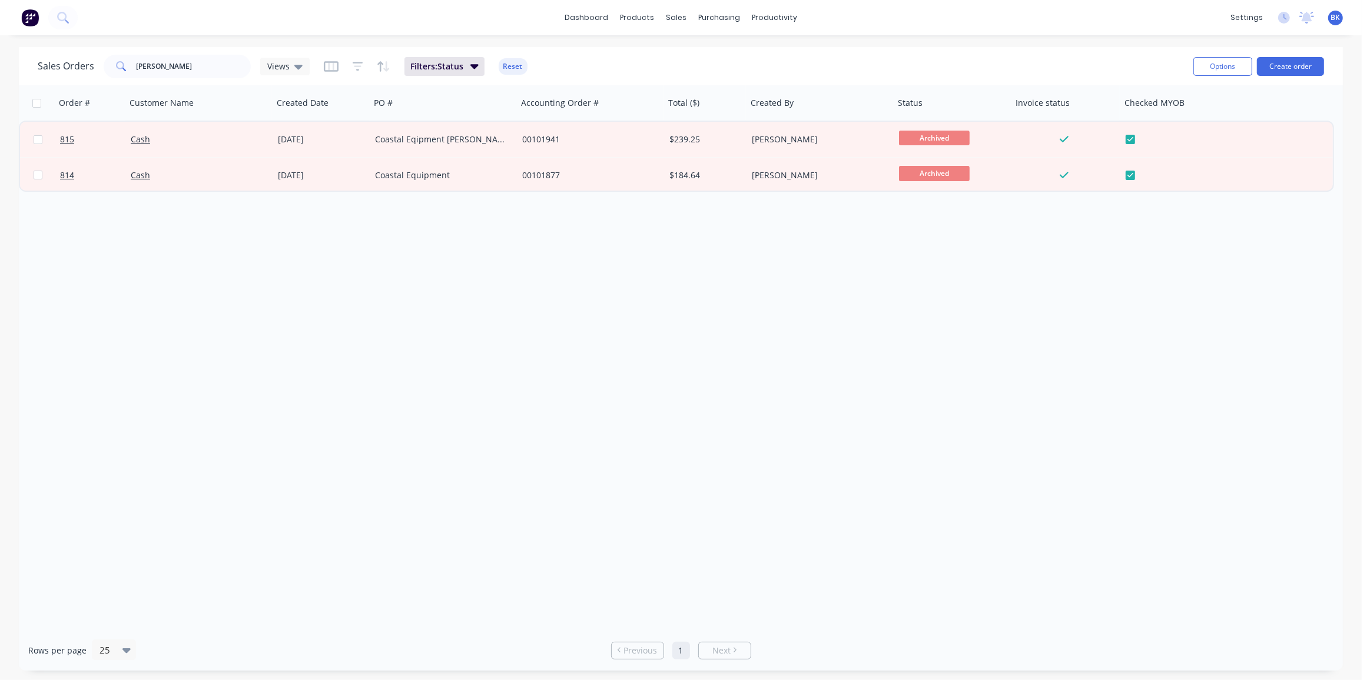
drag, startPoint x: 298, startPoint y: 69, endPoint x: 300, endPoint y: 83, distance: 14.2
click at [298, 68] on icon at bounding box center [298, 66] width 8 height 13
click at [298, 165] on button "None (Default)" at bounding box center [331, 167] width 134 height 14
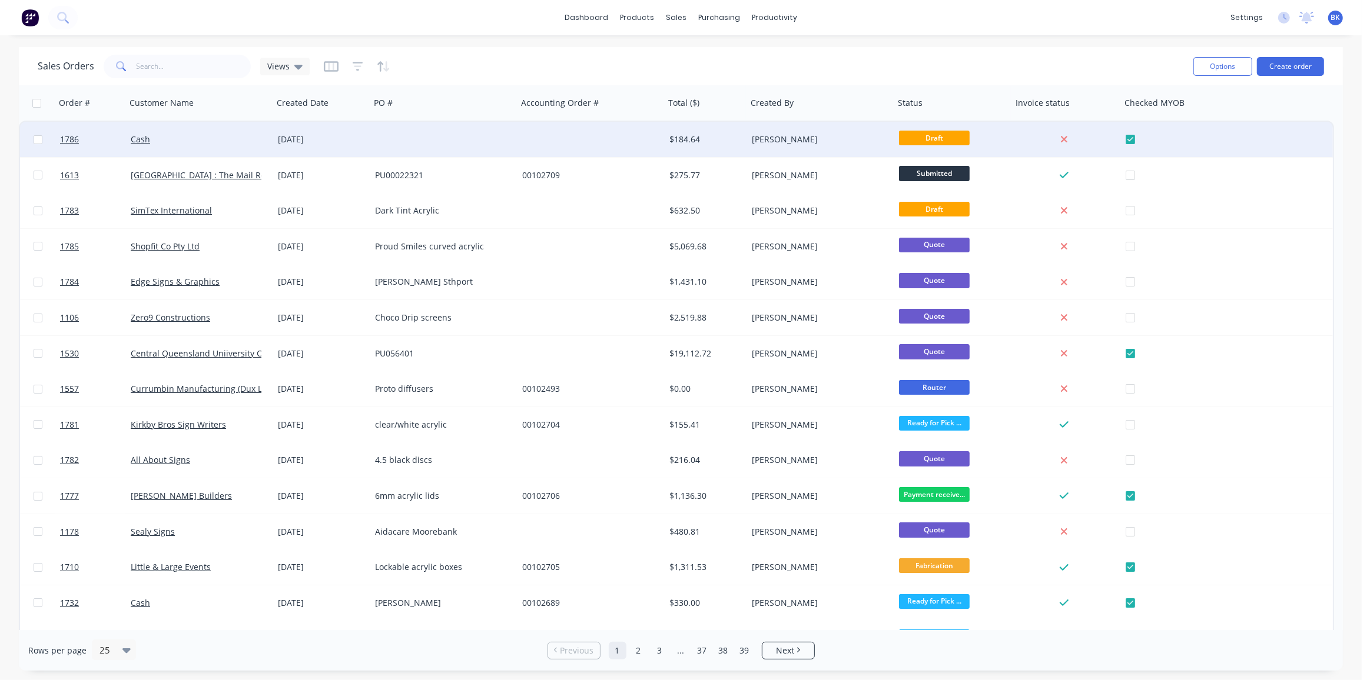
click at [344, 137] on div "[DATE]" at bounding box center [322, 140] width 88 height 12
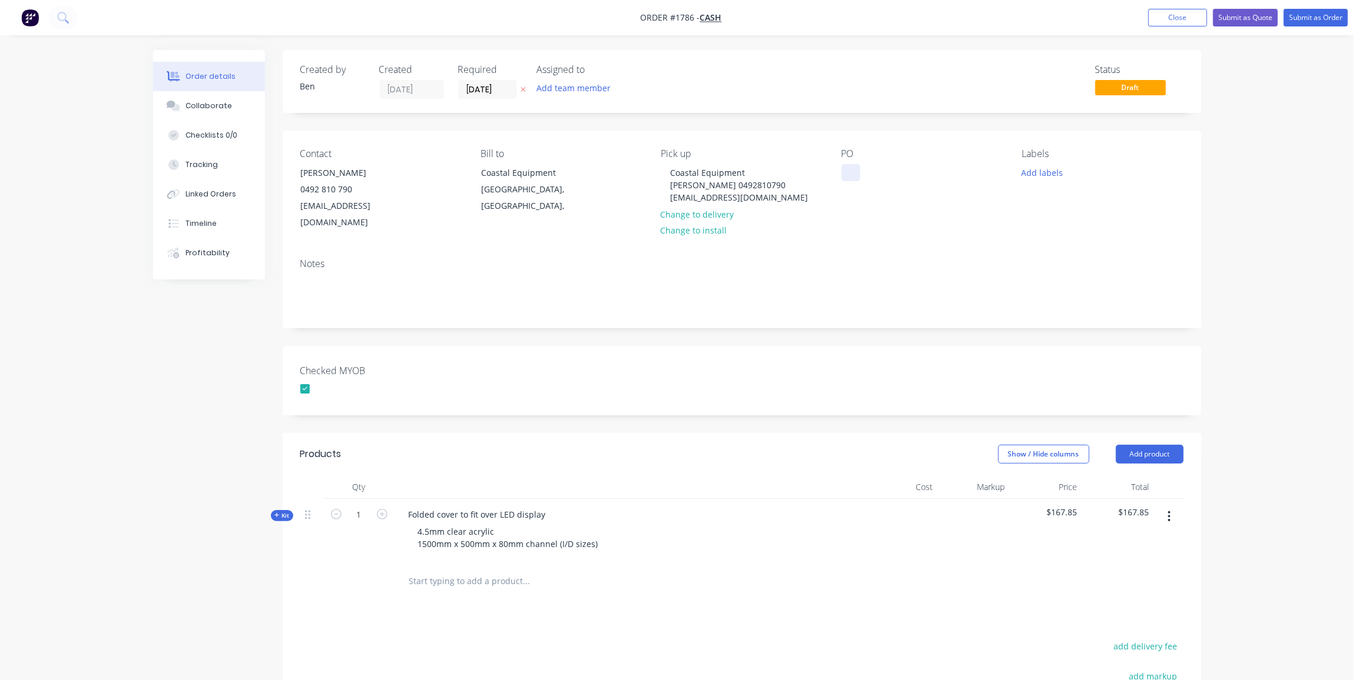
click at [855, 171] on div at bounding box center [850, 172] width 19 height 17
click at [283, 512] on span "Kit" at bounding box center [281, 516] width 15 height 9
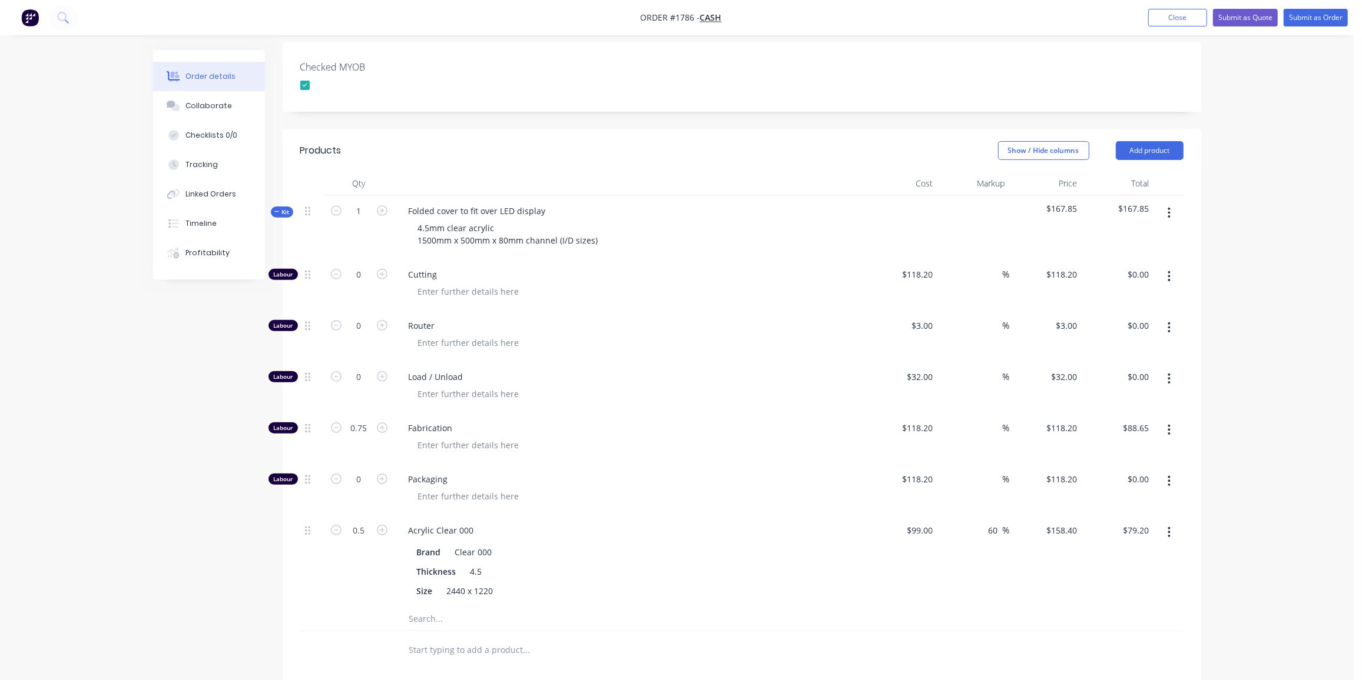
scroll to position [305, 0]
click at [1171, 521] on button "button" at bounding box center [1169, 531] width 28 height 21
click at [1119, 601] on div "Delete" at bounding box center [1127, 609] width 91 height 17
click at [360, 419] on input "0.75" at bounding box center [359, 428] width 31 height 18
type input "0"
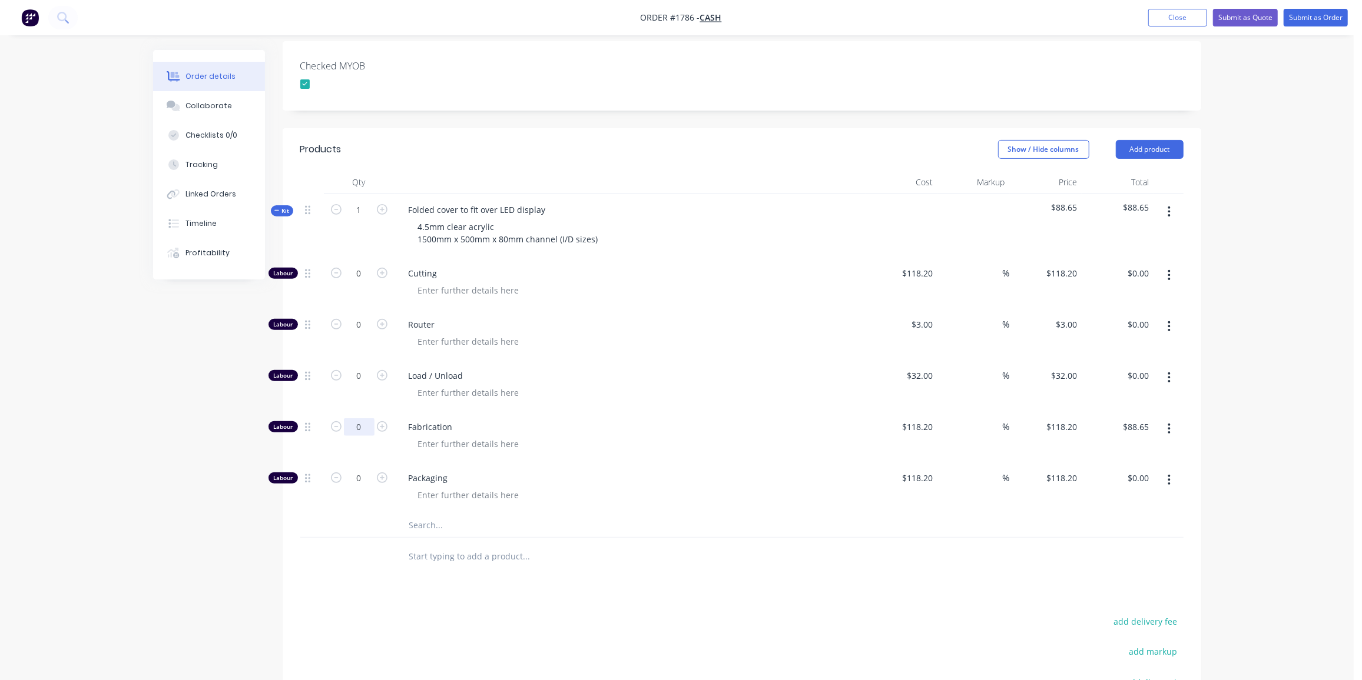
type input "$0.00"
click at [357, 265] on input "0" at bounding box center [359, 274] width 31 height 18
type input "1"
type input "$118.20"
click at [922, 265] on input "118.2" at bounding box center [919, 273] width 36 height 17
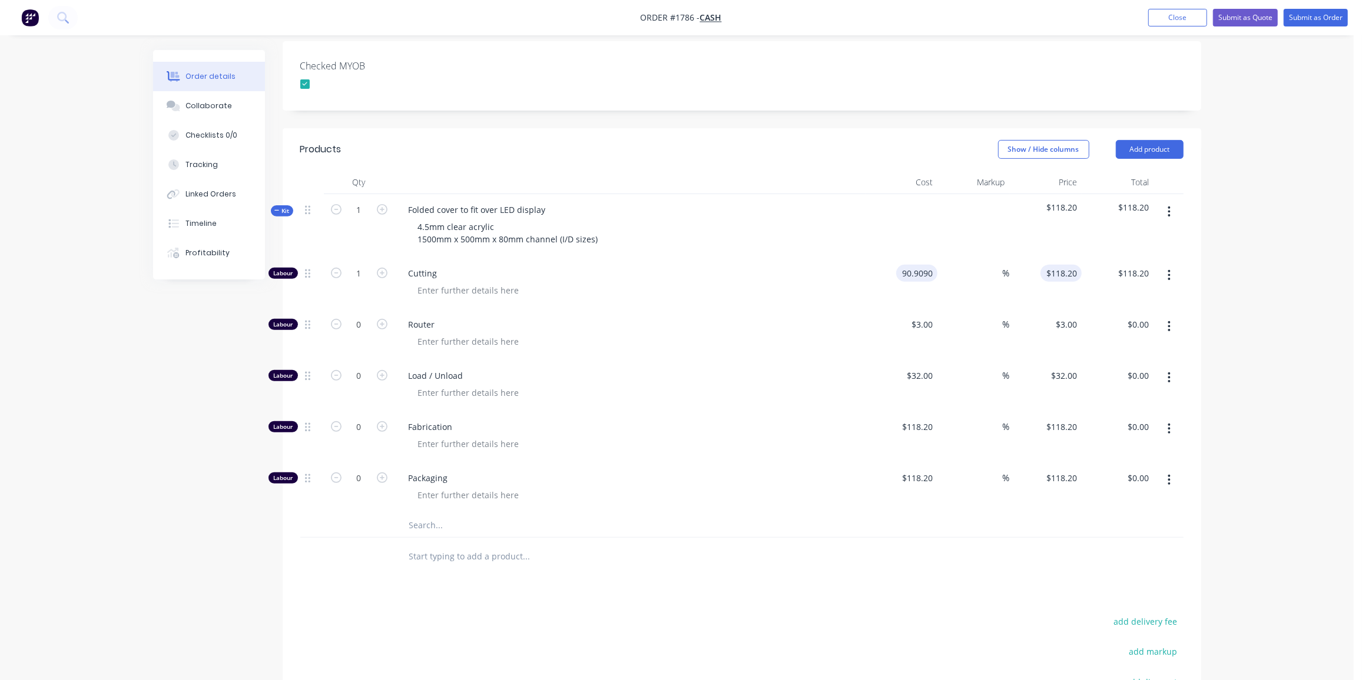
type input "$90.909"
type input "$90.91"
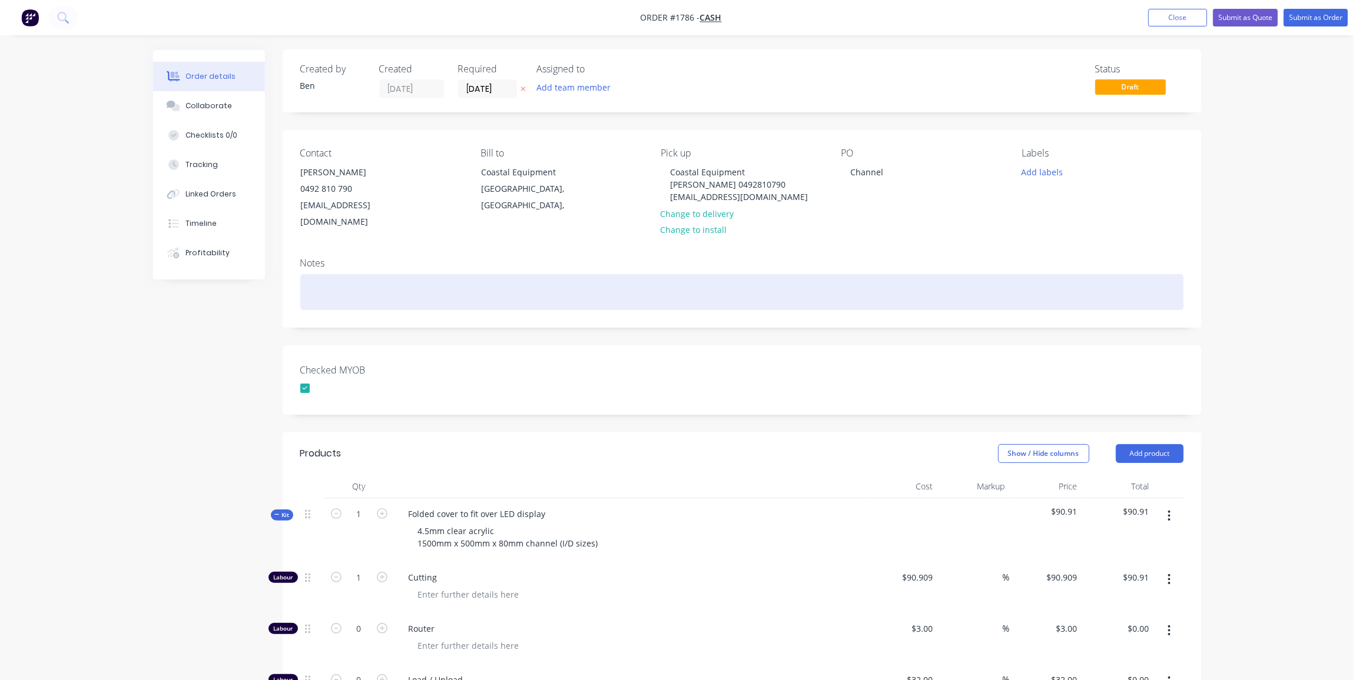
scroll to position [0, 0]
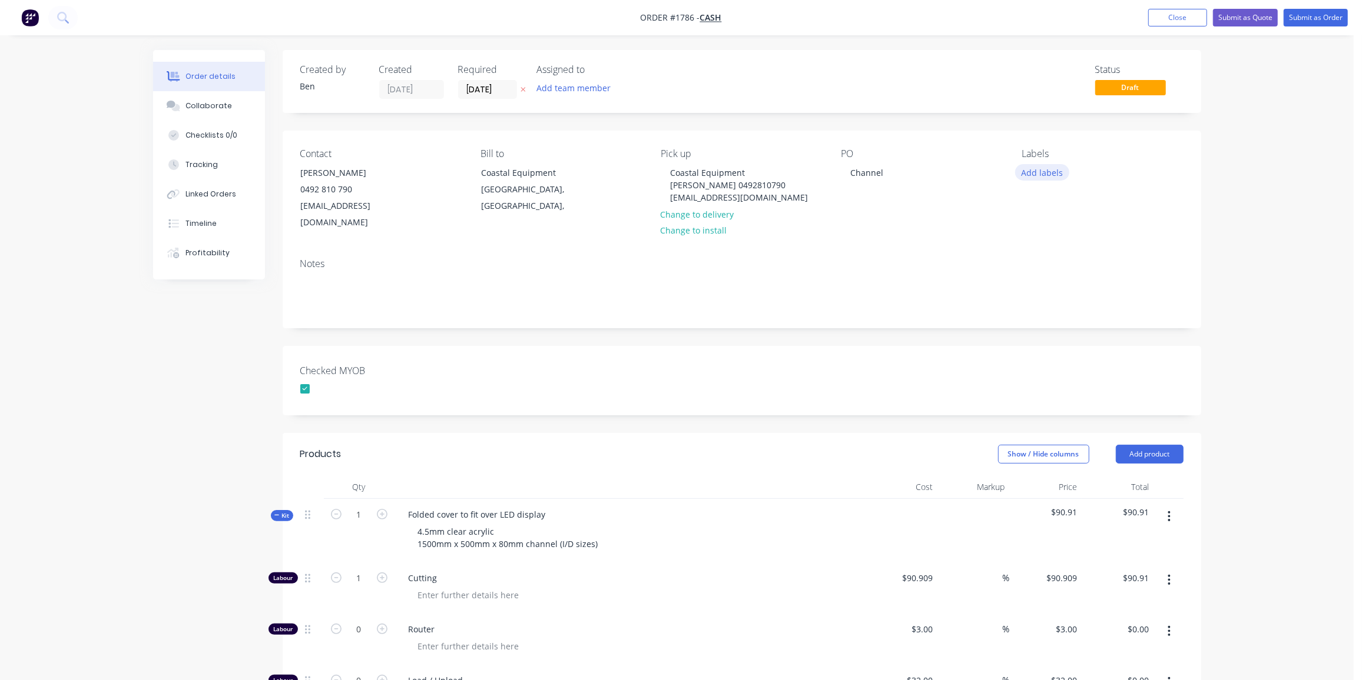
click at [1049, 171] on button "Add labels" at bounding box center [1042, 172] width 54 height 16
click at [1067, 241] on div "Press/[GEOGRAPHIC_DATA]" at bounding box center [1104, 244] width 102 height 13
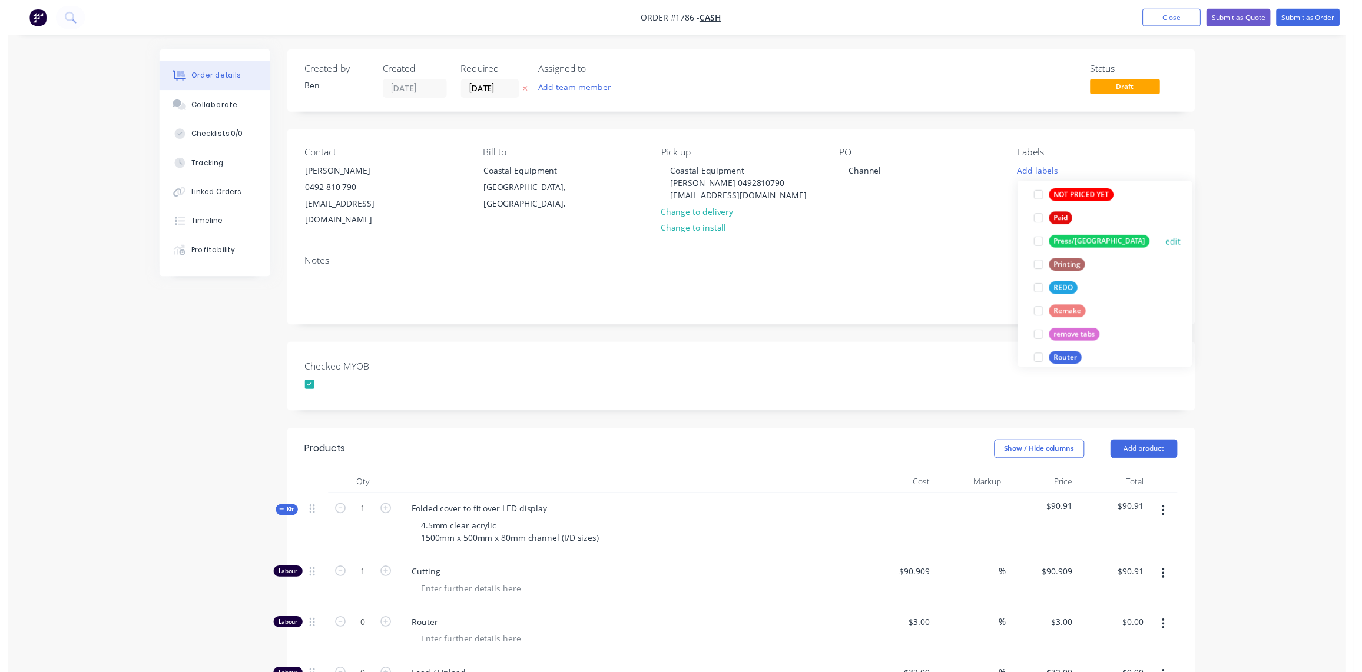
scroll to position [33, 0]
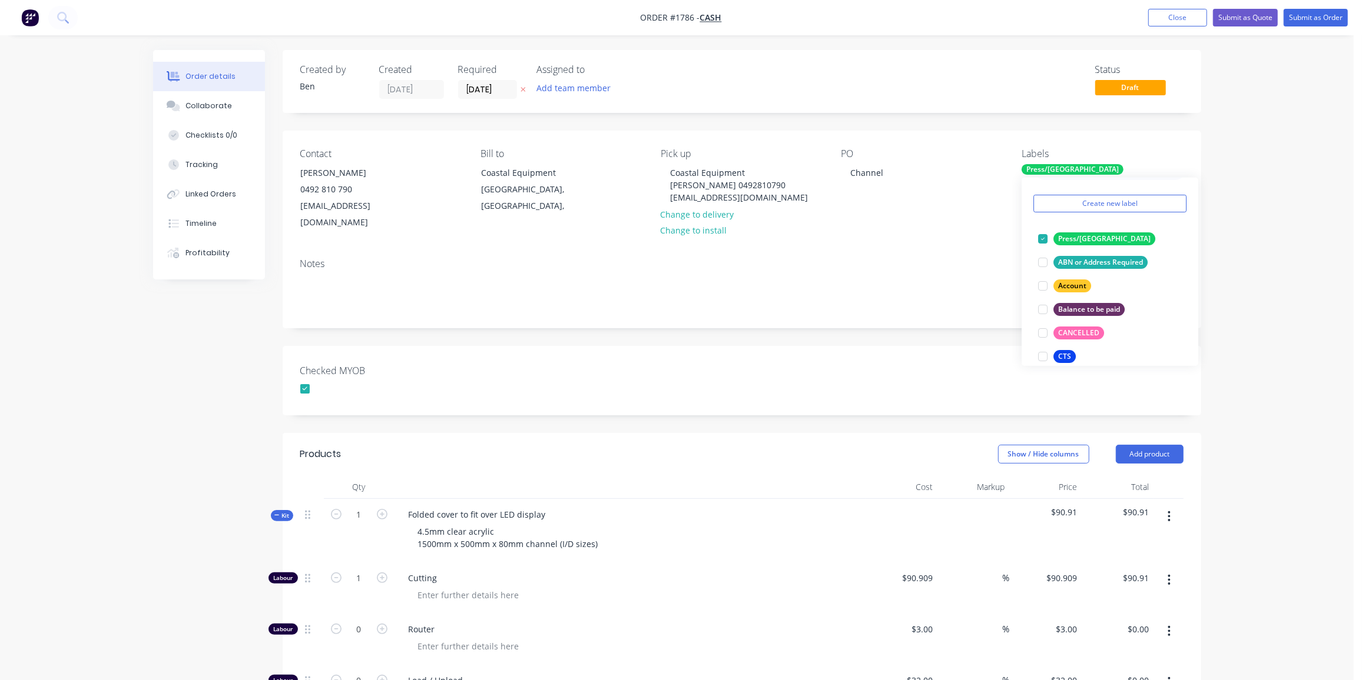
click at [713, 433] on header "Products Show / Hide columns Add product" at bounding box center [742, 454] width 918 height 42
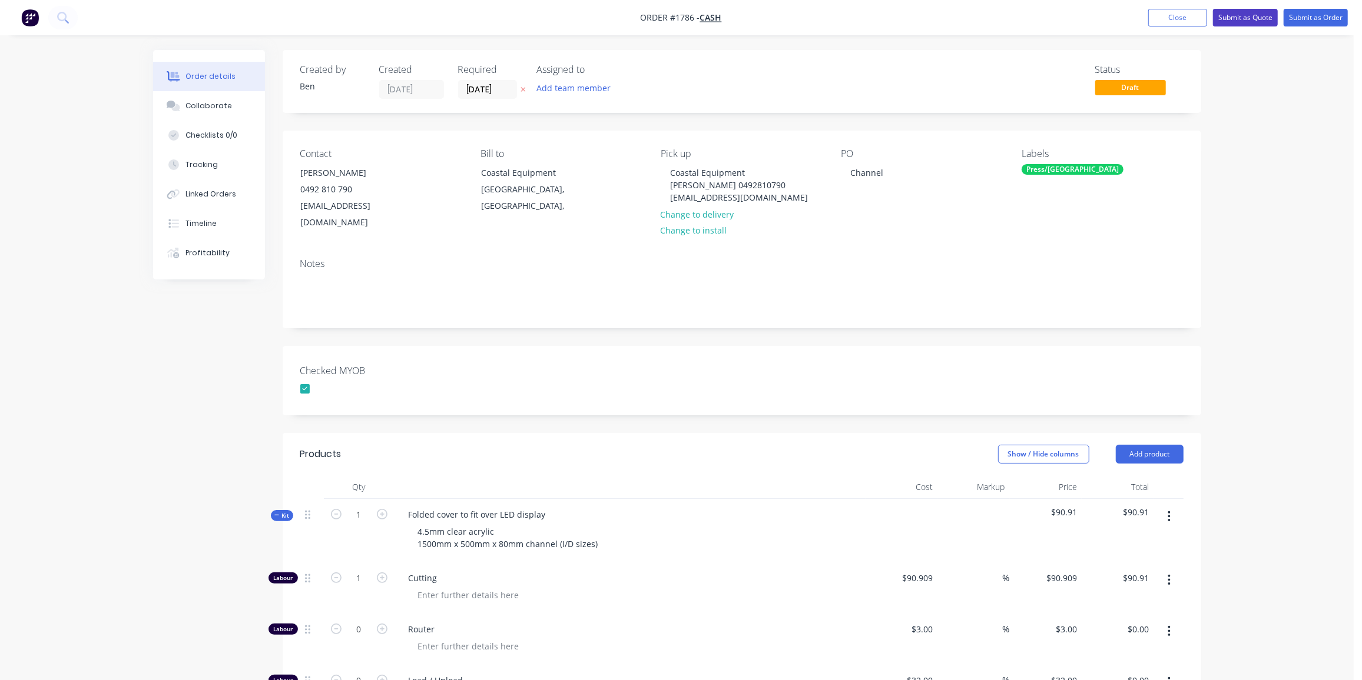
click at [1254, 15] on button "Submit as Quote" at bounding box center [1245, 18] width 65 height 18
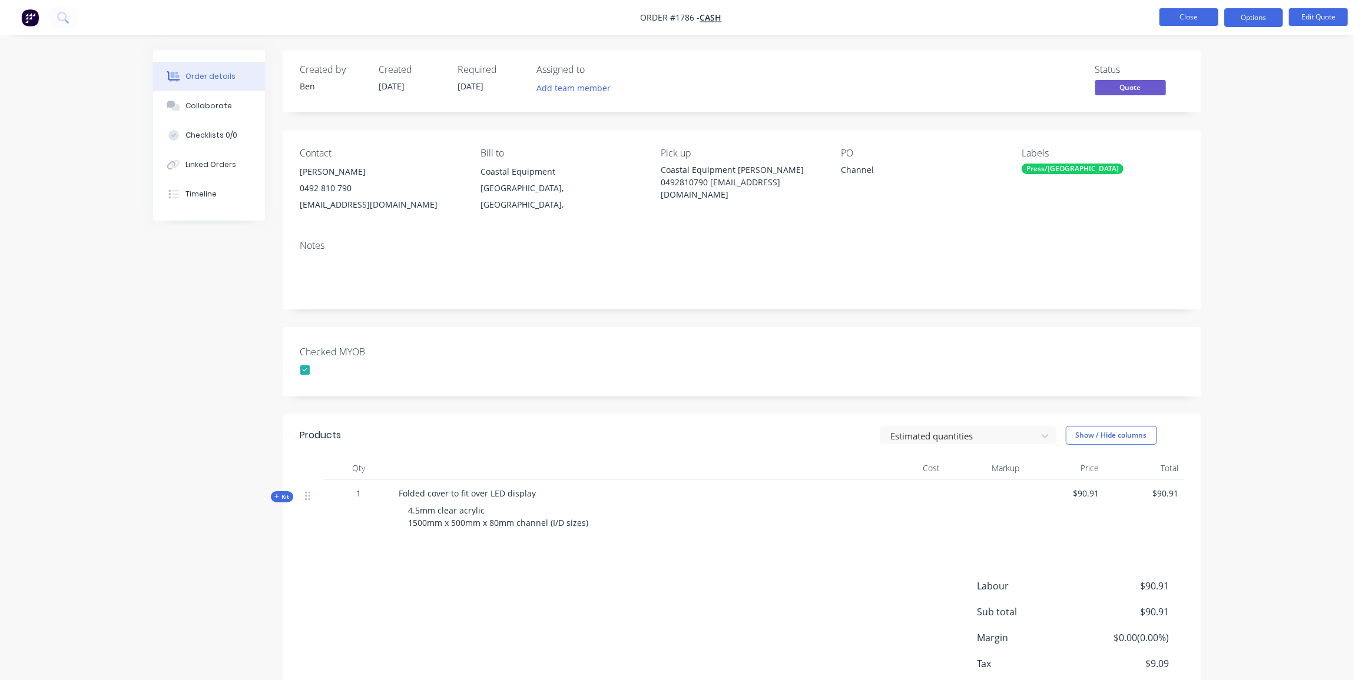
click at [1187, 13] on button "Close" at bounding box center [1188, 17] width 59 height 18
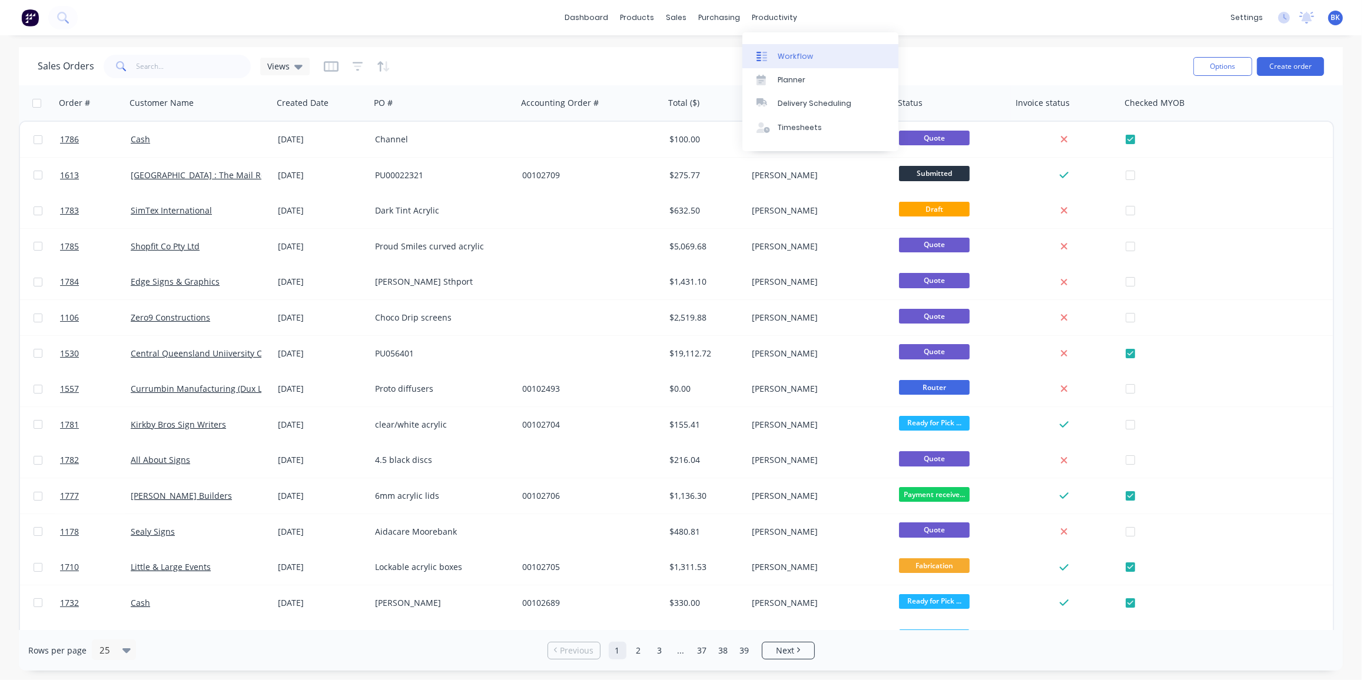
click at [784, 48] on link "Workflow" at bounding box center [820, 56] width 156 height 24
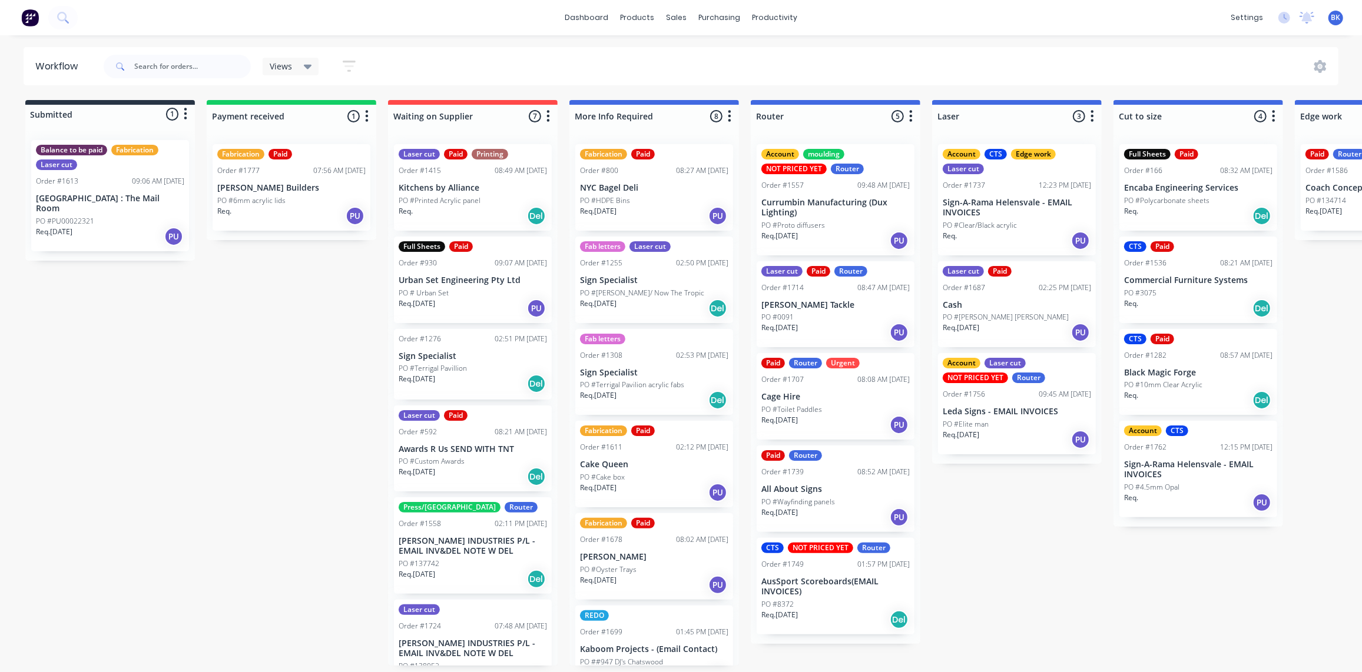
click at [1019, 312] on div "PO #[PERSON_NAME] [PERSON_NAME]" at bounding box center [1016, 317] width 148 height 11
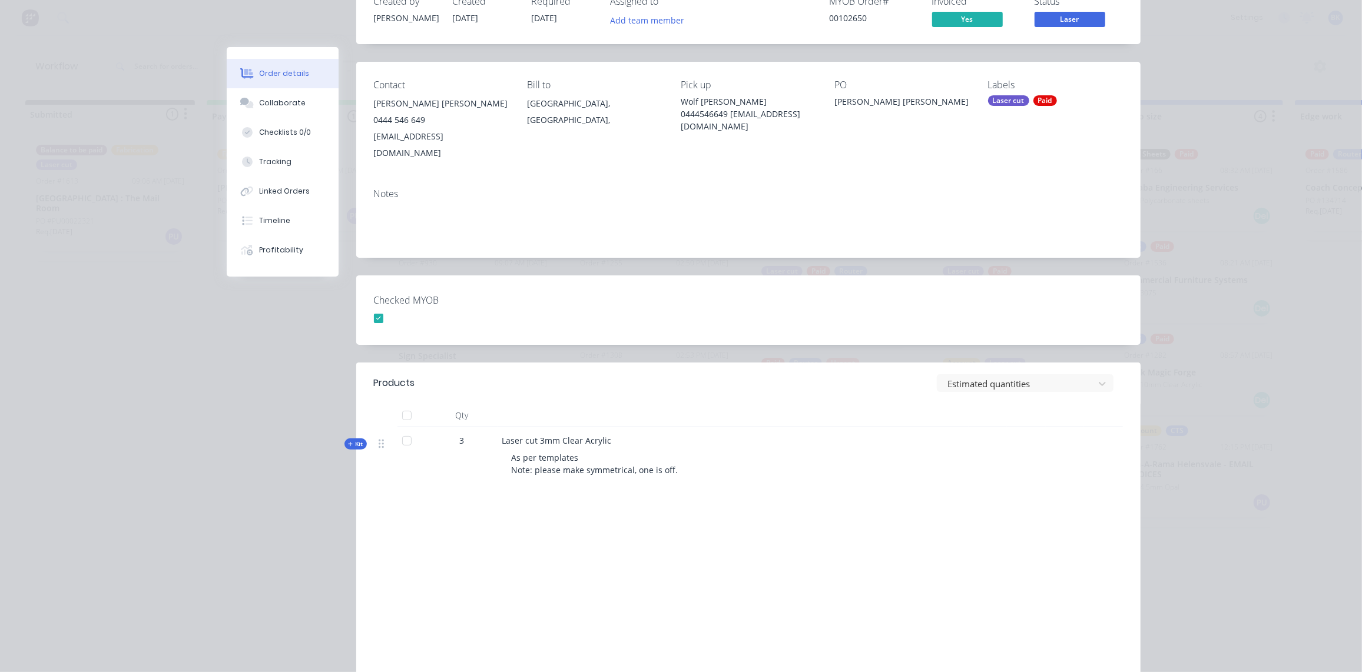
scroll to position [97, 0]
click at [353, 440] on span "Kit" at bounding box center [355, 444] width 15 height 9
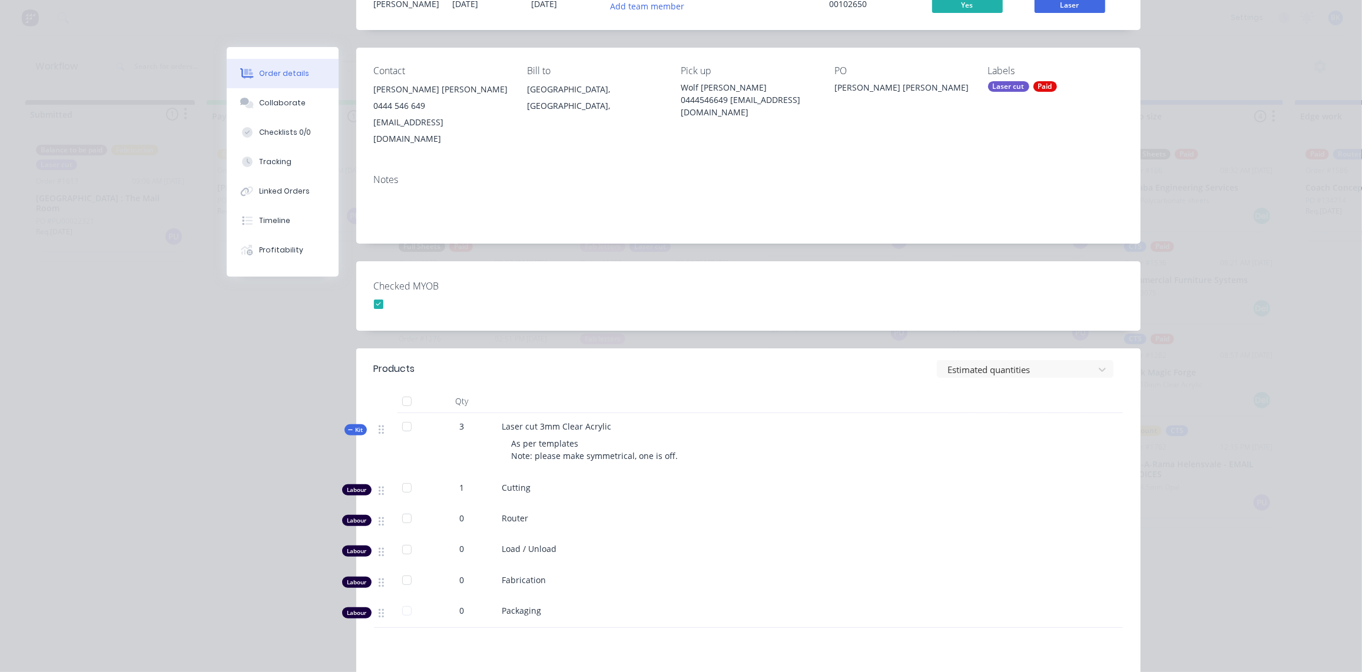
scroll to position [112, 0]
click at [350, 426] on span "Kit" at bounding box center [355, 430] width 15 height 9
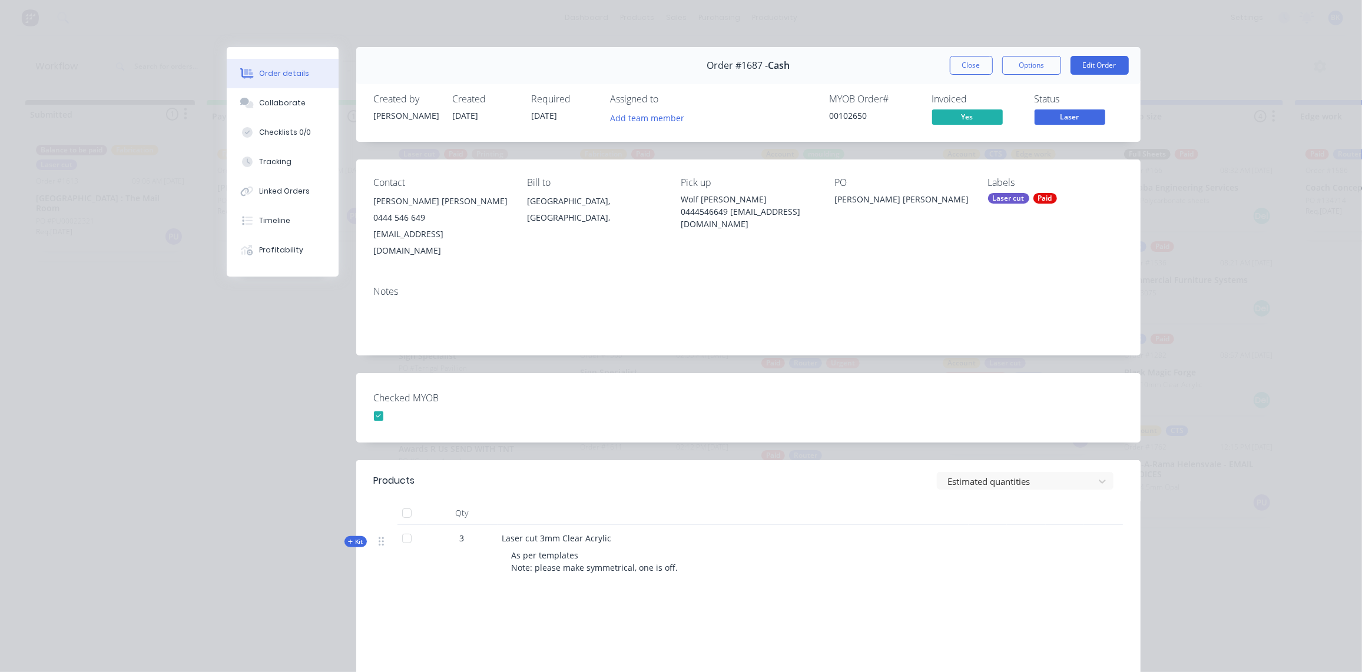
scroll to position [1, 0]
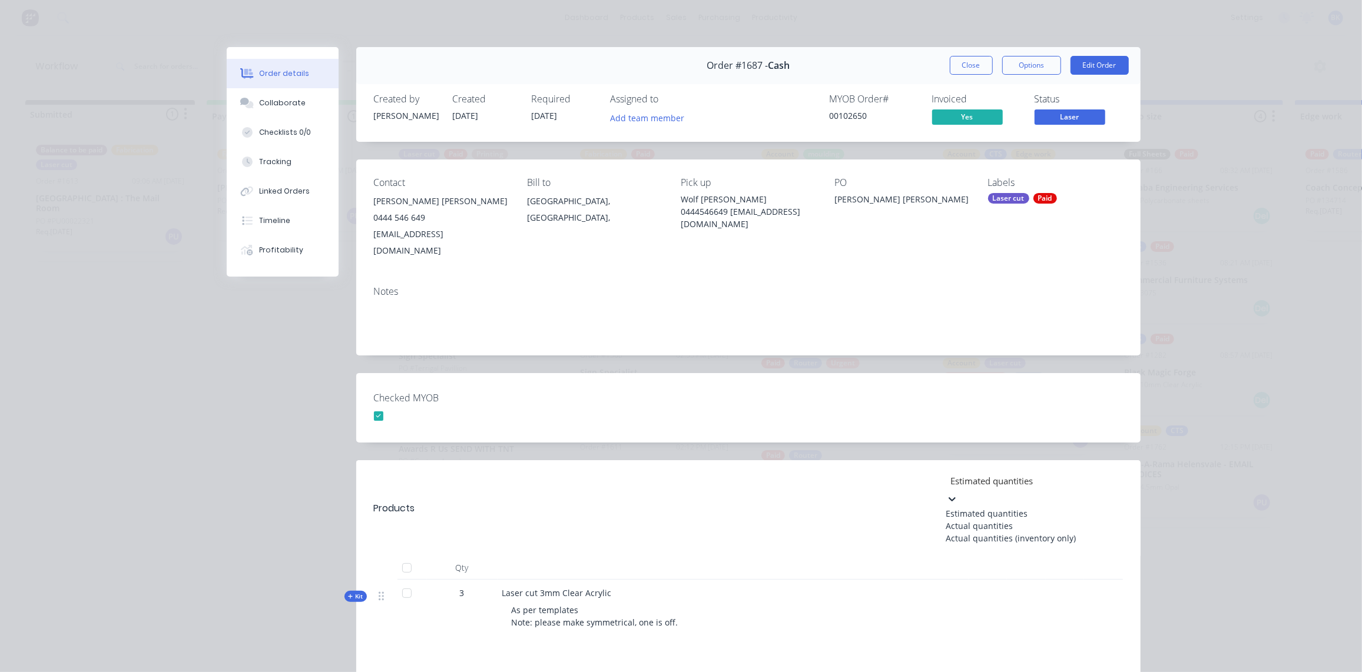
click at [1081, 474] on div at bounding box center [1035, 481] width 170 height 15
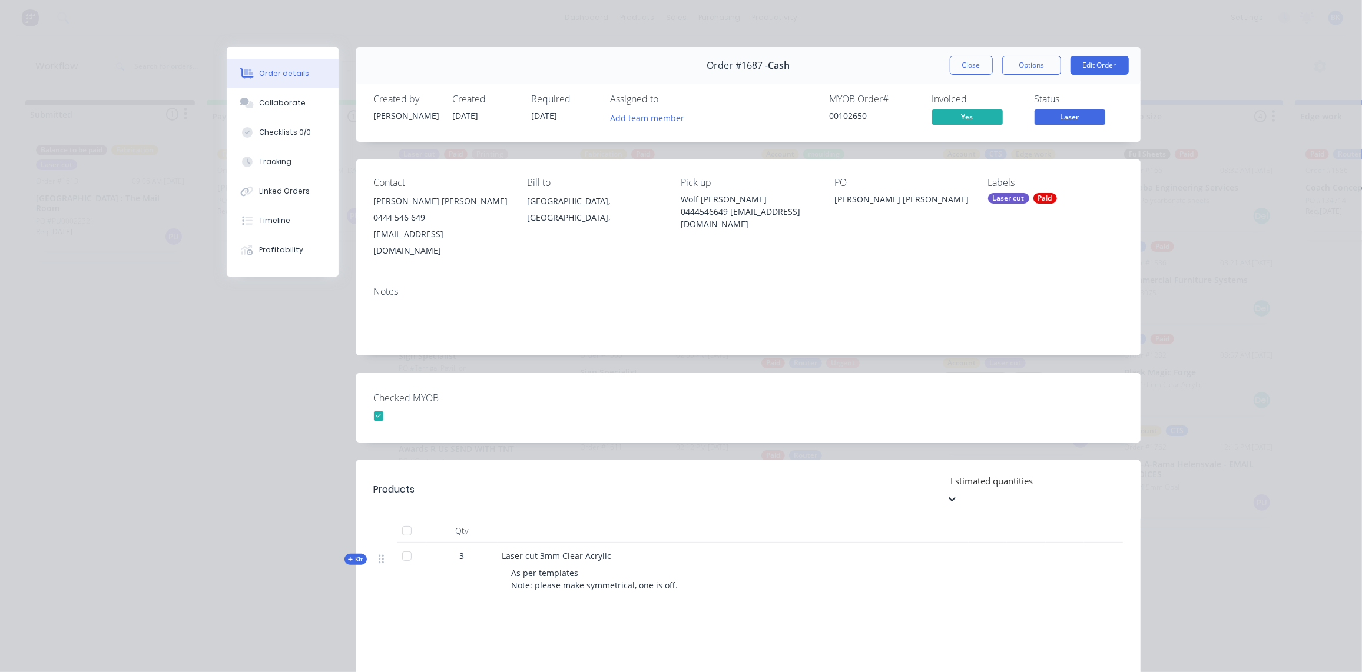
click at [1081, 474] on div at bounding box center [1035, 481] width 170 height 15
click at [815, 562] on div "As per templates Note: please make symmetrical, one is off." at bounding box center [733, 579] width 462 height 34
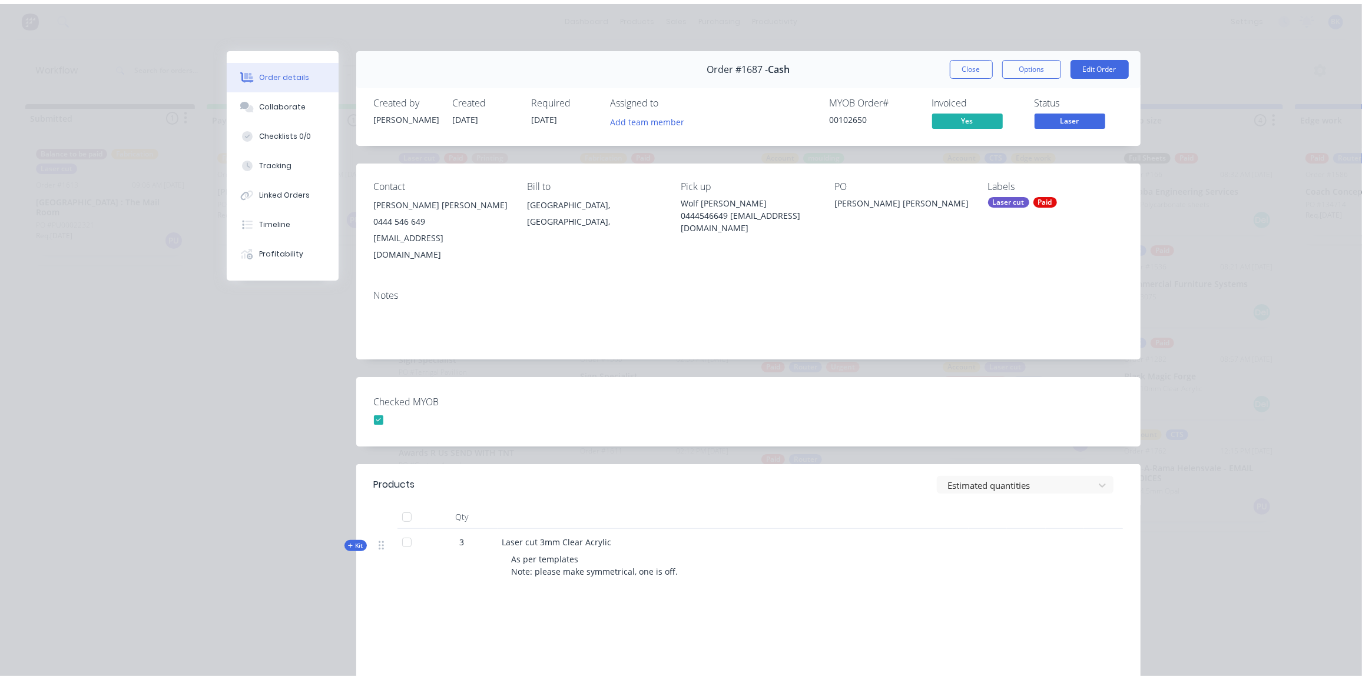
scroll to position [0, 0]
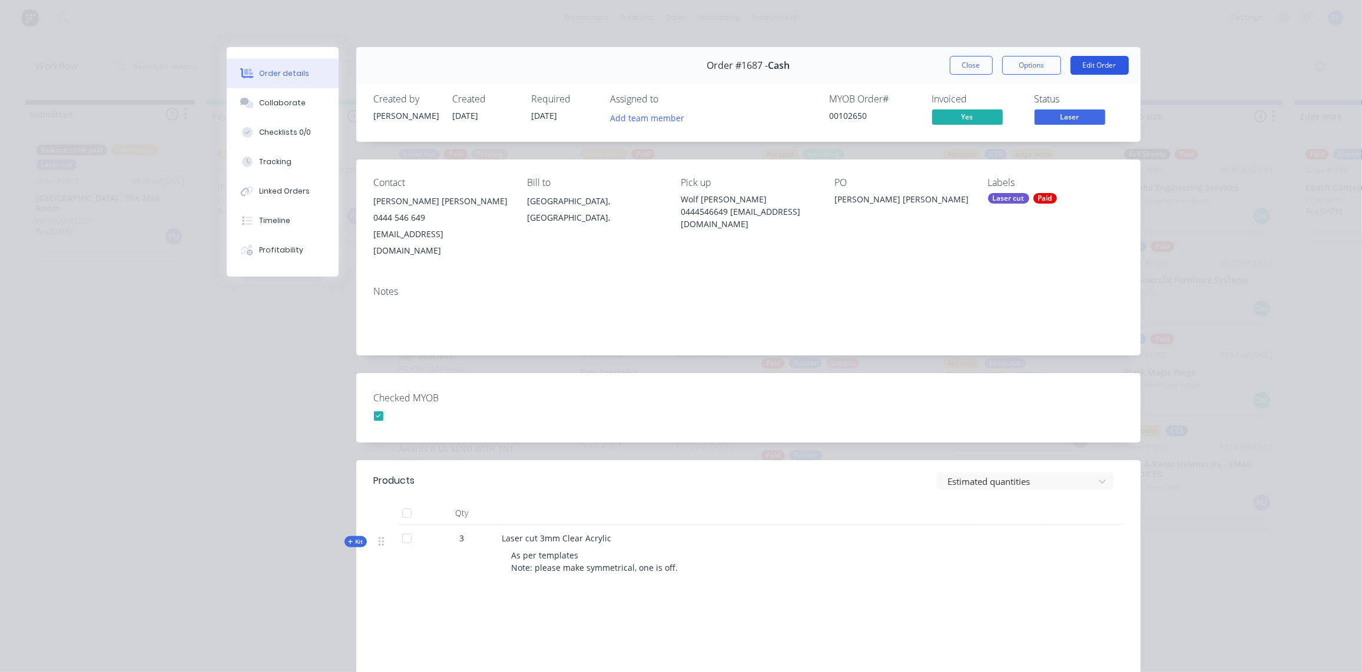
click at [1103, 64] on button "Edit Order" at bounding box center [1099, 65] width 58 height 19
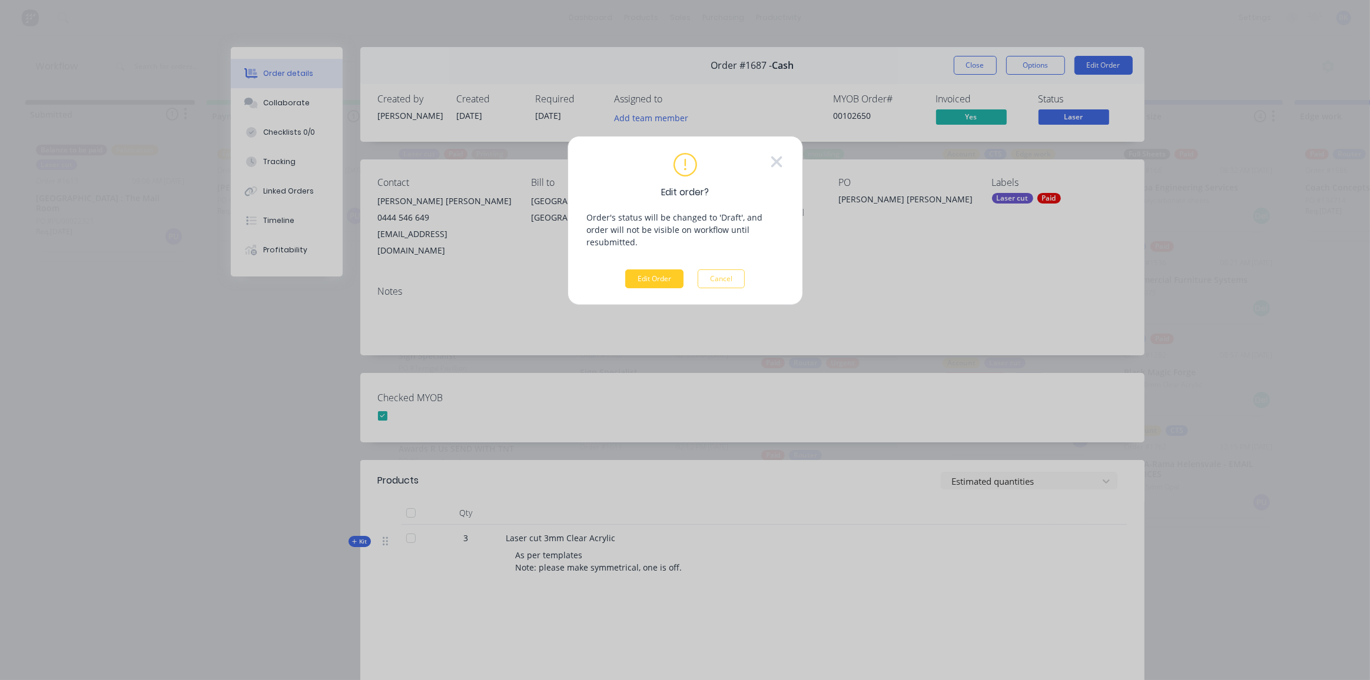
click at [659, 270] on button "Edit Order" at bounding box center [654, 279] width 58 height 19
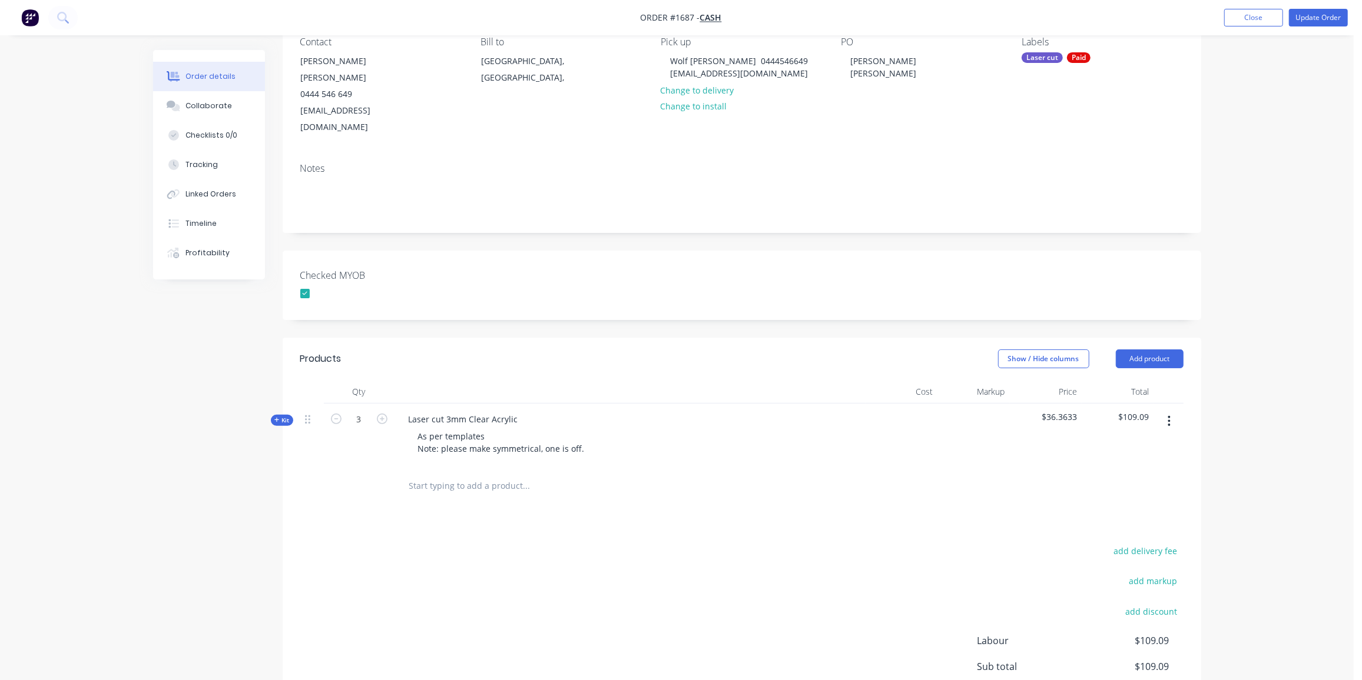
scroll to position [112, 0]
click at [1042, 58] on div "Laser cut" at bounding box center [1041, 57] width 41 height 11
click at [1058, 163] on div "Laser cut" at bounding box center [1073, 159] width 41 height 13
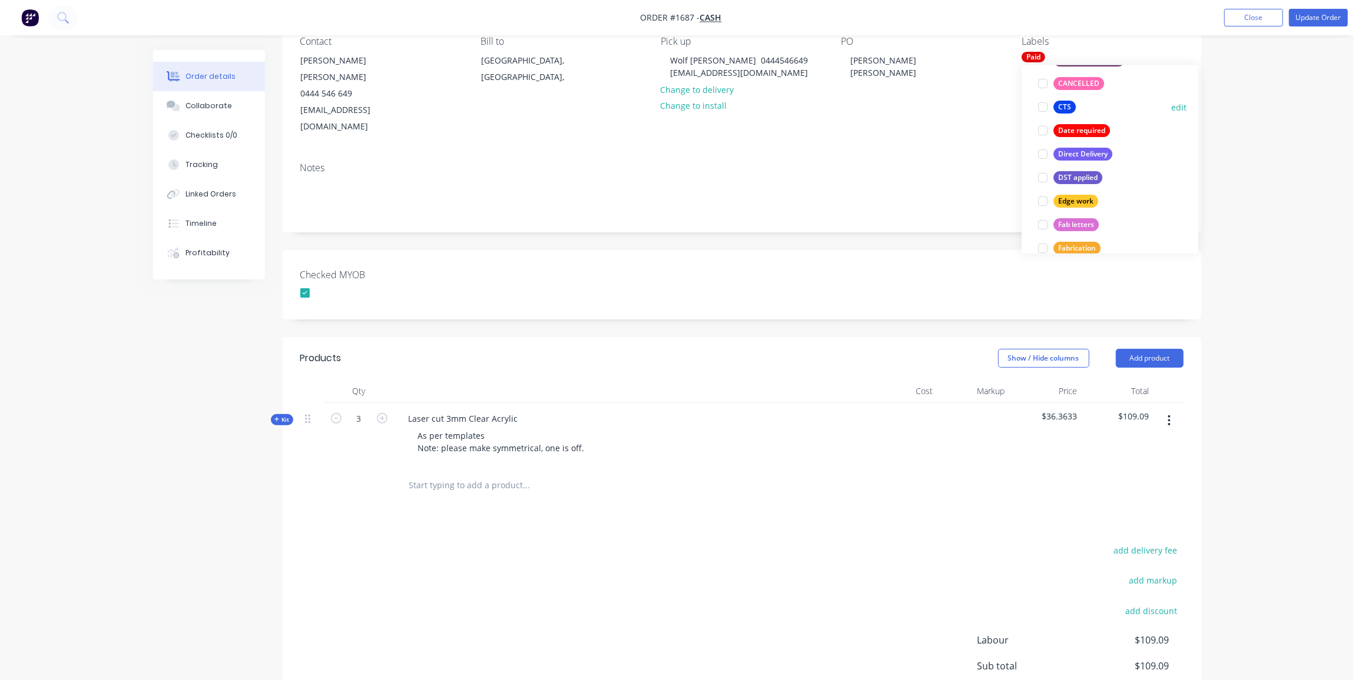
click at [1068, 108] on div "CTS" at bounding box center [1064, 107] width 22 height 13
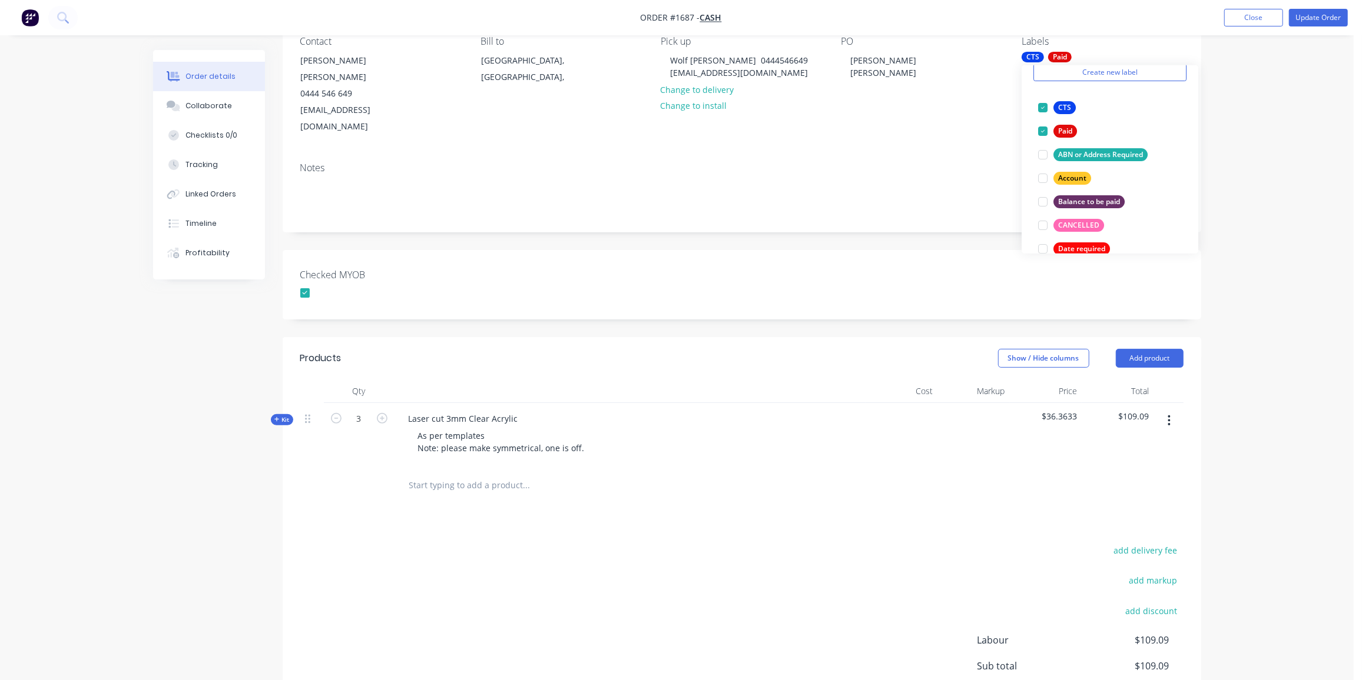
scroll to position [51, 0]
click at [710, 474] on div at bounding box center [575, 486] width 353 height 24
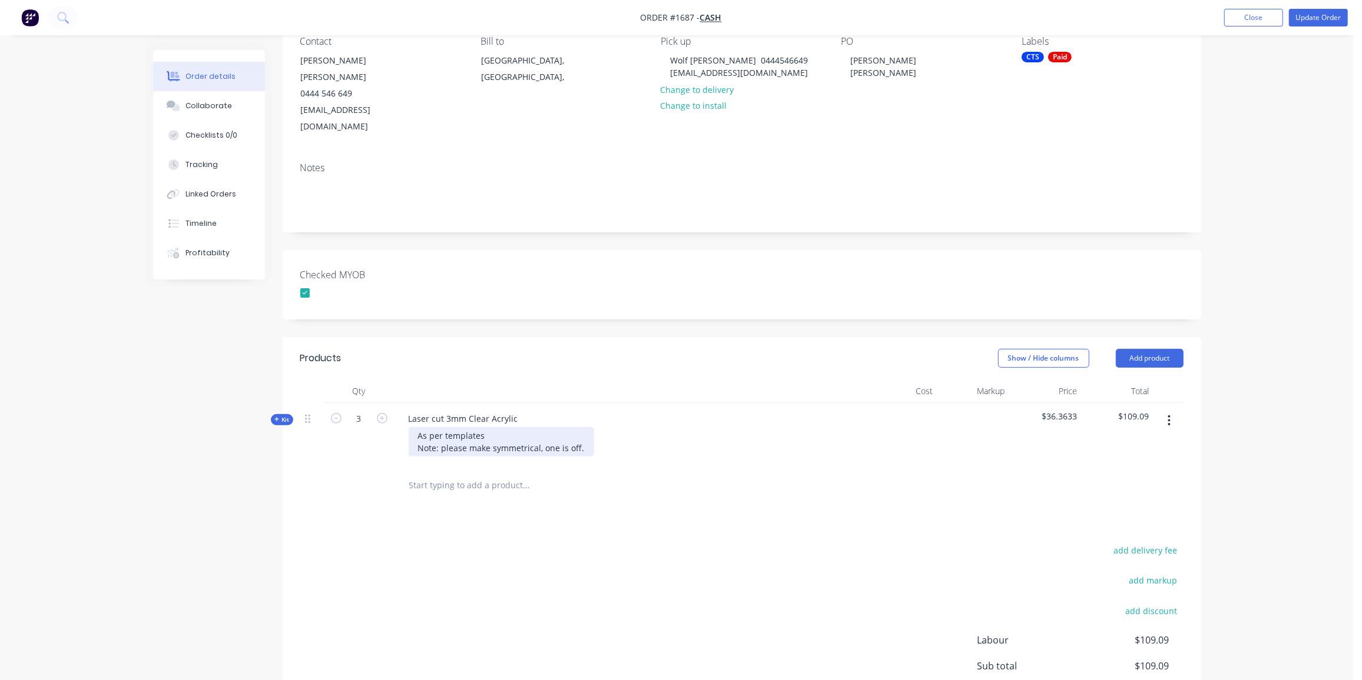
scroll to position [112, 0]
drag, startPoint x: 445, startPoint y: 384, endPoint x: 392, endPoint y: 387, distance: 53.0
click at [392, 404] on div "Kit 3 Laser cut 3mm Clear Acrylic As per templates Note: please make symmetrica…" at bounding box center [741, 436] width 883 height 64
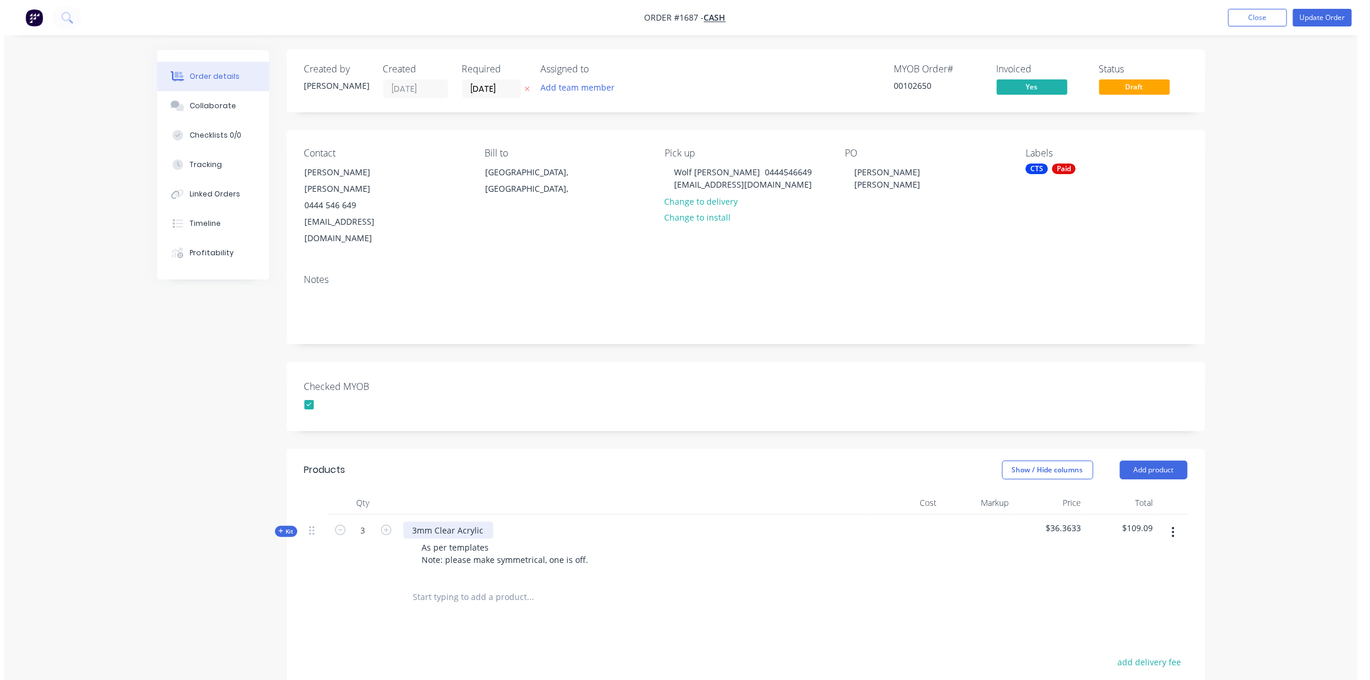
scroll to position [0, 0]
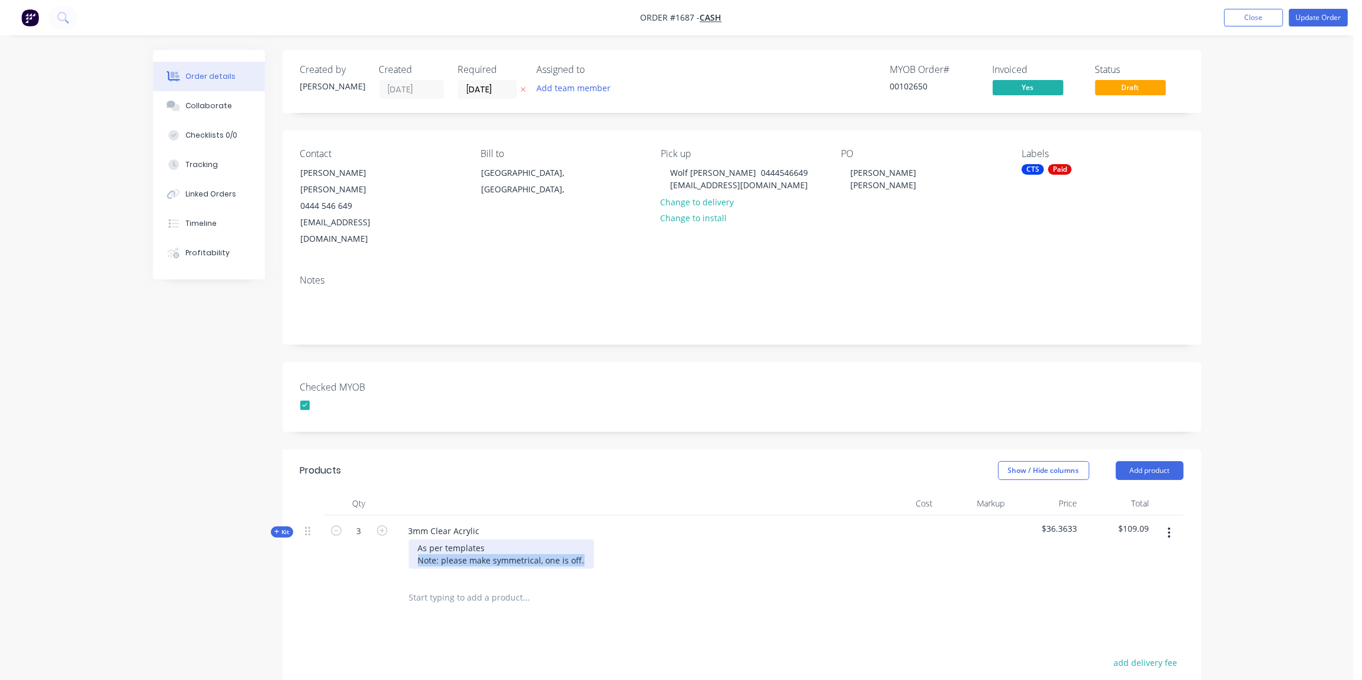
drag, startPoint x: 583, startPoint y: 526, endPoint x: 418, endPoint y: 531, distance: 164.9
click at [418, 540] on div "As per templates Note: please make symmetrical, one is off." at bounding box center [501, 554] width 185 height 29
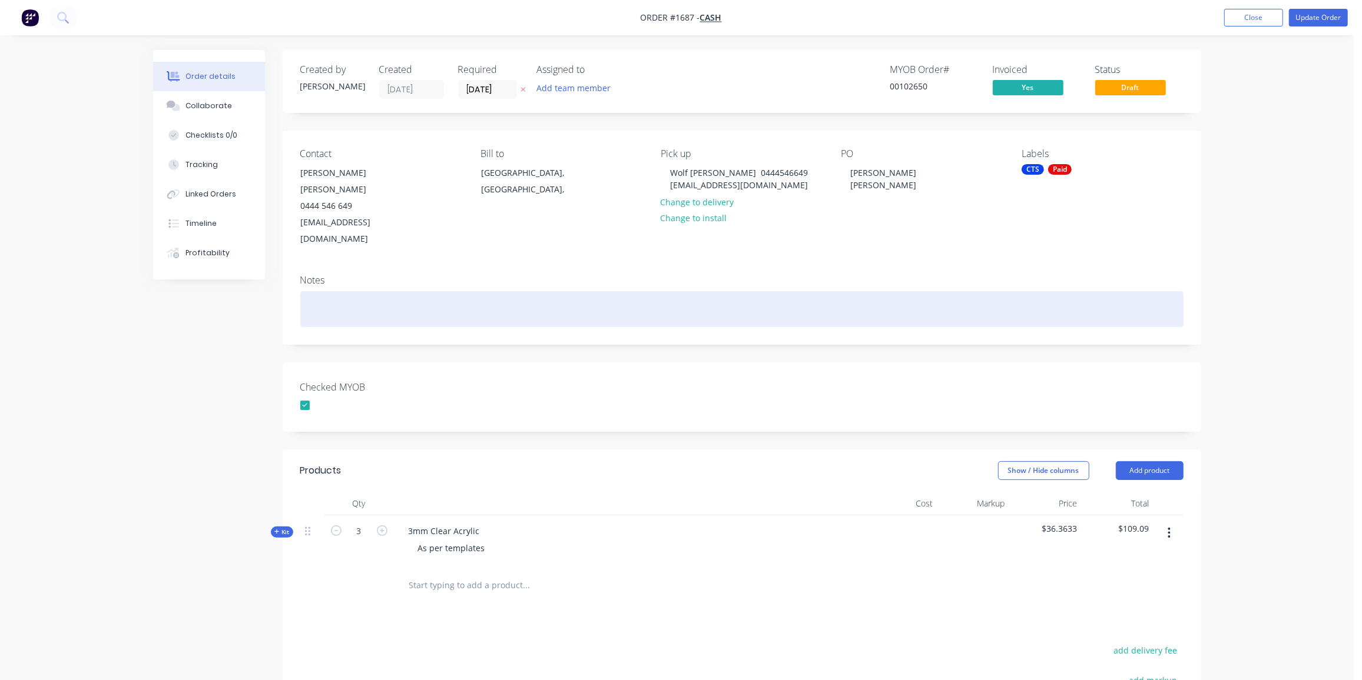
click at [947, 291] on div at bounding box center [741, 309] width 883 height 36
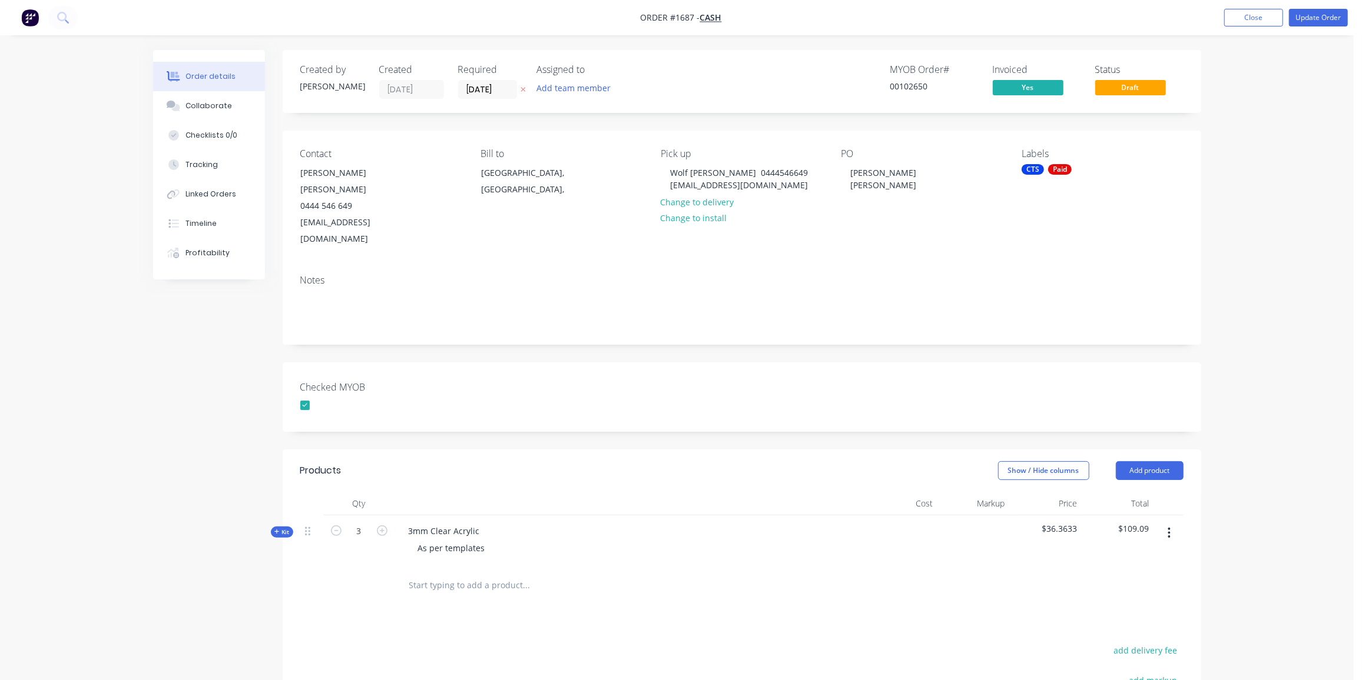
click at [127, 302] on div "Order details Collaborate Checklists 0/0 Tracking Linked Orders Timeline Profit…" at bounding box center [676, 452] width 1353 height 905
click at [1329, 15] on button "Update Order" at bounding box center [1318, 18] width 59 height 18
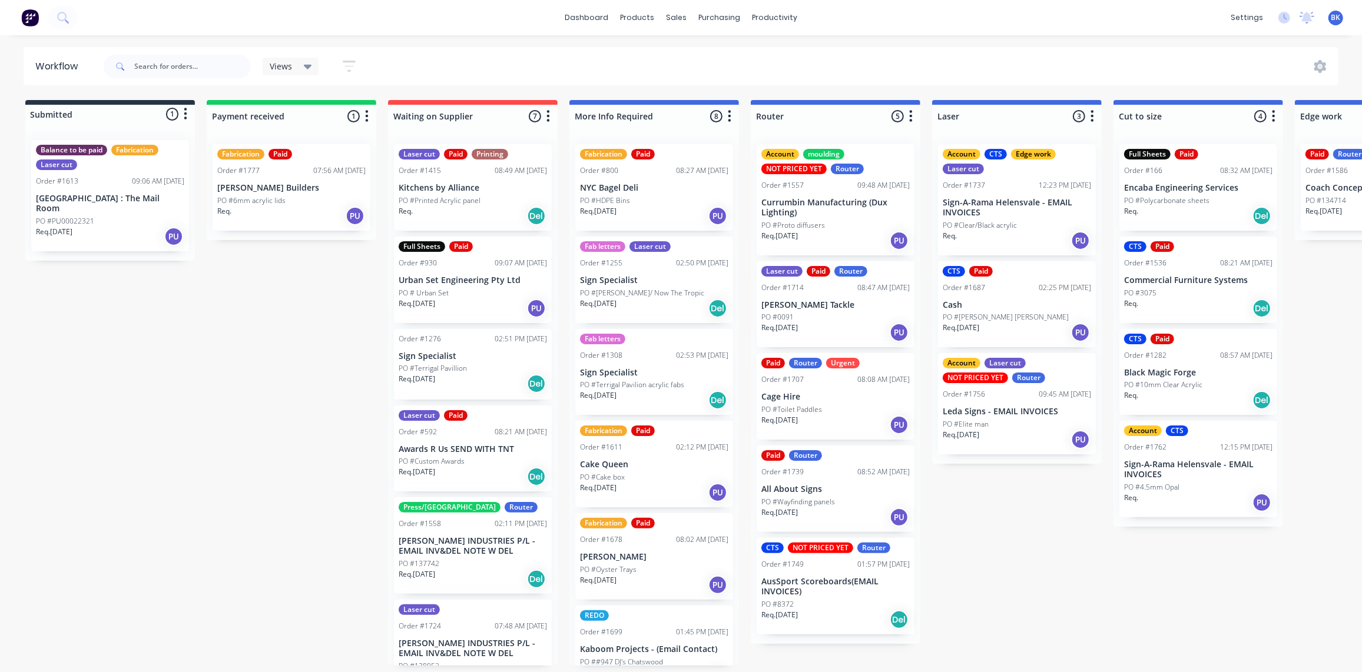
scroll to position [0, 8]
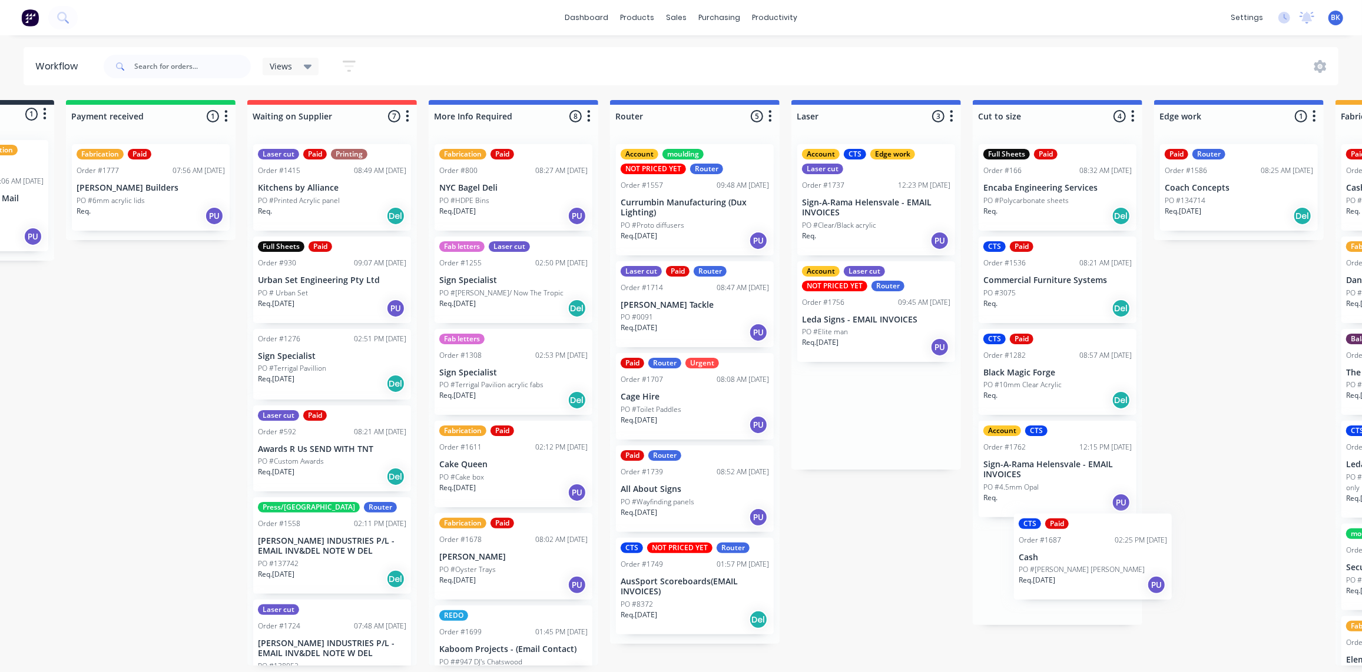
drag, startPoint x: 984, startPoint y: 296, endPoint x: 1030, endPoint y: 533, distance: 242.3
click at [1033, 542] on div "Submitted 1 Status colour #273444 hex #273444 Save Cancel Summaries Total order…" at bounding box center [1258, 383] width 2817 height 566
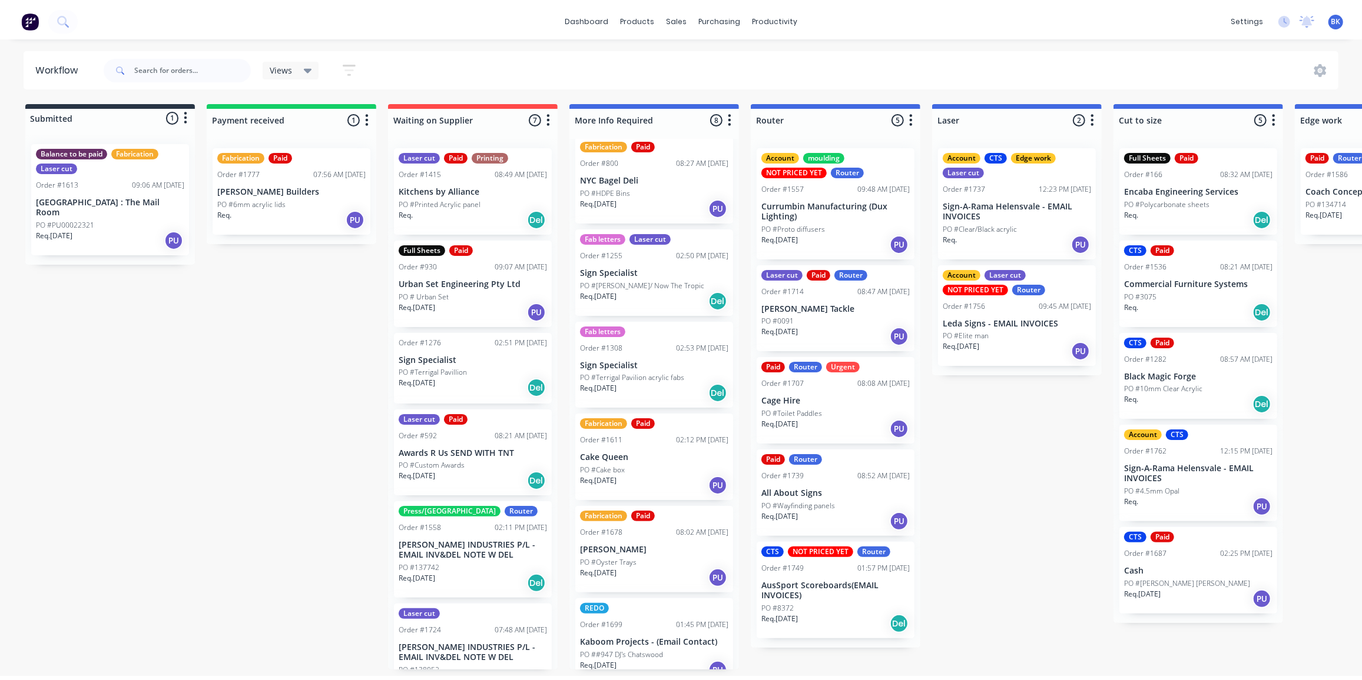
scroll to position [11, 0]
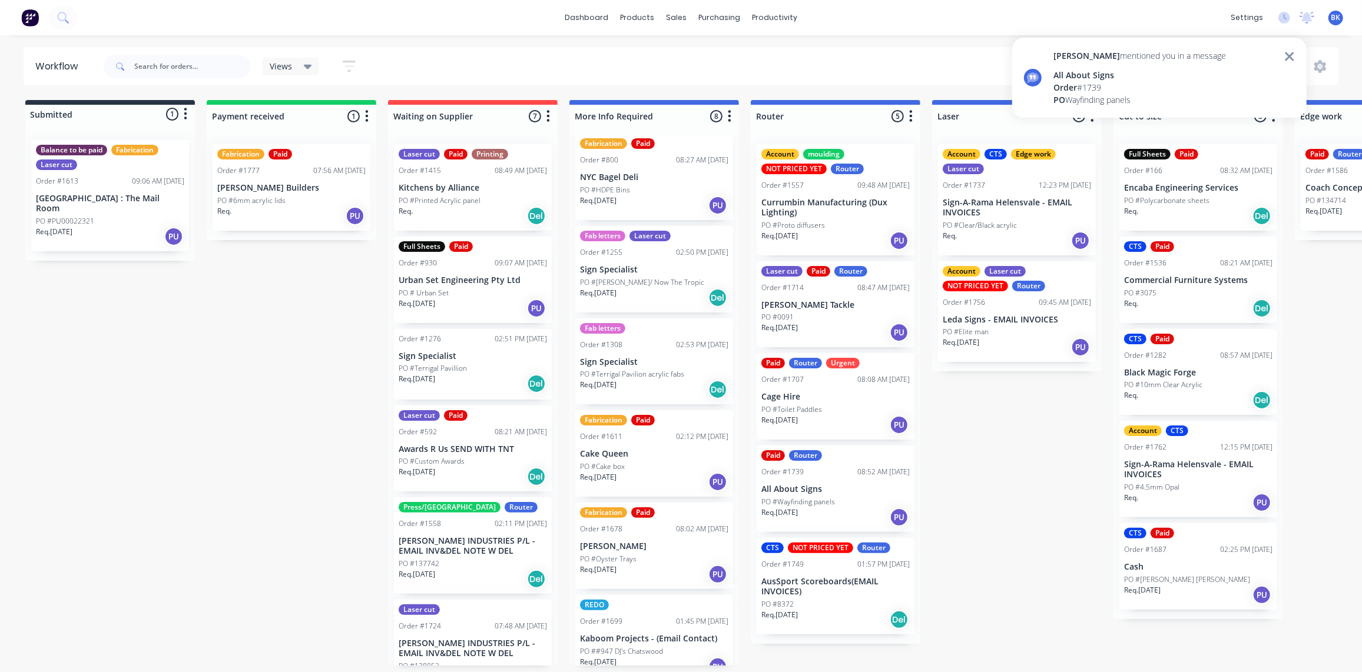
click at [1109, 94] on div "PO Wayfinding panels" at bounding box center [1139, 100] width 172 height 12
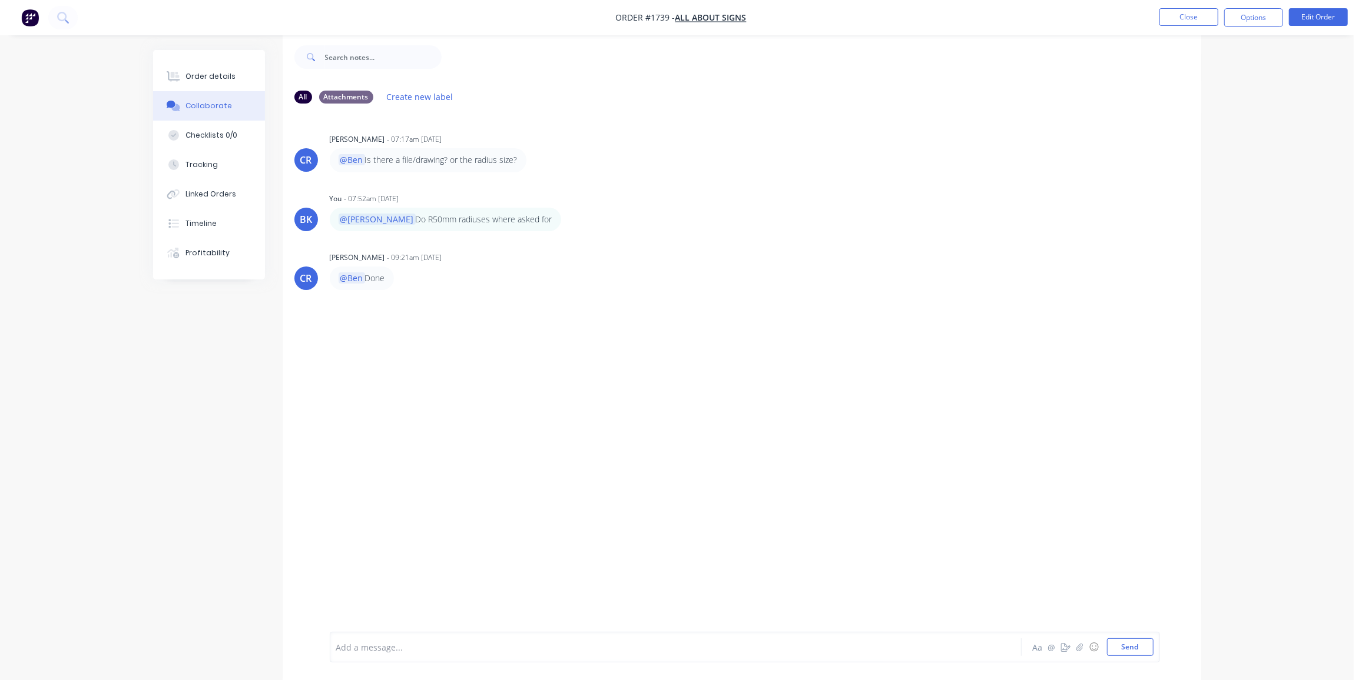
click at [351, 641] on div "Add a message..." at bounding box center [642, 648] width 613 height 18
click at [1123, 642] on button "Send" at bounding box center [1130, 648] width 47 height 18
click at [1190, 18] on button "Close" at bounding box center [1188, 17] width 59 height 18
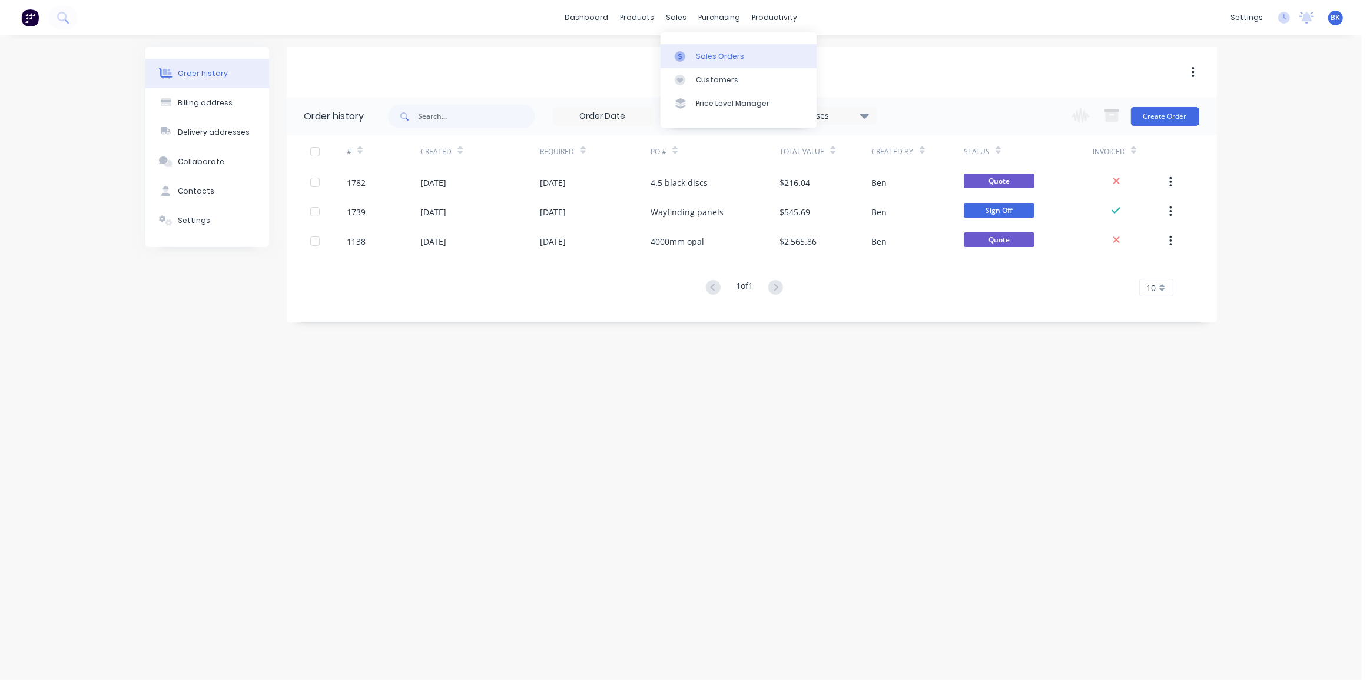
click at [689, 54] on div at bounding box center [684, 56] width 18 height 11
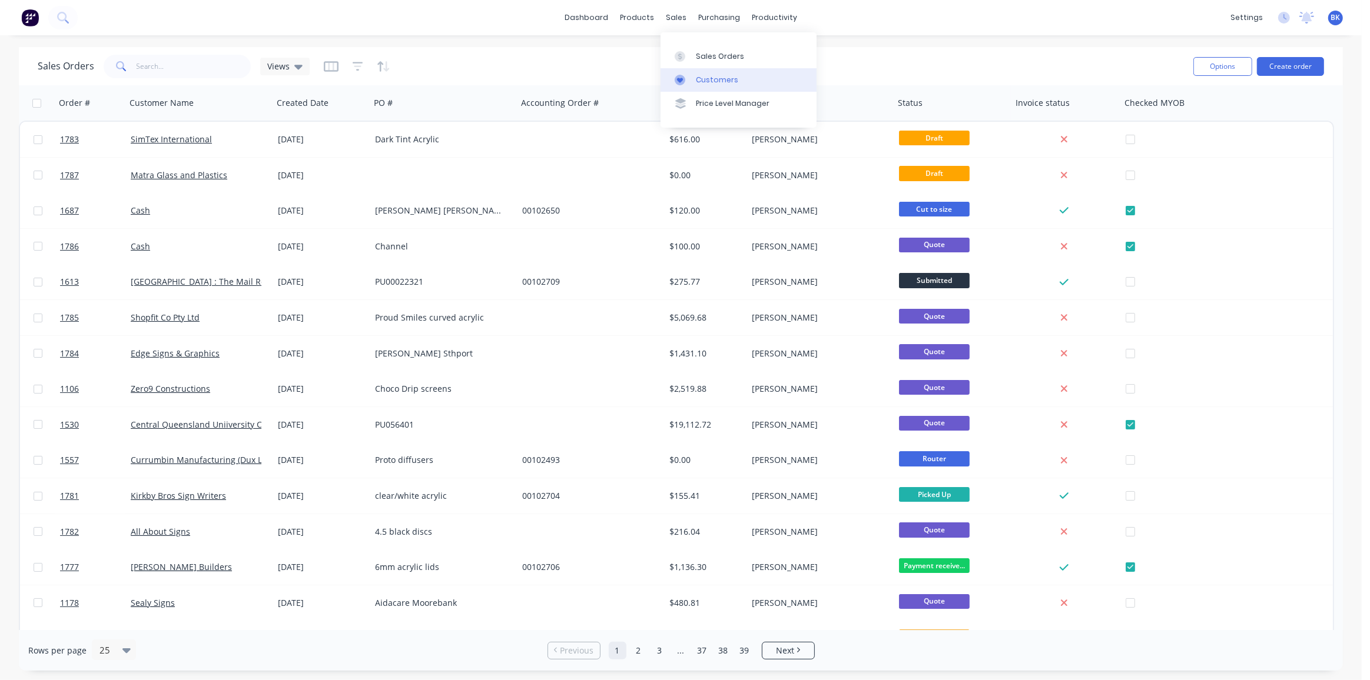
click at [692, 77] on div at bounding box center [684, 80] width 18 height 11
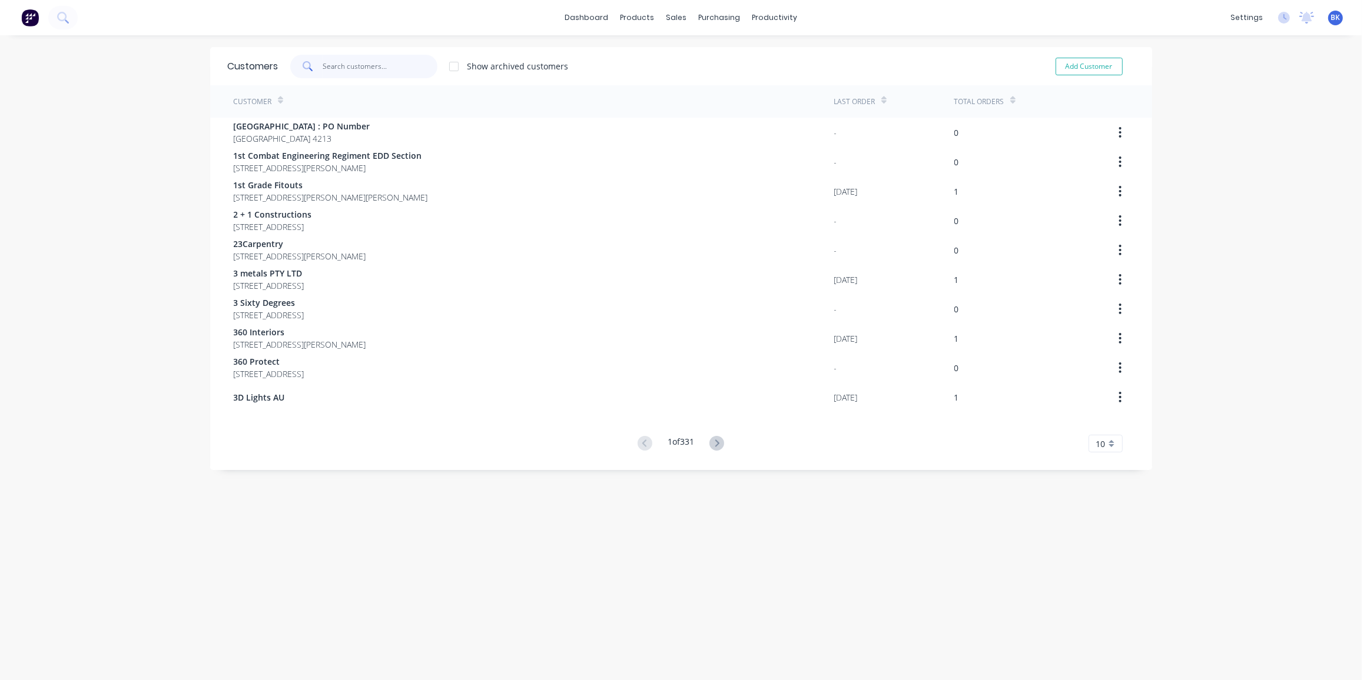
click at [336, 69] on input "text" at bounding box center [380, 67] width 115 height 24
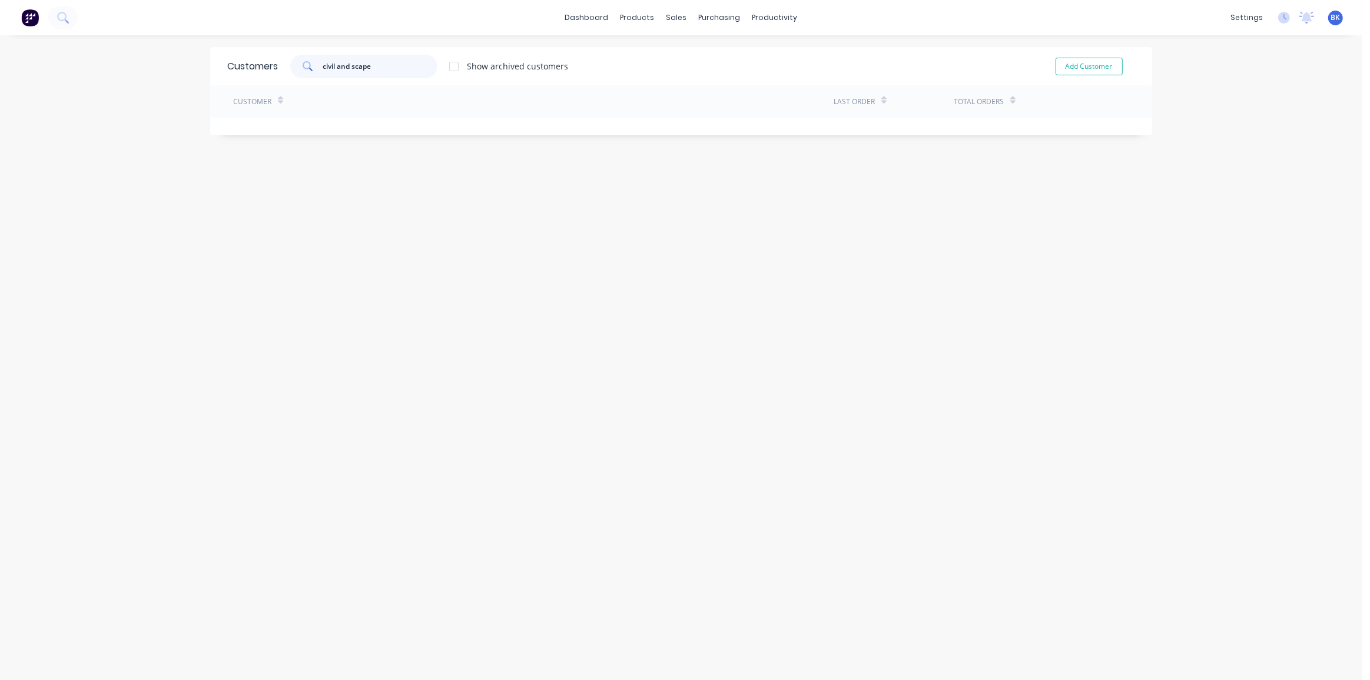
type input "civil and scape"
click at [1098, 64] on button "Add Customer" at bounding box center [1088, 67] width 67 height 18
select select "AU"
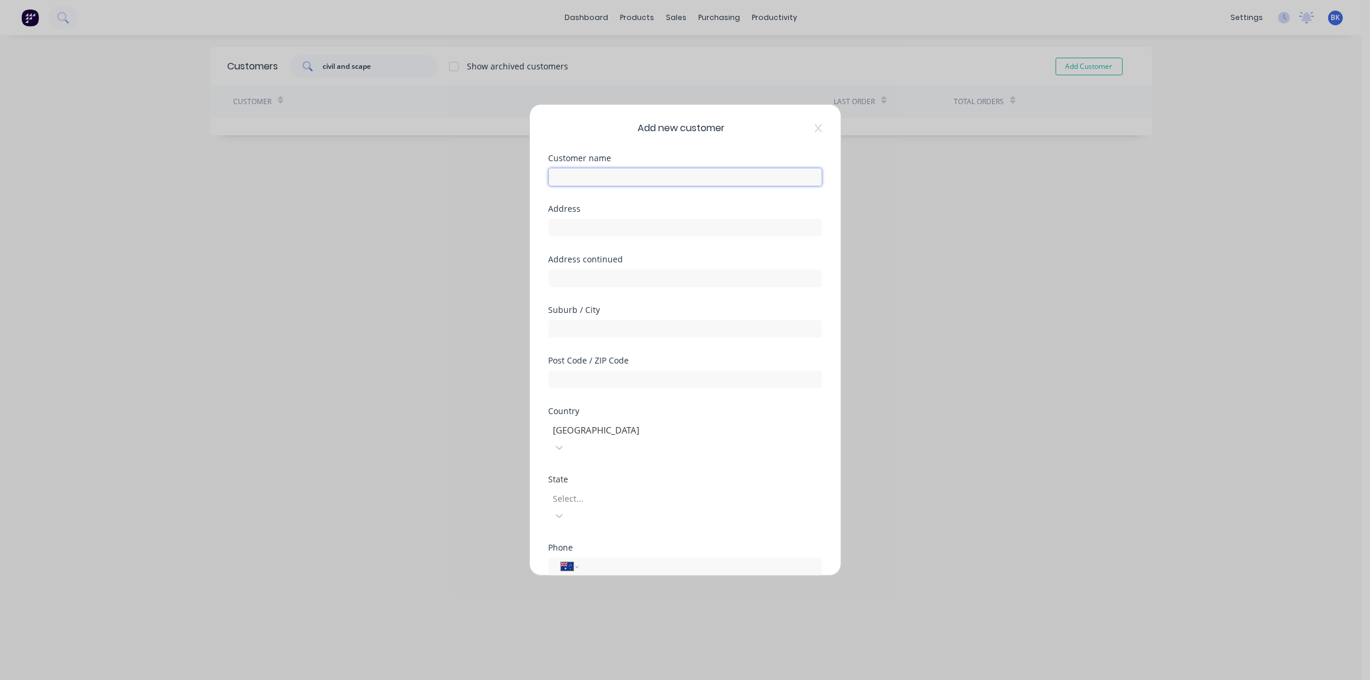
click at [625, 180] on input "text" at bounding box center [685, 177] width 273 height 18
type input "Civil and Scape"
click at [579, 221] on input "text" at bounding box center [685, 228] width 273 height 18
paste input "[STREET_ADDRESS][PERSON_NAME]"
drag, startPoint x: 730, startPoint y: 226, endPoint x: 636, endPoint y: 225, distance: 93.6
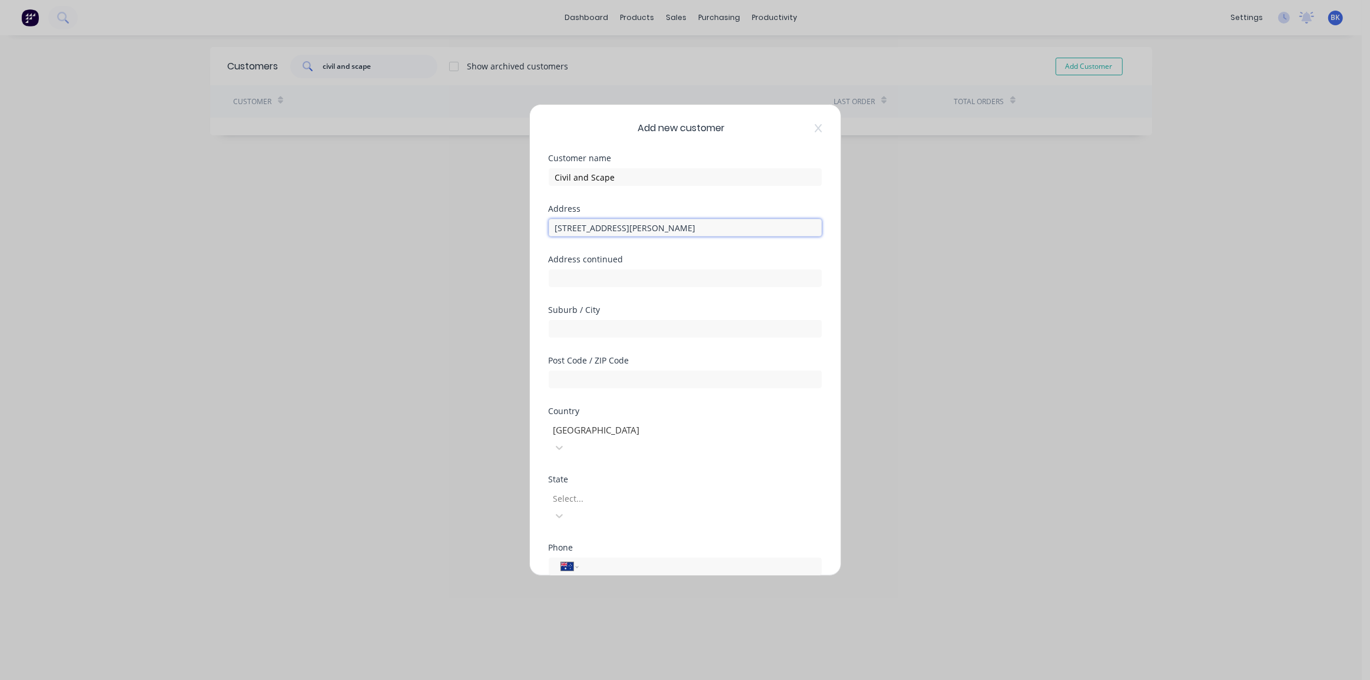
click at [636, 225] on input "[STREET_ADDRESS][PERSON_NAME]" at bounding box center [685, 228] width 273 height 18
type input "Level [STREET_ADDRESS][PERSON_NAME]"
click at [641, 327] on input "text" at bounding box center [685, 329] width 273 height 18
paste input "[GEOGRAPHIC_DATA] 2150"
drag, startPoint x: 638, startPoint y: 329, endPoint x: 621, endPoint y: 333, distance: 17.6
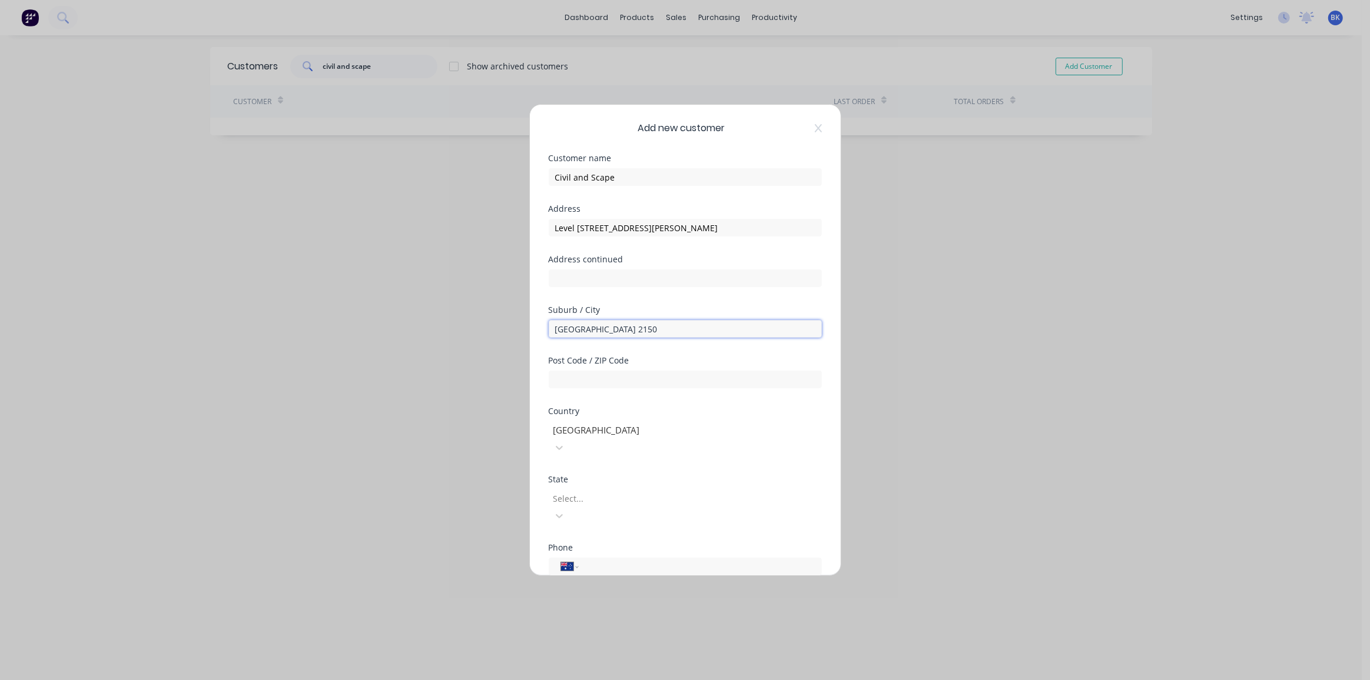
click at [621, 333] on input "[GEOGRAPHIC_DATA] 2150" at bounding box center [685, 329] width 273 height 18
type input "Parramatta [GEOGRAPHIC_DATA]"
click at [633, 371] on input "text" at bounding box center [685, 380] width 273 height 18
paste input "2150"
type input "2150"
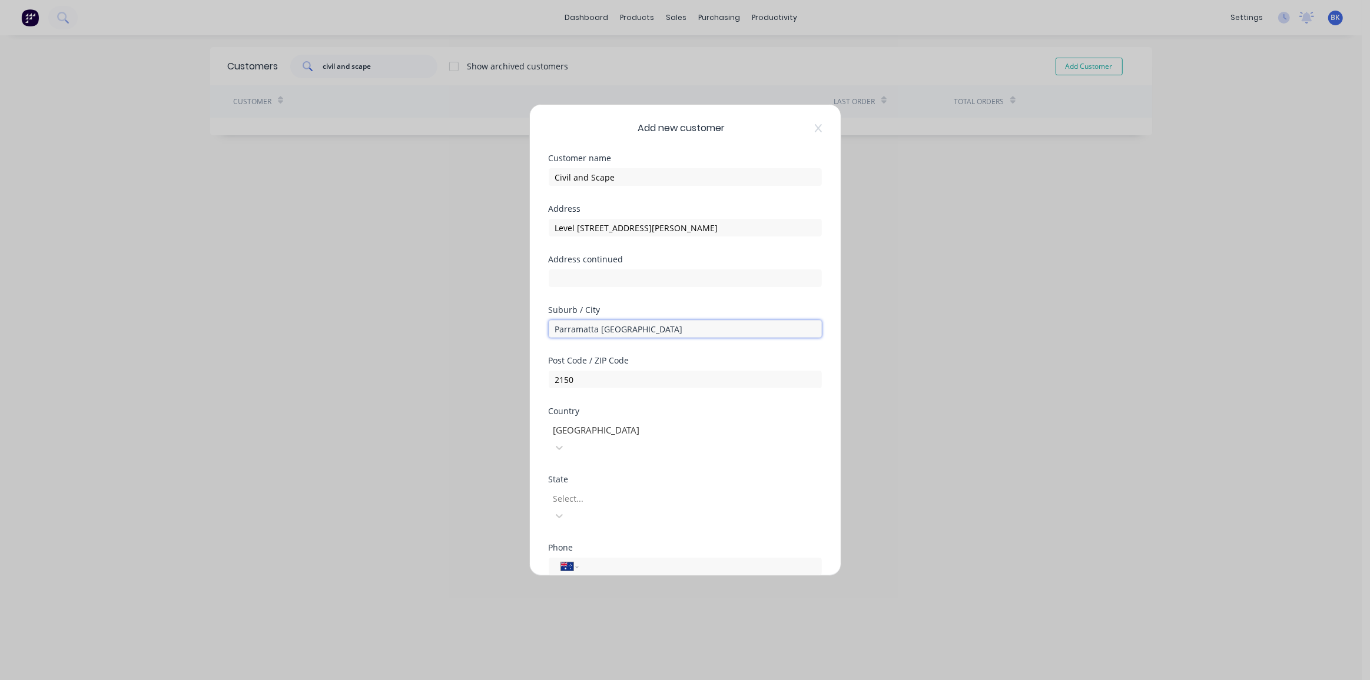
drag, startPoint x: 623, startPoint y: 327, endPoint x: 599, endPoint y: 336, distance: 25.5
click at [599, 336] on input "Parramatta [GEOGRAPHIC_DATA]" at bounding box center [685, 329] width 273 height 18
type input "Parramatta"
click at [639, 227] on input "Level [STREET_ADDRESS][PERSON_NAME]" at bounding box center [685, 228] width 273 height 18
type input "Level 14, [STREET_ADDRESS][PERSON_NAME]"
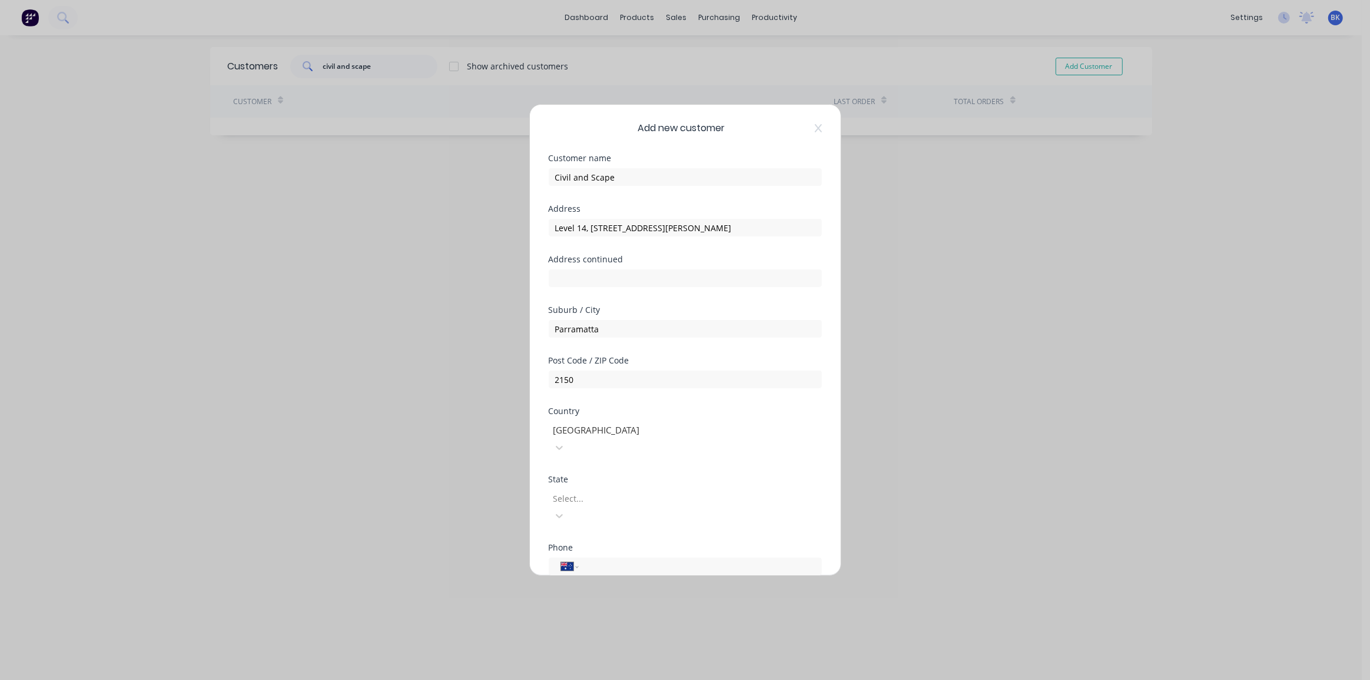
click at [587, 492] on div at bounding box center [637, 499] width 170 height 15
click at [603, 560] on input "tel" at bounding box center [698, 567] width 222 height 14
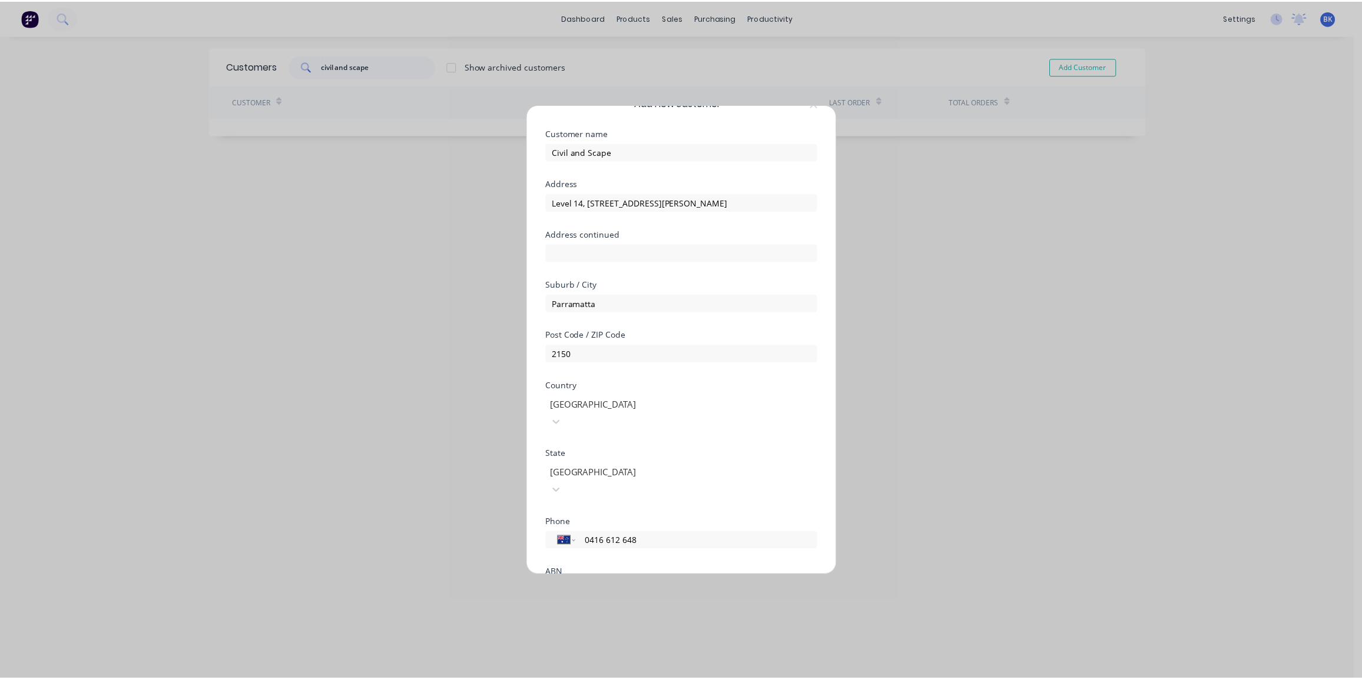
scroll to position [102, 0]
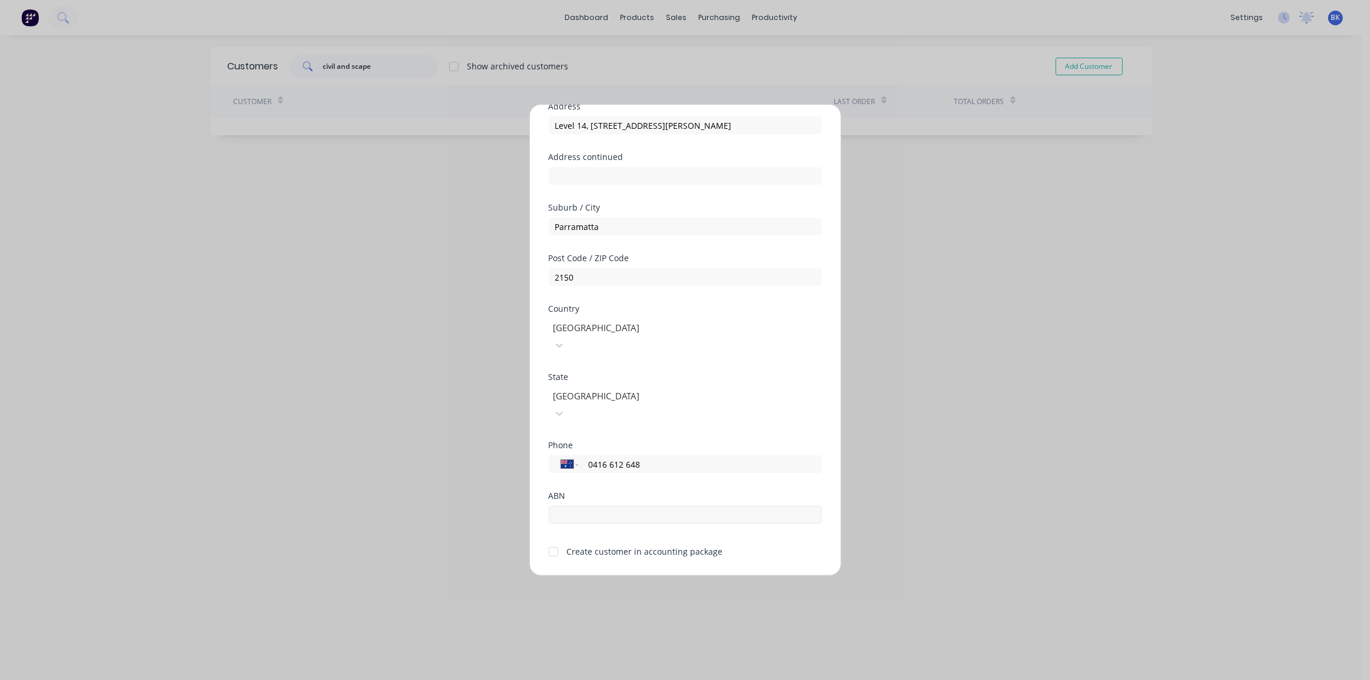
type input "0416 612 648"
click at [580, 506] on input "text" at bounding box center [685, 515] width 273 height 18
click at [553, 540] on div at bounding box center [554, 552] width 24 height 24
click at [660, 577] on button "Save" at bounding box center [648, 586] width 65 height 19
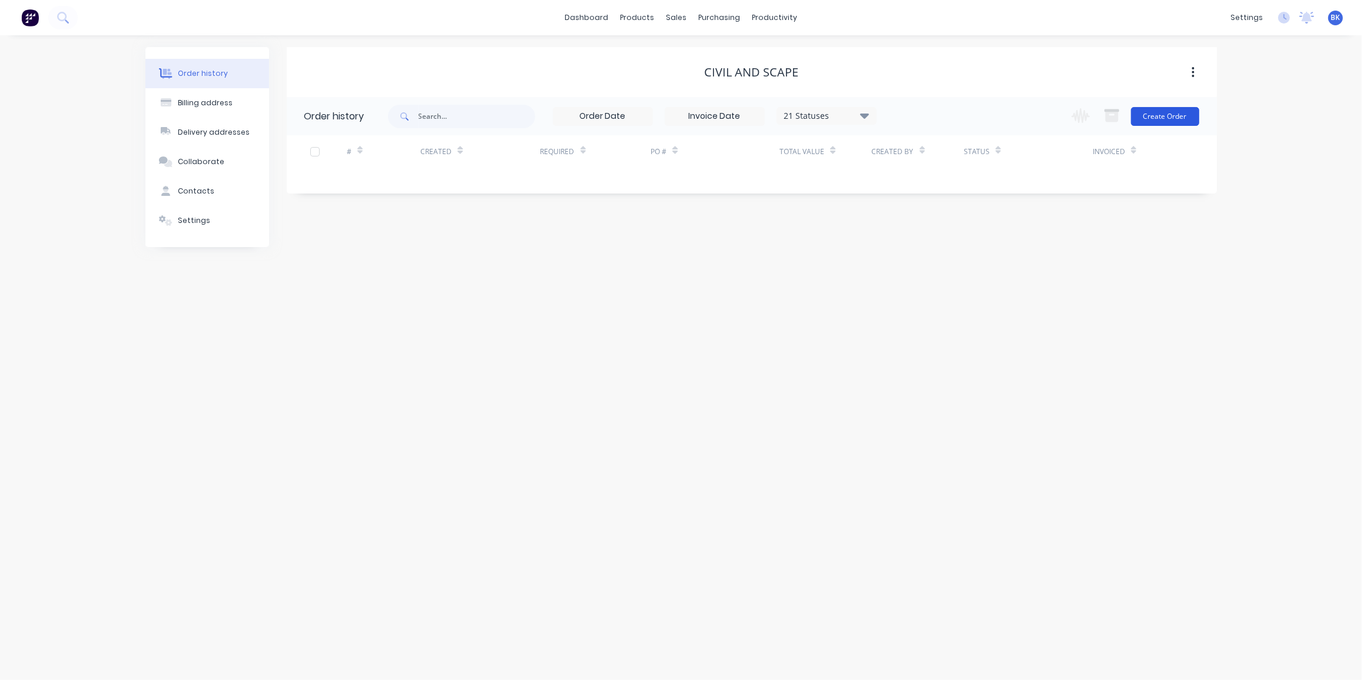
click at [1183, 114] on button "Create Order" at bounding box center [1165, 116] width 68 height 19
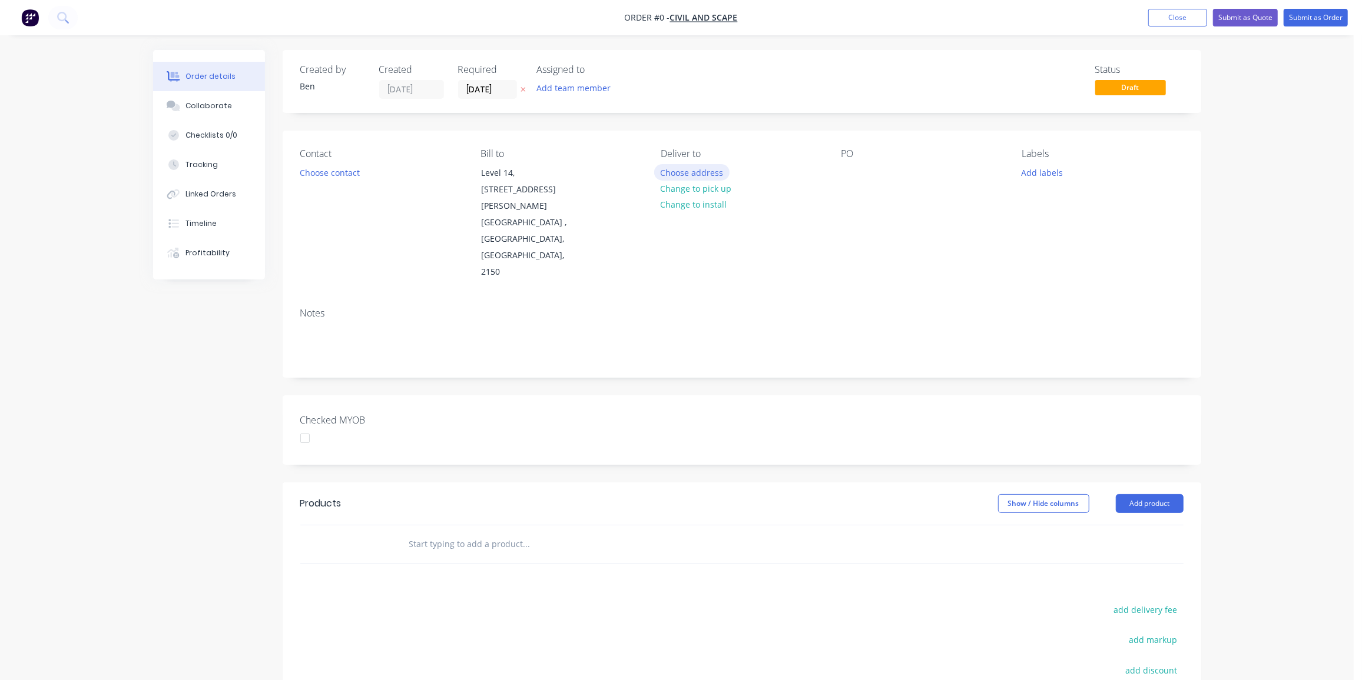
click at [715, 173] on button "Choose address" at bounding box center [691, 172] width 75 height 16
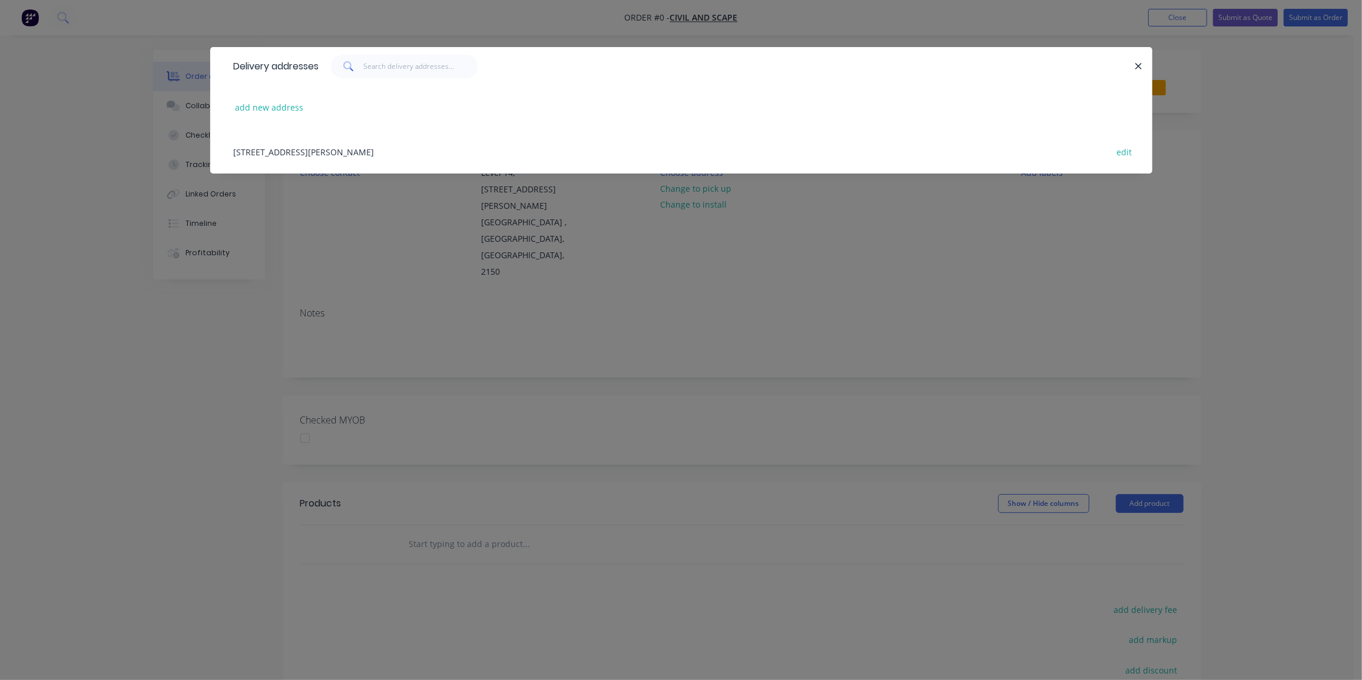
click at [451, 148] on div "[STREET_ADDRESS][PERSON_NAME] edit" at bounding box center [681, 152] width 907 height 44
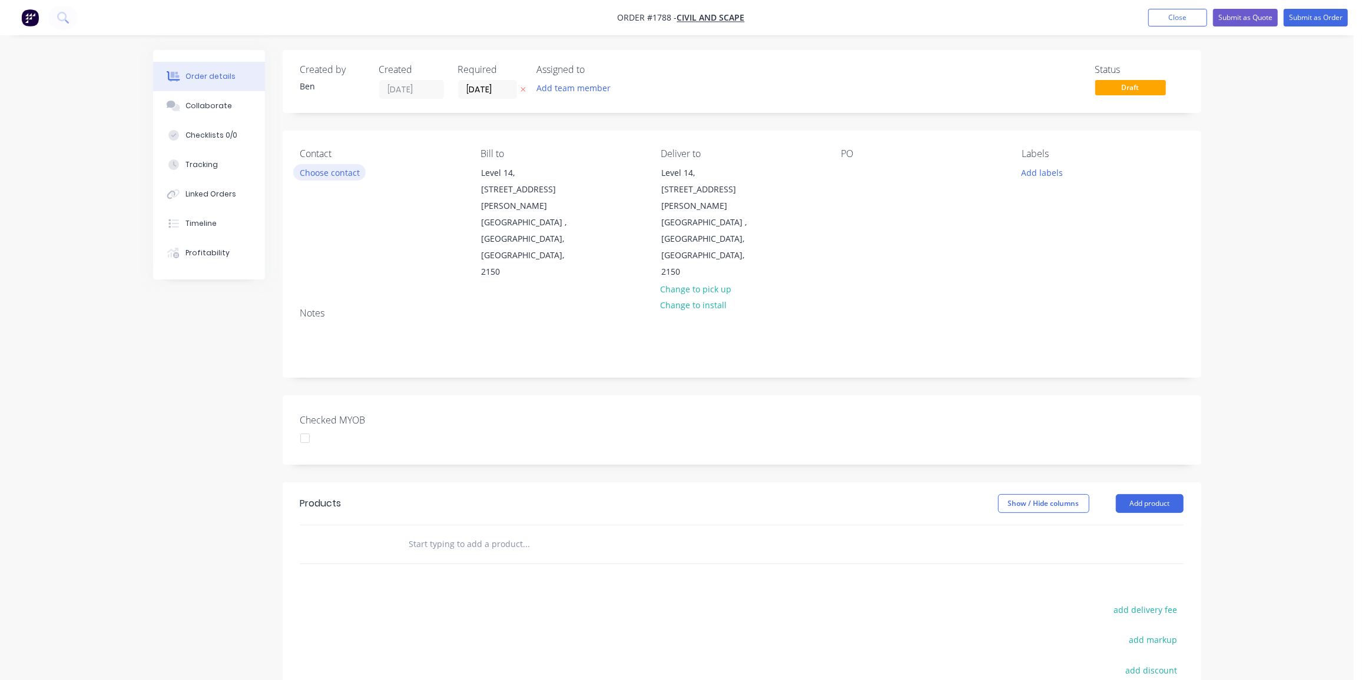
click at [347, 171] on button "Choose contact" at bounding box center [329, 172] width 72 height 16
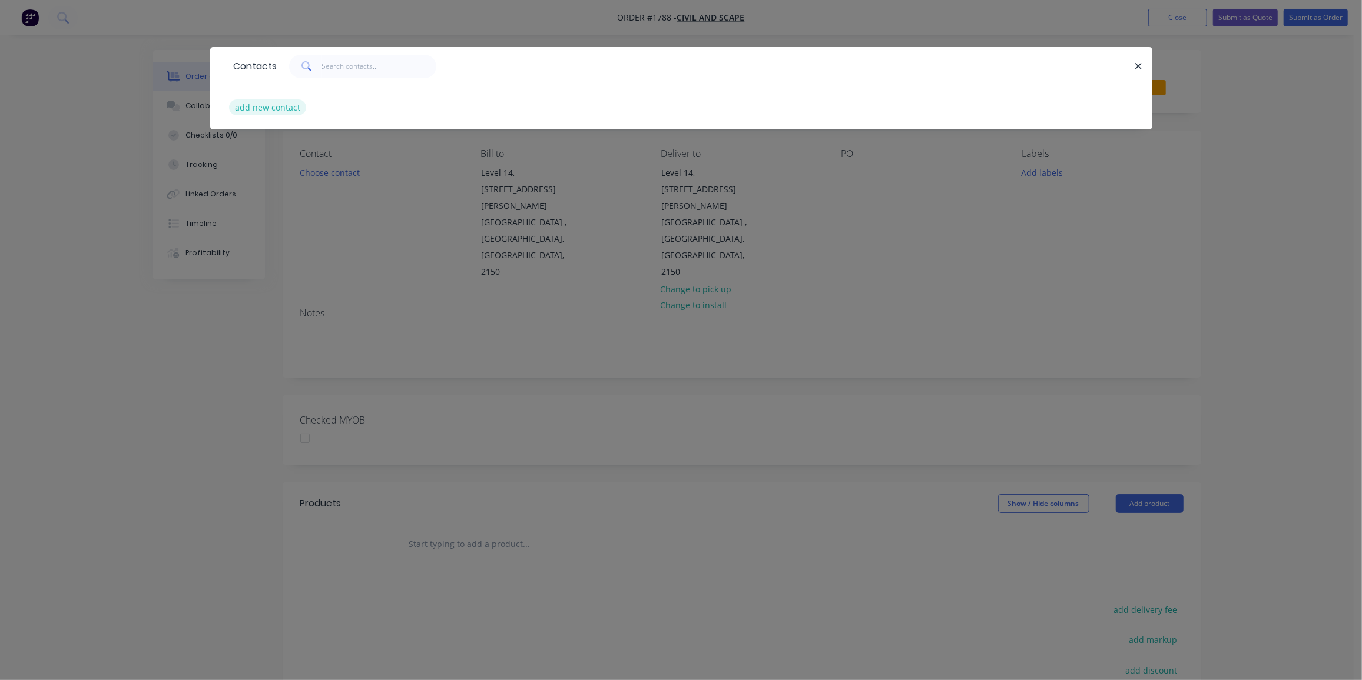
click at [263, 108] on button "add new contact" at bounding box center [268, 107] width 78 height 16
select select "AU"
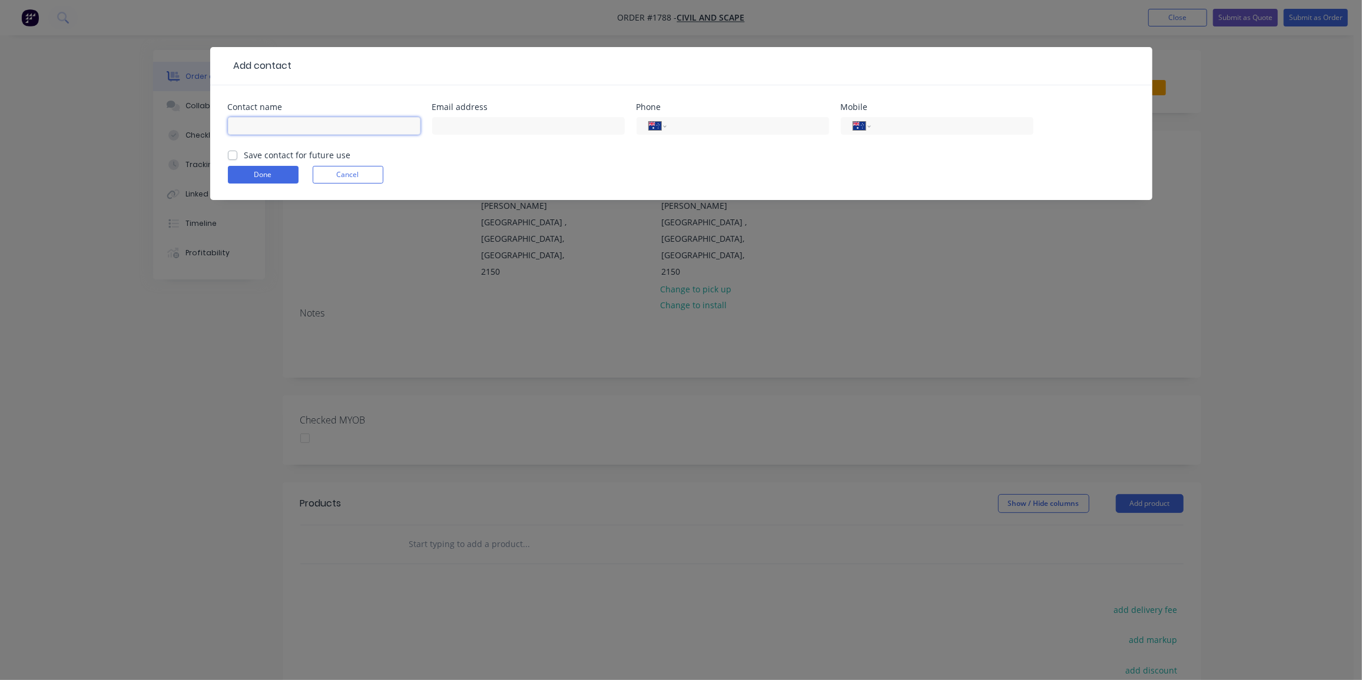
click at [268, 129] on input "text" at bounding box center [324, 126] width 192 height 18
paste input "[PERSON_NAME] <[PERSON_NAME][EMAIL_ADDRESS][DOMAIN_NAME]>"
drag, startPoint x: 286, startPoint y: 125, endPoint x: 589, endPoint y: 141, distance: 303.6
click at [589, 141] on div "Contact name [PERSON_NAME] <[PERSON_NAME][EMAIL_ADDRESS][DOMAIN_NAME]> Email ad…" at bounding box center [681, 126] width 907 height 46
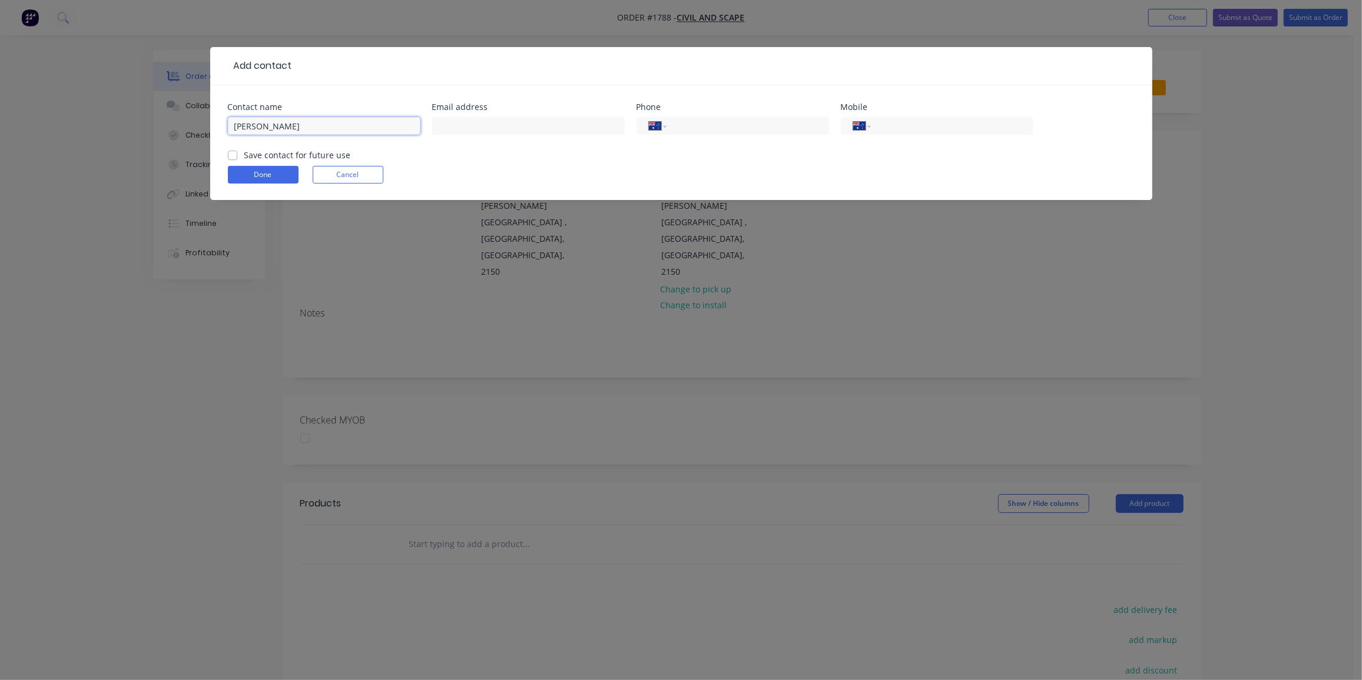
scroll to position [0, 0]
type input "[PERSON_NAME]"
click at [562, 124] on input "text" at bounding box center [528, 126] width 192 height 18
paste input "<[PERSON_NAME][EMAIL_ADDRESS][DOMAIN_NAME]>"
drag, startPoint x: 445, startPoint y: 127, endPoint x: 394, endPoint y: 137, distance: 51.6
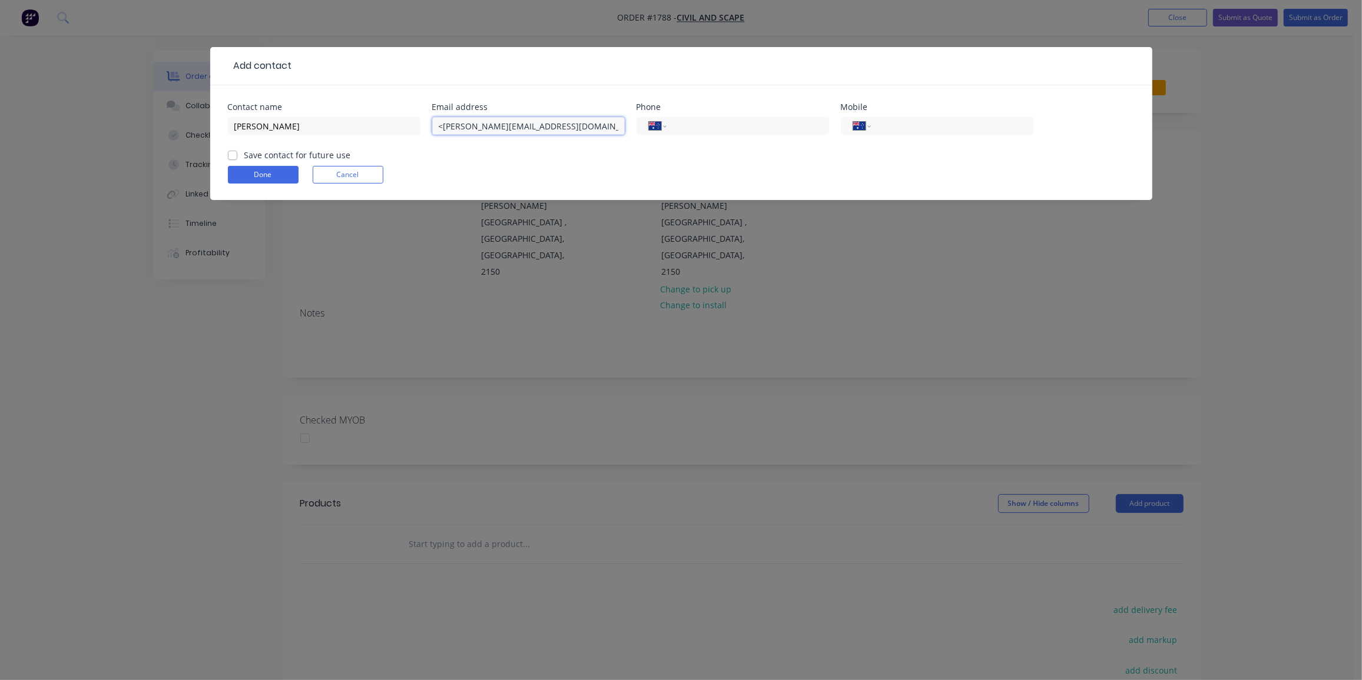
click at [394, 137] on div "Contact name [PERSON_NAME] Email address <[PERSON_NAME][EMAIL_ADDRESS][DOMAIN_N…" at bounding box center [681, 126] width 907 height 46
click at [559, 122] on input "[PERSON_NAME][EMAIL_ADDRESS][DOMAIN_NAME]>" at bounding box center [528, 126] width 192 height 18
type input "[PERSON_NAME][EMAIL_ADDRESS][DOMAIN_NAME]"
drag, startPoint x: 233, startPoint y: 157, endPoint x: 240, endPoint y: 155, distance: 7.3
click at [244, 157] on label "Save contact for future use" at bounding box center [297, 155] width 107 height 12
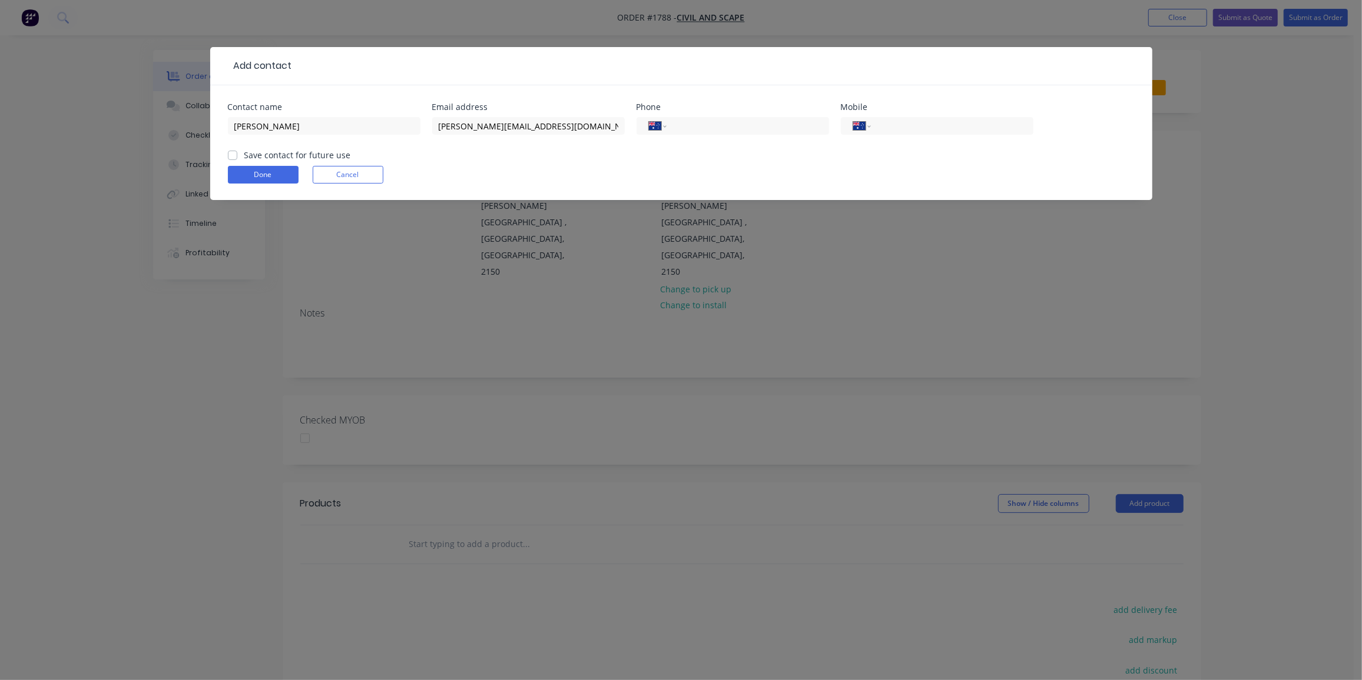
click at [232, 157] on input "Save contact for future use" at bounding box center [232, 154] width 9 height 11
checkbox input "true"
click at [925, 130] on input "tel" at bounding box center [949, 126] width 141 height 14
paste input "0416 612 648"
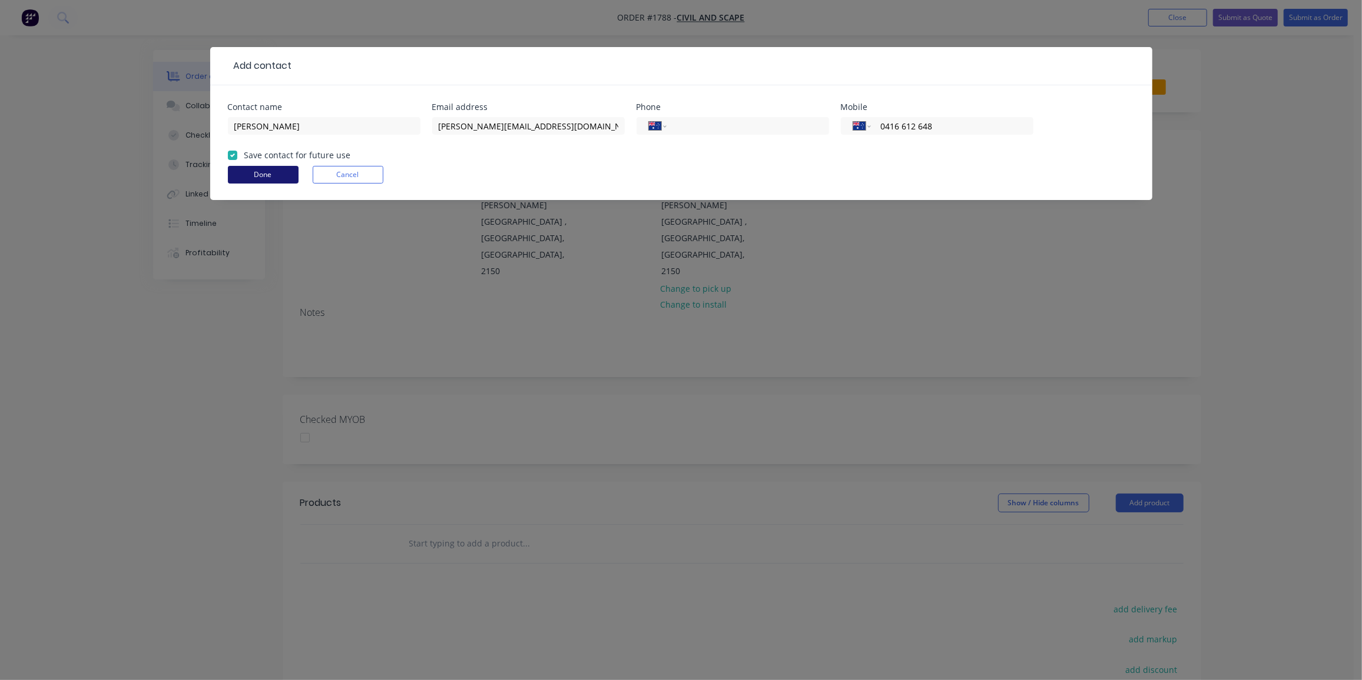
type input "0416 612 648"
drag, startPoint x: 245, startPoint y: 167, endPoint x: 320, endPoint y: 227, distance: 95.1
click at [245, 168] on button "Done" at bounding box center [263, 175] width 71 height 18
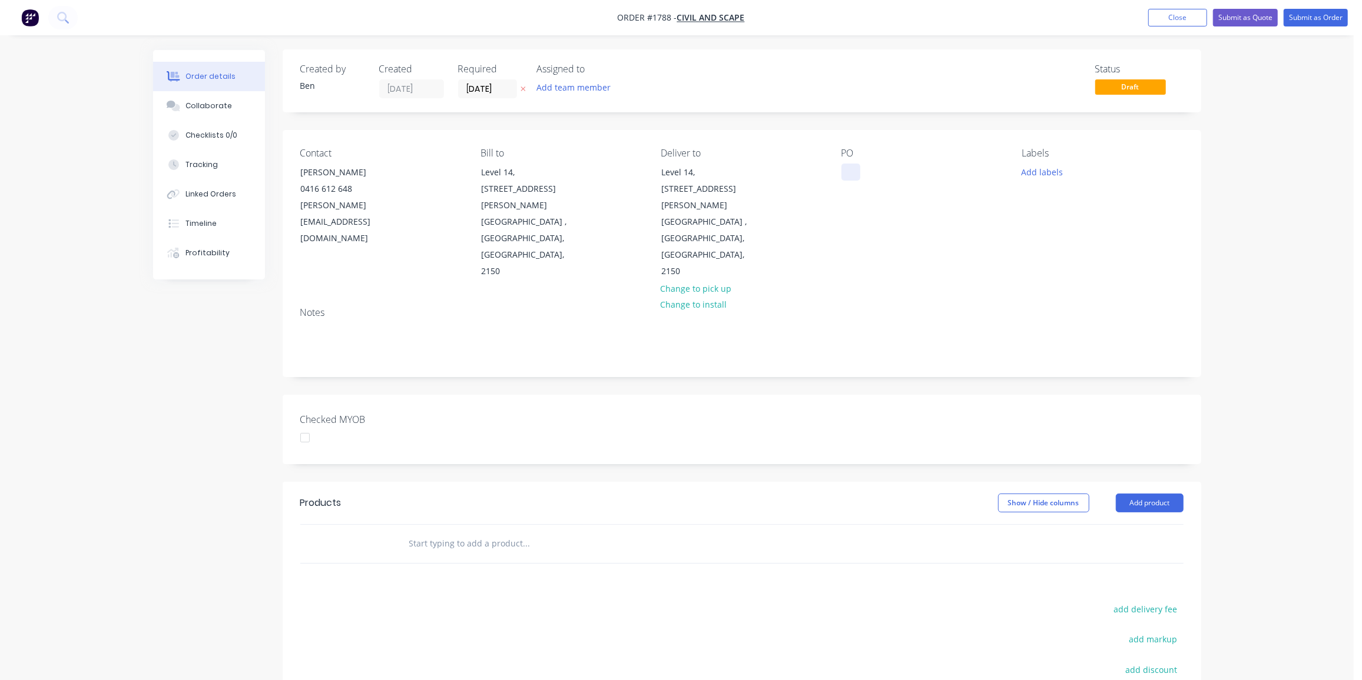
click at [855, 170] on div at bounding box center [850, 172] width 19 height 17
click at [1028, 174] on button "Add labels" at bounding box center [1042, 172] width 54 height 16
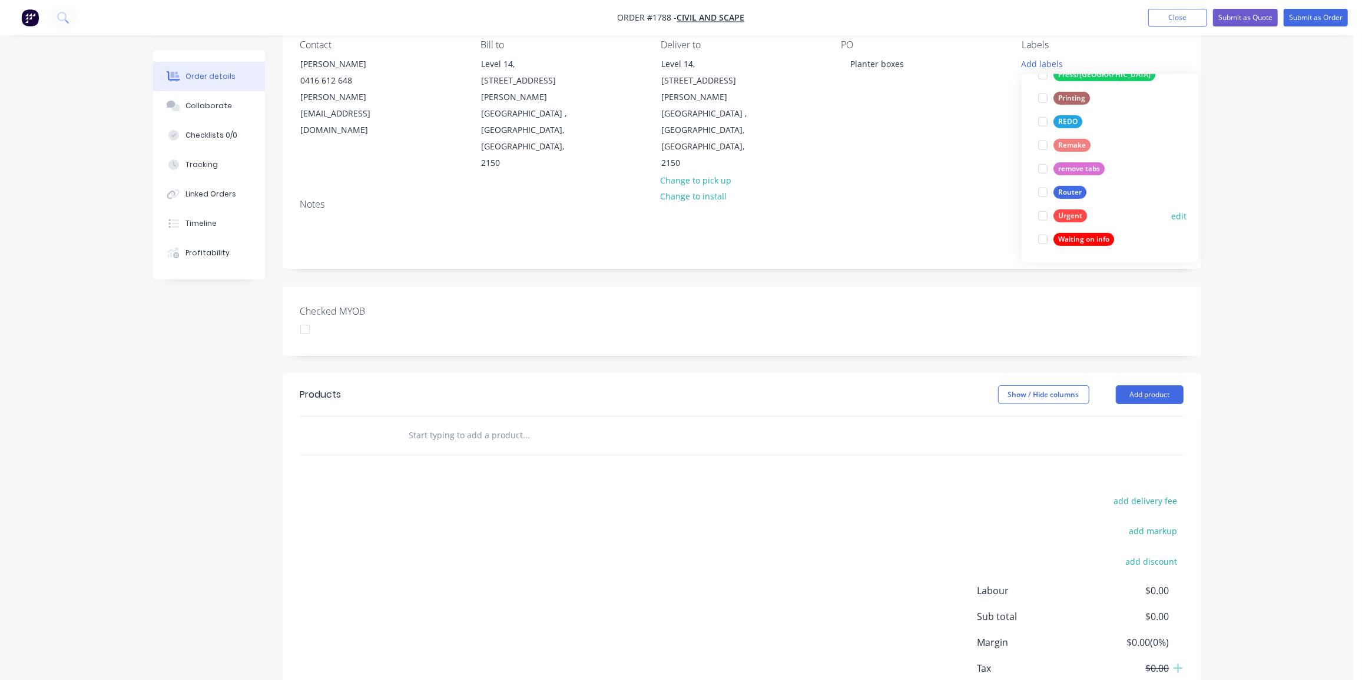
scroll to position [117, 0]
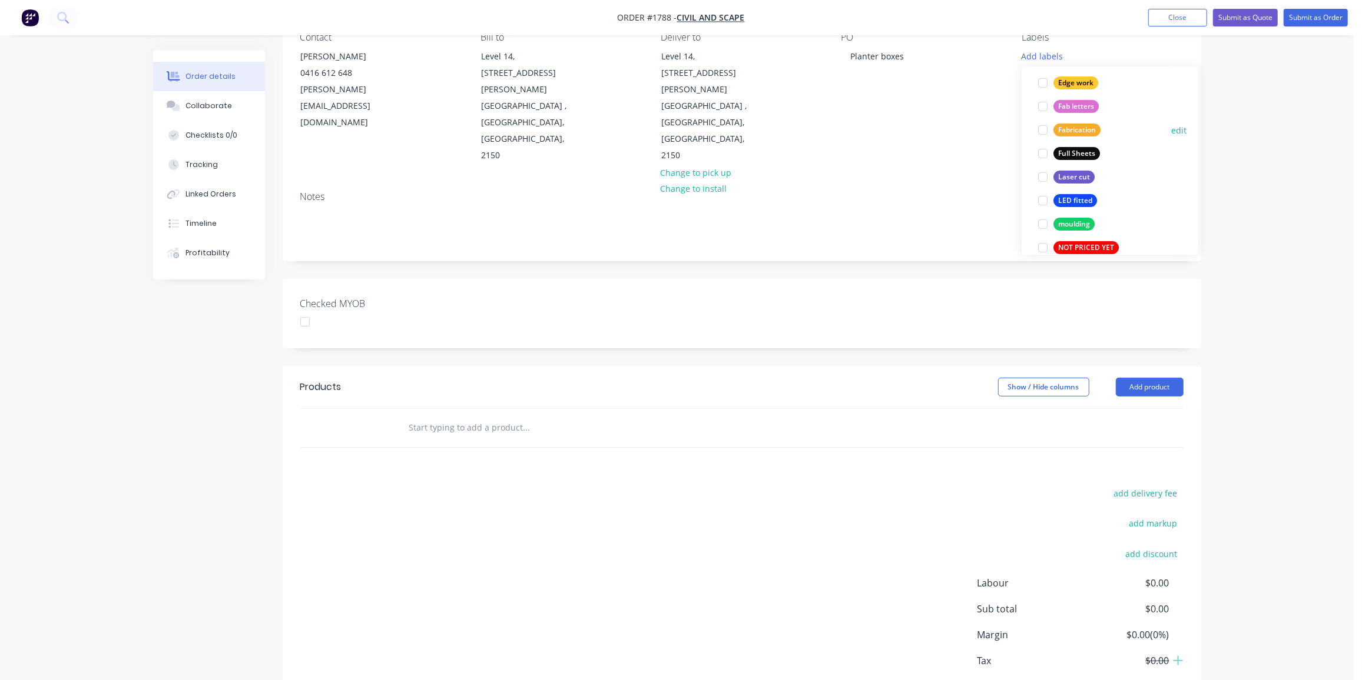
click at [1074, 121] on div "Fabrication edit" at bounding box center [1109, 130] width 153 height 24
click at [1090, 130] on div "Fabrication" at bounding box center [1076, 131] width 47 height 13
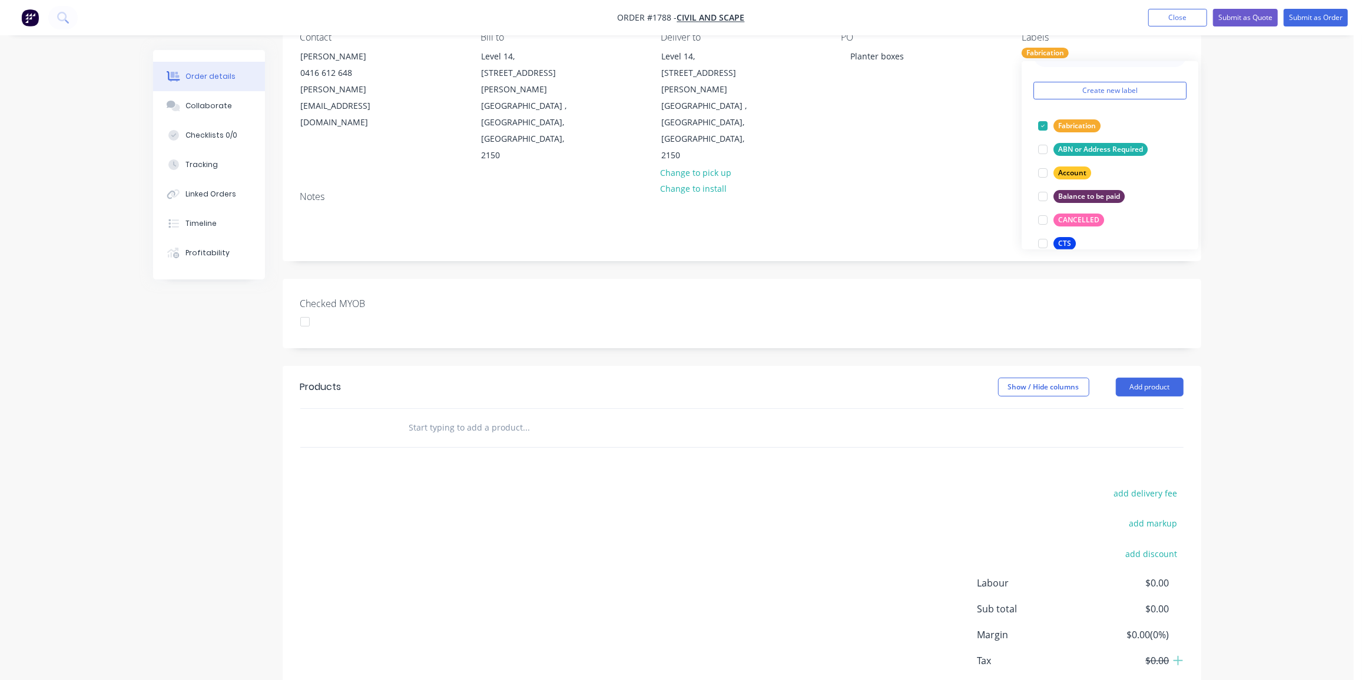
click at [486, 416] on input "text" at bounding box center [526, 428] width 235 height 24
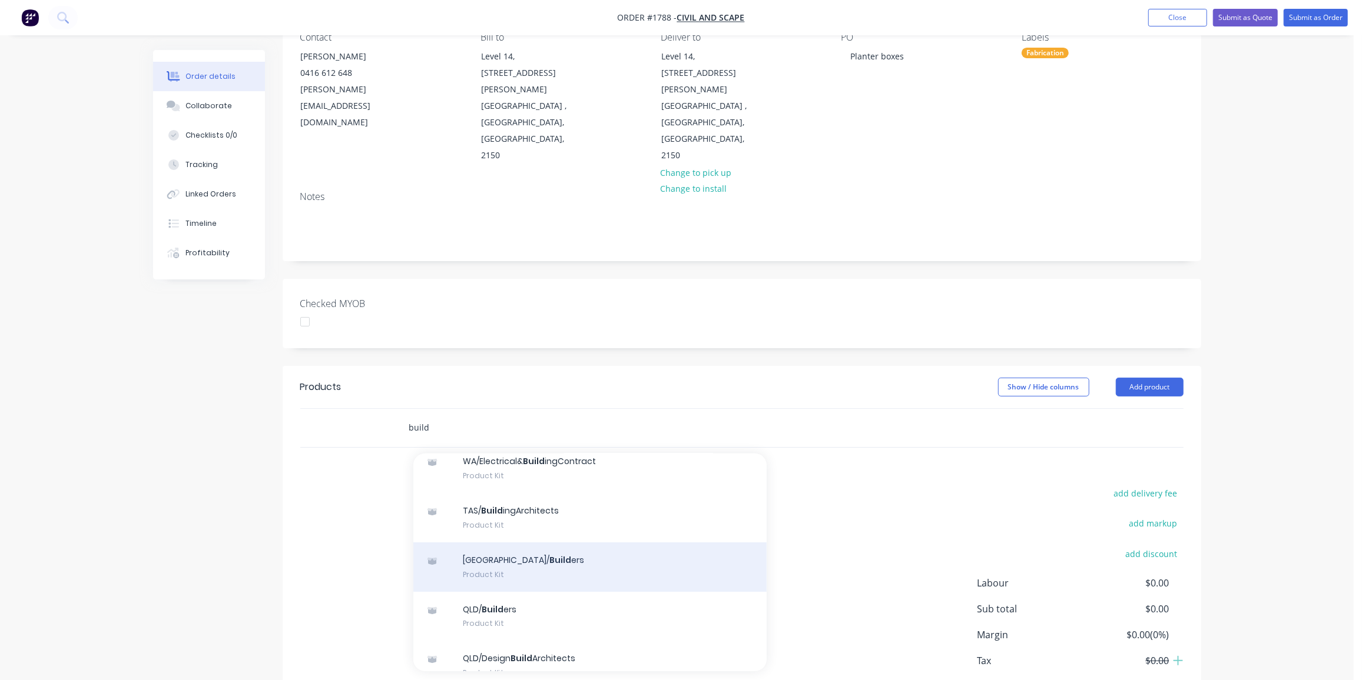
type input "build"
click at [523, 543] on div "NSW/ Build ers Product Kit" at bounding box center [589, 567] width 353 height 49
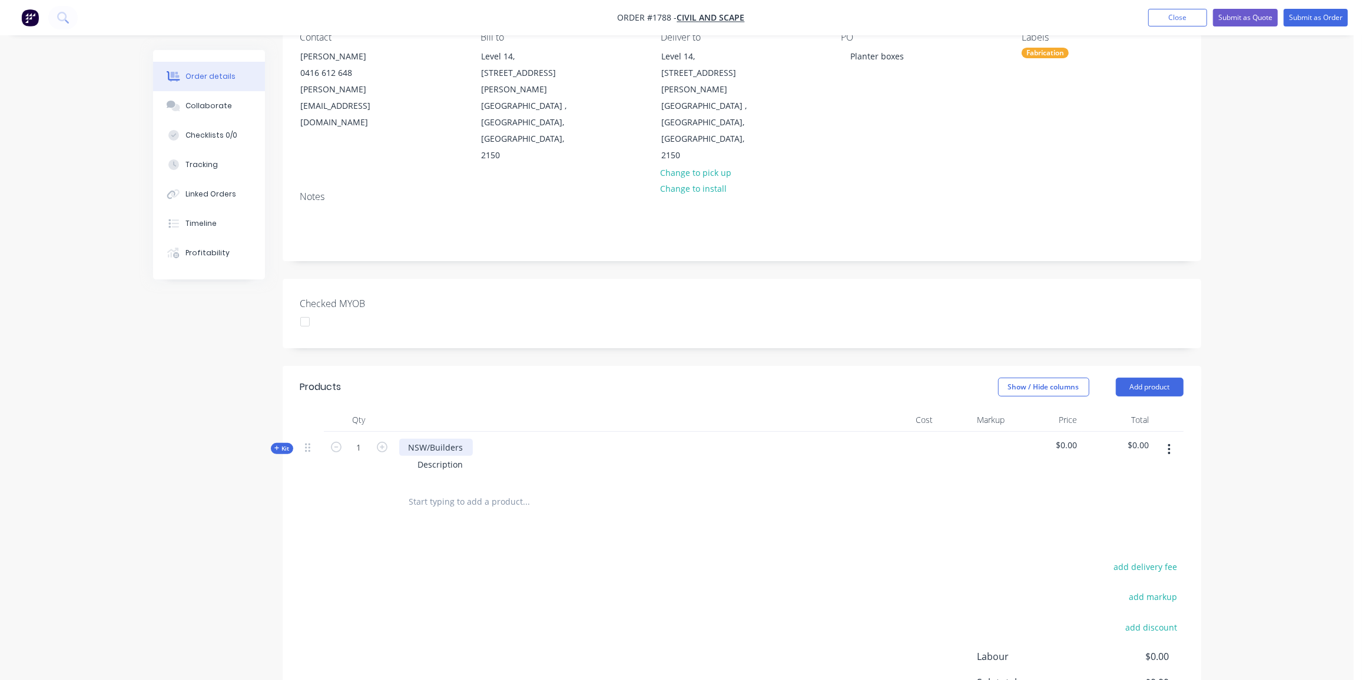
click at [463, 439] on div "NSW/Builders" at bounding box center [436, 447] width 74 height 17
click at [473, 432] on div "NSW/Builders Description" at bounding box center [629, 457] width 471 height 51
drag, startPoint x: 467, startPoint y: 377, endPoint x: 381, endPoint y: 388, distance: 86.7
click at [381, 432] on div "Kit 1 NSW/Builders Description $0.00 $0.00" at bounding box center [741, 457] width 883 height 51
click at [431, 439] on div "Level" at bounding box center [418, 447] width 39 height 17
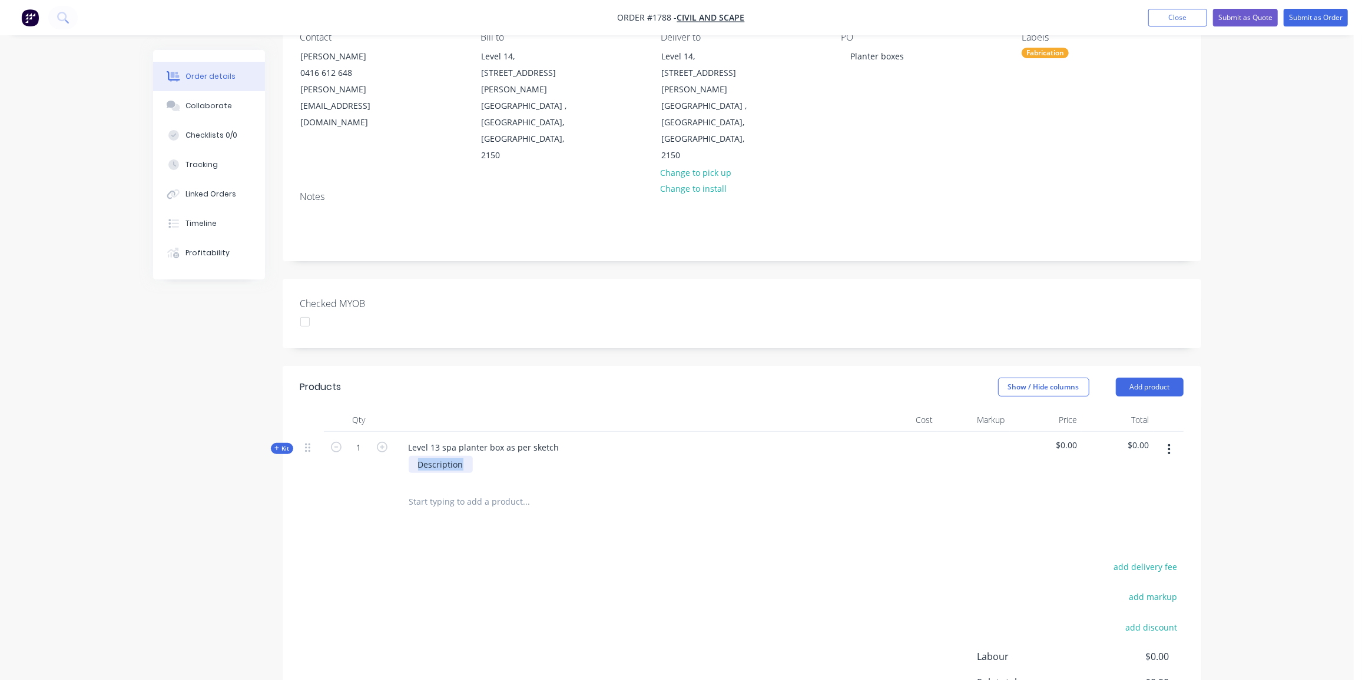
drag, startPoint x: 463, startPoint y: 399, endPoint x: 303, endPoint y: 399, distance: 160.1
click at [303, 432] on div "Kit 1 Level 13 spa planter box as per sketch Description $0.00 $0.00" at bounding box center [741, 457] width 883 height 51
click at [286, 444] on span "Kit" at bounding box center [281, 448] width 15 height 9
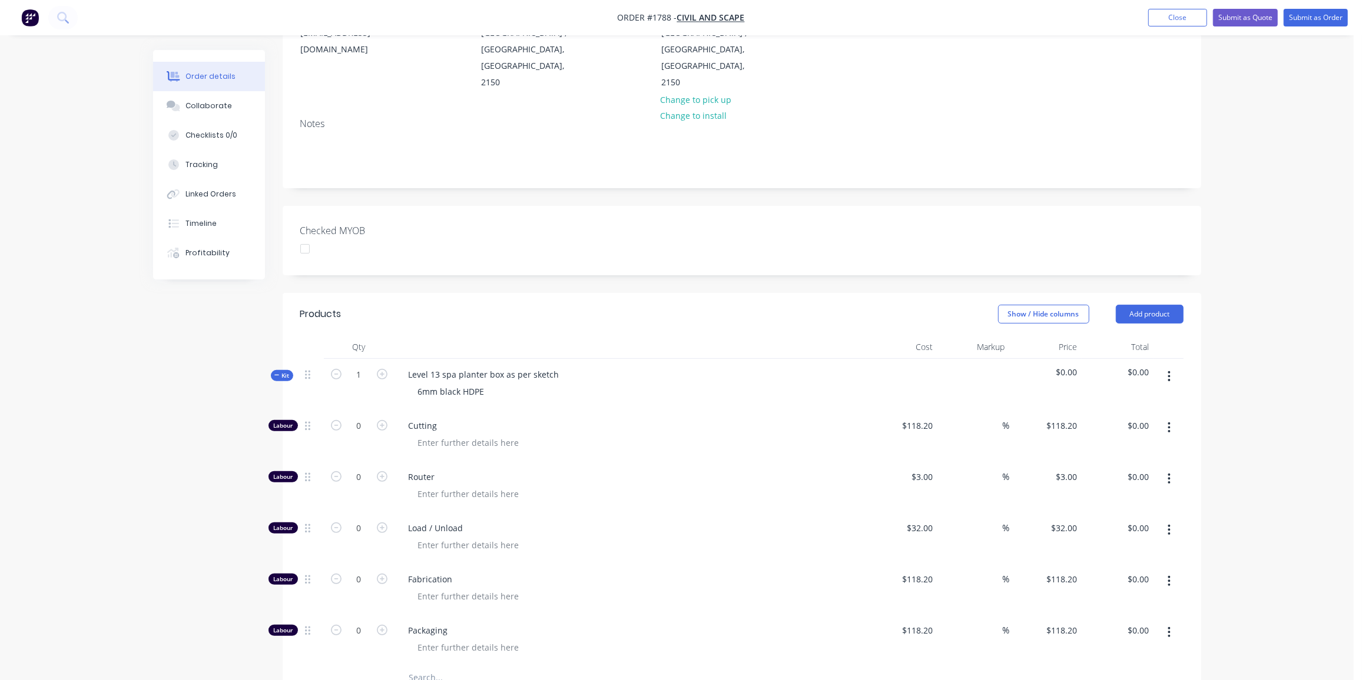
scroll to position [190, 0]
click at [361, 570] on input "0" at bounding box center [359, 579] width 31 height 18
type input "6"
type input "$709.20"
click at [361, 468] on input "0" at bounding box center [359, 477] width 31 height 18
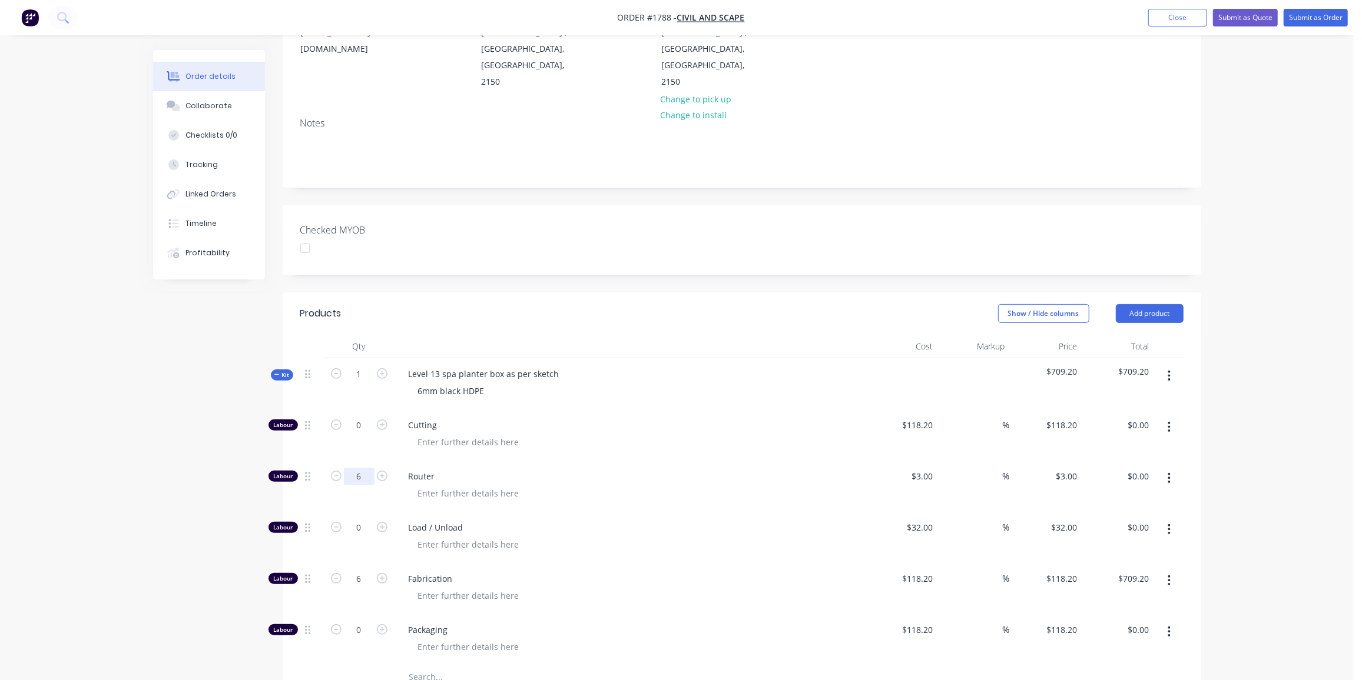
type input "6"
type input "$18.00"
click at [361, 519] on input "0" at bounding box center [359, 528] width 31 height 18
type input "1"
type input "$32.00"
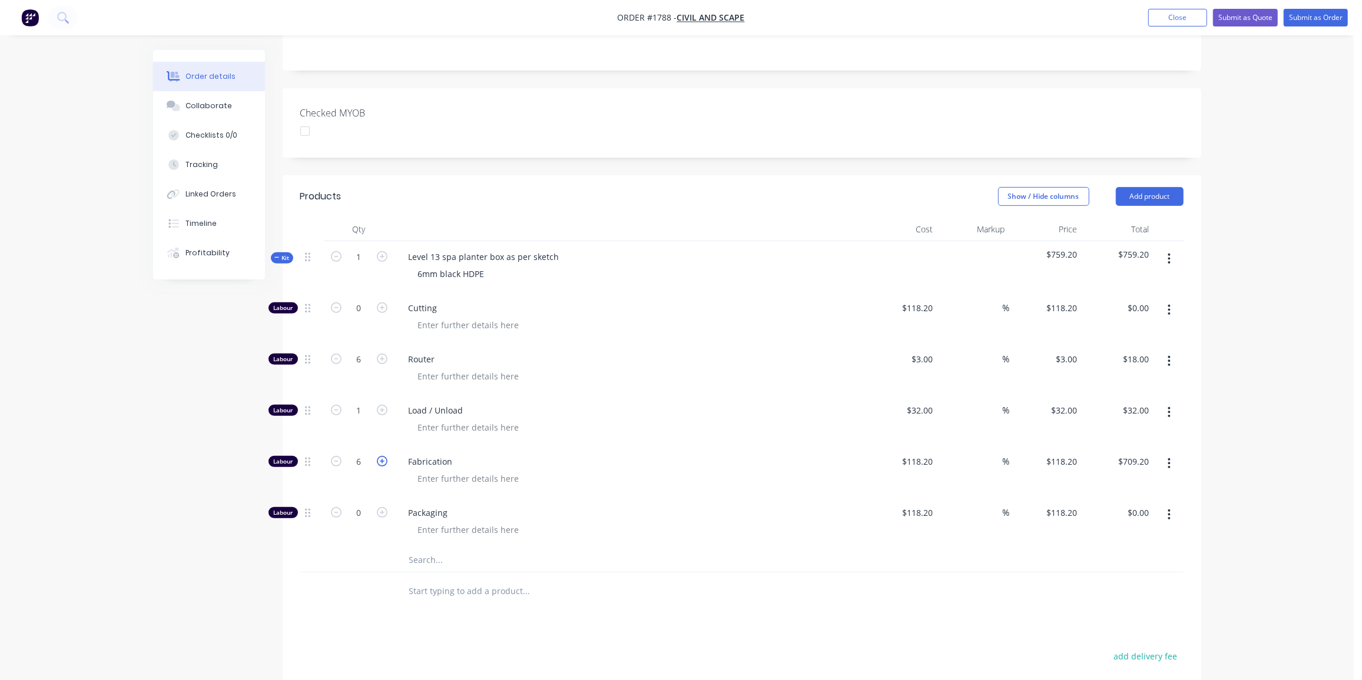
scroll to position [308, 0]
click at [358, 453] on input "6" at bounding box center [359, 462] width 31 height 18
type input "8"
type input "$945.60"
click at [427, 548] on input "text" at bounding box center [526, 560] width 235 height 24
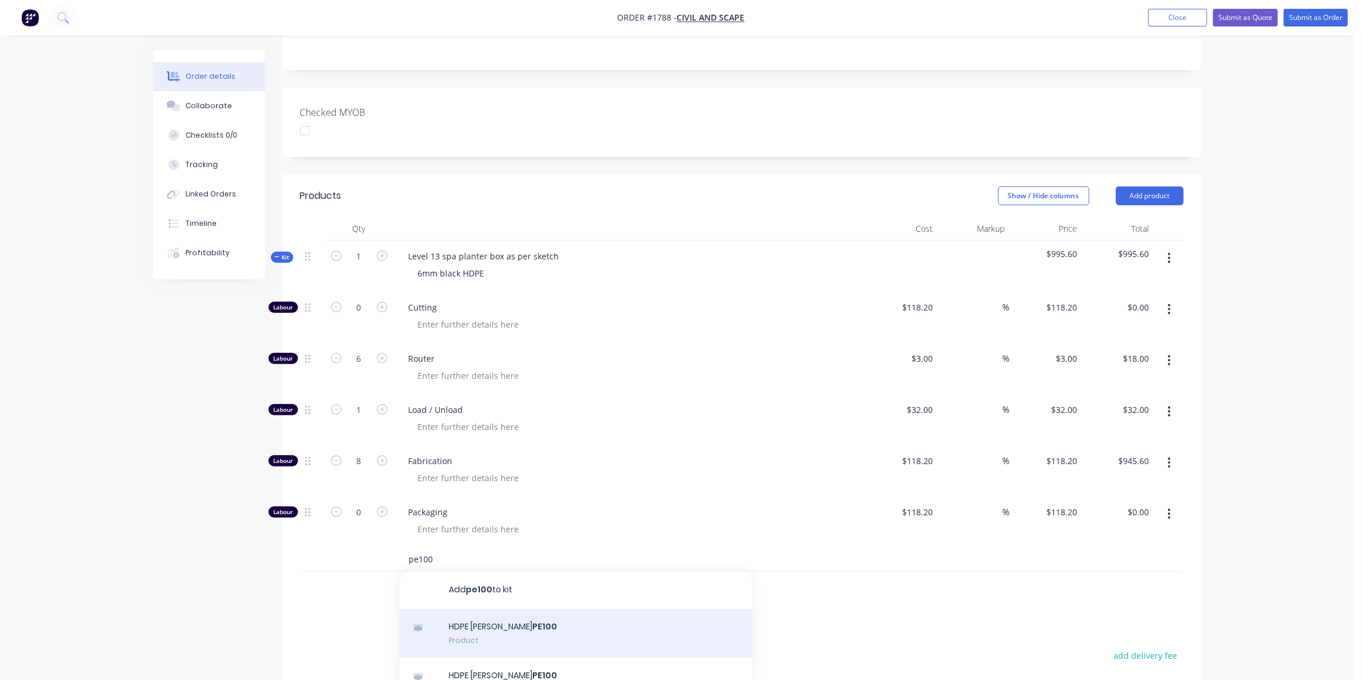
type input "pe100"
click at [496, 609] on div "HDPE [PERSON_NAME] PE100 Product" at bounding box center [575, 633] width 353 height 49
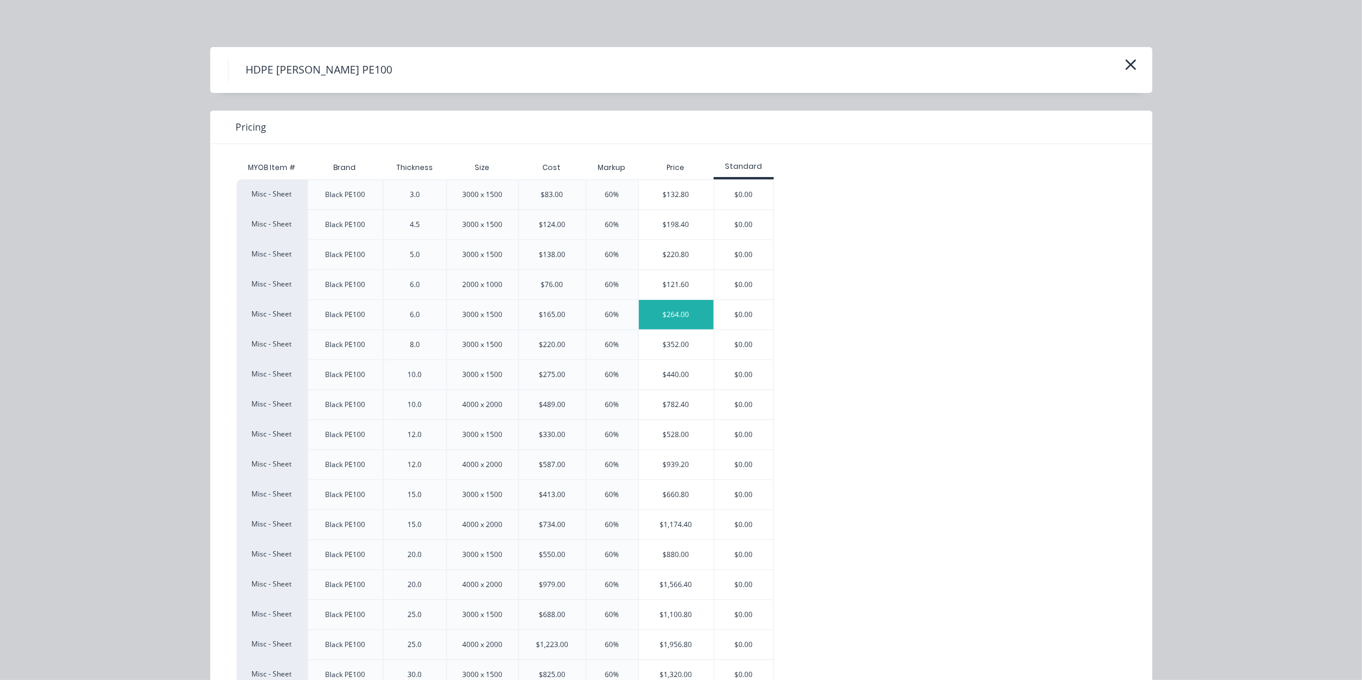
click at [643, 311] on div "$264.00" at bounding box center [676, 314] width 75 height 29
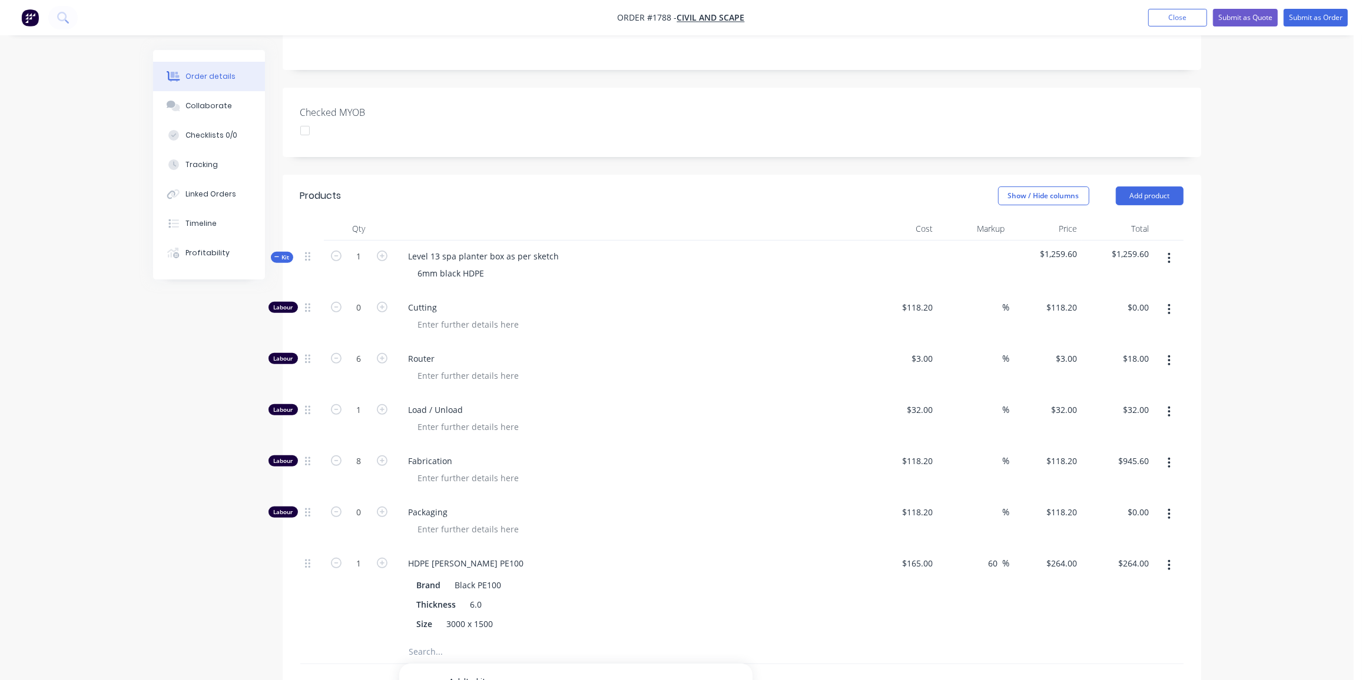
click at [287, 253] on span "Kit" at bounding box center [281, 257] width 15 height 9
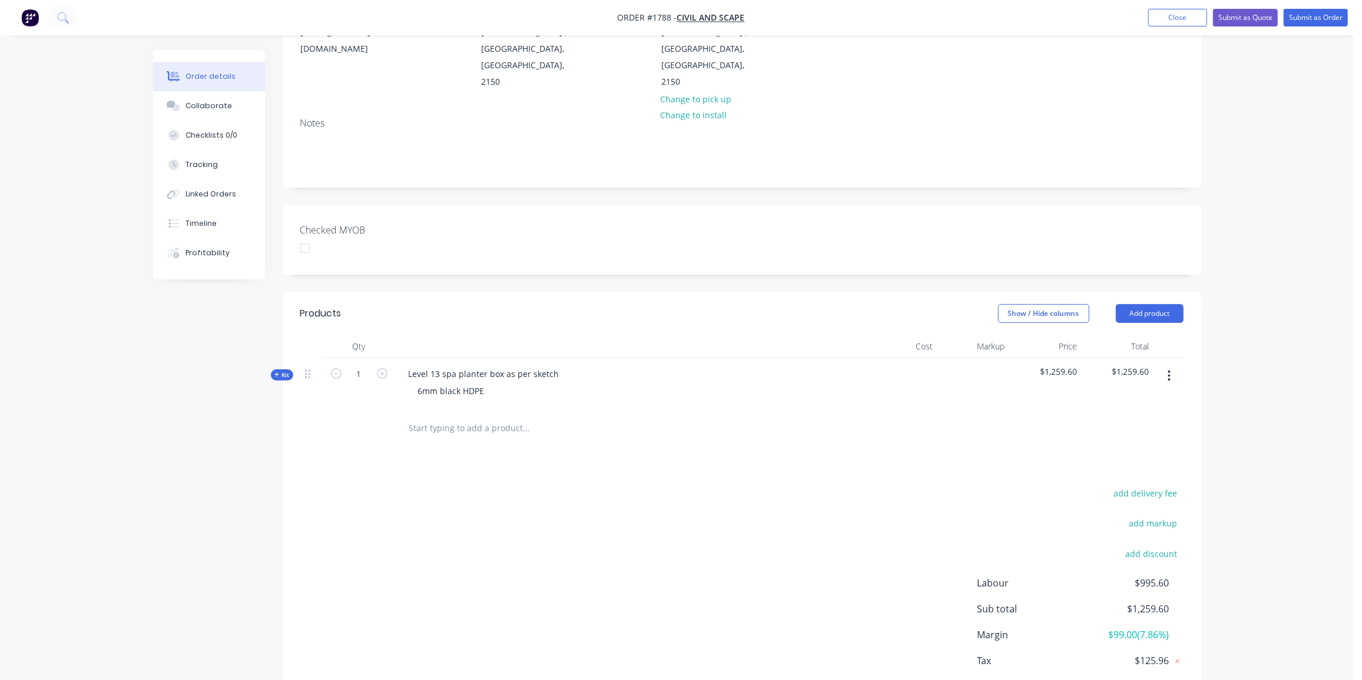
scroll to position [190, 0]
click at [484, 383] on div "6mm black HDPE" at bounding box center [451, 391] width 85 height 17
click at [468, 383] on div "6mm black HDPE 1615mm x" at bounding box center [451, 397] width 85 height 29
click at [285, 371] on span "Kit" at bounding box center [281, 375] width 15 height 9
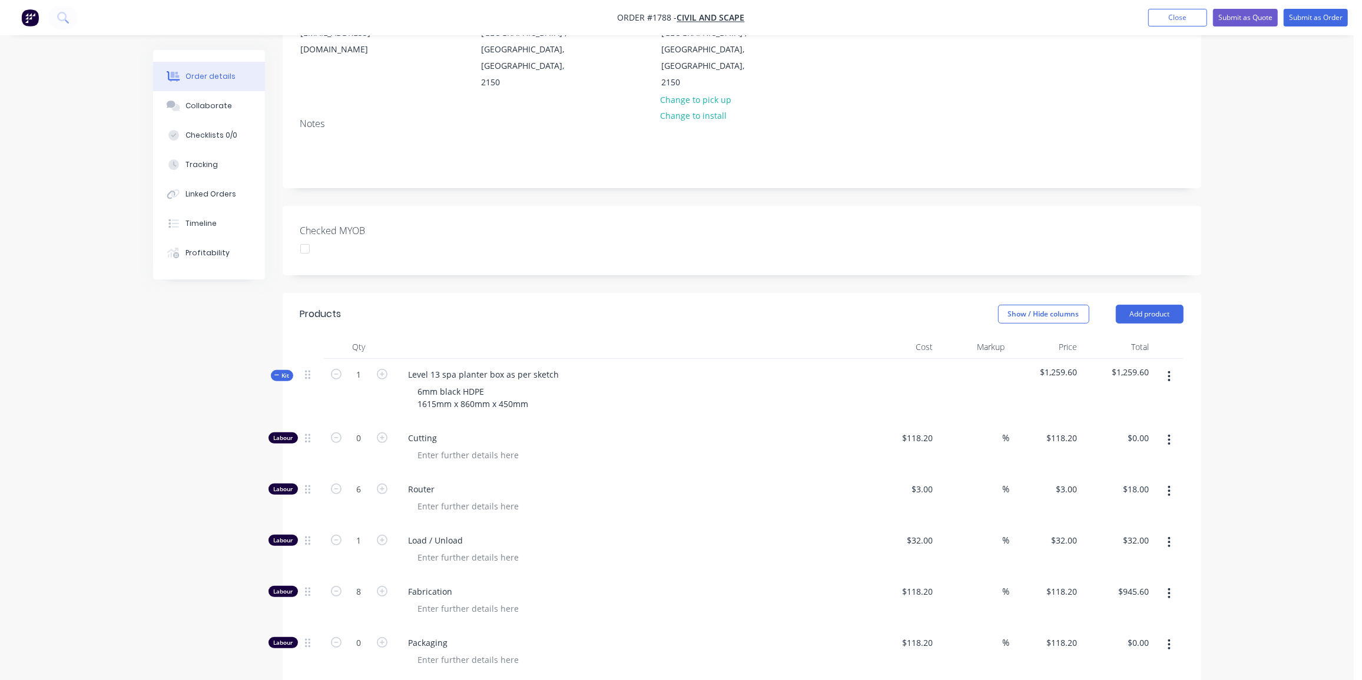
click at [282, 371] on span "Kit" at bounding box center [281, 375] width 15 height 9
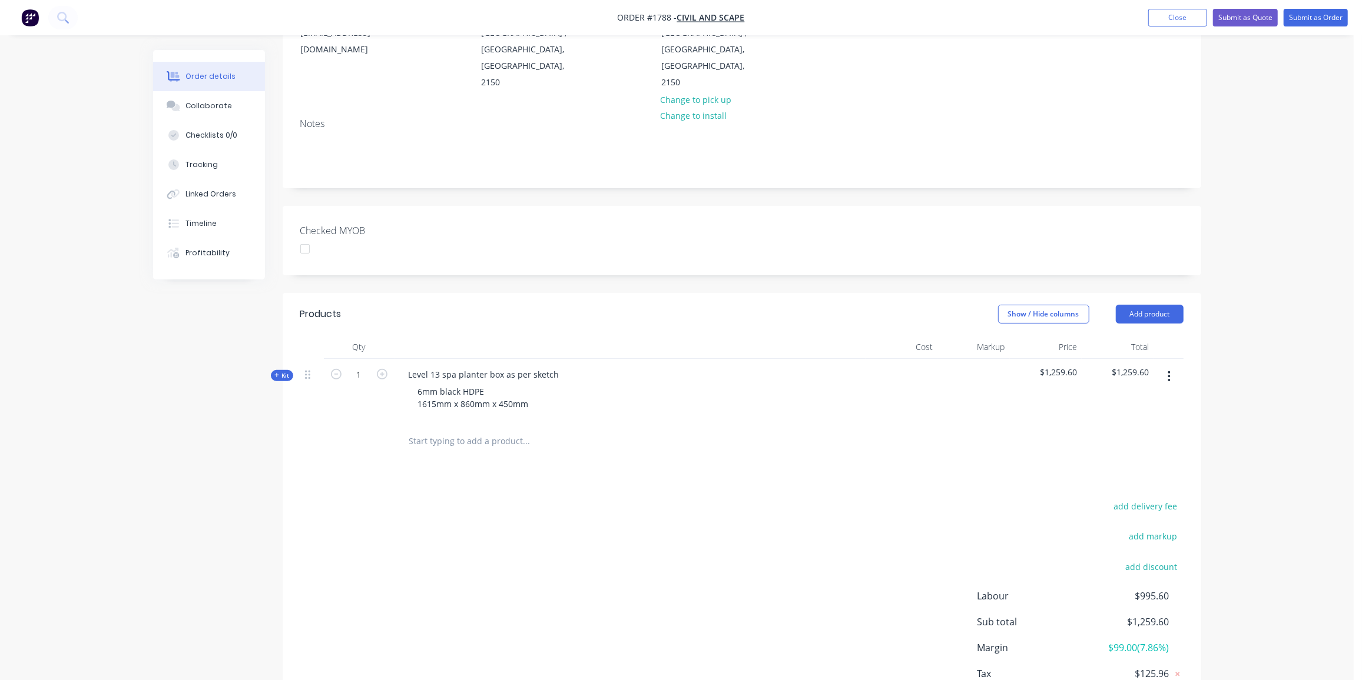
click at [1173, 366] on button "button" at bounding box center [1169, 376] width 28 height 21
click at [1134, 446] on div "Duplicate" at bounding box center [1127, 454] width 91 height 17
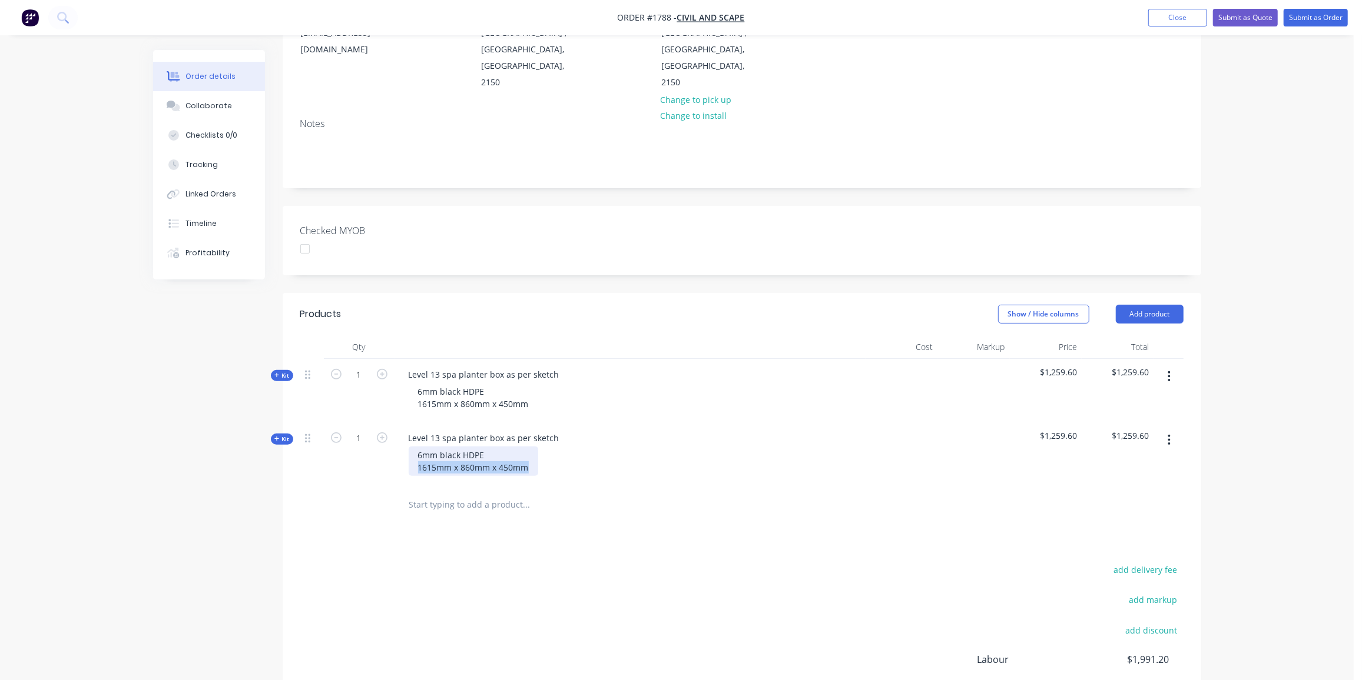
drag, startPoint x: 467, startPoint y: 400, endPoint x: 406, endPoint y: 400, distance: 60.6
click at [406, 447] on div "6mm black HDPE 1615mm x 860mm x 450mm" at bounding box center [630, 461] width 462 height 29
click at [460, 447] on div "6mm black HDPE 2870mm x" at bounding box center [451, 461] width 85 height 29
click at [503, 447] on div "6mm black HDPE 2870mm x 240mm x" at bounding box center [458, 461] width 98 height 29
click at [283, 435] on span "Kit" at bounding box center [281, 439] width 15 height 9
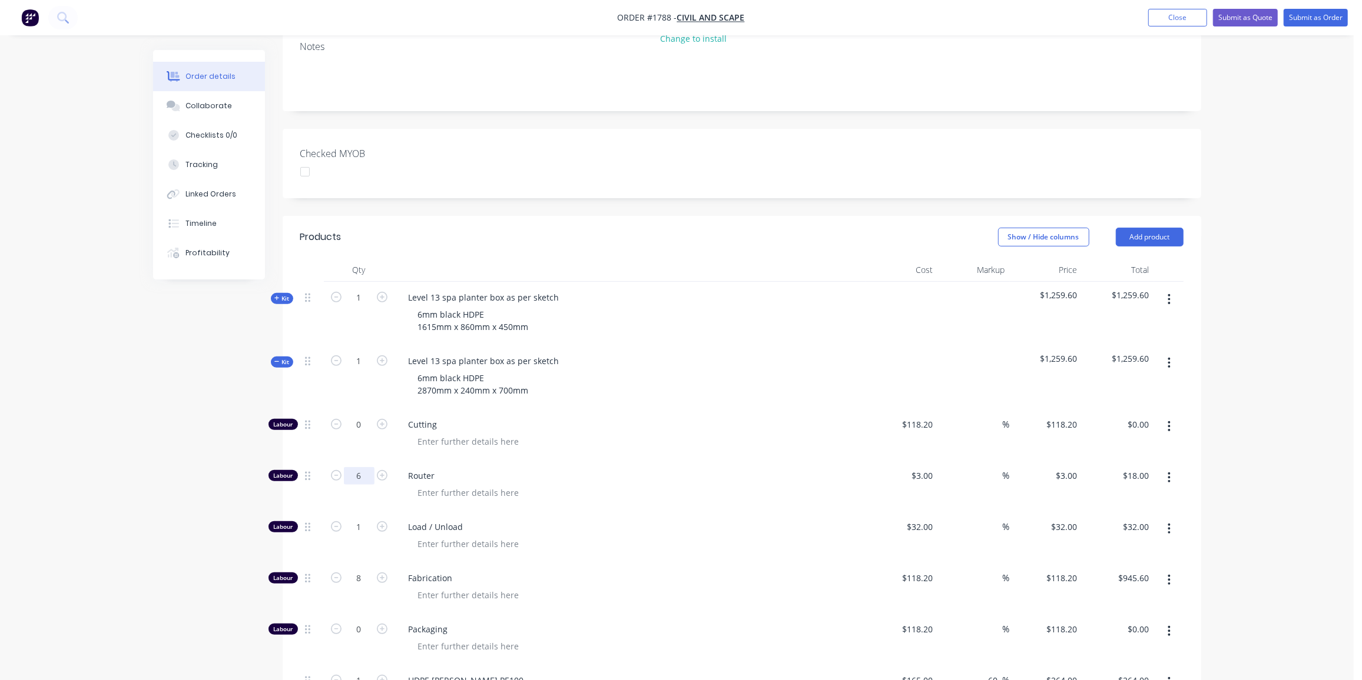
scroll to position [267, 0]
click at [364, 467] on input "6" at bounding box center [359, 476] width 31 height 18
type input "0"
type input "$0.00"
click at [364, 518] on input "1" at bounding box center [359, 527] width 31 height 18
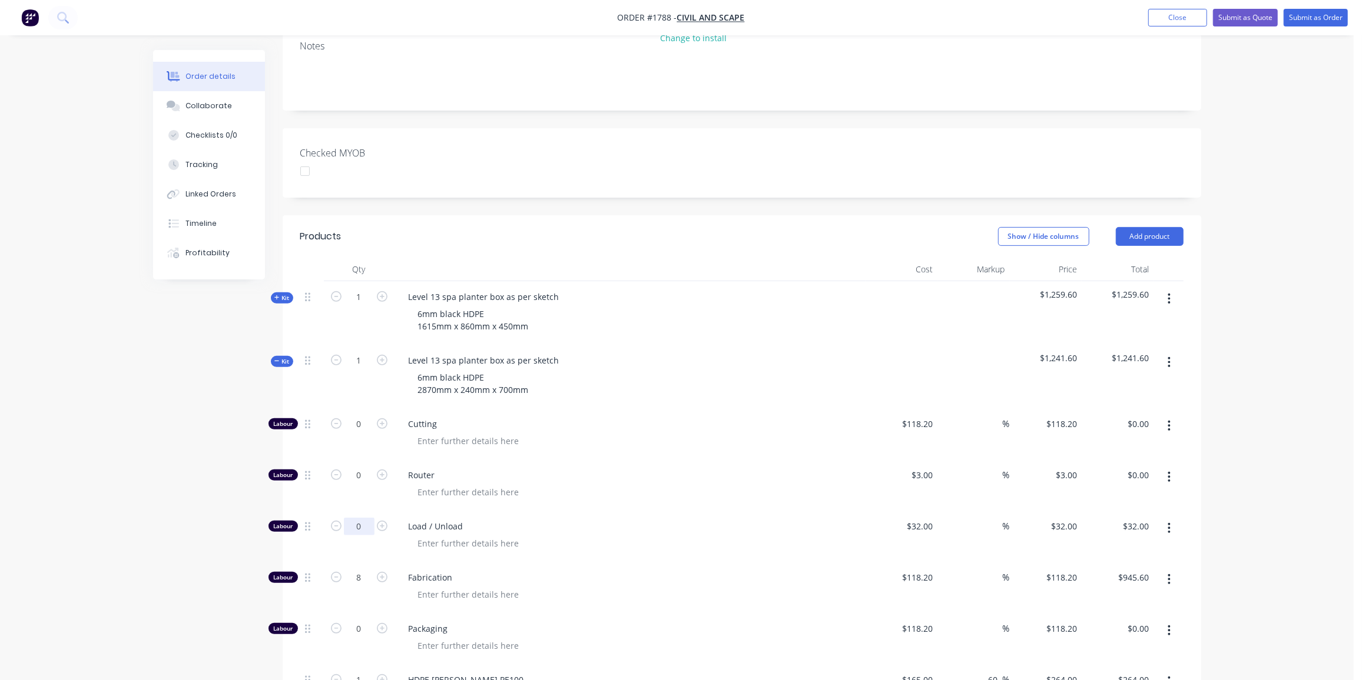
type input "0"
type input "$0.00"
click at [369, 569] on input "8" at bounding box center [359, 578] width 31 height 18
type input "6"
type input "$709.20"
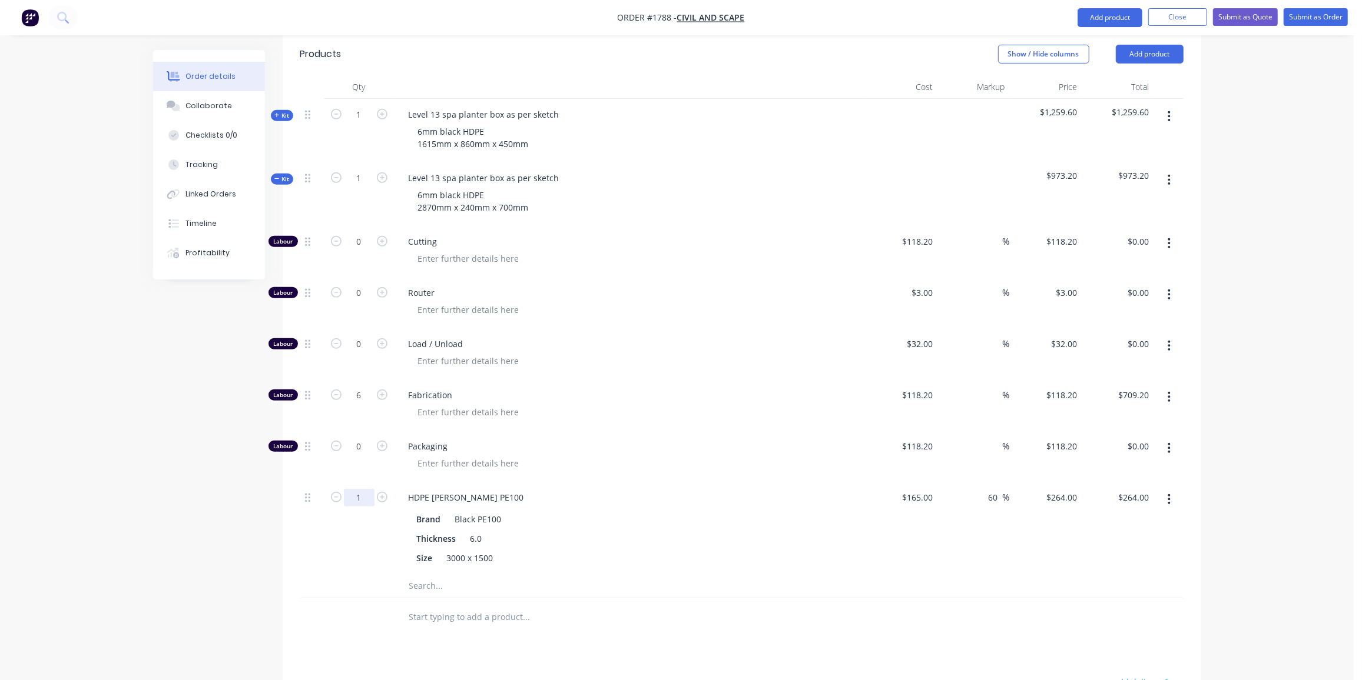
scroll to position [450, 0]
type input "1.5"
type input "$396.00"
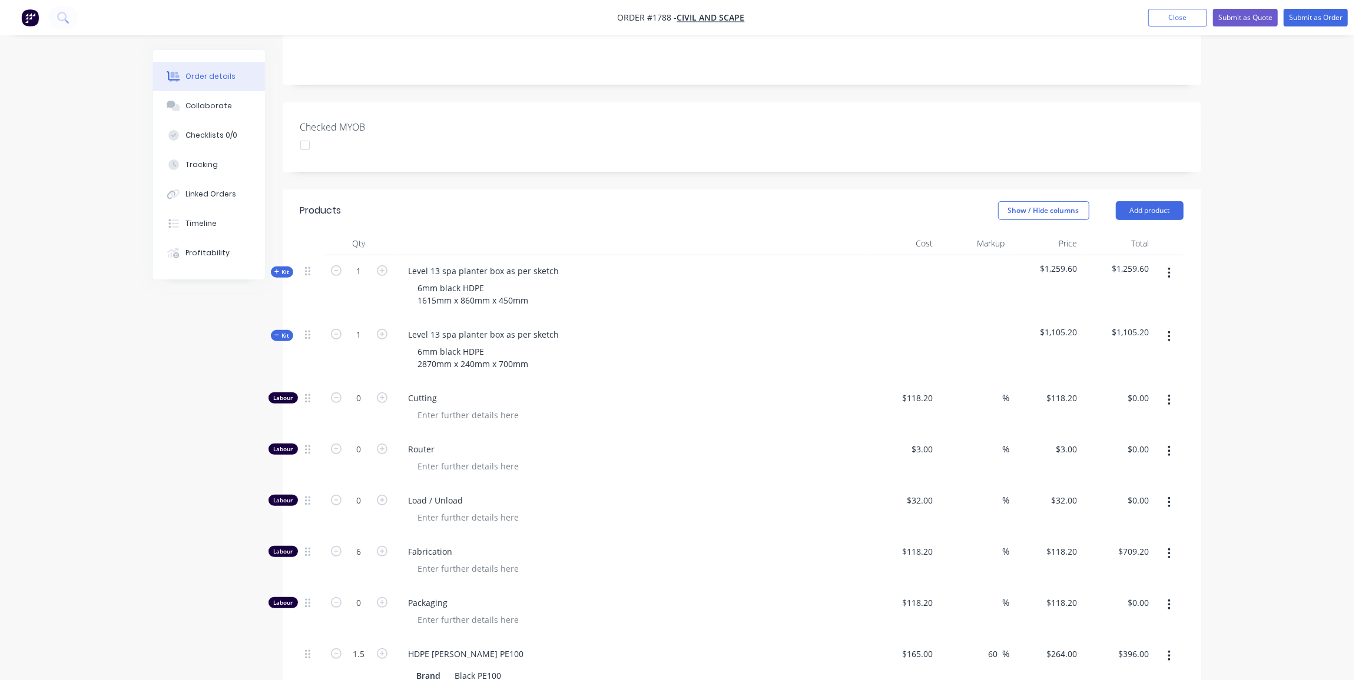
click at [283, 331] on span "Kit" at bounding box center [281, 335] width 15 height 9
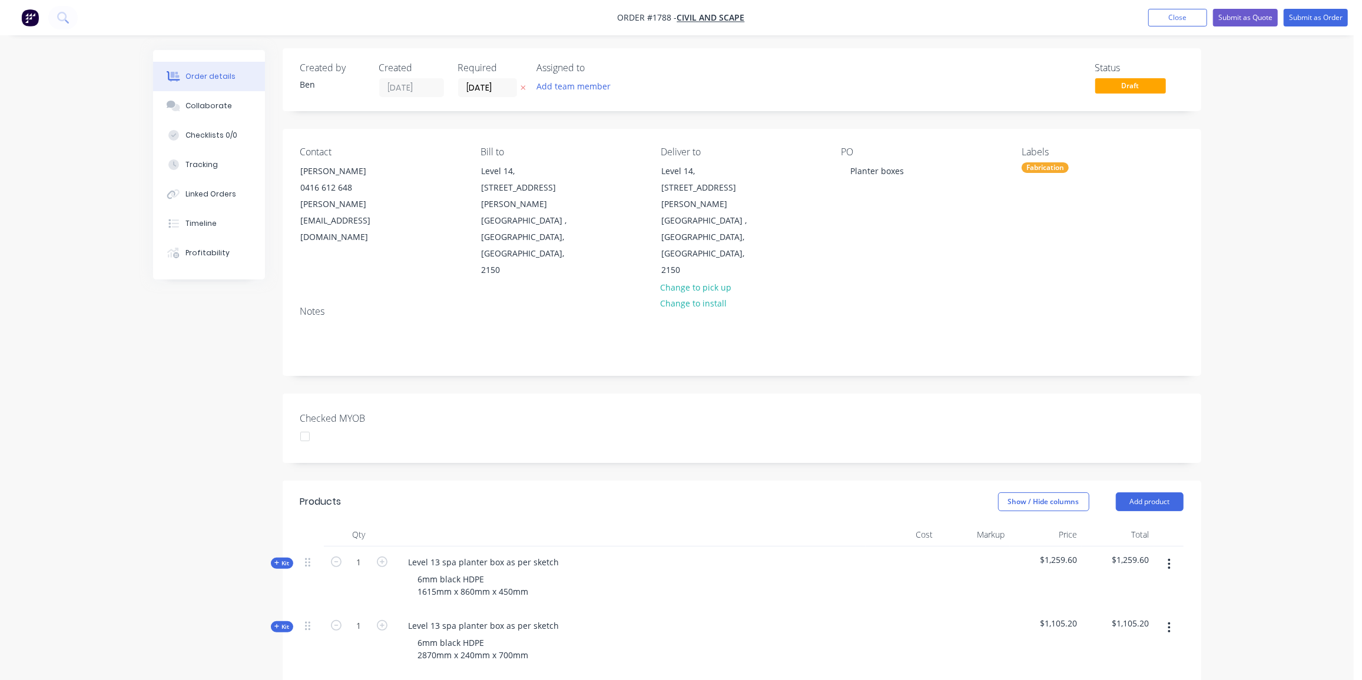
scroll to position [0, 0]
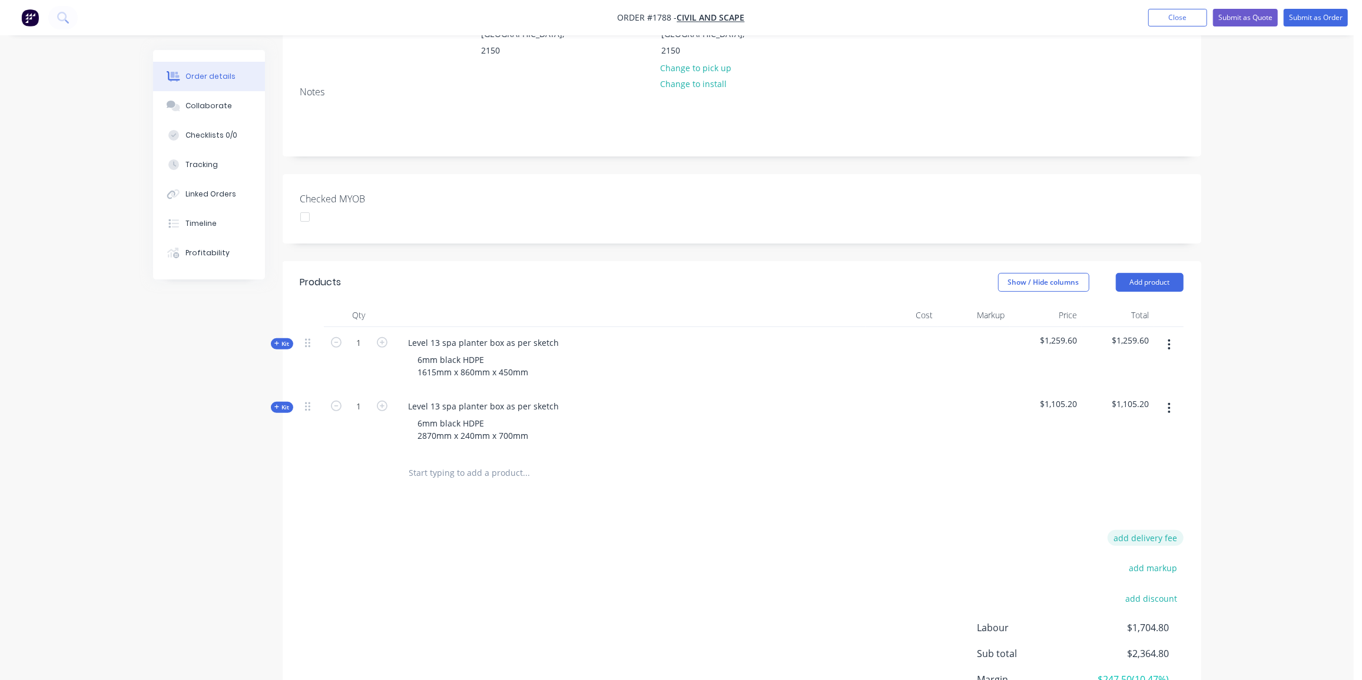
click at [1153, 530] on button "add delivery fee" at bounding box center [1145, 538] width 76 height 16
type input "312"
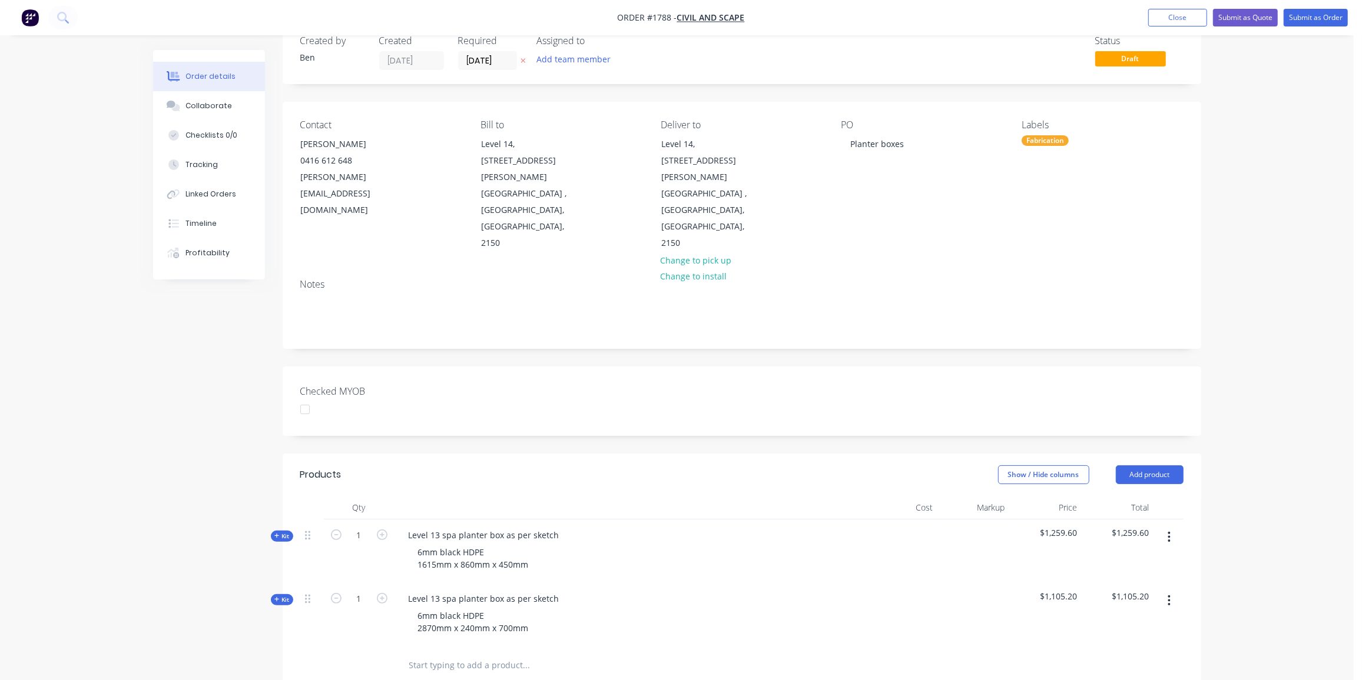
scroll to position [28, 0]
click at [1264, 11] on button "Submit as Quote" at bounding box center [1245, 18] width 65 height 18
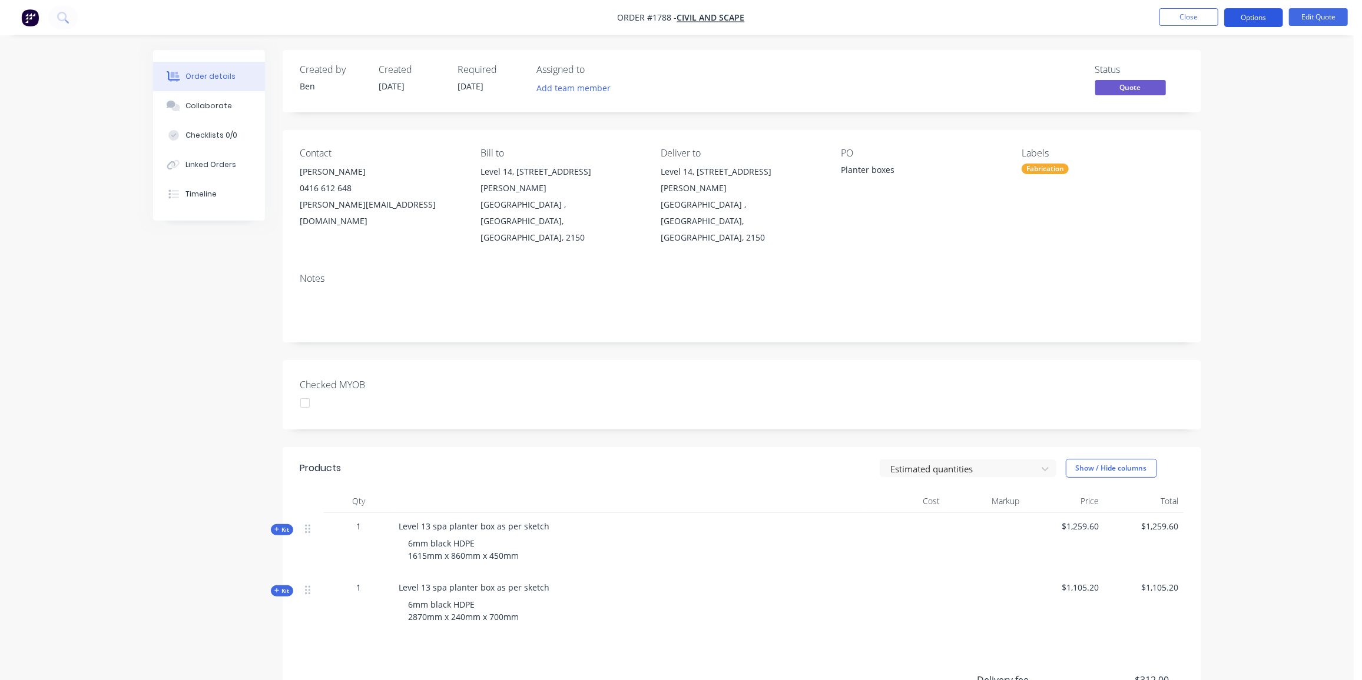
click at [1254, 19] on button "Options" at bounding box center [1253, 17] width 59 height 19
click at [1196, 77] on div "Quote" at bounding box center [1218, 71] width 108 height 17
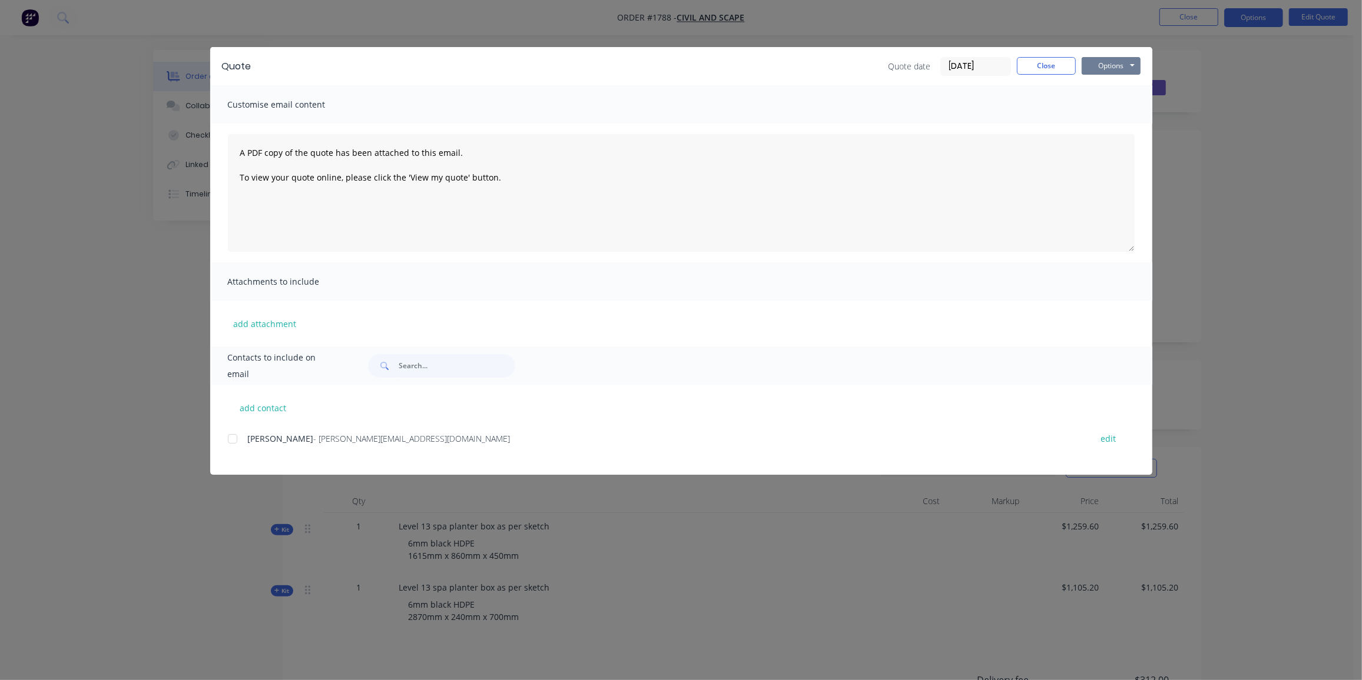
click at [1116, 71] on button "Options" at bounding box center [1110, 66] width 59 height 18
click at [1113, 81] on button "Preview" at bounding box center [1118, 86] width 75 height 19
drag, startPoint x: 228, startPoint y: 439, endPoint x: 499, endPoint y: 318, distance: 297.0
click at [228, 439] on div at bounding box center [233, 439] width 24 height 24
click at [1127, 68] on button "Options" at bounding box center [1110, 66] width 59 height 18
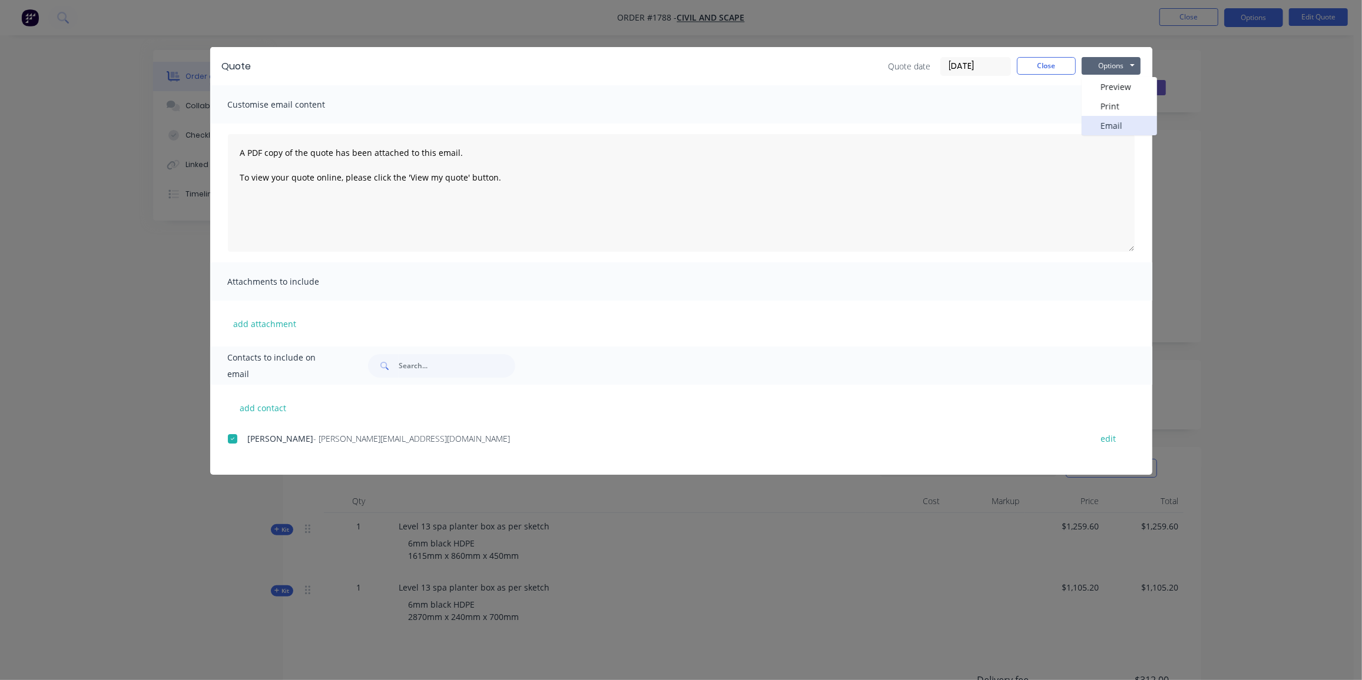
click at [1121, 117] on button "Email" at bounding box center [1118, 125] width 75 height 19
drag, startPoint x: 1043, startPoint y: 62, endPoint x: 868, endPoint y: 157, distance: 199.4
click at [1043, 62] on button "Close" at bounding box center [1046, 66] width 59 height 18
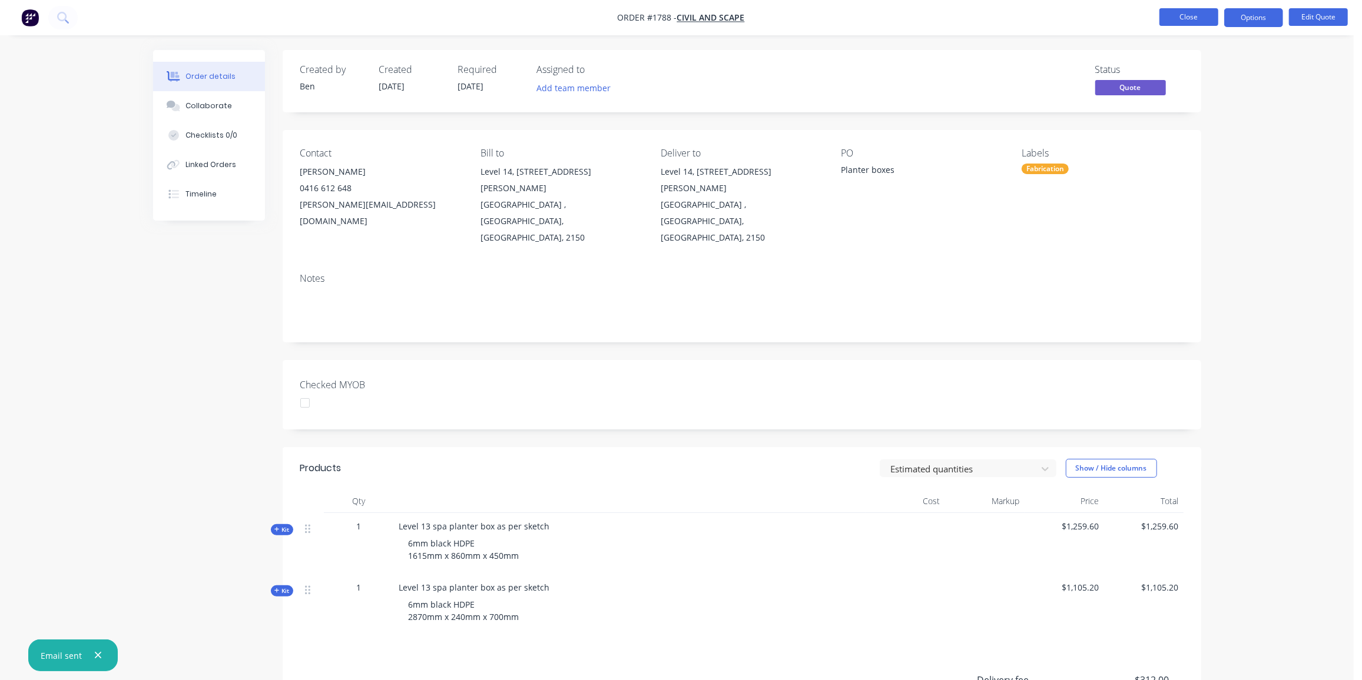
click at [1170, 13] on button "Close" at bounding box center [1188, 17] width 59 height 18
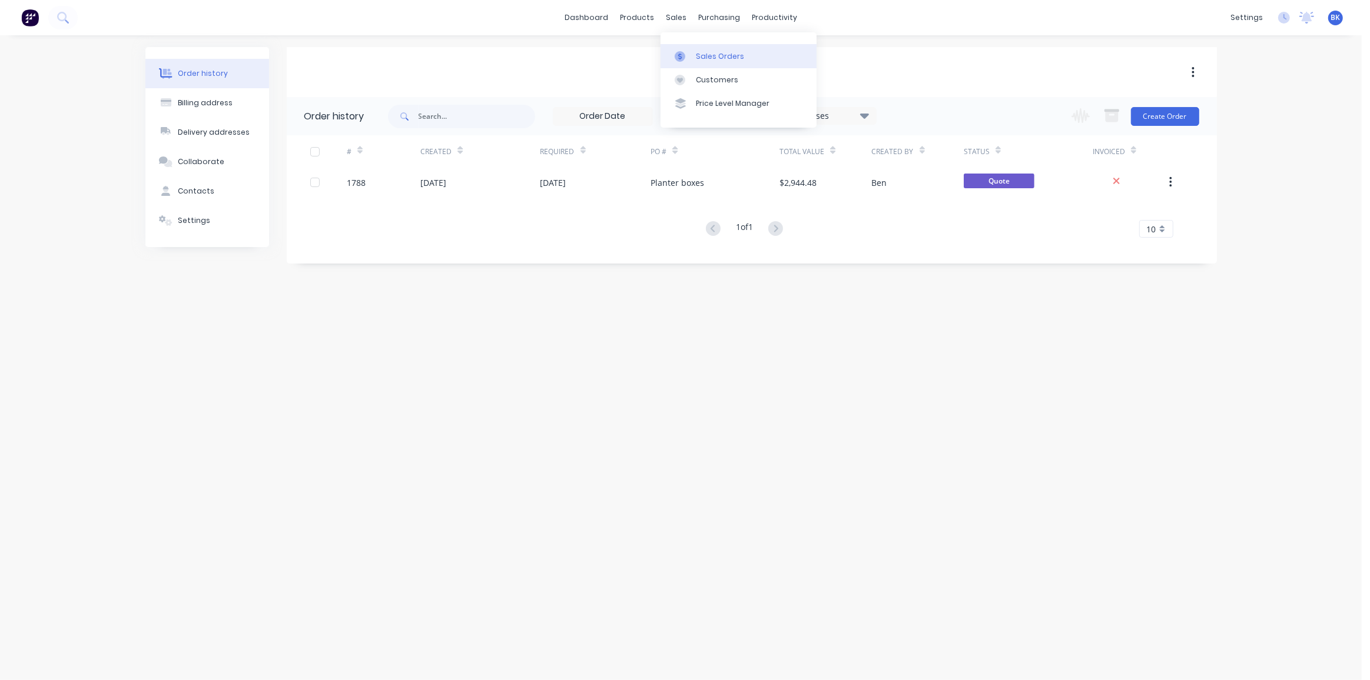
click at [683, 49] on link "Sales Orders" at bounding box center [738, 56] width 156 height 24
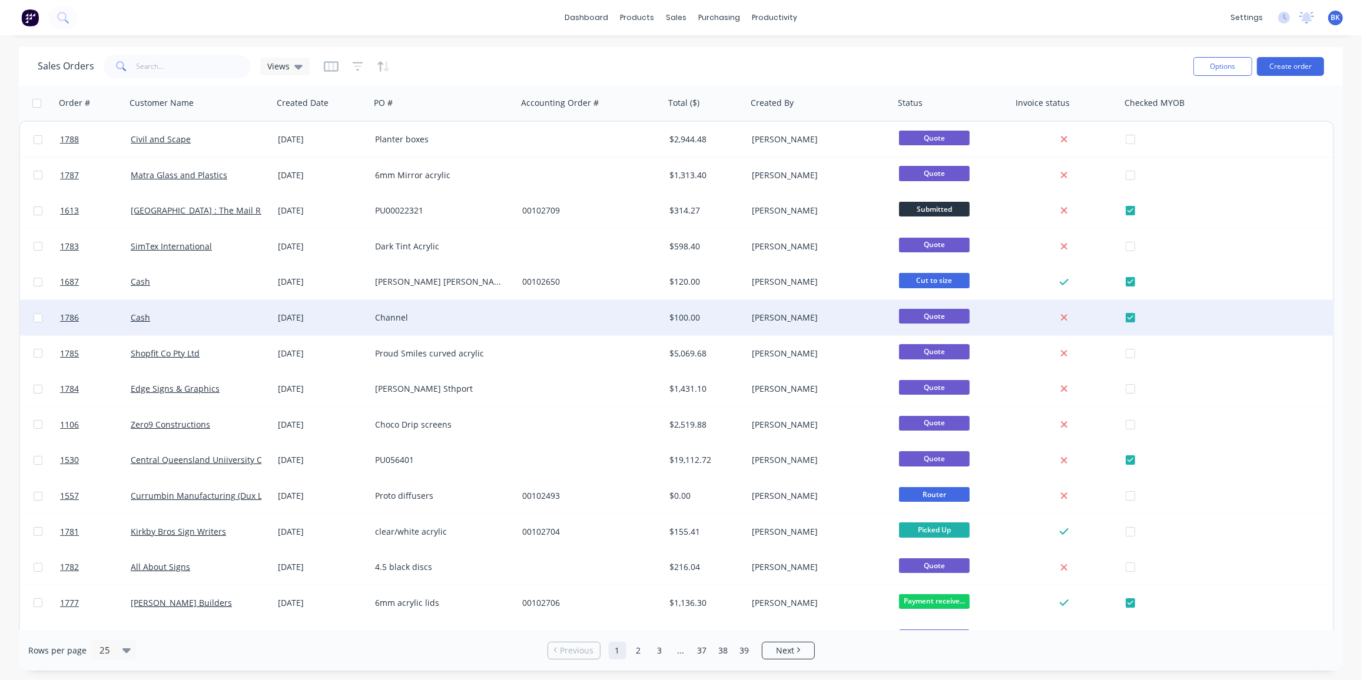
click at [281, 309] on div "[DATE]" at bounding box center [321, 317] width 97 height 35
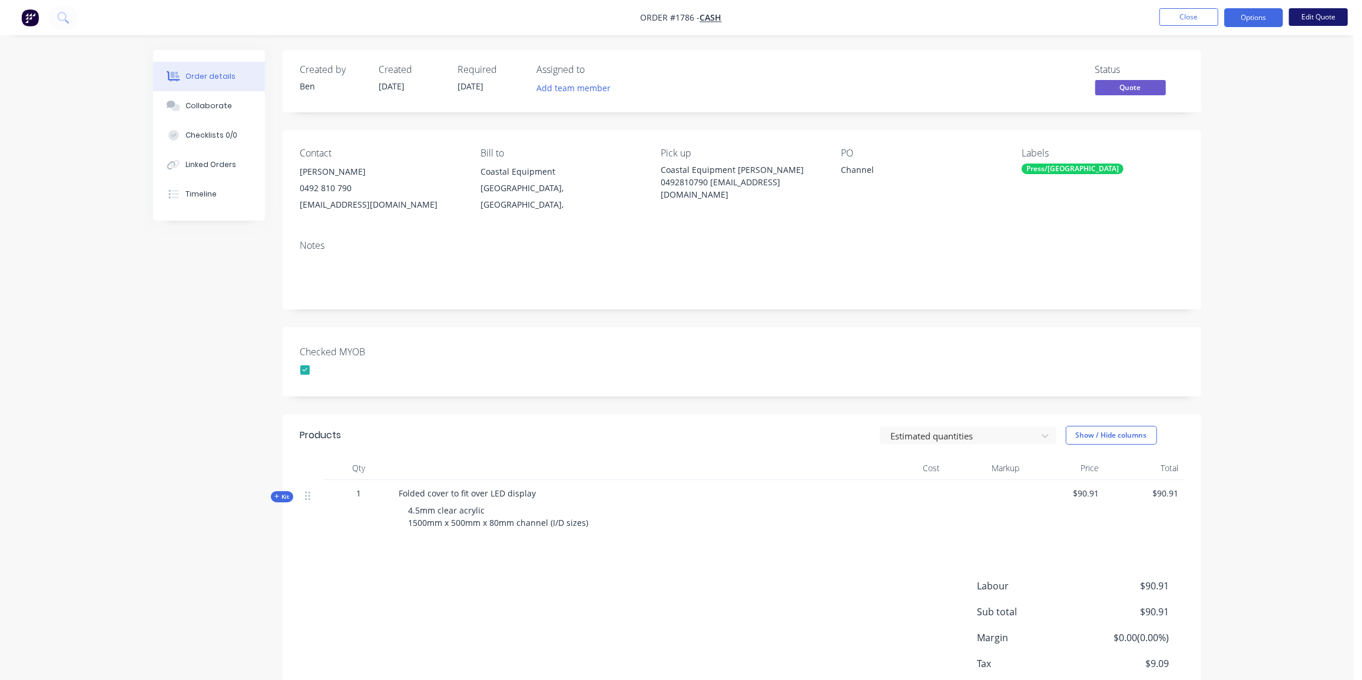
click at [1299, 18] on button "Edit Quote" at bounding box center [1318, 17] width 59 height 18
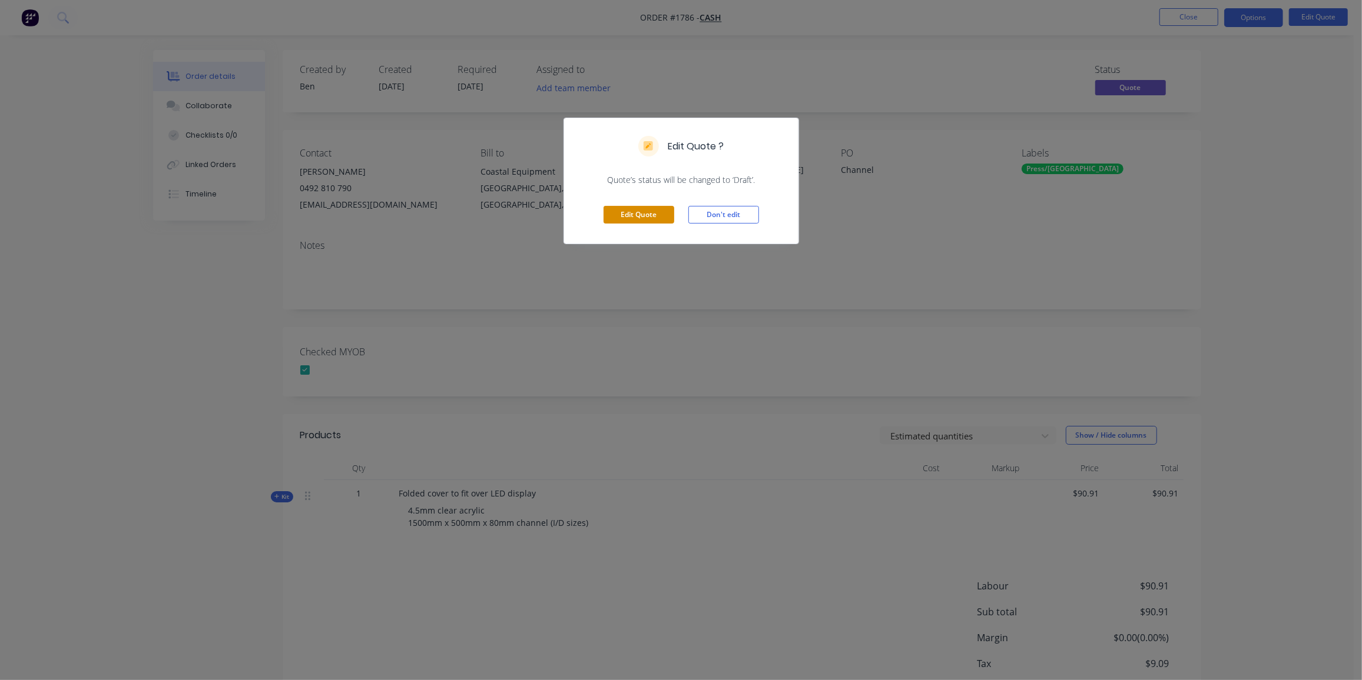
click at [629, 213] on button "Edit Quote" at bounding box center [638, 215] width 71 height 18
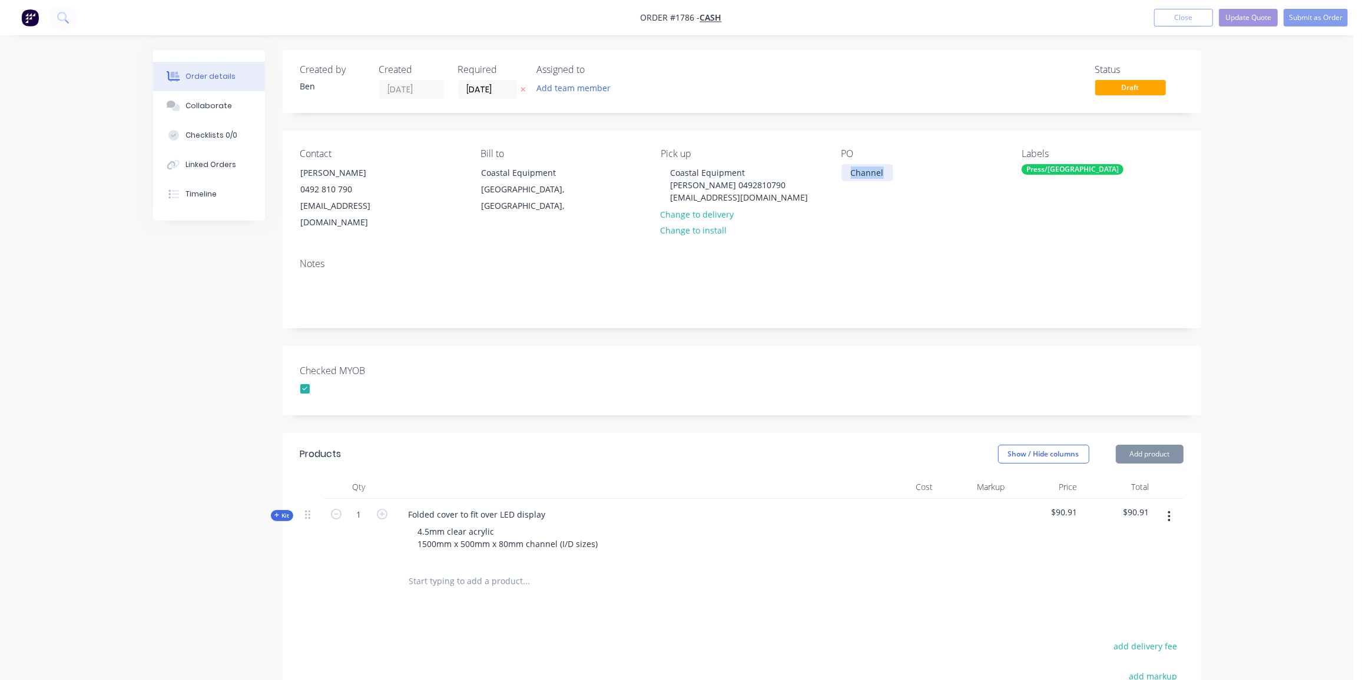
drag, startPoint x: 882, startPoint y: 173, endPoint x: 833, endPoint y: 173, distance: 49.4
click at [833, 173] on div "Contact [PERSON_NAME] [PHONE_NUMBER] [EMAIL_ADDRESS][DOMAIN_NAME] Bill to Coast…" at bounding box center [742, 190] width 918 height 118
click at [210, 105] on div "Collaborate" at bounding box center [208, 106] width 47 height 11
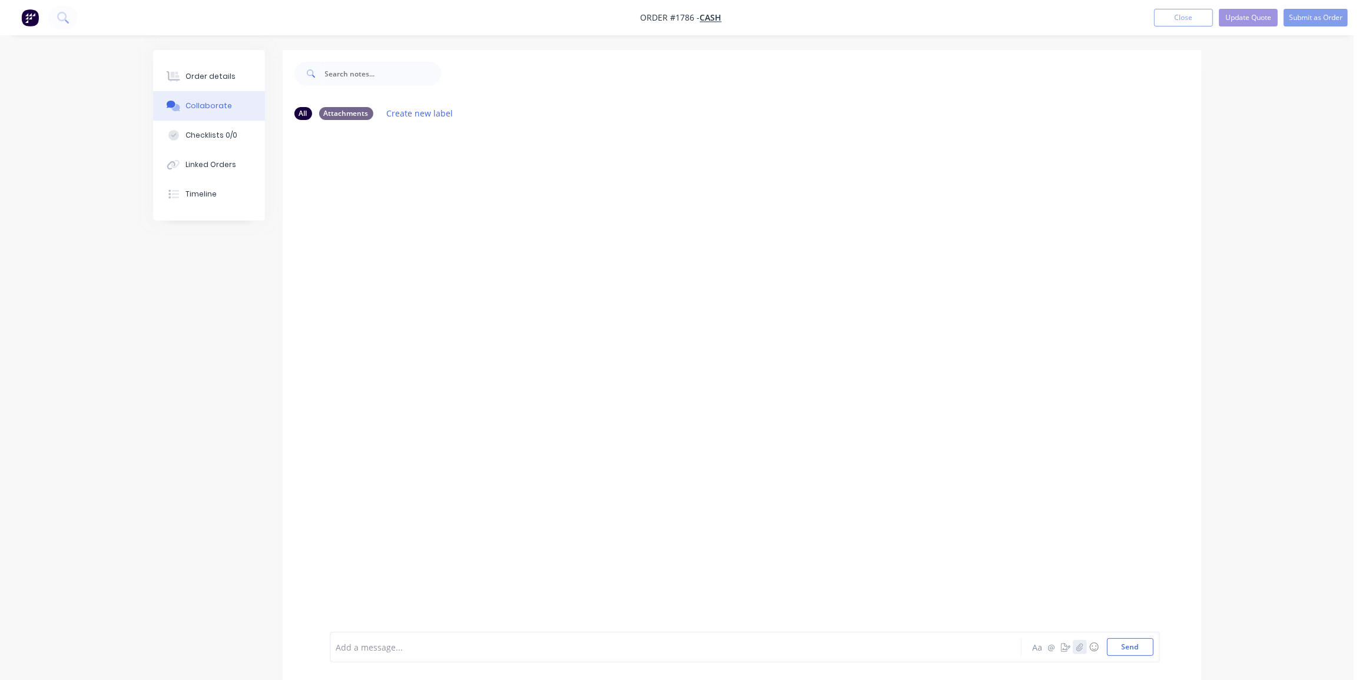
click at [1082, 649] on icon "button" at bounding box center [1079, 647] width 6 height 8
click at [1140, 649] on button "Send" at bounding box center [1130, 648] width 47 height 18
click at [1173, 16] on button "Close" at bounding box center [1183, 18] width 59 height 18
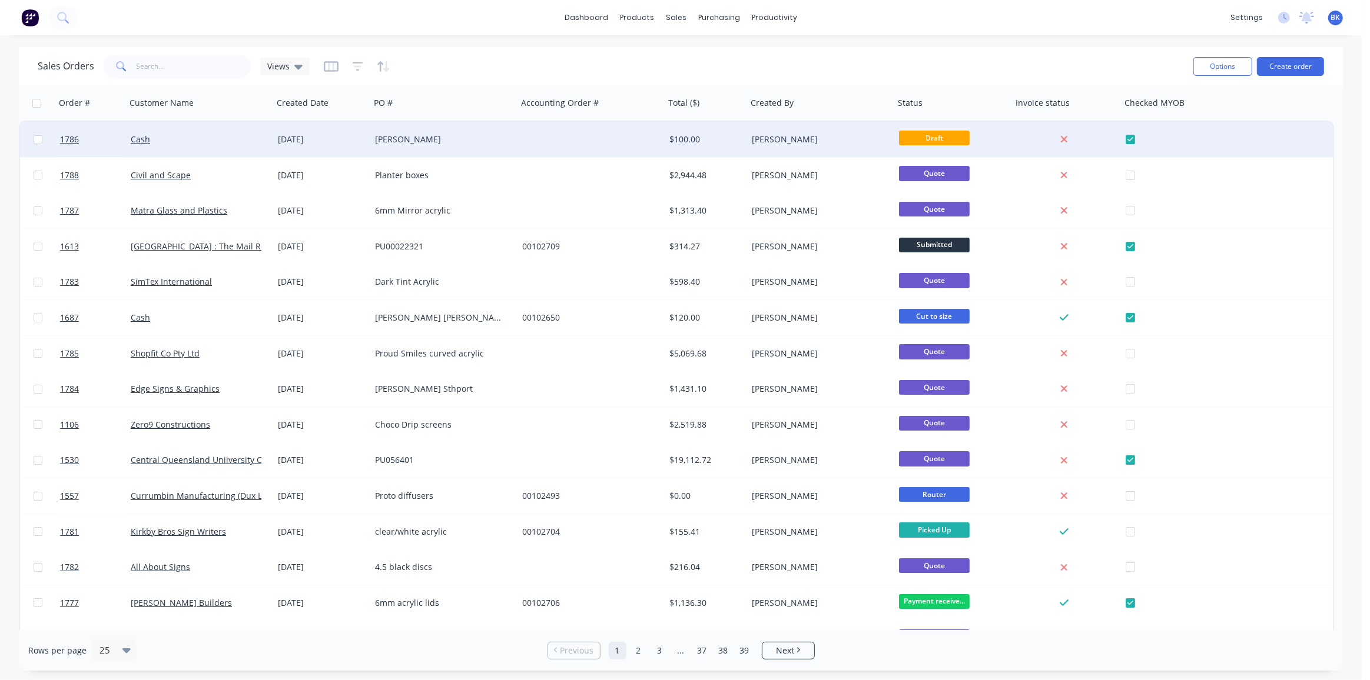
click at [632, 145] on div at bounding box center [590, 139] width 147 height 35
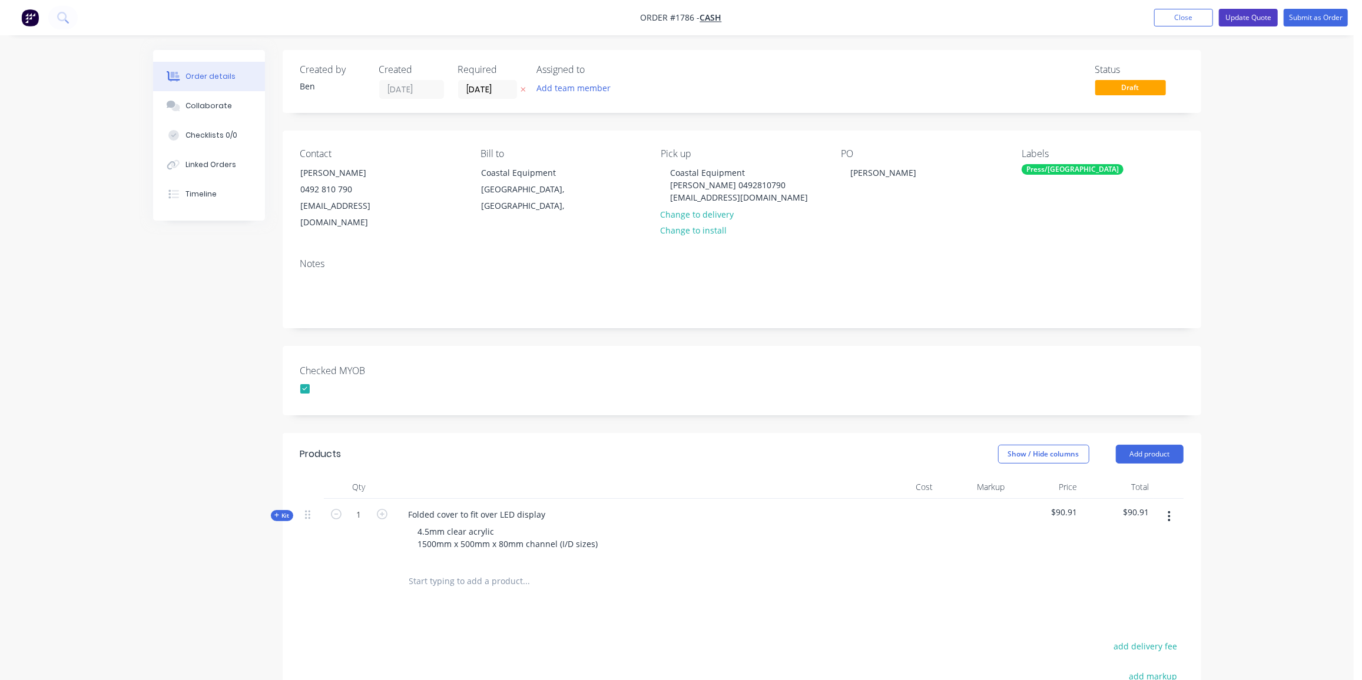
click at [1266, 20] on button "Update Quote" at bounding box center [1248, 18] width 59 height 18
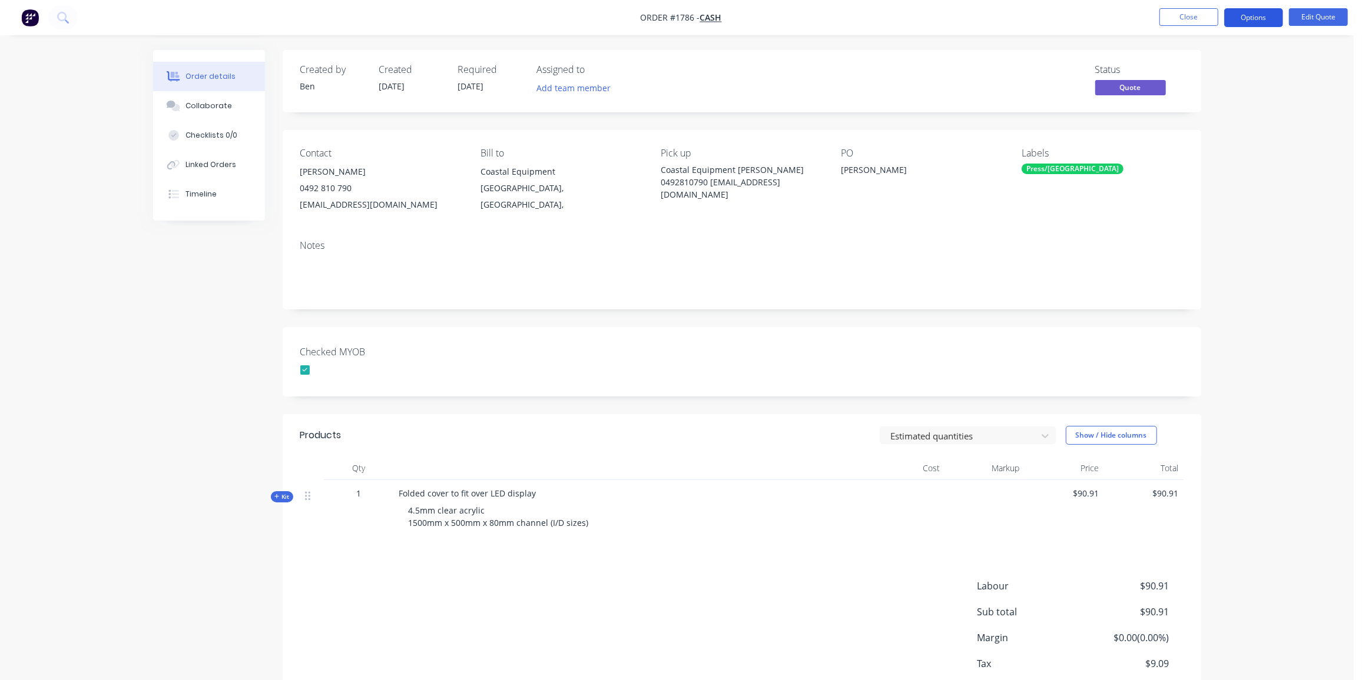
click at [1266, 15] on button "Options" at bounding box center [1253, 17] width 59 height 19
click at [1194, 97] on div "Proforma Invoice" at bounding box center [1218, 95] width 108 height 17
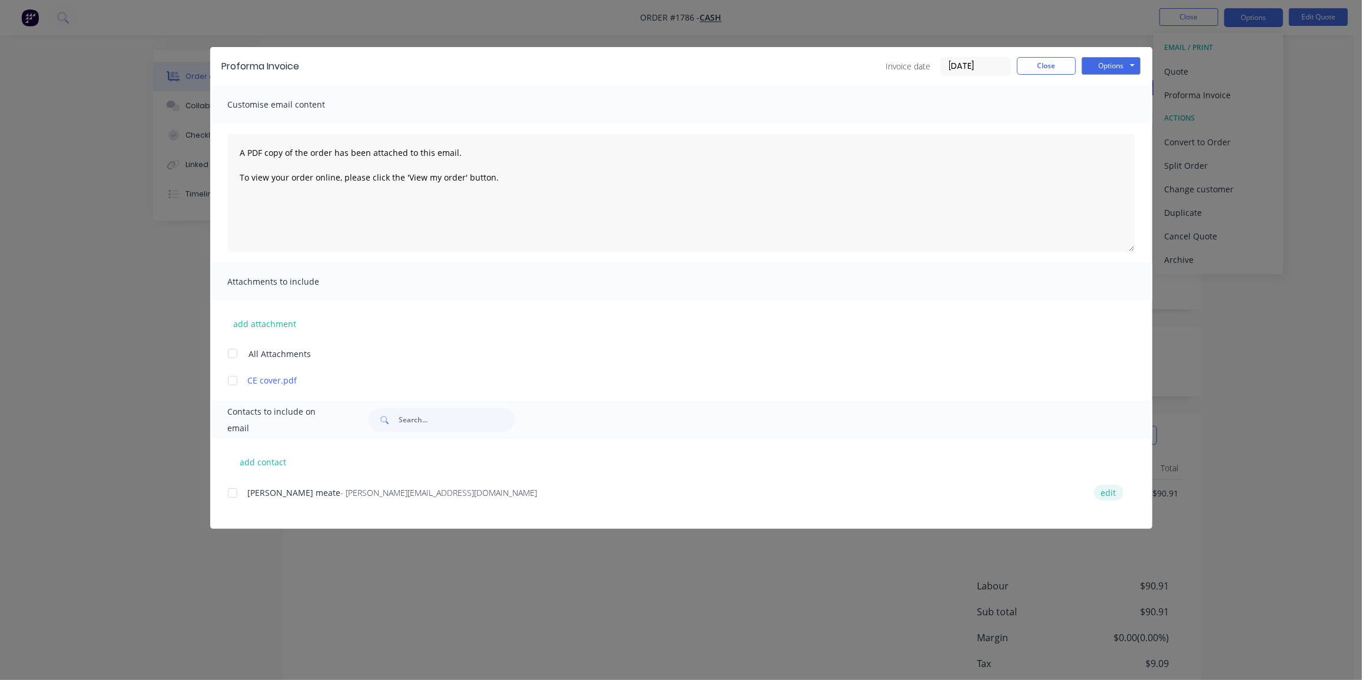
click at [1110, 496] on button "edit" at bounding box center [1108, 493] width 29 height 16
select select "AU"
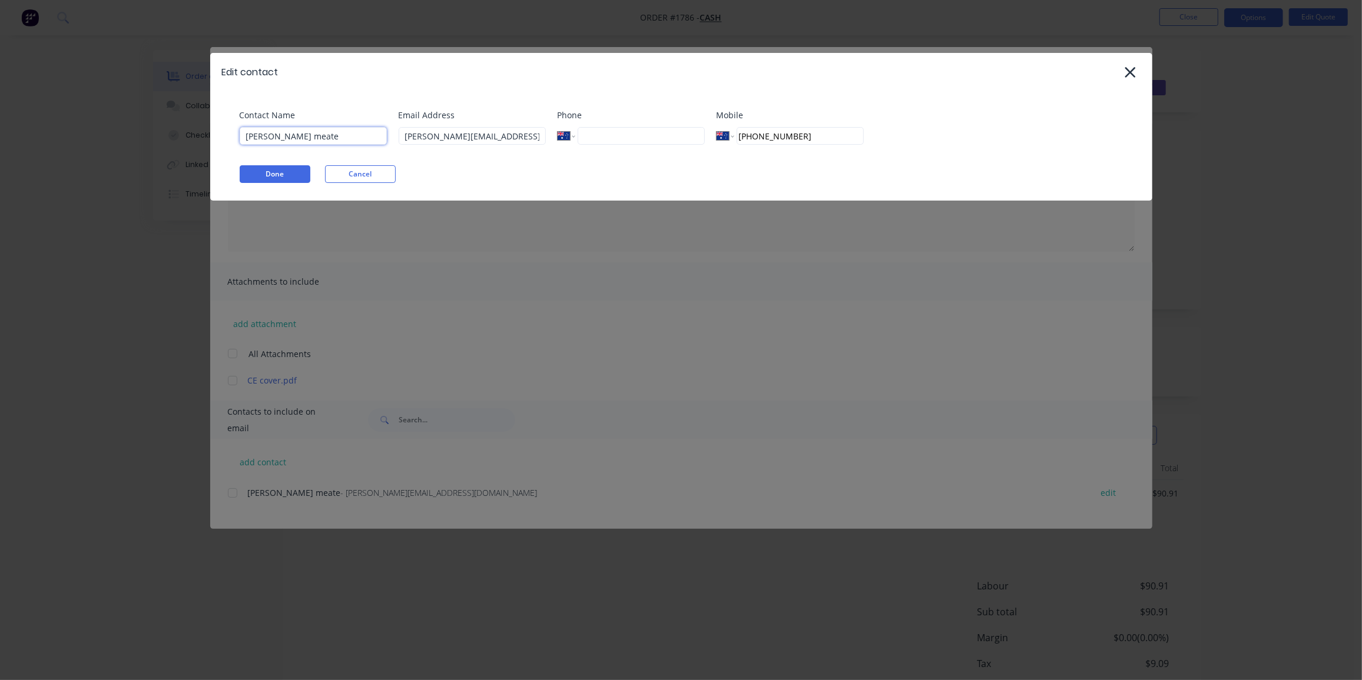
drag, startPoint x: 318, startPoint y: 138, endPoint x: 145, endPoint y: 137, distance: 172.5
click at [145, 137] on div "Edit contact Contact Name [PERSON_NAME] meate Email Address [PERSON_NAME][EMAIL…" at bounding box center [681, 340] width 1362 height 680
paste input "[PERSON_NAME] <[EMAIL_ADDRESS][DOMAIN_NAME]>"
drag, startPoint x: 280, startPoint y: 138, endPoint x: 532, endPoint y: 162, distance: 253.7
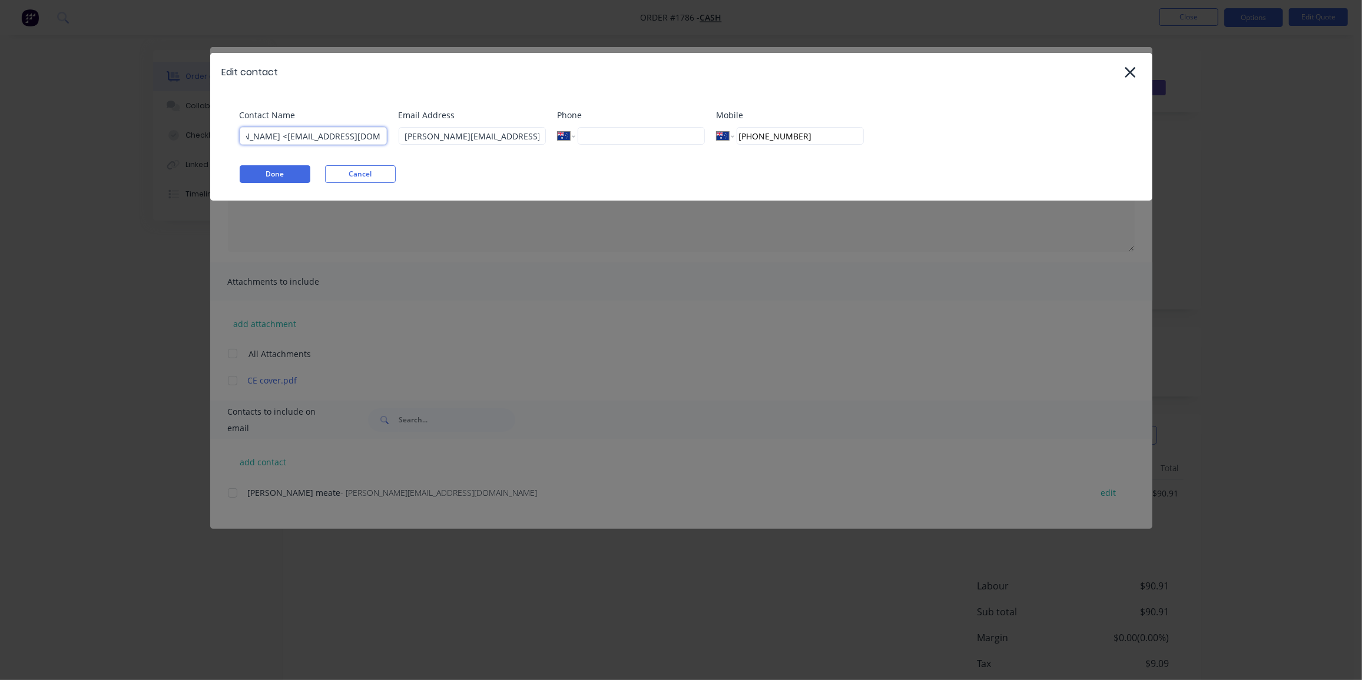
click at [532, 162] on div "Contact Name [PERSON_NAME] <[EMAIL_ADDRESS][DOMAIN_NAME]> Email Address [PERSON…" at bounding box center [681, 145] width 942 height 109
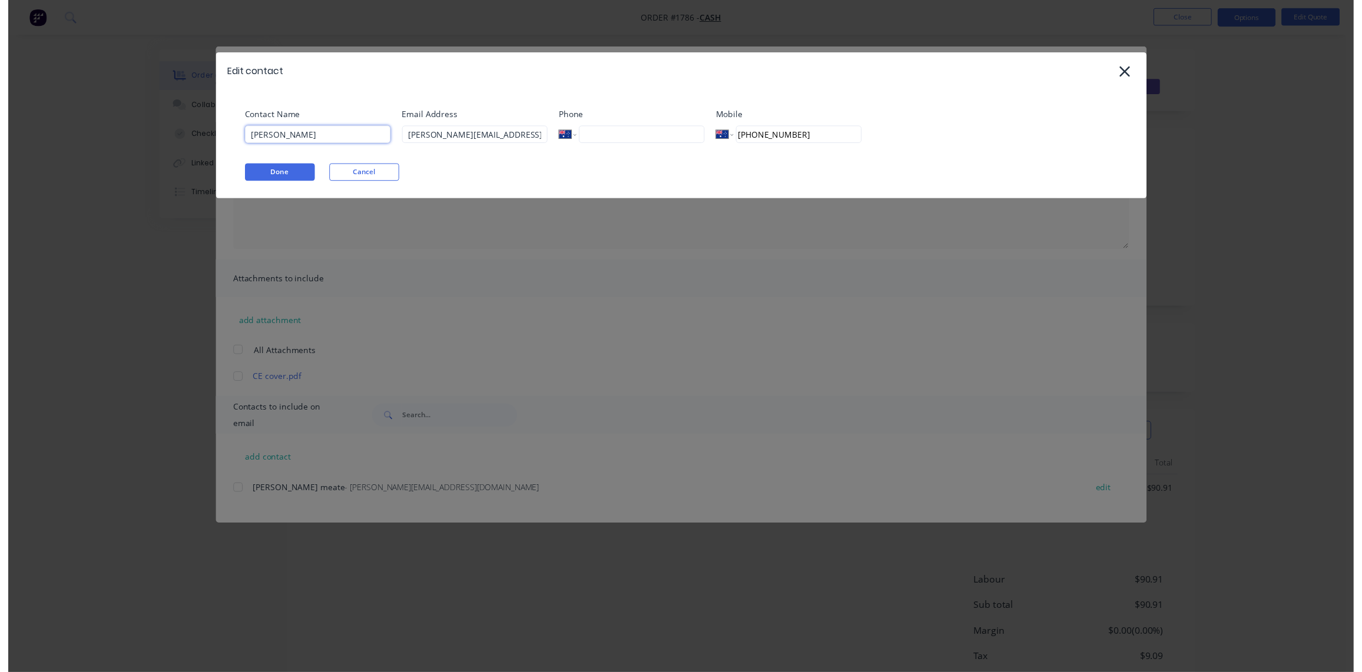
scroll to position [0, 0]
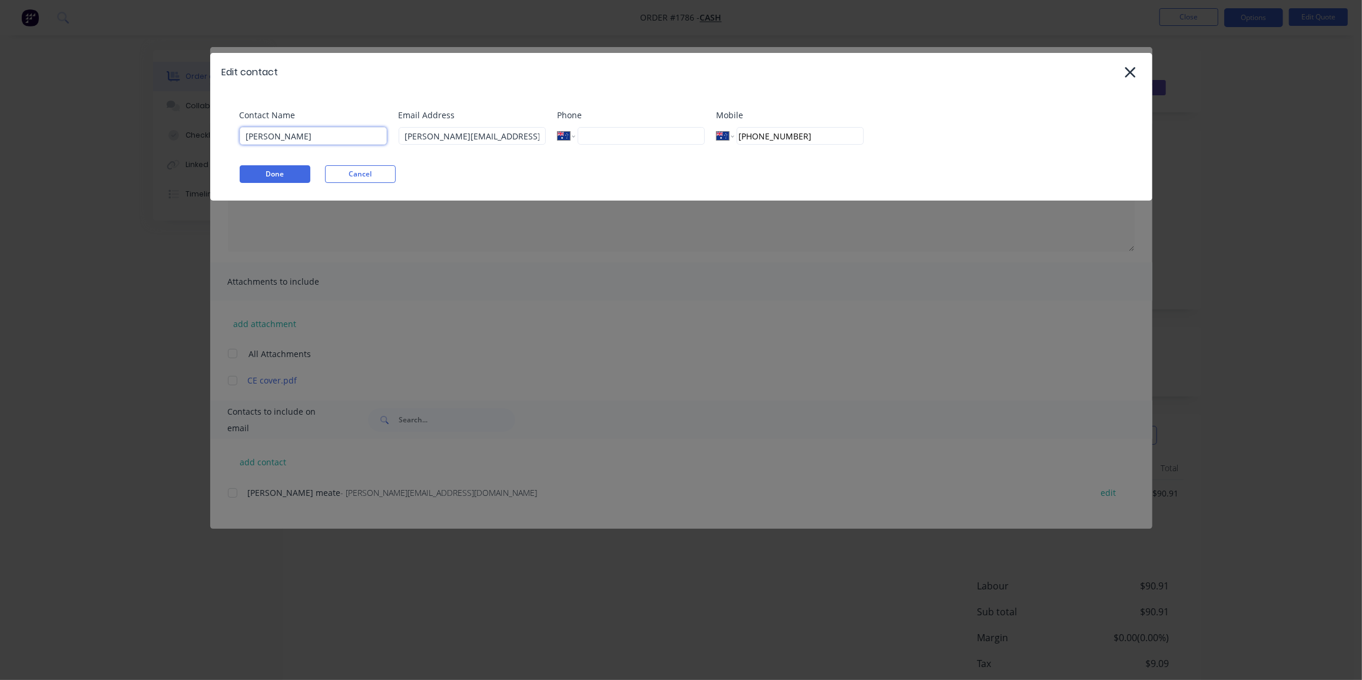
type input "[PERSON_NAME]"
drag, startPoint x: 520, startPoint y: 139, endPoint x: 304, endPoint y: 136, distance: 216.1
click at [305, 136] on div "Contact Name [PERSON_NAME] Email Address [PERSON_NAME][EMAIL_ADDRESS][DOMAIN_NA…" at bounding box center [687, 131] width 895 height 45
paste input "<[EMAIL_ADDRESS][DOMAIN_NAME]>"
drag, startPoint x: 410, startPoint y: 134, endPoint x: 343, endPoint y: 144, distance: 67.8
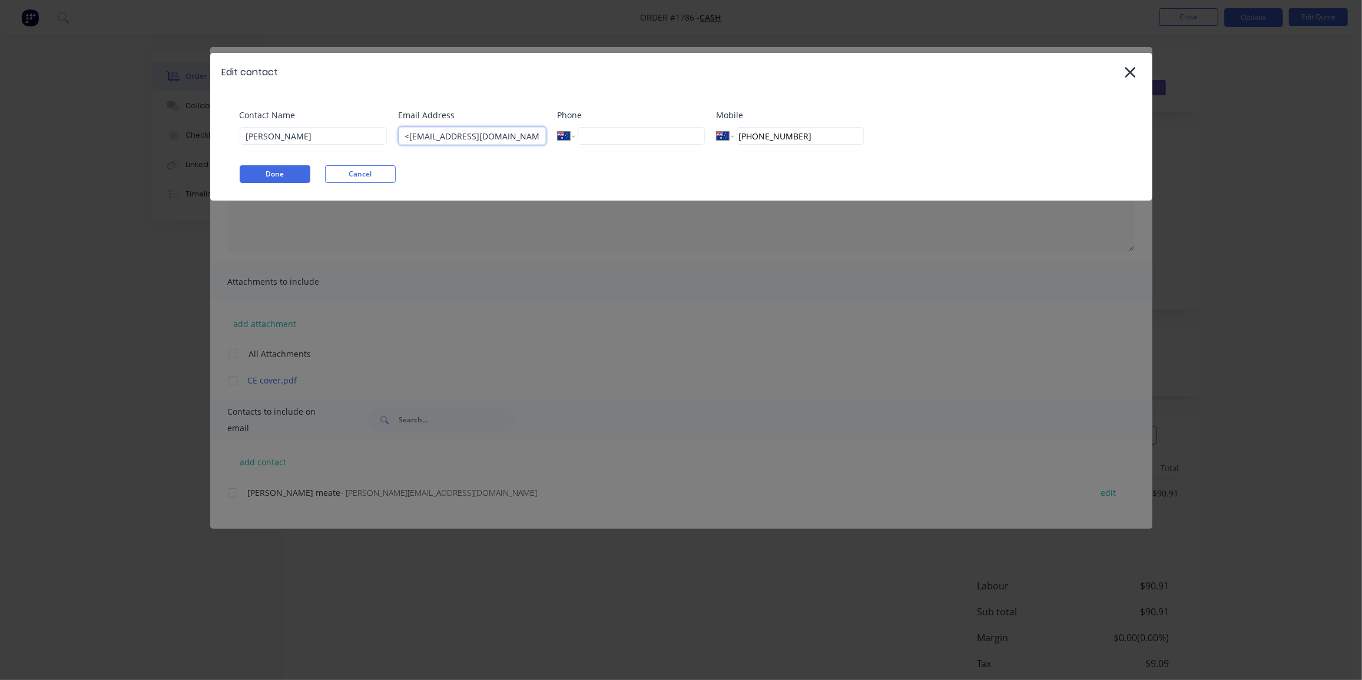
click at [343, 144] on div "Contact Name [PERSON_NAME] Email Address <[EMAIL_ADDRESS][DOMAIN_NAME]> Phone I…" at bounding box center [687, 131] width 895 height 45
click at [519, 136] on input "[EMAIL_ADDRESS][DOMAIN_NAME]>" at bounding box center [472, 136] width 147 height 18
type input "[EMAIL_ADDRESS][DOMAIN_NAME]"
drag, startPoint x: 804, startPoint y: 136, endPoint x: 690, endPoint y: 139, distance: 114.2
click at [690, 139] on div "Contact Name [PERSON_NAME] Email Address [EMAIL_ADDRESS][DOMAIN_NAME] Phone Int…" at bounding box center [687, 131] width 895 height 45
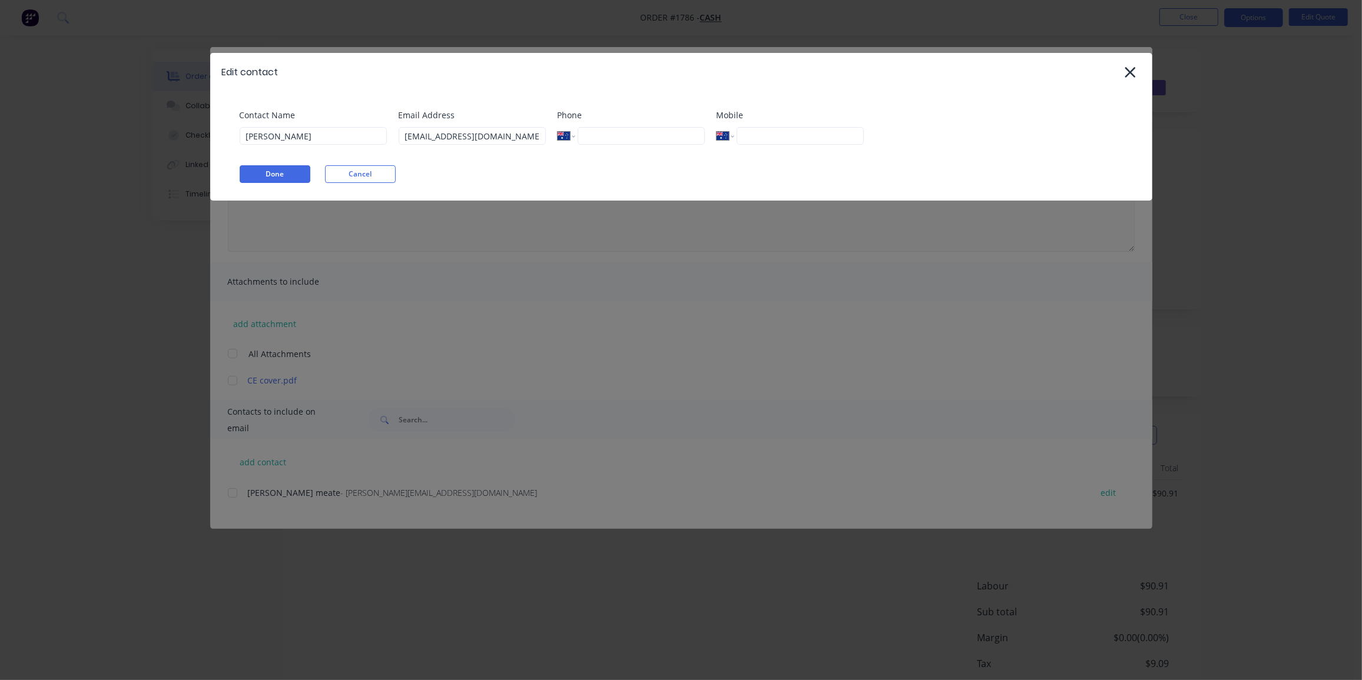
drag, startPoint x: 263, startPoint y: 173, endPoint x: 320, endPoint y: 186, distance: 58.0
click at [264, 173] on button "Done" at bounding box center [275, 174] width 71 height 18
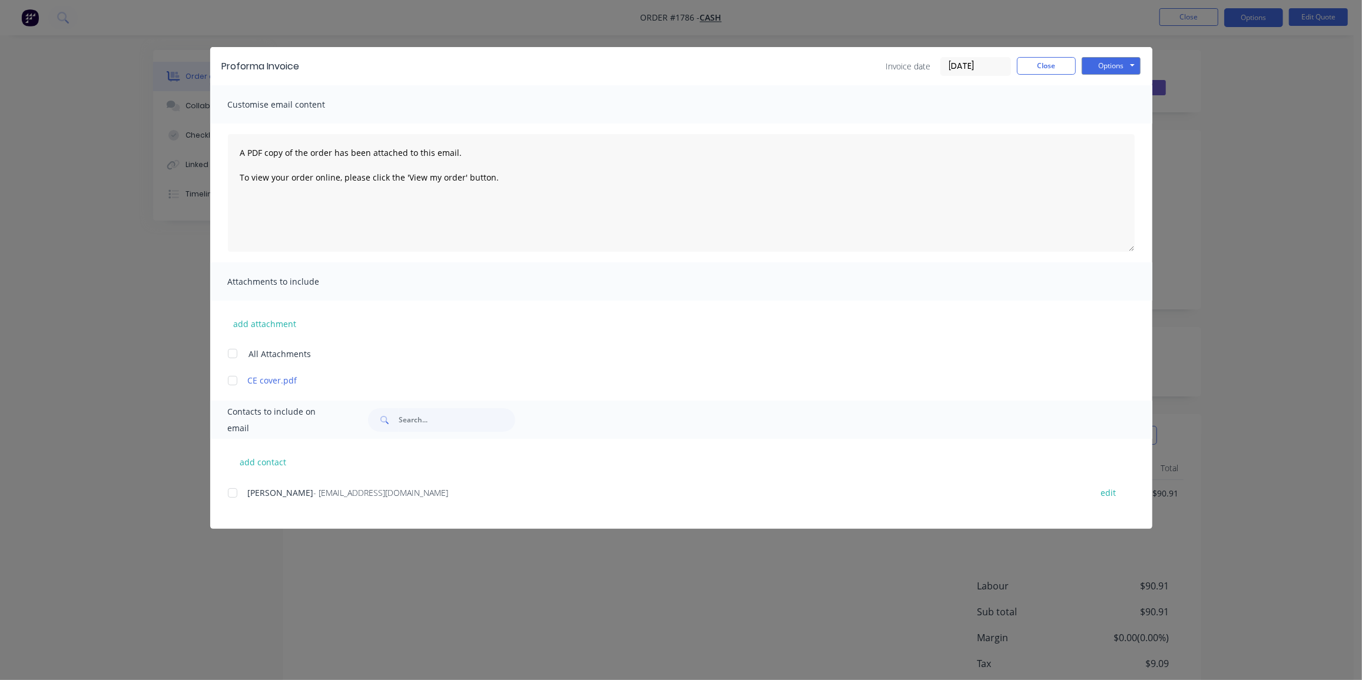
click at [231, 492] on div at bounding box center [233, 494] width 24 height 24
click at [226, 381] on div at bounding box center [233, 381] width 24 height 24
click at [1107, 67] on button "Options" at bounding box center [1110, 66] width 59 height 18
click at [1103, 126] on button "Email" at bounding box center [1118, 125] width 75 height 19
click at [1037, 70] on button "Close" at bounding box center [1046, 66] width 59 height 18
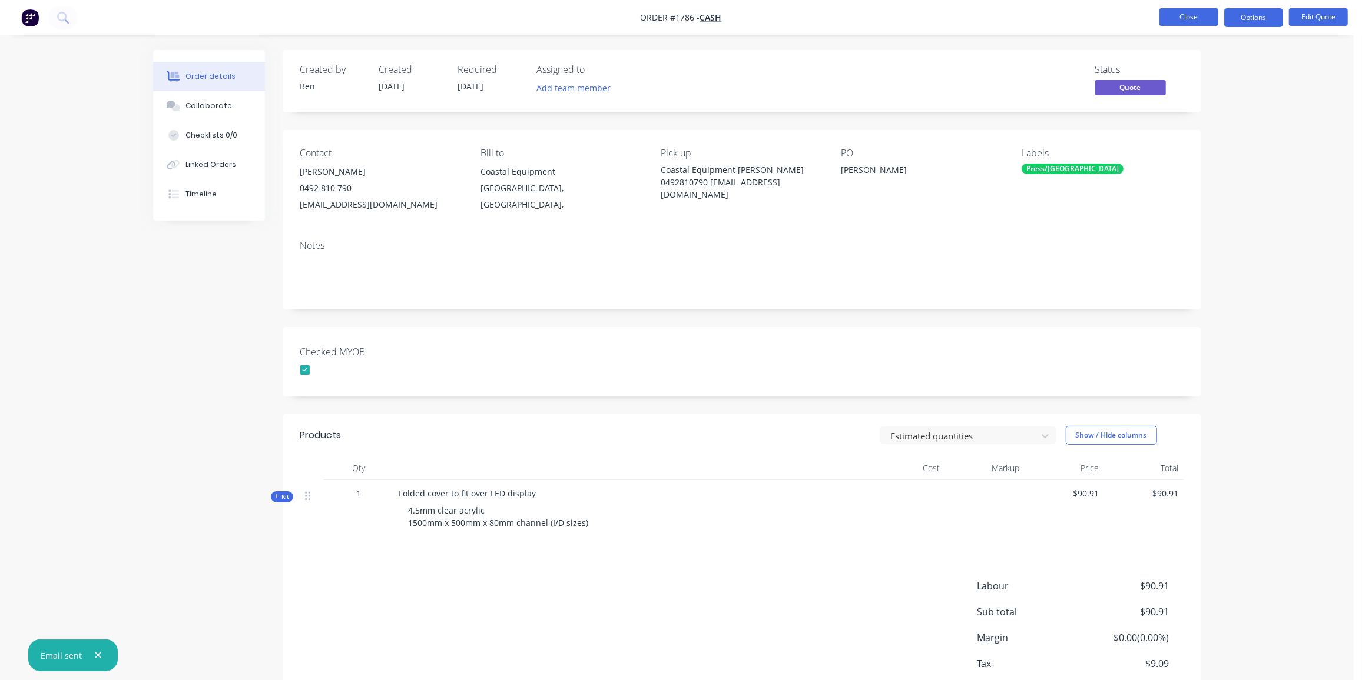
click at [1179, 18] on button "Close" at bounding box center [1188, 17] width 59 height 18
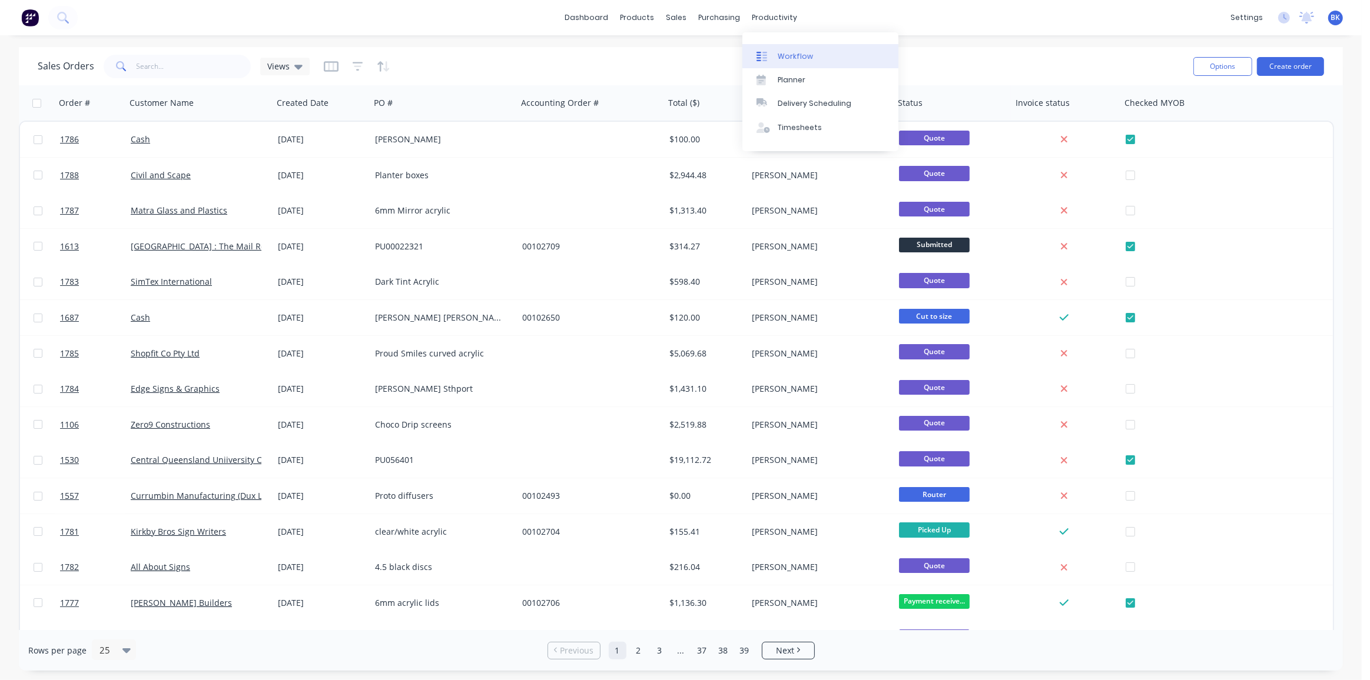
click at [802, 58] on div "Workflow" at bounding box center [795, 56] width 35 height 11
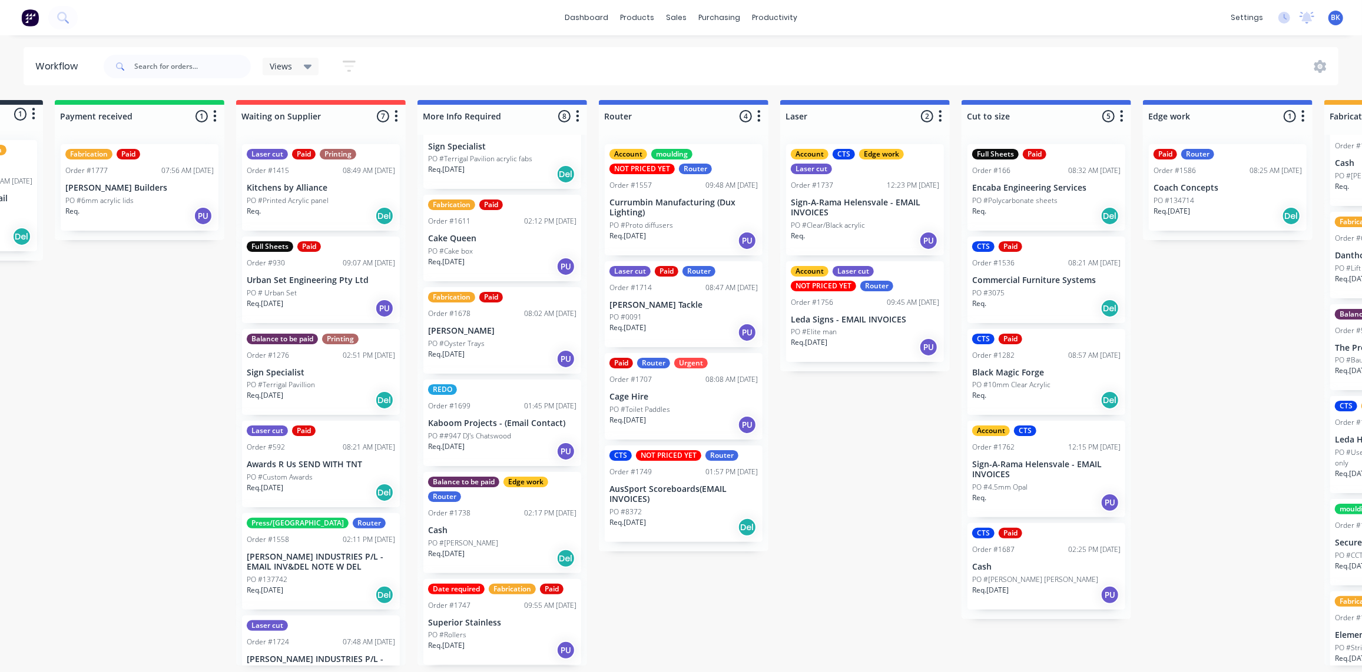
click at [330, 464] on p "Awards R Us SEND WITH TNT" at bounding box center [321, 465] width 148 height 10
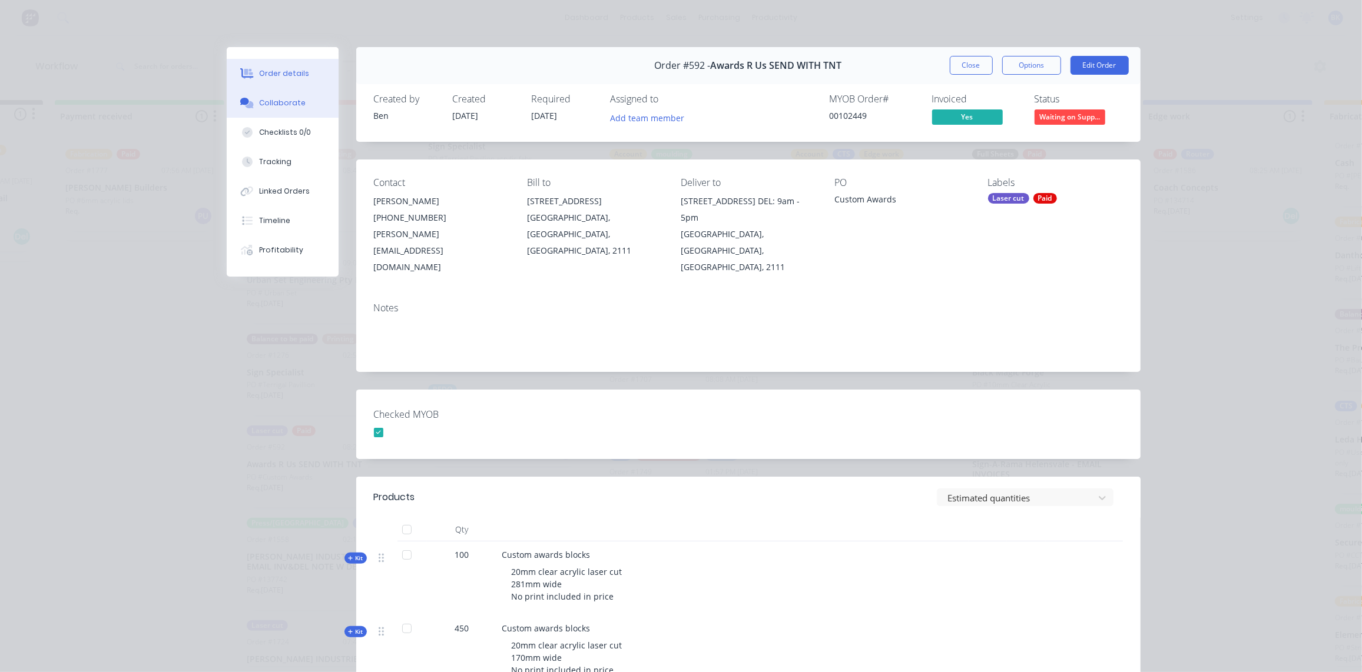
click at [258, 96] on button "Collaborate" at bounding box center [283, 102] width 112 height 29
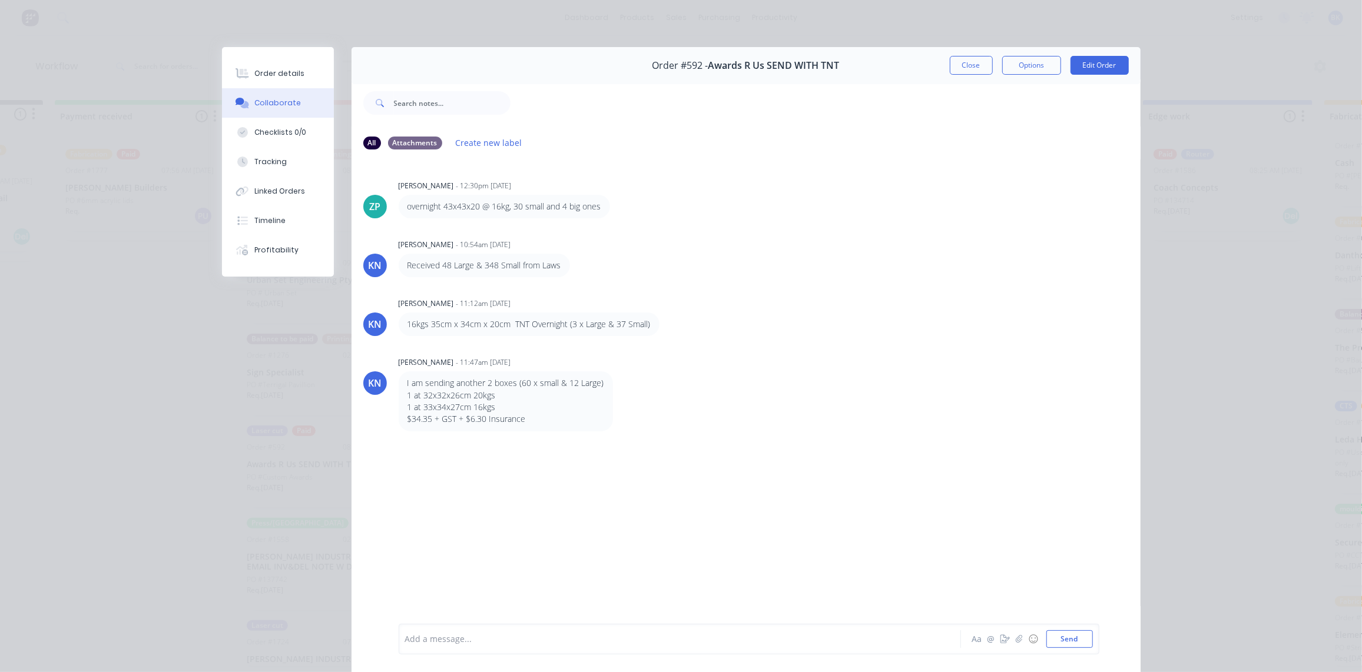
drag, startPoint x: 973, startPoint y: 62, endPoint x: 1233, endPoint y: 102, distance: 263.3
click at [973, 62] on button "Close" at bounding box center [971, 65] width 43 height 19
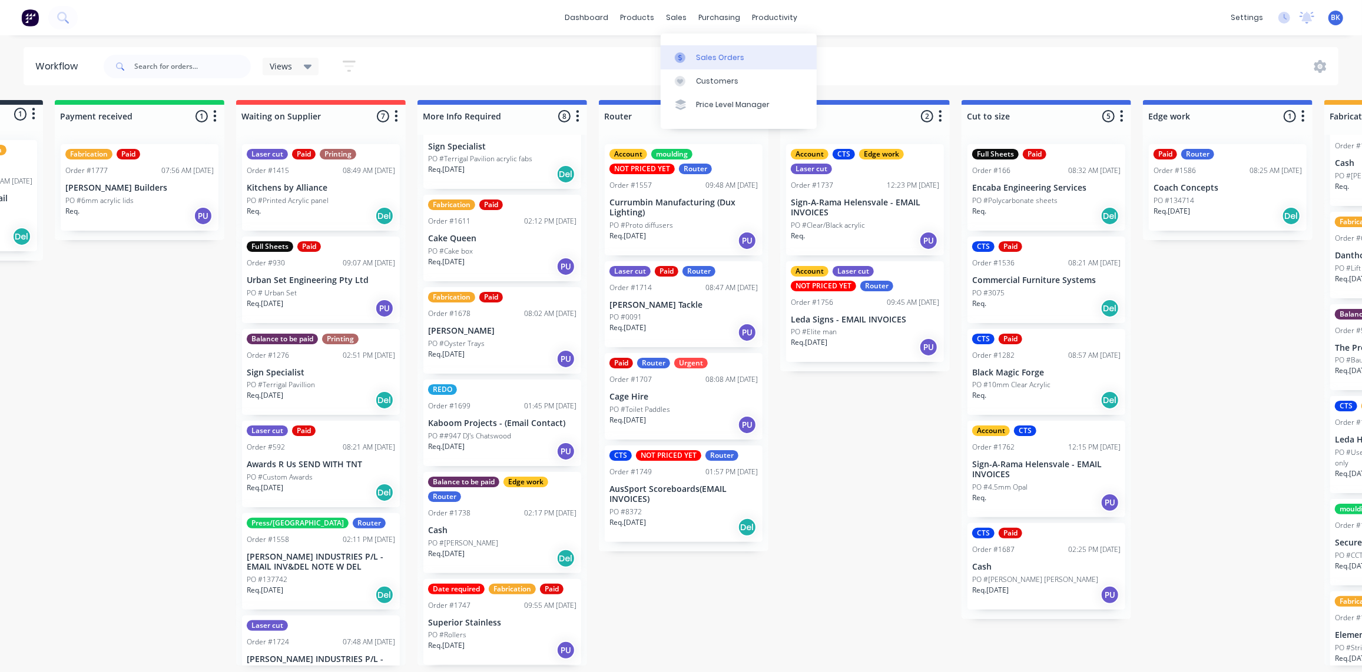
click at [686, 49] on link "Sales Orders" at bounding box center [738, 57] width 156 height 24
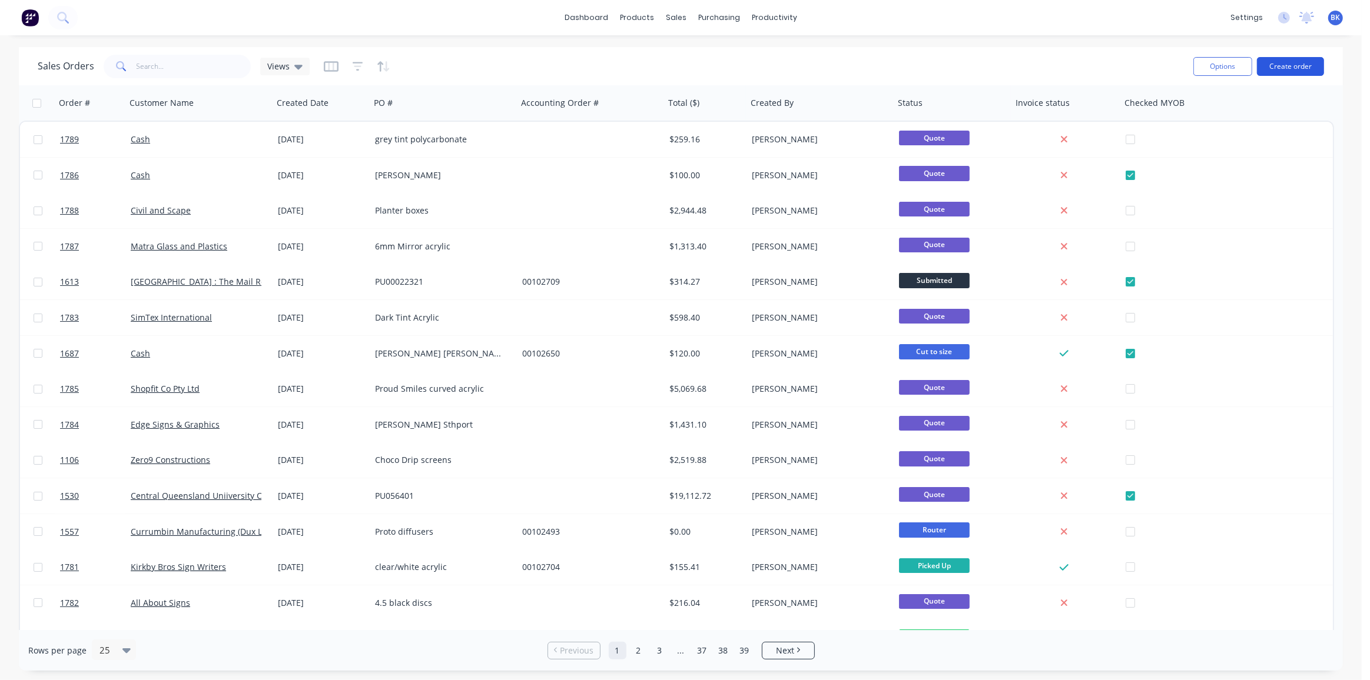
click at [1287, 65] on button "Create order" at bounding box center [1290, 66] width 67 height 19
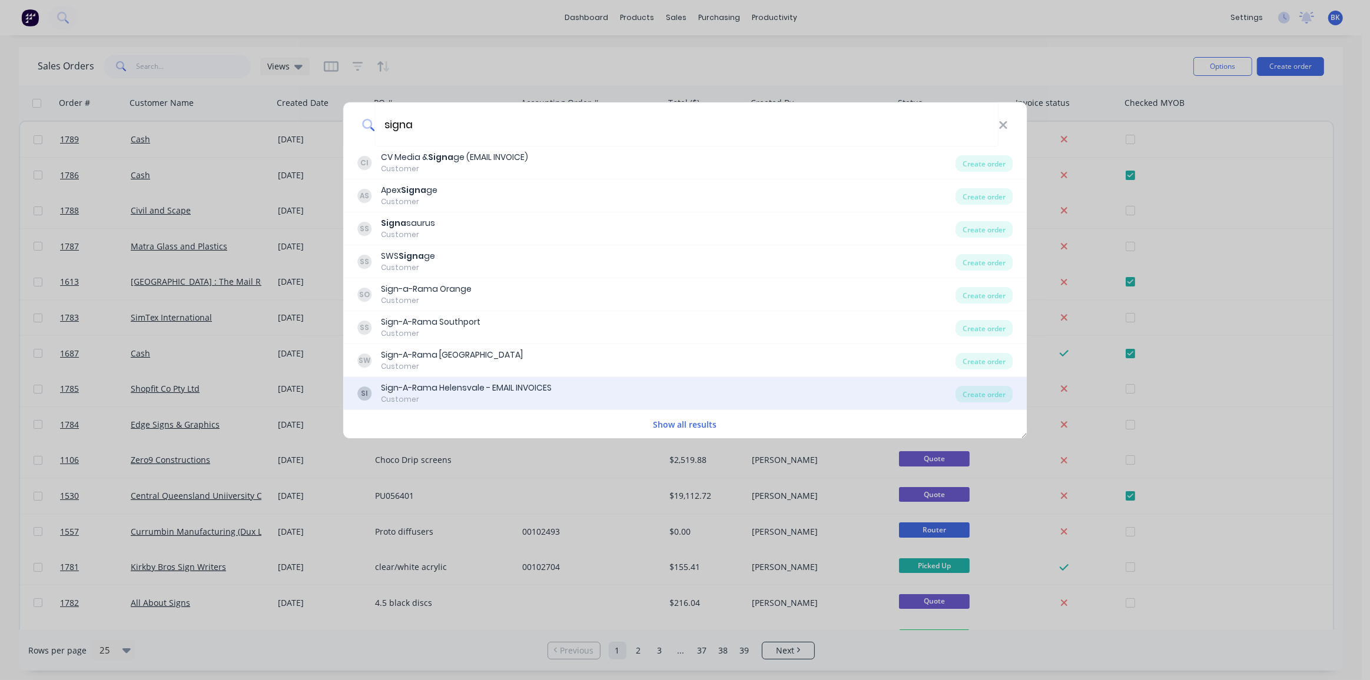
type input "signa"
click at [535, 383] on div "Sign-A-Rama Helensvale - EMAIL INVOICES" at bounding box center [466, 388] width 171 height 12
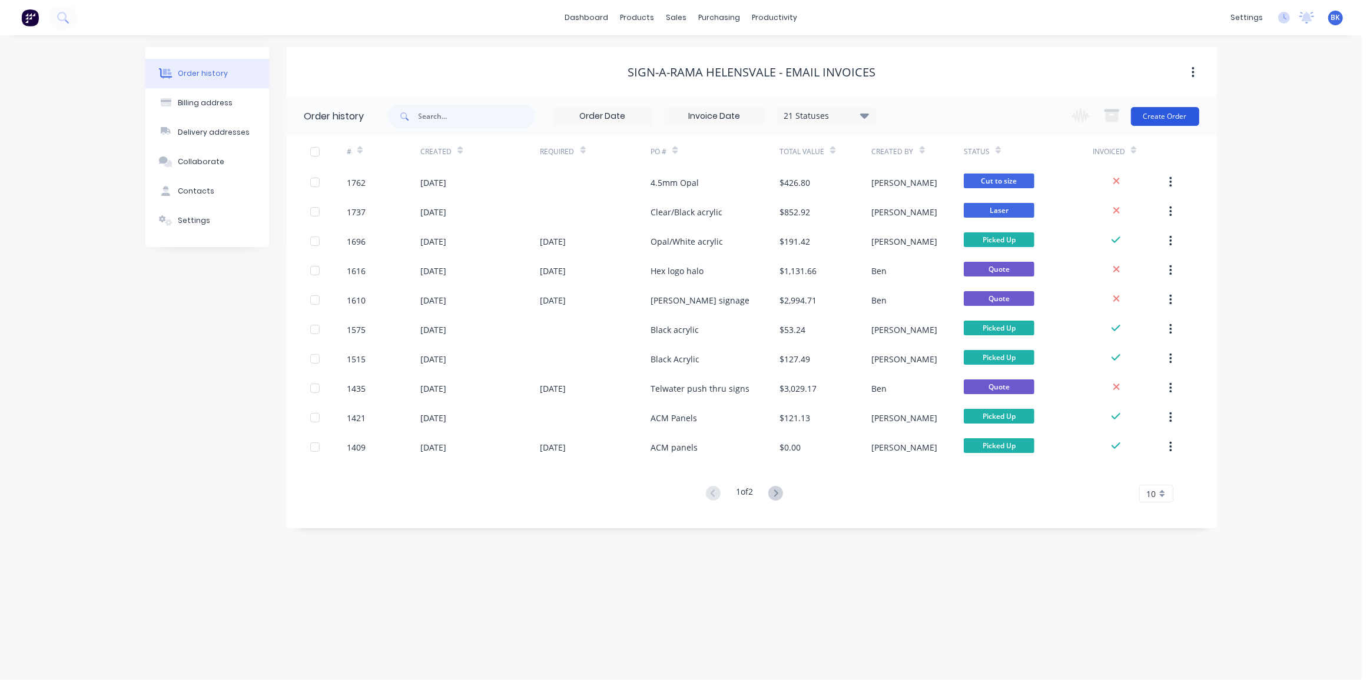
click at [1177, 114] on button "Create Order" at bounding box center [1165, 116] width 68 height 19
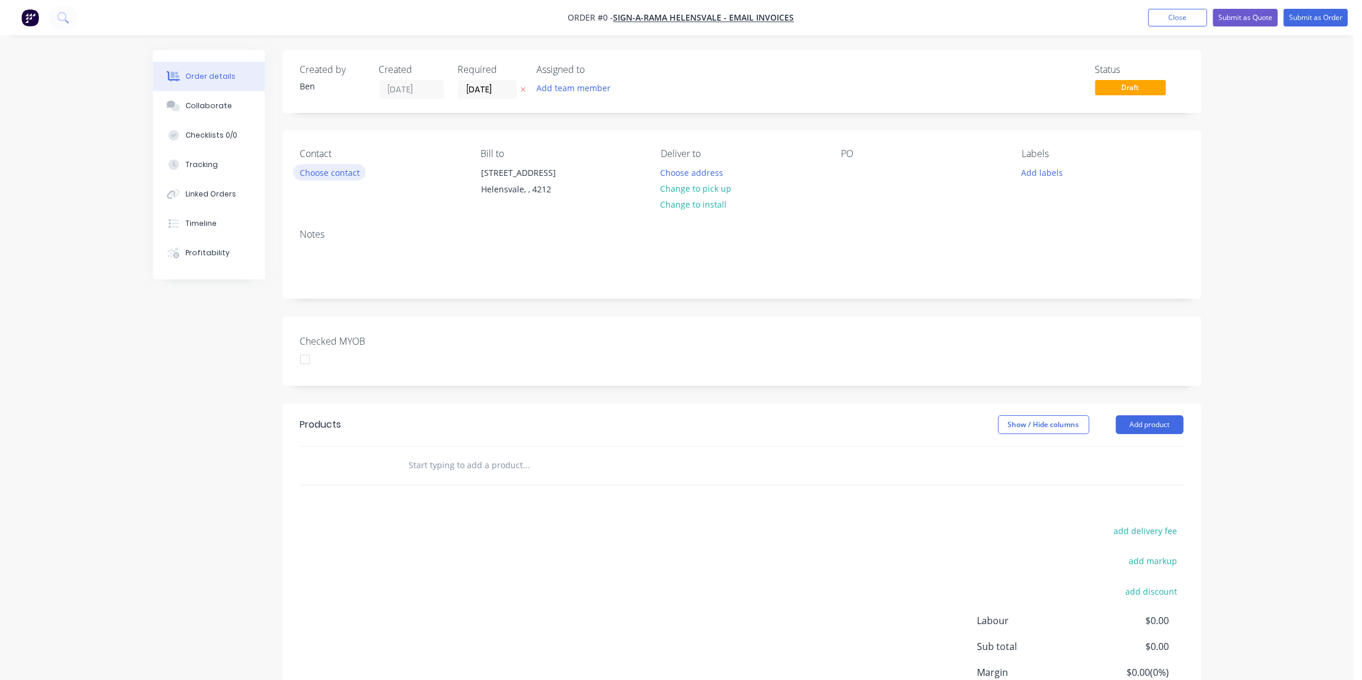
click at [323, 170] on button "Choose contact" at bounding box center [329, 172] width 72 height 16
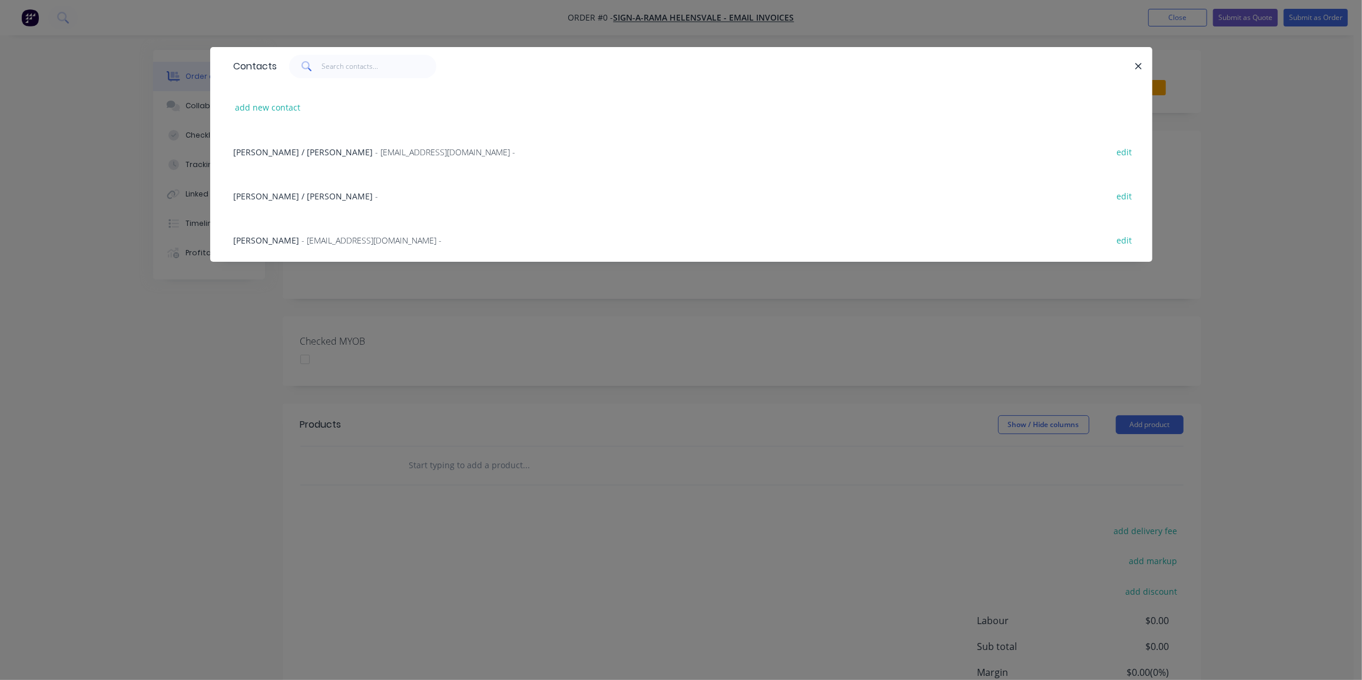
click at [283, 151] on div "[PERSON_NAME] / [PERSON_NAME] - [PERSON_NAME][EMAIL_ADDRESS][DOMAIN_NAME] -" at bounding box center [375, 152] width 282 height 12
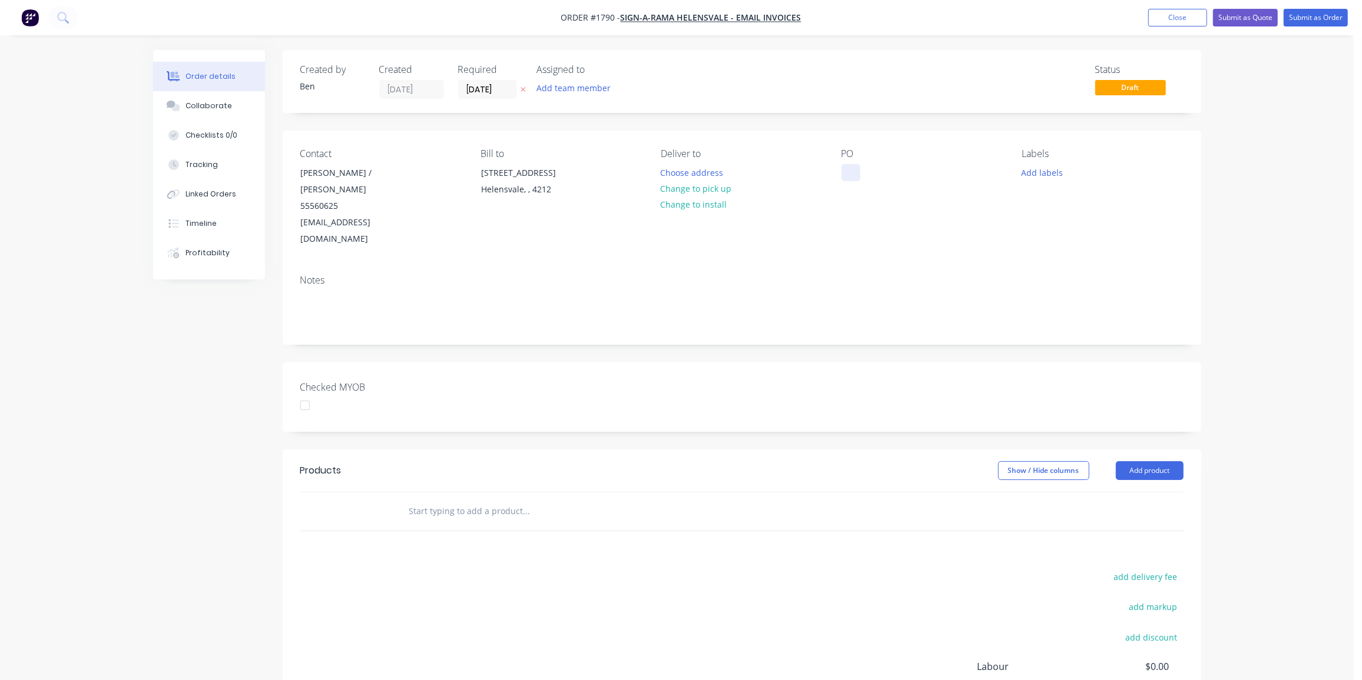
click at [845, 170] on div at bounding box center [850, 172] width 19 height 17
click at [710, 190] on button "Change to pick up" at bounding box center [696, 189] width 84 height 16
click at [456, 500] on input "text" at bounding box center [526, 512] width 235 height 24
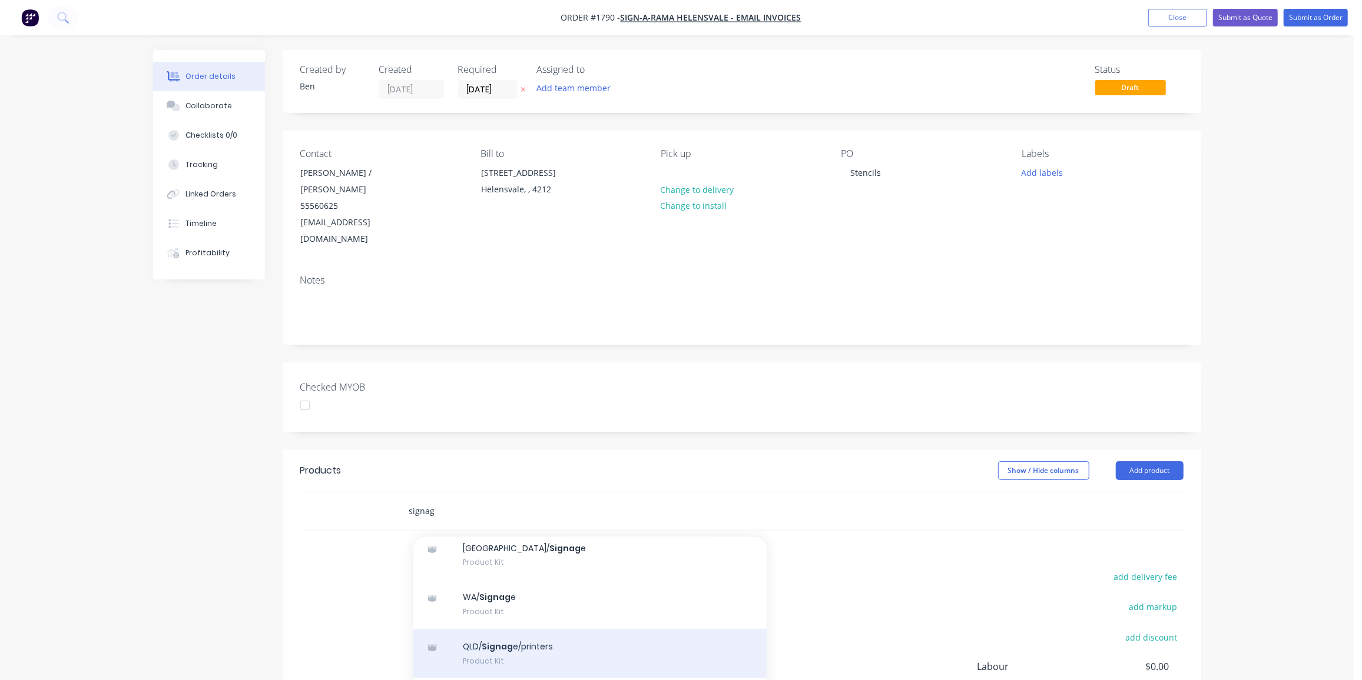
type input "signag"
click at [547, 629] on div "QLD/ Signag e/printers Product Kit" at bounding box center [589, 653] width 353 height 49
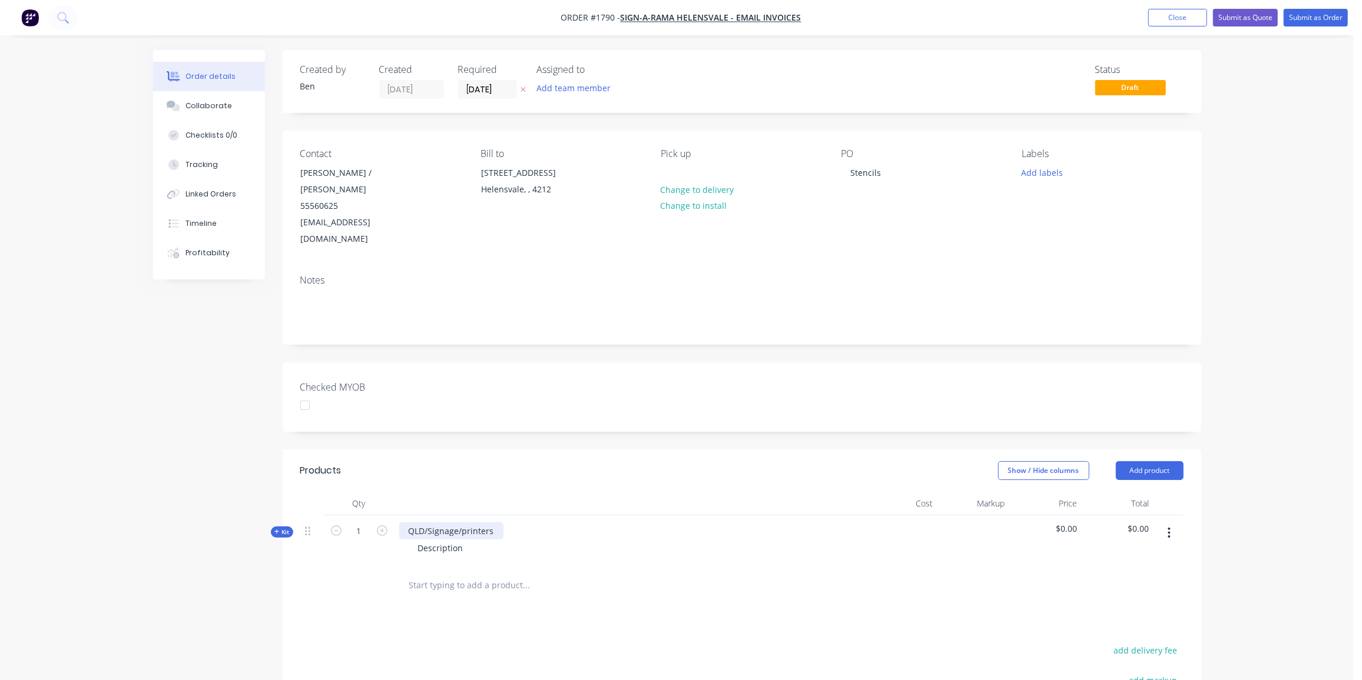
click at [498, 516] on div "QLD/Signage/printers Description" at bounding box center [629, 541] width 471 height 51
click at [383, 526] on icon "button" at bounding box center [382, 531] width 11 height 11
type input "3"
drag, startPoint x: 443, startPoint y: 499, endPoint x: 401, endPoint y: 500, distance: 41.8
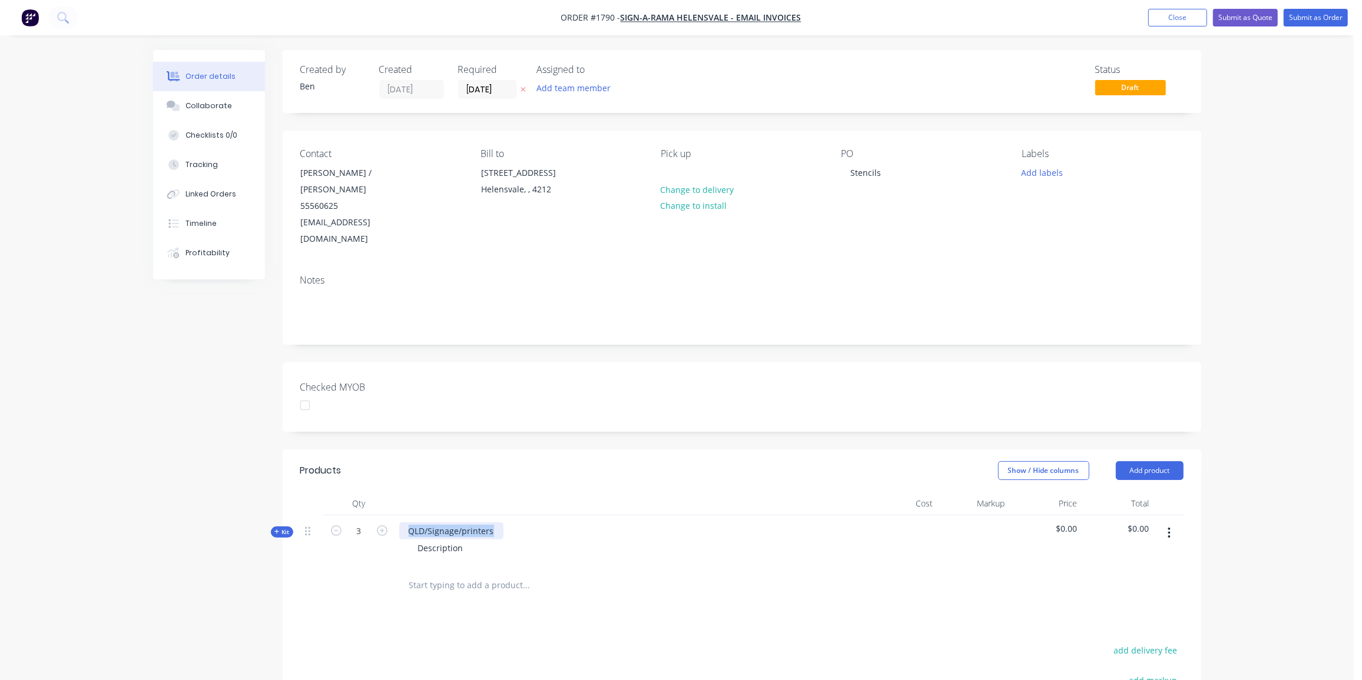
click at [401, 523] on div "QLD/Signage/printers" at bounding box center [451, 531] width 104 height 17
drag, startPoint x: 463, startPoint y: 514, endPoint x: 349, endPoint y: 517, distance: 113.7
click at [349, 517] on div "Kit 3 Modscape stencils Description $0.00 $0.00" at bounding box center [741, 541] width 883 height 51
drag, startPoint x: 280, startPoint y: 499, endPoint x: 315, endPoint y: 484, distance: 38.3
click at [280, 528] on span "Kit" at bounding box center [281, 532] width 15 height 9
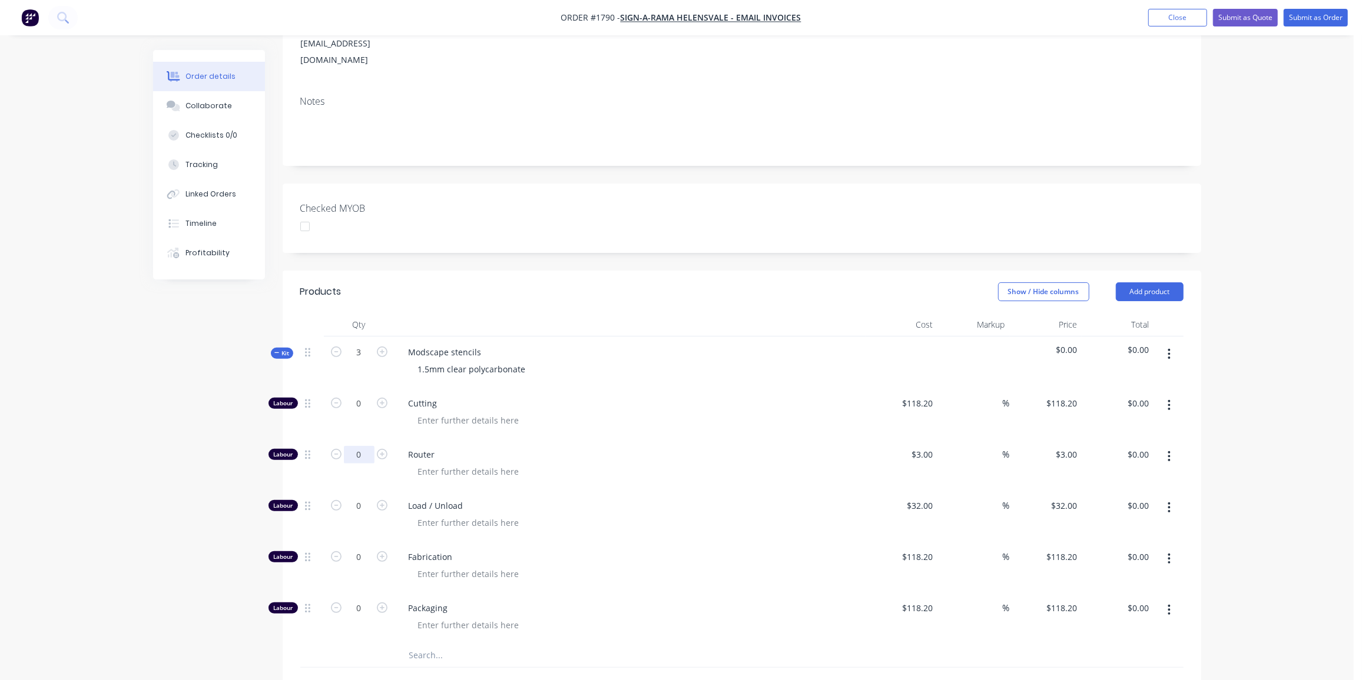
click at [358, 446] on input "0" at bounding box center [359, 455] width 31 height 18
type input "15"
type input "$45.00"
click at [362, 497] on input "0" at bounding box center [359, 506] width 31 height 18
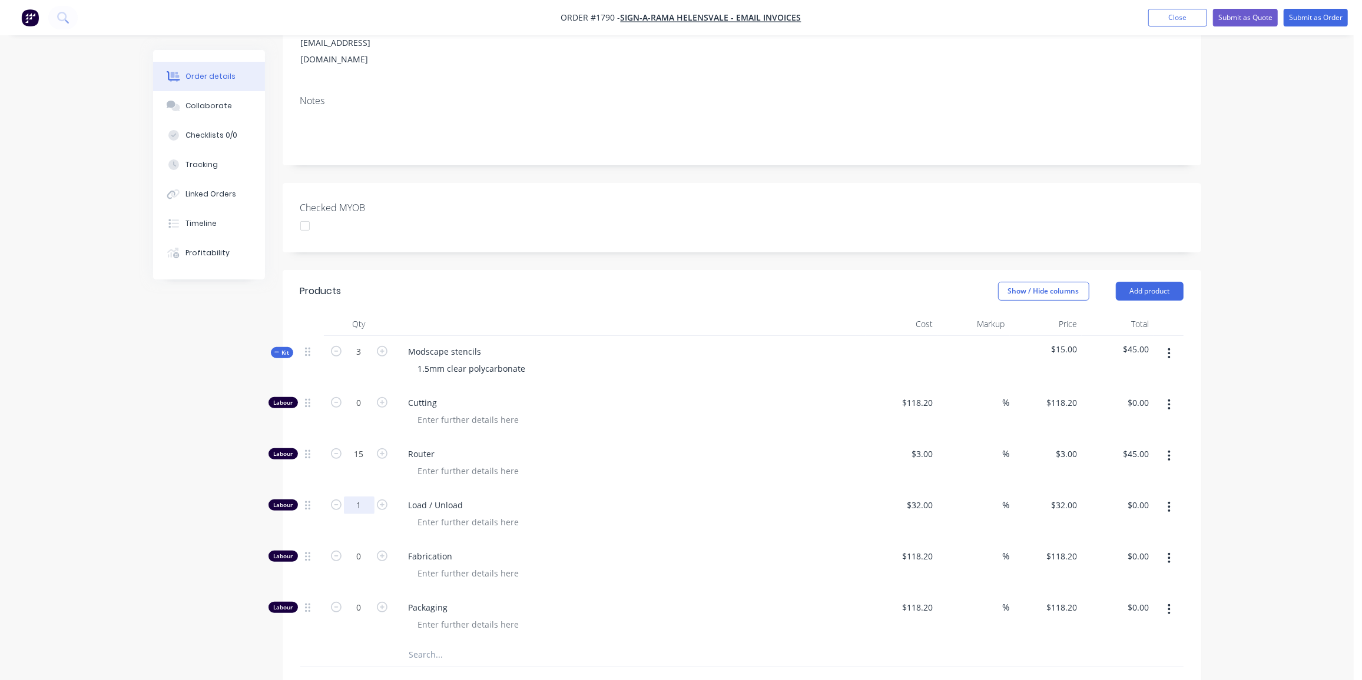
type input "1"
type input "$32.00"
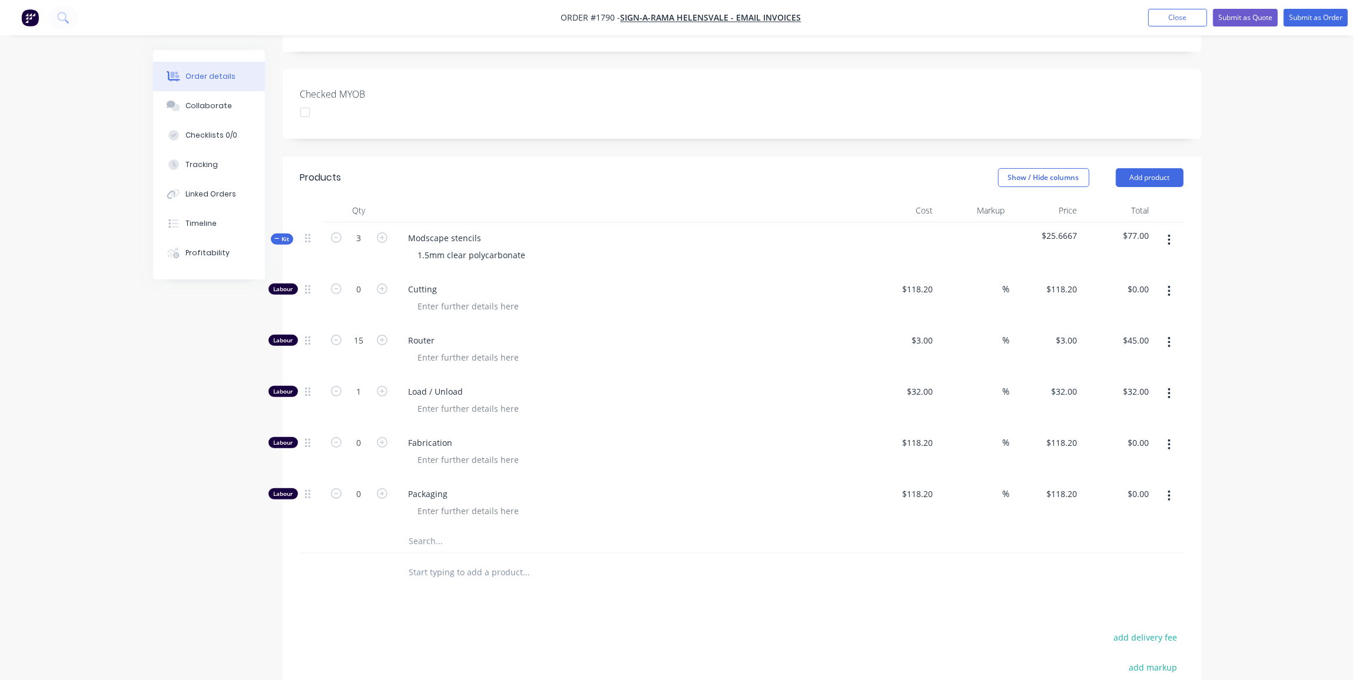
scroll to position [293, 0]
click at [430, 530] on input "text" at bounding box center [526, 542] width 235 height 24
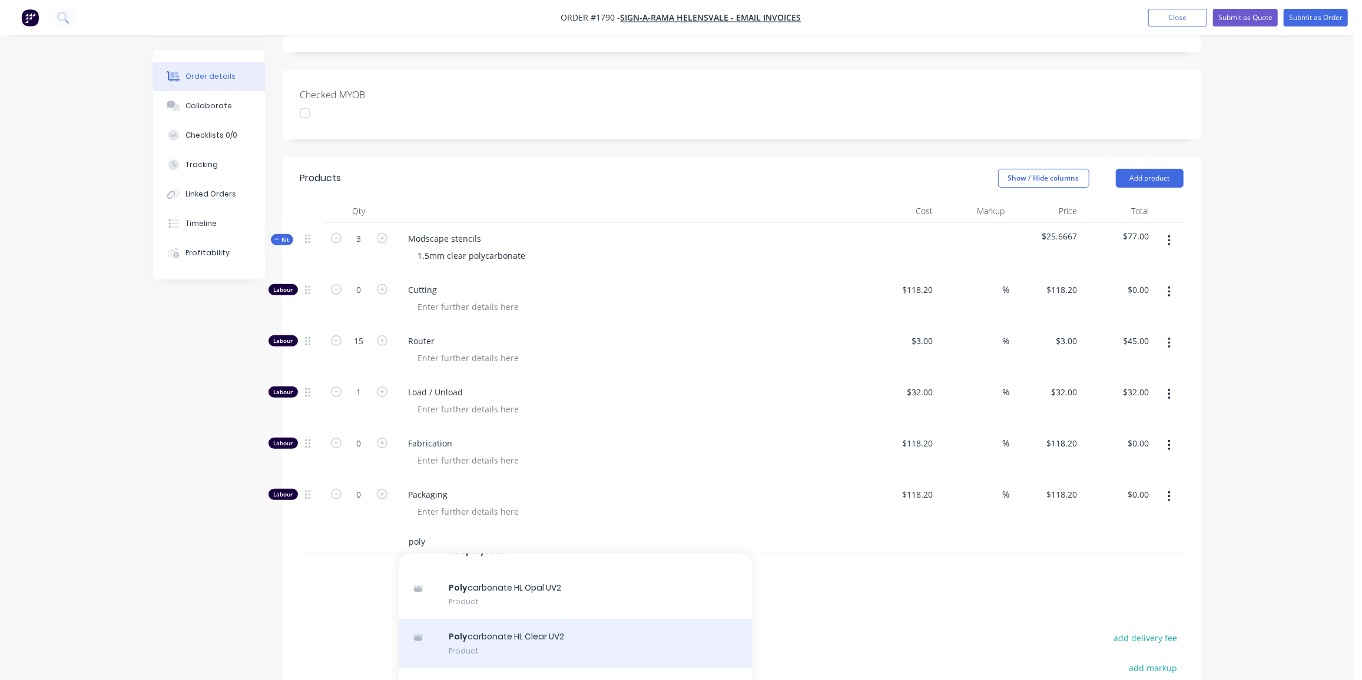
type input "poly"
click at [549, 619] on div "Poly carbonate HL Clear UV2 Product" at bounding box center [575, 643] width 353 height 49
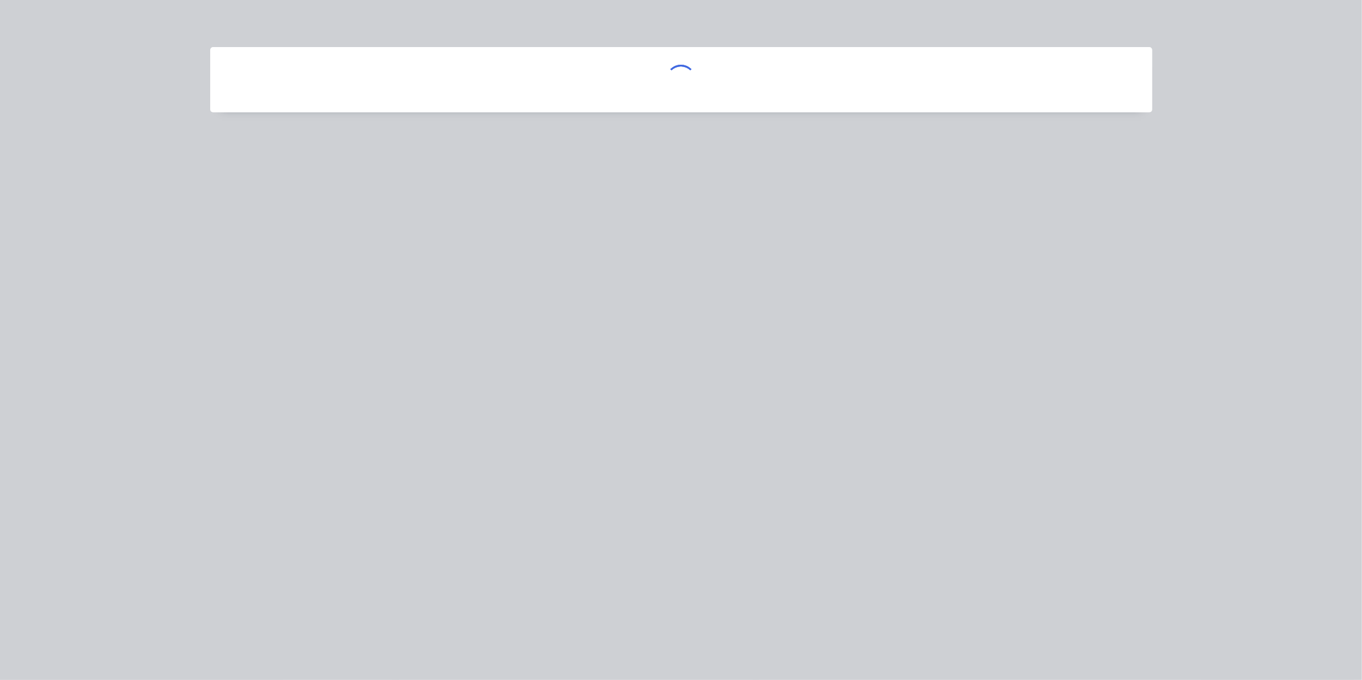
scroll to position [21, 0]
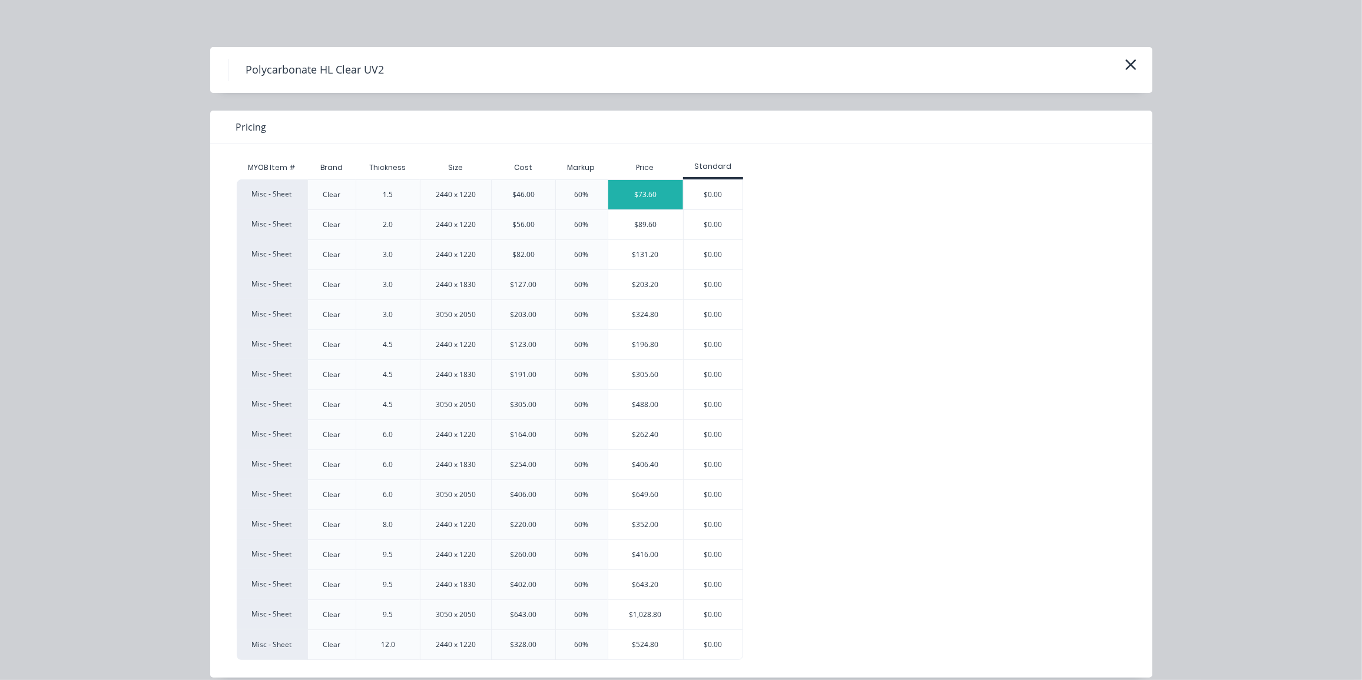
click at [650, 194] on div "$73.60" at bounding box center [645, 194] width 75 height 29
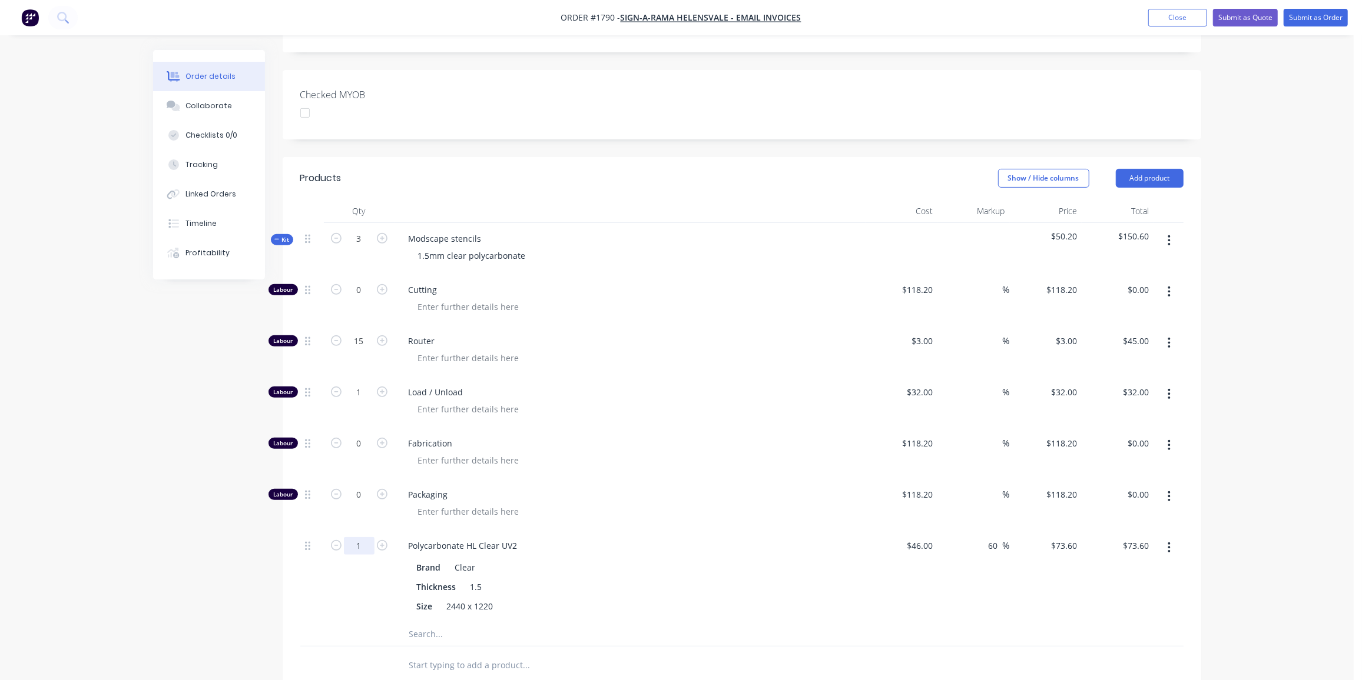
click at [356, 537] on input "1" at bounding box center [359, 546] width 31 height 18
type input "0.25"
type input "$18.40"
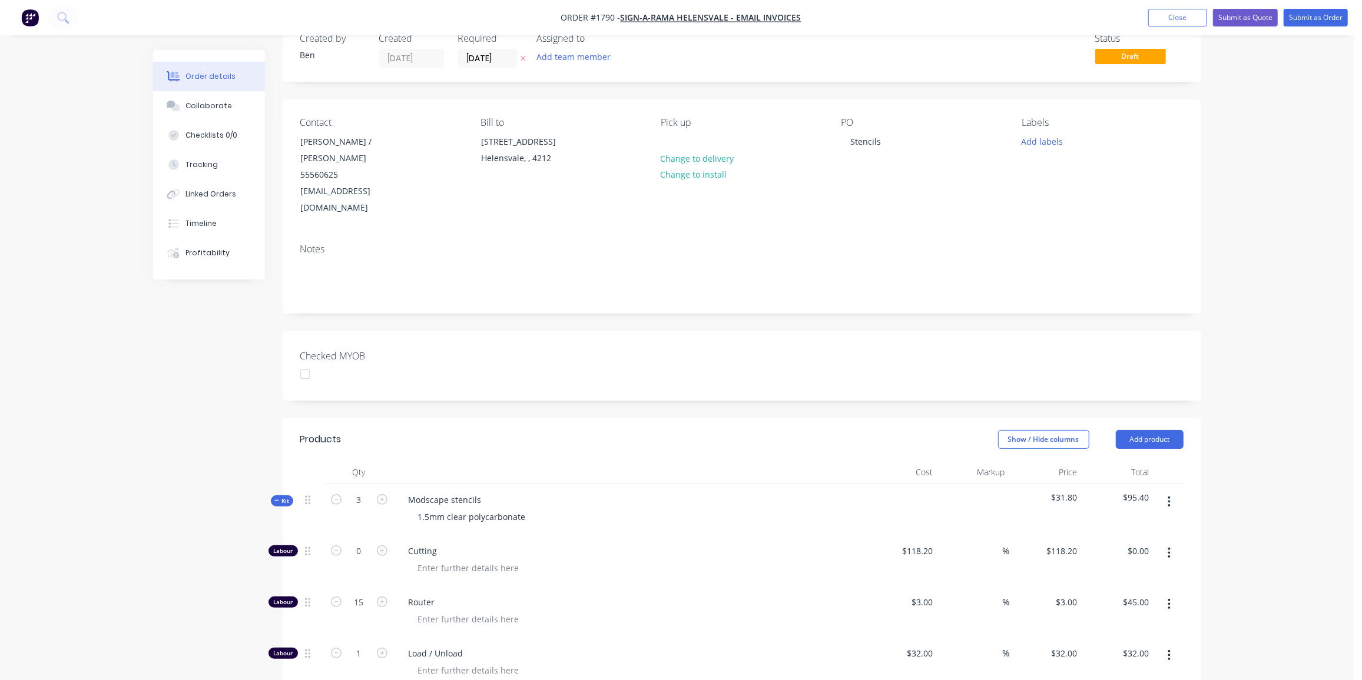
scroll to position [0, 0]
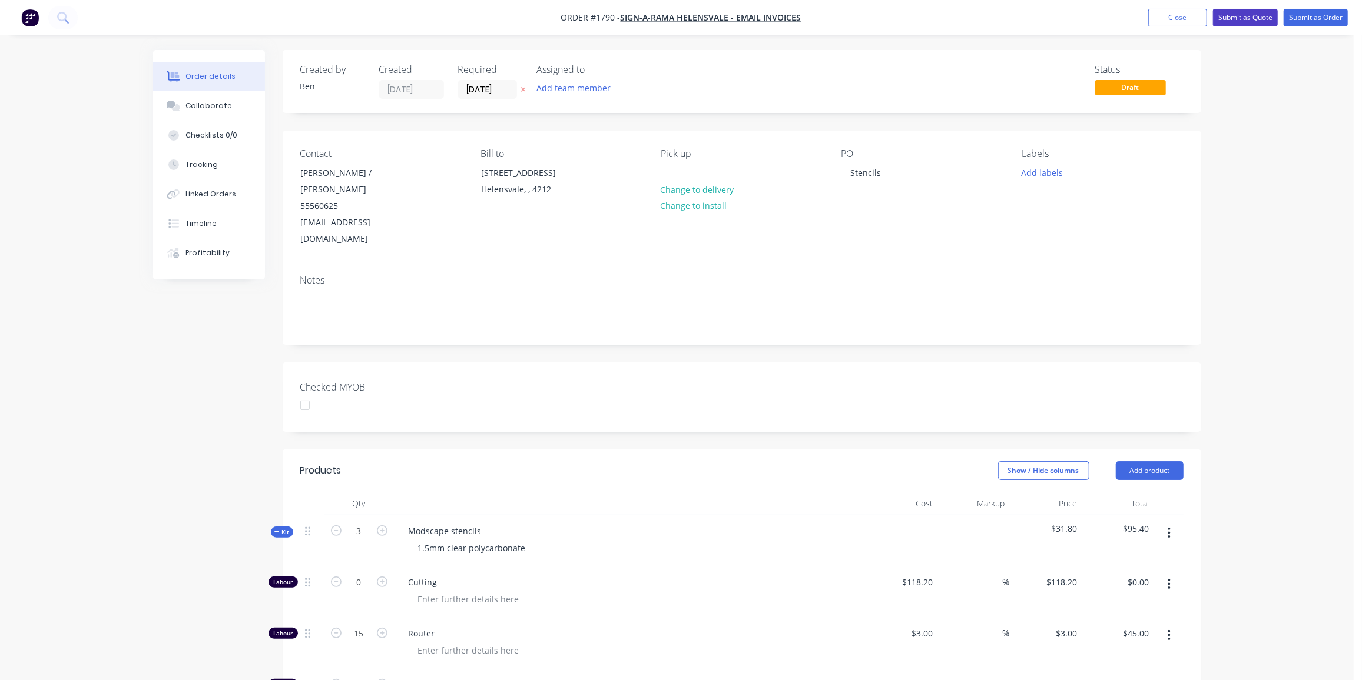
click at [1256, 11] on button "Submit as Quote" at bounding box center [1245, 18] width 65 height 18
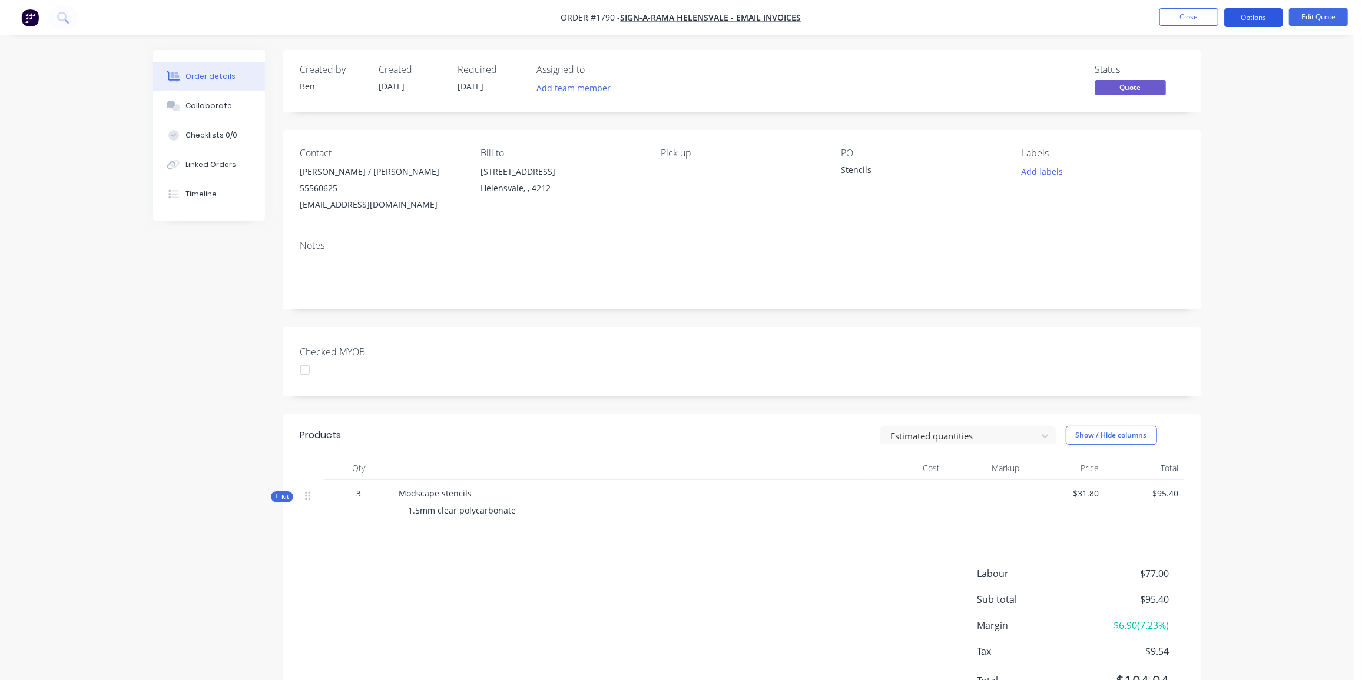
click at [1246, 21] on button "Options" at bounding box center [1253, 17] width 59 height 19
click at [1198, 75] on div "Quote" at bounding box center [1218, 71] width 108 height 17
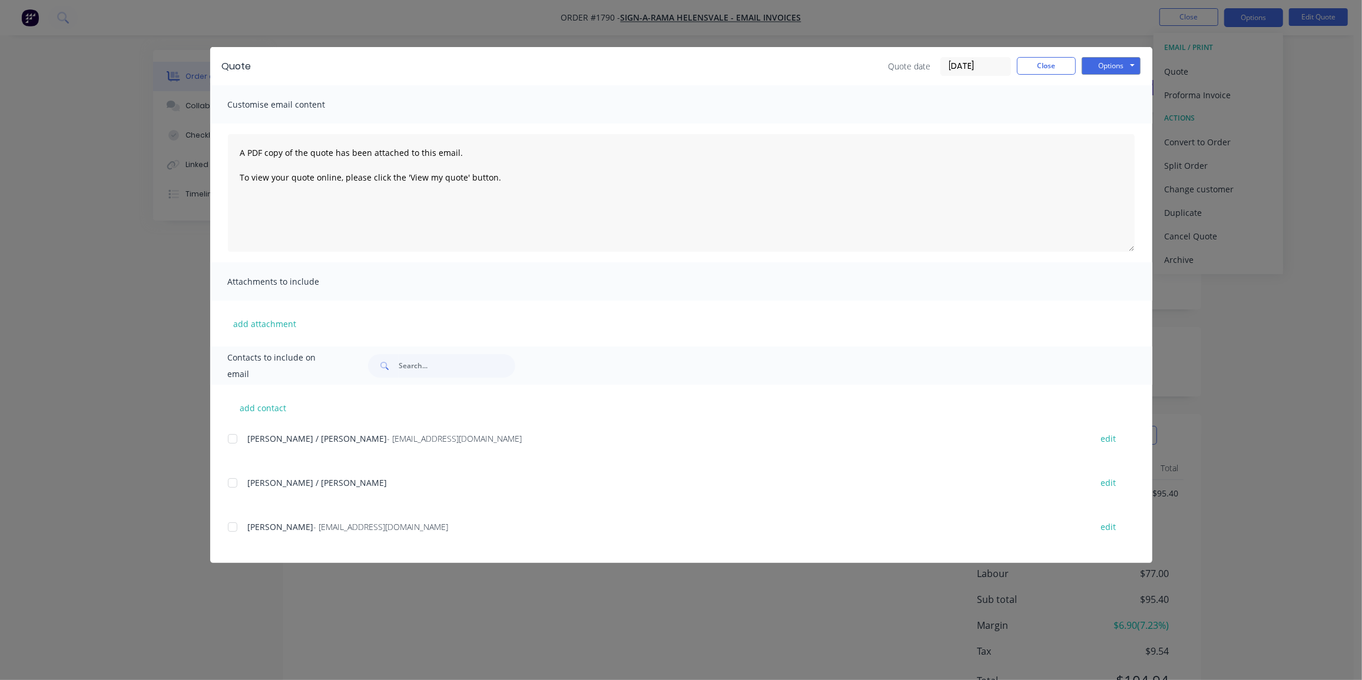
click at [235, 441] on div at bounding box center [233, 439] width 24 height 24
click at [1121, 62] on button "Options" at bounding box center [1110, 66] width 59 height 18
click at [1122, 133] on button "Email" at bounding box center [1118, 125] width 75 height 19
click at [1053, 64] on button "Close" at bounding box center [1046, 66] width 59 height 18
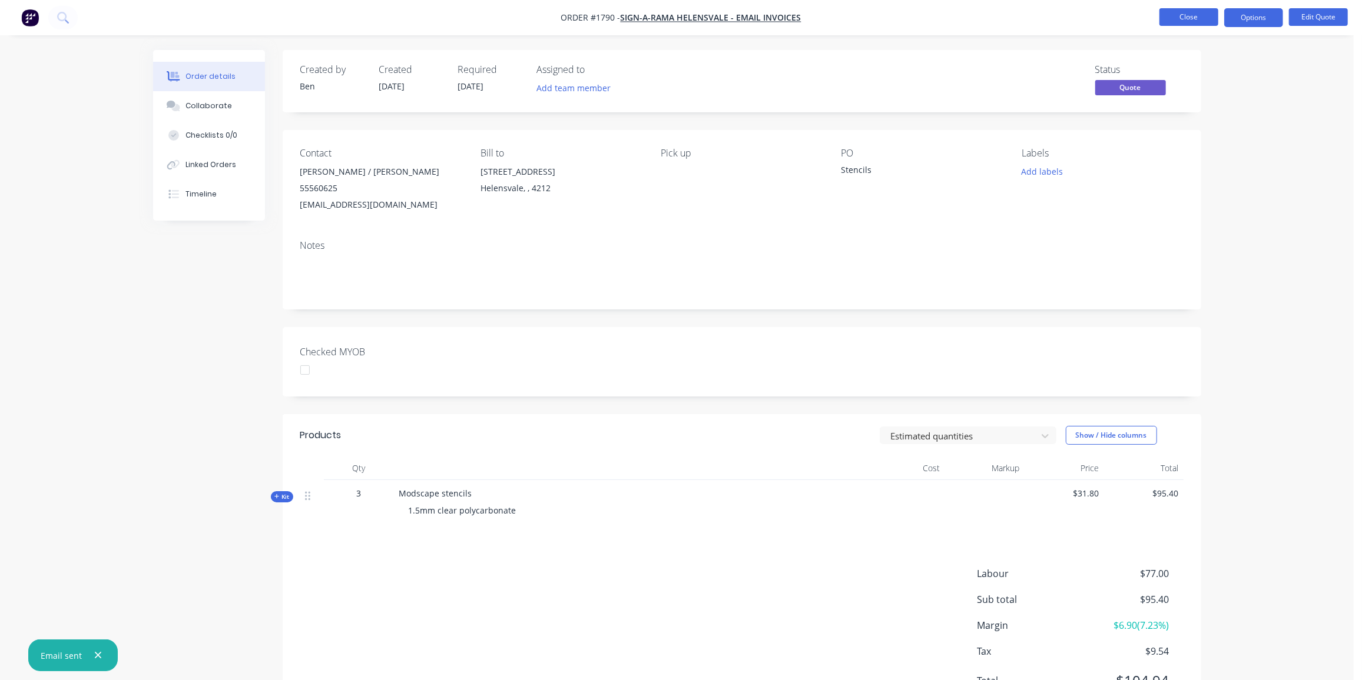
click at [1186, 17] on button "Close" at bounding box center [1188, 17] width 59 height 18
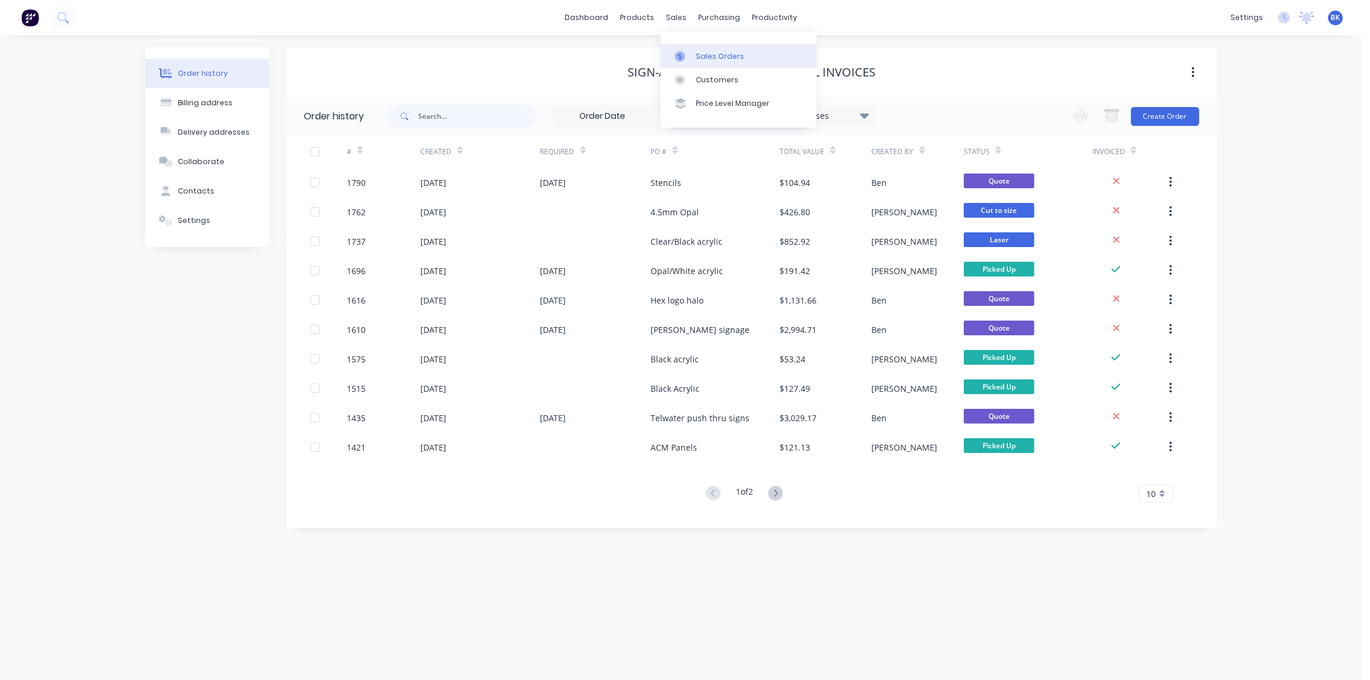
click at [689, 55] on div at bounding box center [684, 56] width 18 height 11
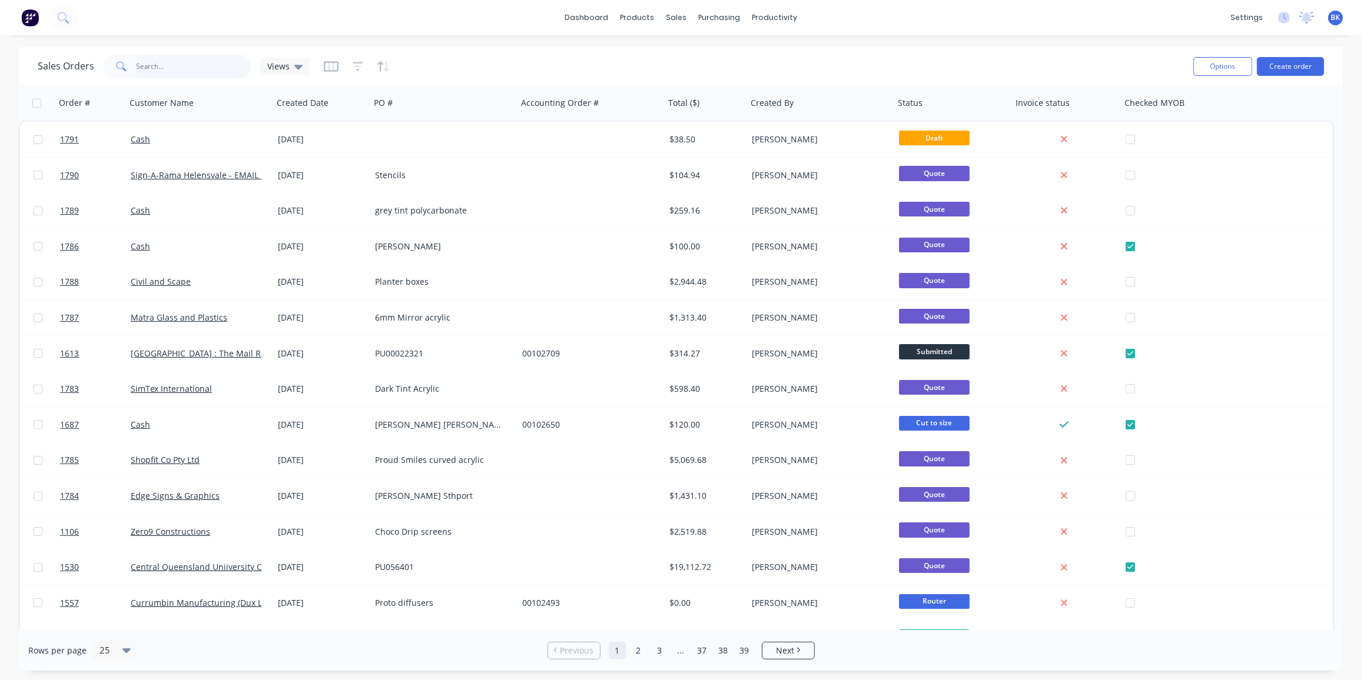
click at [147, 67] on input "text" at bounding box center [194, 67] width 115 height 24
type input "HCC"
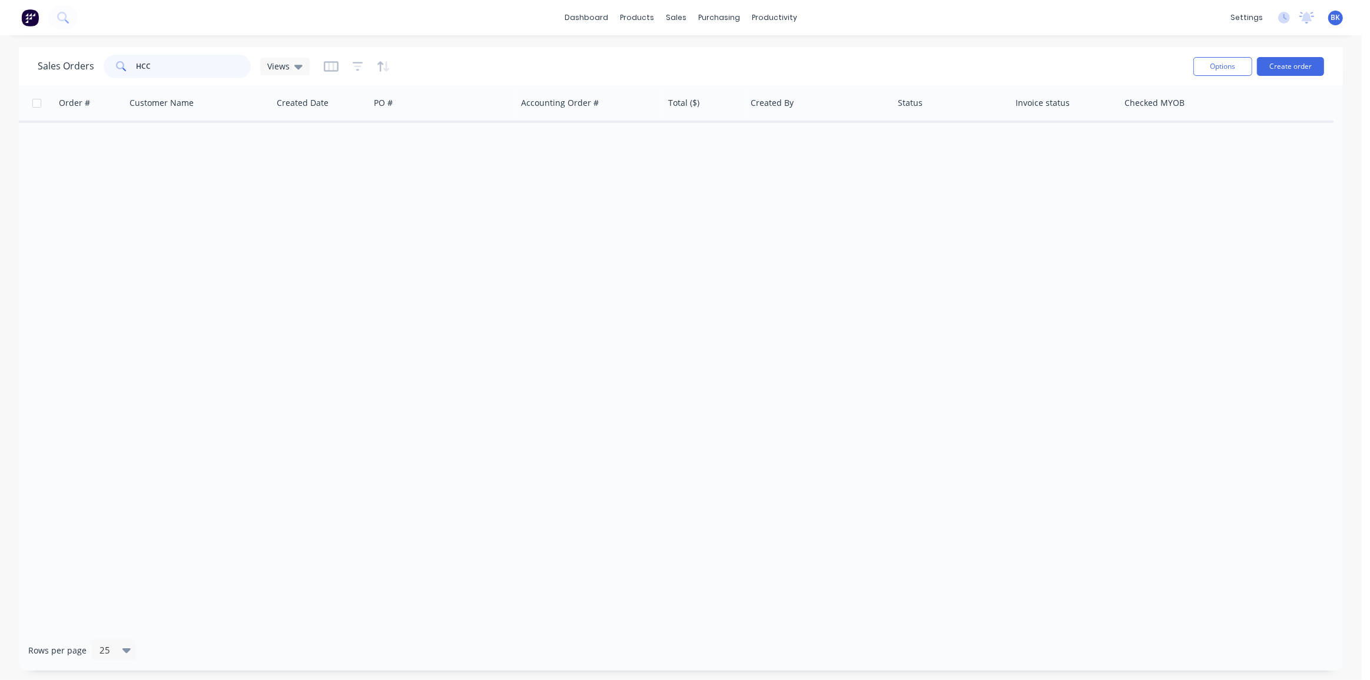
drag, startPoint x: 159, startPoint y: 65, endPoint x: 102, endPoint y: 71, distance: 57.4
click at [104, 71] on div "HCC" at bounding box center [177, 67] width 147 height 24
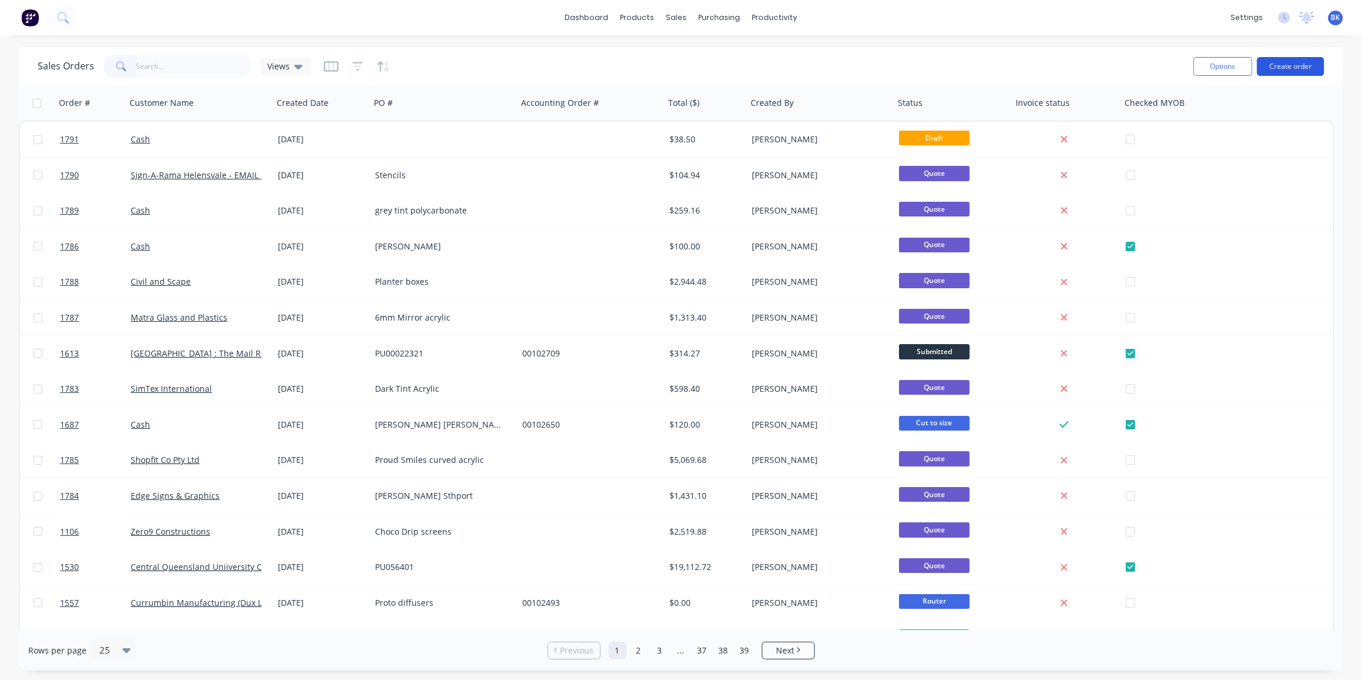
click at [1294, 65] on button "Create order" at bounding box center [1290, 66] width 67 height 19
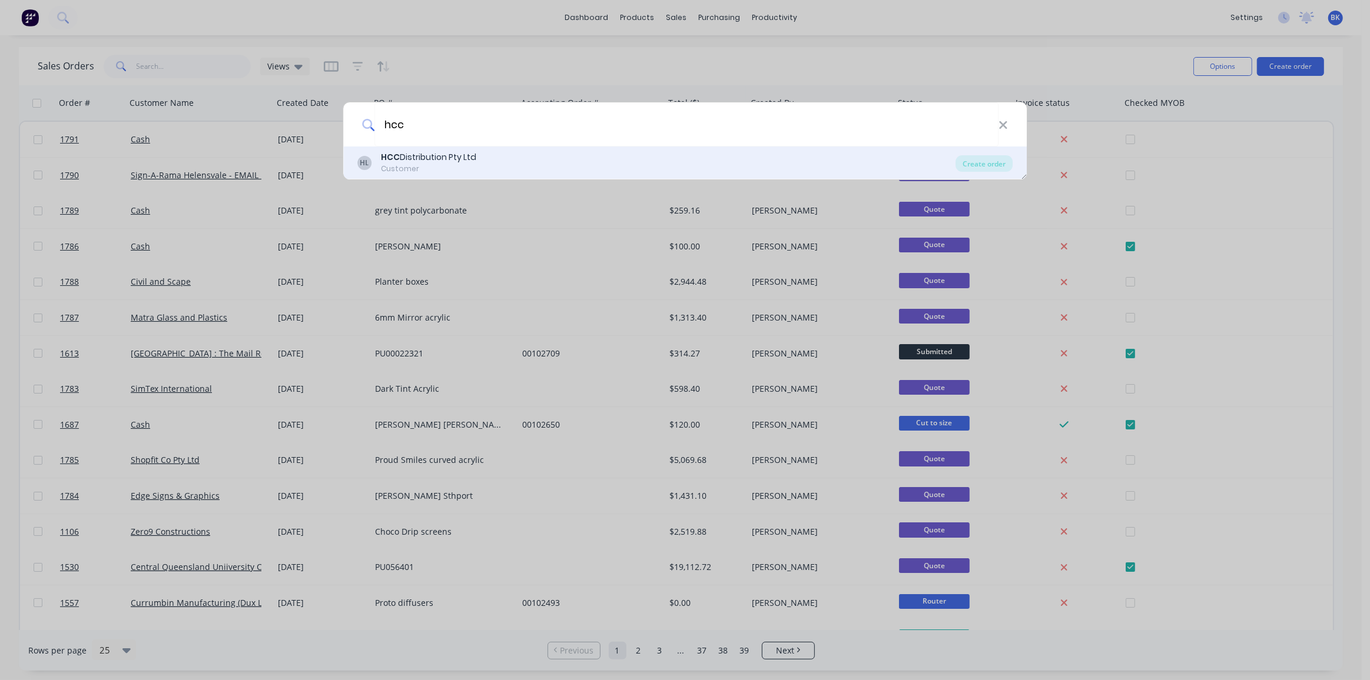
type input "hcc"
click at [440, 161] on div "HCC Distribution Pty Ltd" at bounding box center [428, 157] width 95 height 12
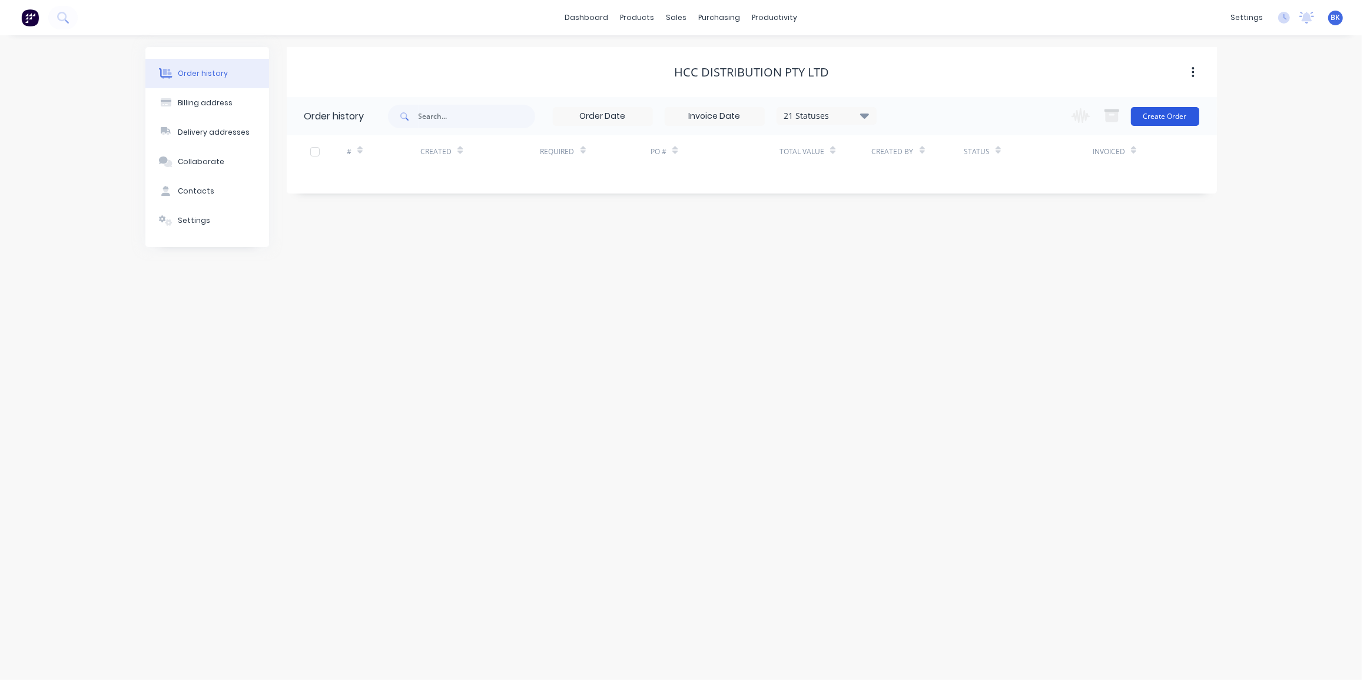
click at [1186, 118] on button "Create Order" at bounding box center [1165, 116] width 68 height 19
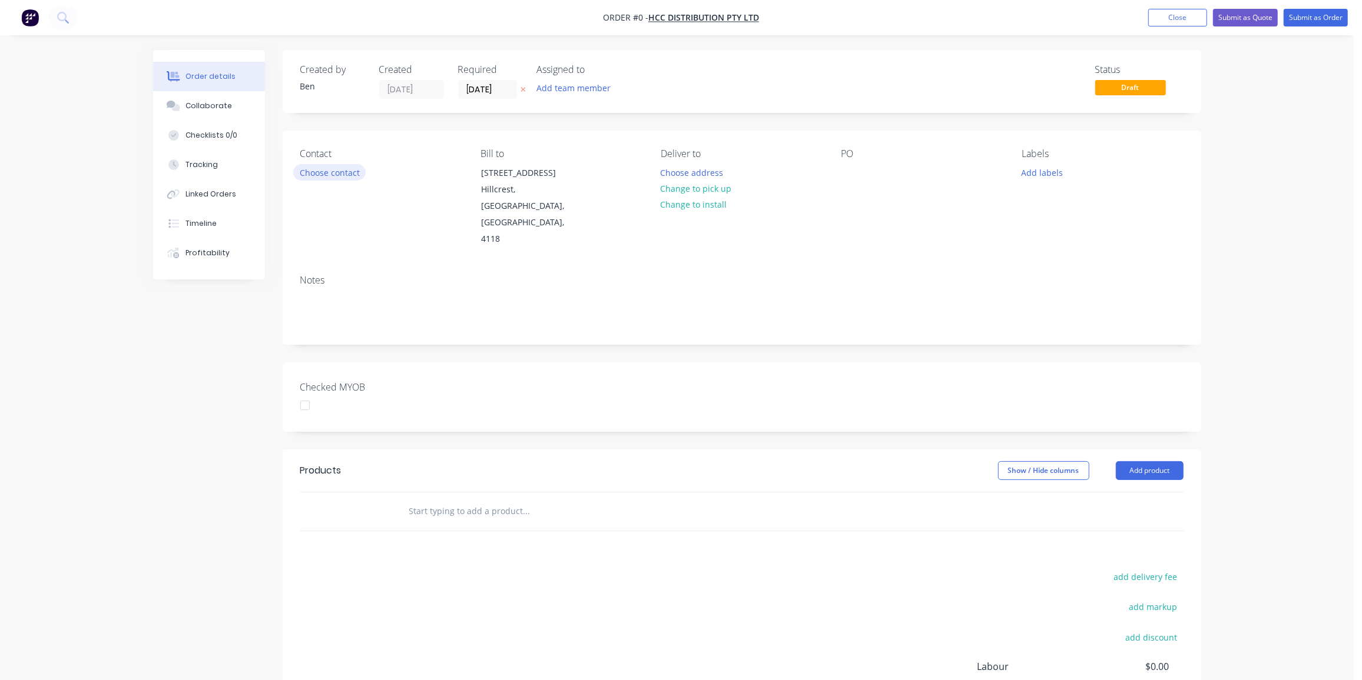
click at [346, 175] on button "Choose contact" at bounding box center [329, 172] width 72 height 16
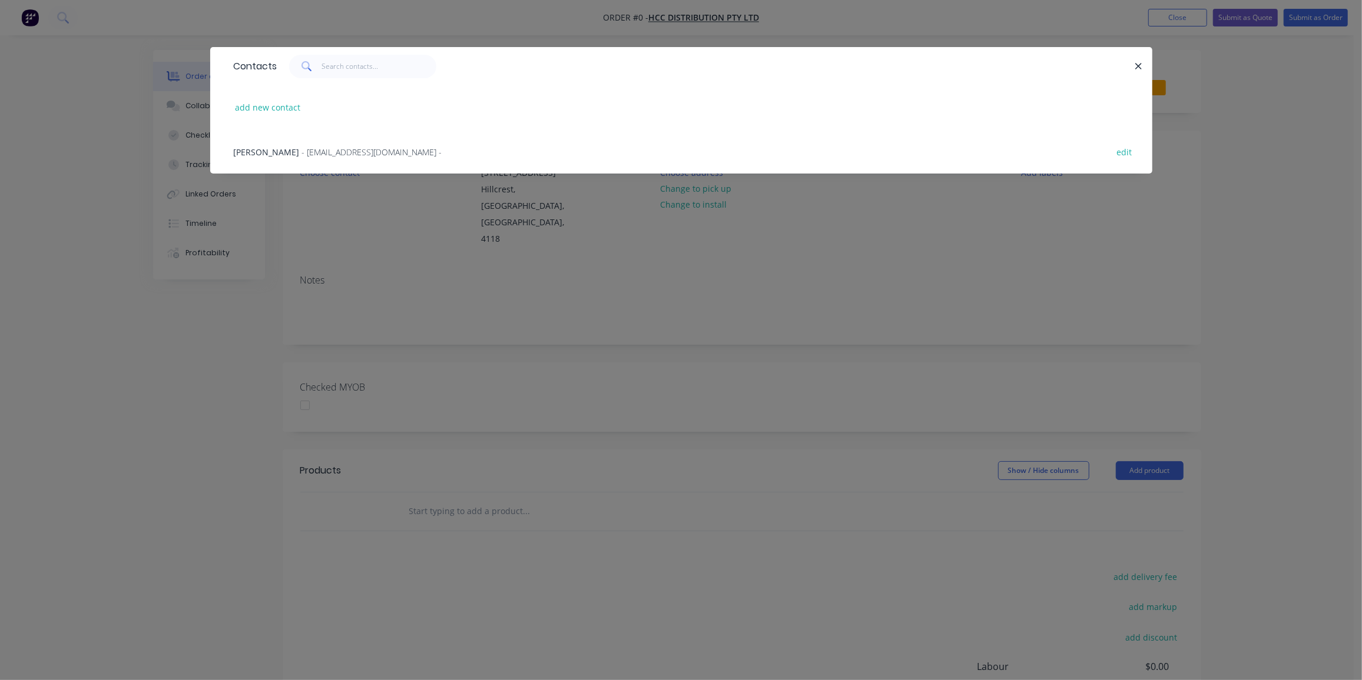
click at [342, 153] on span "- [EMAIL_ADDRESS][DOMAIN_NAME] -" at bounding box center [372, 152] width 140 height 11
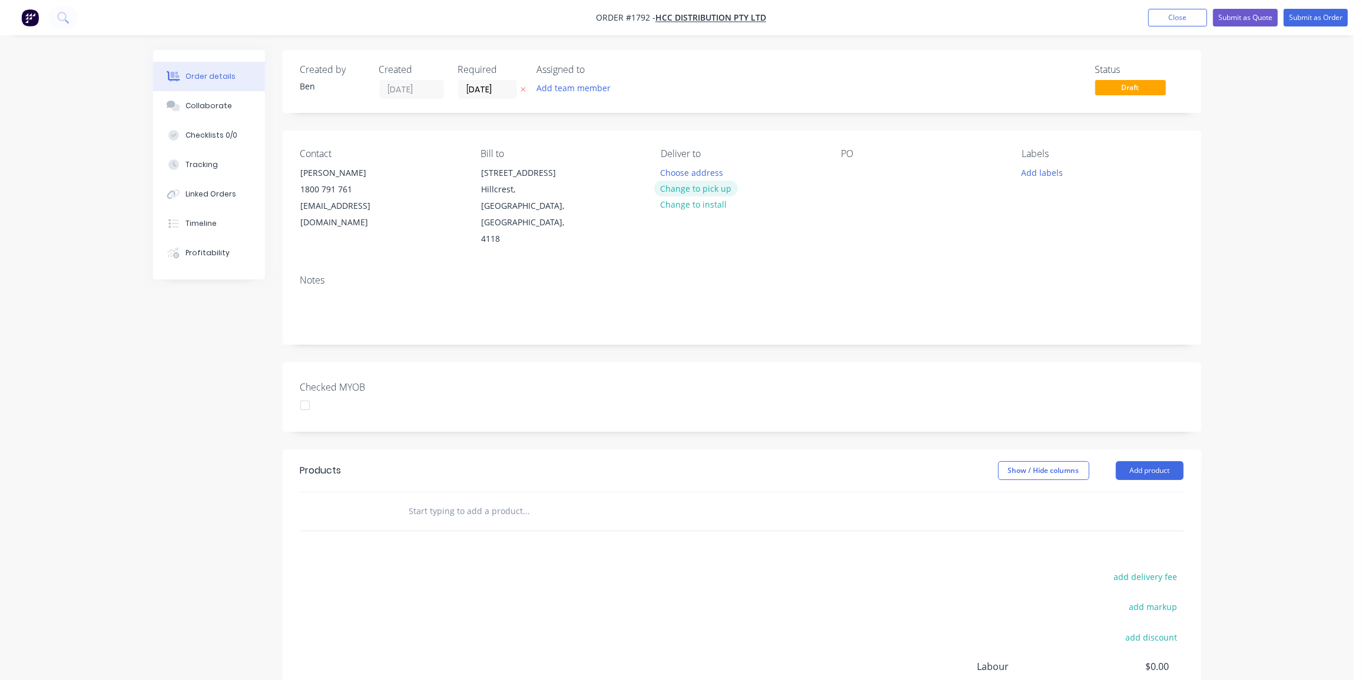
click at [699, 188] on button "Change to pick up" at bounding box center [696, 189] width 84 height 16
click at [721, 194] on button "Change to delivery" at bounding box center [697, 189] width 86 height 16
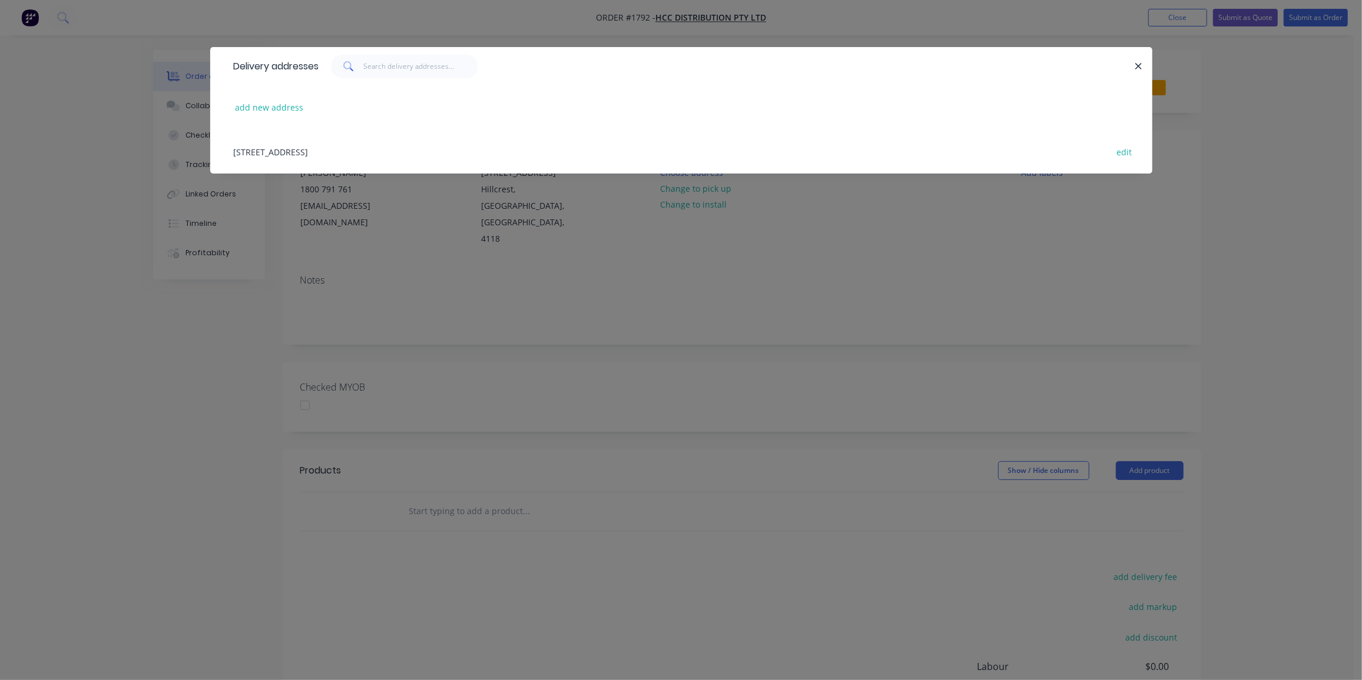
click at [399, 150] on div "[STREET_ADDRESS] edit" at bounding box center [681, 152] width 907 height 44
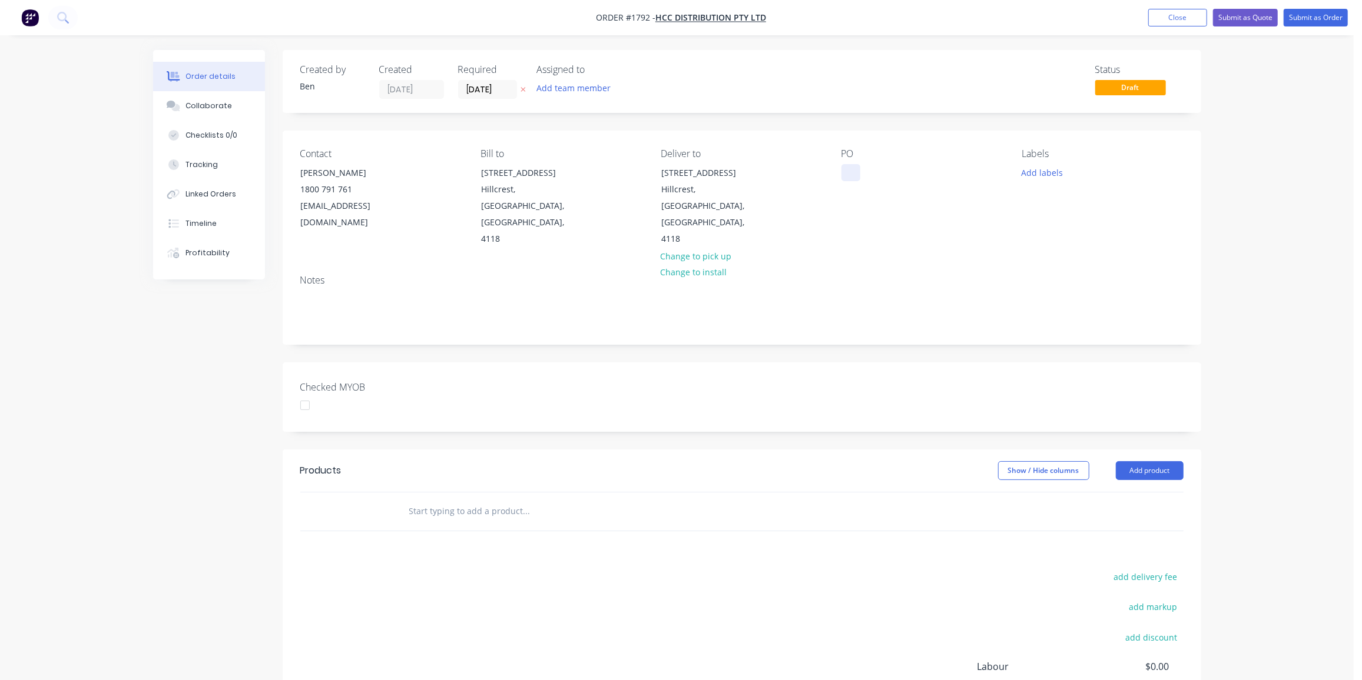
click at [847, 168] on div at bounding box center [850, 172] width 19 height 17
click at [1057, 171] on button "Add labels" at bounding box center [1042, 172] width 54 height 16
click at [1065, 295] on div "Router" at bounding box center [1069, 301] width 33 height 13
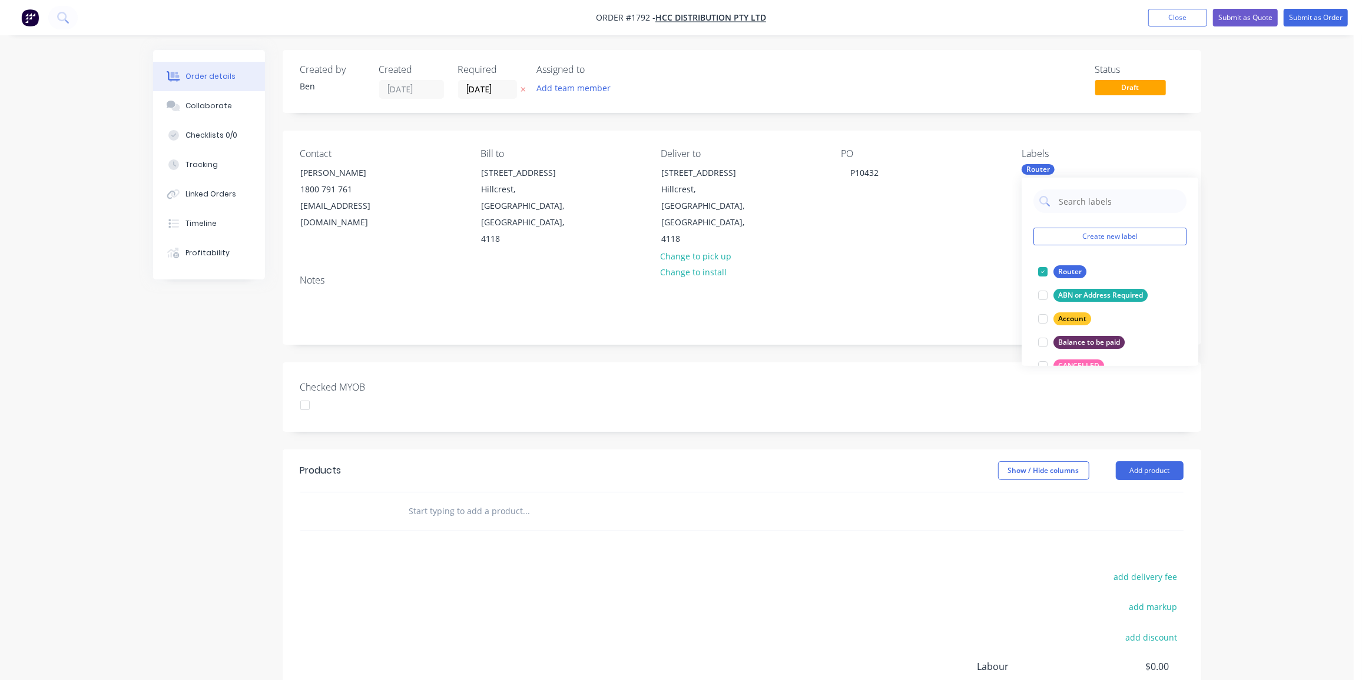
click at [490, 500] on input "text" at bounding box center [526, 512] width 235 height 24
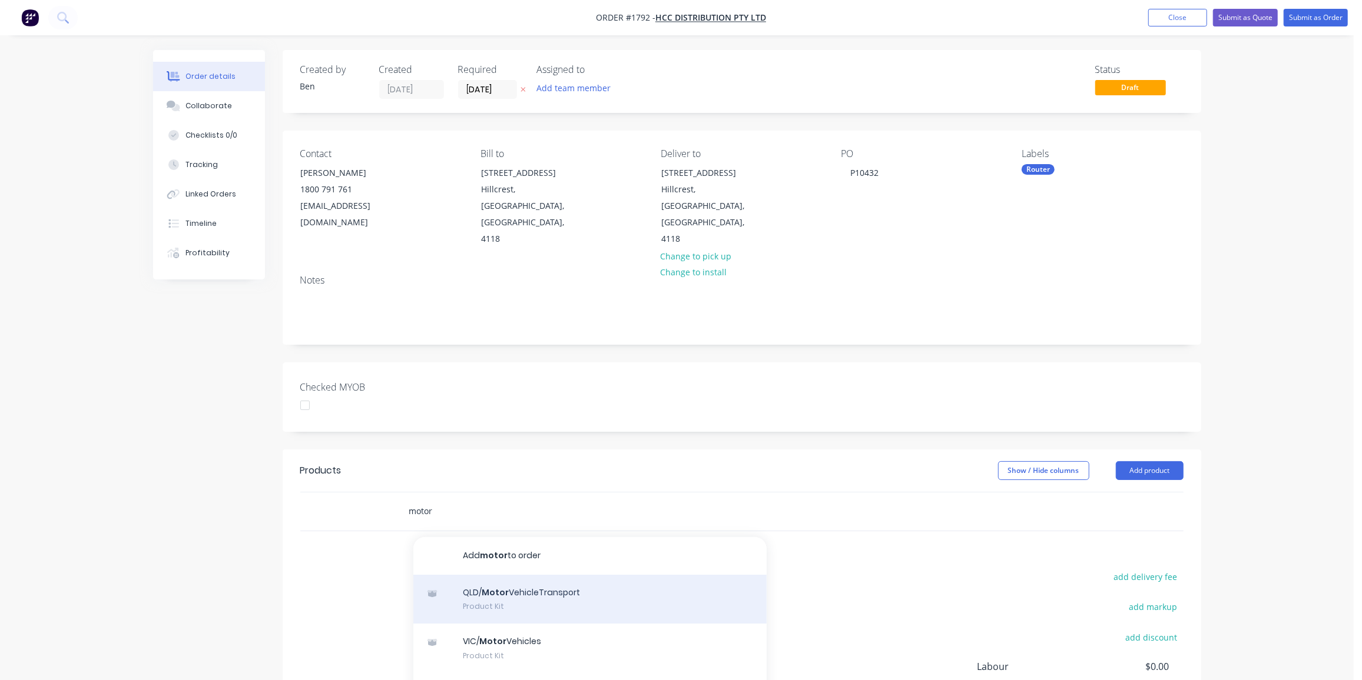
type input "motor"
click at [536, 575] on div "QLD/ Motor VehicleTransport Product Kit" at bounding box center [589, 599] width 353 height 49
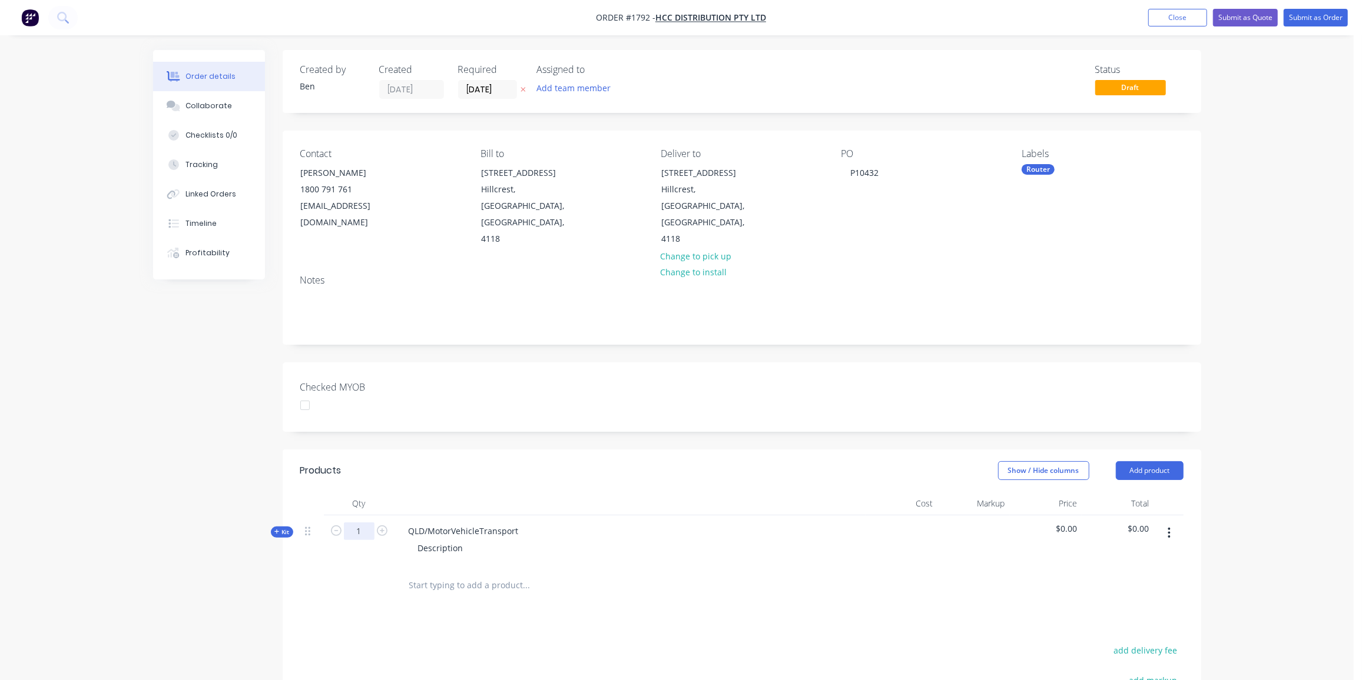
click at [355, 523] on input "1" at bounding box center [359, 532] width 31 height 18
type input "40"
click at [522, 523] on div "QLD/MotorVehicleTransport" at bounding box center [463, 531] width 129 height 17
drag, startPoint x: 521, startPoint y: 497, endPoint x: 411, endPoint y: 497, distance: 110.1
click at [411, 523] on div "QLD/MotorVehicleTransport" at bounding box center [463, 531] width 129 height 17
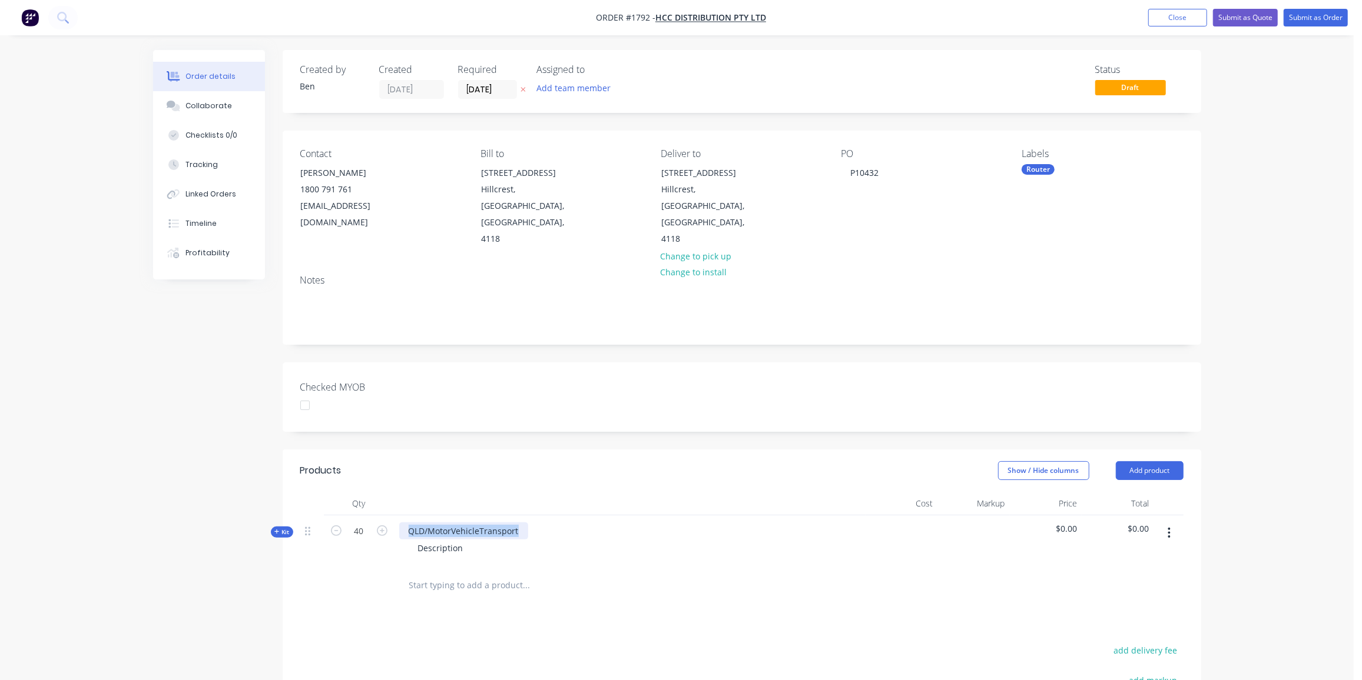
paste div
click at [483, 576] on div "Products Show / Hide columns Add product Qty Cost Markup Price Total Kit 40 SPL…" at bounding box center [742, 669] width 918 height 438
drag, startPoint x: 470, startPoint y: 514, endPoint x: 334, endPoint y: 494, distance: 136.9
click at [370, 516] on div "Kit 40 SPLITTER WEAR BLOCKS LONG CAM/MUS (2 PIECE SET) Description $0.00 $0.00" at bounding box center [741, 541] width 883 height 51
click at [1260, 14] on button "Submit as Quote" at bounding box center [1245, 18] width 65 height 18
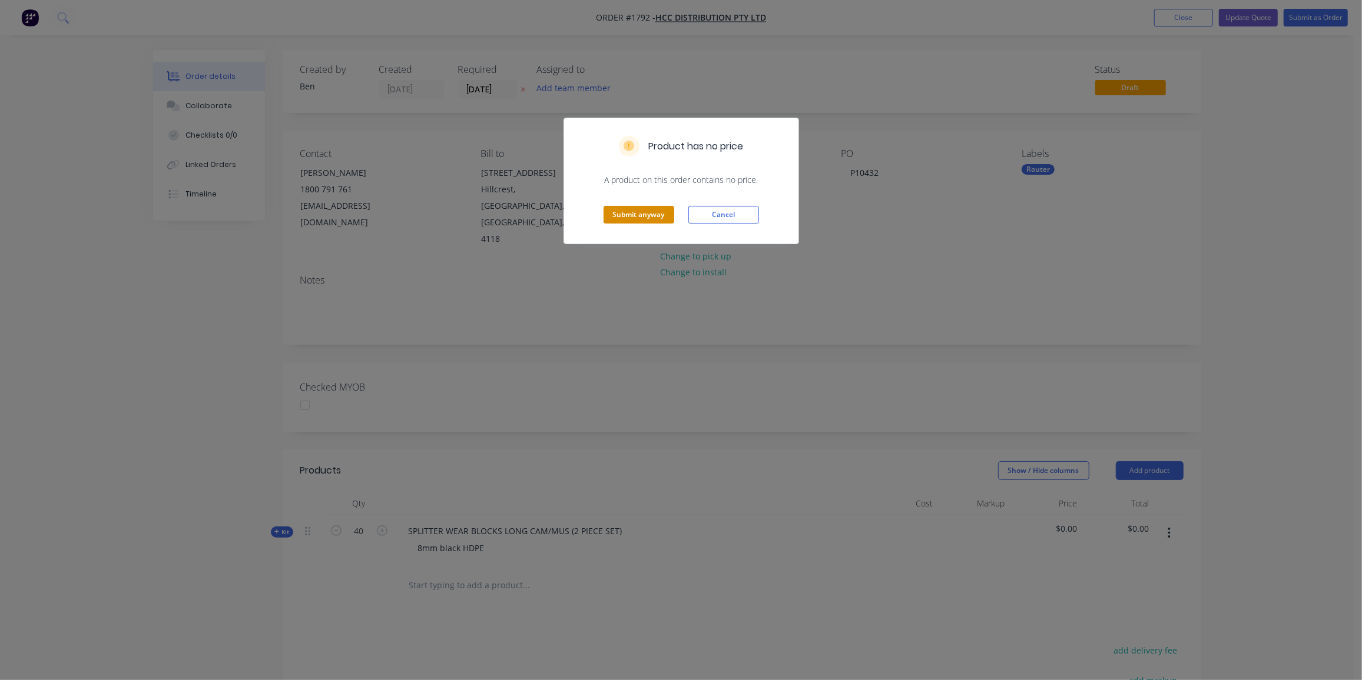
click at [634, 216] on button "Submit anyway" at bounding box center [638, 215] width 71 height 18
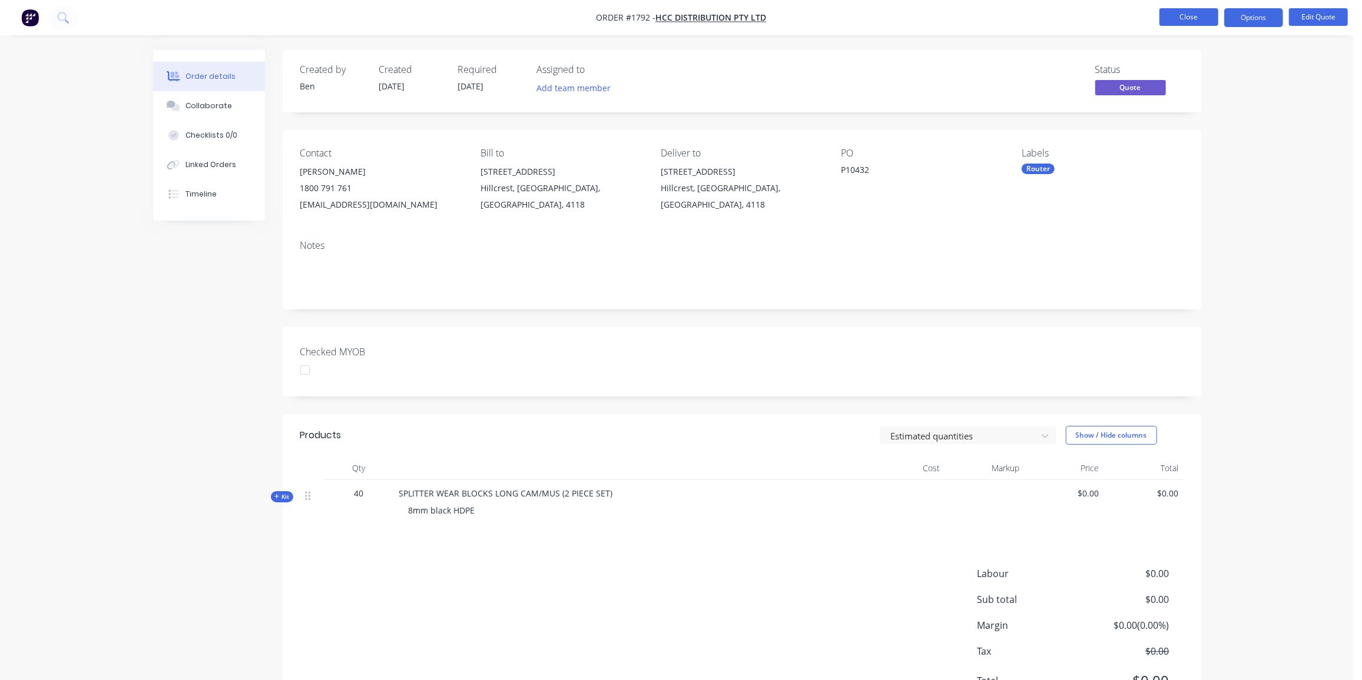
click at [1175, 17] on button "Close" at bounding box center [1188, 17] width 59 height 18
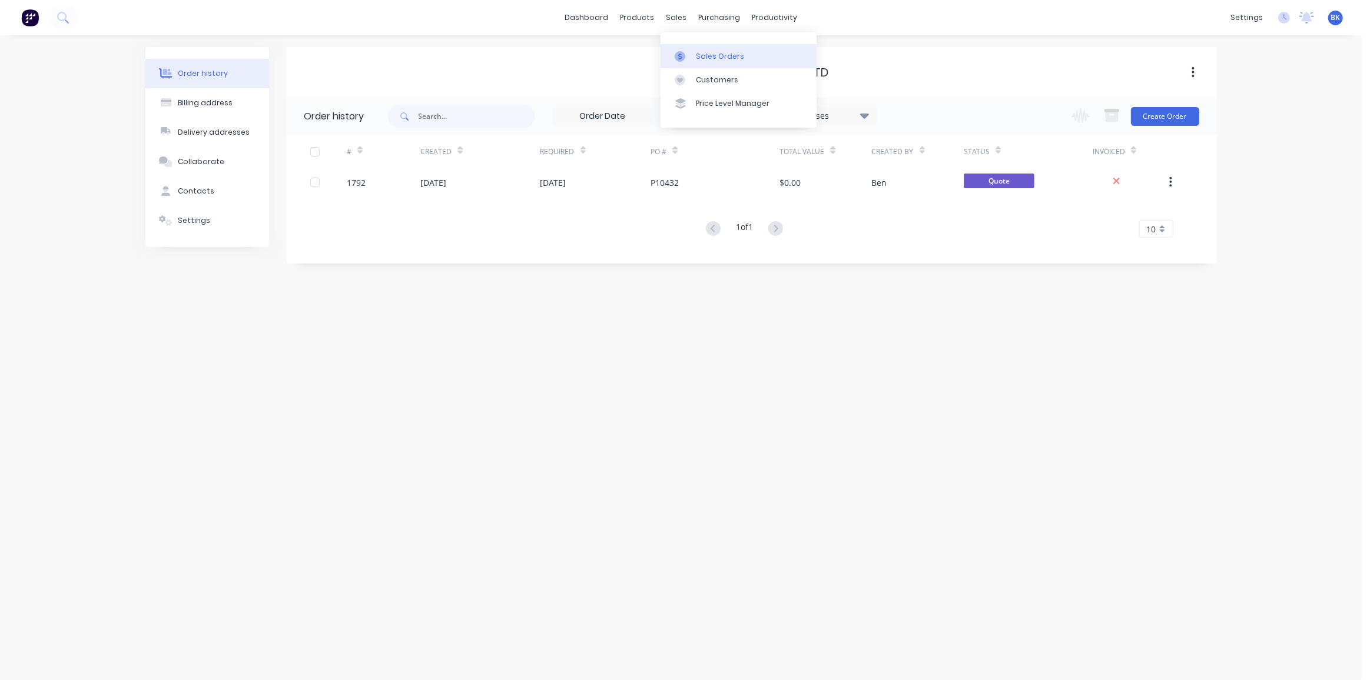
click at [699, 54] on div "Sales Orders" at bounding box center [720, 56] width 48 height 11
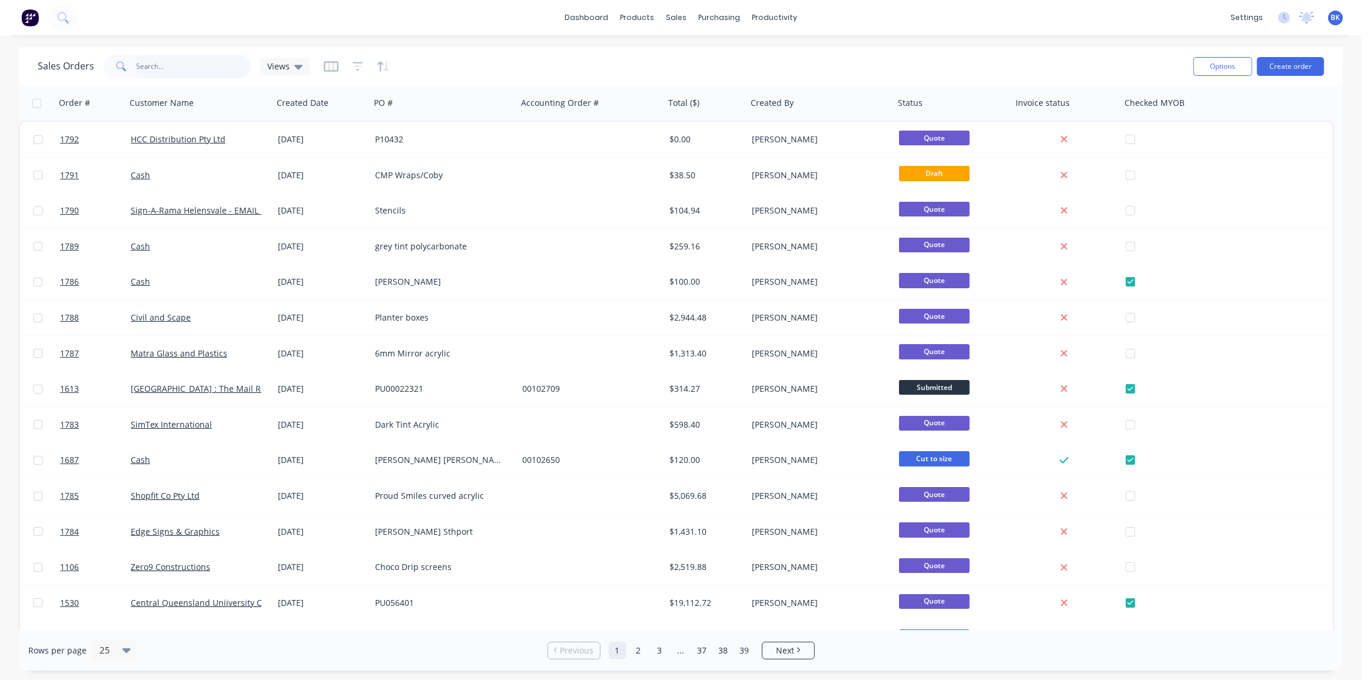
click at [190, 66] on input "text" at bounding box center [194, 67] width 115 height 24
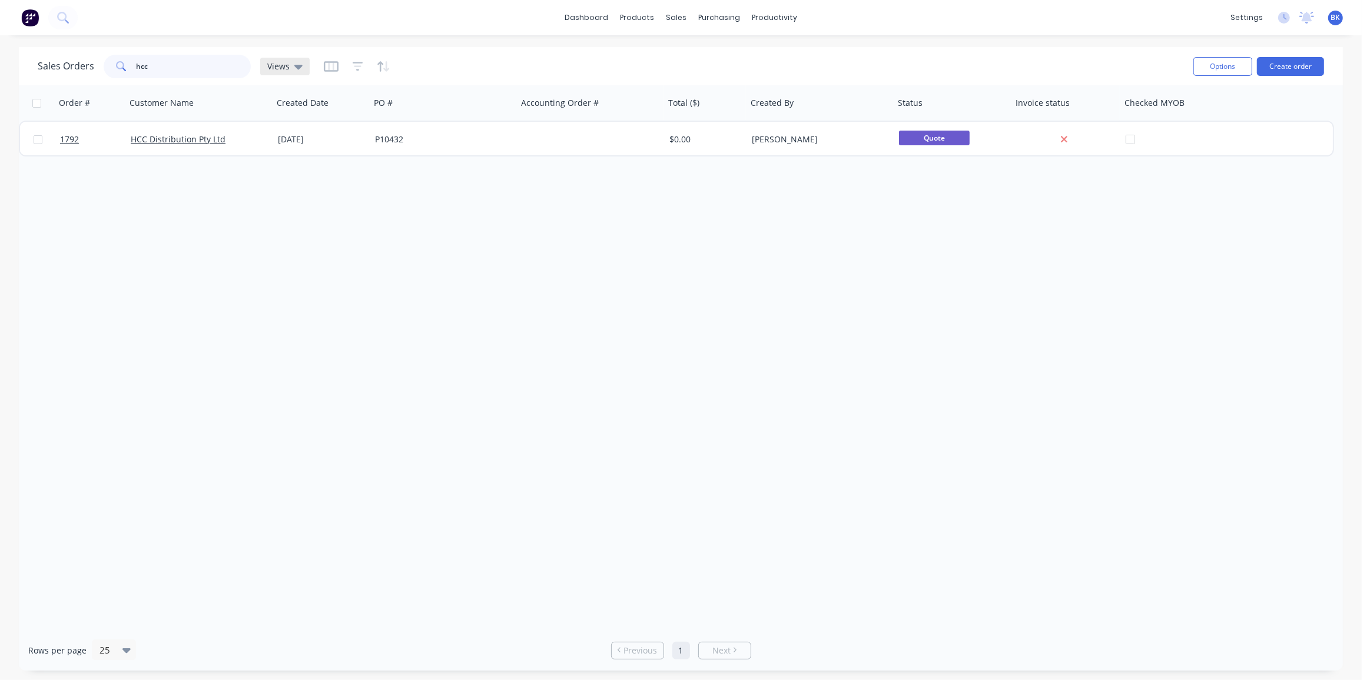
type input "hcc"
click at [298, 67] on icon at bounding box center [298, 67] width 8 height 5
click at [290, 191] on button "Archived Orders" at bounding box center [331, 190] width 134 height 14
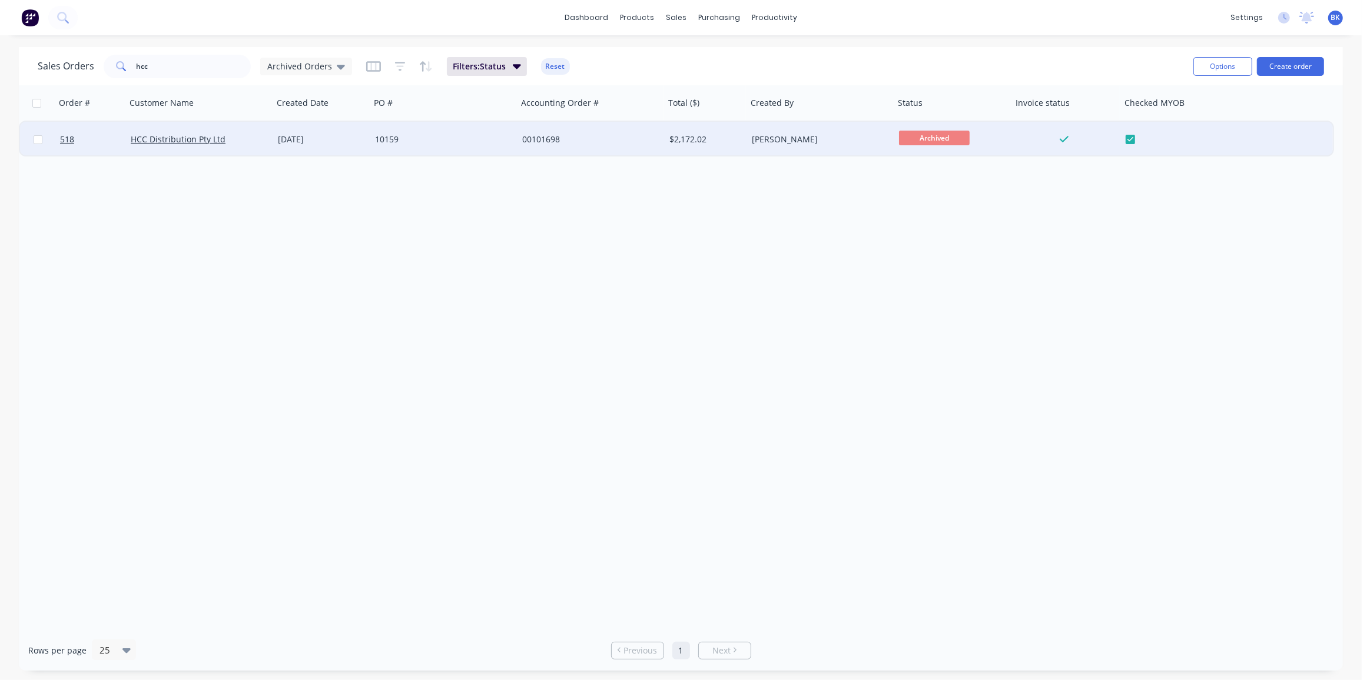
click at [211, 146] on div "HCC Distribution Pty Ltd" at bounding box center [199, 139] width 147 height 35
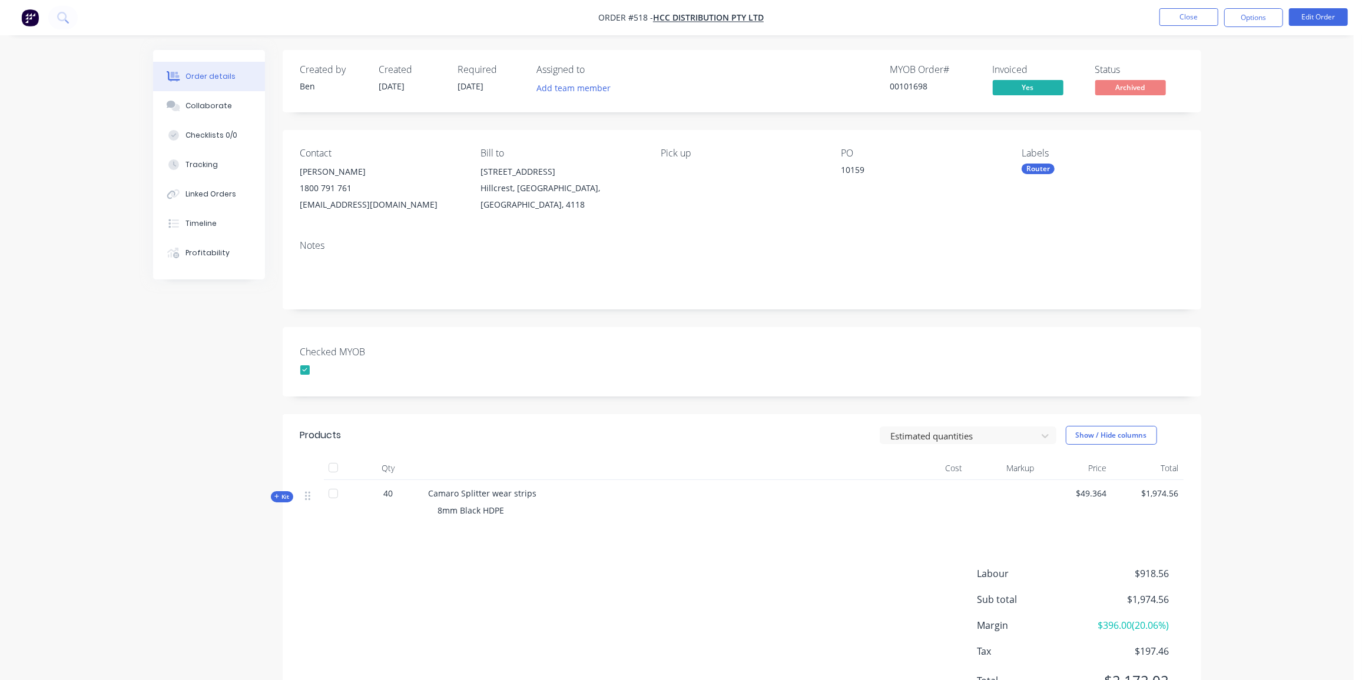
click at [283, 499] on span "Kit" at bounding box center [281, 497] width 15 height 9
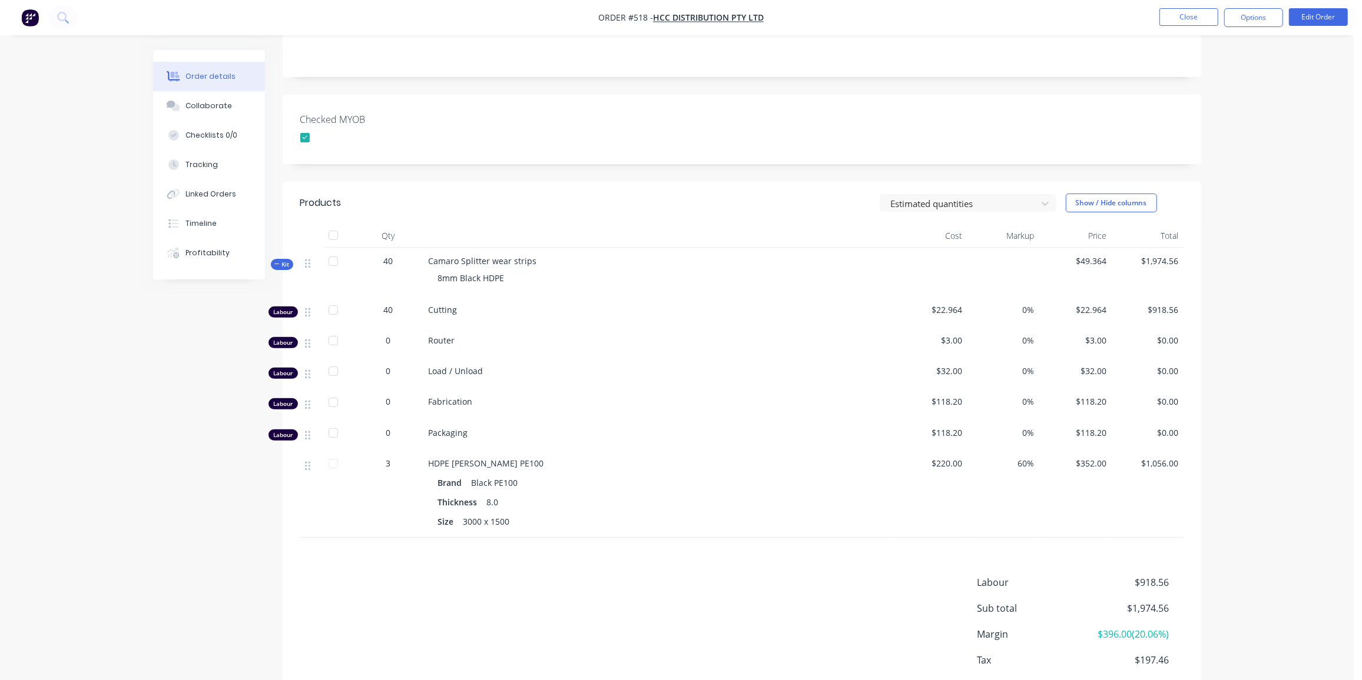
scroll to position [298, 0]
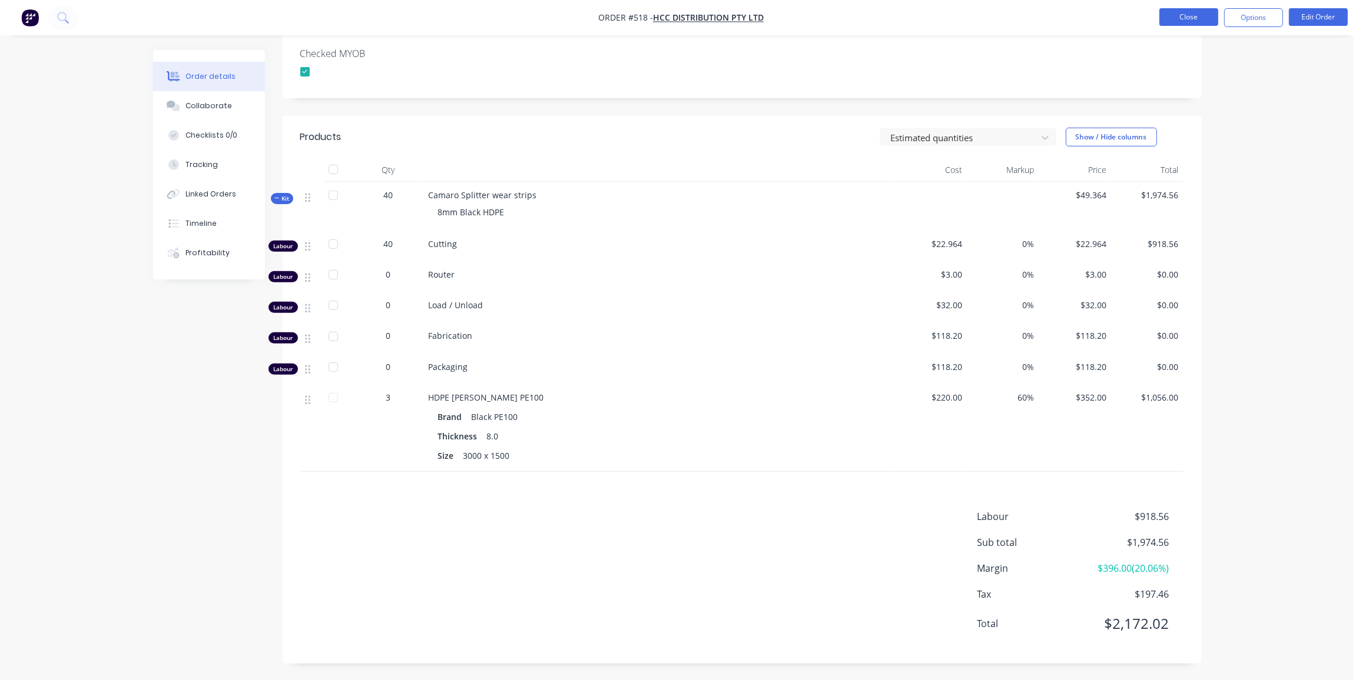
click at [1189, 15] on button "Close" at bounding box center [1188, 17] width 59 height 18
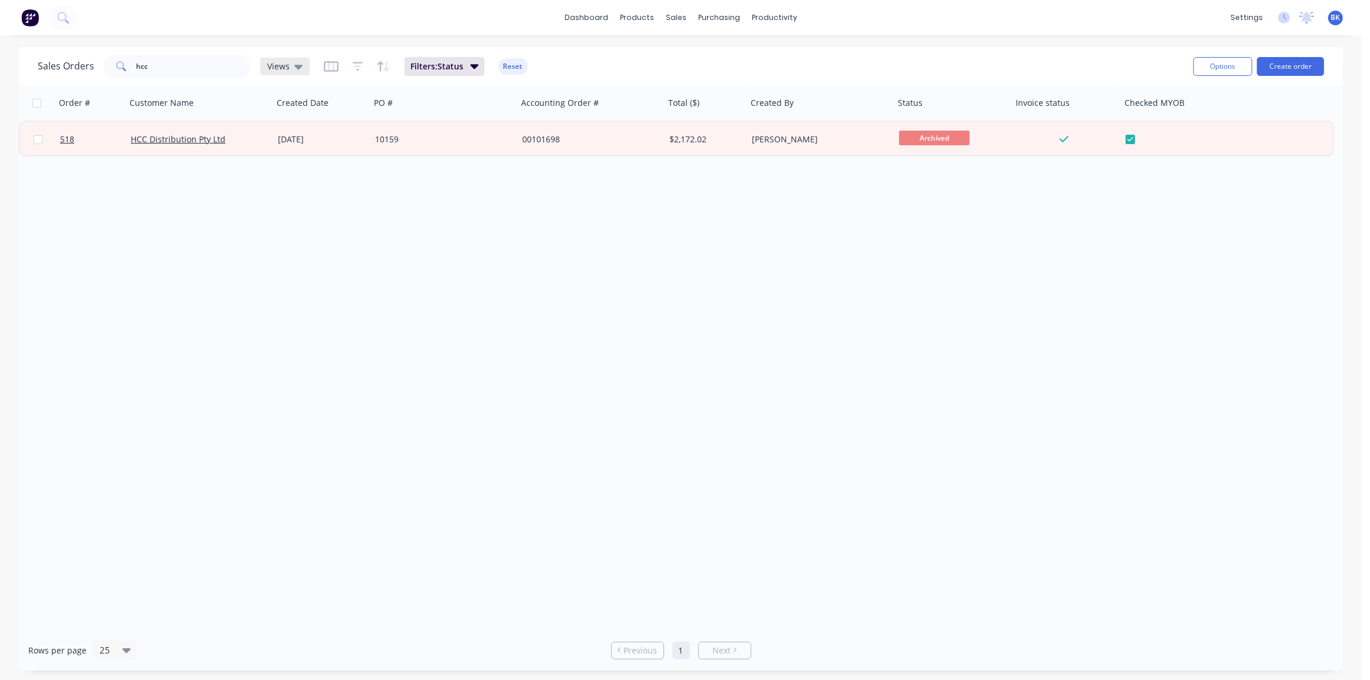
click at [291, 65] on div "Views" at bounding box center [284, 66] width 35 height 11
click at [303, 163] on button "None (Default)" at bounding box center [331, 167] width 134 height 14
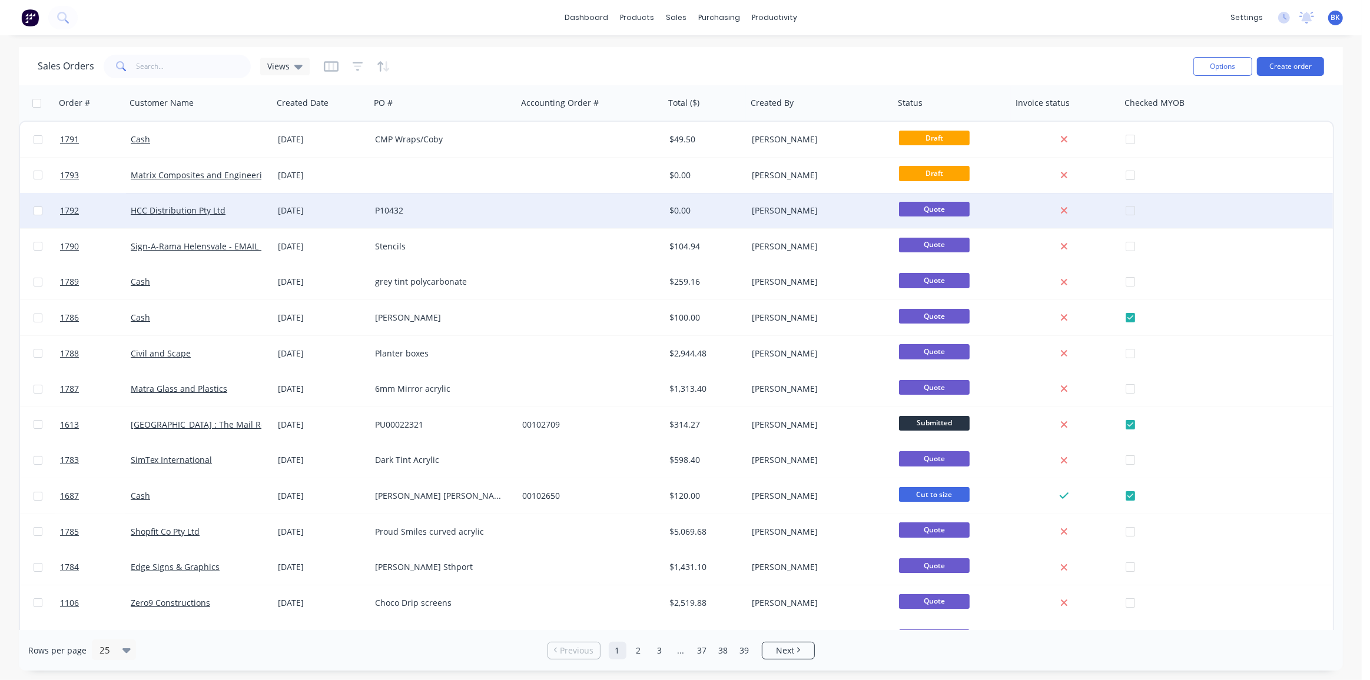
click at [555, 206] on div at bounding box center [590, 210] width 147 height 35
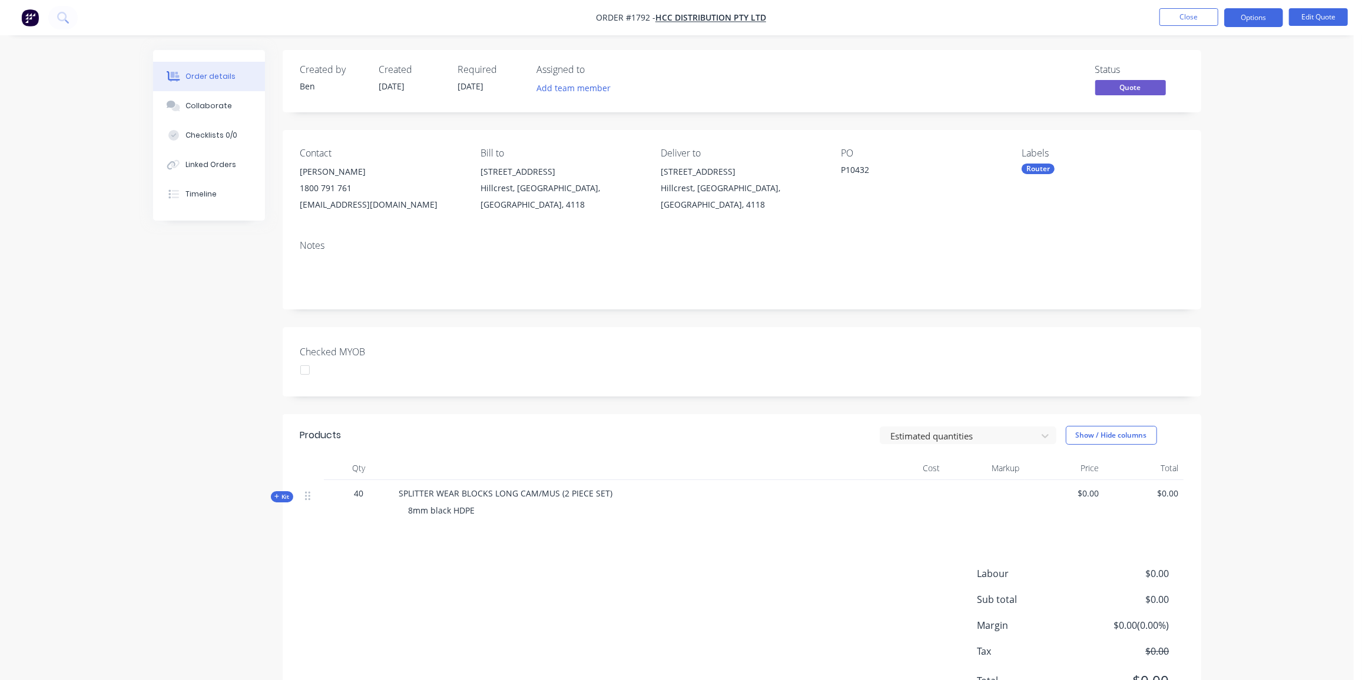
click at [285, 499] on span "Kit" at bounding box center [281, 497] width 15 height 9
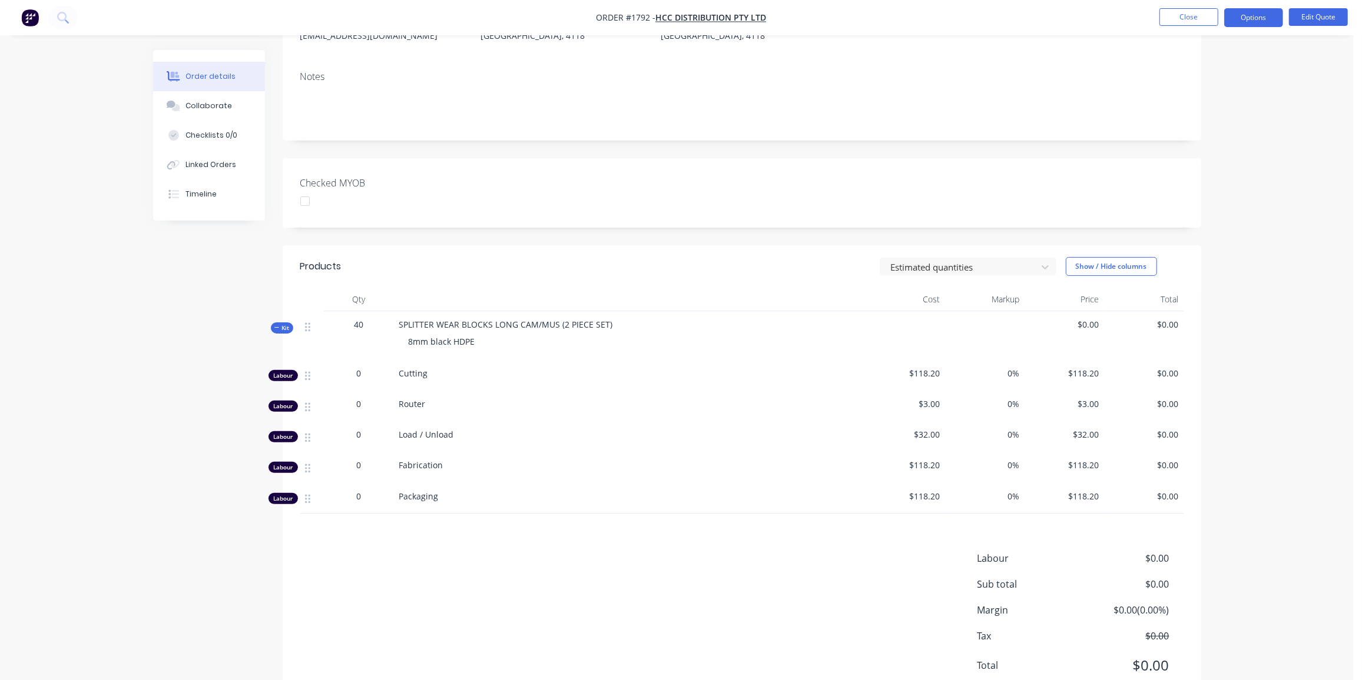
scroll to position [171, 0]
click at [358, 371] on span "0" at bounding box center [359, 372] width 5 height 12
click at [1324, 19] on button "Edit Quote" at bounding box center [1318, 17] width 59 height 18
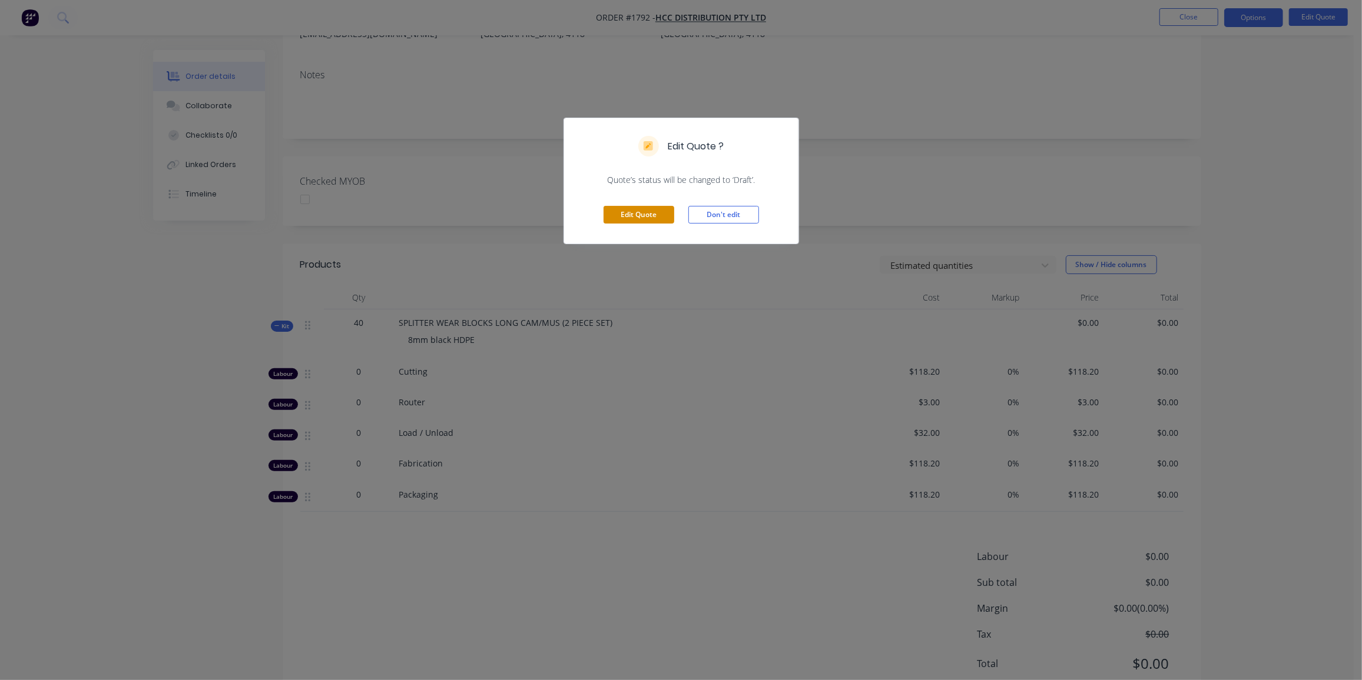
click at [635, 215] on button "Edit Quote" at bounding box center [638, 215] width 71 height 18
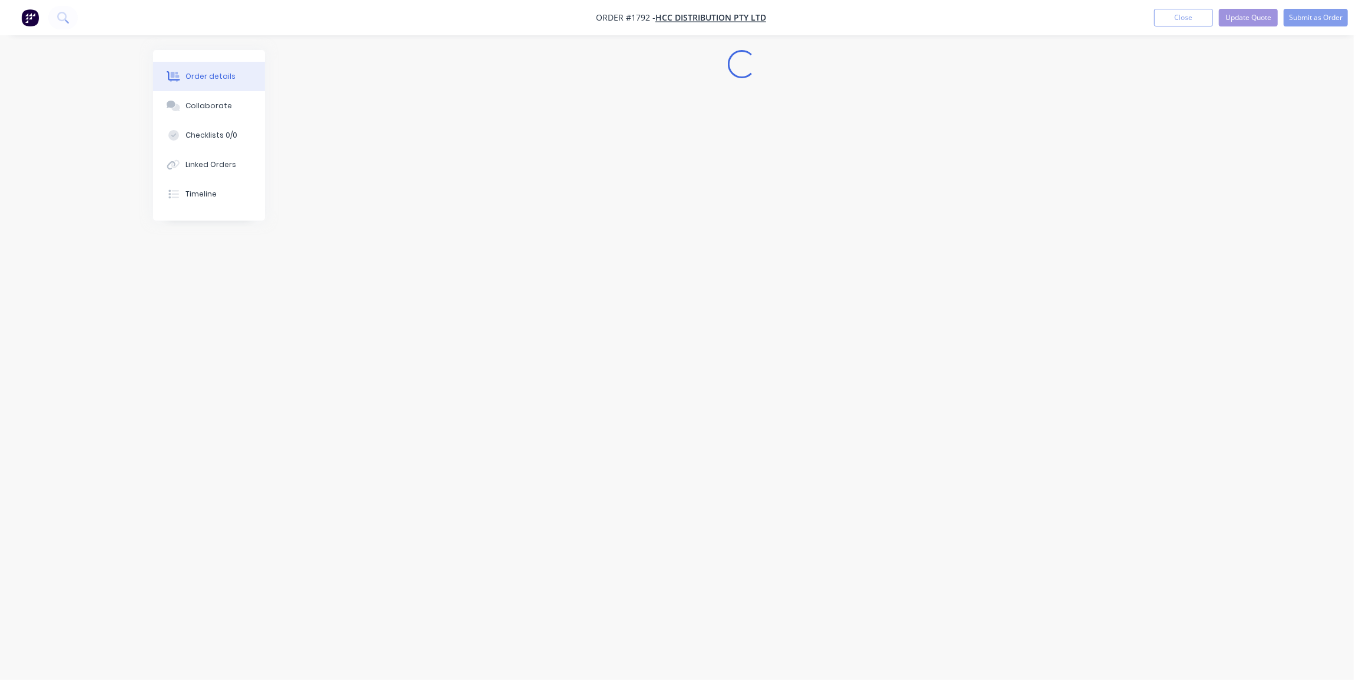
scroll to position [0, 0]
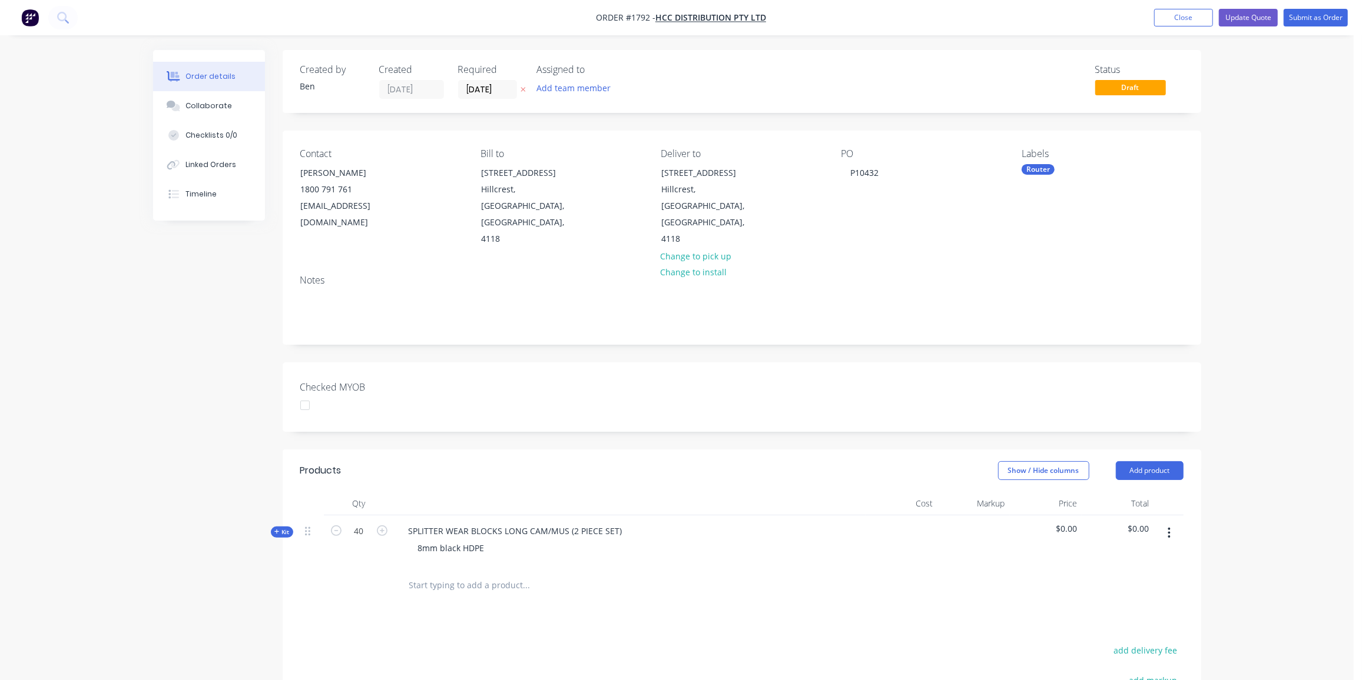
click at [263, 497] on div "Created by [PERSON_NAME] Created [DATE] Required [DATE] Assigned to Add team me…" at bounding box center [677, 477] width 1048 height 855
click at [280, 528] on span "Kit" at bounding box center [281, 532] width 15 height 9
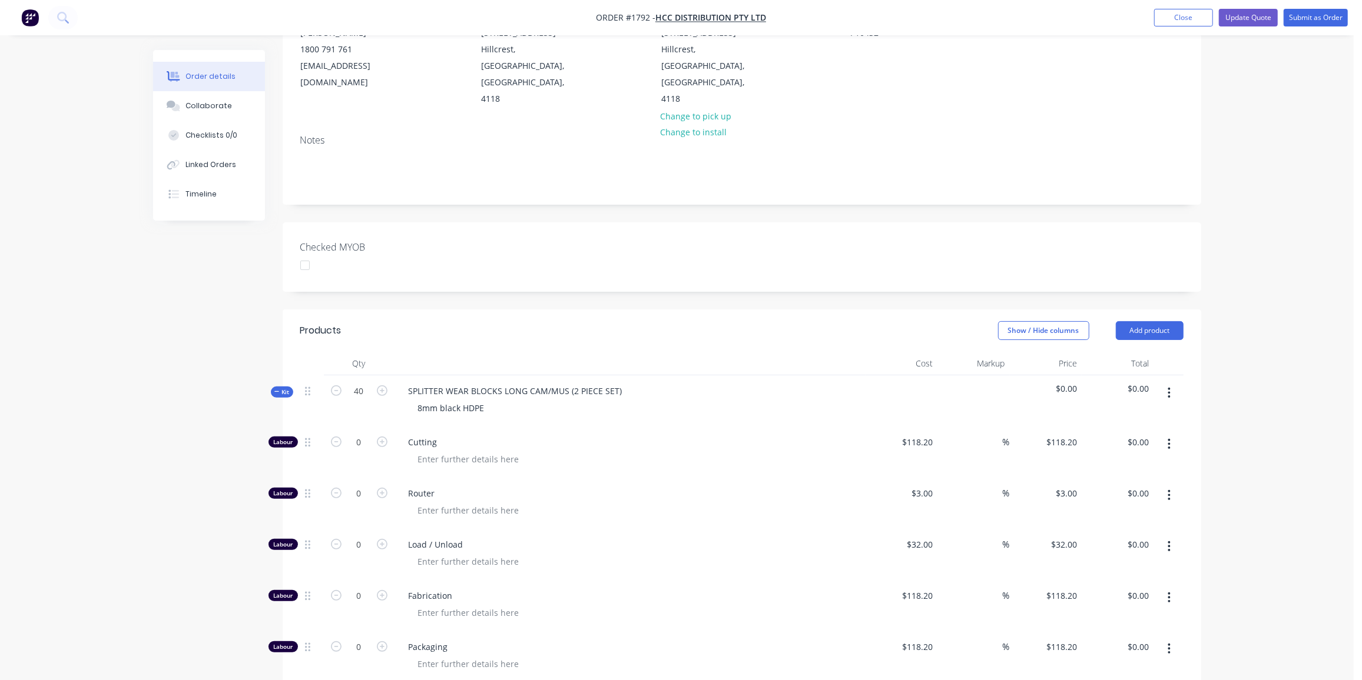
scroll to position [140, 0]
click at [366, 434] on input "0" at bounding box center [359, 443] width 31 height 18
type input "40"
type input "$4,728.00"
click at [931, 434] on input "118.2" at bounding box center [919, 442] width 36 height 17
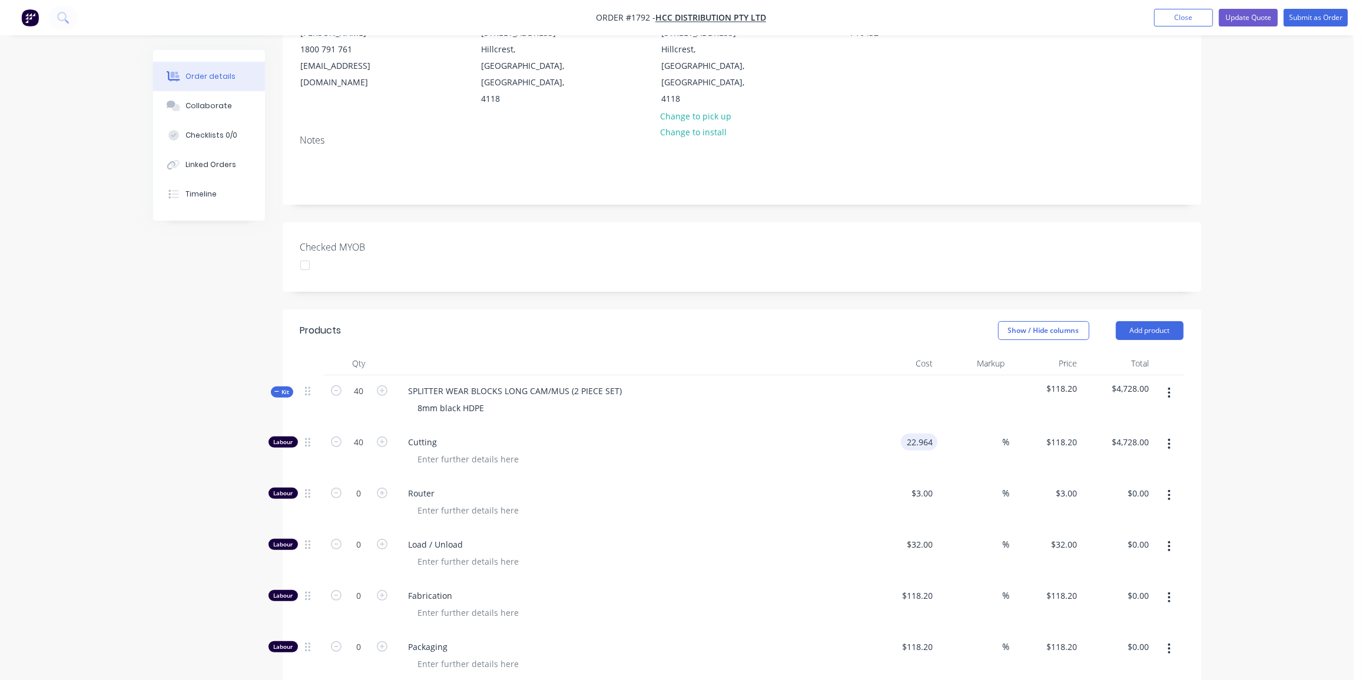
type input "$22.964"
type input "$918.56"
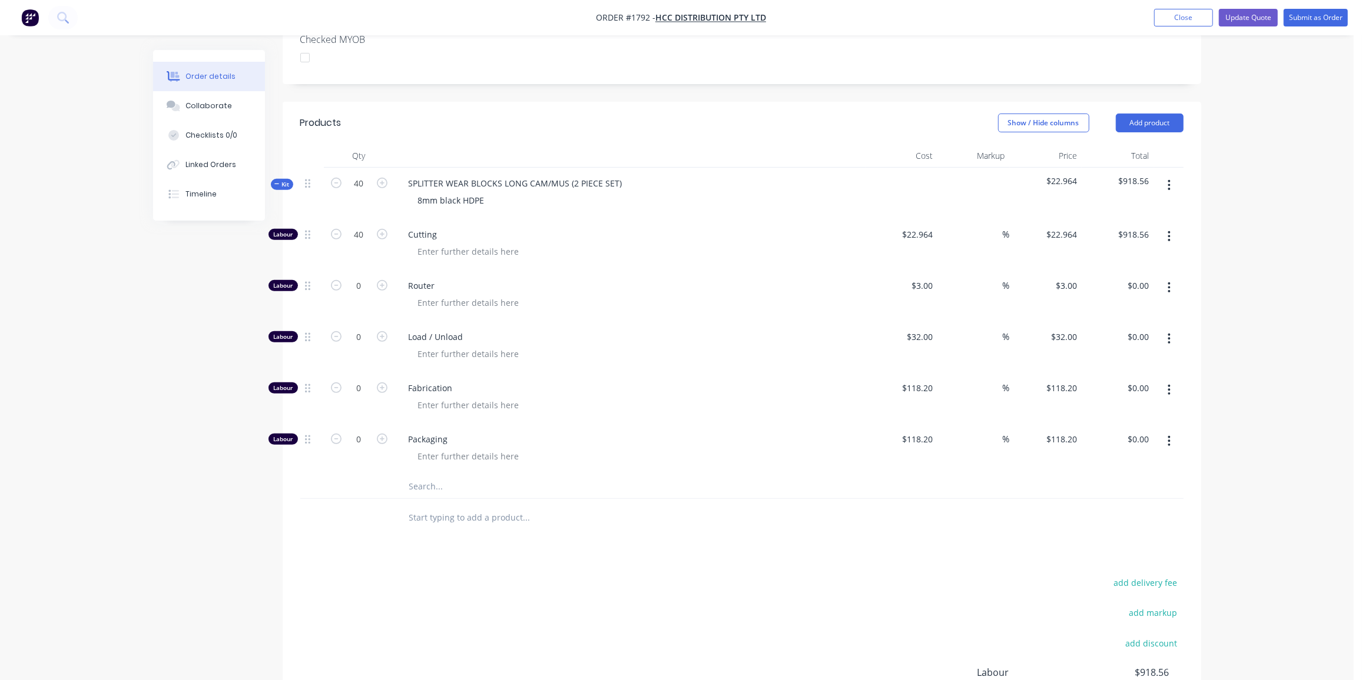
click at [436, 475] on input "text" at bounding box center [526, 487] width 235 height 24
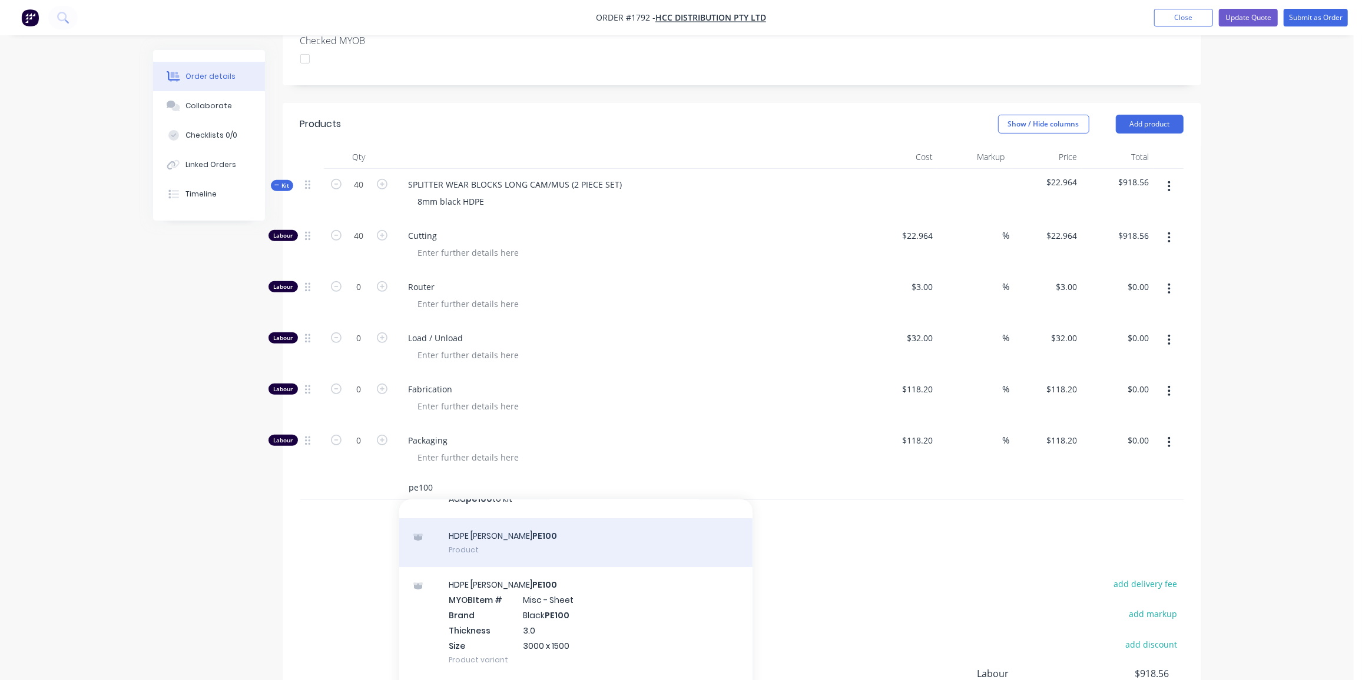
type input "pe100"
click at [552, 520] on div "HDPE [PERSON_NAME] PE100 Product" at bounding box center [575, 543] width 353 height 49
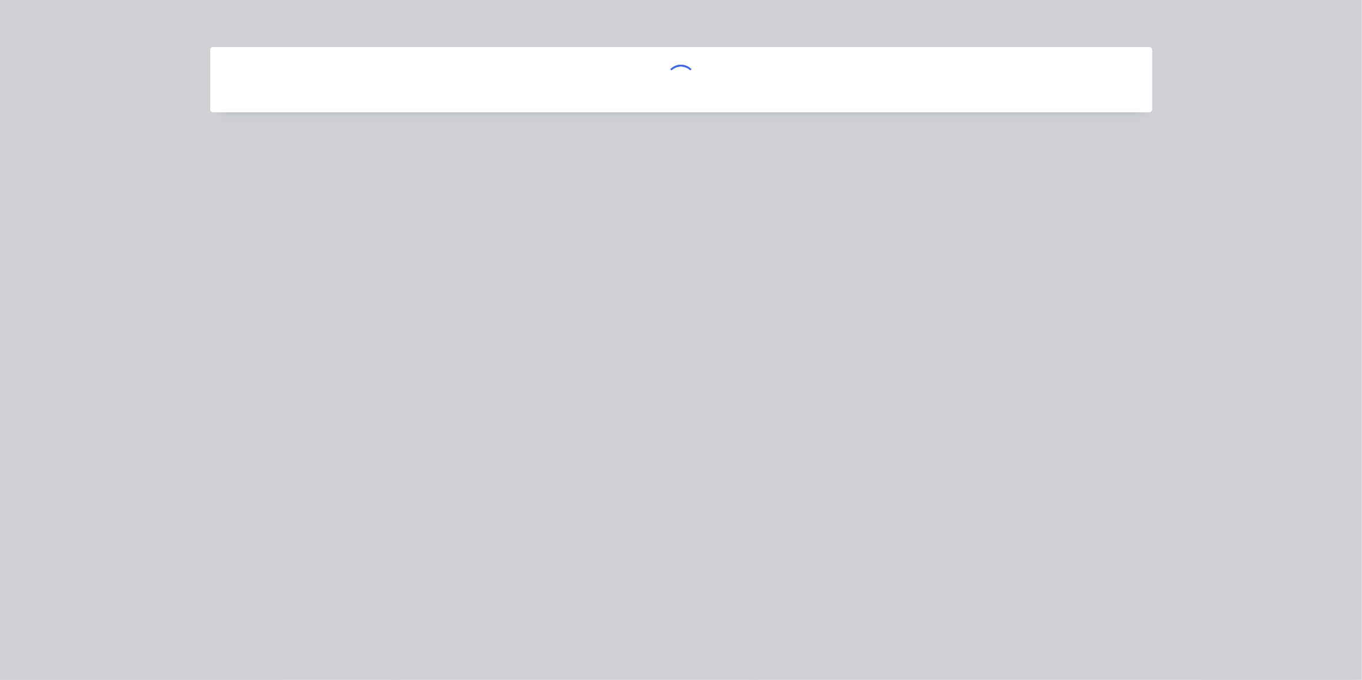
scroll to position [19, 0]
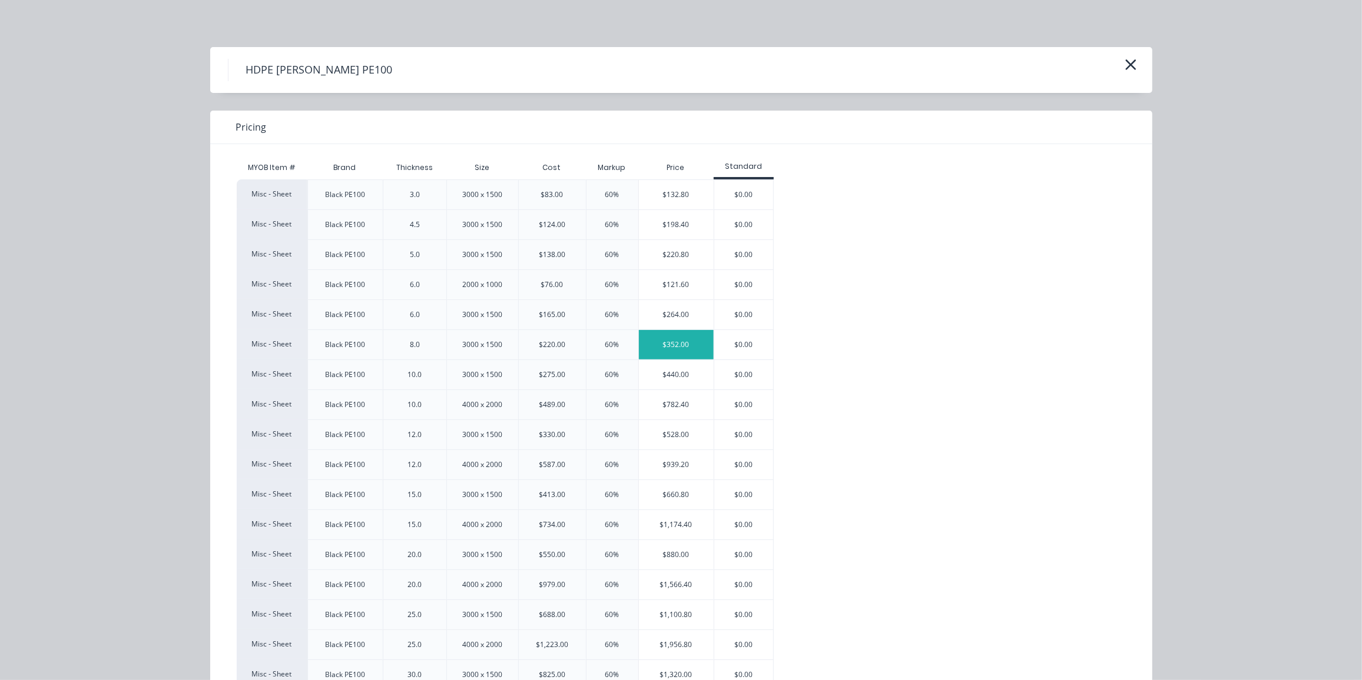
click at [658, 342] on div "$352.00" at bounding box center [676, 344] width 75 height 29
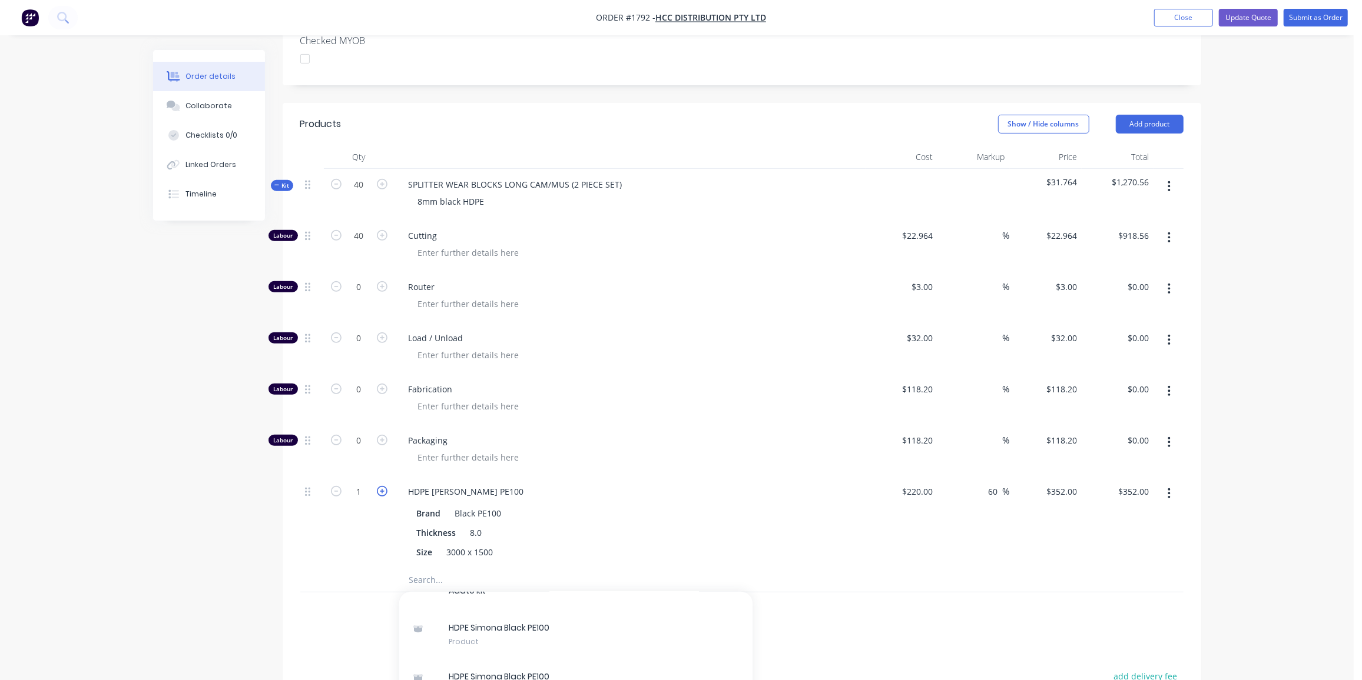
click at [379, 486] on icon "button" at bounding box center [382, 491] width 11 height 11
type input "2"
type input "$704.00"
click at [379, 486] on icon "button" at bounding box center [382, 491] width 11 height 11
type input "3"
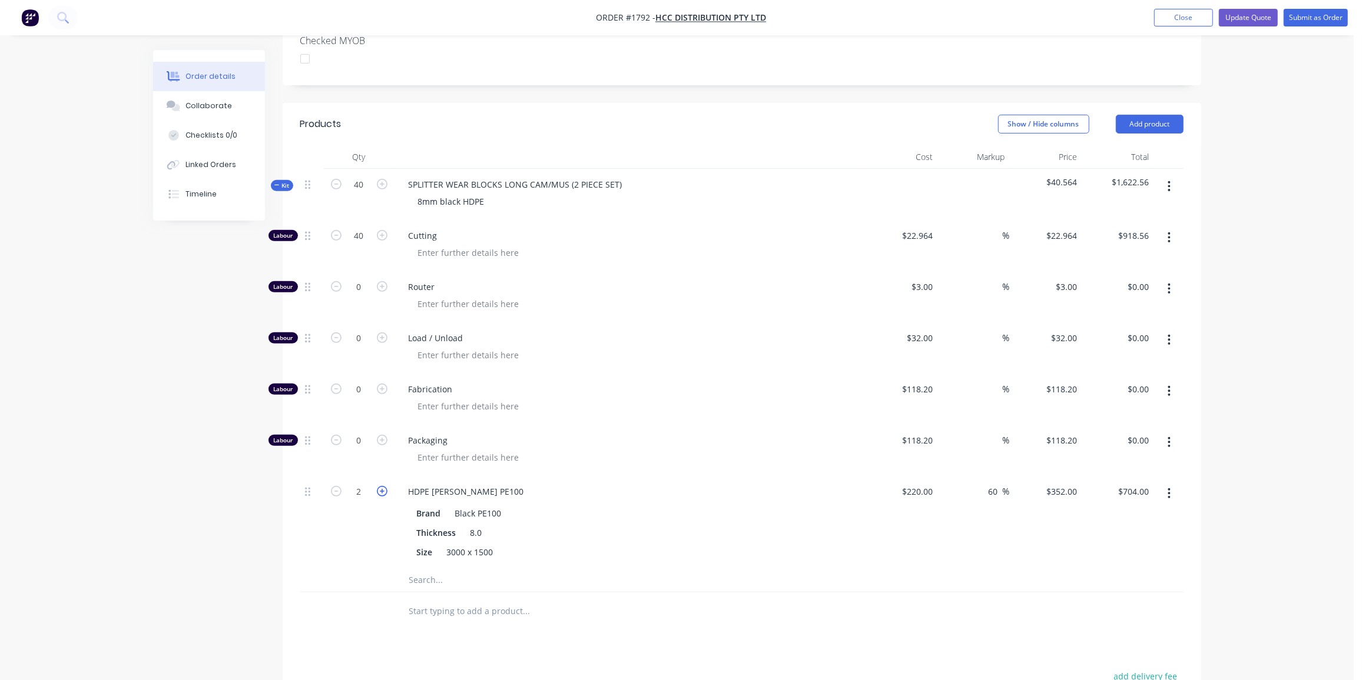
type input "$1,056.00"
drag, startPoint x: 206, startPoint y: 537, endPoint x: 380, endPoint y: 479, distance: 183.7
click at [206, 537] on div "Created by [PERSON_NAME] Created [DATE] Required [DATE] Assigned to Add team me…" at bounding box center [677, 317] width 1048 height 1228
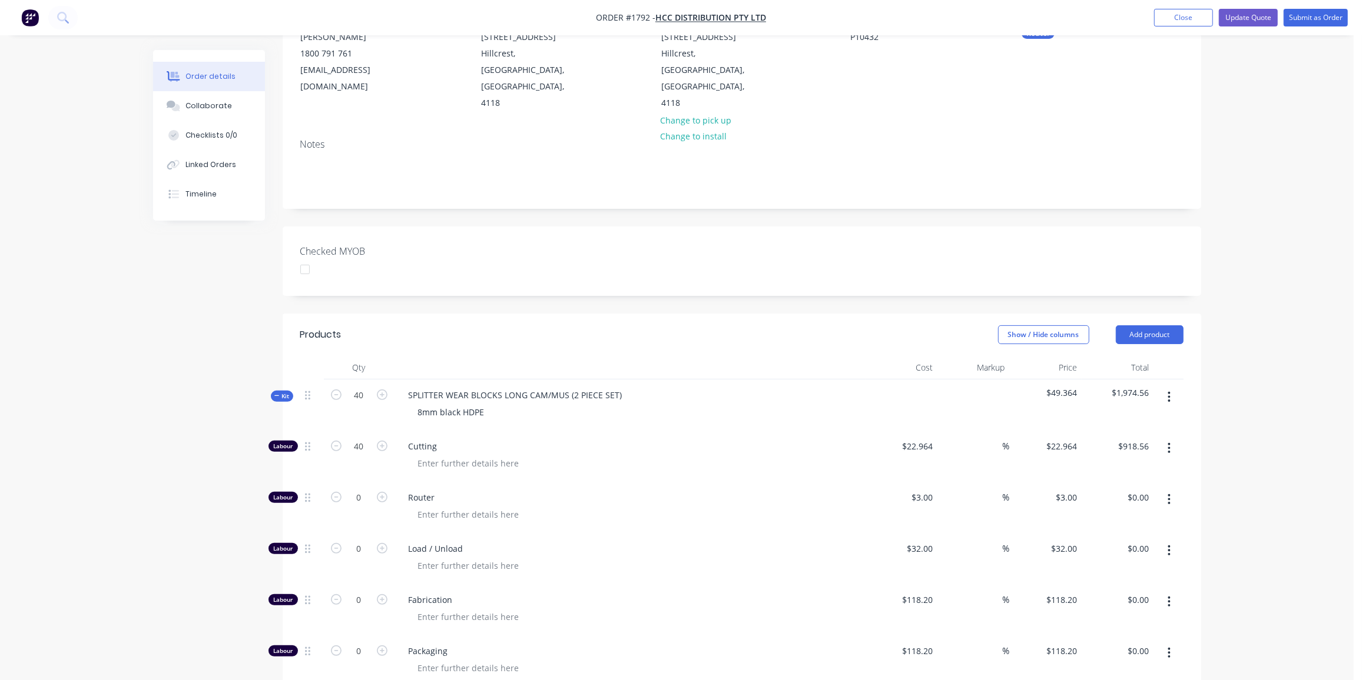
click at [284, 392] on span "Kit" at bounding box center [281, 396] width 15 height 9
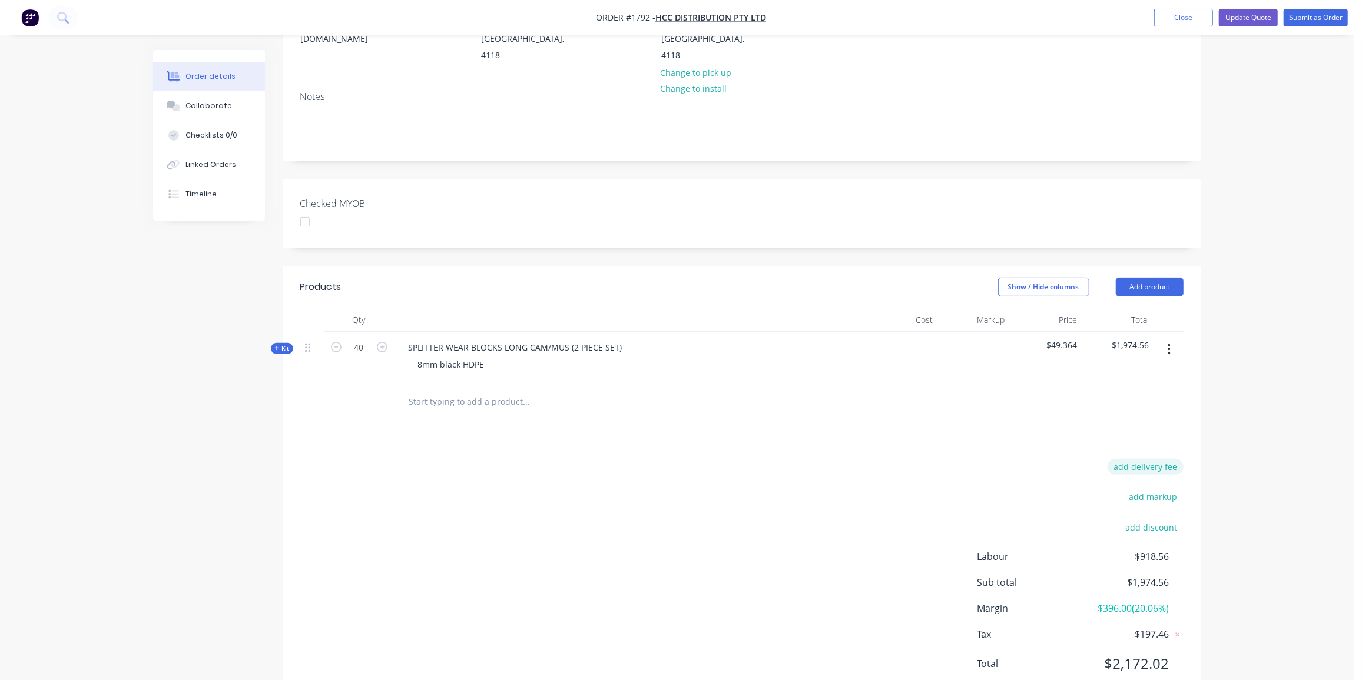
scroll to position [183, 0]
click at [1144, 460] on button "add delivery fee" at bounding box center [1145, 468] width 76 height 16
type input "50"
click at [752, 474] on div "Delivery fee $50.00 add markup add discount Labour $918.56 Sub total $2,024.56 …" at bounding box center [741, 570] width 883 height 221
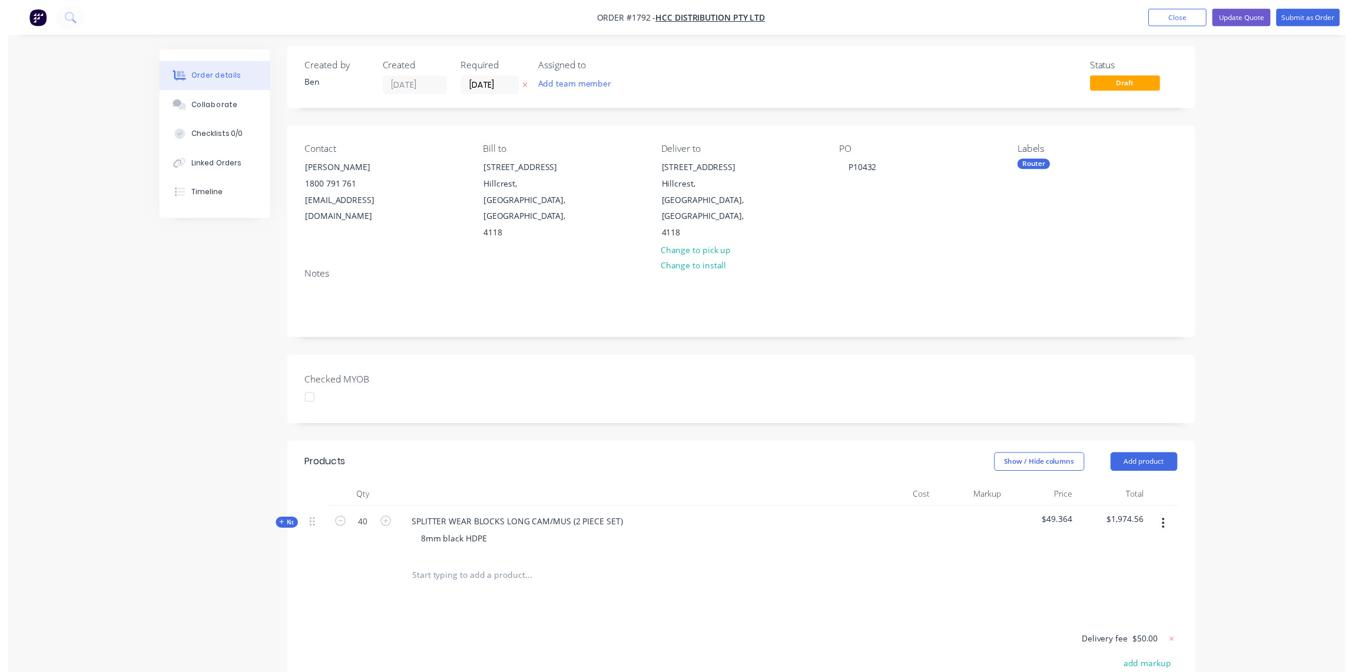
scroll to position [0, 0]
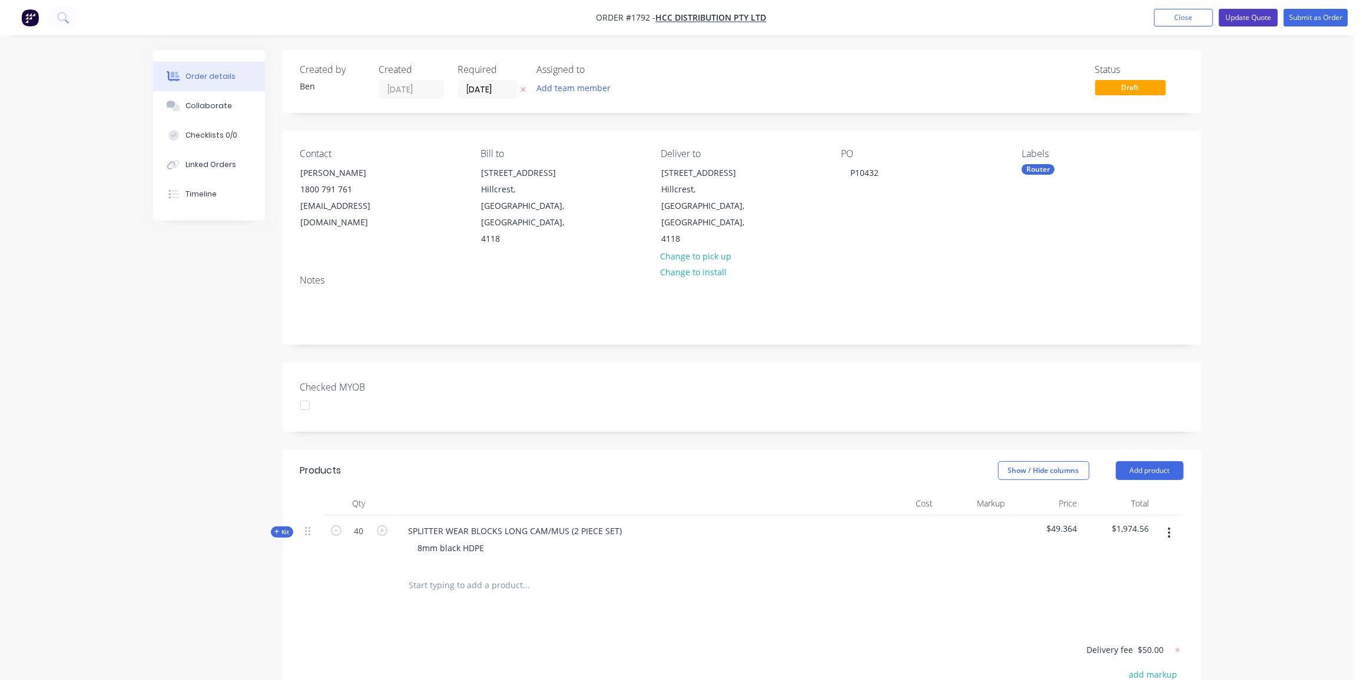
click at [1253, 18] on button "Update Quote" at bounding box center [1248, 18] width 59 height 18
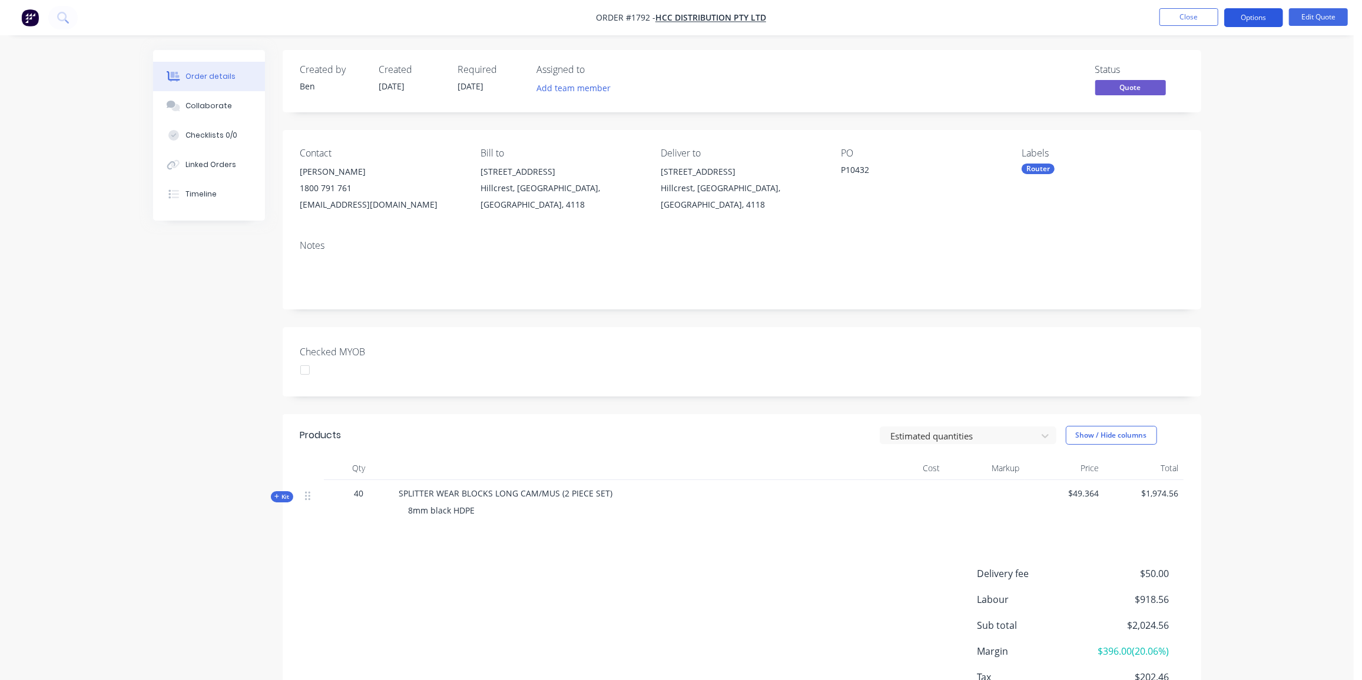
click at [1243, 22] on button "Options" at bounding box center [1253, 17] width 59 height 19
click at [1200, 91] on div "Proforma Invoice" at bounding box center [1218, 95] width 108 height 17
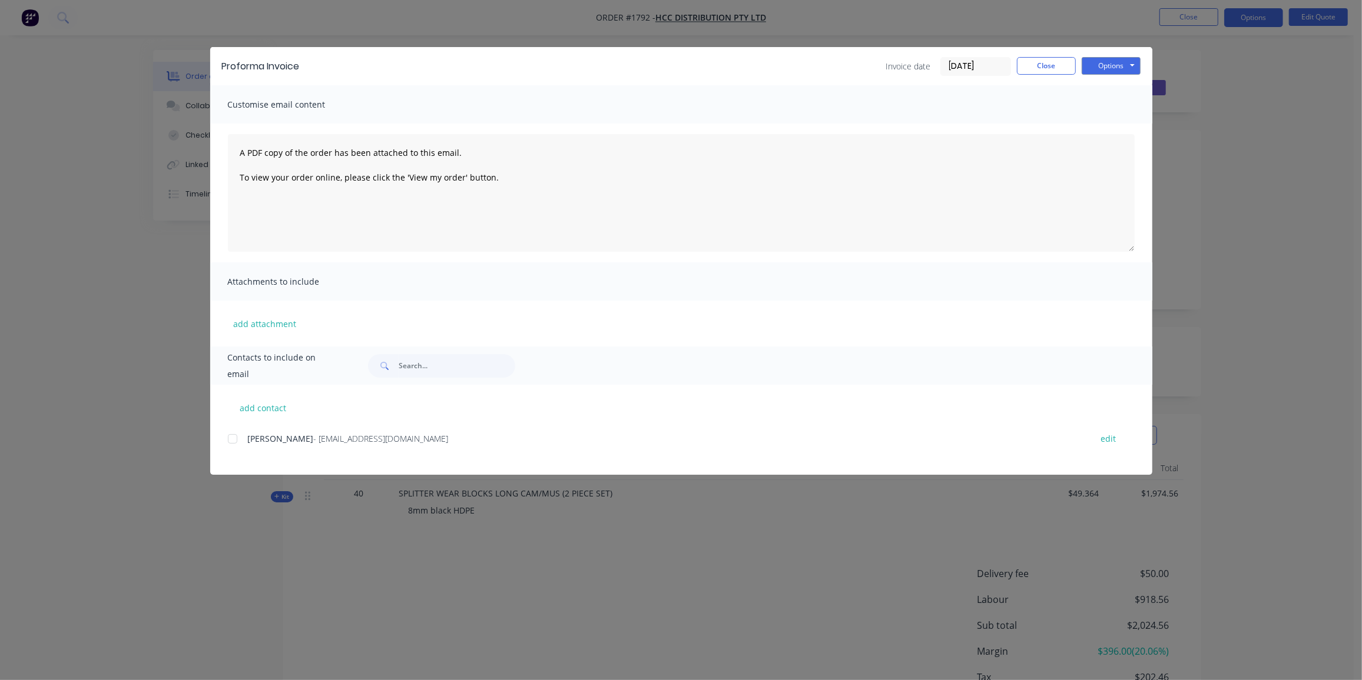
click at [235, 438] on div at bounding box center [233, 439] width 24 height 24
click at [266, 407] on button "add contact" at bounding box center [263, 408] width 71 height 18
select select "AU"
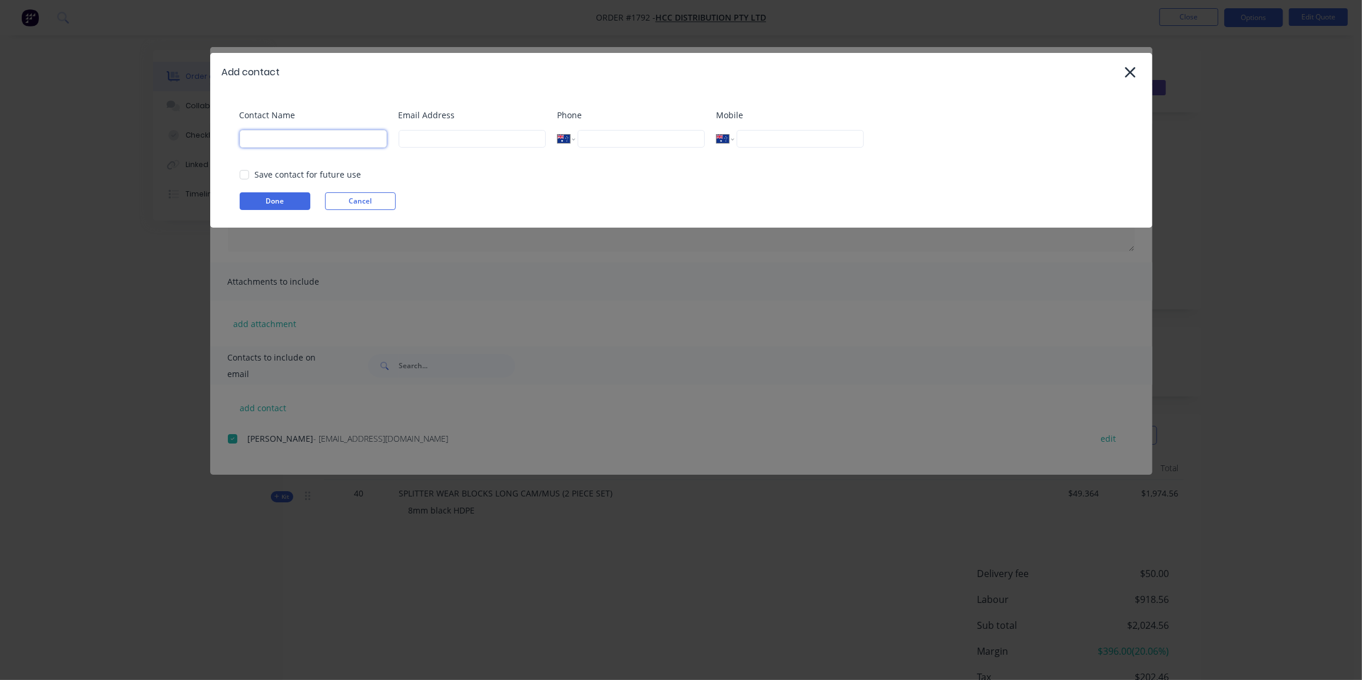
click at [301, 136] on input at bounding box center [313, 139] width 147 height 18
paste input "[EMAIL_ADDRESS][DOMAIN_NAME]"
type input "[EMAIL_ADDRESS][DOMAIN_NAME]"
drag, startPoint x: 357, startPoint y: 140, endPoint x: 182, endPoint y: 139, distance: 174.8
click at [182, 139] on div "Add contact Contact Name [EMAIL_ADDRESS][DOMAIN_NAME] Email Address Phone Inter…" at bounding box center [681, 340] width 1362 height 680
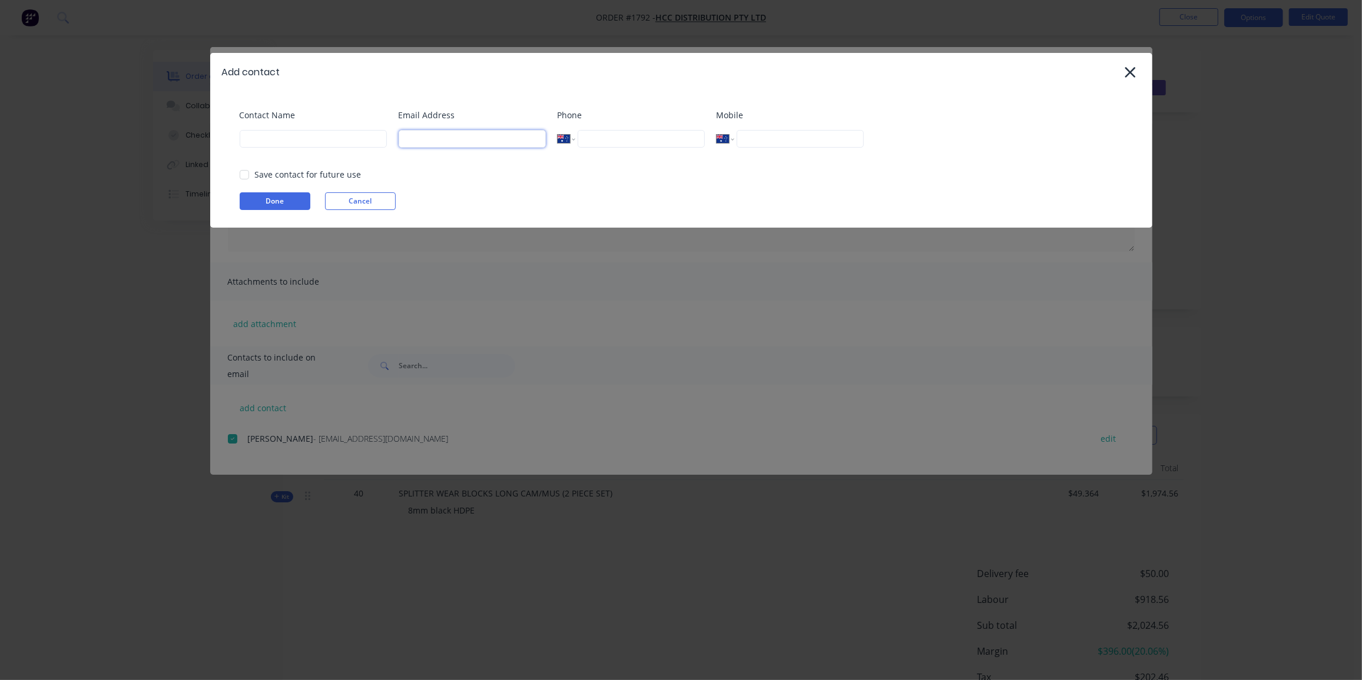
click at [436, 138] on input at bounding box center [472, 139] width 147 height 18
paste input "[EMAIL_ADDRESS][DOMAIN_NAME]"
click at [244, 174] on div at bounding box center [245, 175] width 24 height 24
type input "[EMAIL_ADDRESS][DOMAIN_NAME]"
click at [278, 195] on button "Done" at bounding box center [275, 201] width 71 height 18
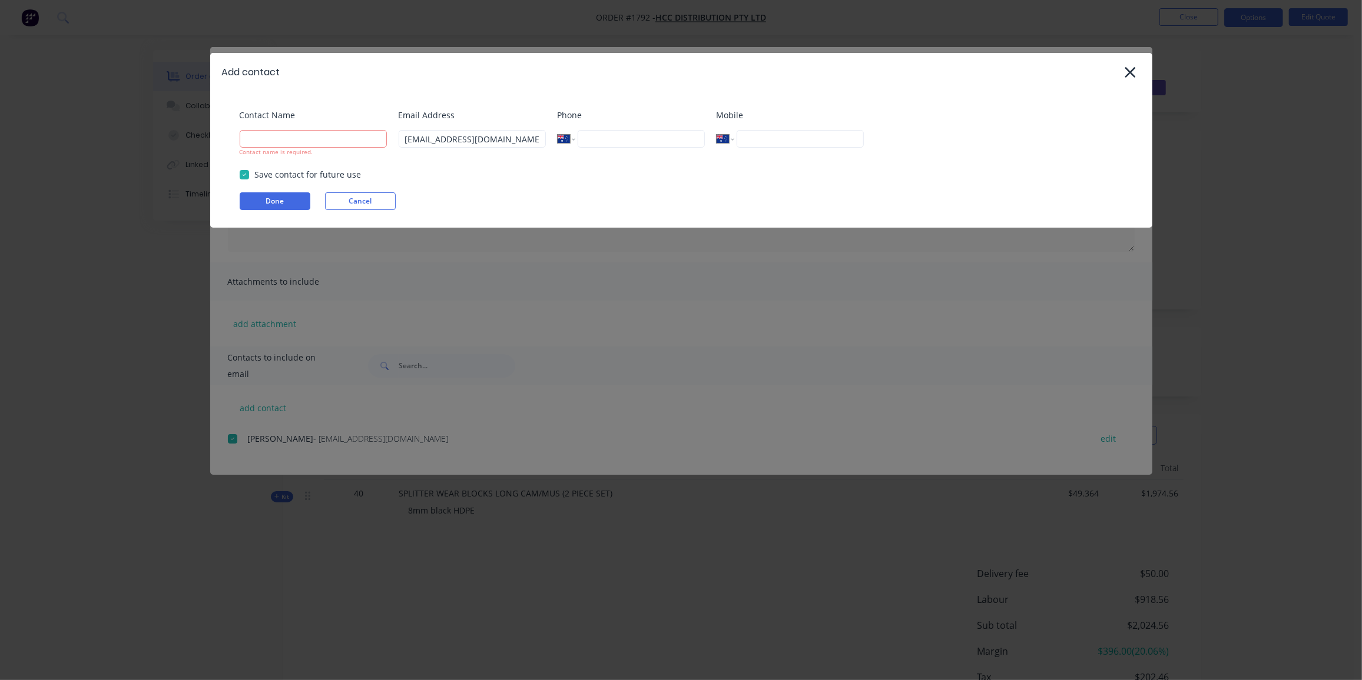
click at [337, 154] on div "Contact Name Contact name is required." at bounding box center [313, 133] width 147 height 48
click at [338, 138] on input at bounding box center [313, 139] width 147 height 18
paste input "[PERSON_NAME]"
type input "[PERSON_NAME]"
click at [268, 198] on button "Done" at bounding box center [275, 201] width 71 height 18
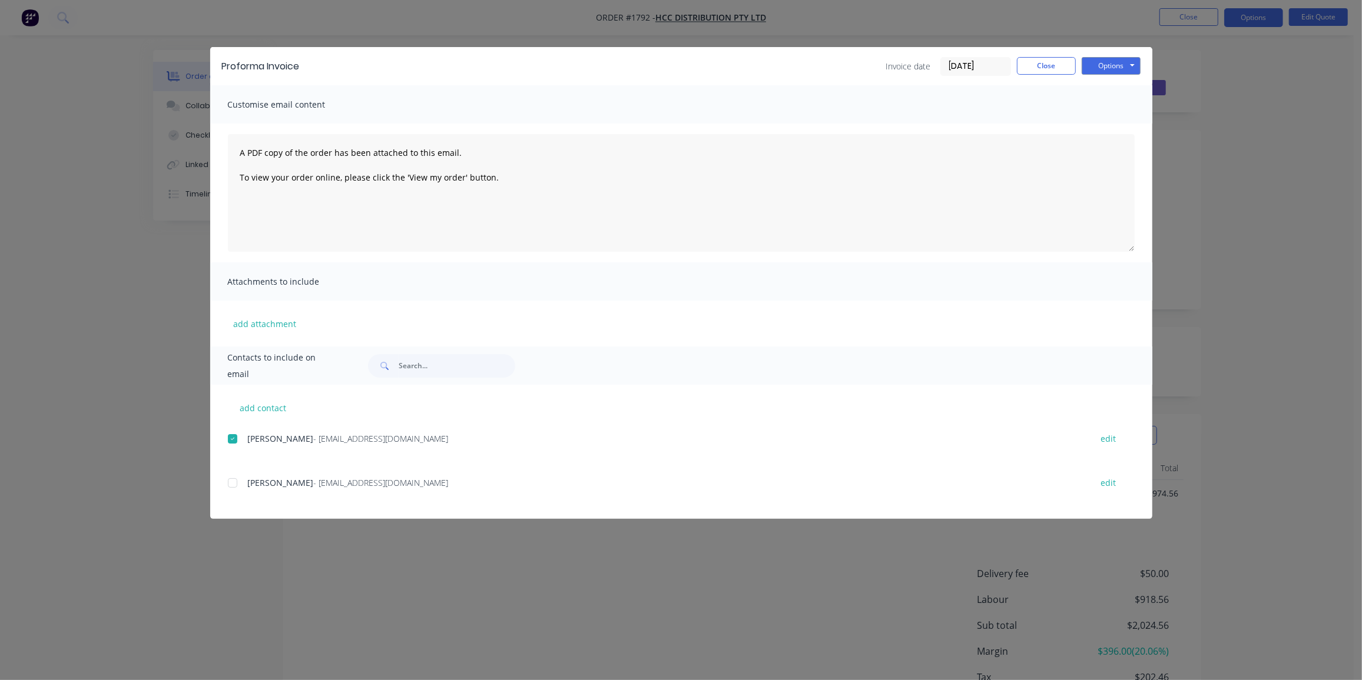
click at [238, 485] on div at bounding box center [233, 484] width 24 height 24
click at [1124, 64] on button "Options" at bounding box center [1110, 66] width 59 height 18
click at [1134, 130] on button "Email" at bounding box center [1118, 125] width 75 height 19
click at [1042, 71] on button "Close" at bounding box center [1046, 66] width 59 height 18
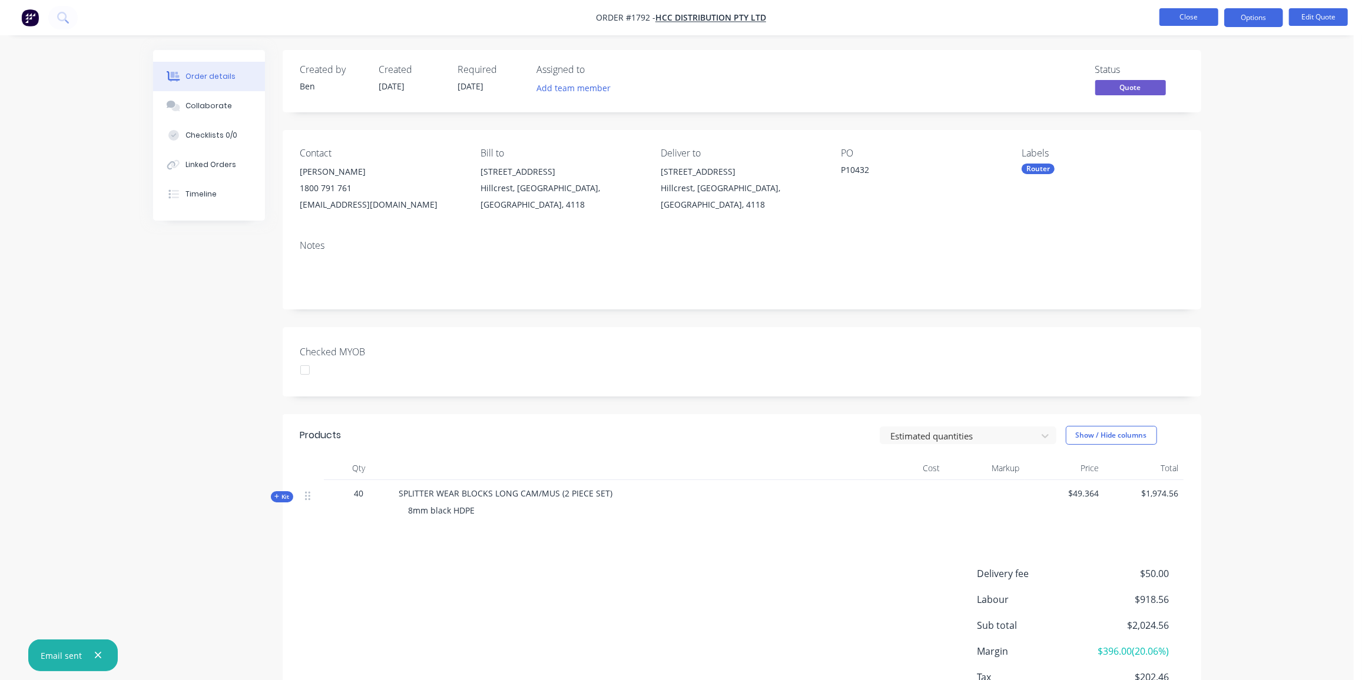
click at [1168, 17] on button "Close" at bounding box center [1188, 17] width 59 height 18
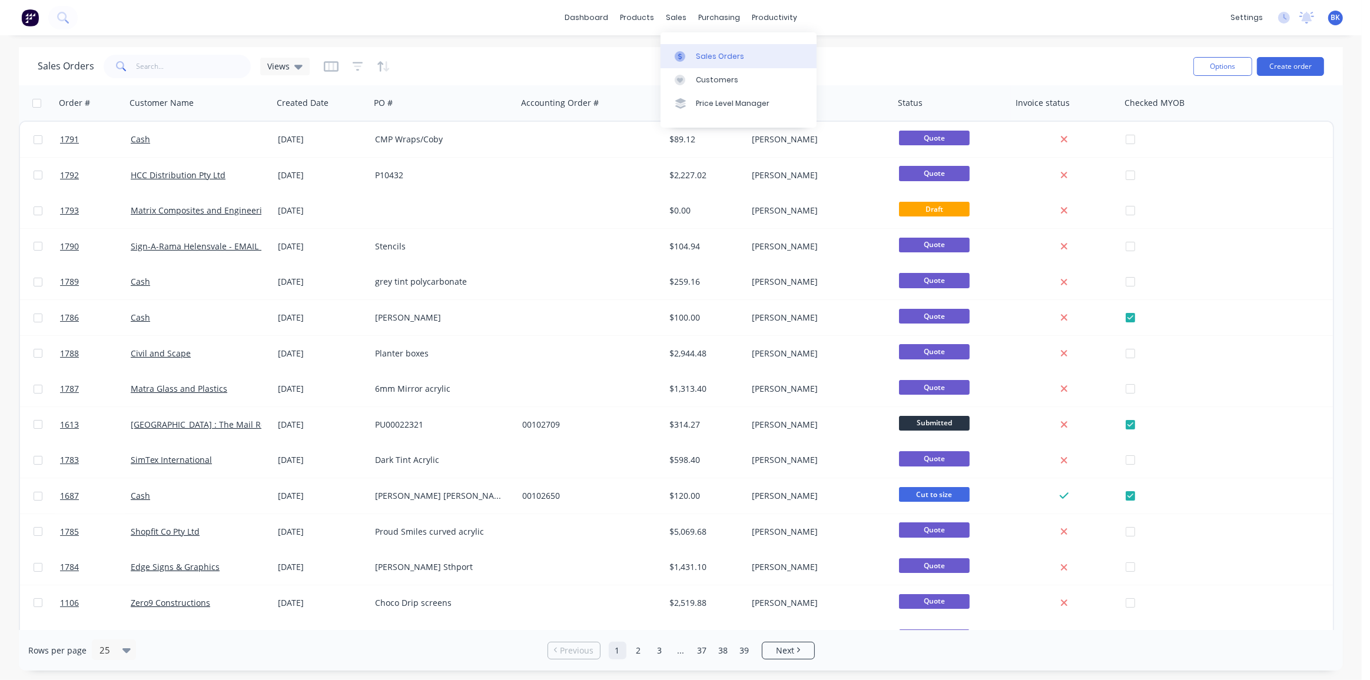
click at [689, 55] on div at bounding box center [684, 56] width 18 height 11
click at [788, 51] on div "Workflow" at bounding box center [795, 56] width 35 height 11
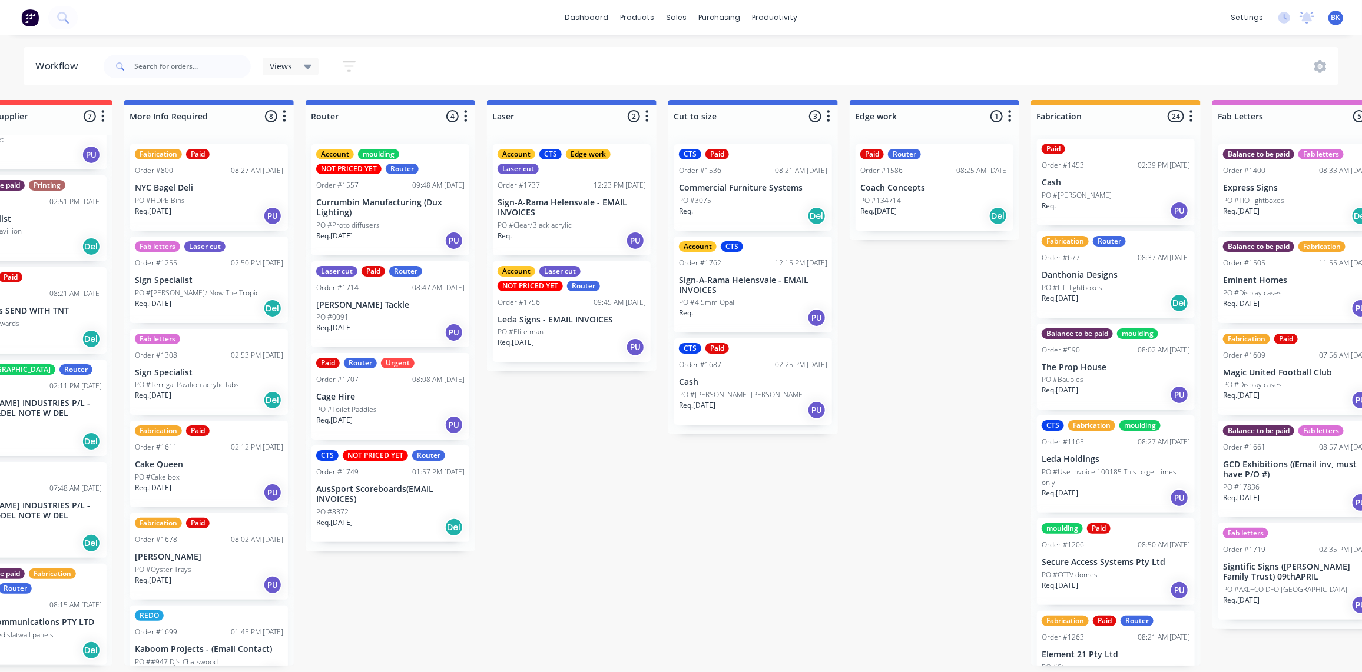
scroll to position [5, 0]
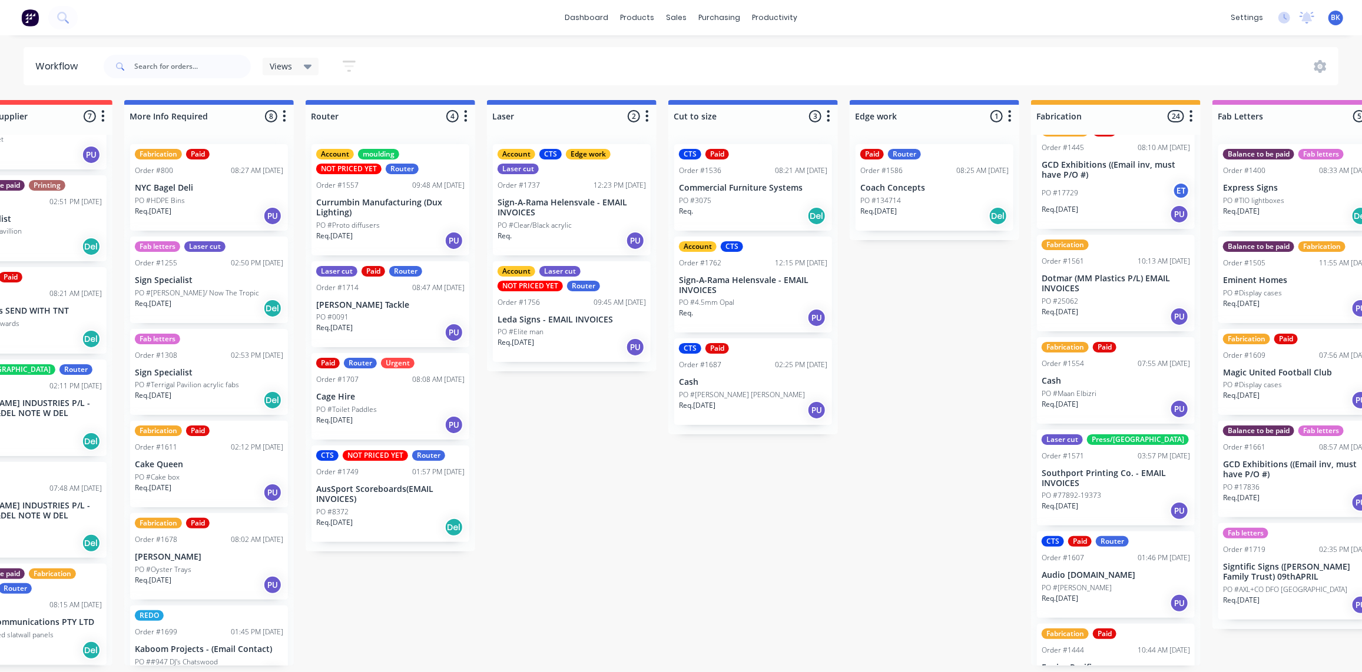
click at [1077, 383] on div "Fabrication Paid Order #1554 07:55 AM [DATE] Cash PO #Maan Elbizri Req. [DATE] …" at bounding box center [1116, 380] width 158 height 87
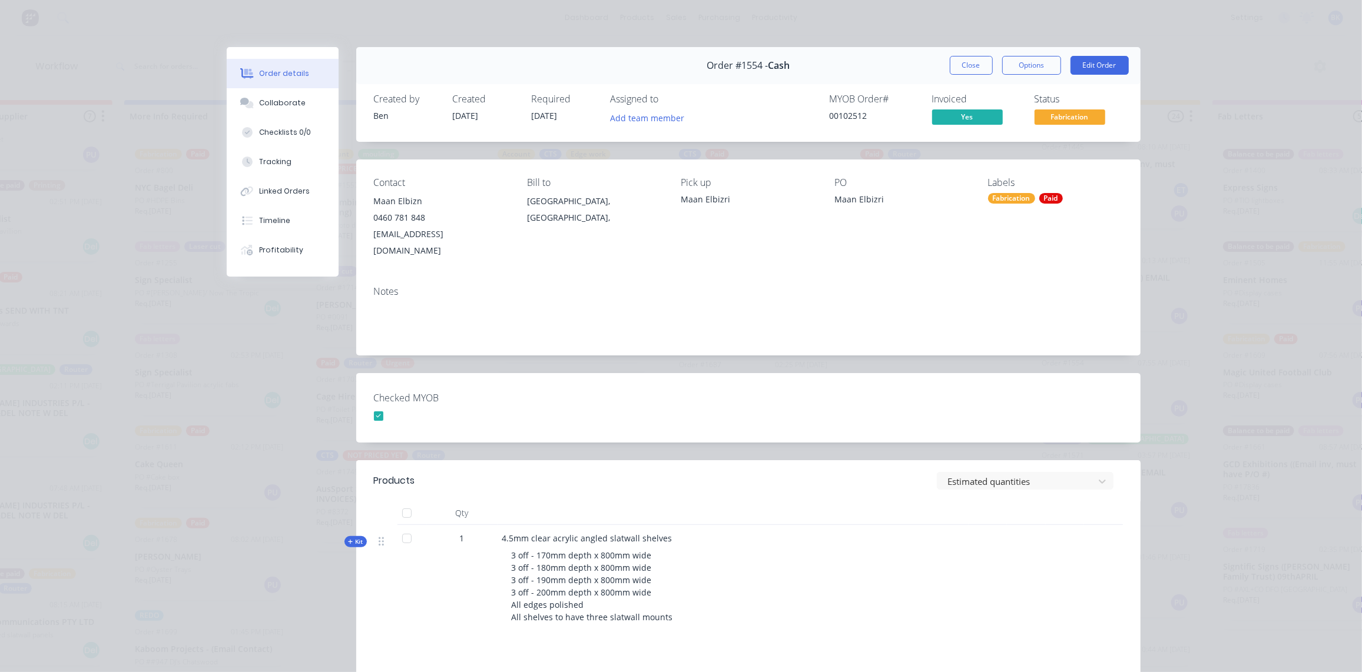
scroll to position [0, 445]
click at [973, 68] on button "Close" at bounding box center [971, 65] width 43 height 19
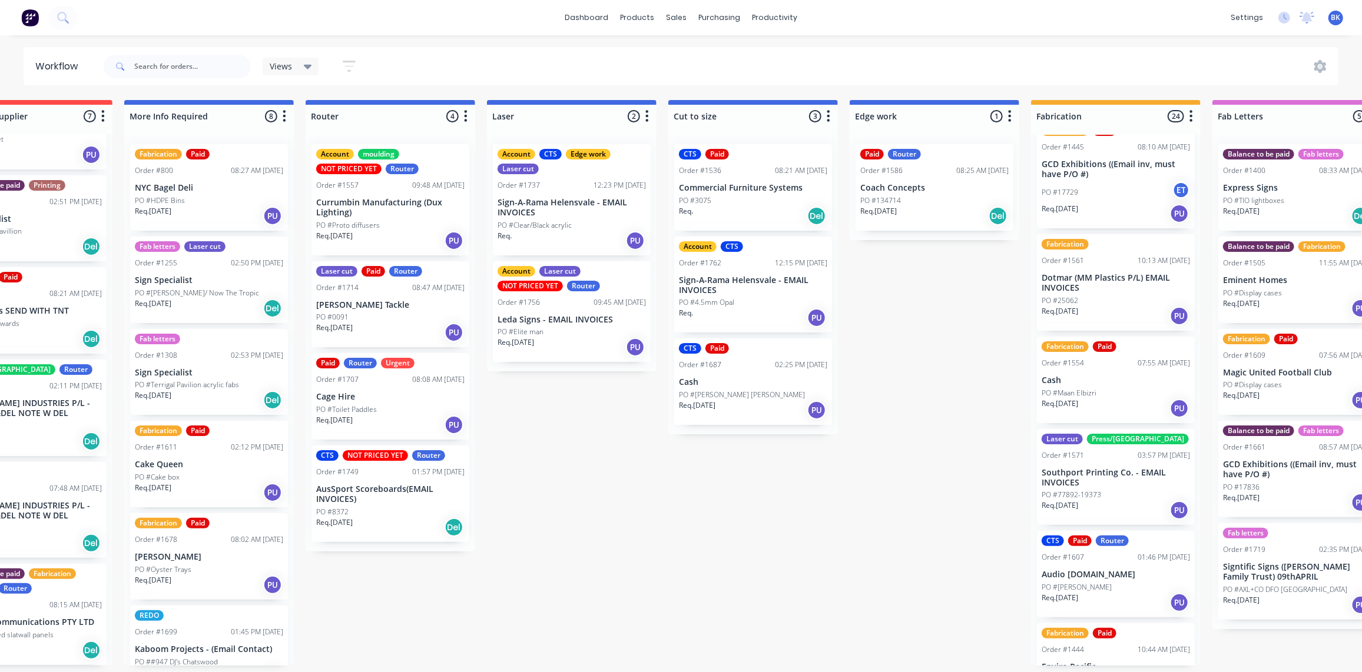
click at [1130, 389] on div "PO #Maan Elbizri" at bounding box center [1115, 393] width 148 height 11
